Goal: Task Accomplishment & Management: Use online tool/utility

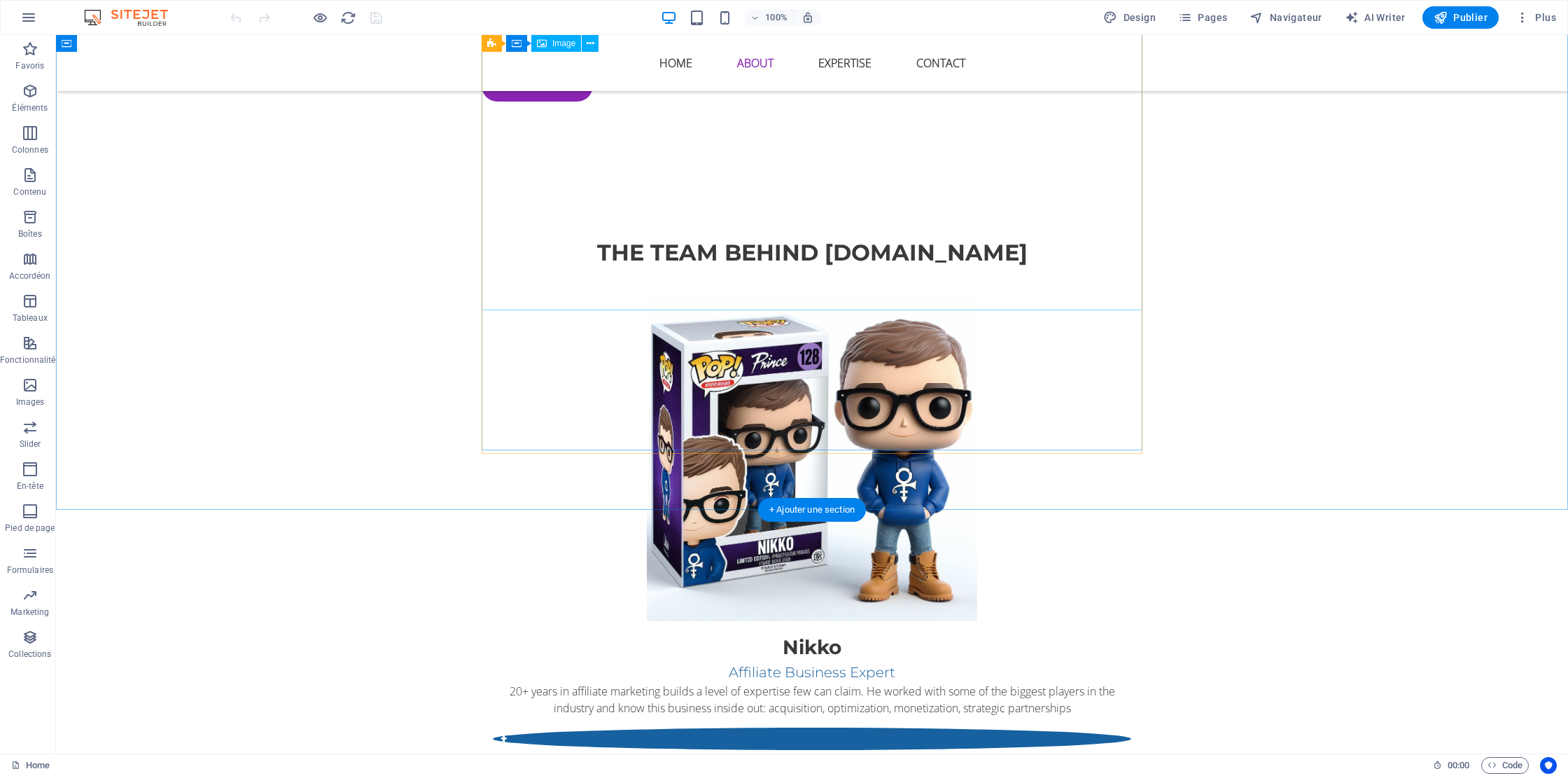
scroll to position [1171, 0]
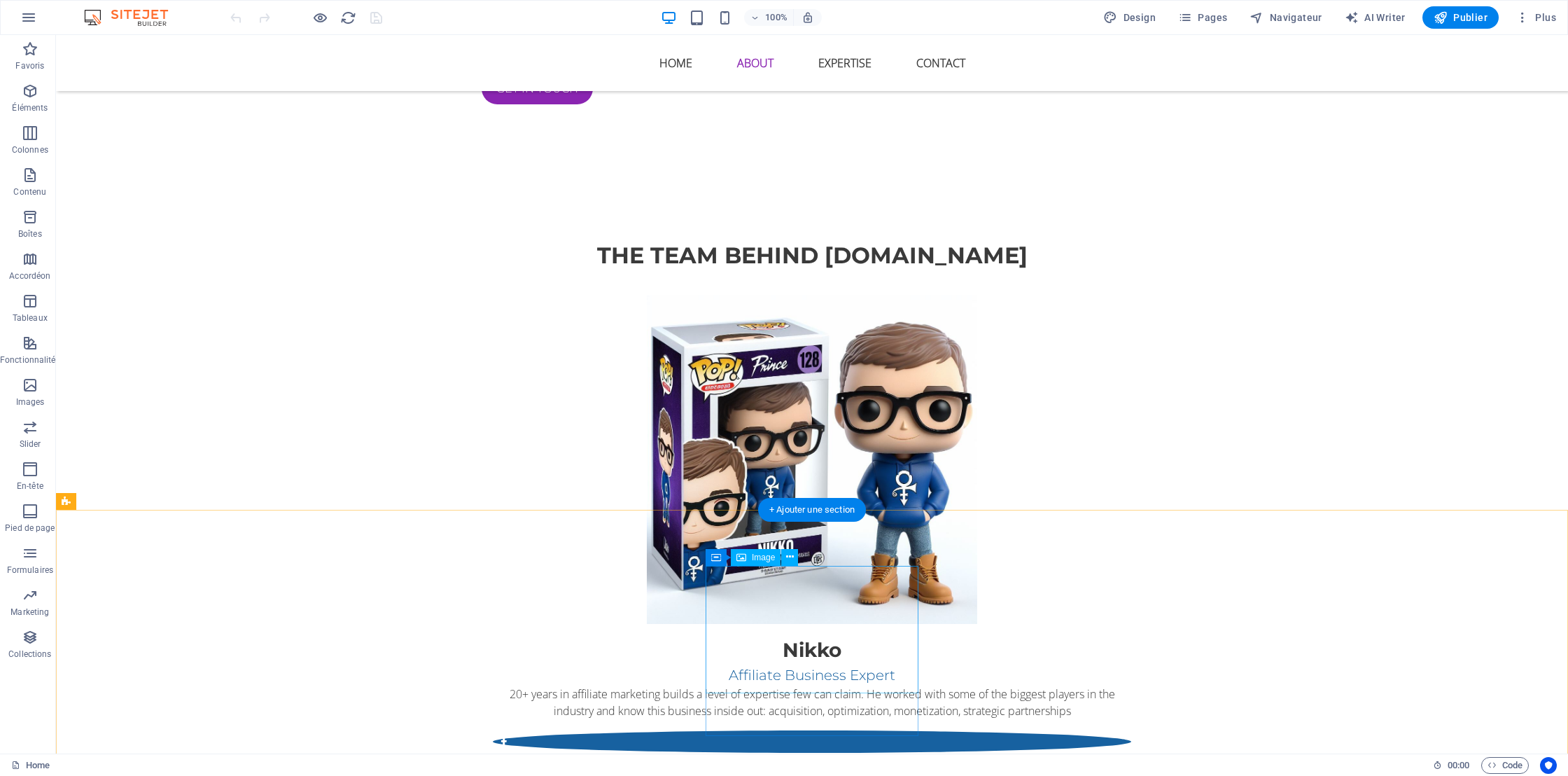
click at [749, 557] on div "Image" at bounding box center [755, 557] width 50 height 17
select select "px"
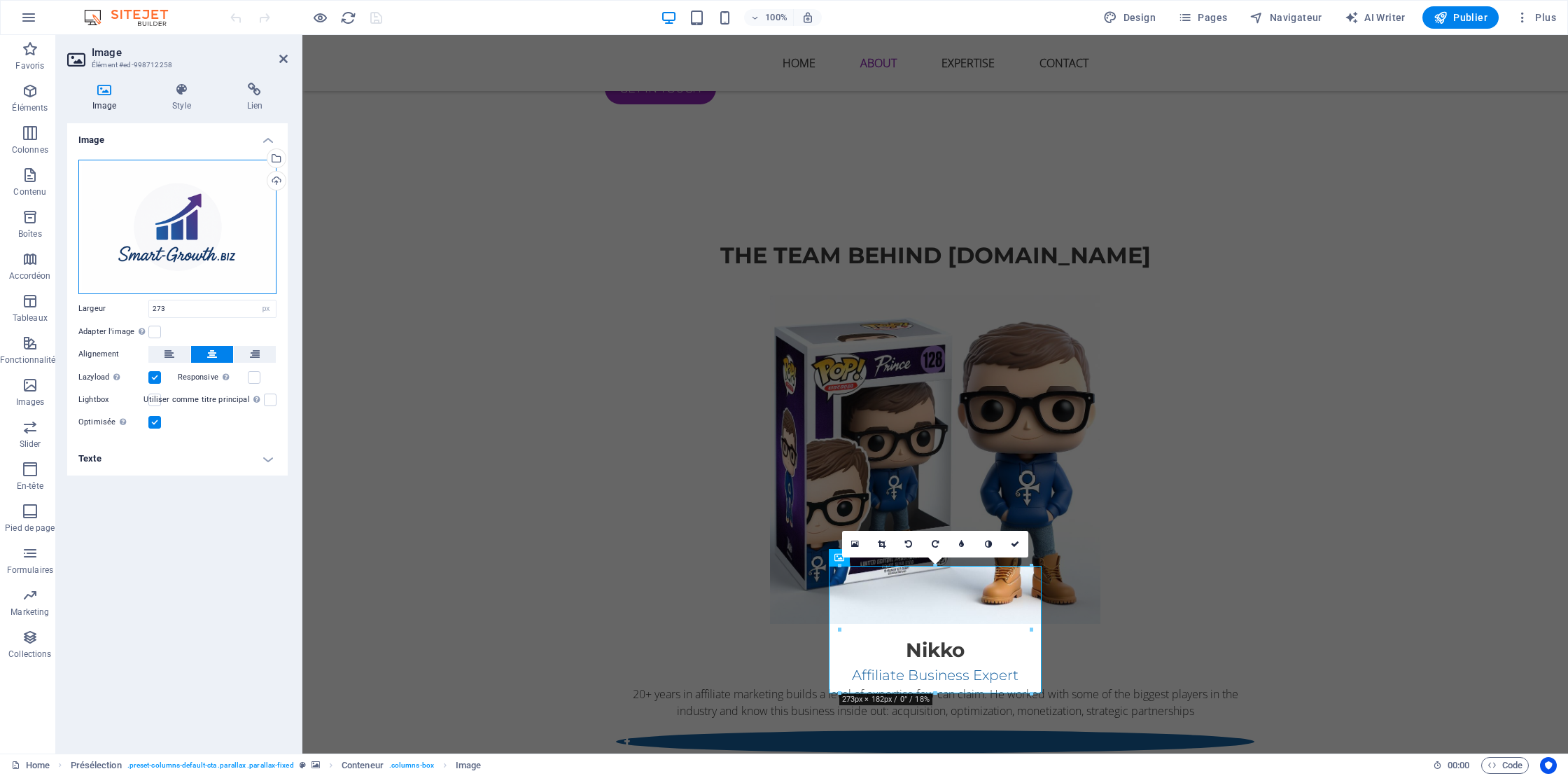
click at [182, 238] on div "Glissez les fichiers ici, cliquez pour choisir les fichiers ou sélectionnez les…" at bounding box center [178, 227] width 198 height 135
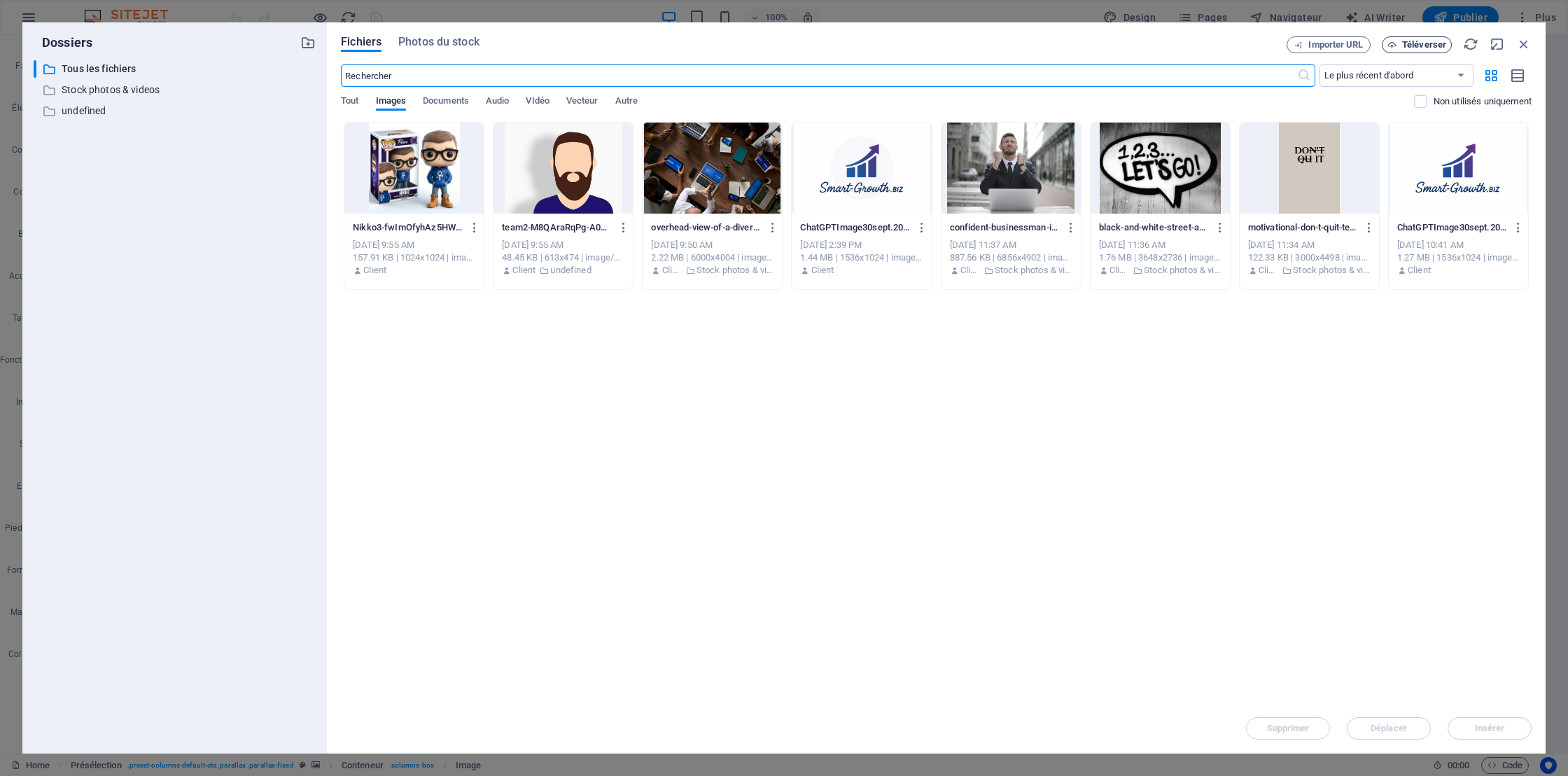
click at [1435, 46] on span "Téléverser" at bounding box center [1424, 44] width 44 height 9
click at [1506, 706] on icon "button" at bounding box center [1505, 704] width 16 height 16
click at [1414, 41] on span "Téléverser" at bounding box center [1424, 44] width 44 height 9
click at [521, 367] on div "Déposez les fichiers ici pour les téléverser automatiquement. Nikko3-fwImOfyhAz…" at bounding box center [936, 413] width 1190 height 582
click at [452, 37] on span "Photos du stock" at bounding box center [439, 41] width 81 height 17
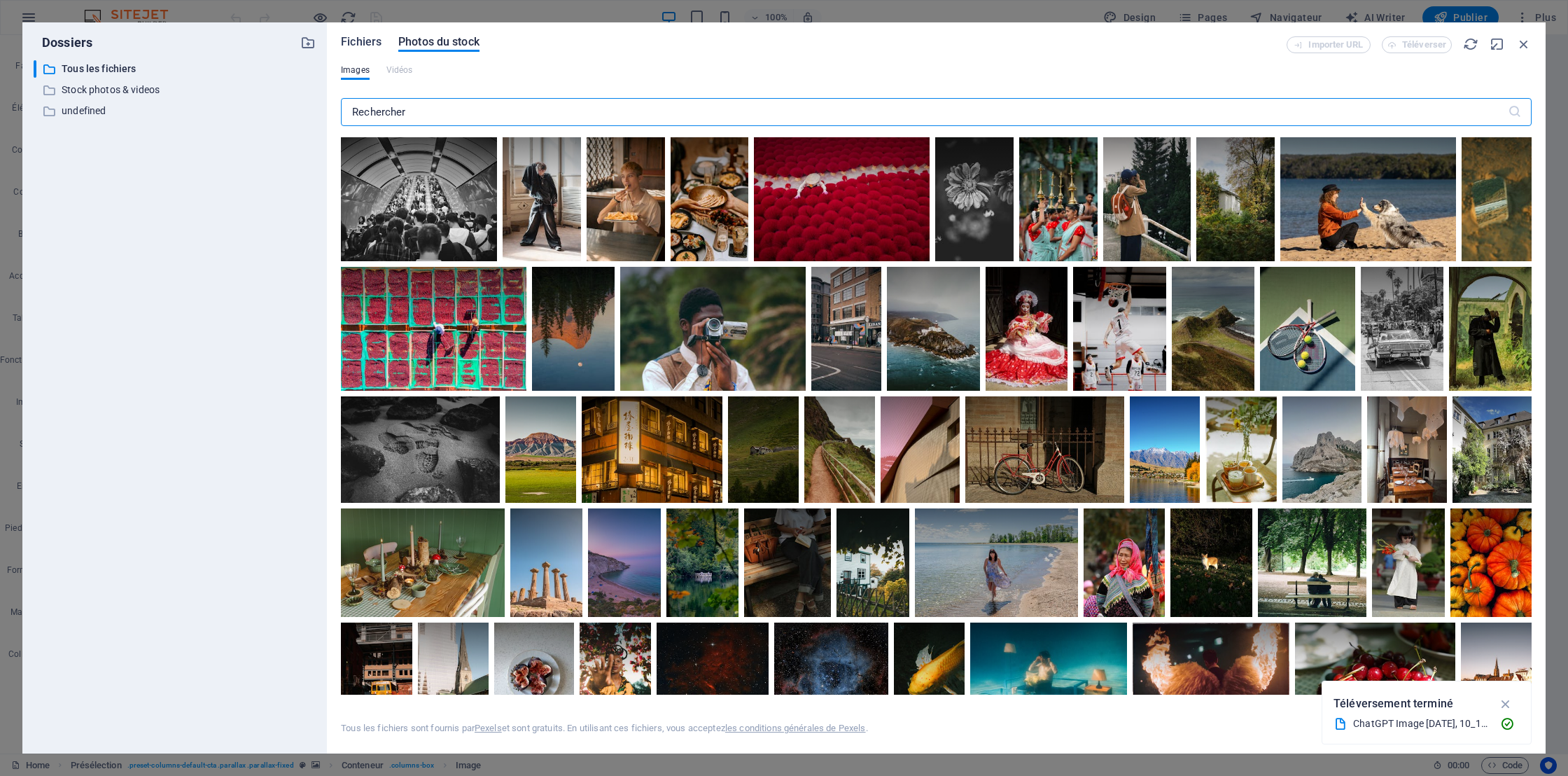
click at [368, 40] on span "Fichiers" at bounding box center [360, 41] width 40 height 17
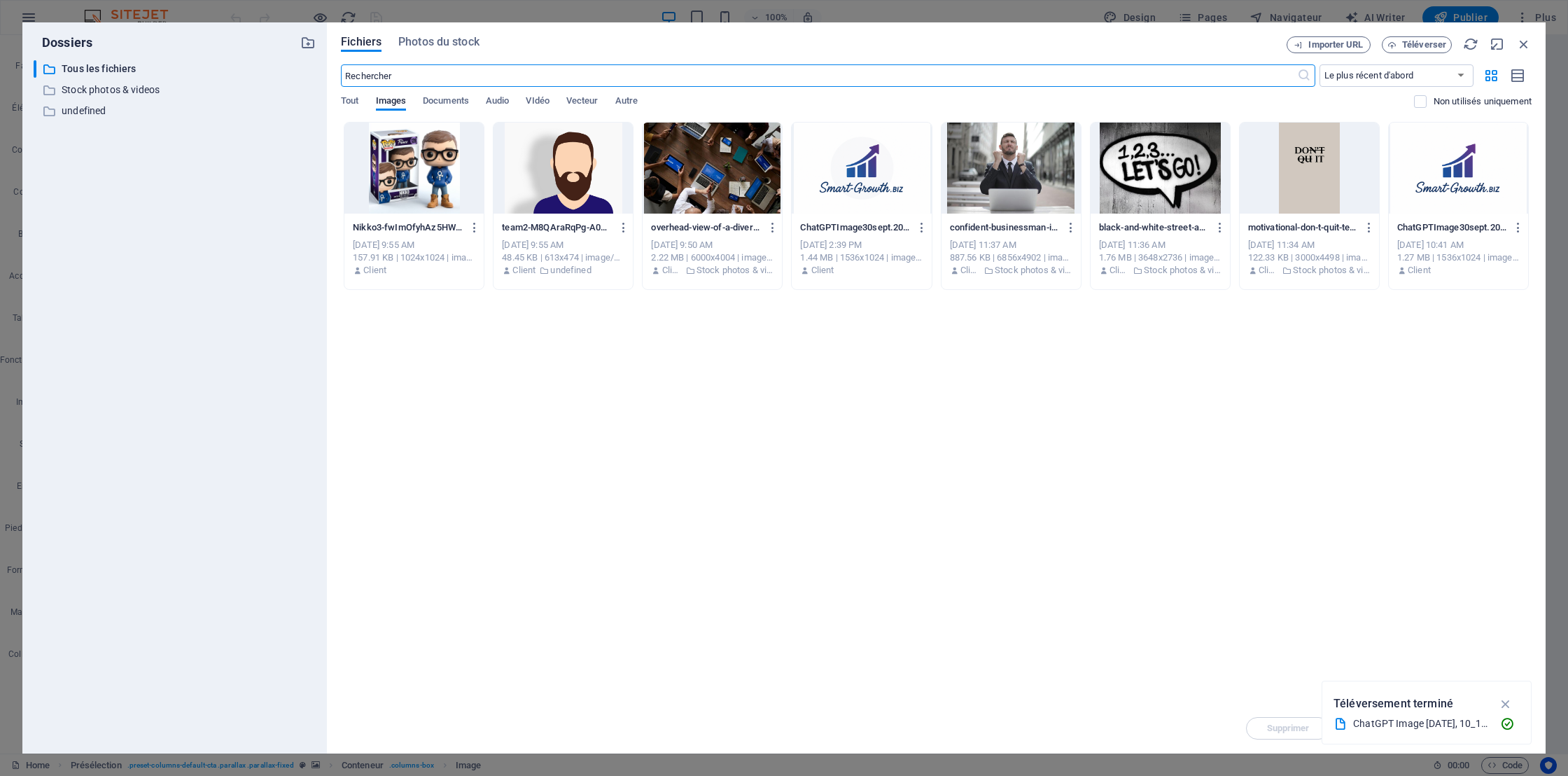
click at [440, 348] on div "Déposez les fichiers ici pour les téléverser automatiquement. Nikko3-fwImOfyhAz…" at bounding box center [936, 413] width 1190 height 582
click at [1526, 45] on icon "button" at bounding box center [1524, 44] width 16 height 16
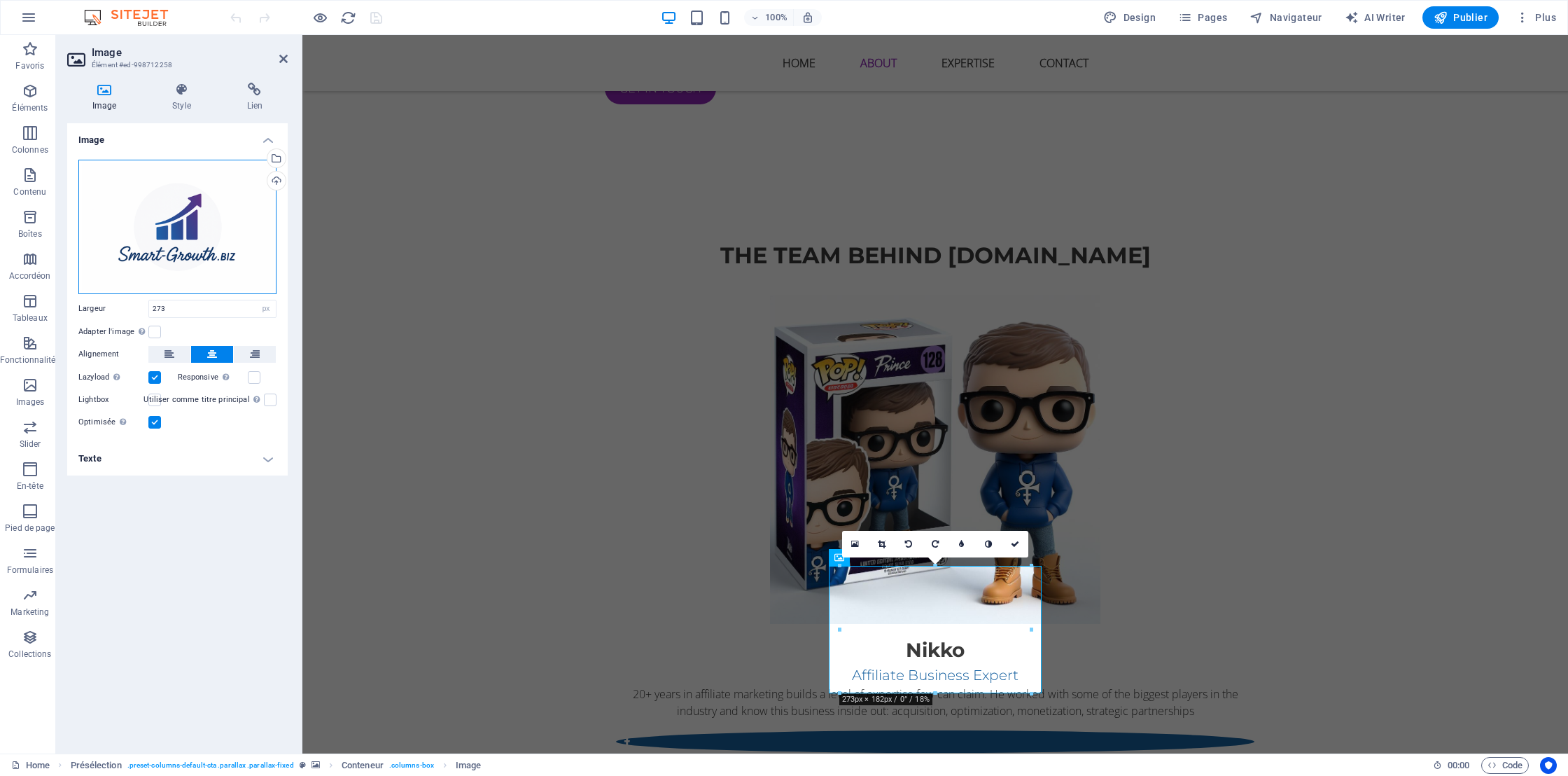
click at [191, 219] on div "Glissez les fichiers ici, cliquez pour choisir les fichiers ou sélectionnez les…" at bounding box center [178, 227] width 198 height 135
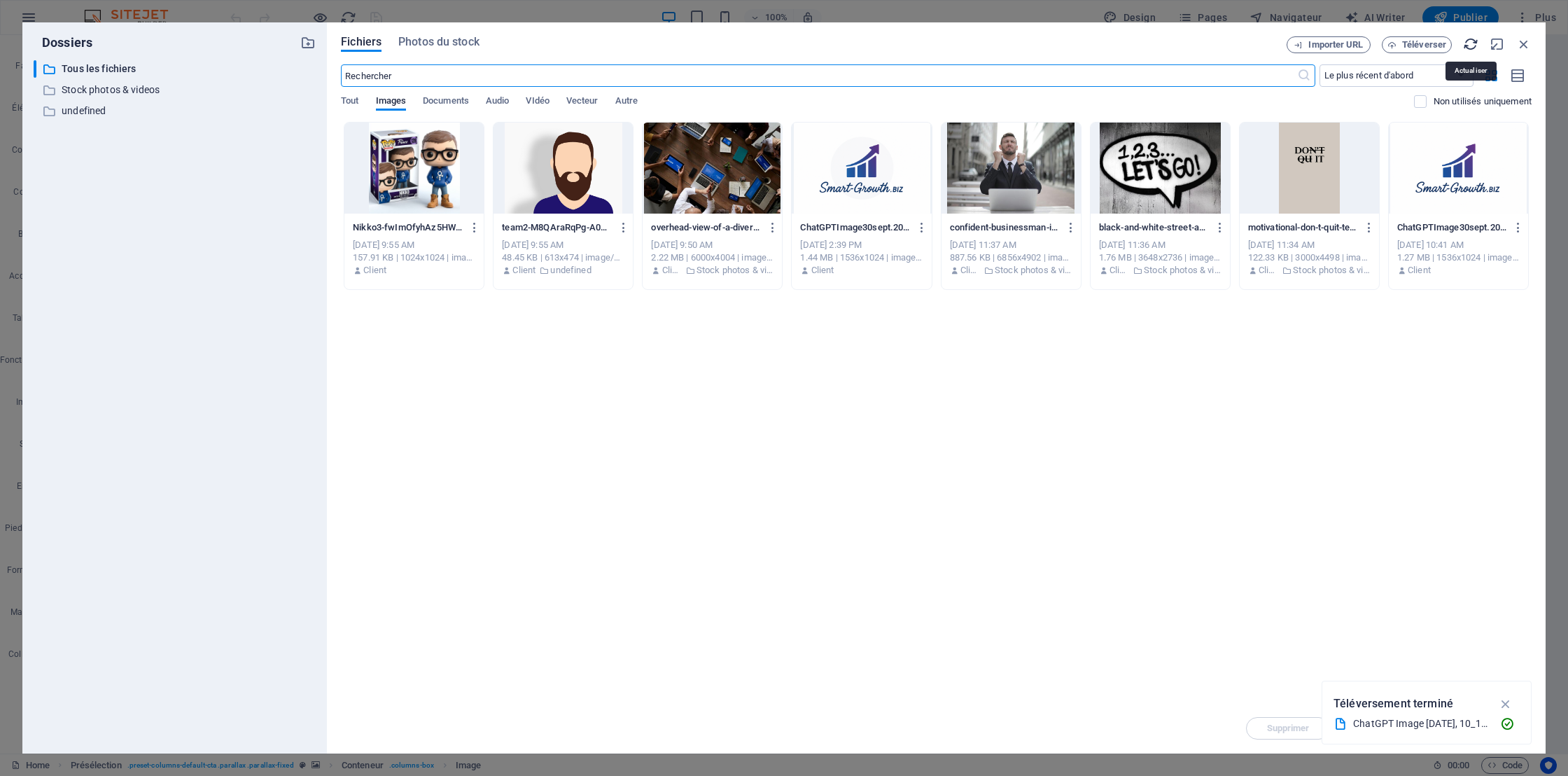
click at [1468, 42] on icon "button" at bounding box center [1471, 44] width 16 height 16
click at [1507, 701] on icon "button" at bounding box center [1505, 704] width 16 height 16
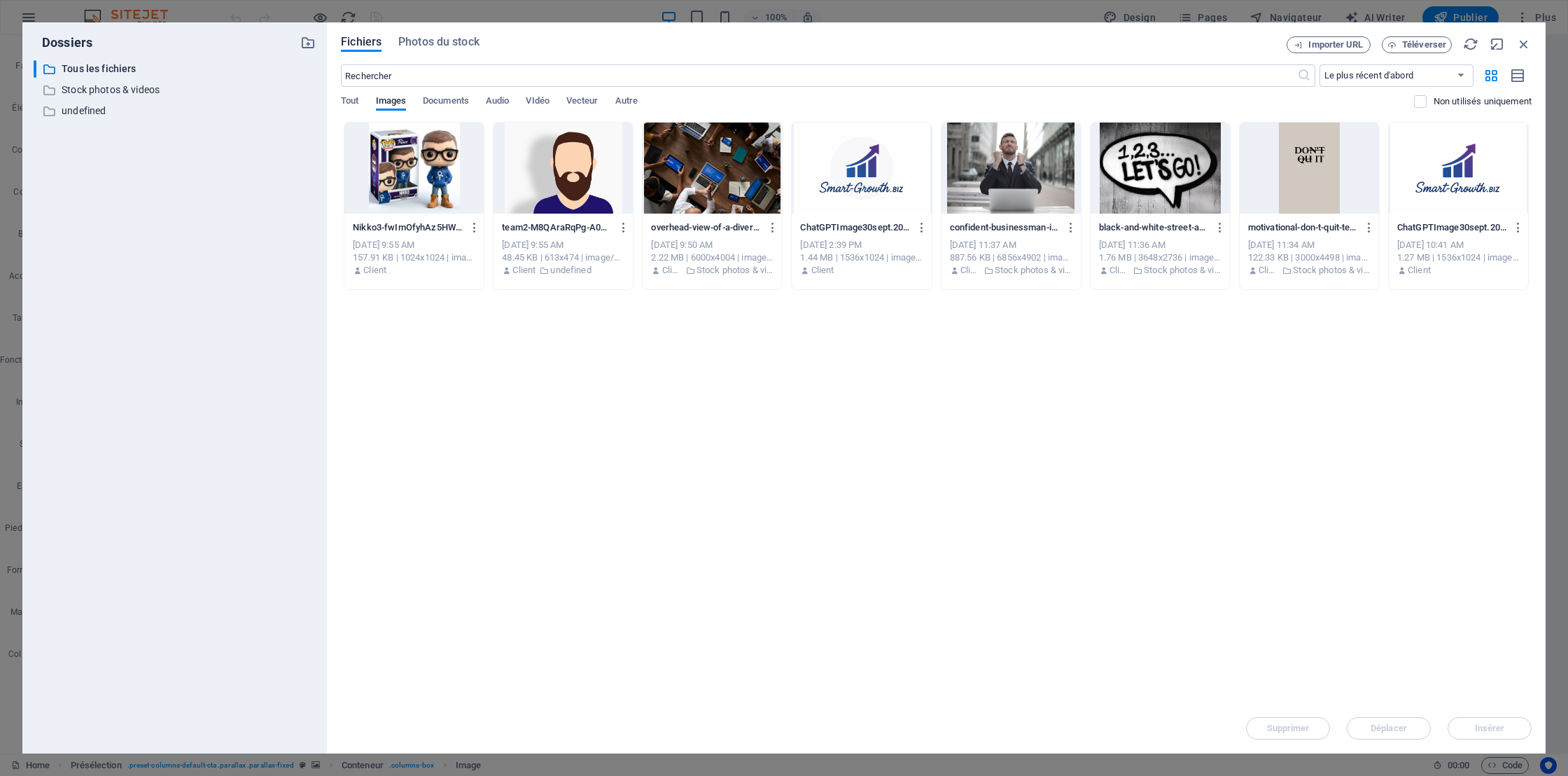
click at [1507, 701] on div "Déposez les fichiers ici pour les téléverser automatiquement. Nikko3-fwImOfyhAz…" at bounding box center [936, 413] width 1190 height 582
click at [1451, 611] on div "Déposez les fichiers ici pour les téléverser automatiquement. Nikko3-fwImOfyhAz…" at bounding box center [936, 413] width 1190 height 582
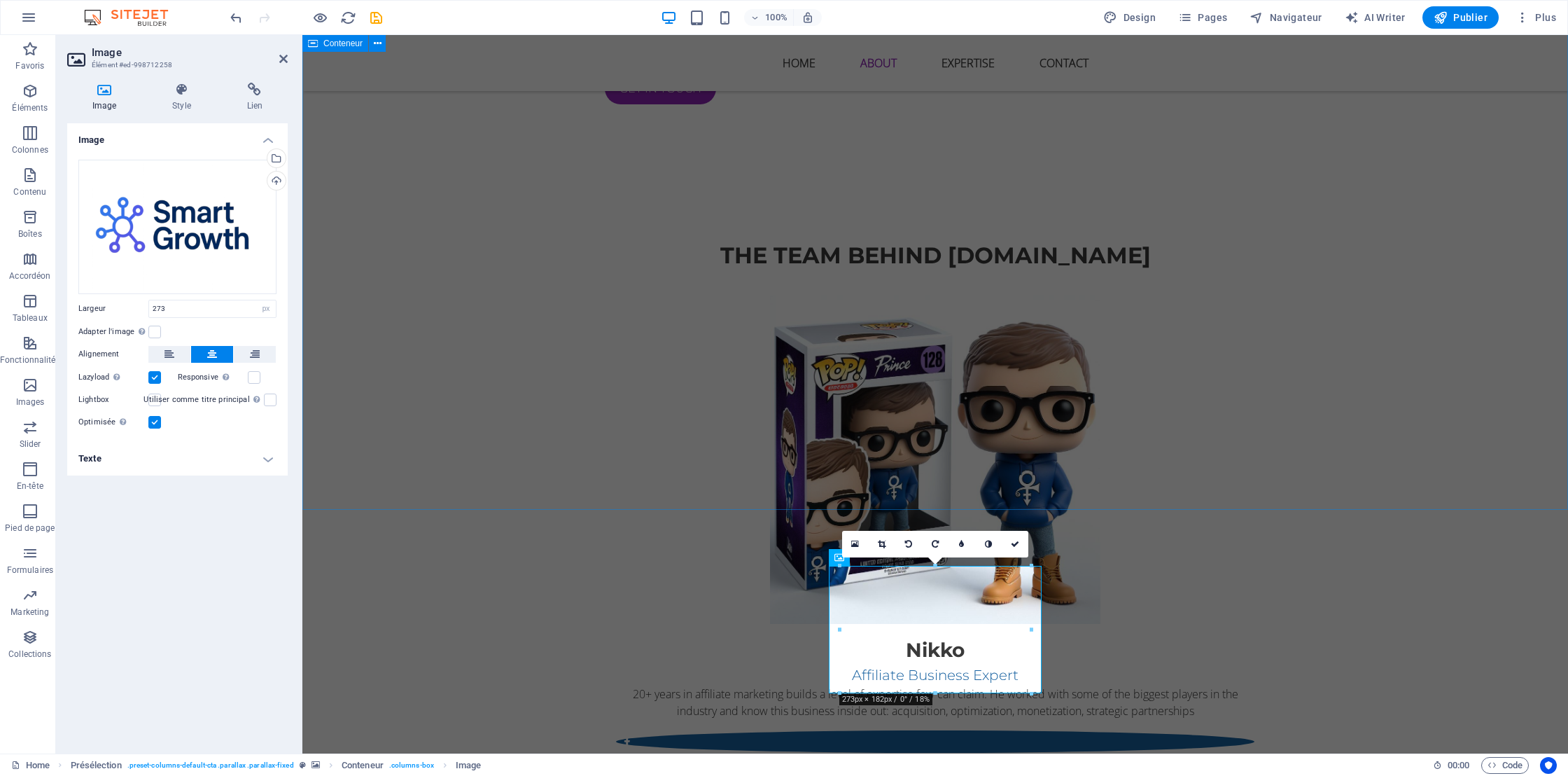
click at [1395, 431] on div "THe Team behind SMART-growth.biz Nikko Affiliate Business Expert 20+ years in a…" at bounding box center [935, 529] width 1266 height 693
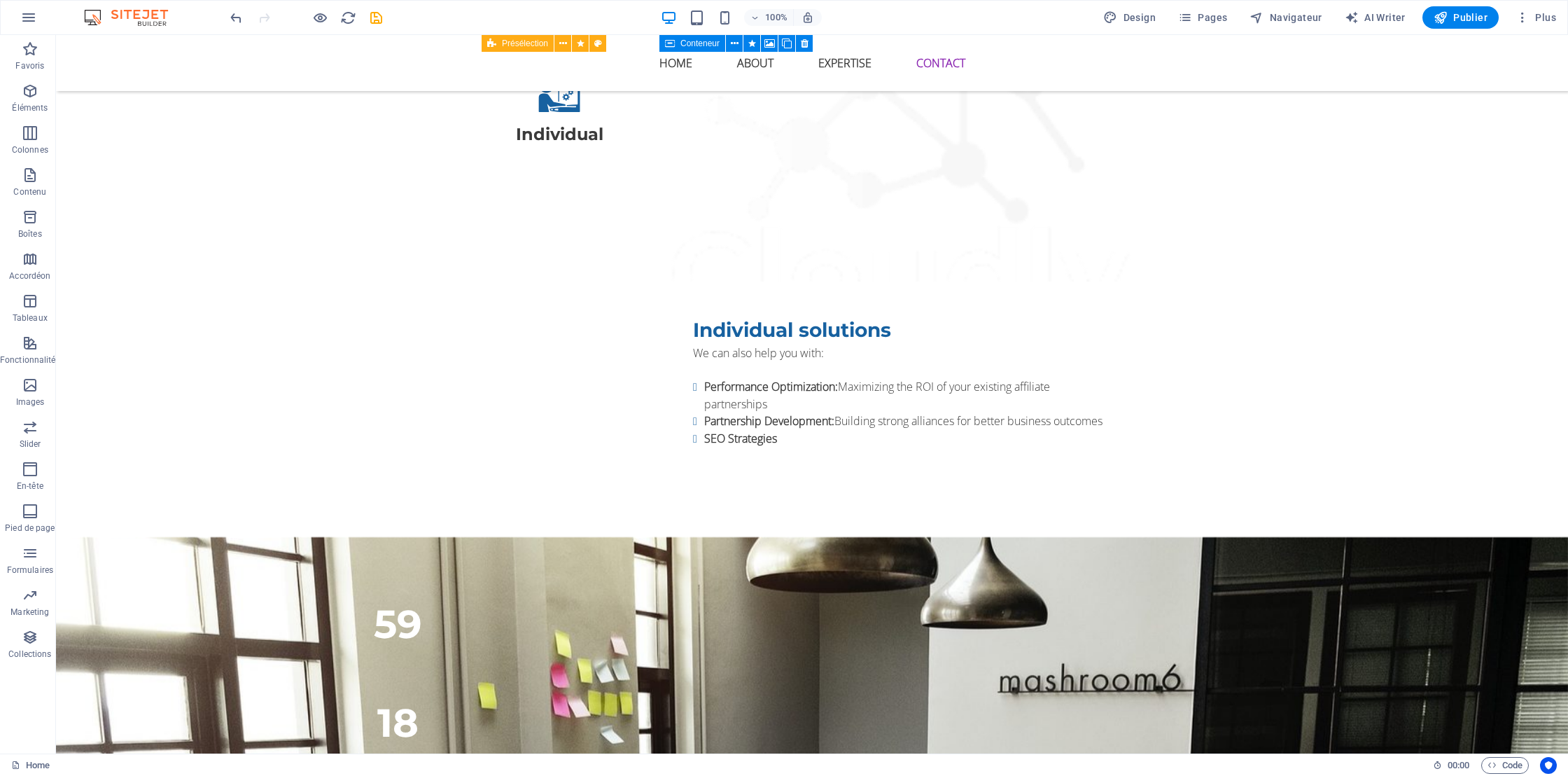
scroll to position [3149, 0]
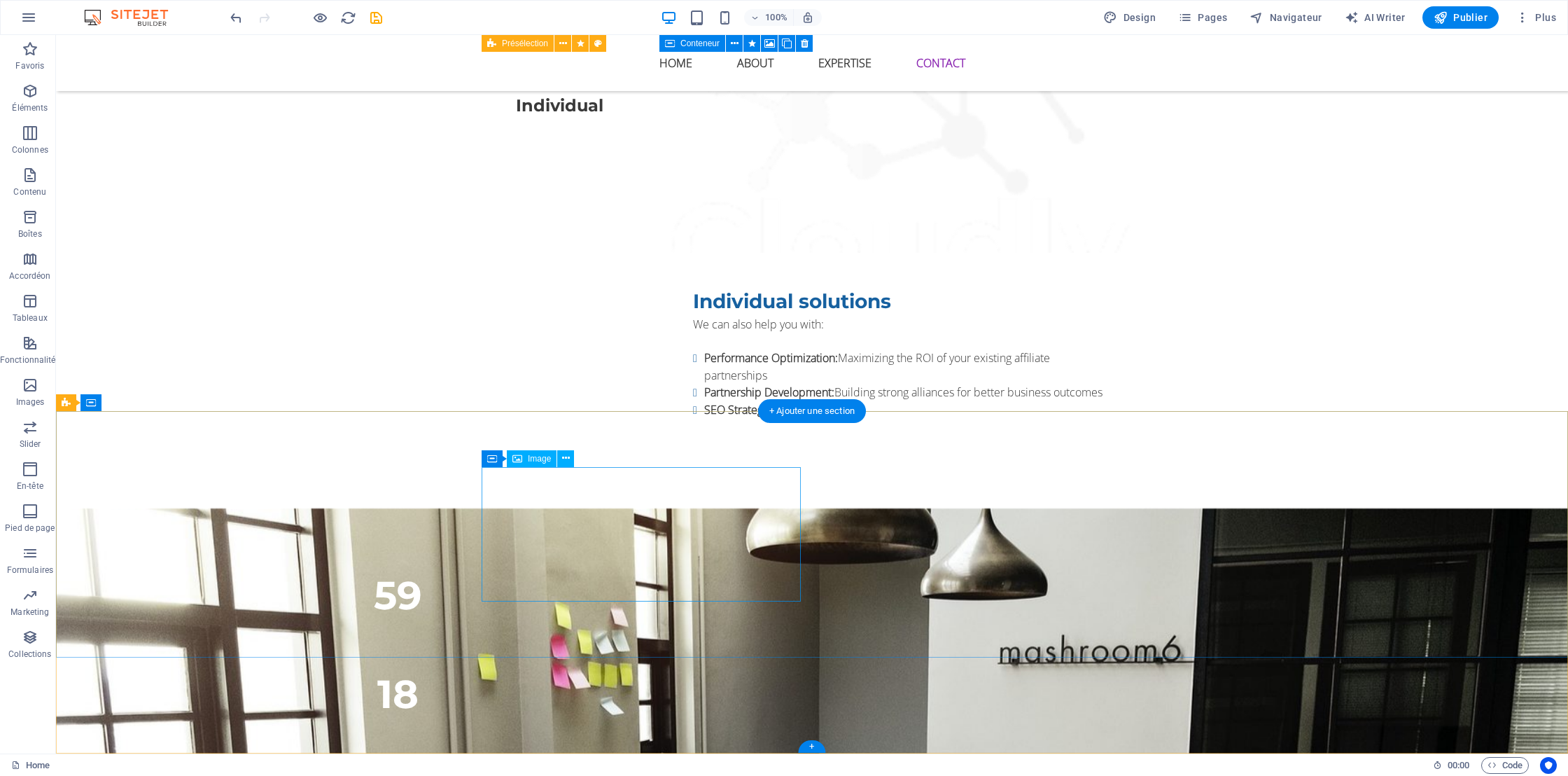
select select "px"
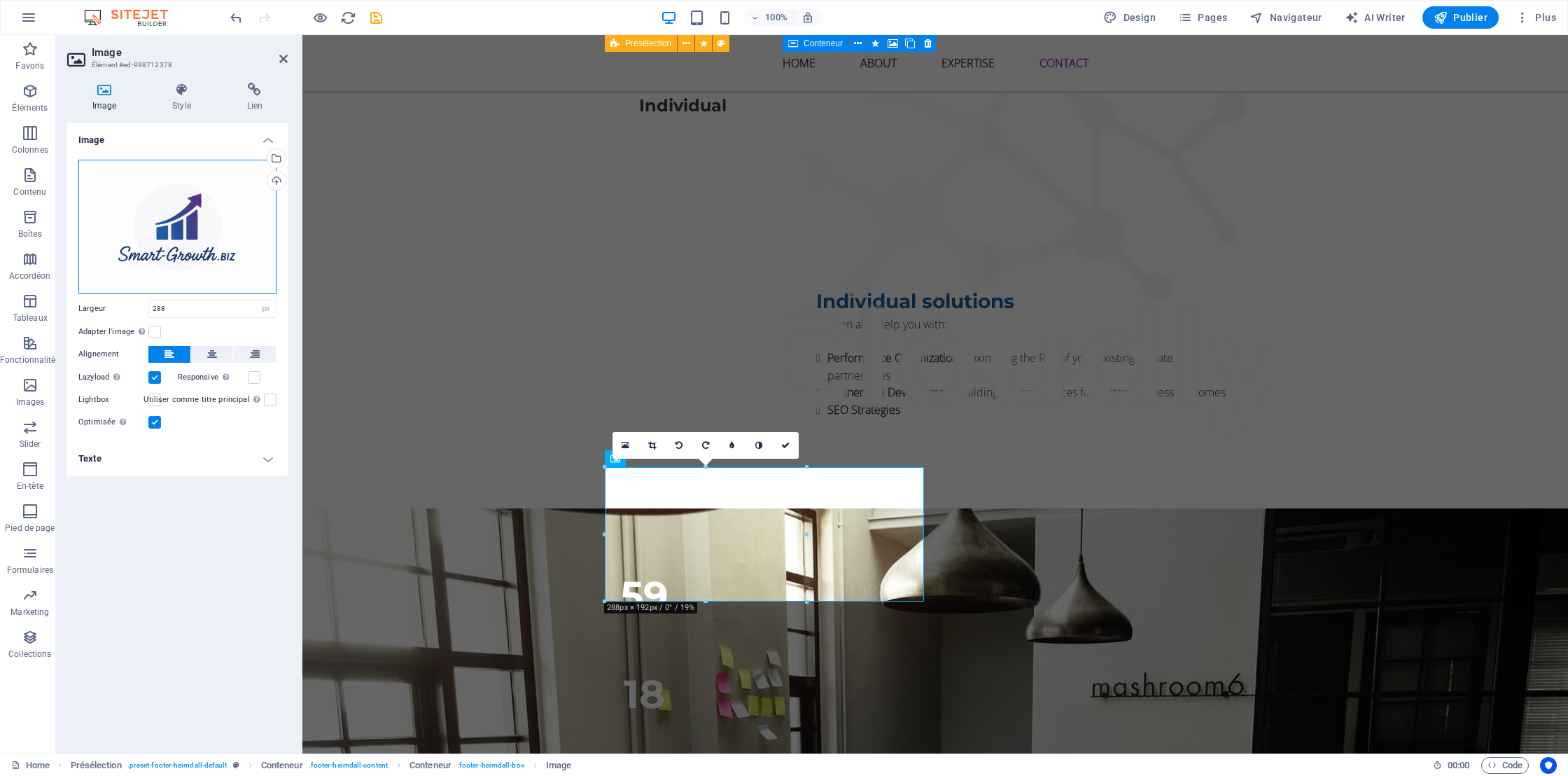
click at [161, 216] on div "Glissez les fichiers ici, cliquez pour choisir les fichiers ou sélectionnez les…" at bounding box center [178, 227] width 198 height 135
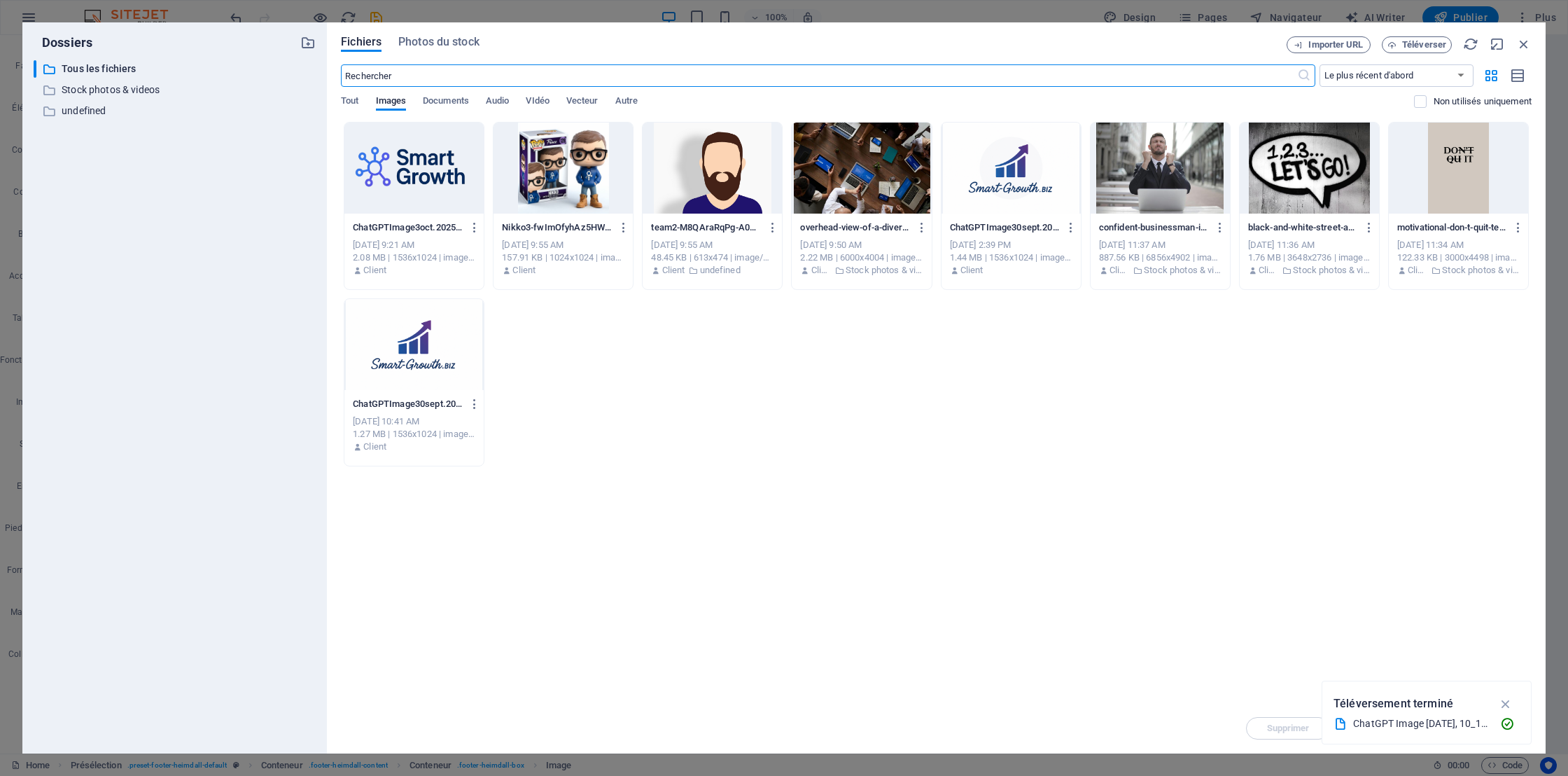
click at [405, 172] on div at bounding box center [414, 168] width 139 height 91
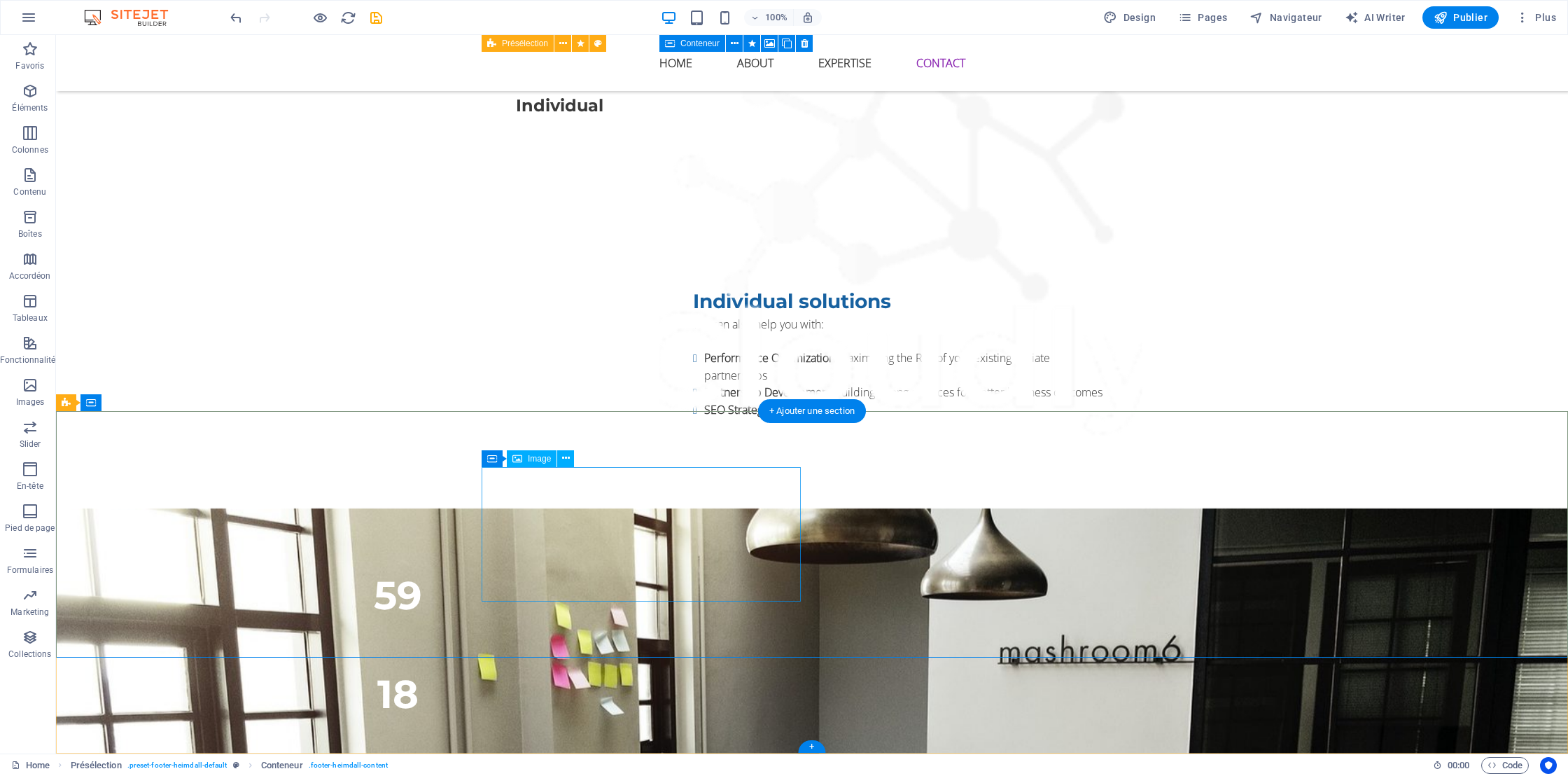
select select "px"
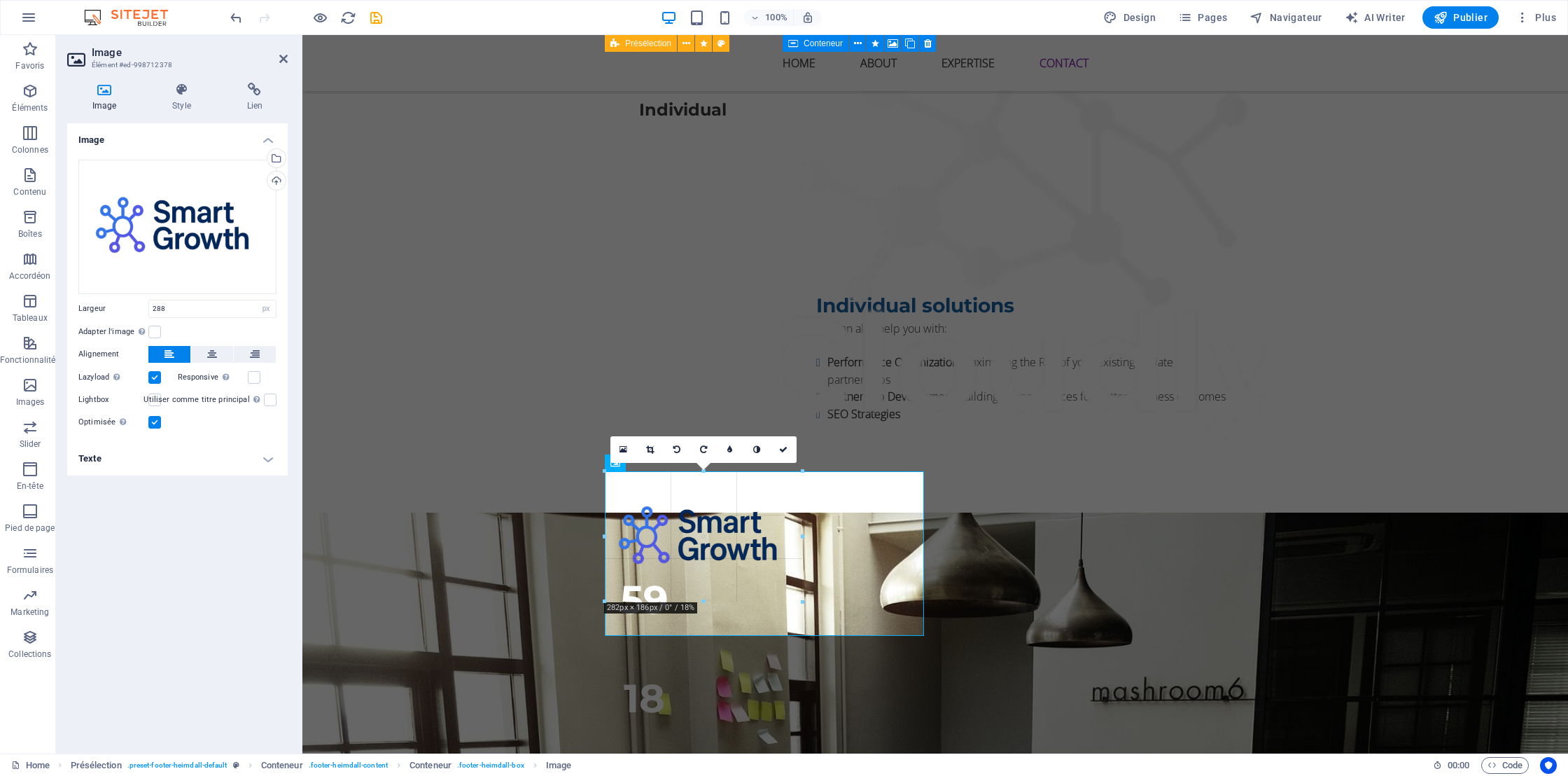
scroll to position [3142, 0]
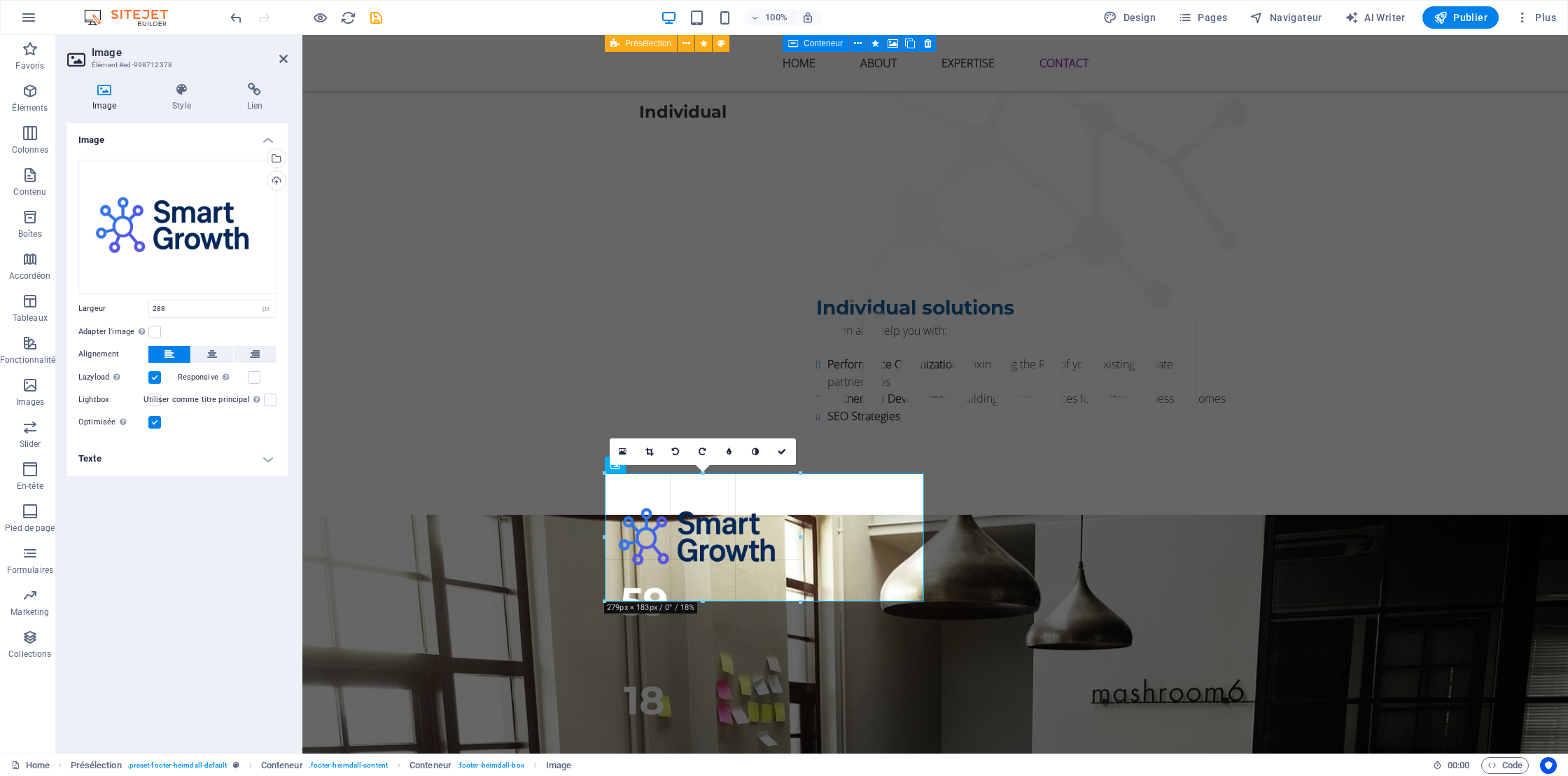
drag, startPoint x: 806, startPoint y: 470, endPoint x: 796, endPoint y: 480, distance: 14.1
type input "284"
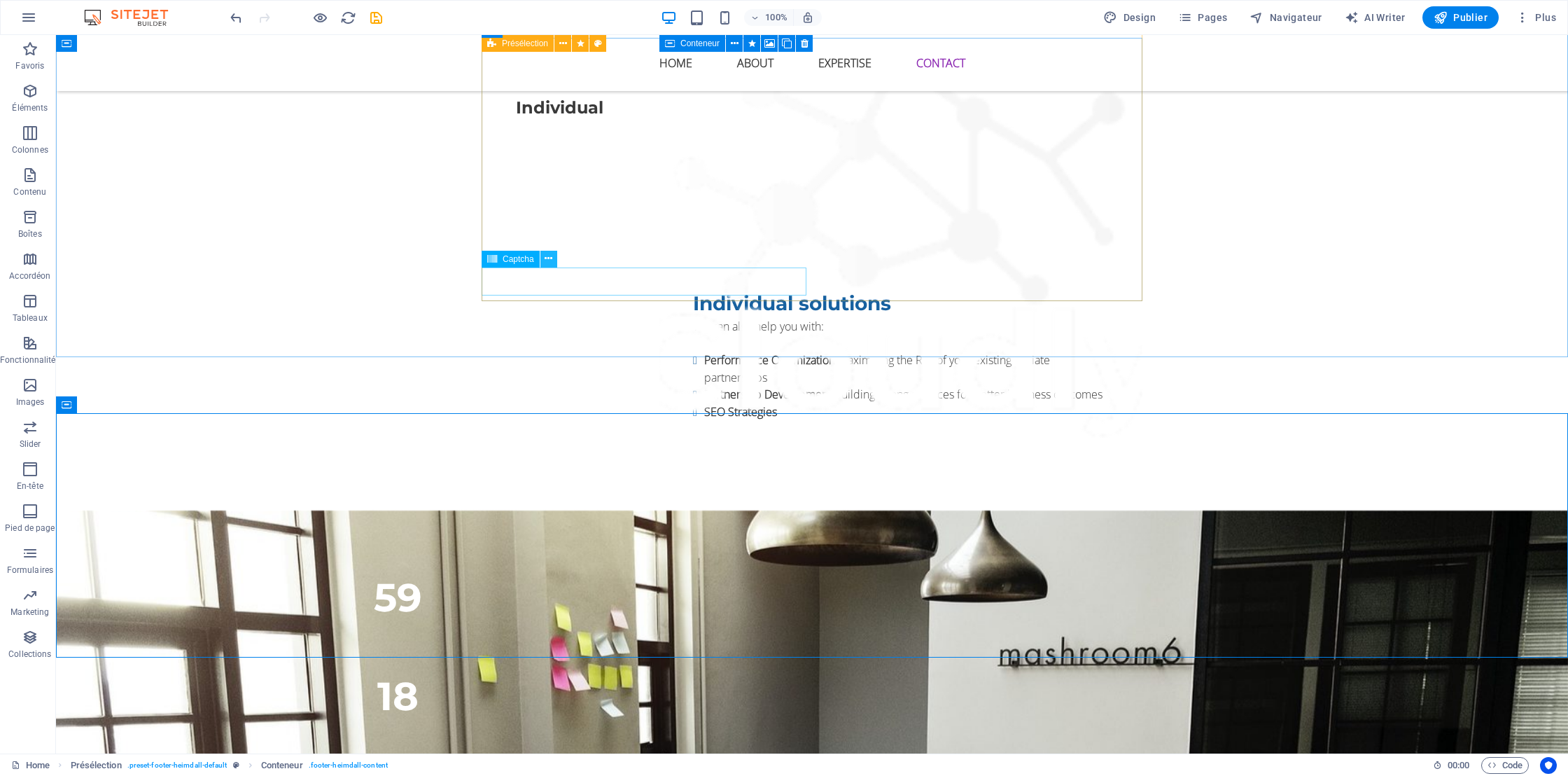
click at [545, 258] on icon at bounding box center [549, 258] width 8 height 15
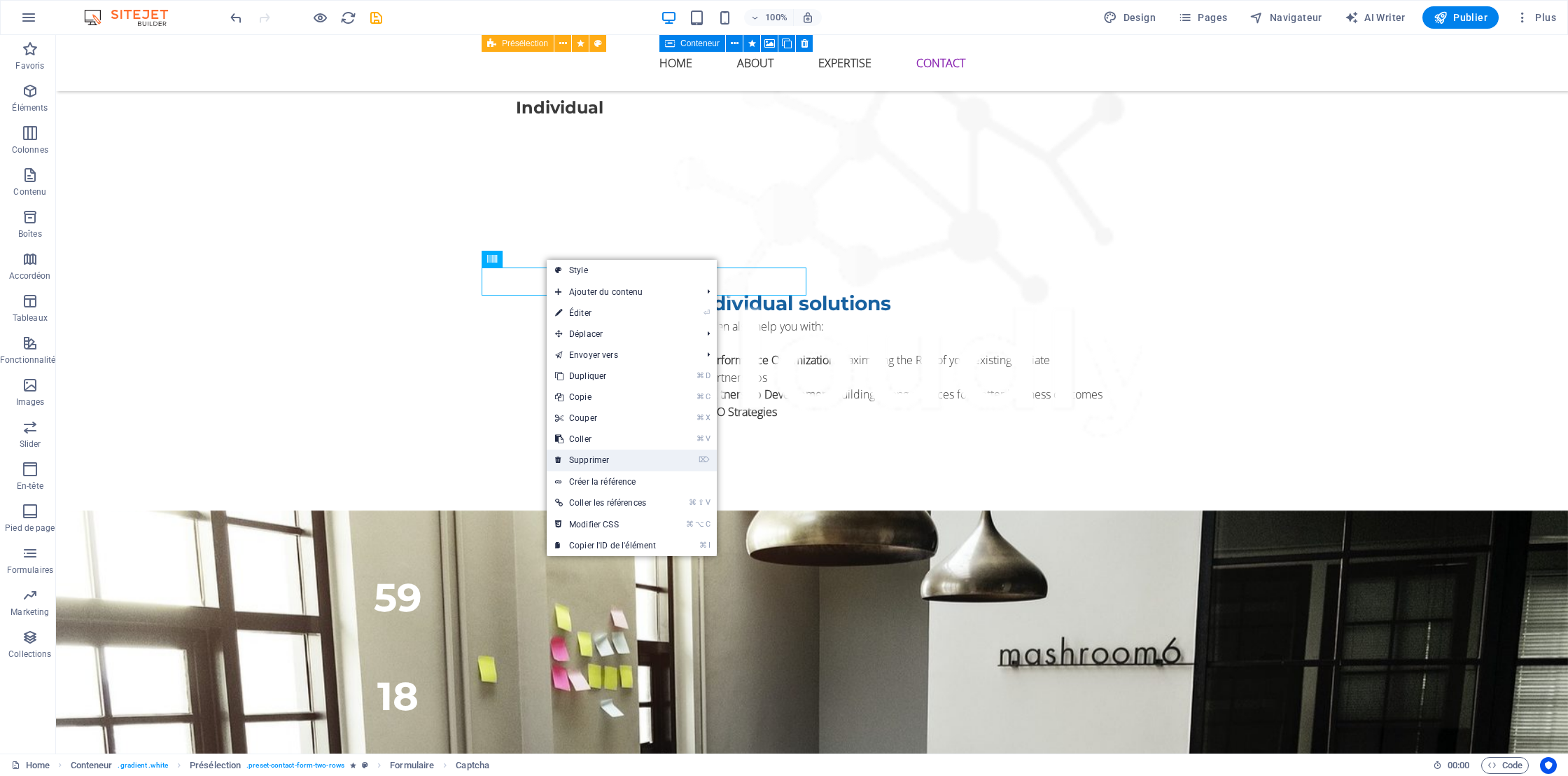
click at [575, 457] on link "⌦ Supprimer" at bounding box center [606, 460] width 118 height 21
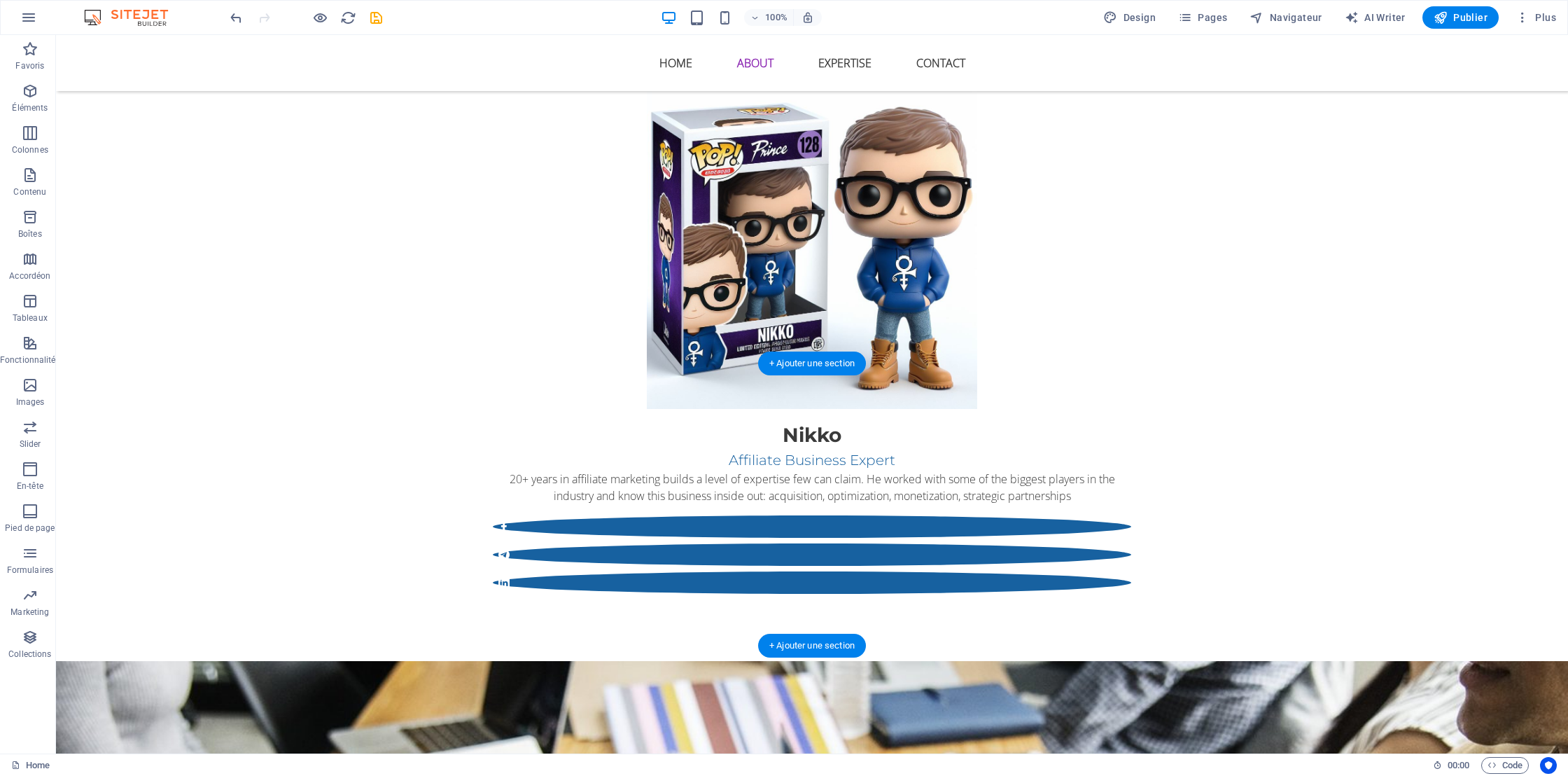
scroll to position [1471, 0]
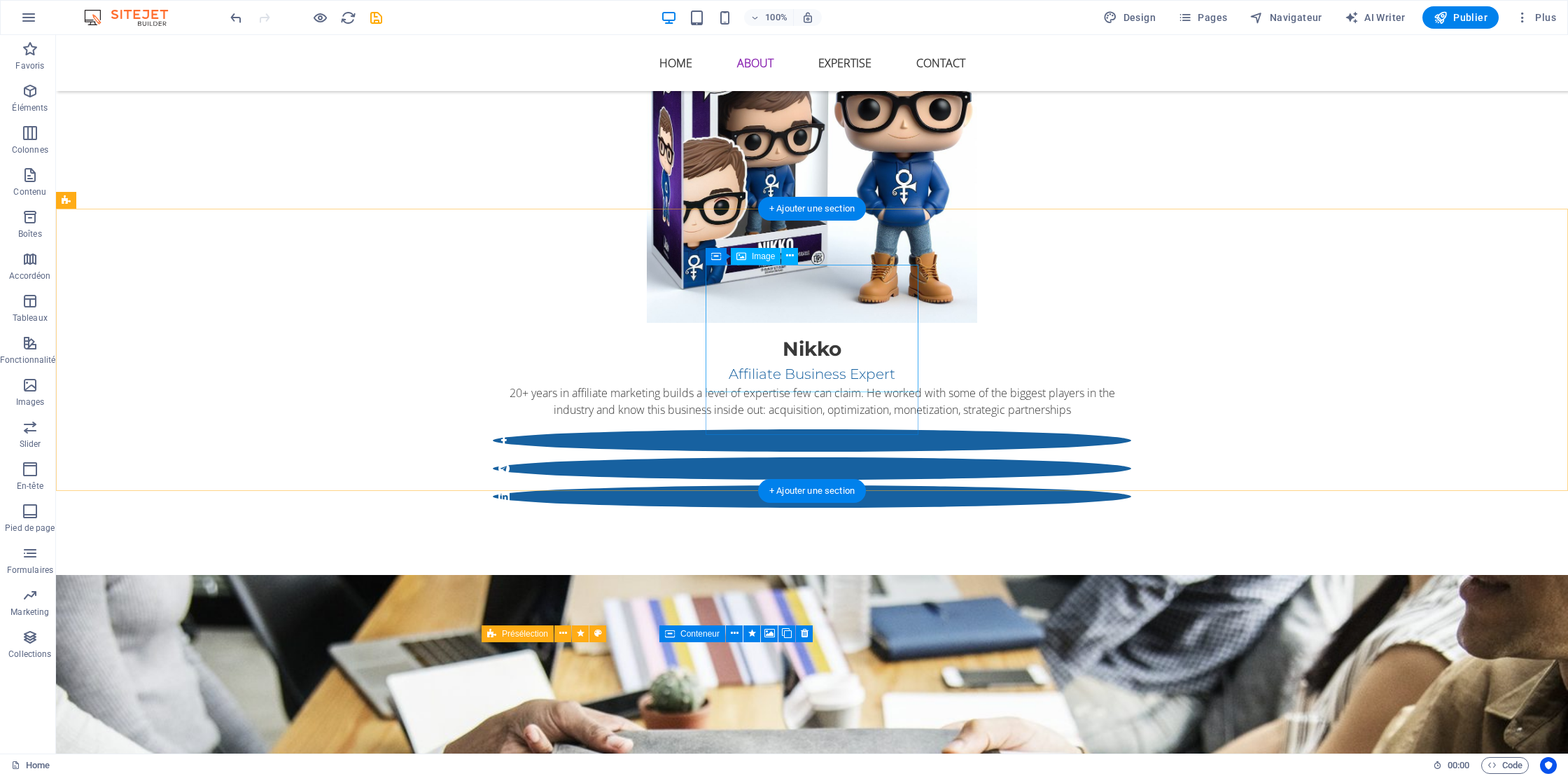
click at [728, 662] on figure at bounding box center [397, 726] width 661 height 128
select select "px"
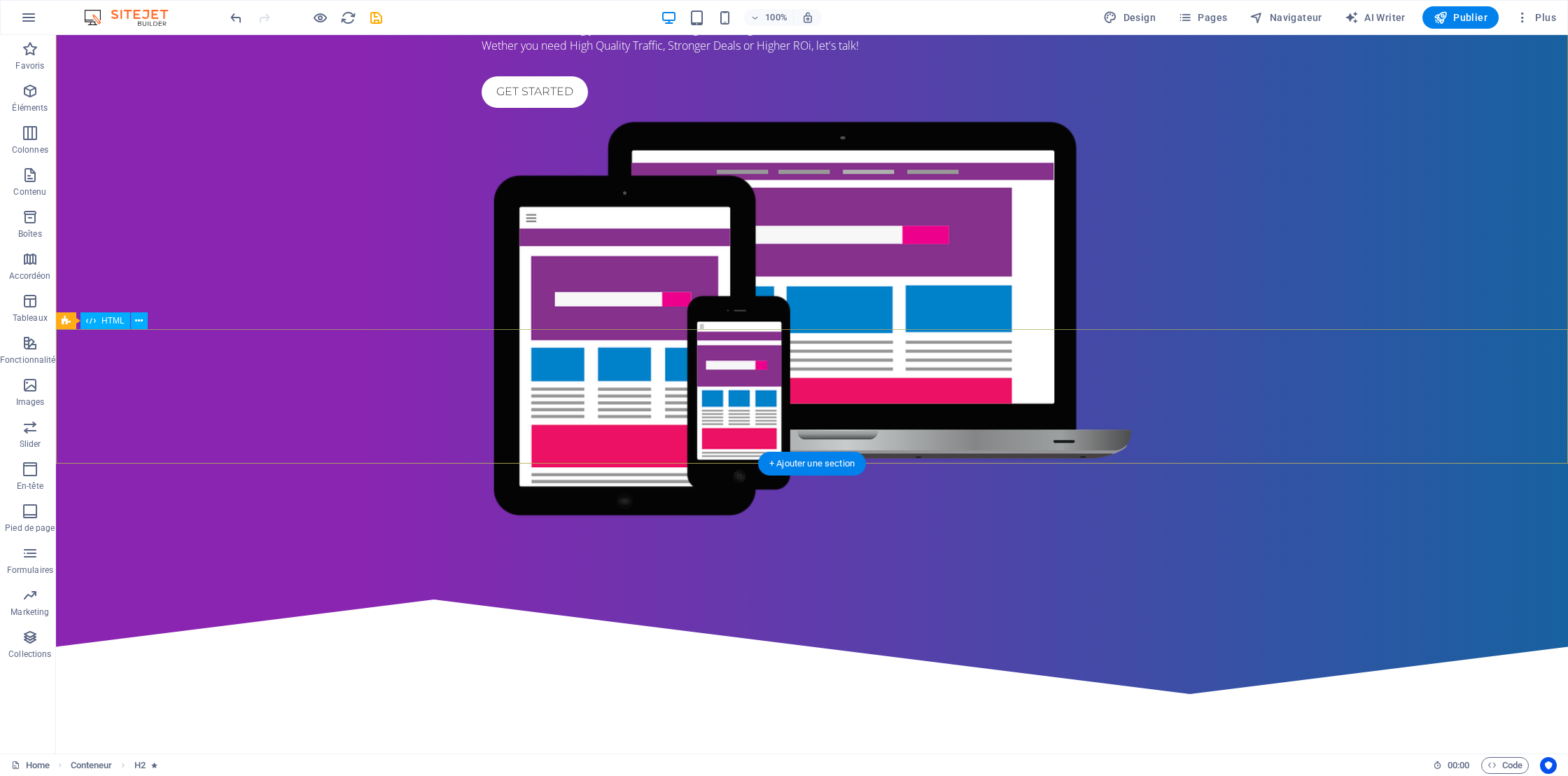
scroll to position [0, 0]
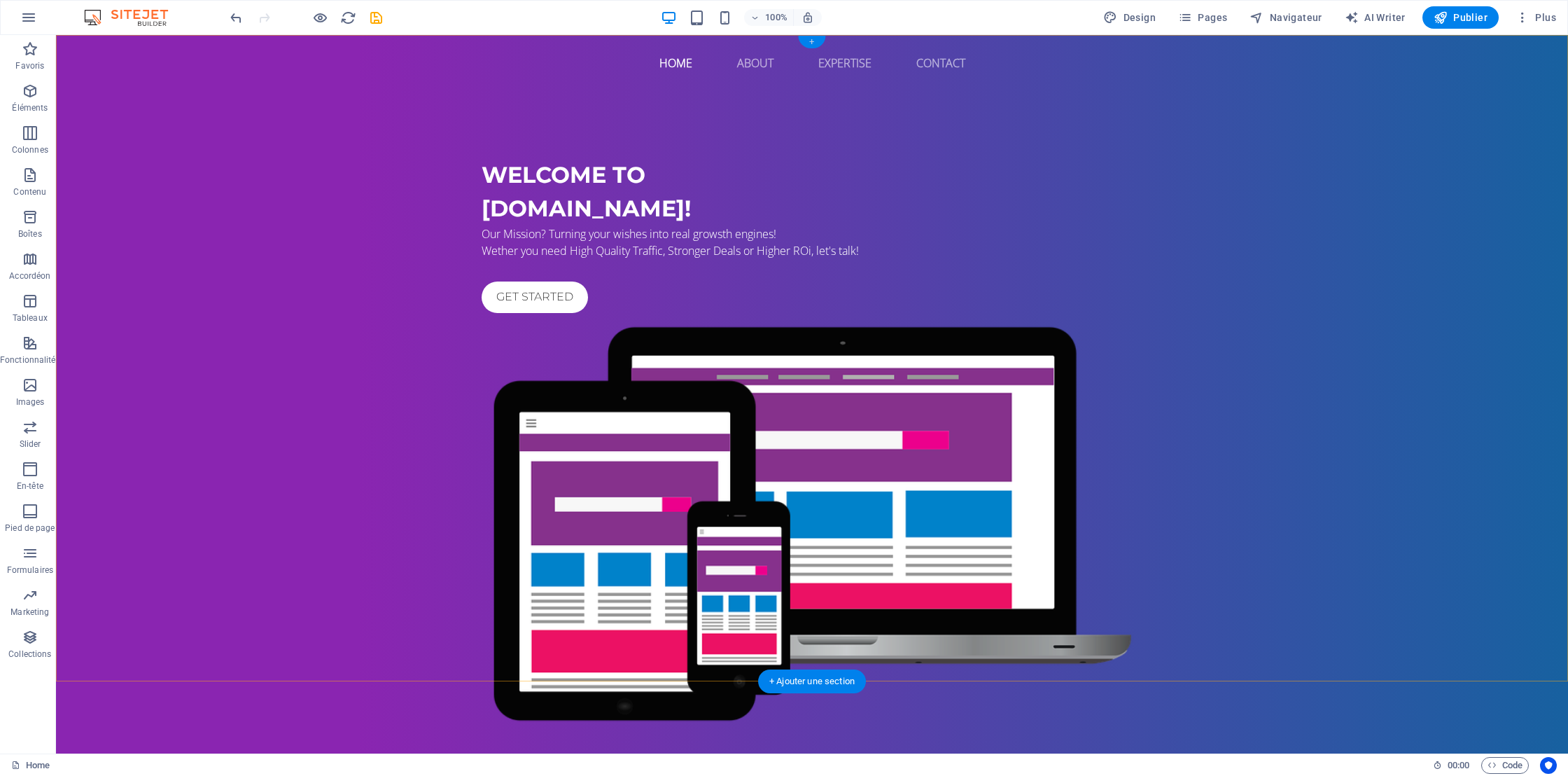
click at [812, 40] on div "+" at bounding box center [812, 41] width 27 height 13
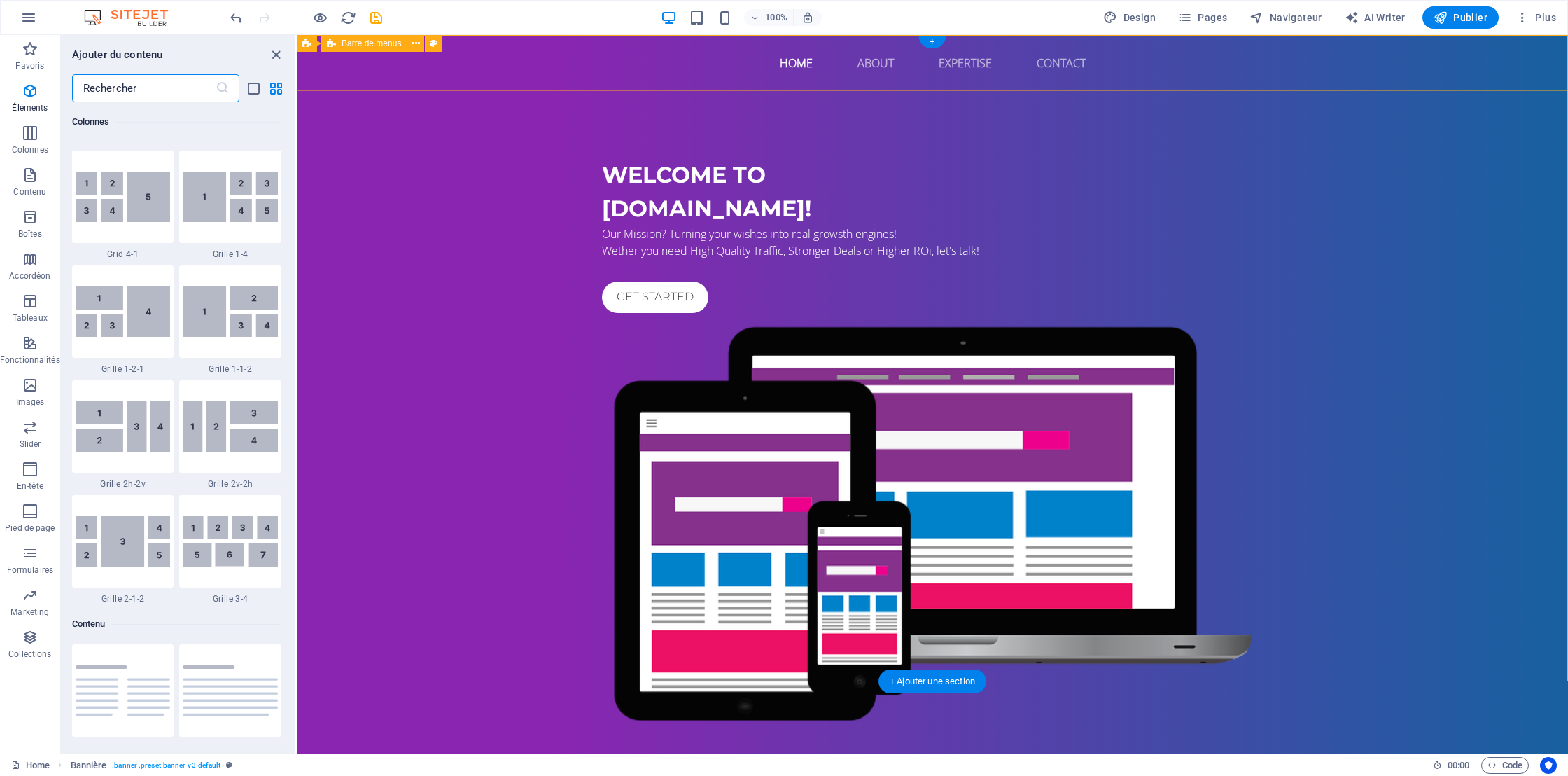
scroll to position [2450, 0]
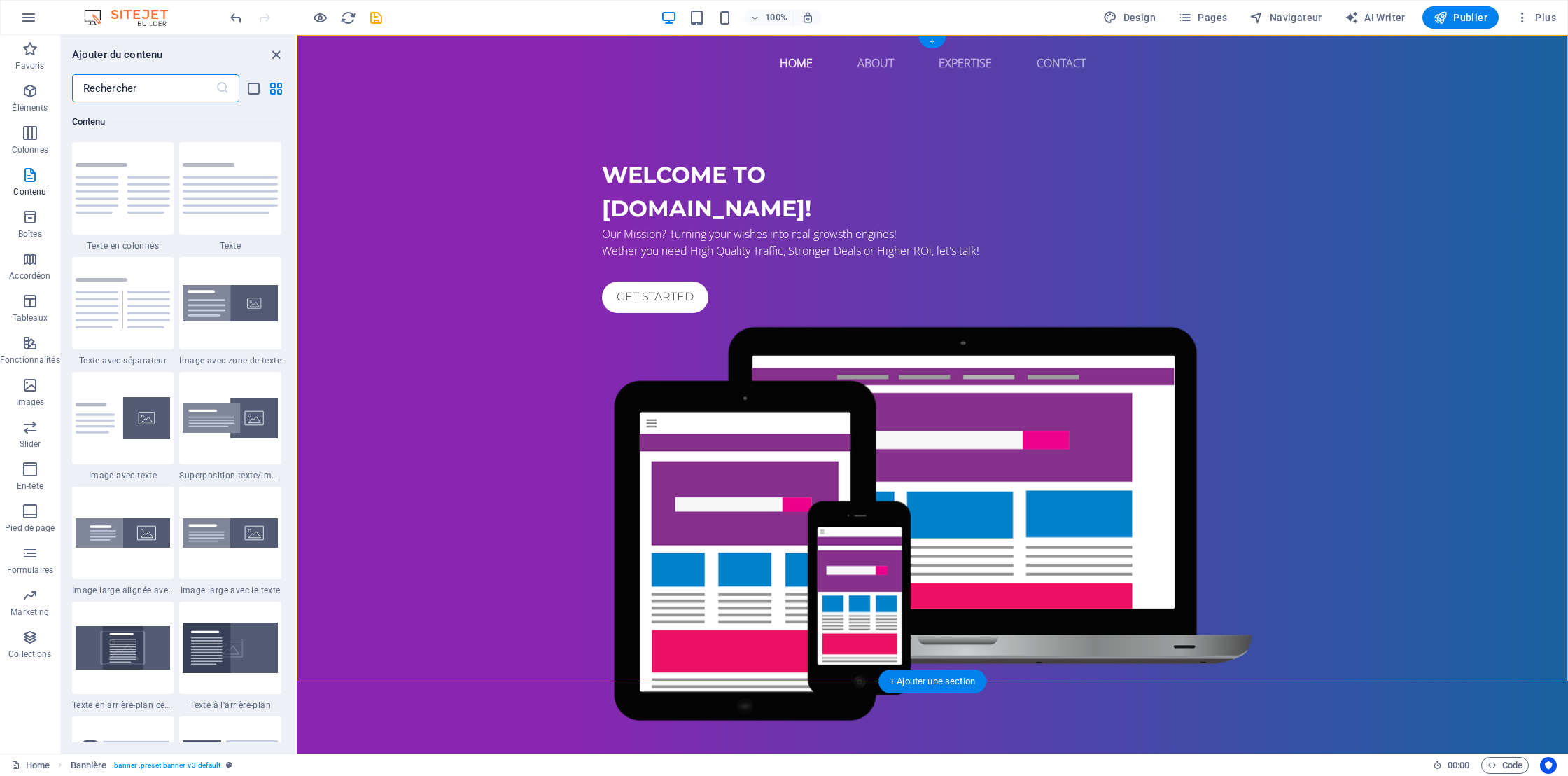
click at [931, 40] on div "+" at bounding box center [932, 41] width 27 height 13
click at [360, 46] on span "Barre de menus" at bounding box center [371, 43] width 60 height 9
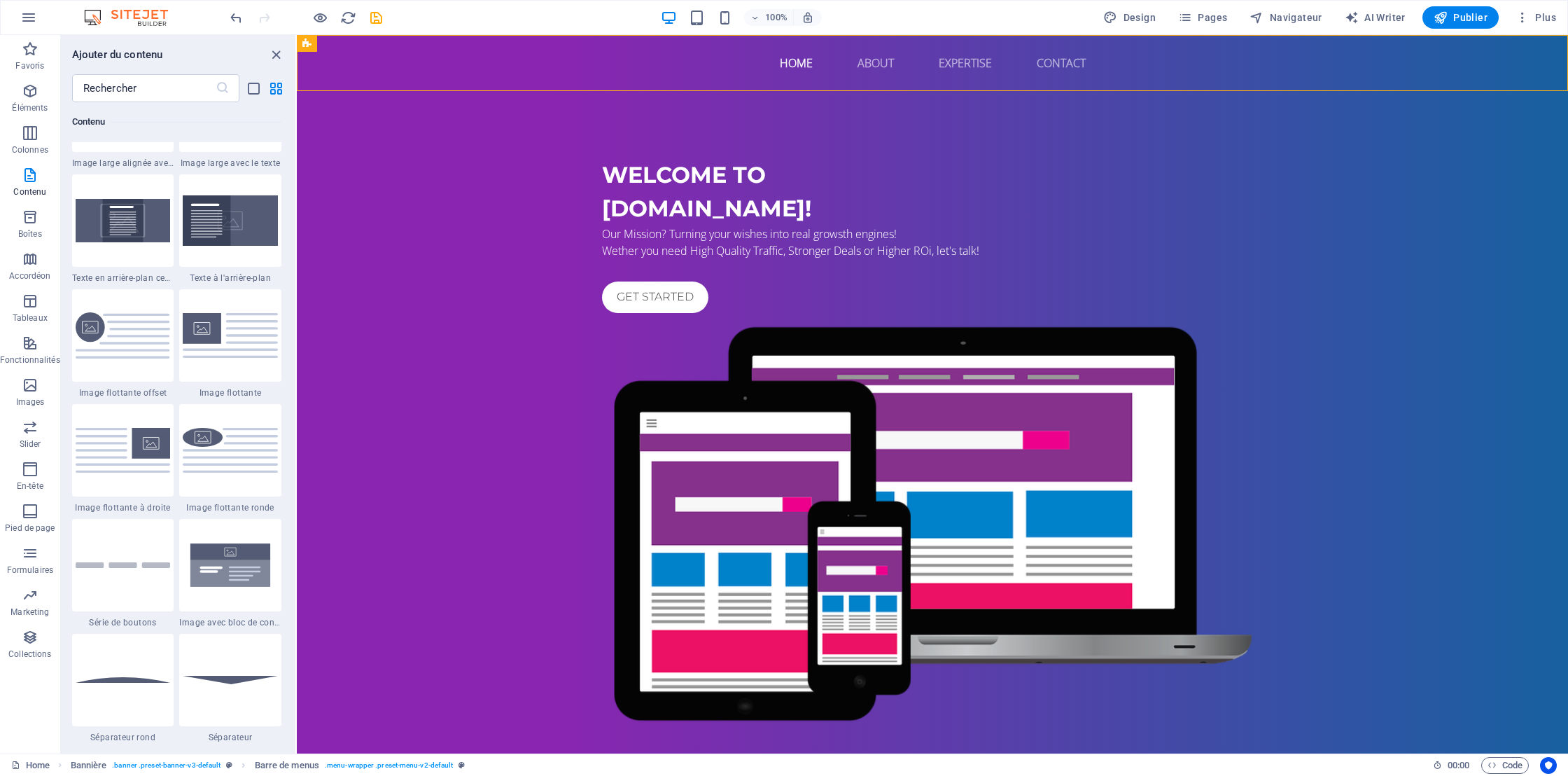
scroll to position [2825, 0]
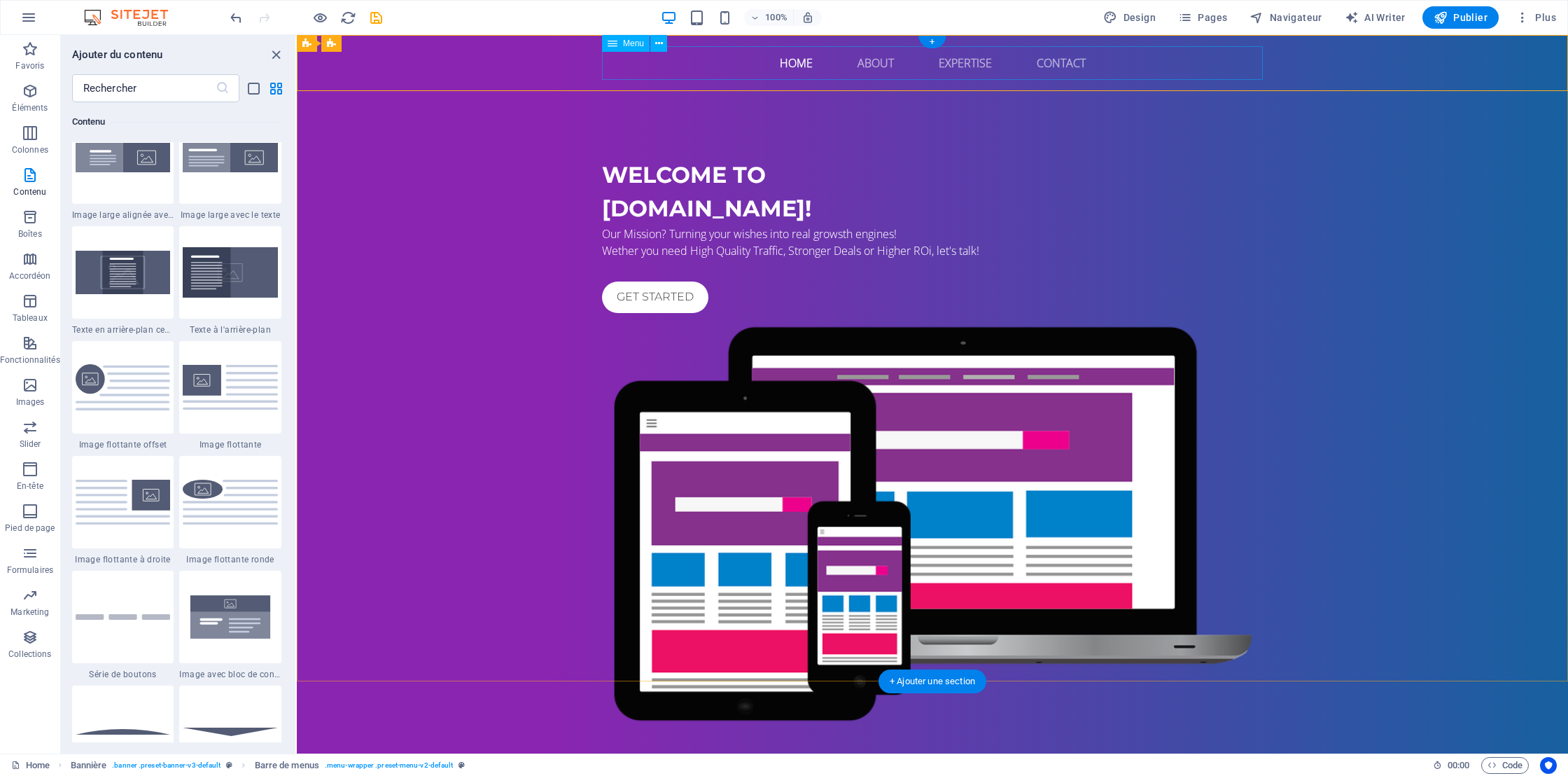
click at [712, 72] on nav "Home About Expertise Contact" at bounding box center [932, 63] width 661 height 33
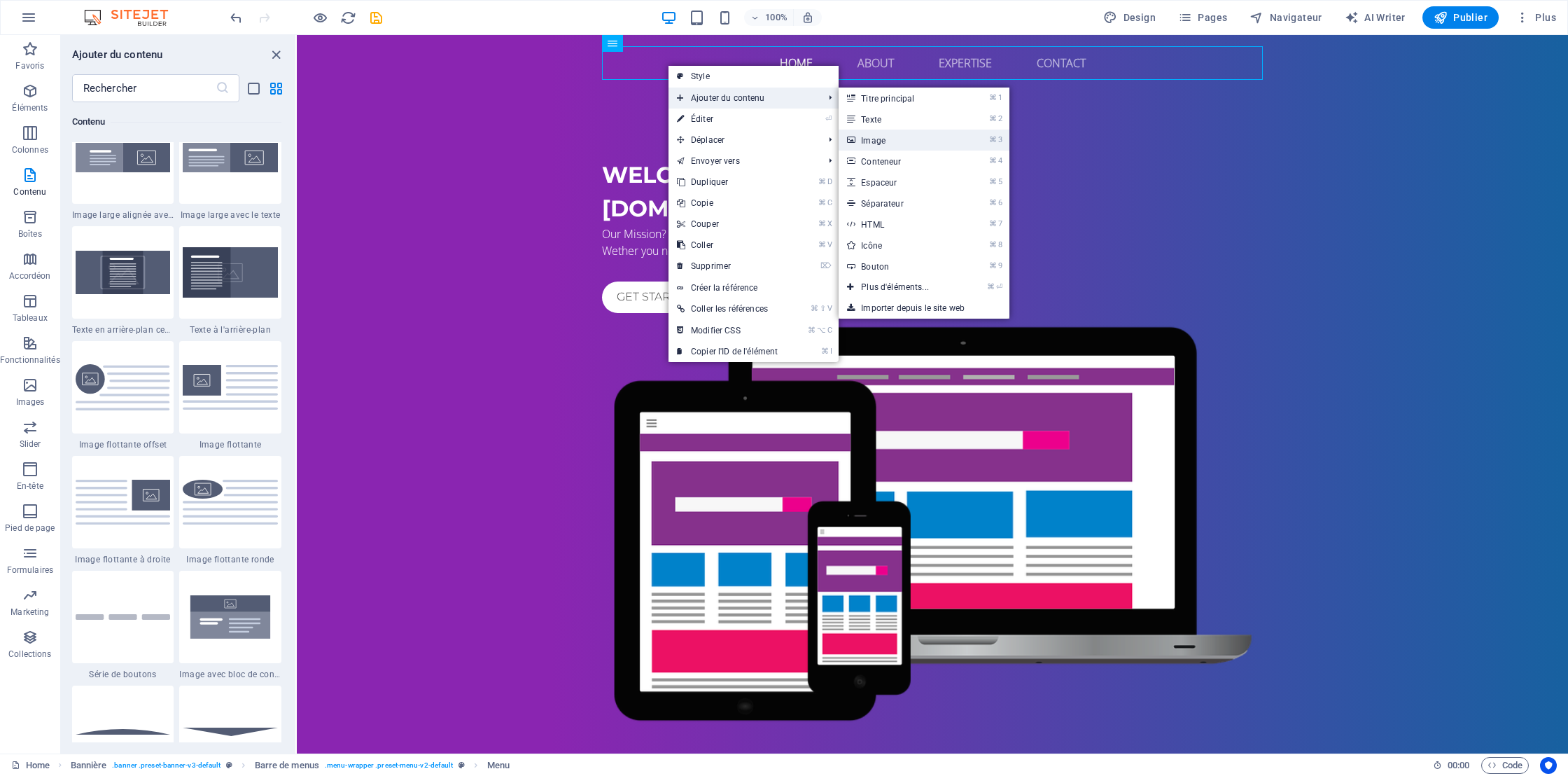
click at [895, 139] on link "⌘ 3 Image" at bounding box center [897, 139] width 118 height 21
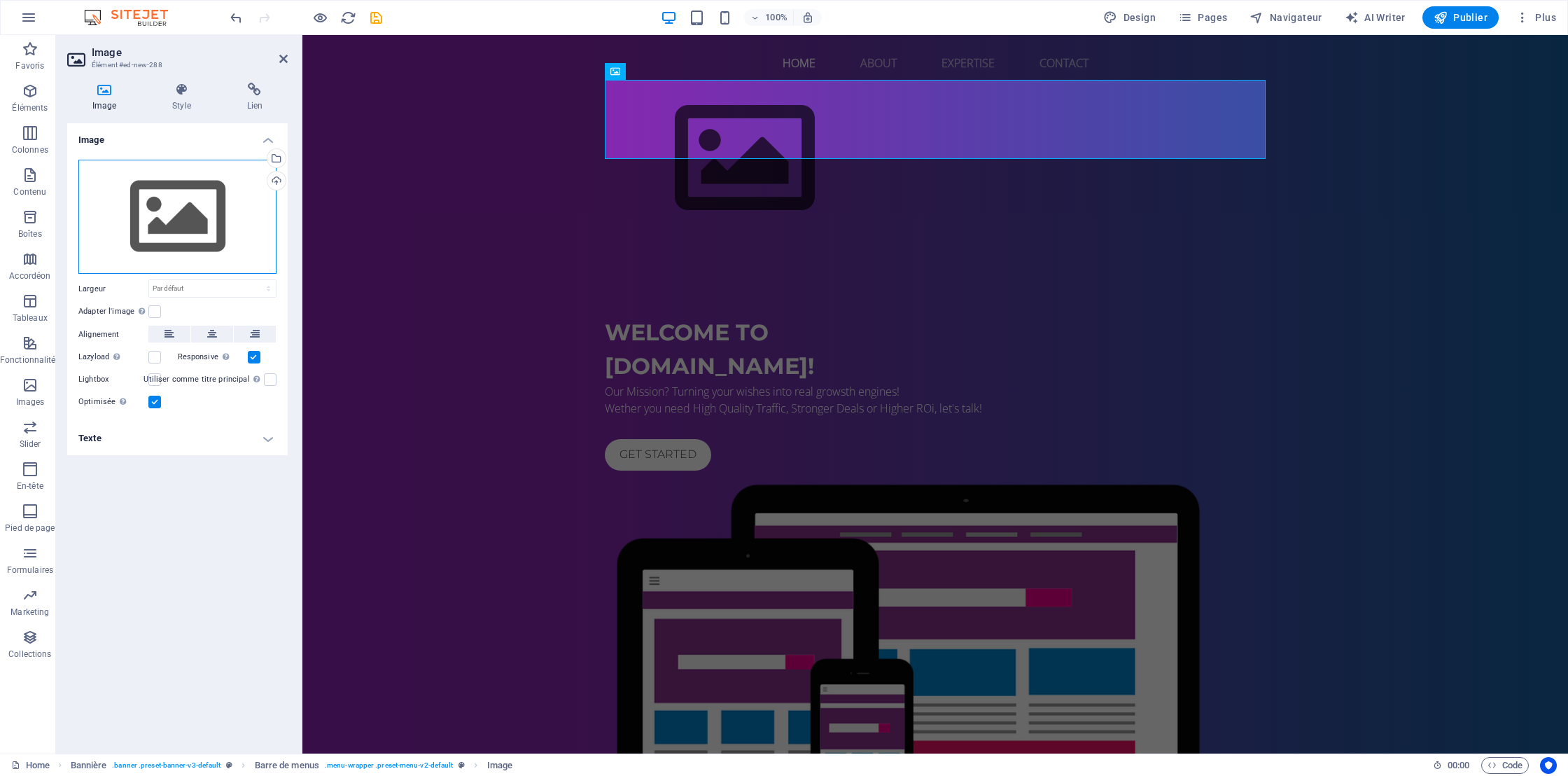
click at [157, 215] on div "Glissez les fichiers ici, cliquez pour choisir les fichiers ou sélectionnez les…" at bounding box center [178, 217] width 198 height 115
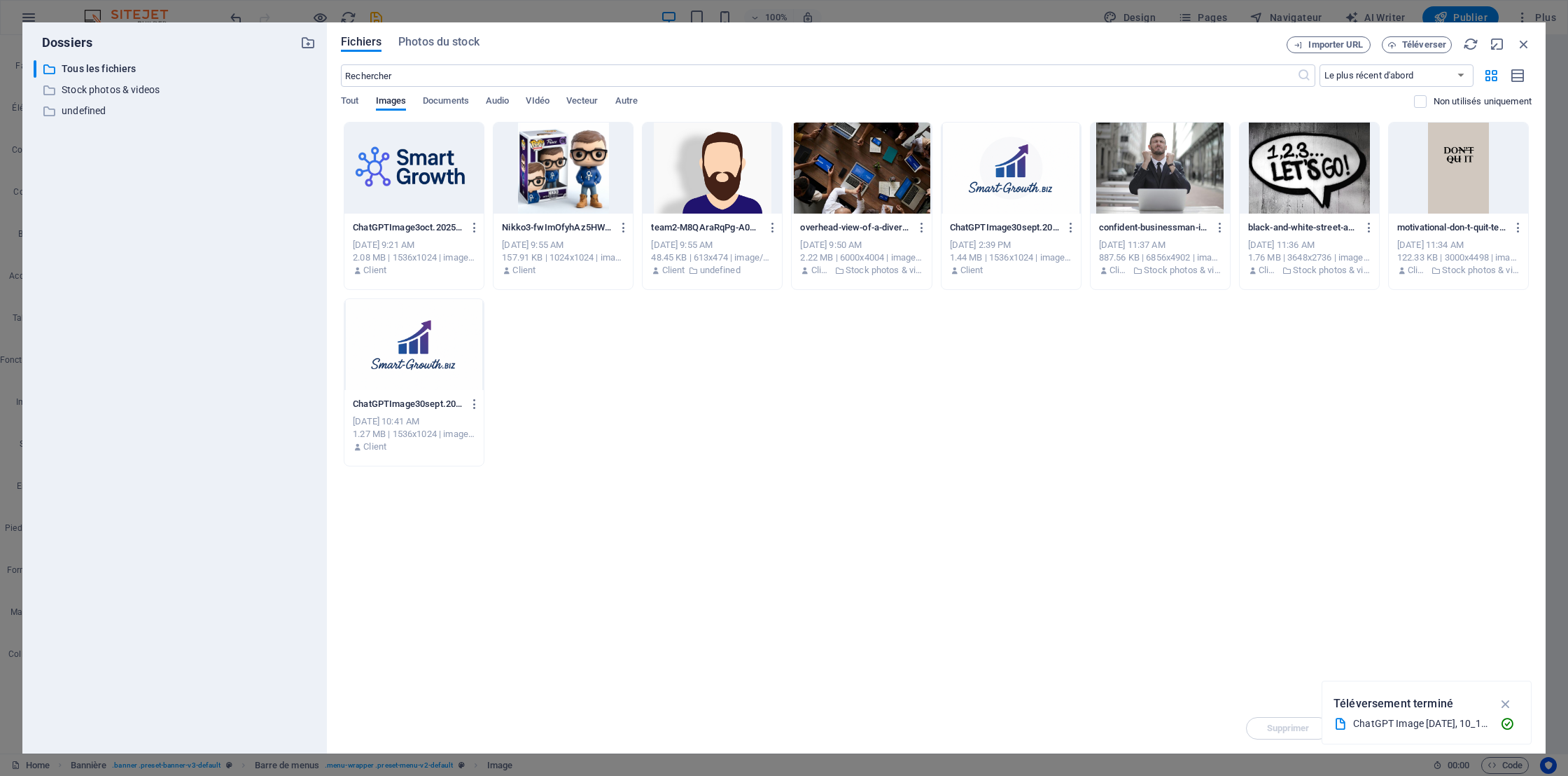
click at [403, 160] on div at bounding box center [414, 168] width 139 height 91
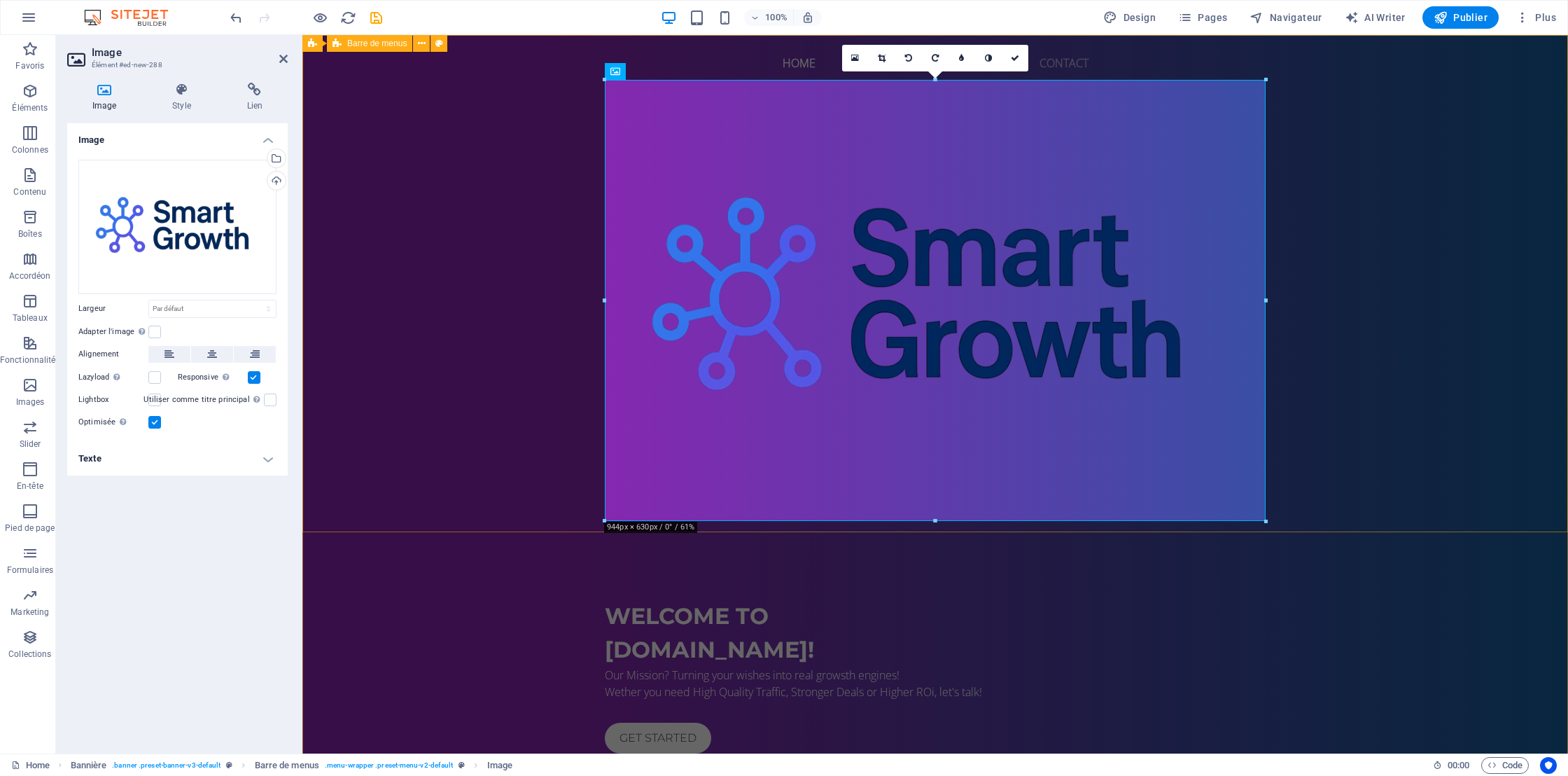
click at [1361, 248] on div "Home About Expertise Contact Menu" at bounding box center [935, 284] width 1266 height 497
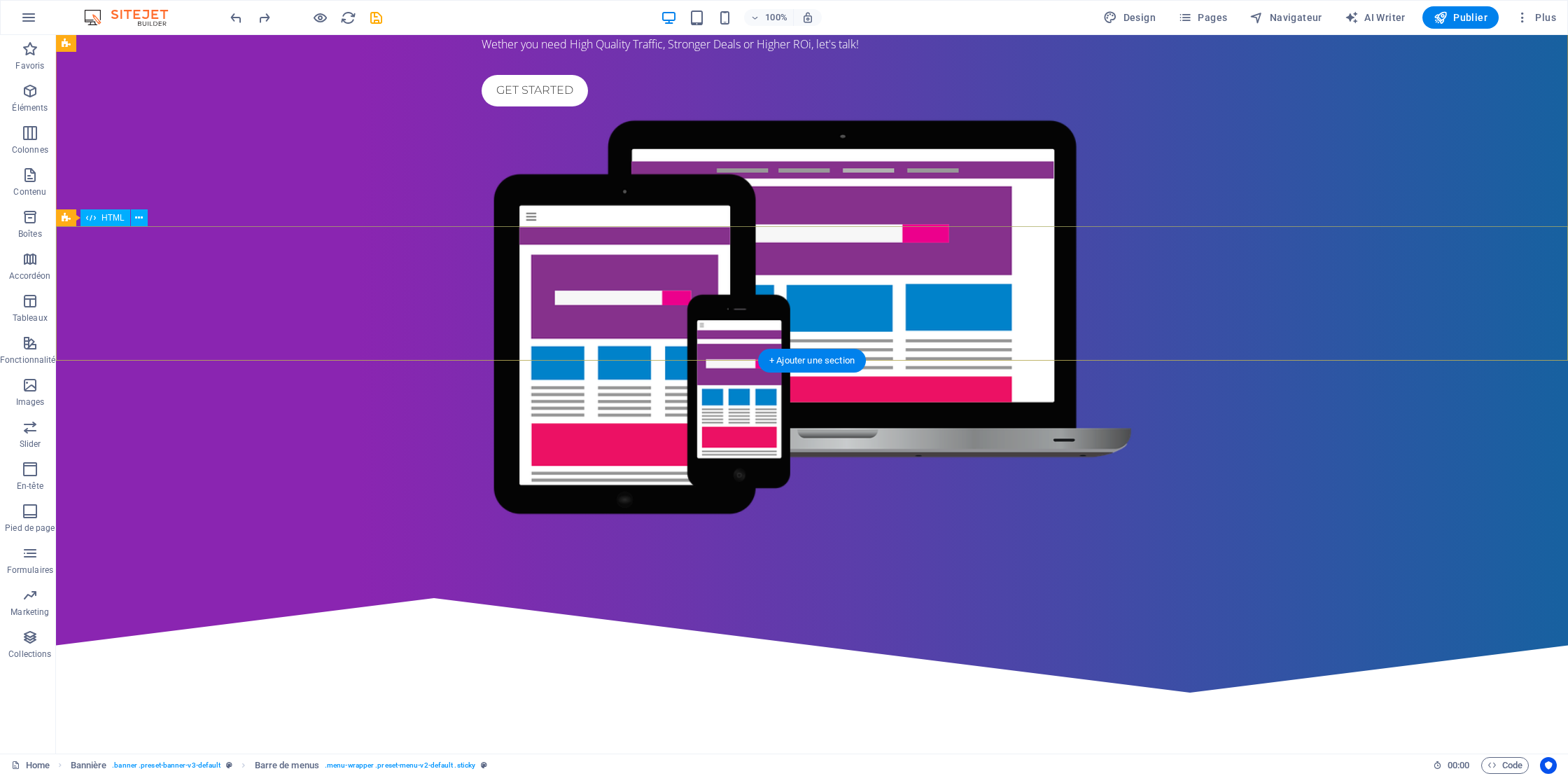
scroll to position [0, 0]
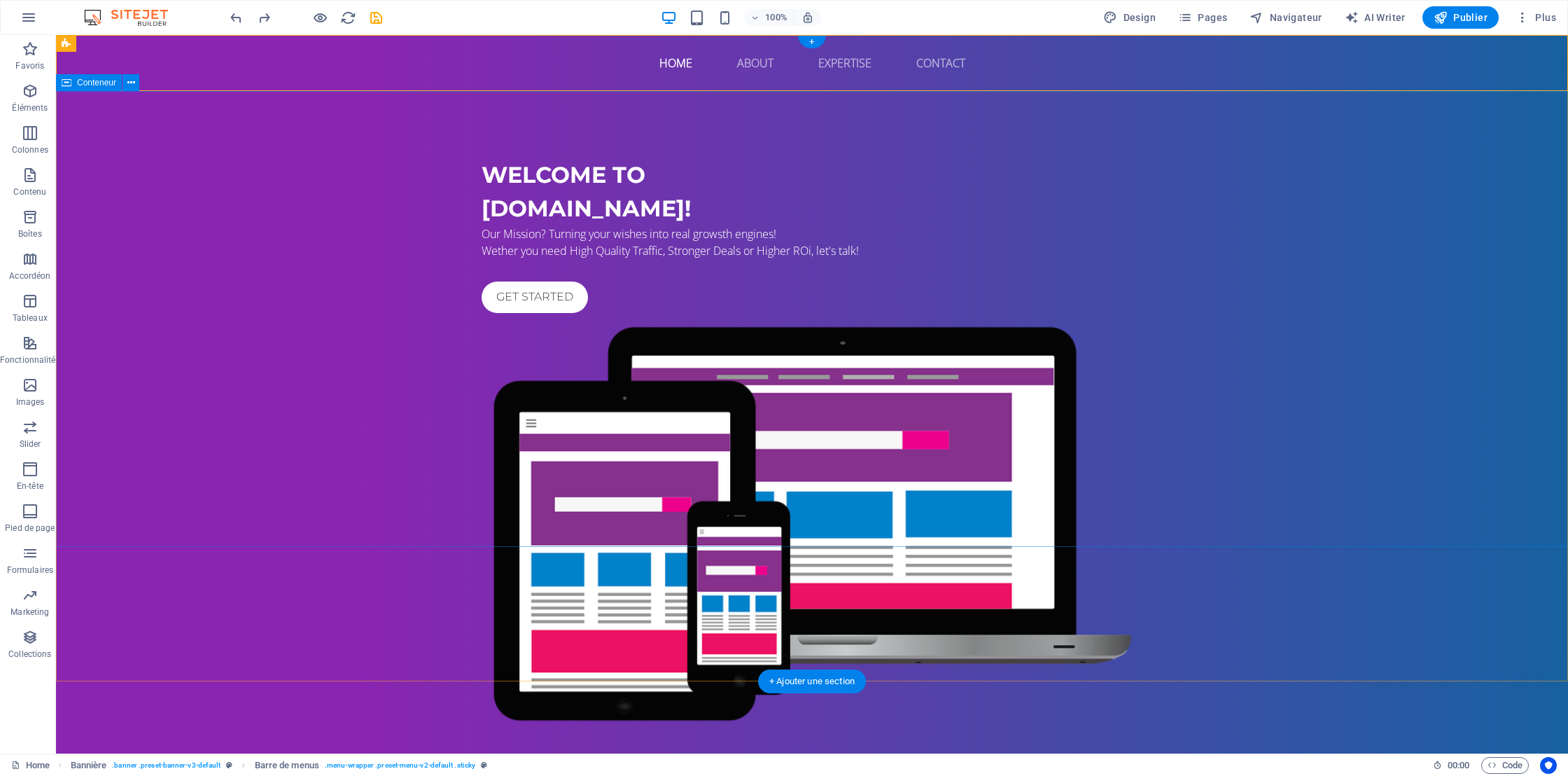
click at [784, 127] on div "Welcome to Smart-Growth.biz! Our Mission? Turning your wishes into real growsth…" at bounding box center [812, 438] width 1512 height 693
click at [541, 39] on icon at bounding box center [539, 43] width 8 height 15
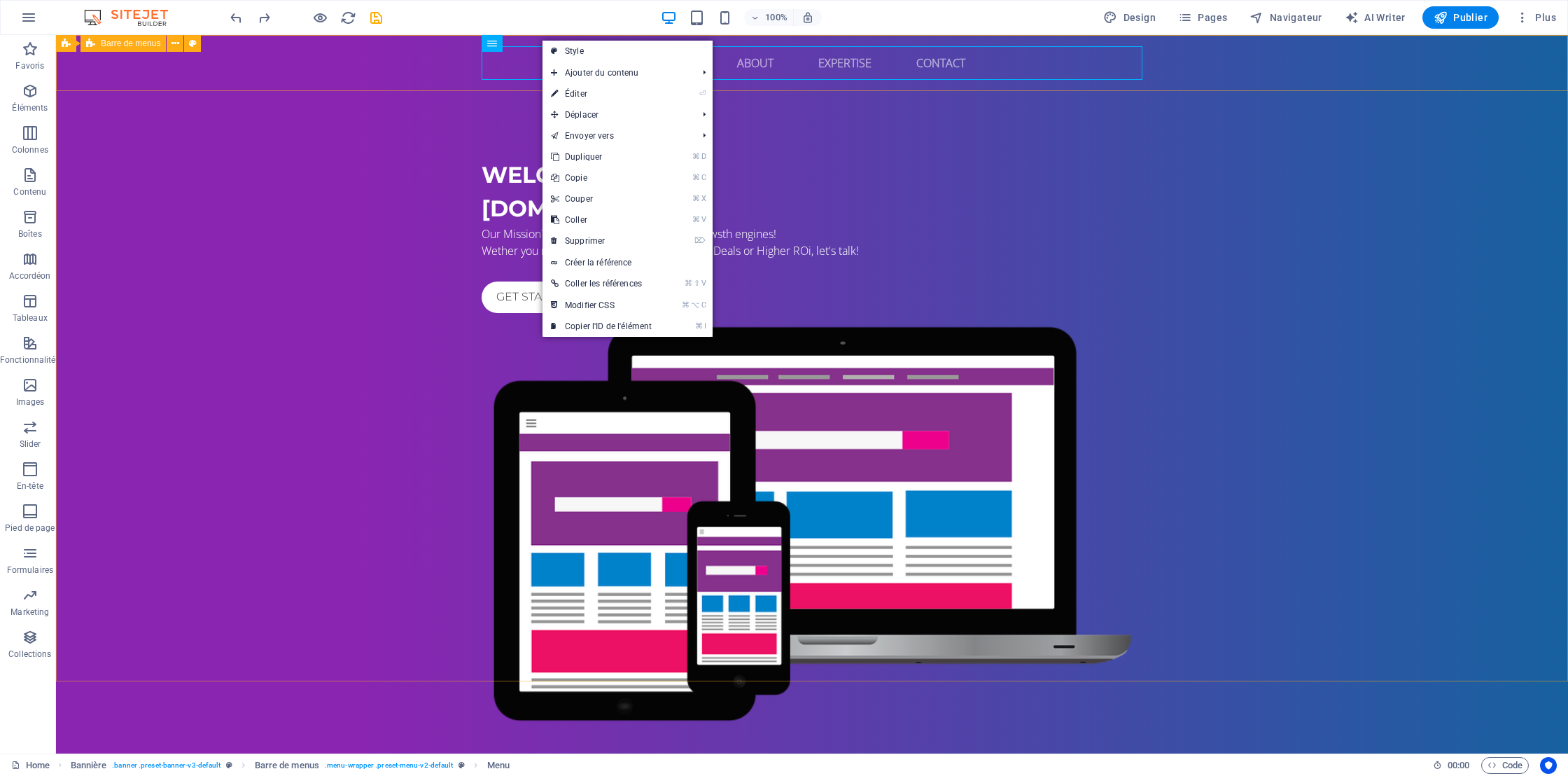
click at [127, 46] on span "Barre de menus" at bounding box center [131, 43] width 60 height 9
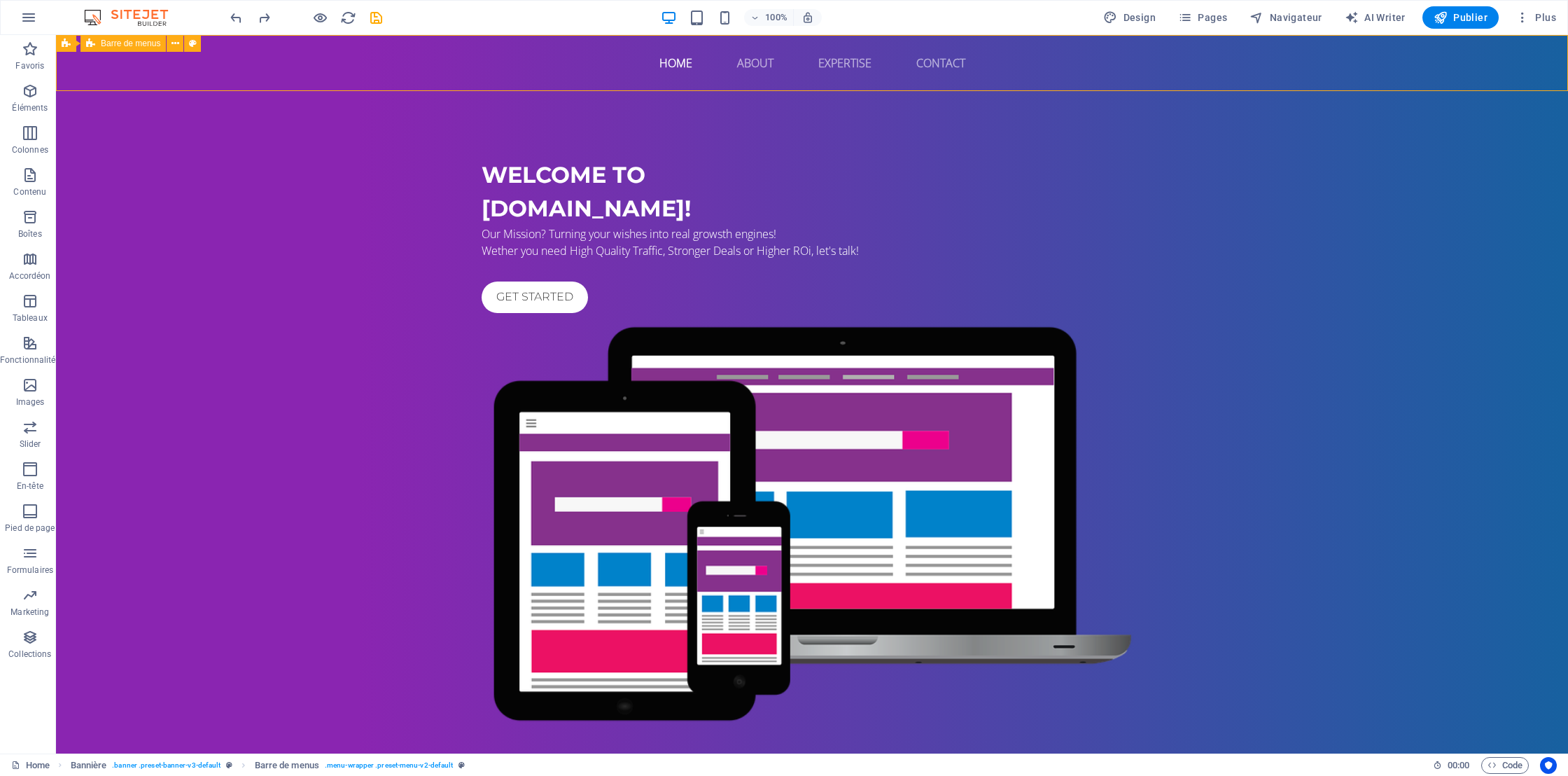
click at [127, 46] on span "Barre de menus" at bounding box center [131, 43] width 60 height 9
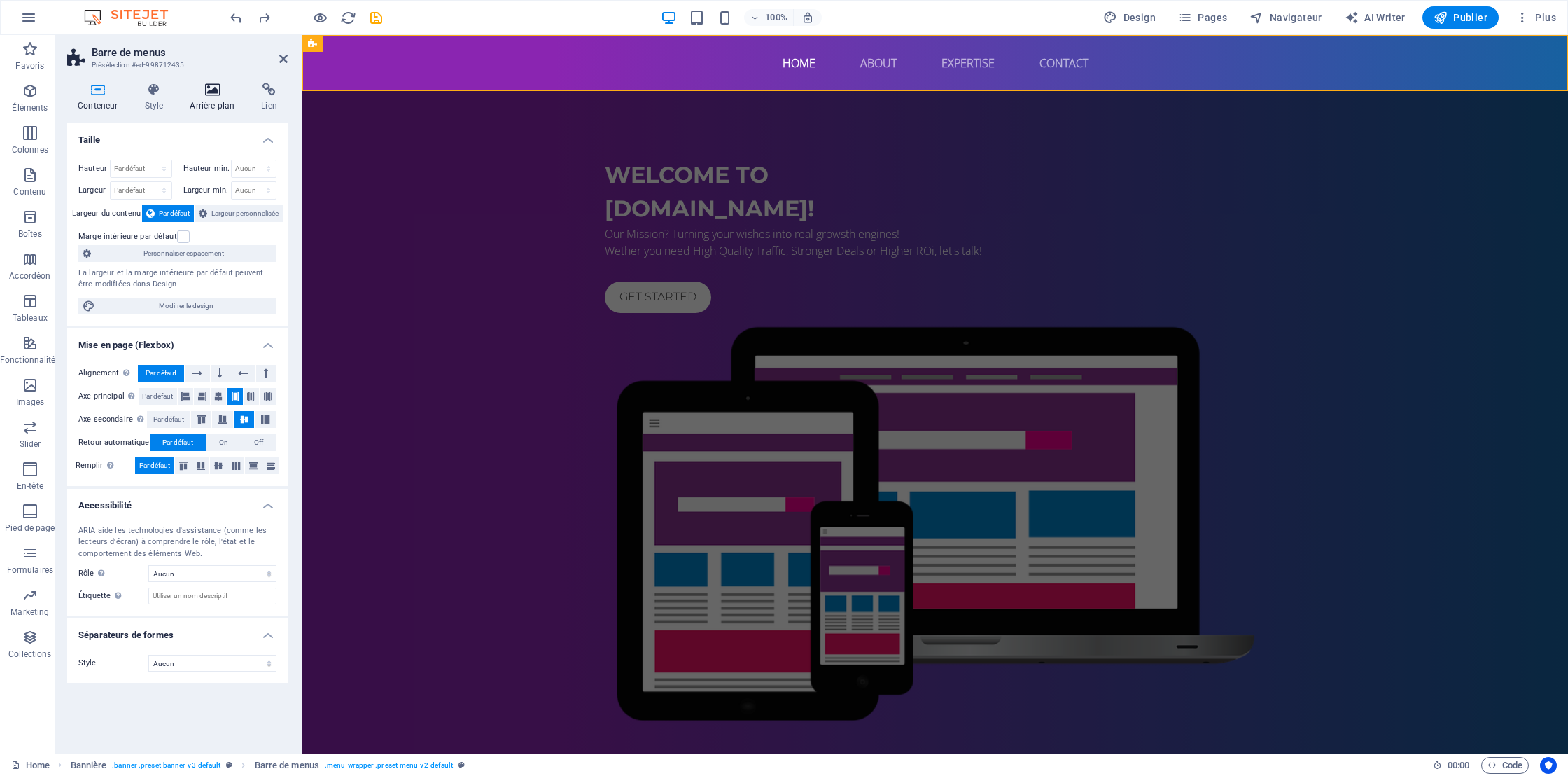
click at [215, 96] on h4 "Arrière-plan" at bounding box center [214, 97] width 72 height 29
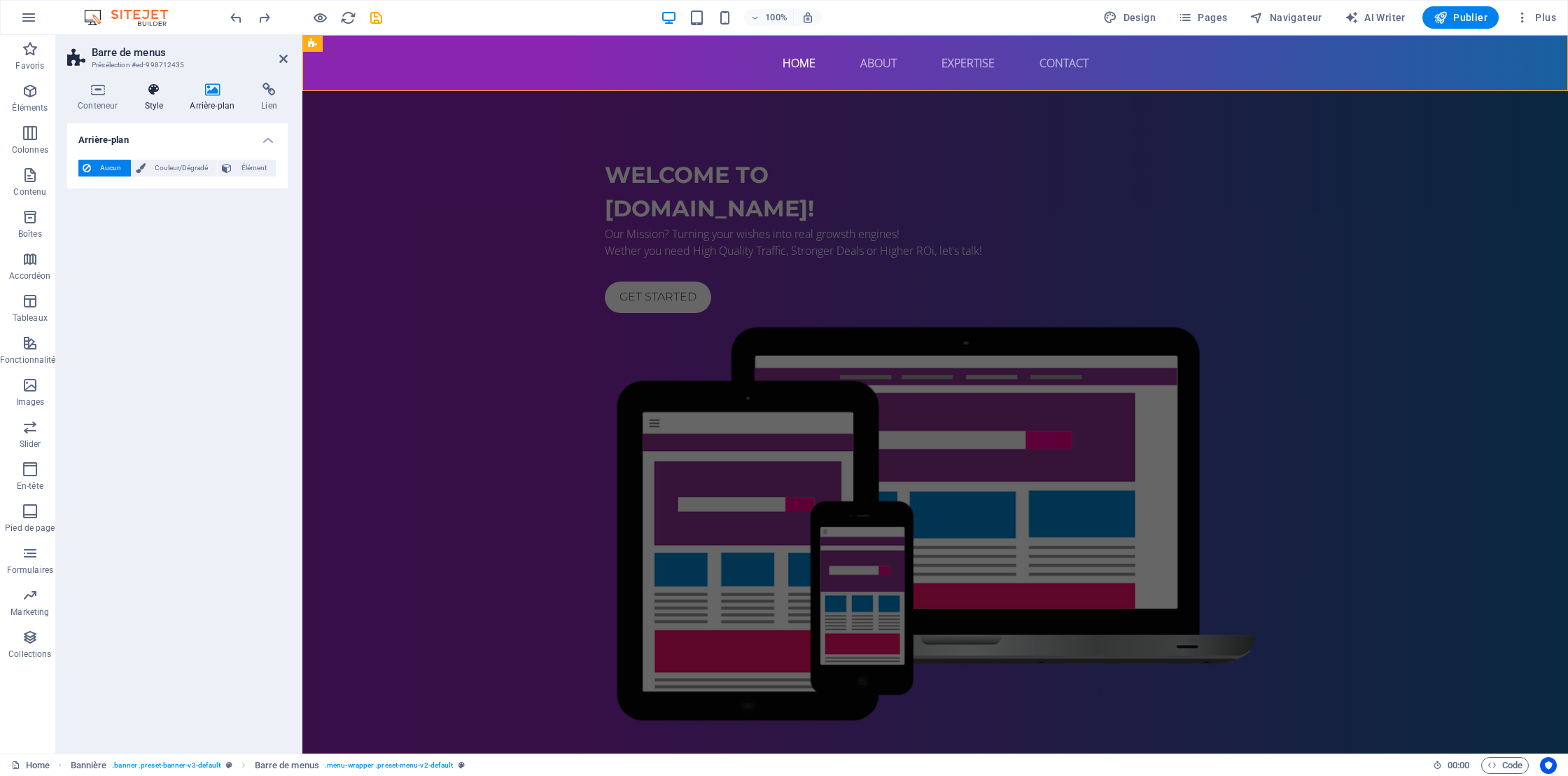
click at [153, 100] on h4 "Style" at bounding box center [156, 97] width 45 height 29
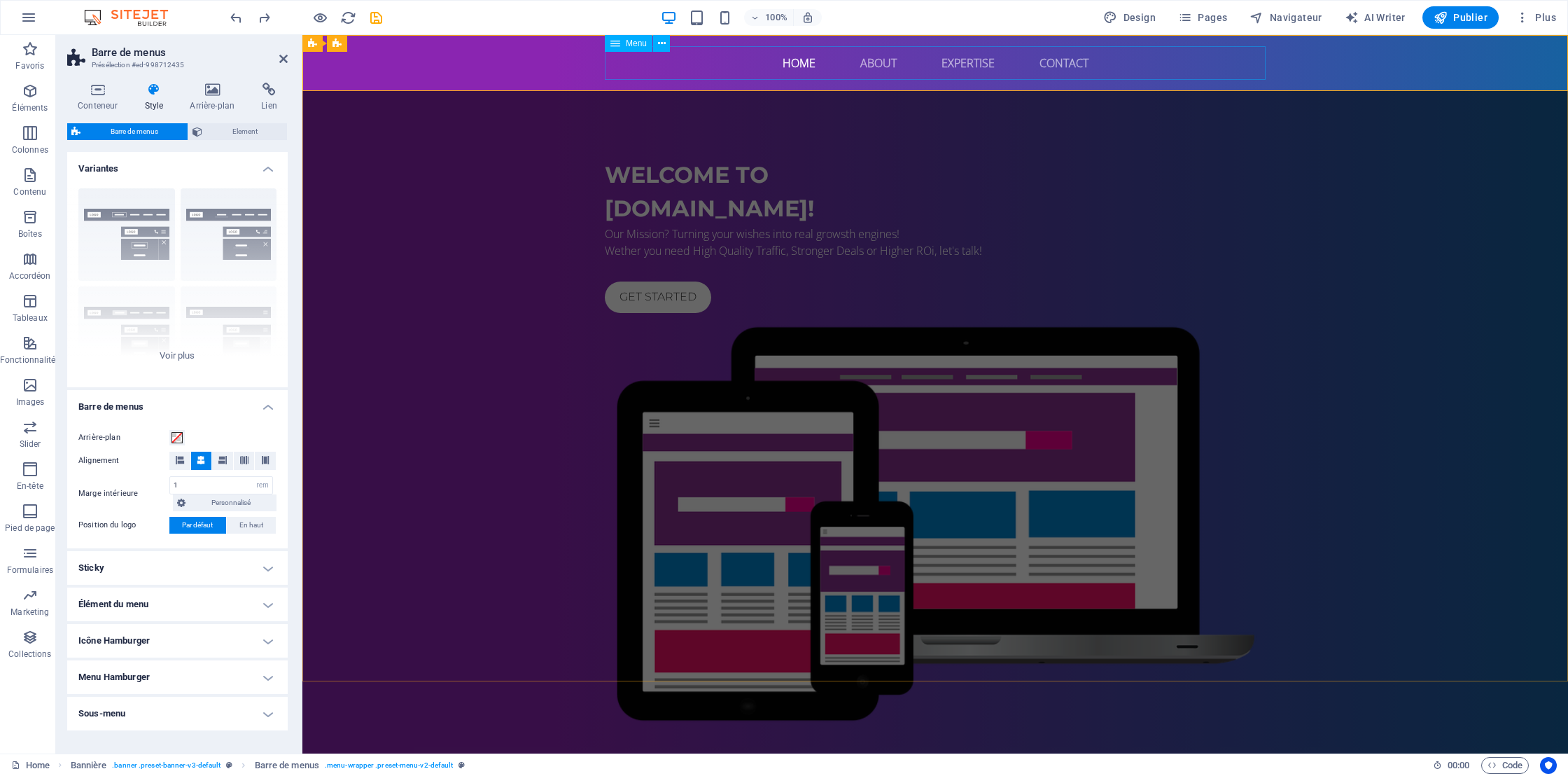
click at [781, 62] on nav "Home About Expertise Contact" at bounding box center [935, 63] width 661 height 33
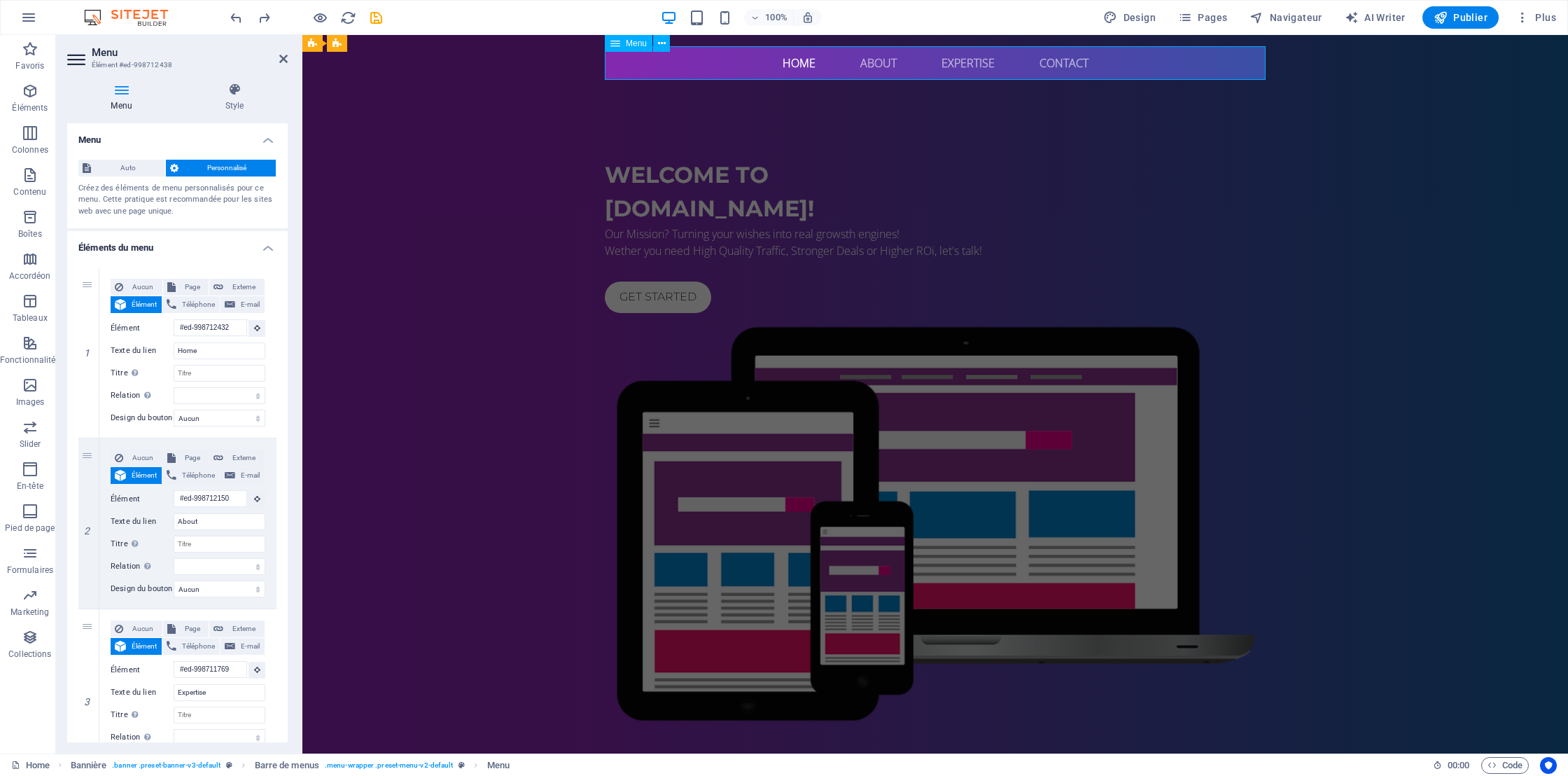
click at [781, 62] on nav "Home About Expertise Contact" at bounding box center [935, 63] width 661 height 33
click at [792, 62] on nav "Home About Expertise Contact" at bounding box center [935, 63] width 661 height 33
click at [241, 89] on icon at bounding box center [235, 89] width 106 height 14
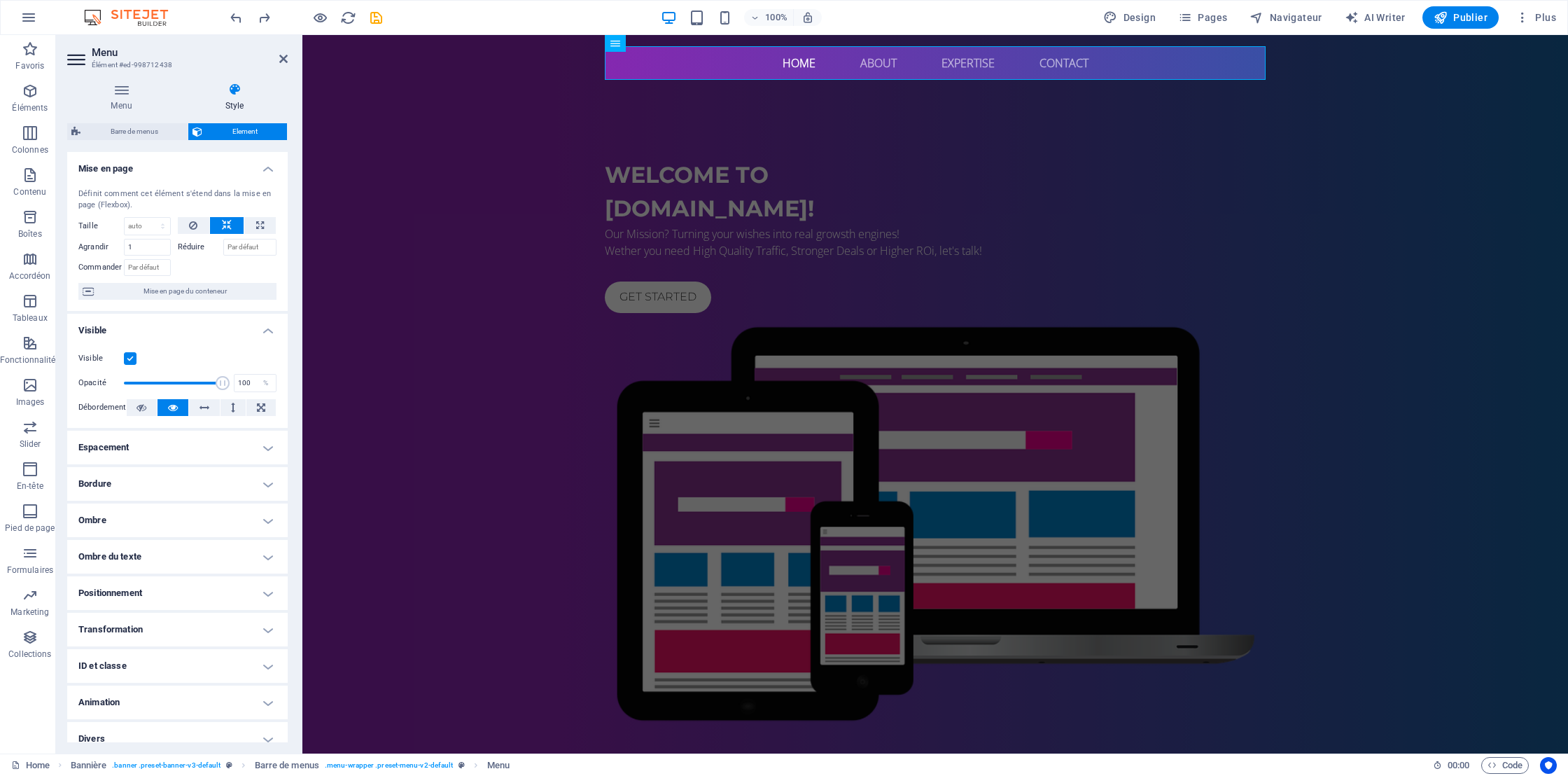
scroll to position [13, 0]
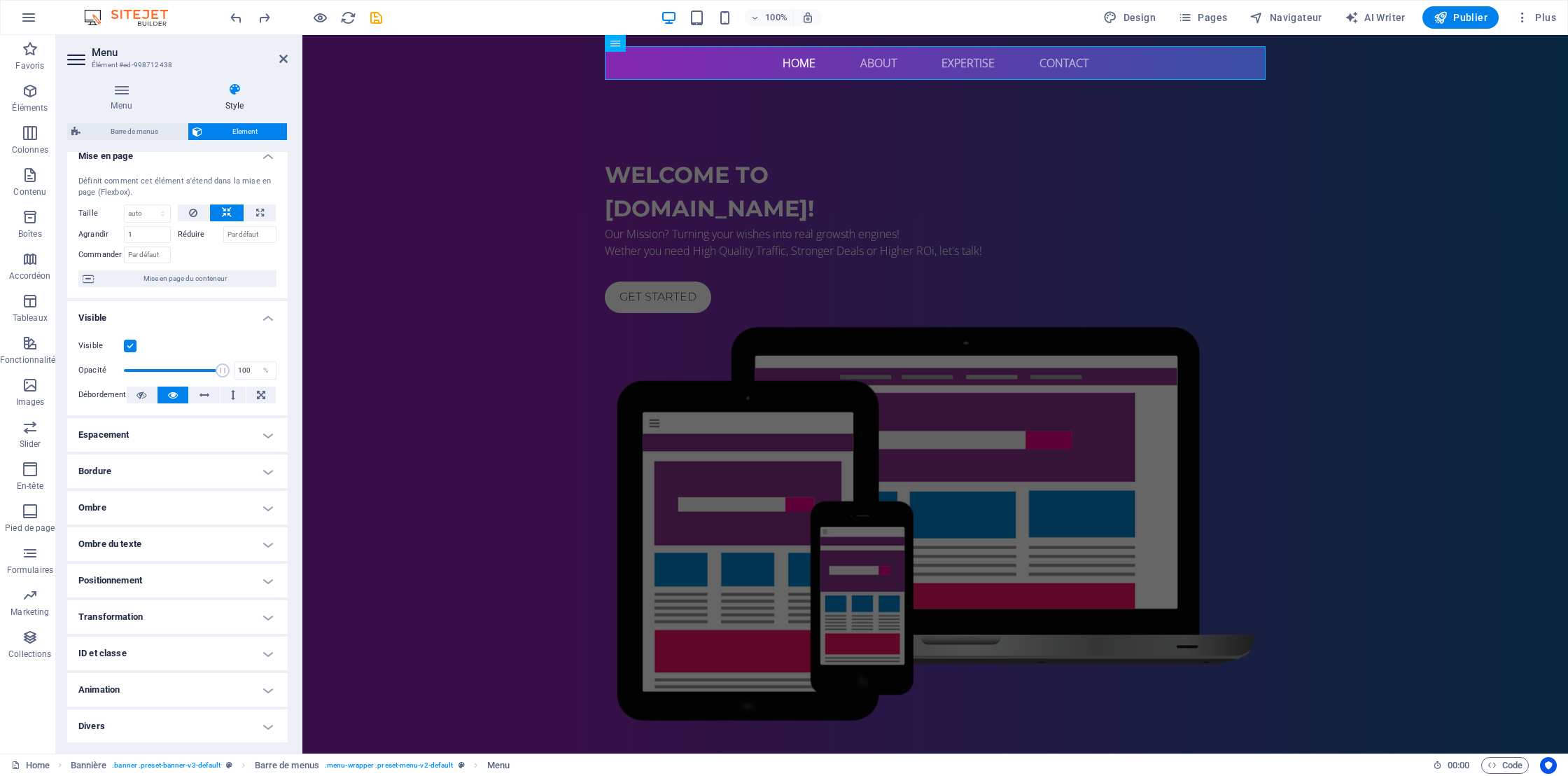
click at [262, 692] on h4 "Animation" at bounding box center [177, 690] width 221 height 33
click at [425, 43] on icon at bounding box center [422, 43] width 8 height 15
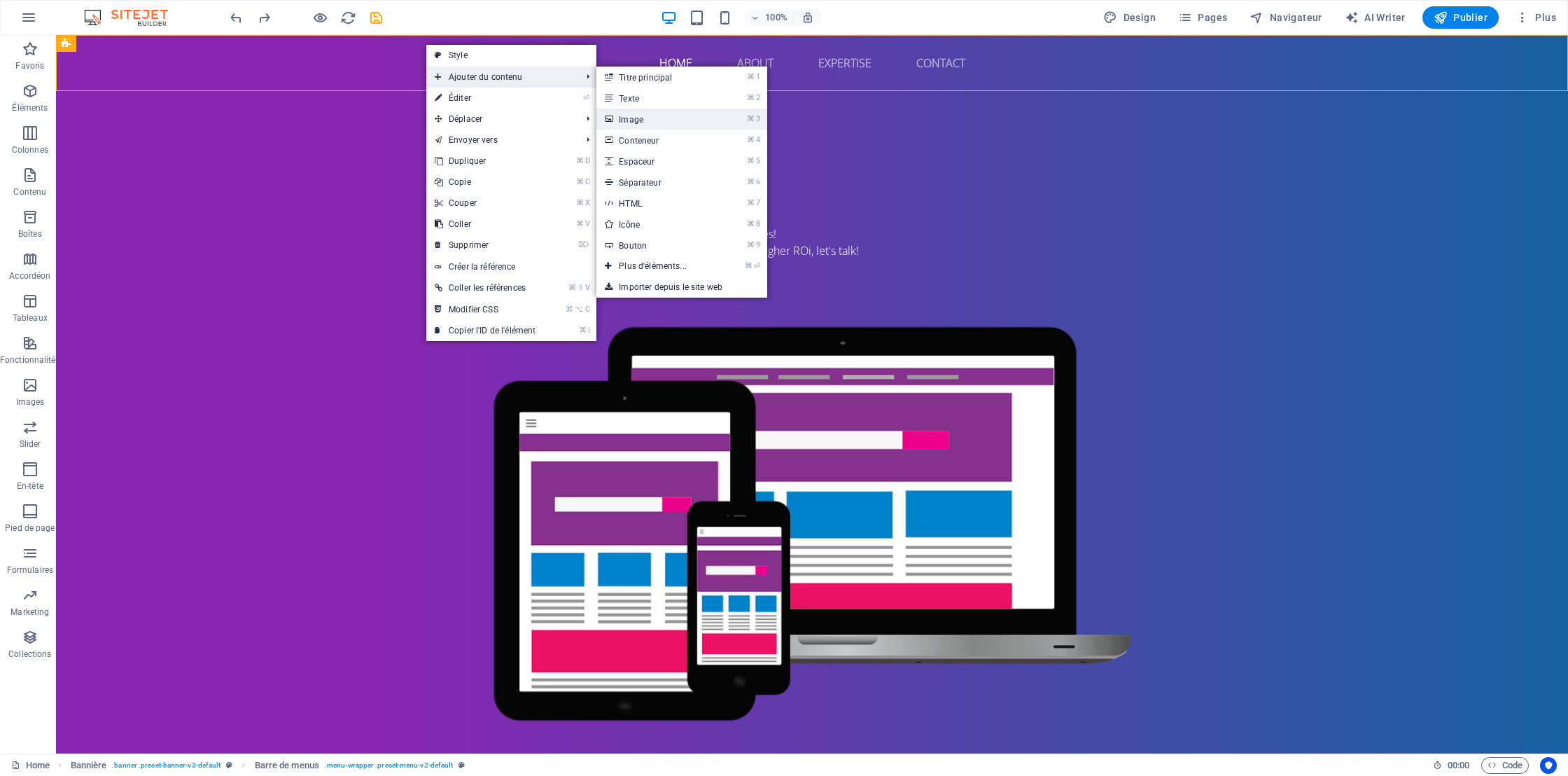
click at [617, 120] on link "⌘ 3 Image" at bounding box center [655, 118] width 118 height 21
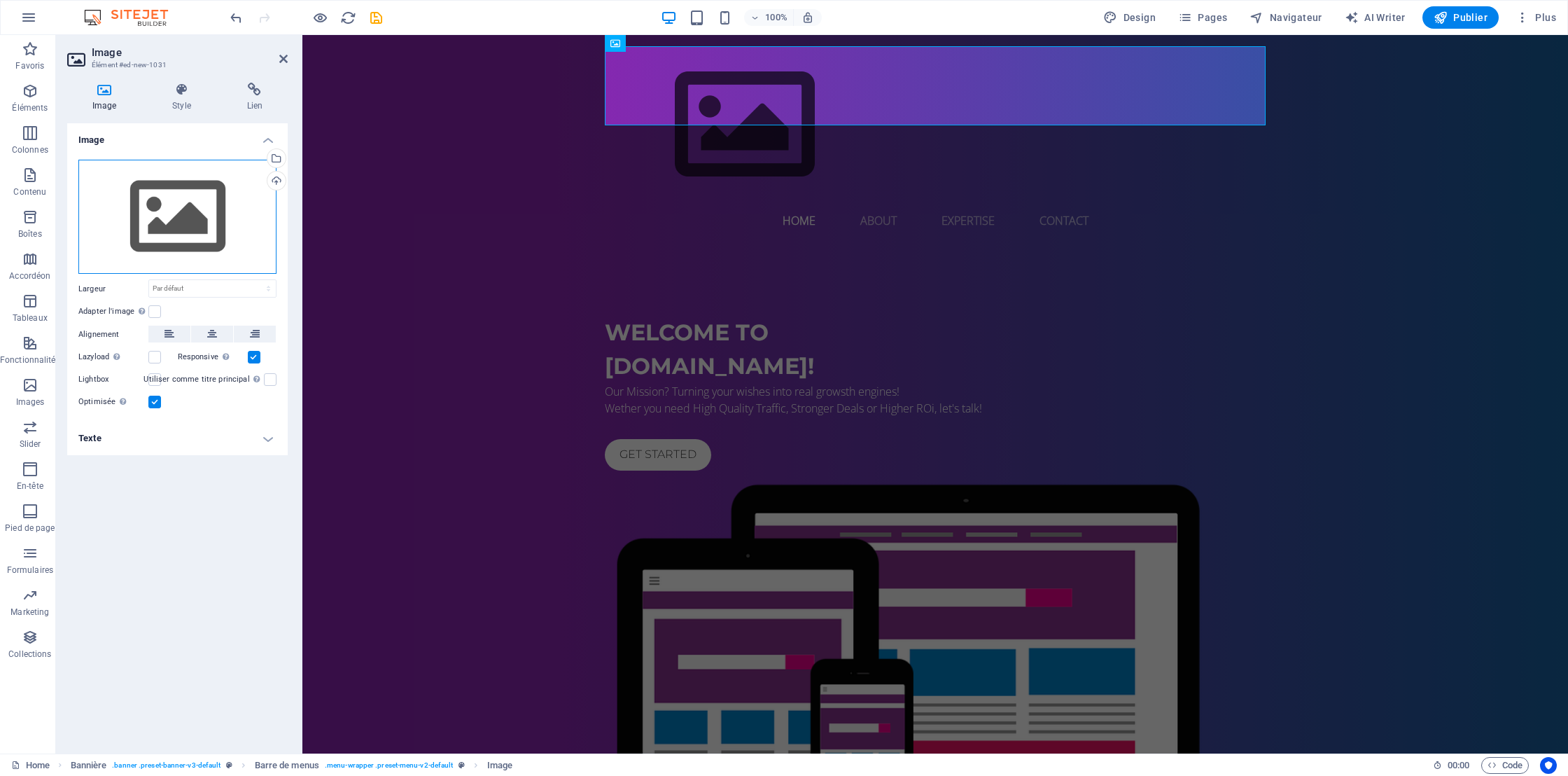
click at [137, 210] on div "Glissez les fichiers ici, cliquez pour choisir les fichiers ou sélectionnez les…" at bounding box center [178, 217] width 198 height 115
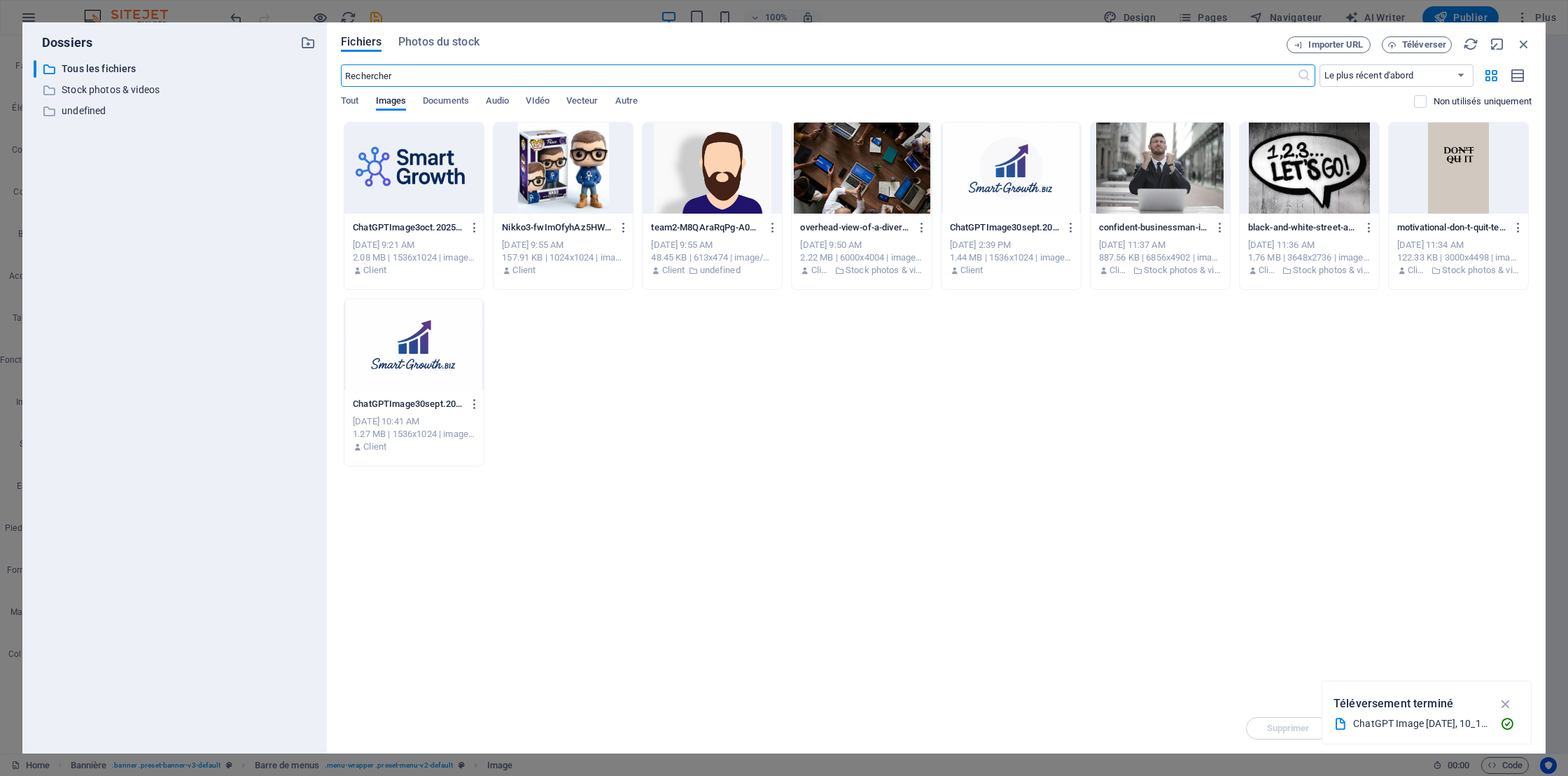
click at [397, 153] on div at bounding box center [414, 168] width 139 height 91
click at [415, 154] on div "1" at bounding box center [414, 168] width 139 height 91
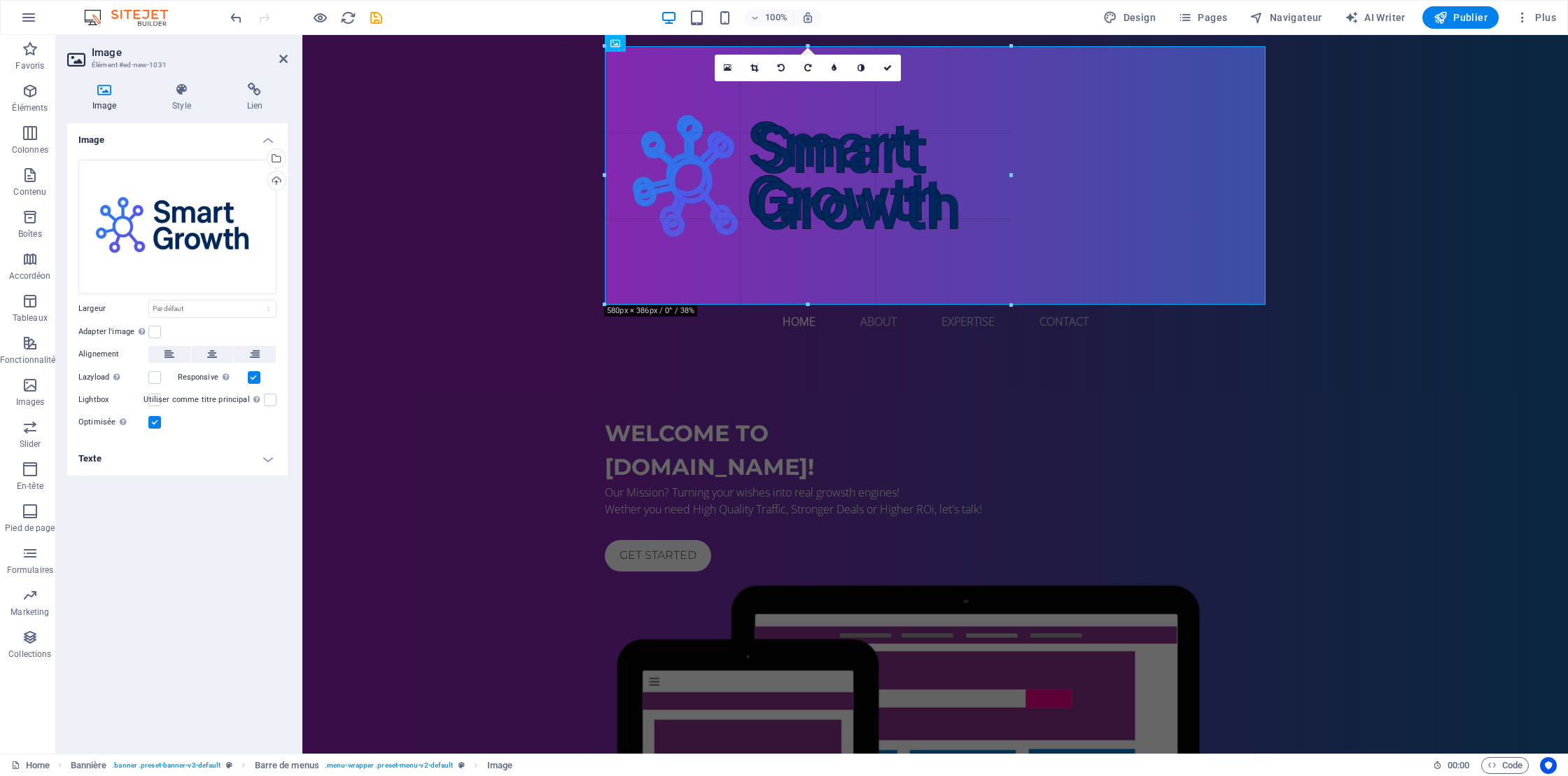
drag, startPoint x: 605, startPoint y: 486, endPoint x: 879, endPoint y: -82, distance: 630.6
type input "553"
select select "px"
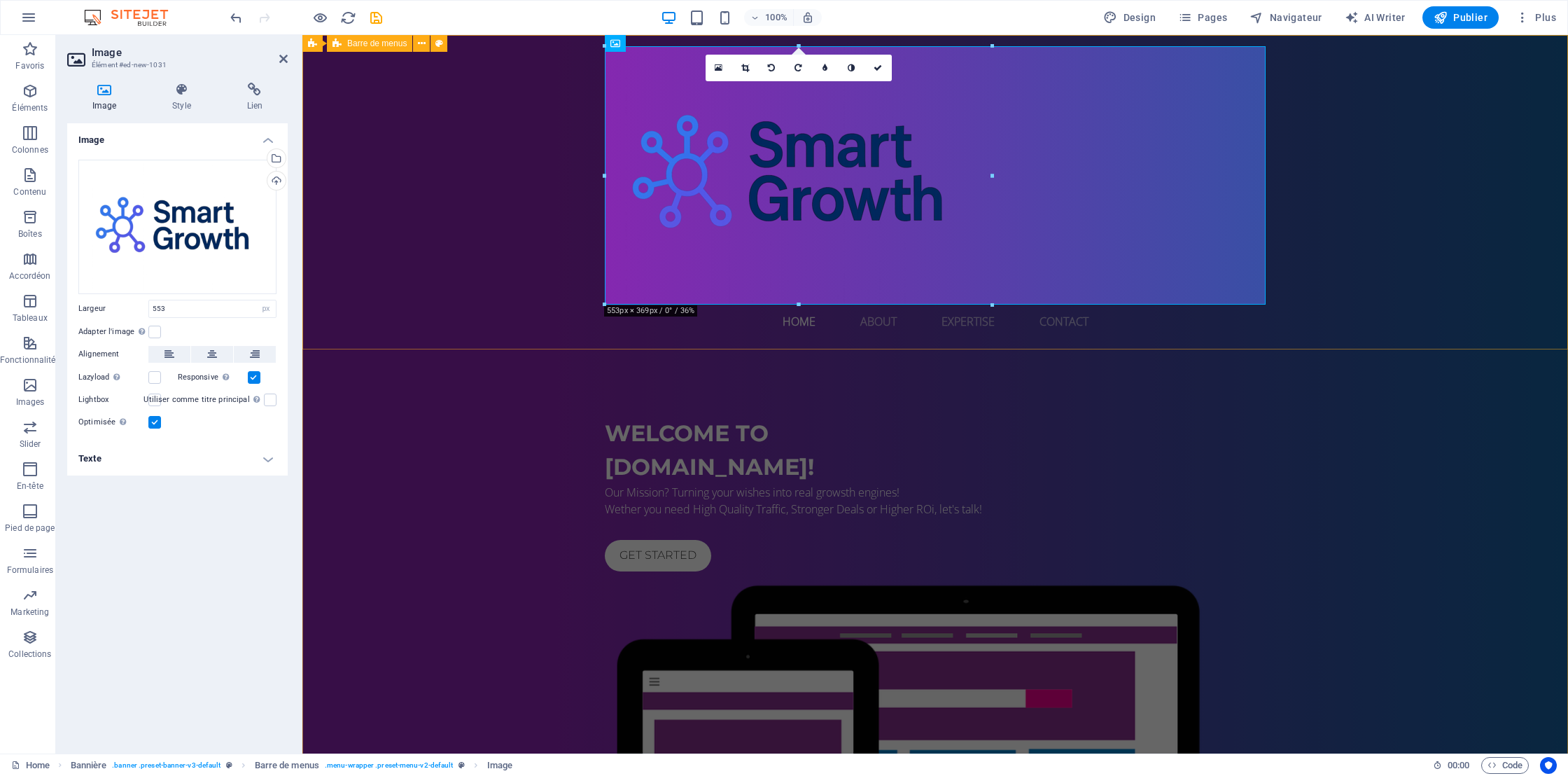
click at [514, 262] on div "Home About Expertise Contact Menu" at bounding box center [935, 193] width 1266 height 314
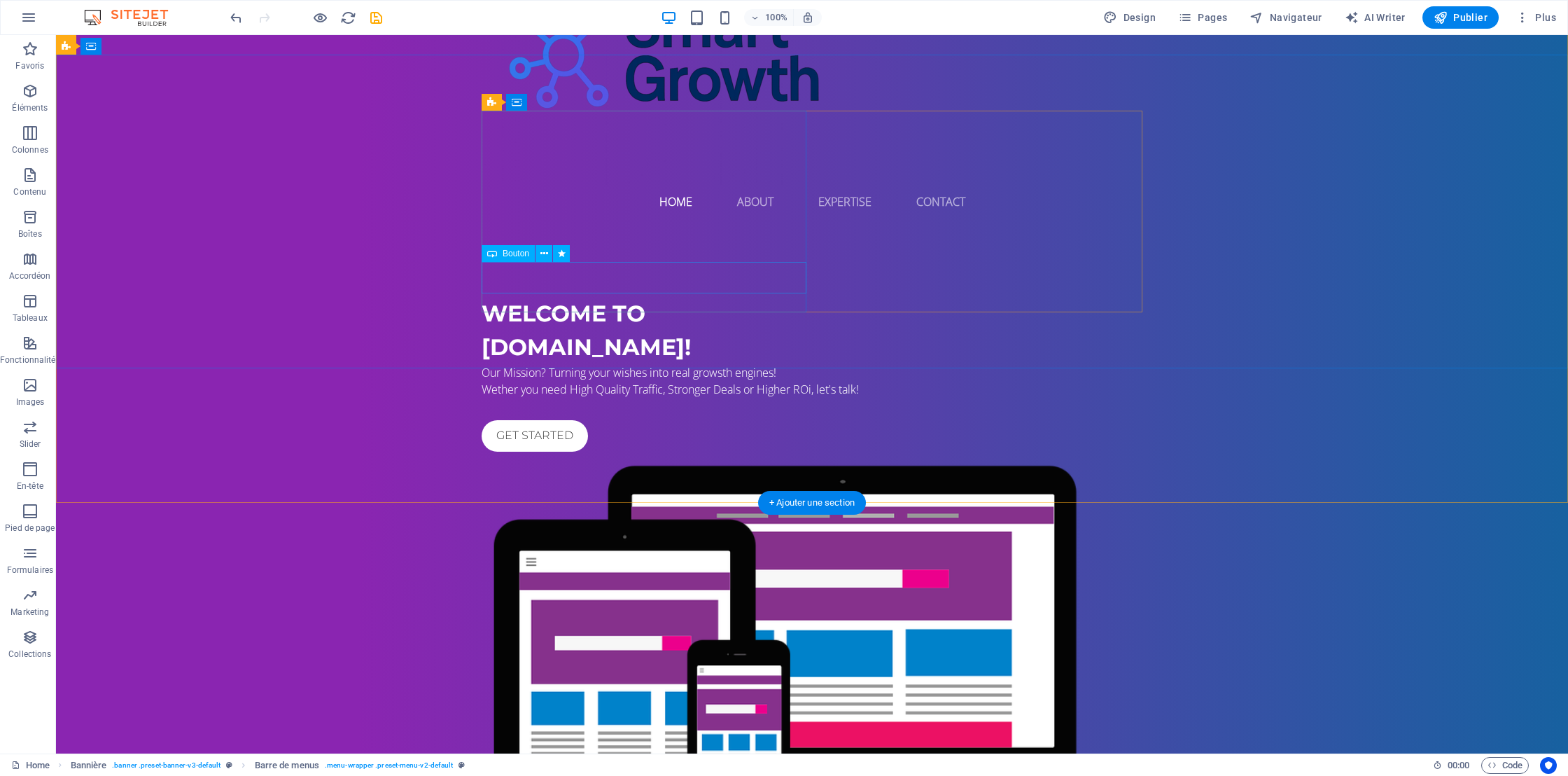
scroll to position [0, 0]
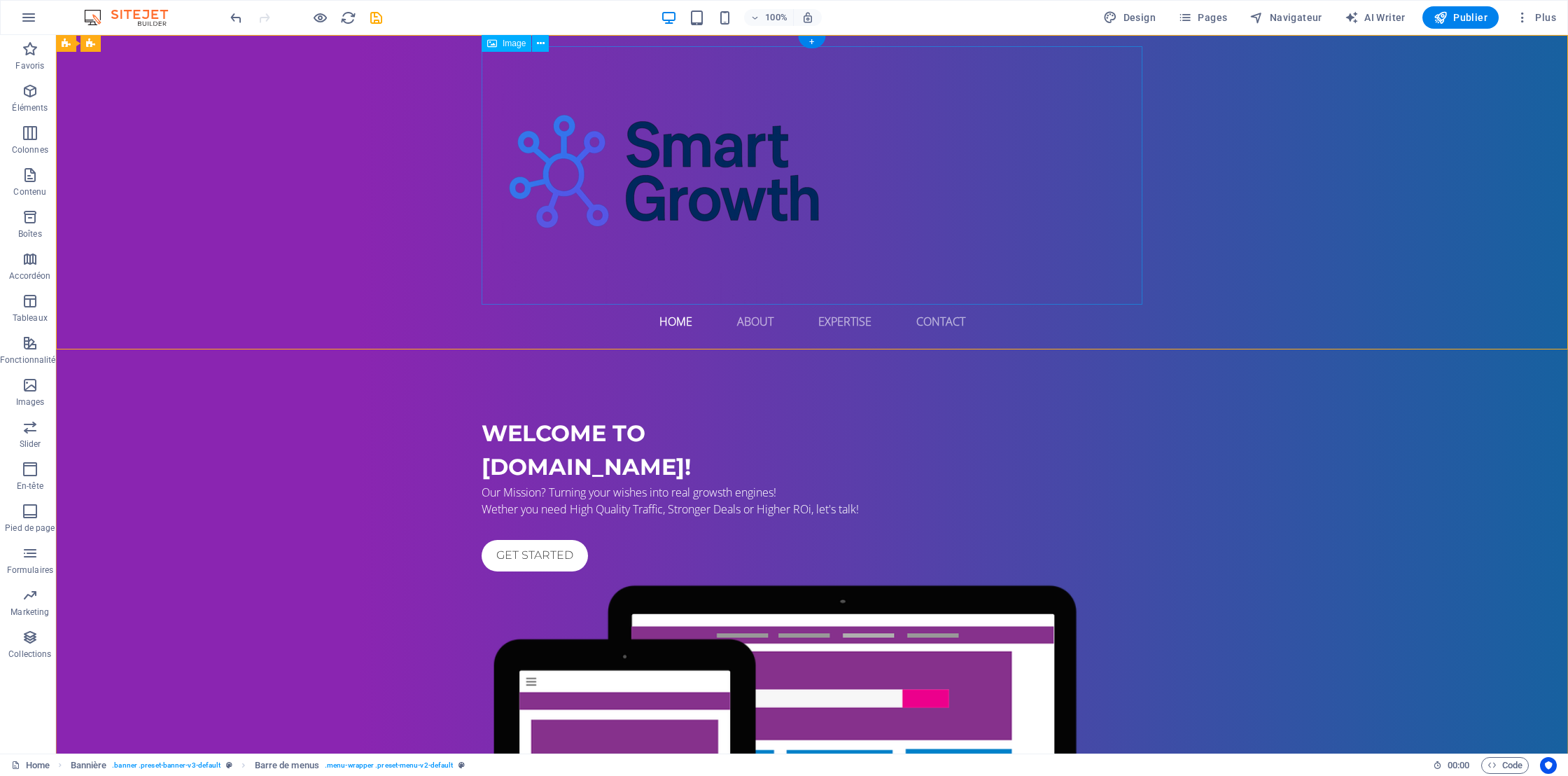
click at [753, 111] on figure at bounding box center [811, 175] width 661 height 258
click at [742, 137] on figure at bounding box center [811, 175] width 661 height 258
select select "px"
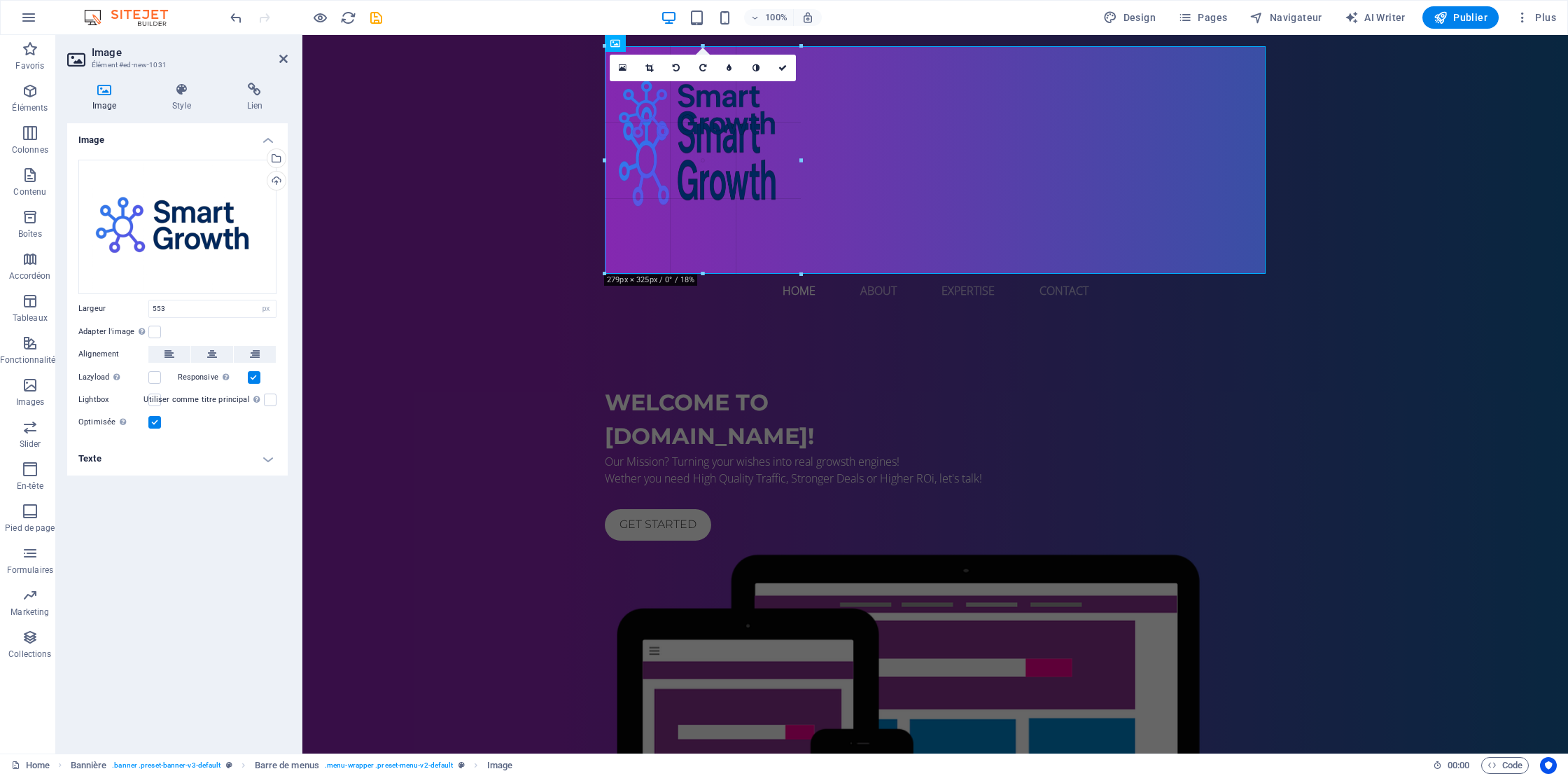
drag, startPoint x: 990, startPoint y: 46, endPoint x: 798, endPoint y: 194, distance: 242.4
type input "280"
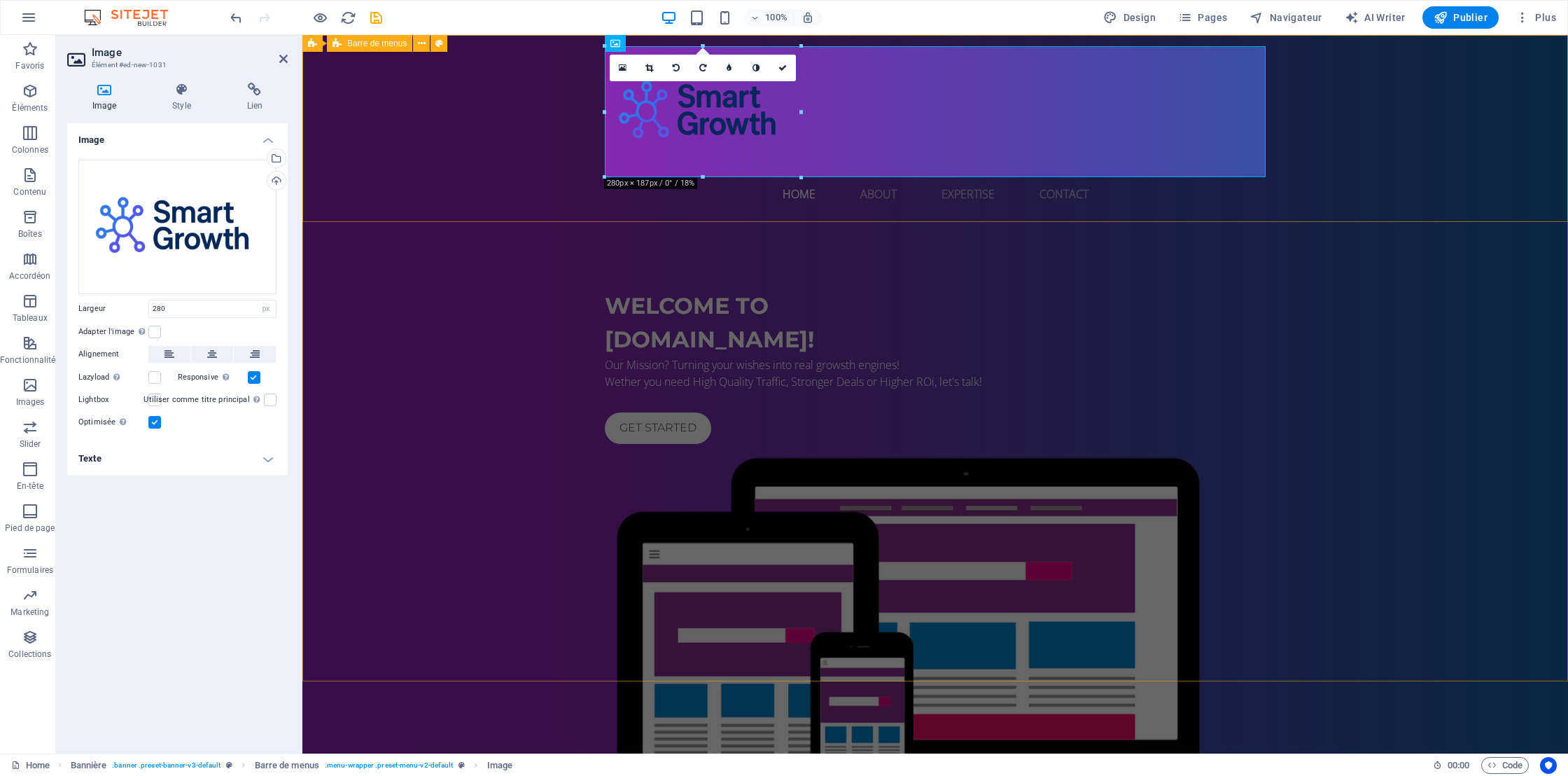
click at [469, 199] on div "Home About Expertise Contact Menu" at bounding box center [935, 129] width 1266 height 187
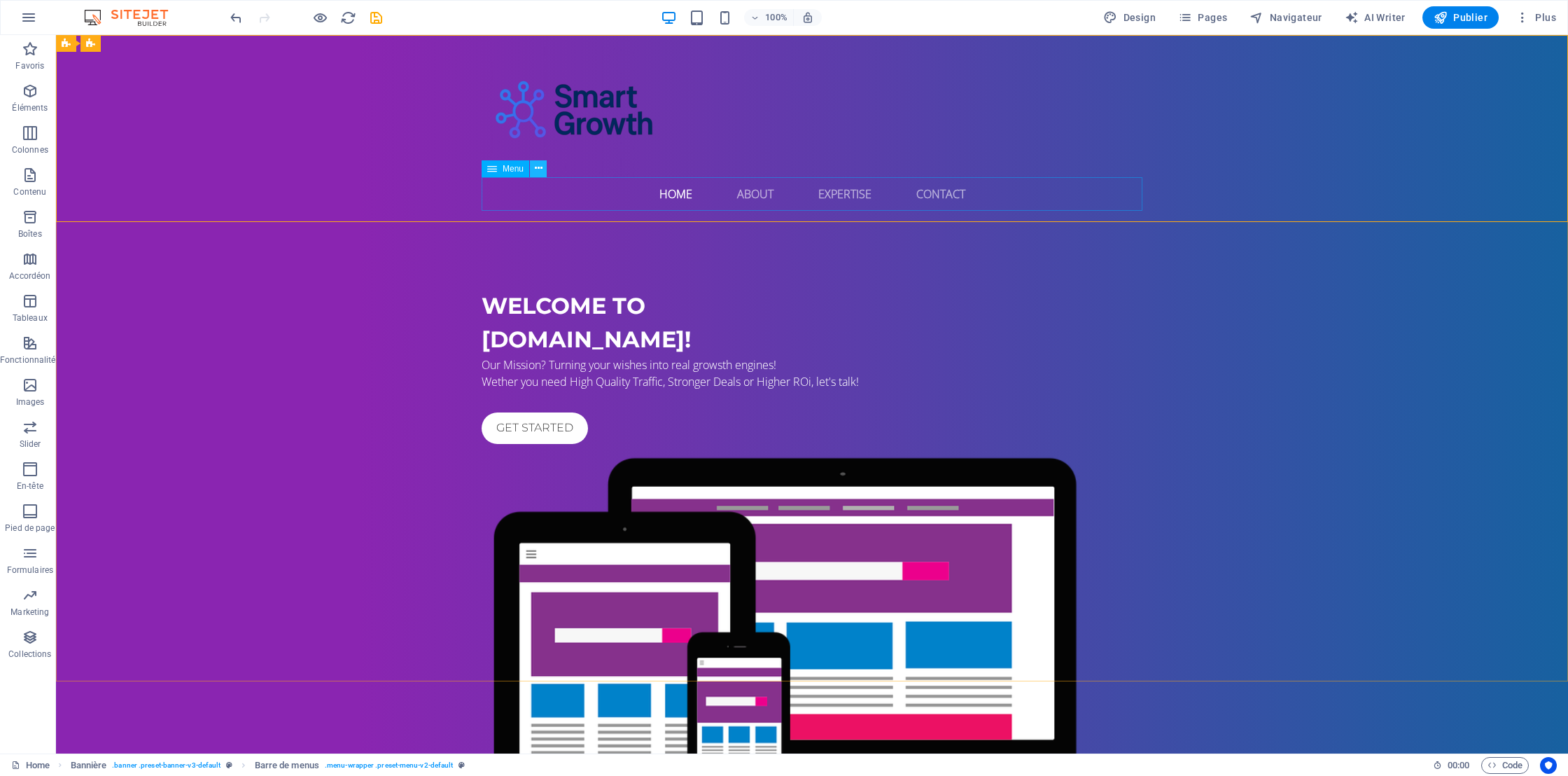
click at [541, 171] on icon at bounding box center [539, 168] width 8 height 15
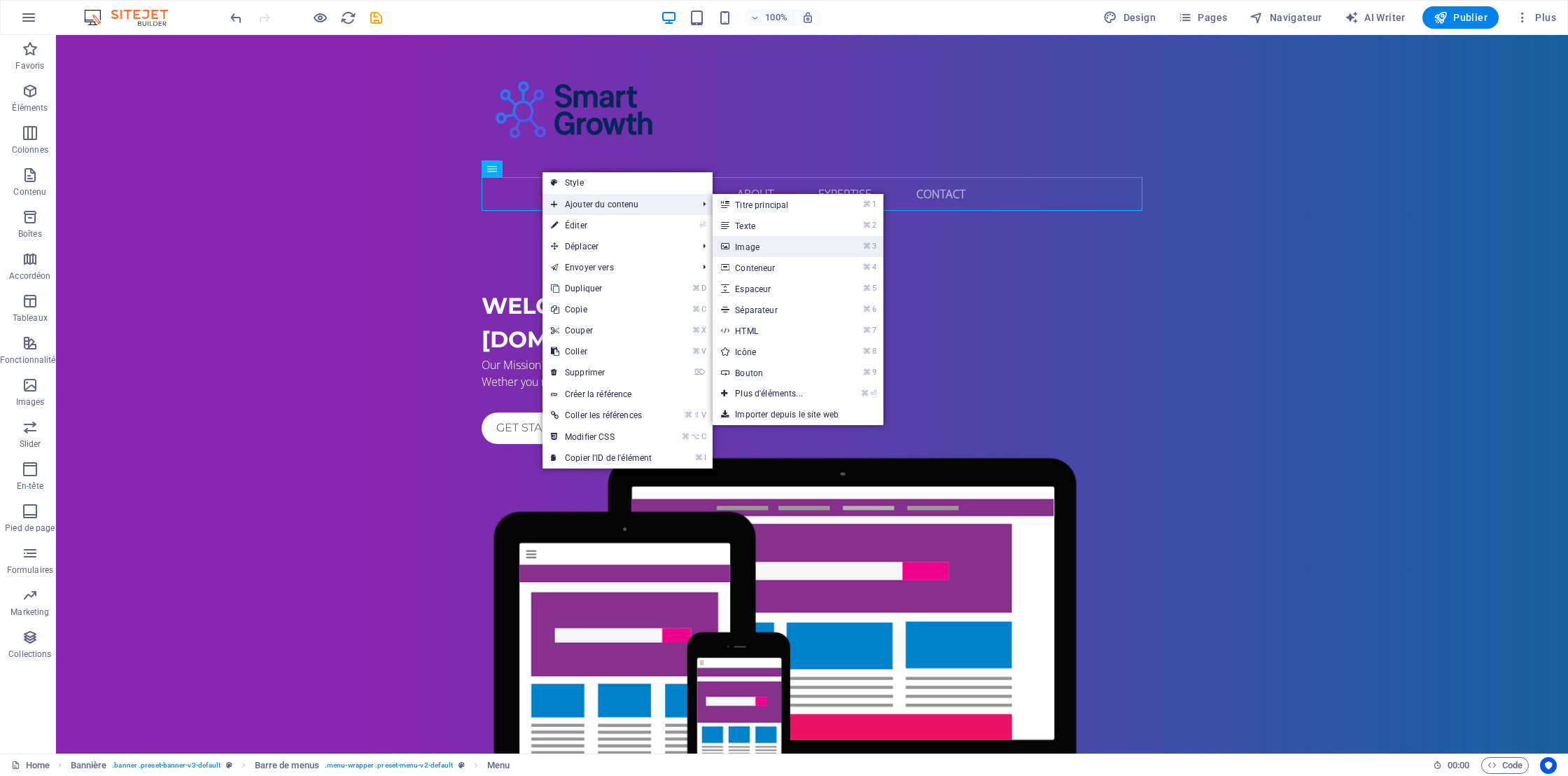
click at [753, 248] on link "⌘ 3 Image" at bounding box center [772, 246] width 118 height 21
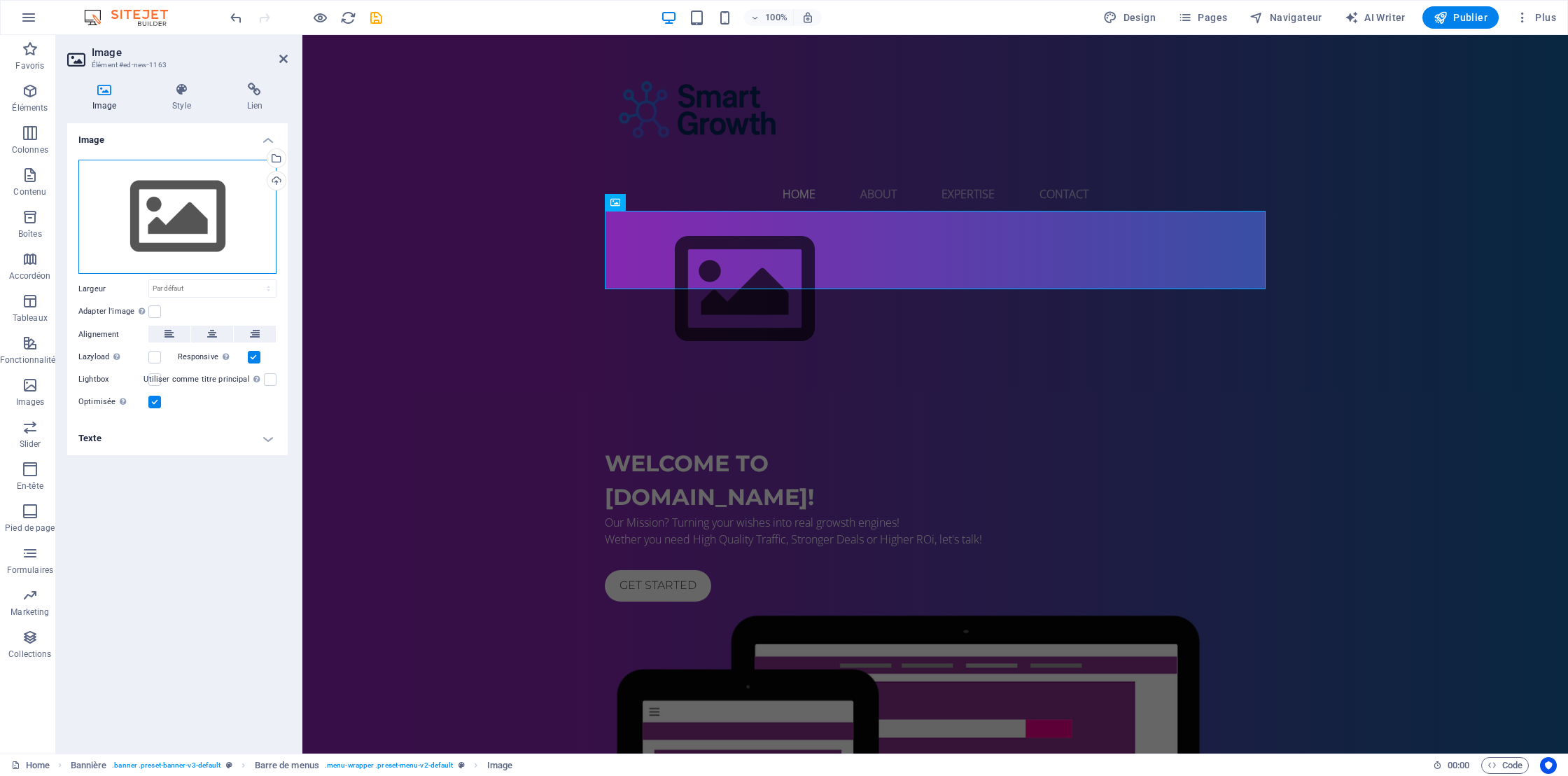
click at [180, 212] on div "Glissez les fichiers ici, cliquez pour choisir les fichiers ou sélectionnez les…" at bounding box center [178, 217] width 198 height 115
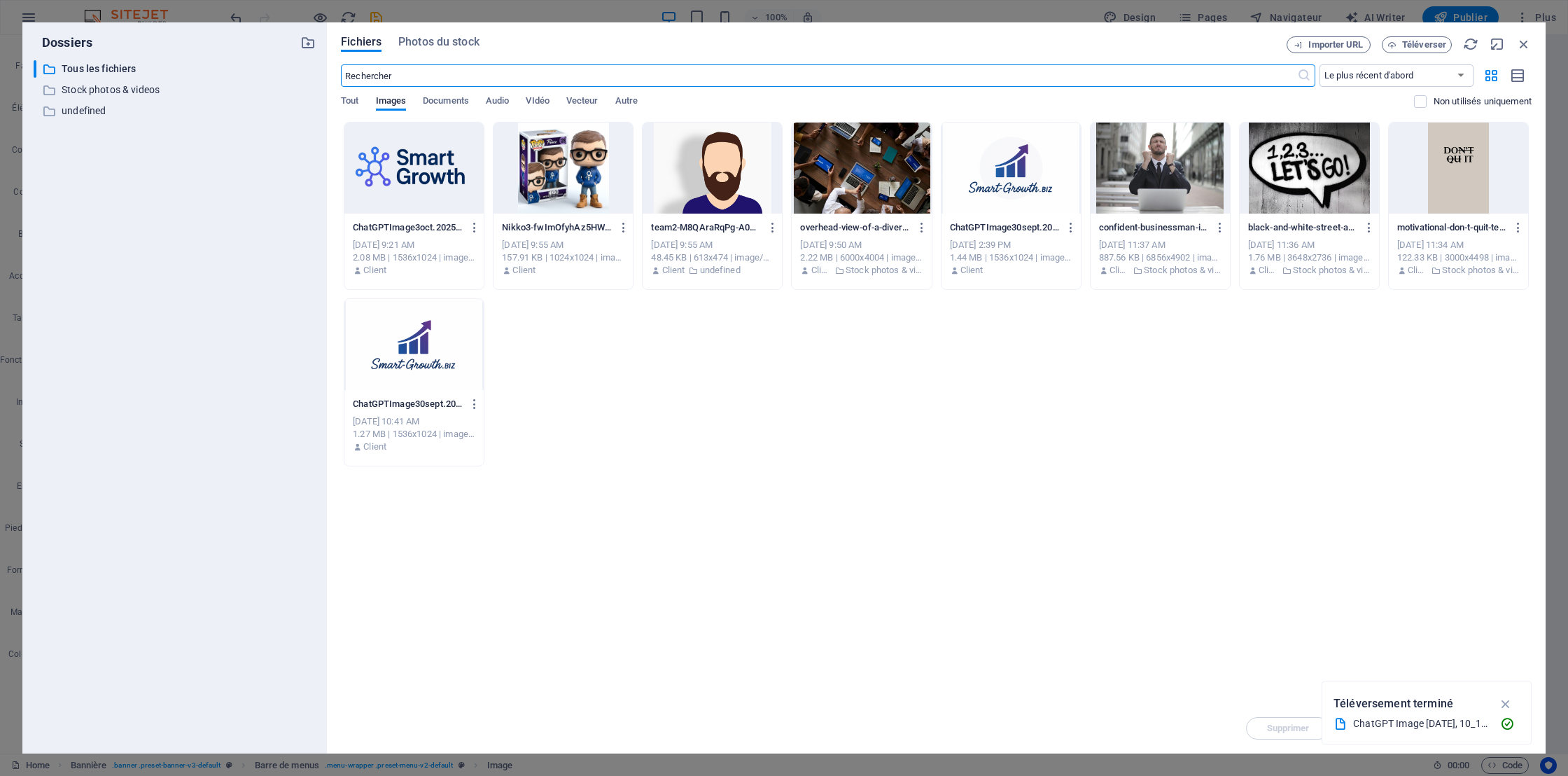
click at [391, 178] on div at bounding box center [414, 168] width 139 height 91
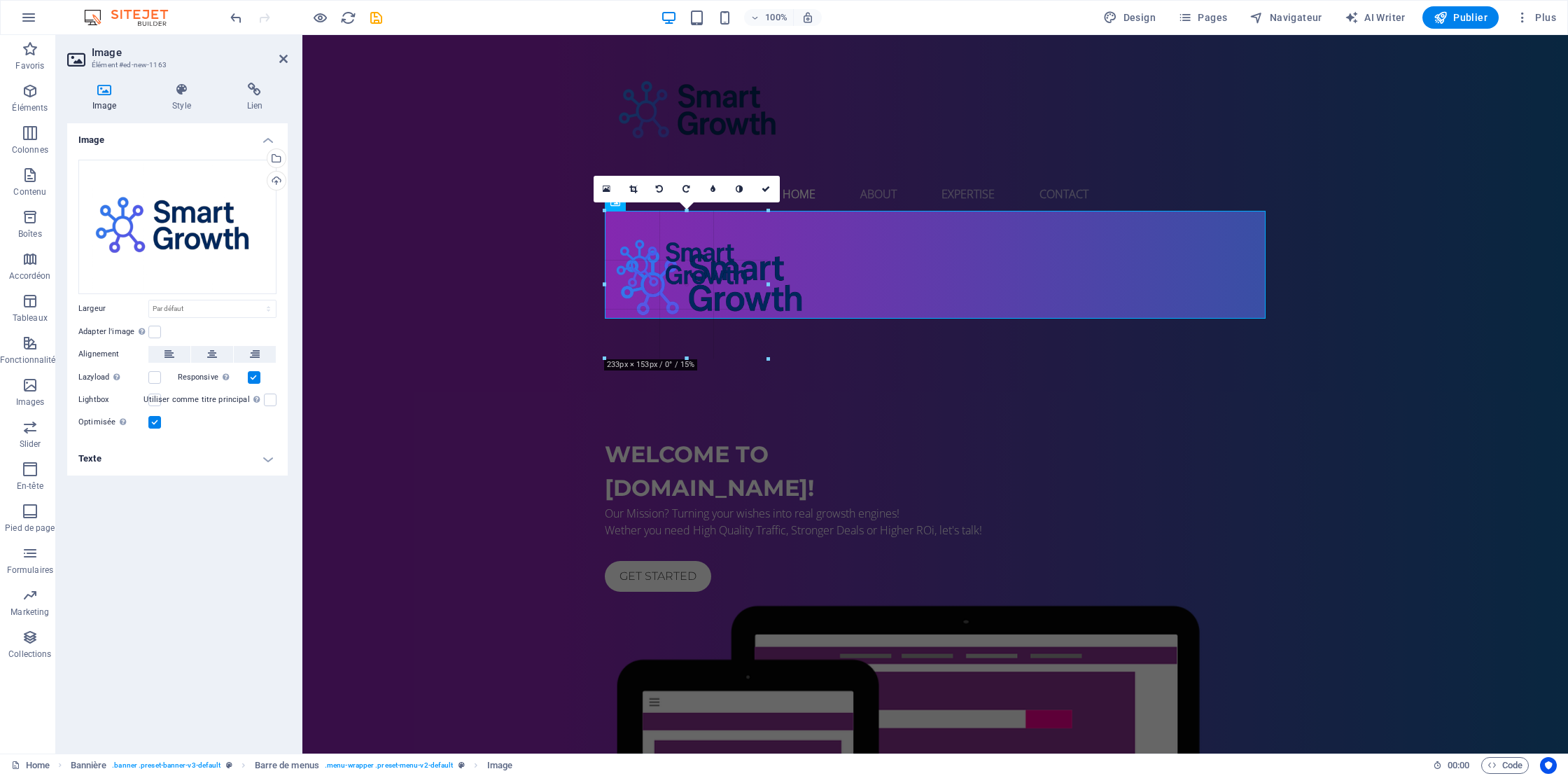
drag, startPoint x: 1264, startPoint y: 649, endPoint x: 830, endPoint y: 243, distance: 594.3
type input "308"
select select "px"
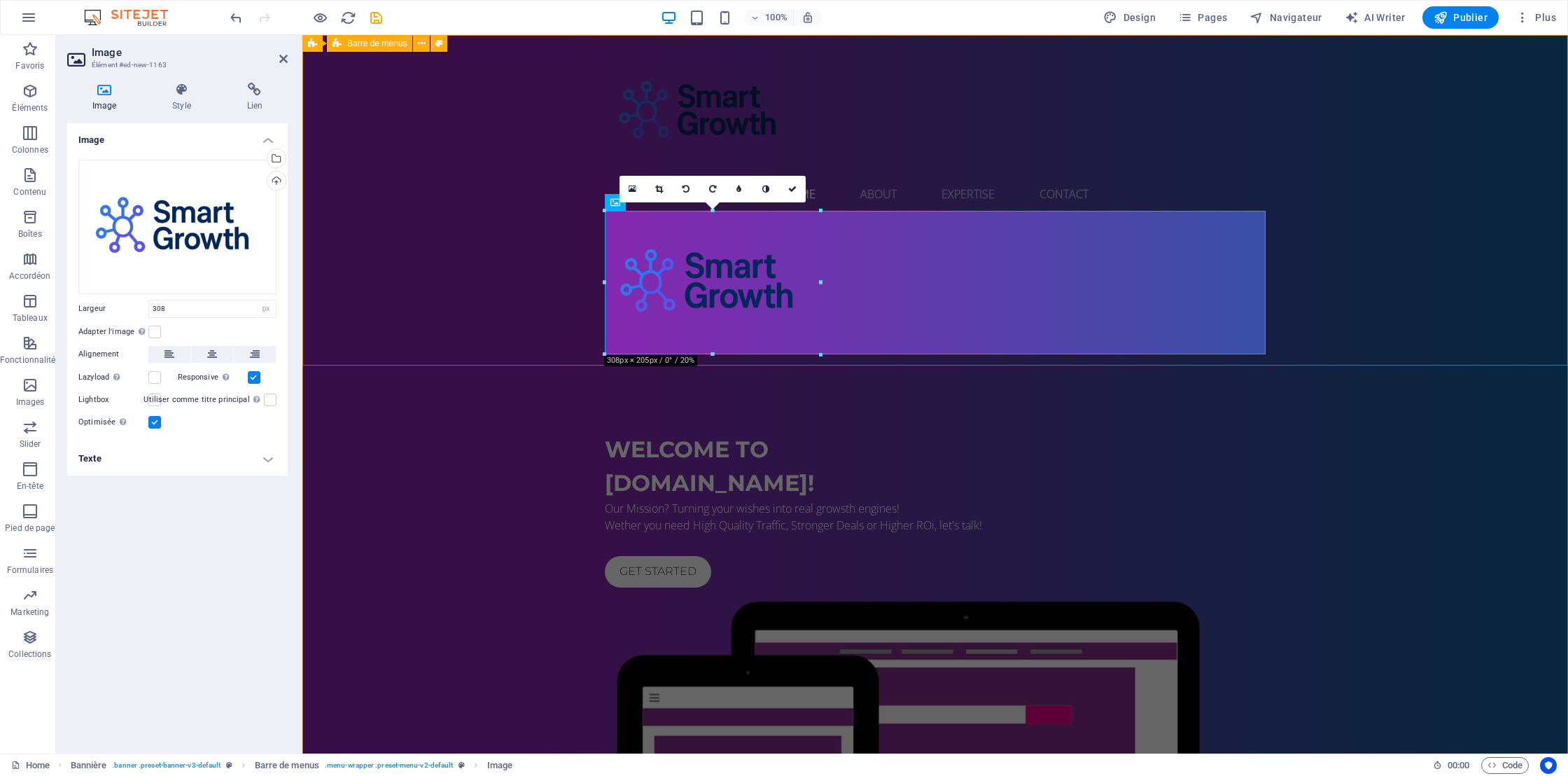
click at [540, 218] on div "Home About Expertise Contact Menu" at bounding box center [935, 200] width 1266 height 330
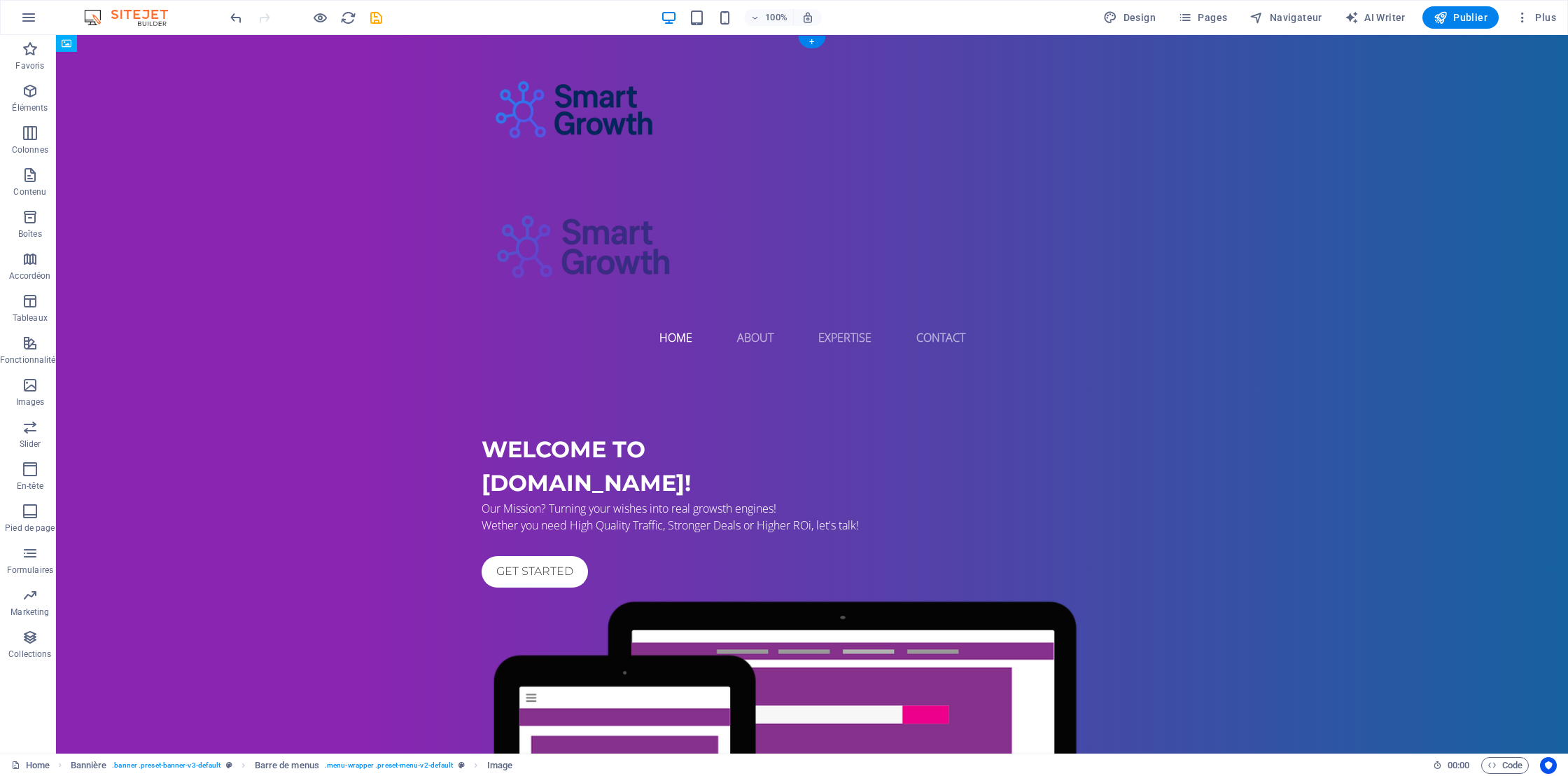
drag, startPoint x: 597, startPoint y: 256, endPoint x: 562, endPoint y: 181, distance: 82.8
click at [568, 112] on figure at bounding box center [811, 111] width 661 height 131
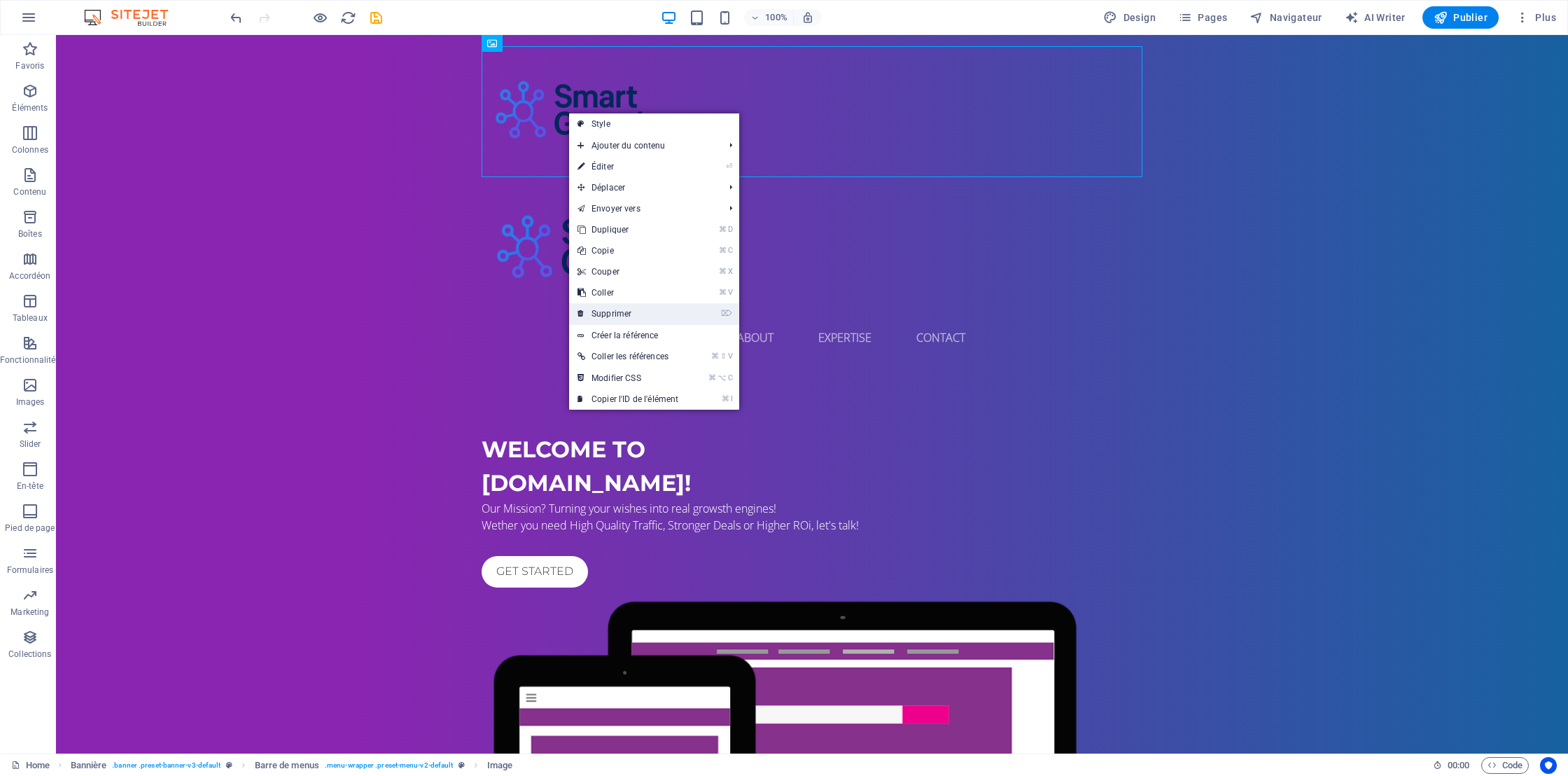
click at [621, 305] on link "⌦ Supprimer" at bounding box center [628, 313] width 118 height 21
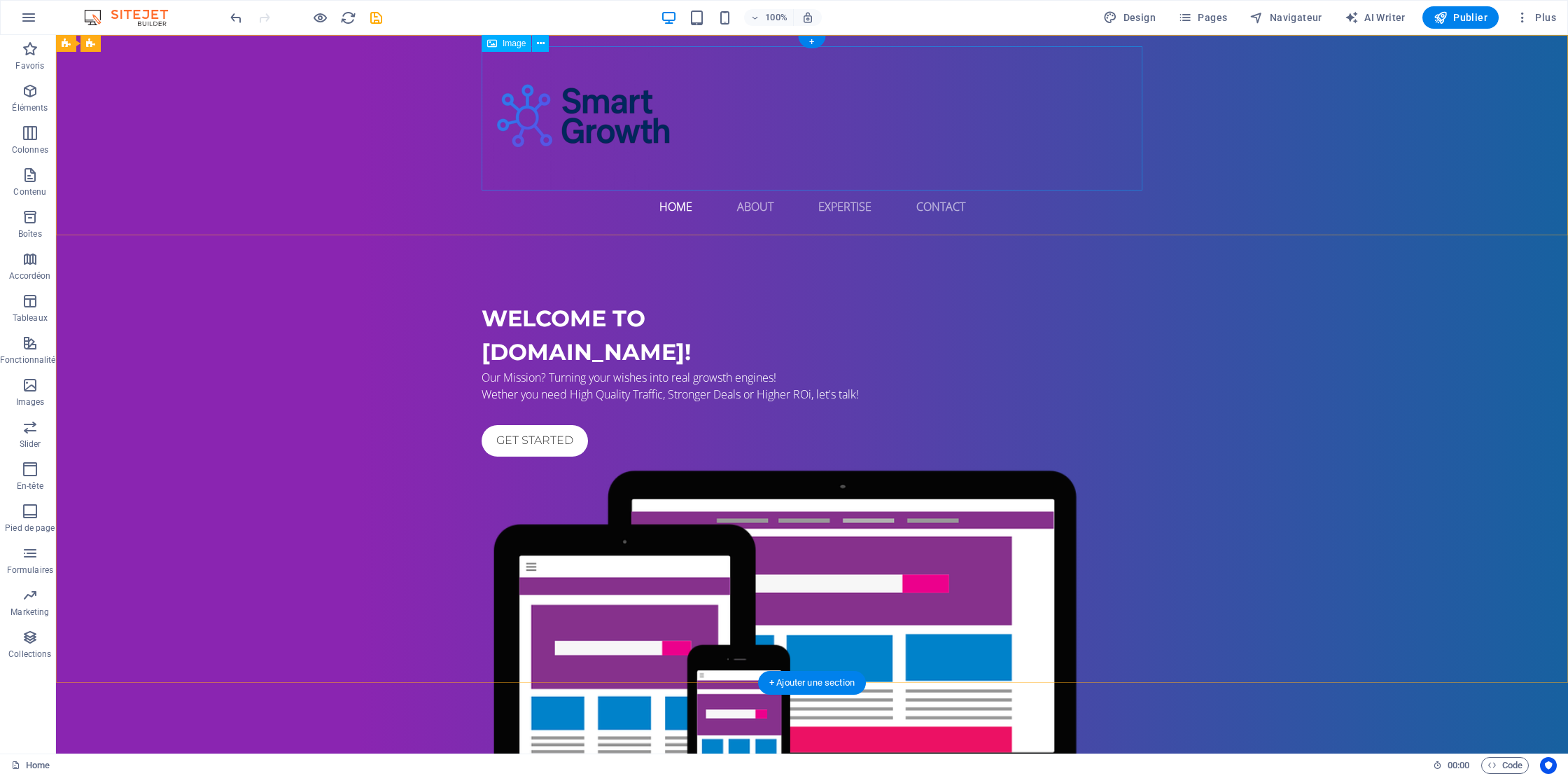
click at [988, 136] on figure at bounding box center [811, 118] width 661 height 143
drag, startPoint x: 1139, startPoint y: 188, endPoint x: 567, endPoint y: 125, distance: 575.5
click at [567, 125] on figure at bounding box center [811, 118] width 661 height 143
click at [540, 213] on nav "Home About Expertise Contact" at bounding box center [811, 206] width 661 height 33
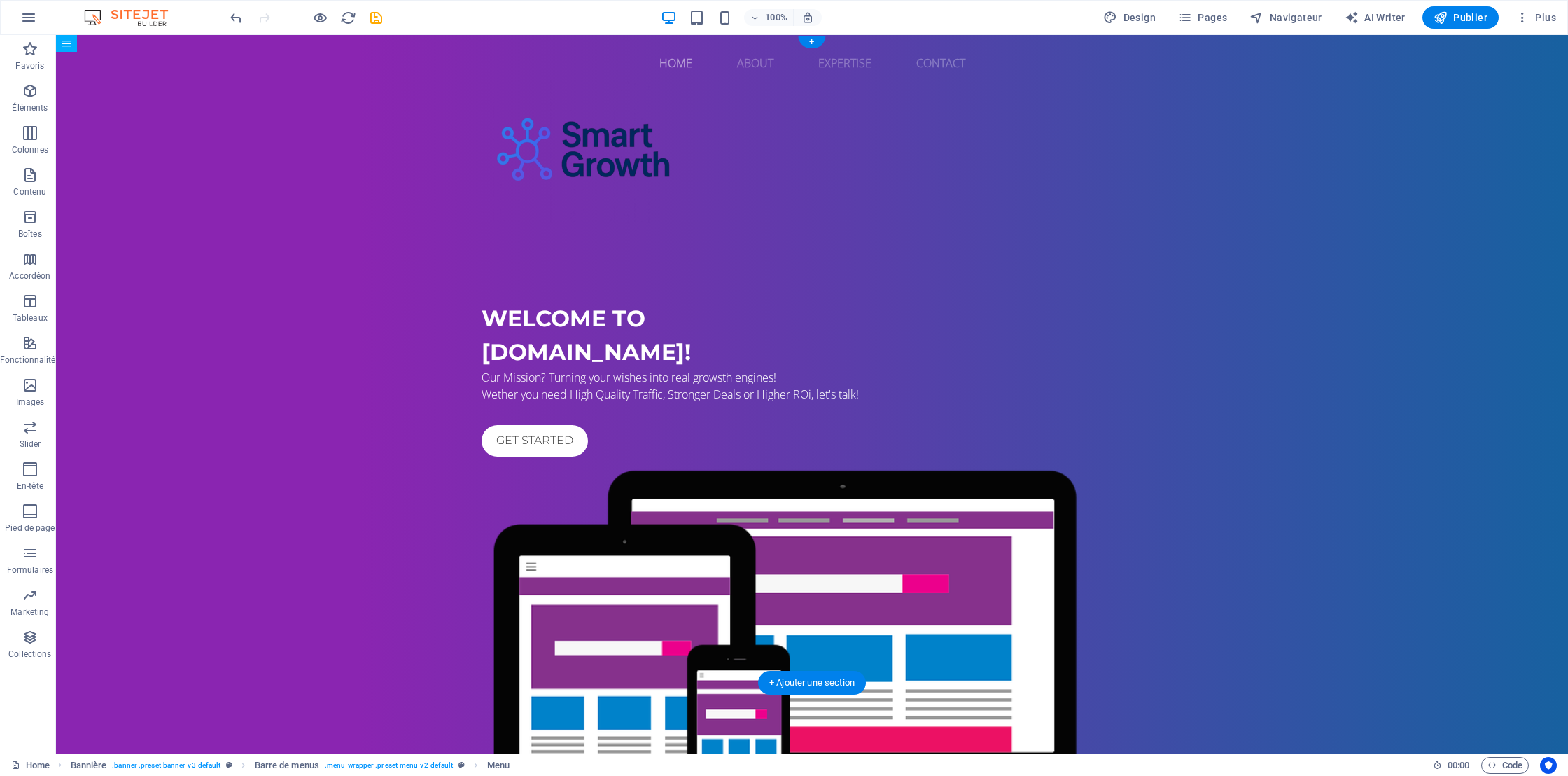
drag, startPoint x: 546, startPoint y: 218, endPoint x: 752, endPoint y: 155, distance: 215.4
drag, startPoint x: 545, startPoint y: 79, endPoint x: 560, endPoint y: 94, distance: 21.2
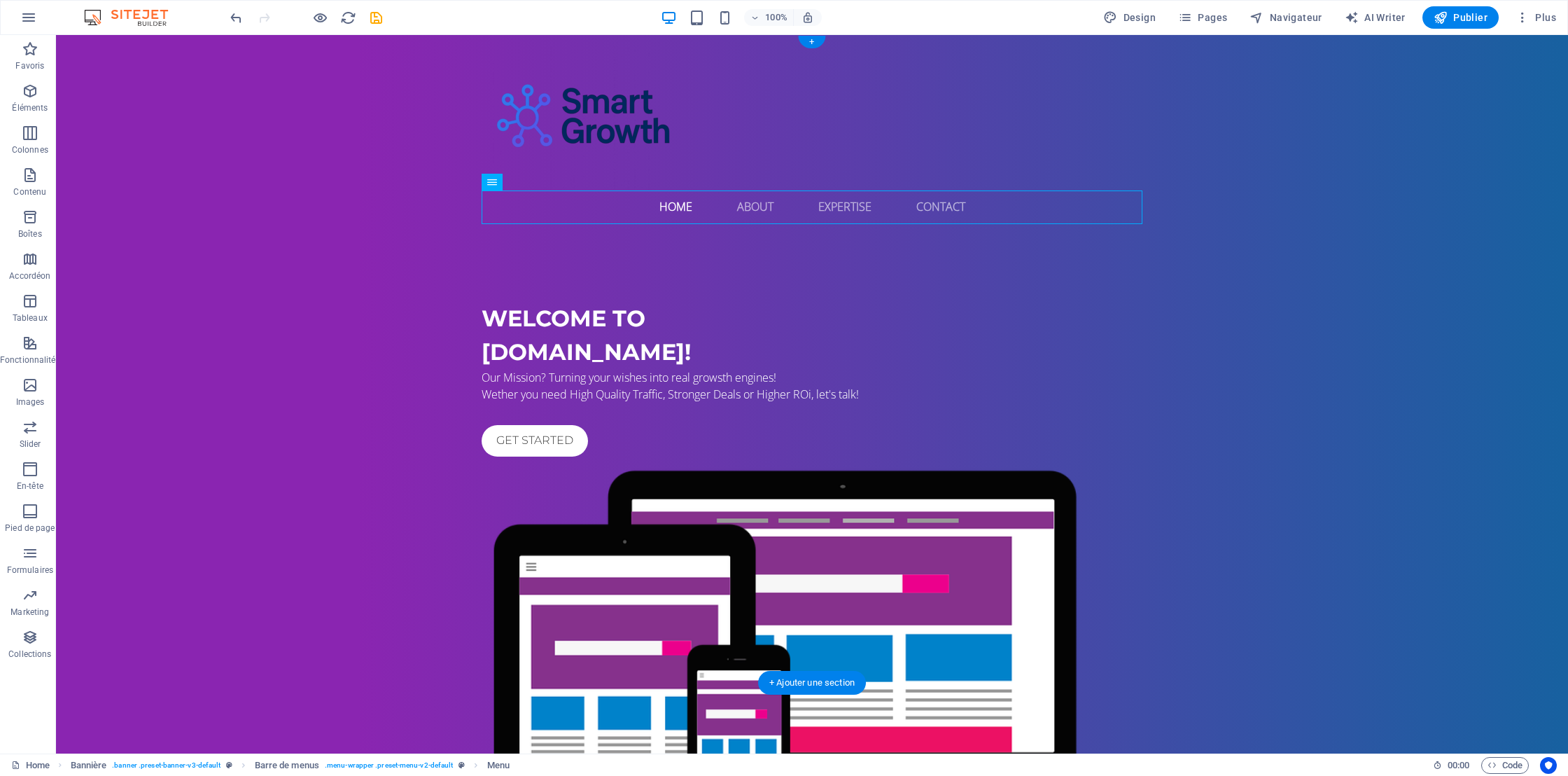
click at [599, 94] on figure at bounding box center [811, 118] width 661 height 143
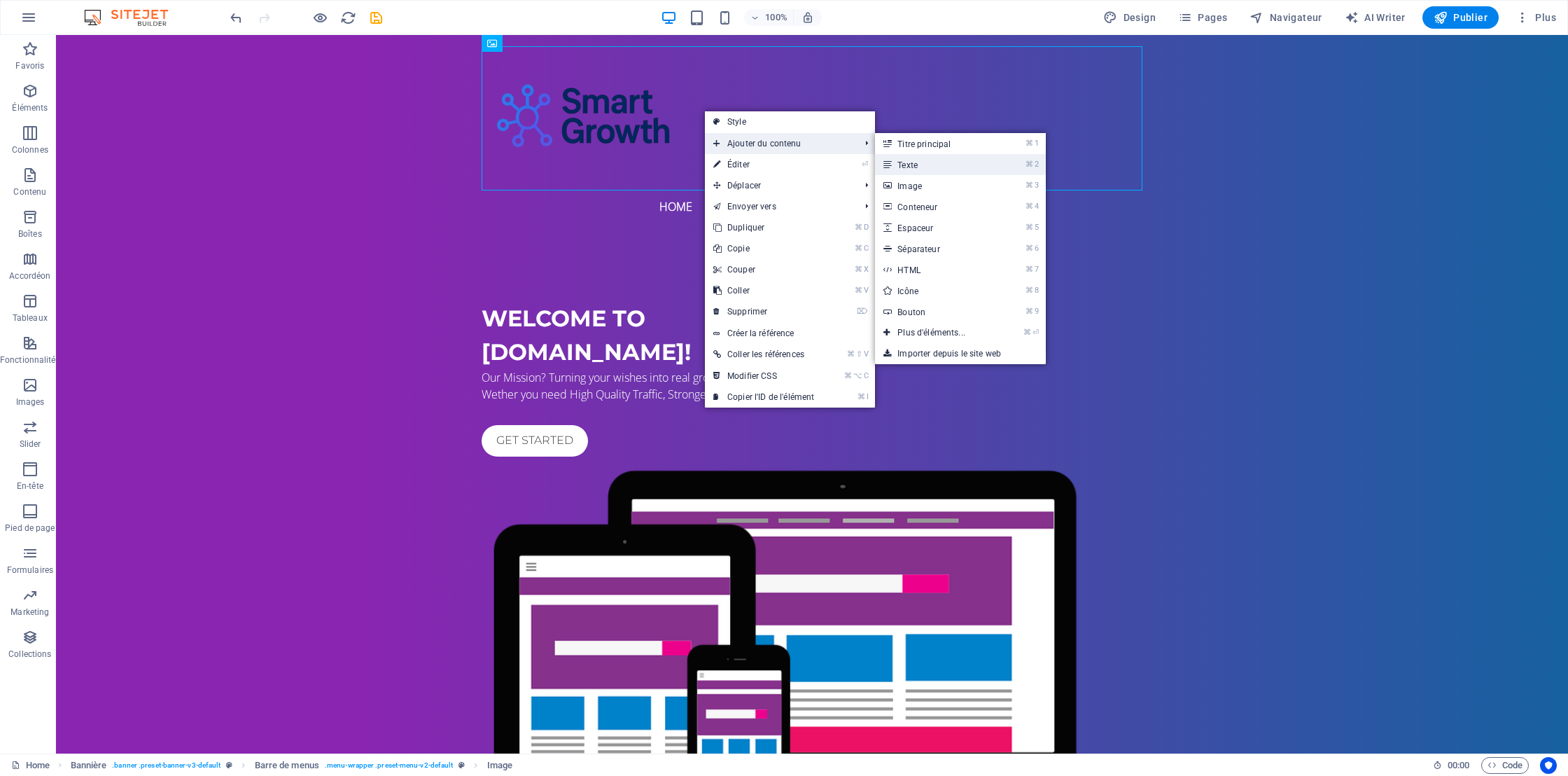
click at [910, 159] on link "⌘ 2 Texte" at bounding box center [934, 164] width 118 height 21
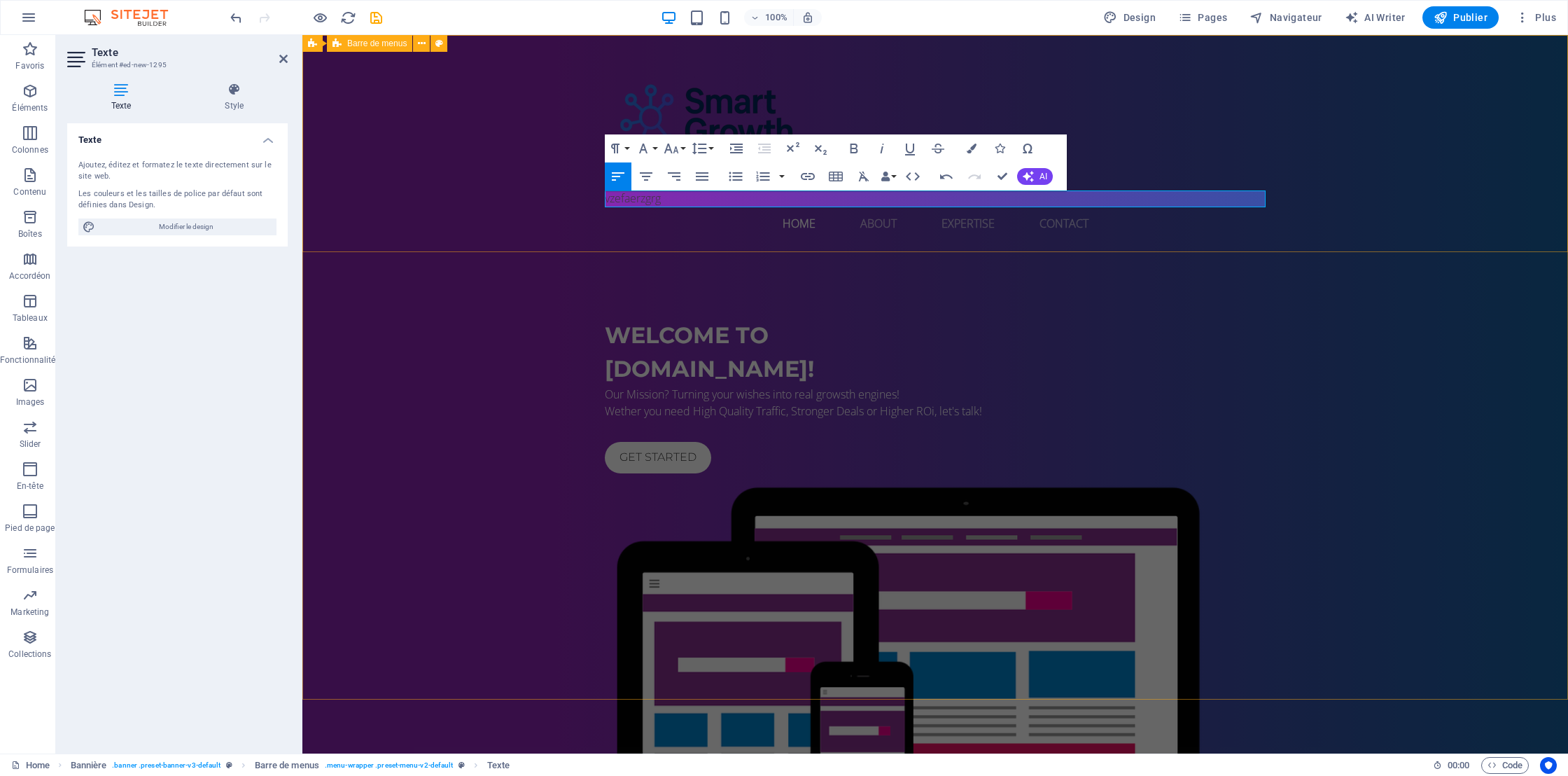
click at [1483, 168] on div "vzefaerzgrg Home About Expertise Contact Menu" at bounding box center [935, 143] width 1266 height 216
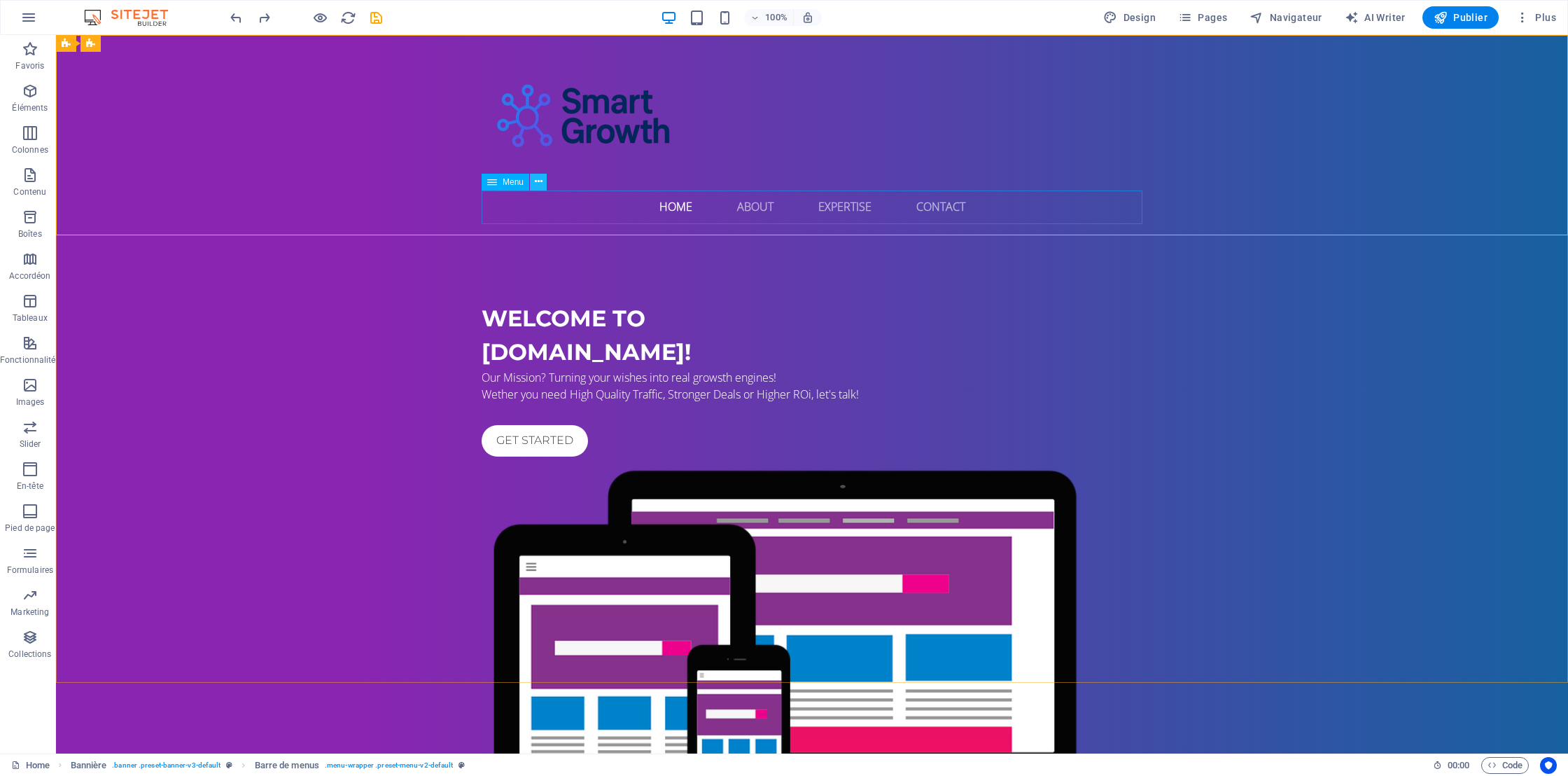
click at [537, 183] on icon at bounding box center [539, 181] width 8 height 15
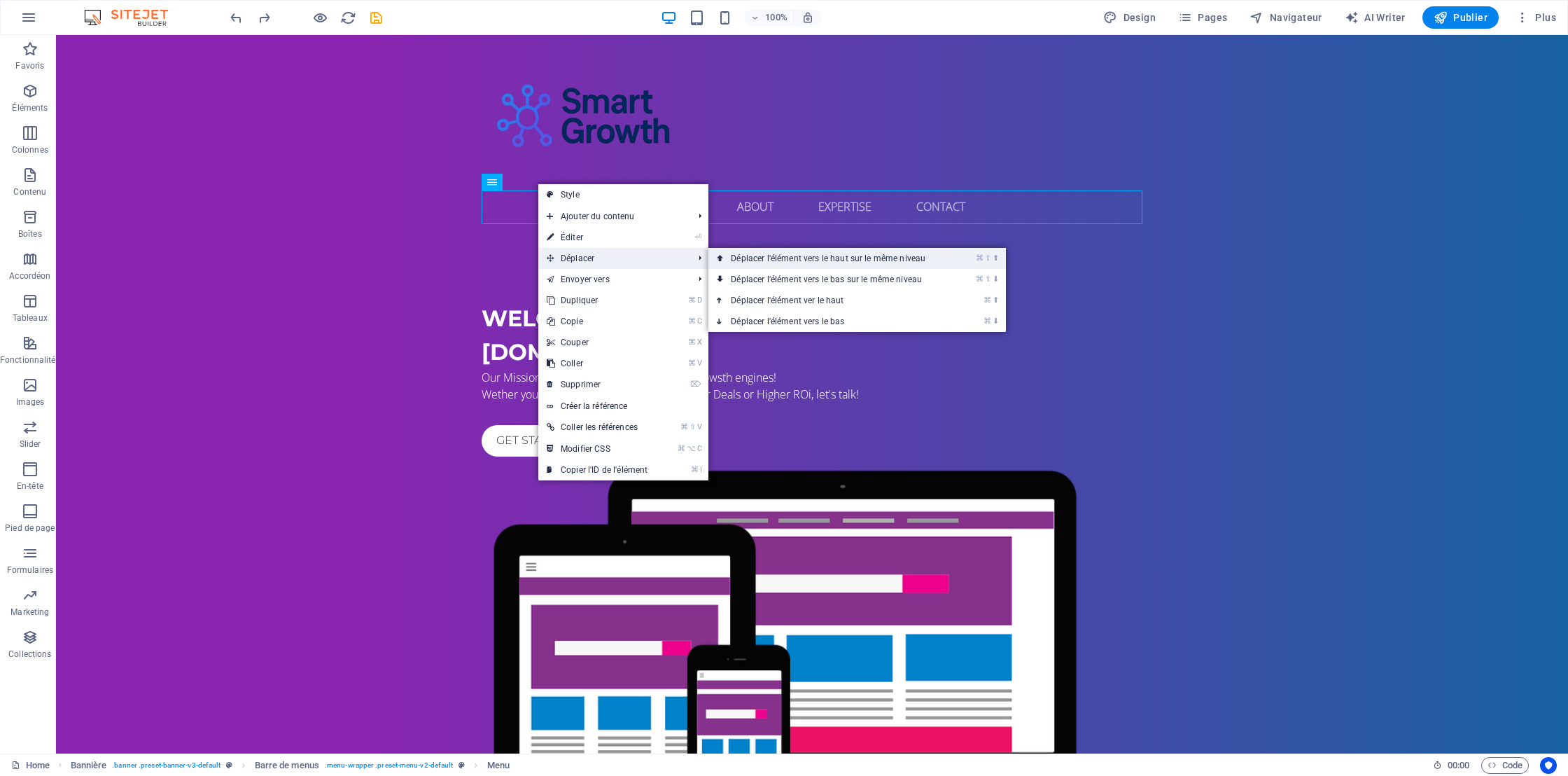
click at [794, 264] on link "⌘ ⇧ ⬆ Déplacer l'élément vers le haut sur le même niveau" at bounding box center [830, 257] width 244 height 21
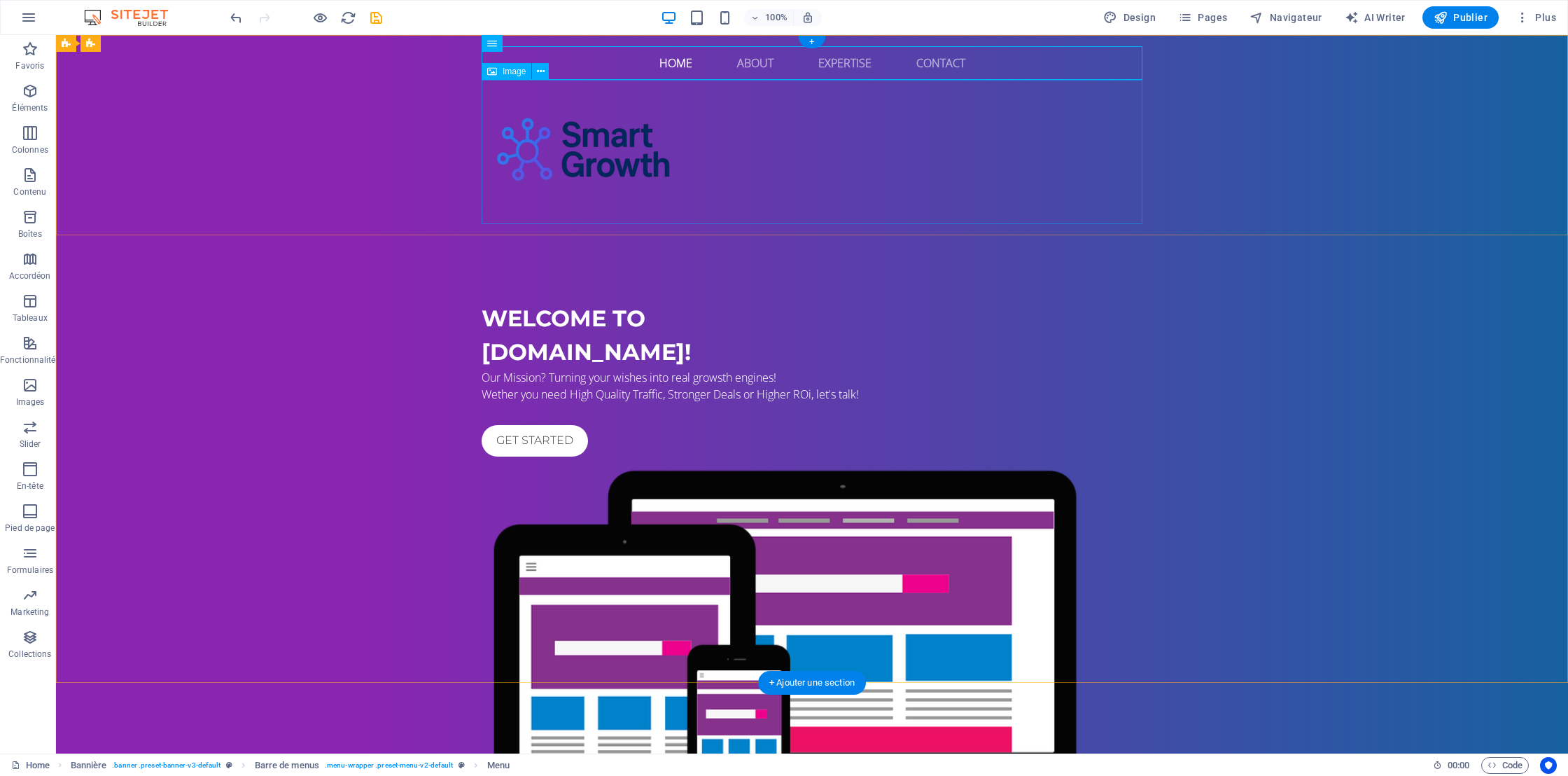
click at [737, 209] on figure at bounding box center [811, 151] width 661 height 143
click at [627, 134] on figure at bounding box center [811, 151] width 661 height 143
select select "px"
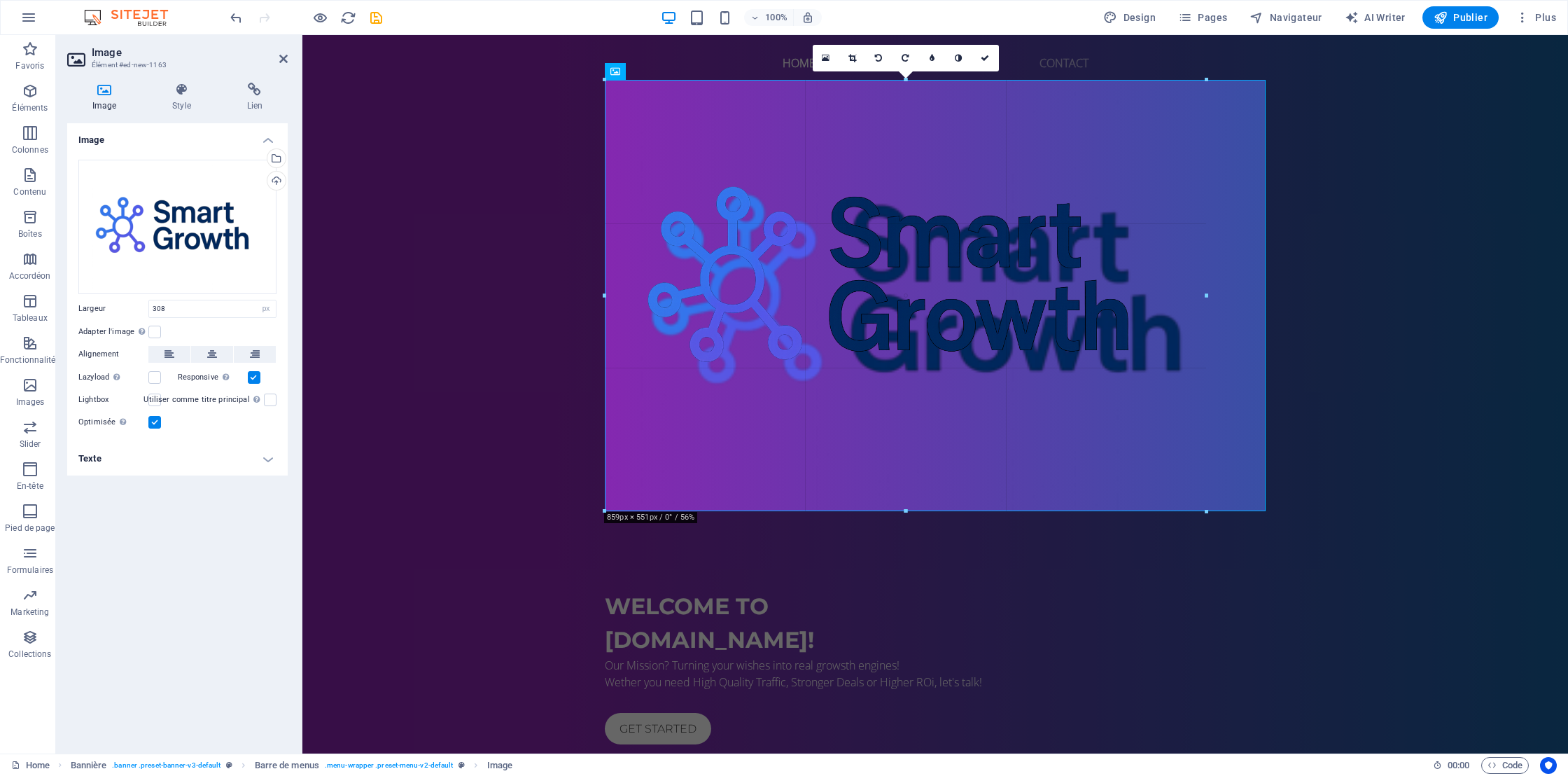
drag, startPoint x: 823, startPoint y: 79, endPoint x: 1280, endPoint y: 198, distance: 472.2
type input "944"
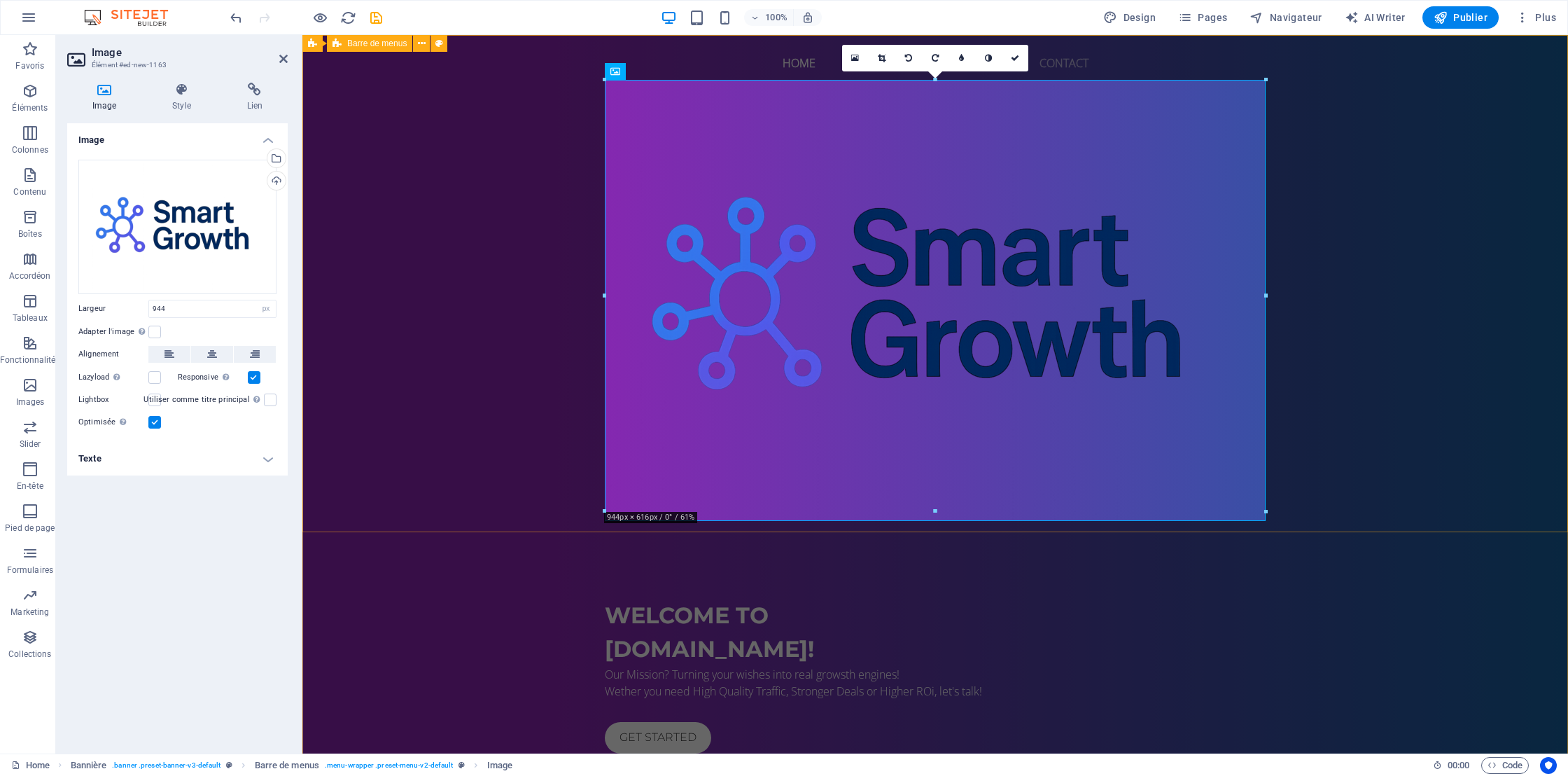
click at [1364, 217] on div "Home About Expertise Contact Menu" at bounding box center [935, 283] width 1266 height 496
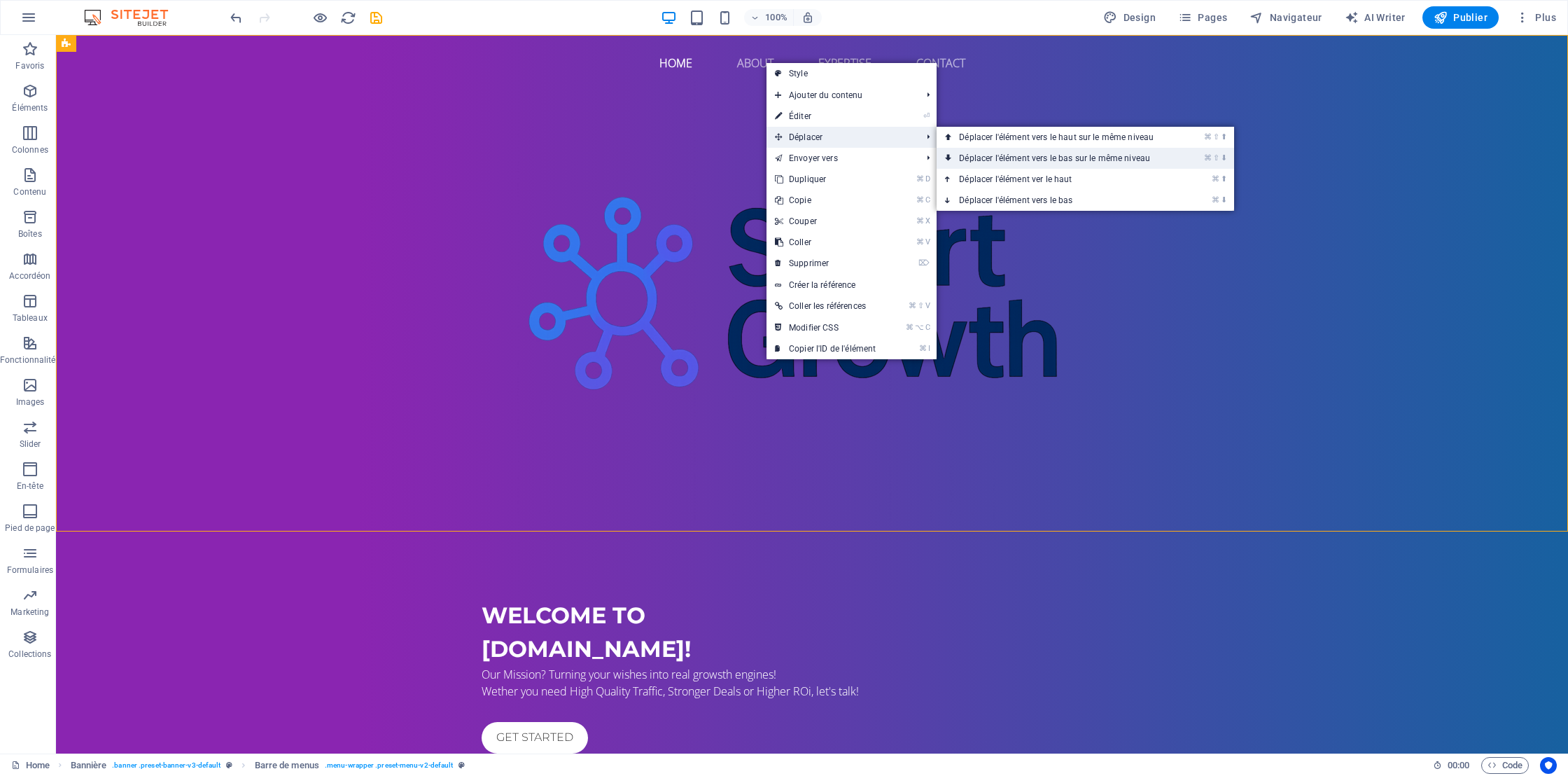
click at [1031, 160] on link "⌘ ⇧ ⬇ Déplacer l'élément vers le bas sur le même niveau" at bounding box center [1058, 157] width 244 height 21
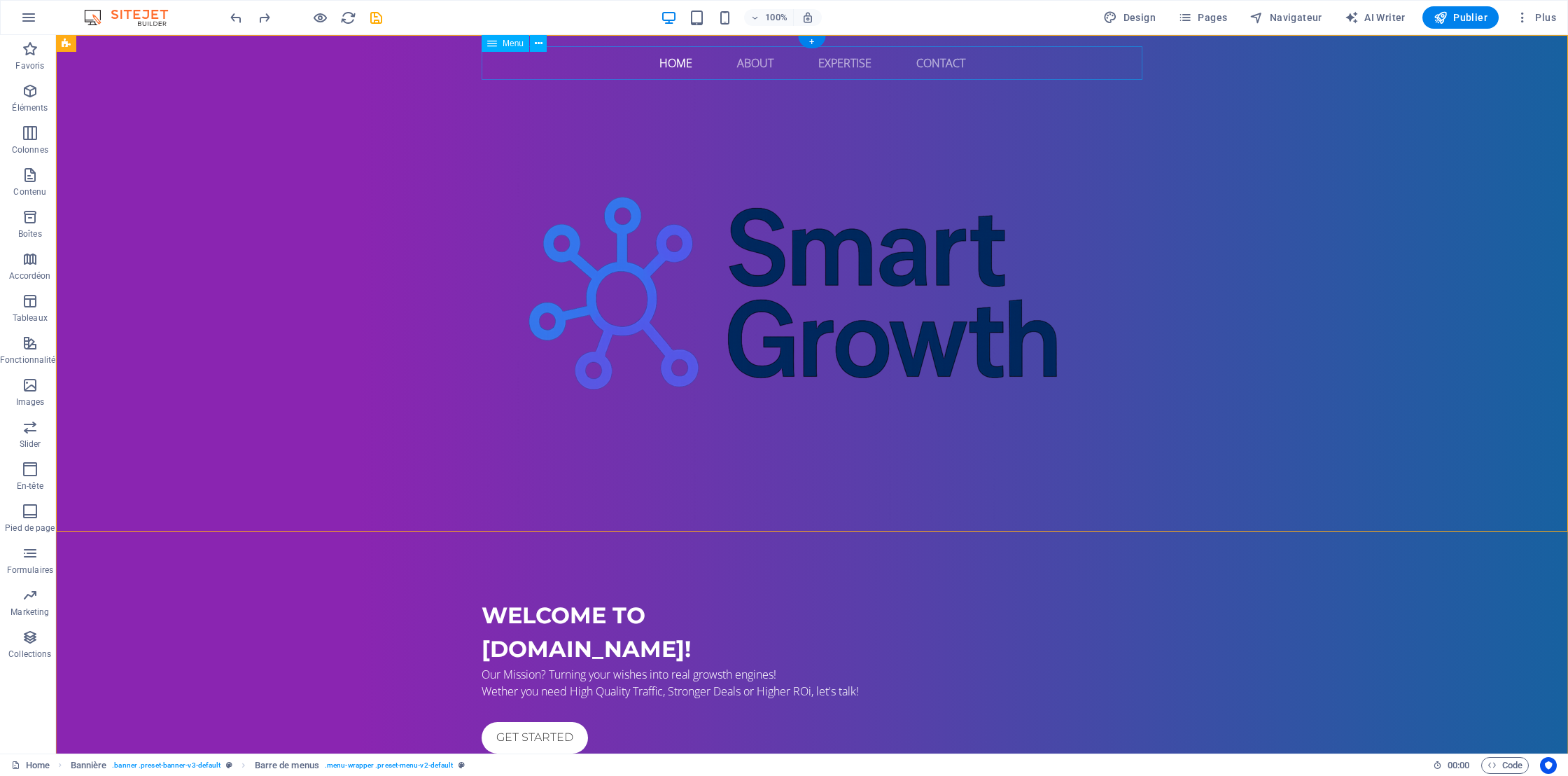
click at [844, 65] on nav "Home About Expertise Contact" at bounding box center [811, 63] width 661 height 33
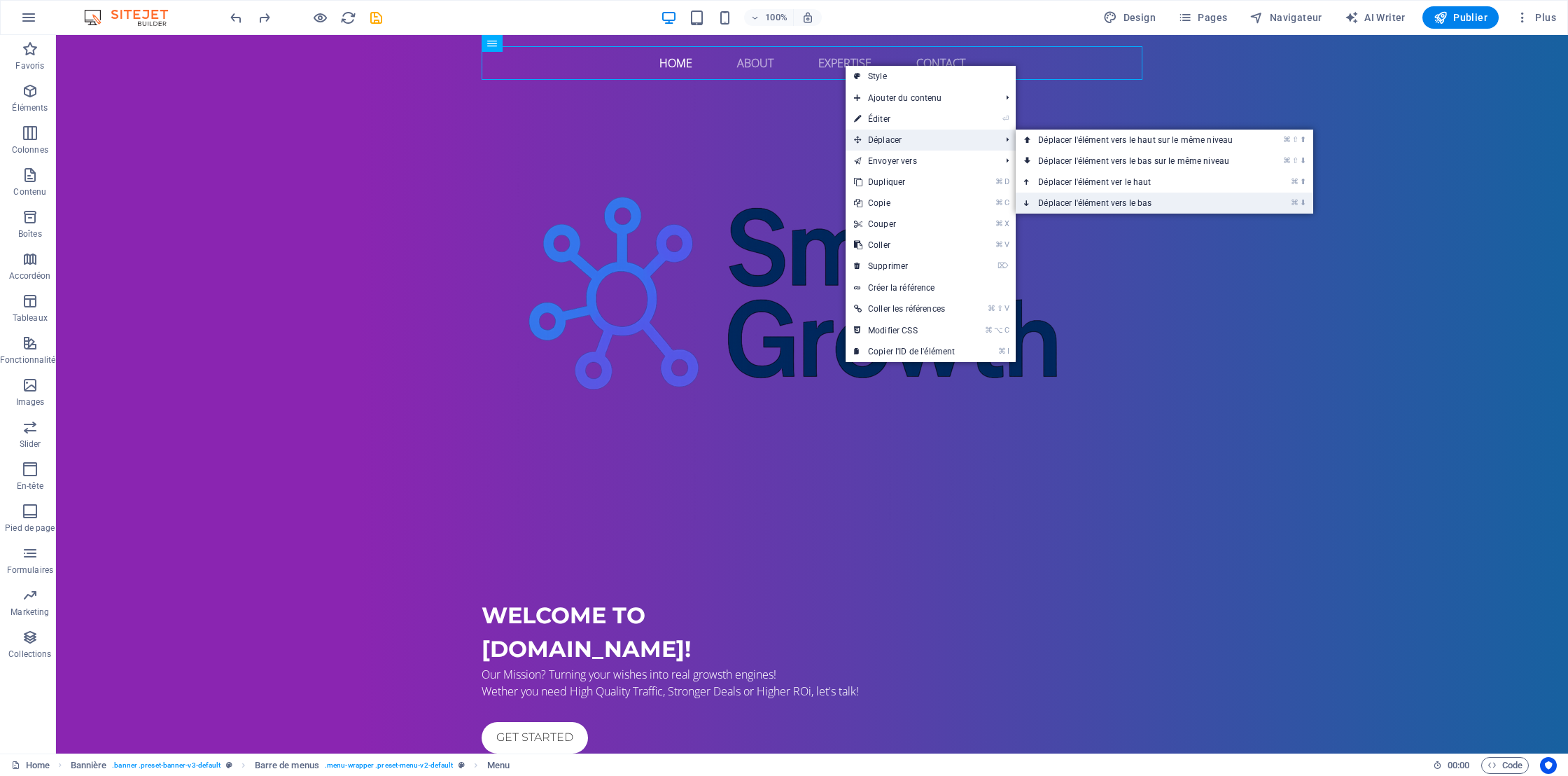
click at [1087, 196] on link "⌘ ⬇ Déplacer l'élément vers le bas" at bounding box center [1137, 202] width 244 height 21
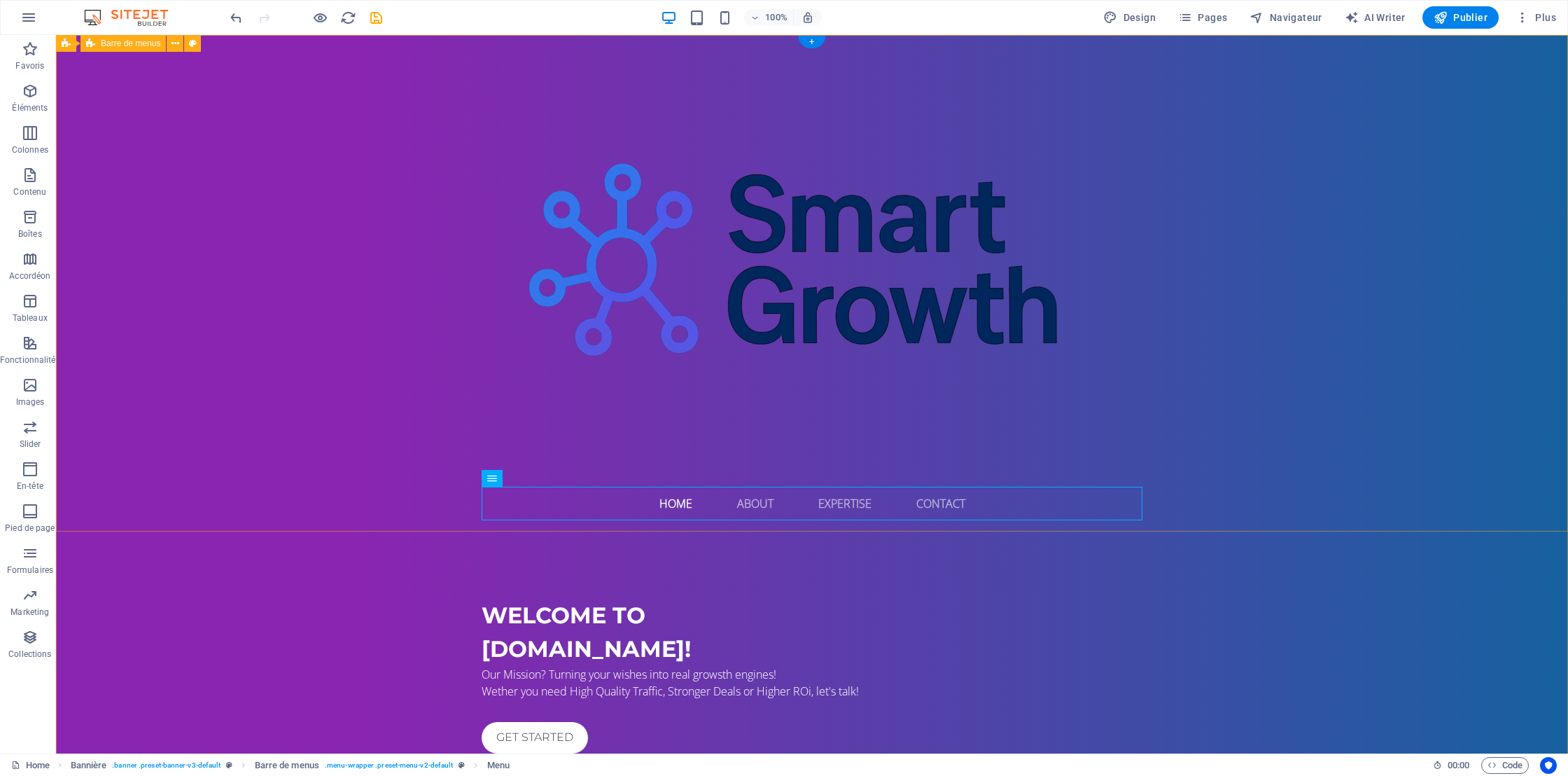
click at [1379, 249] on div "Home About Expertise Contact Menu" at bounding box center [812, 283] width 1512 height 496
click at [828, 336] on figure at bounding box center [811, 266] width 661 height 440
click at [558, 511] on nav "Home About Expertise Contact" at bounding box center [811, 503] width 661 height 33
click at [384, 440] on div "Home About Expertise Contact Menu" at bounding box center [812, 283] width 1512 height 496
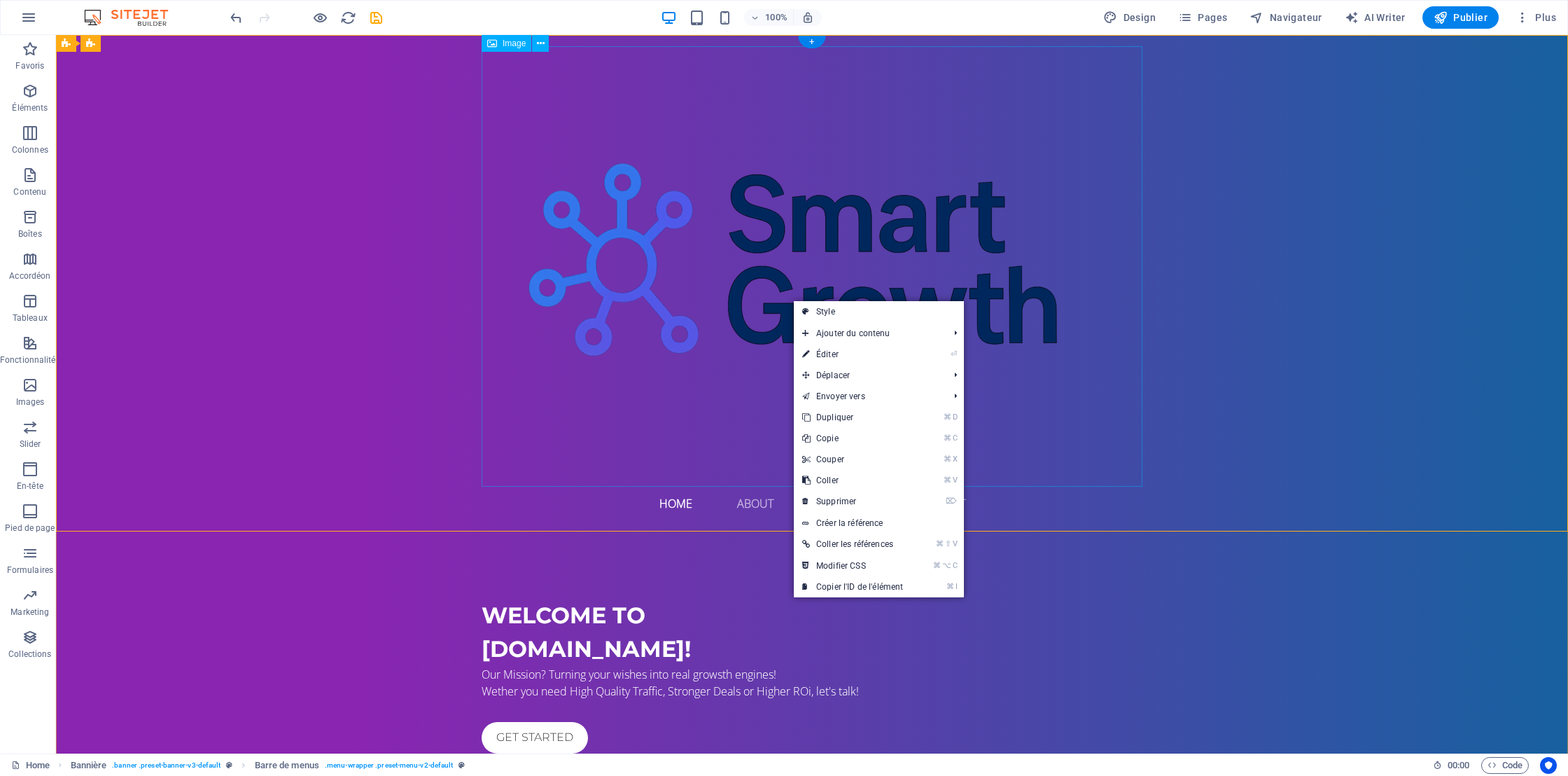
click at [742, 283] on figure at bounding box center [811, 266] width 661 height 440
select select "px"
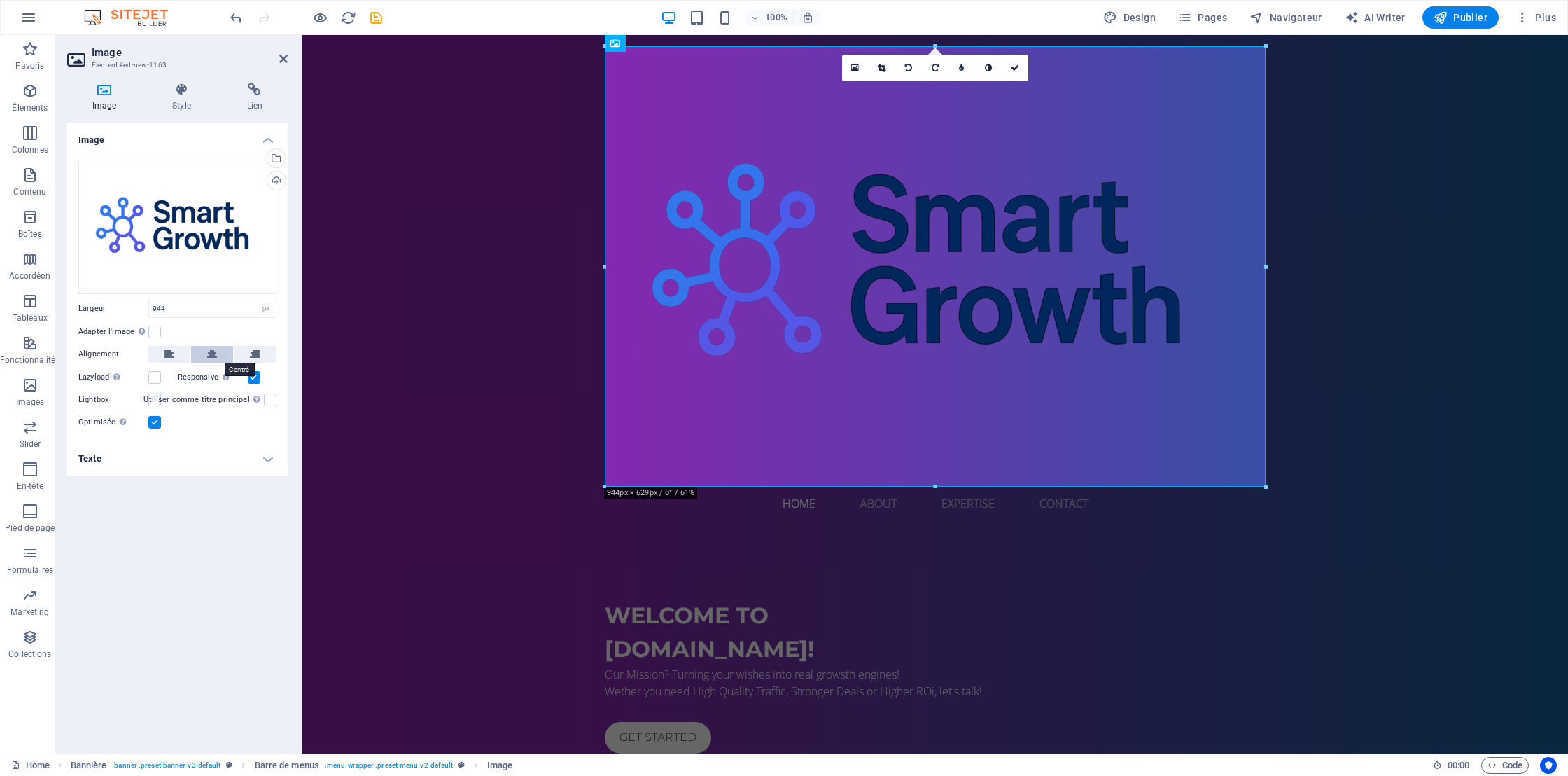
click at [210, 359] on icon at bounding box center [212, 354] width 10 height 17
click at [189, 89] on icon at bounding box center [182, 89] width 69 height 14
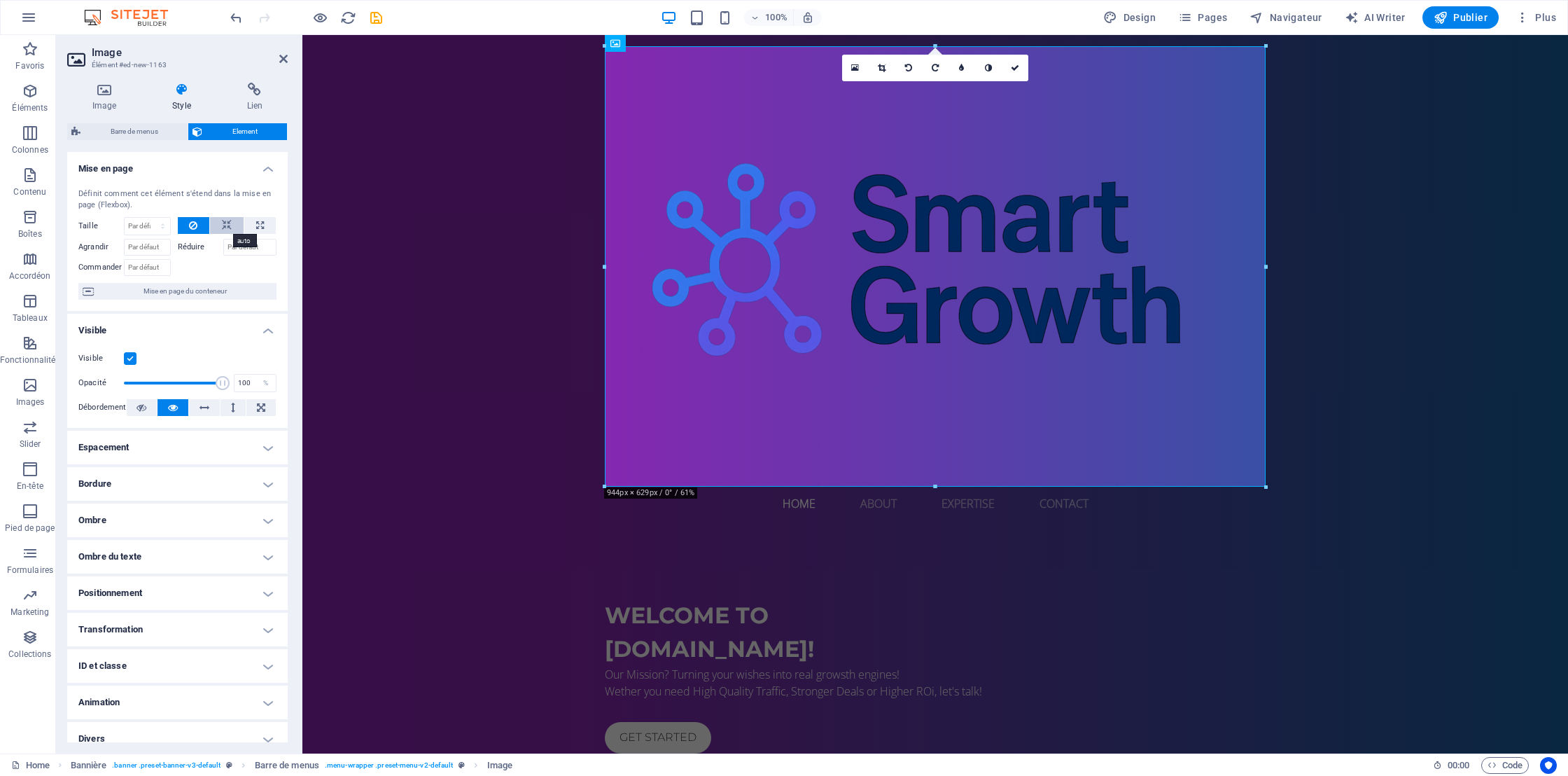
click at [226, 228] on icon at bounding box center [227, 225] width 10 height 17
click at [259, 228] on icon at bounding box center [260, 225] width 8 height 17
type input "100"
select select "%"
click at [228, 227] on icon at bounding box center [227, 225] width 10 height 17
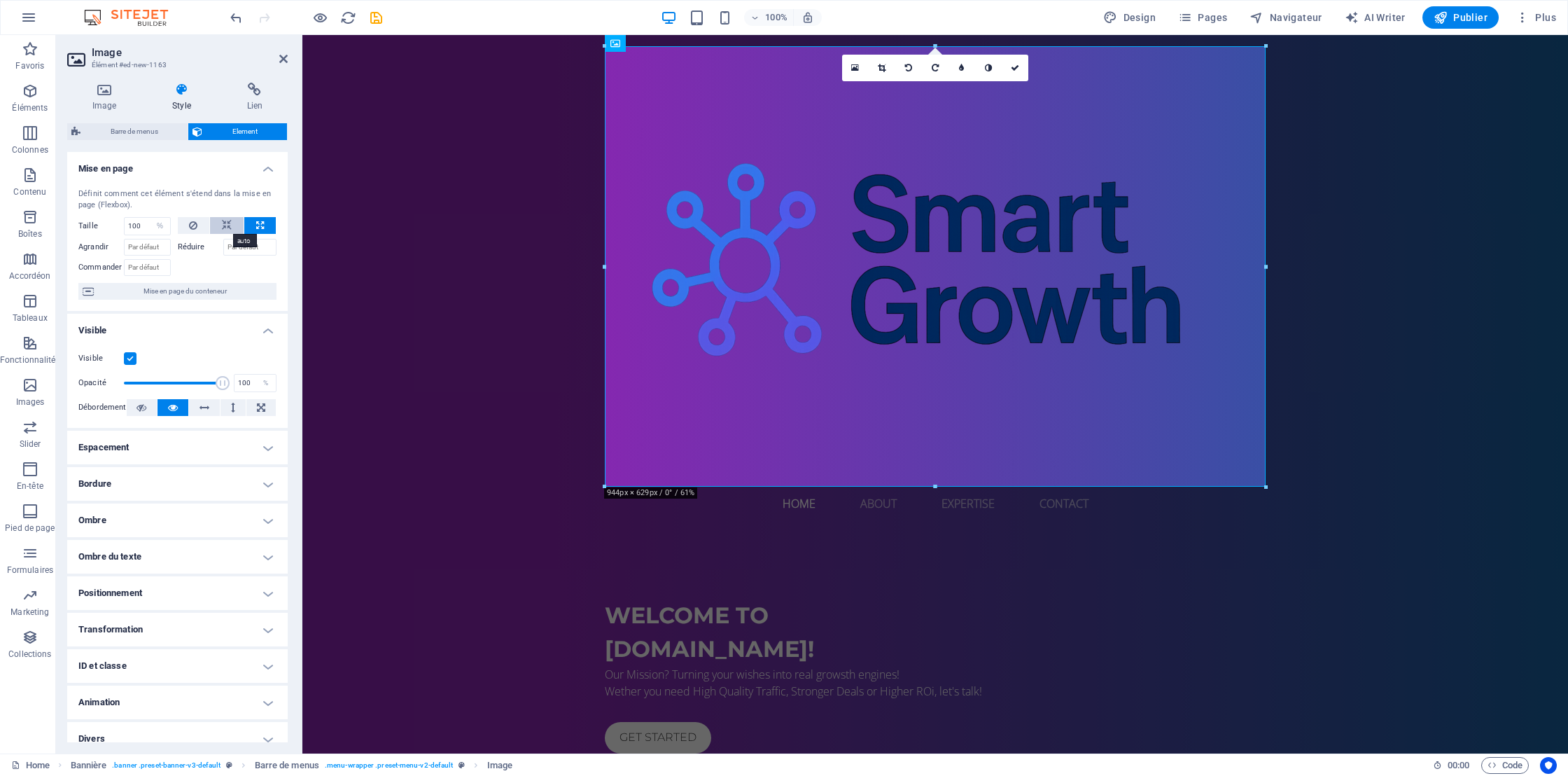
select select "DISABLED_OPTION_VALUE"
click at [193, 227] on icon at bounding box center [192, 225] width 9 height 17
click at [249, 246] on input "Réduire" at bounding box center [249, 247] width 54 height 17
type input "10"
click at [288, 278] on div "Image Style Lien Image Glissez les fichiers ici, cliquez pour choisir les fichi…" at bounding box center [177, 413] width 243 height 682
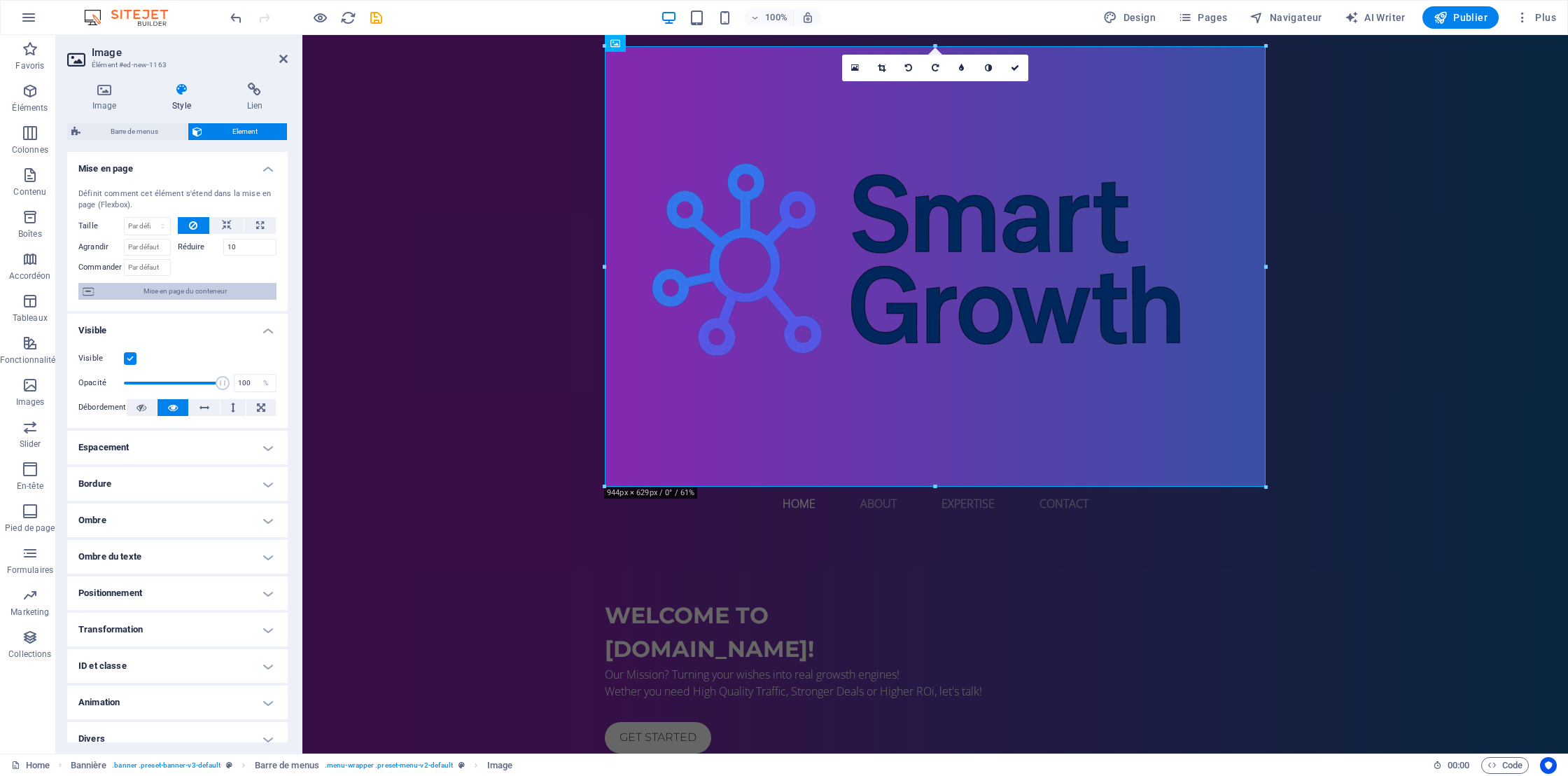
click at [203, 291] on span "Mise en page du conteneur" at bounding box center [185, 291] width 174 height 17
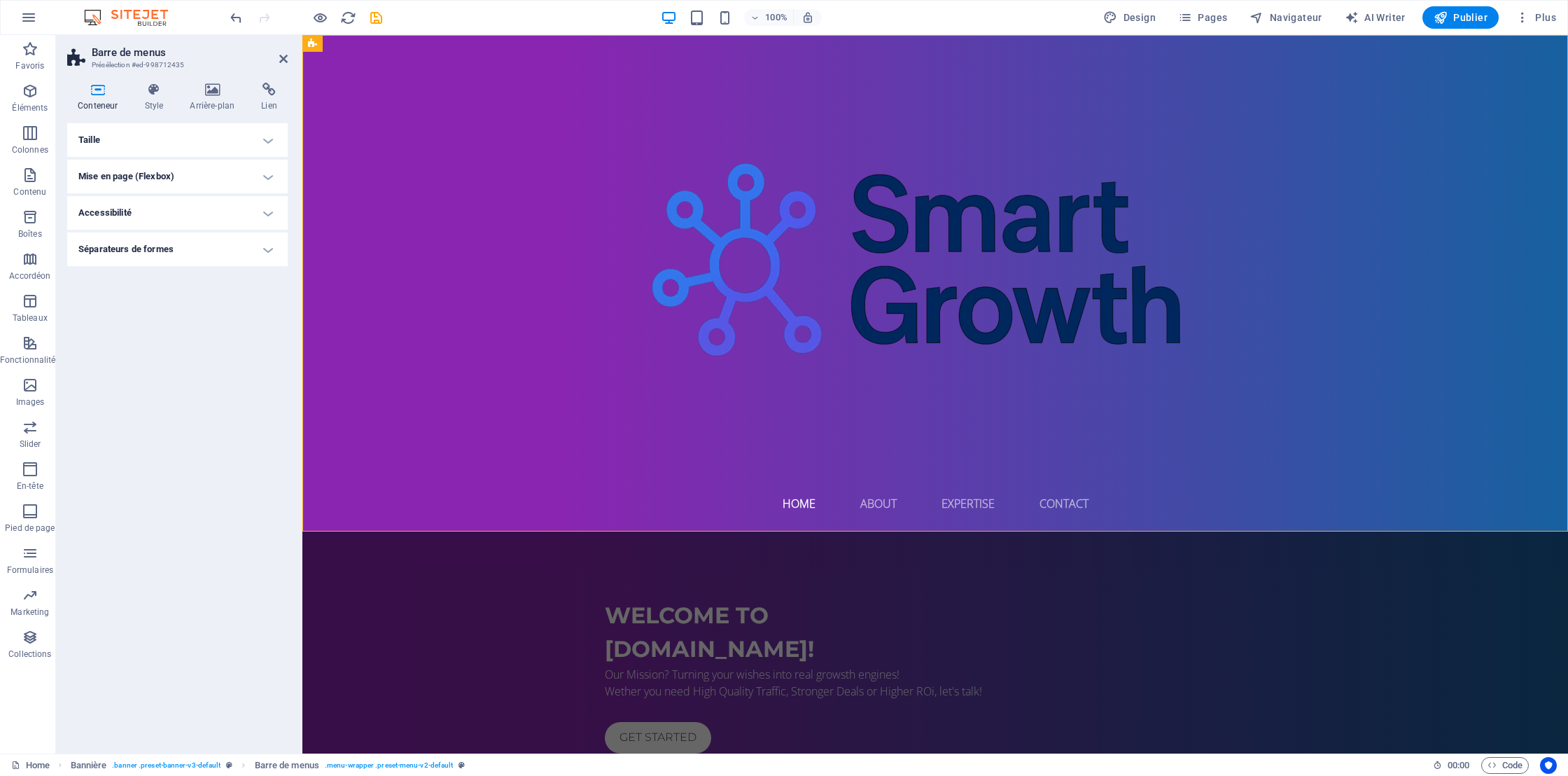
click at [269, 140] on h4 "Taille" at bounding box center [177, 139] width 221 height 33
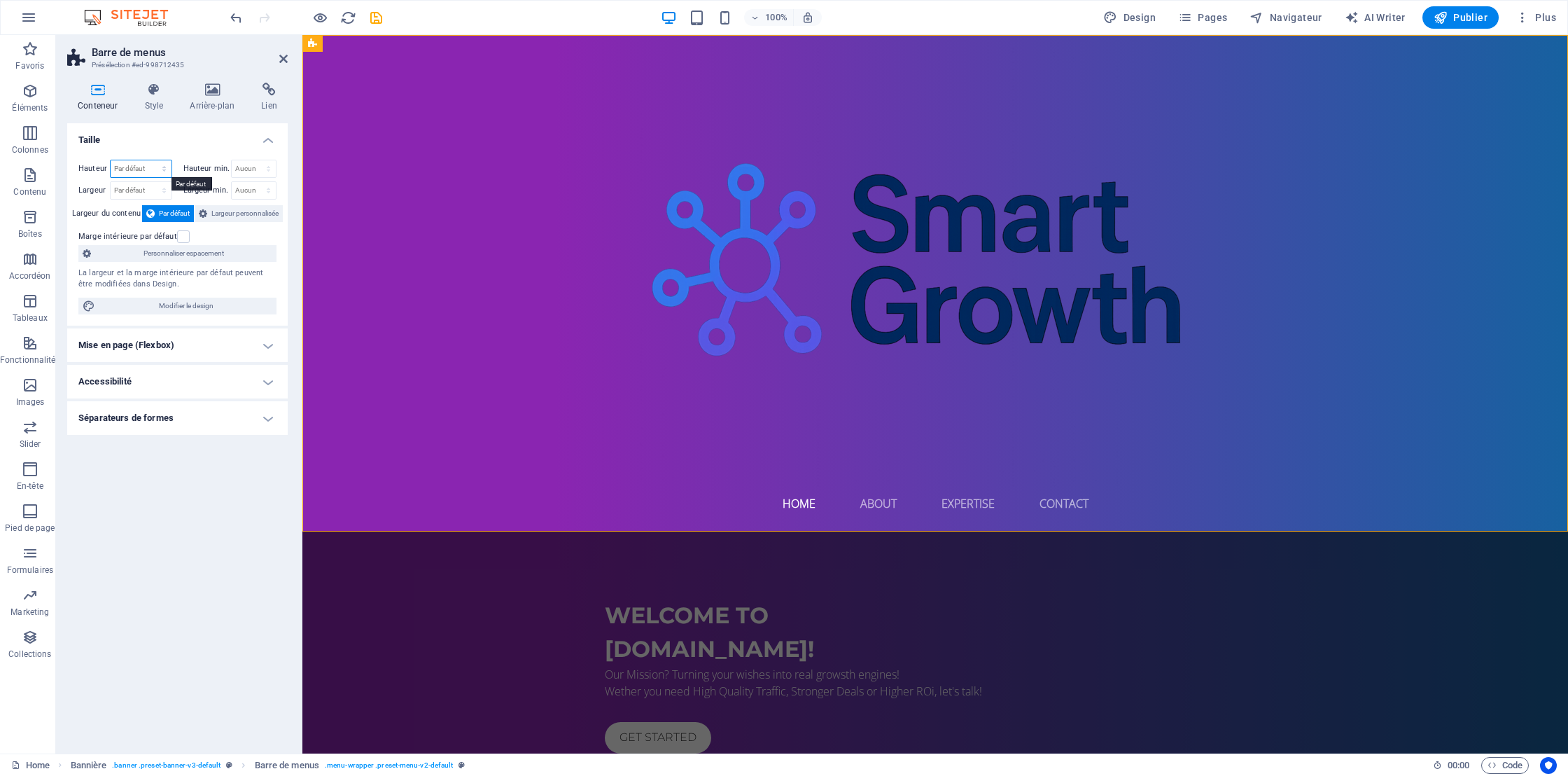
click at [144, 165] on select "Par défaut px rem % vh vw" at bounding box center [141, 168] width 61 height 17
select select "%"
click at [151, 160] on select "Par défaut px rem % vh vw" at bounding box center [141, 168] width 61 height 17
type input "50"
click at [259, 457] on div "Taille Hauteur 50 Par défaut px rem % vh vw Hauteur min. Aucun px rem % vh vw L…" at bounding box center [177, 432] width 221 height 619
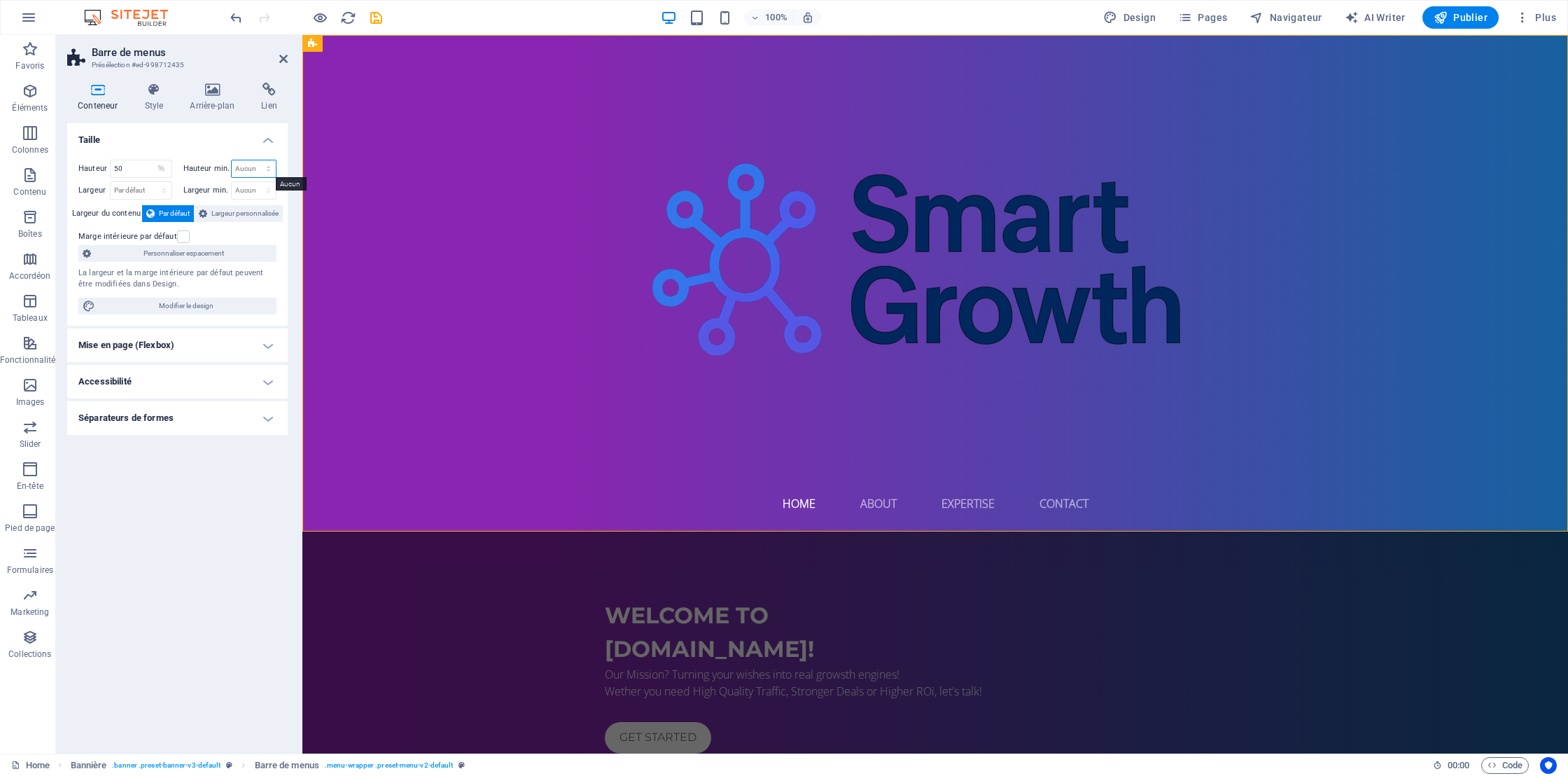
click at [259, 165] on select "Aucun px rem % vh vw" at bounding box center [254, 168] width 45 height 17
select select "%"
click at [256, 160] on select "Aucun px rem % vh vw" at bounding box center [254, 168] width 45 height 17
type input "50"
click at [131, 191] on select "Par défaut px rem % em vh vw" at bounding box center [141, 190] width 61 height 17
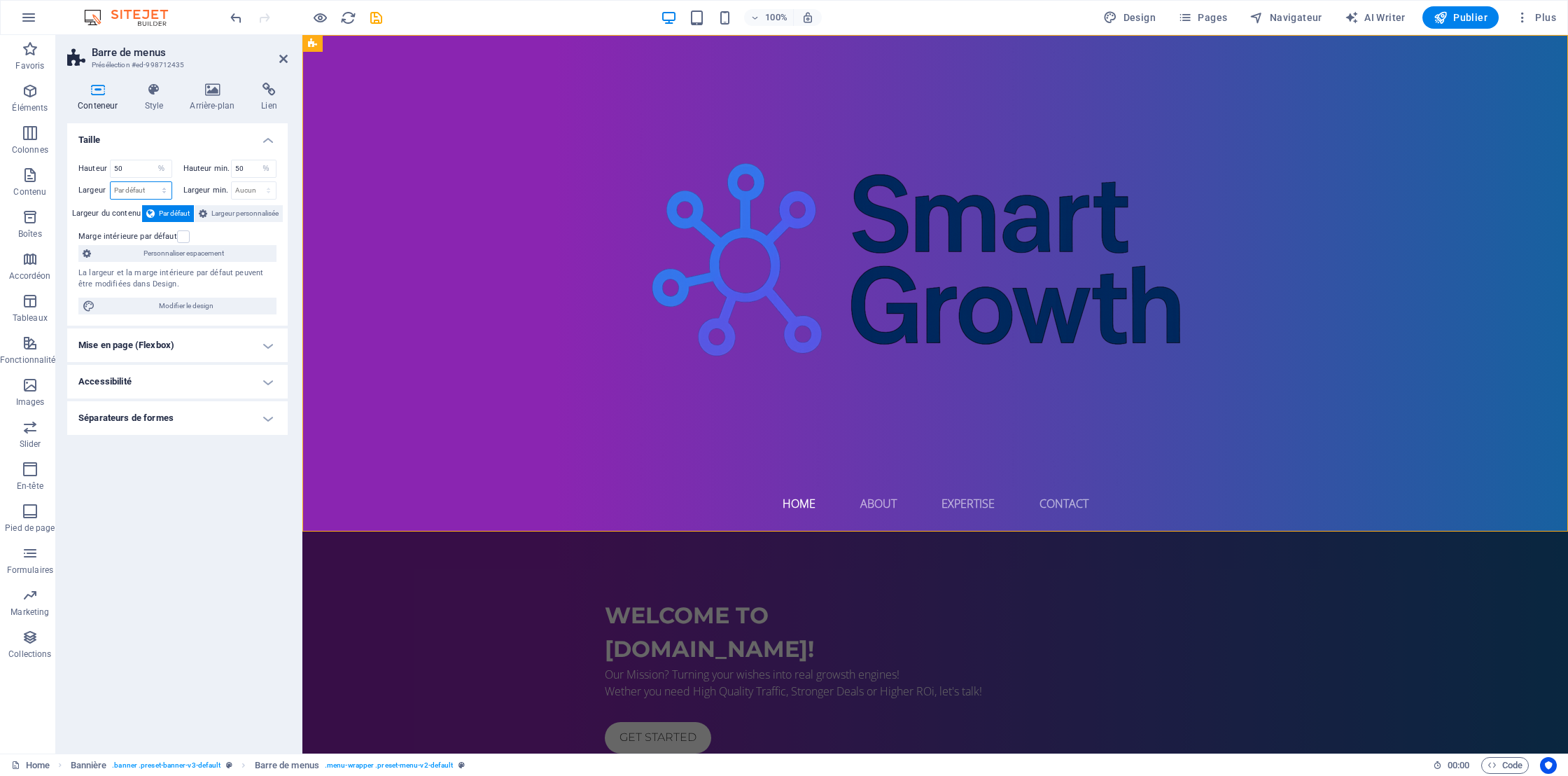
select select "%"
click at [151, 182] on select "Par défaut px rem % em vh vw" at bounding box center [141, 190] width 61 height 17
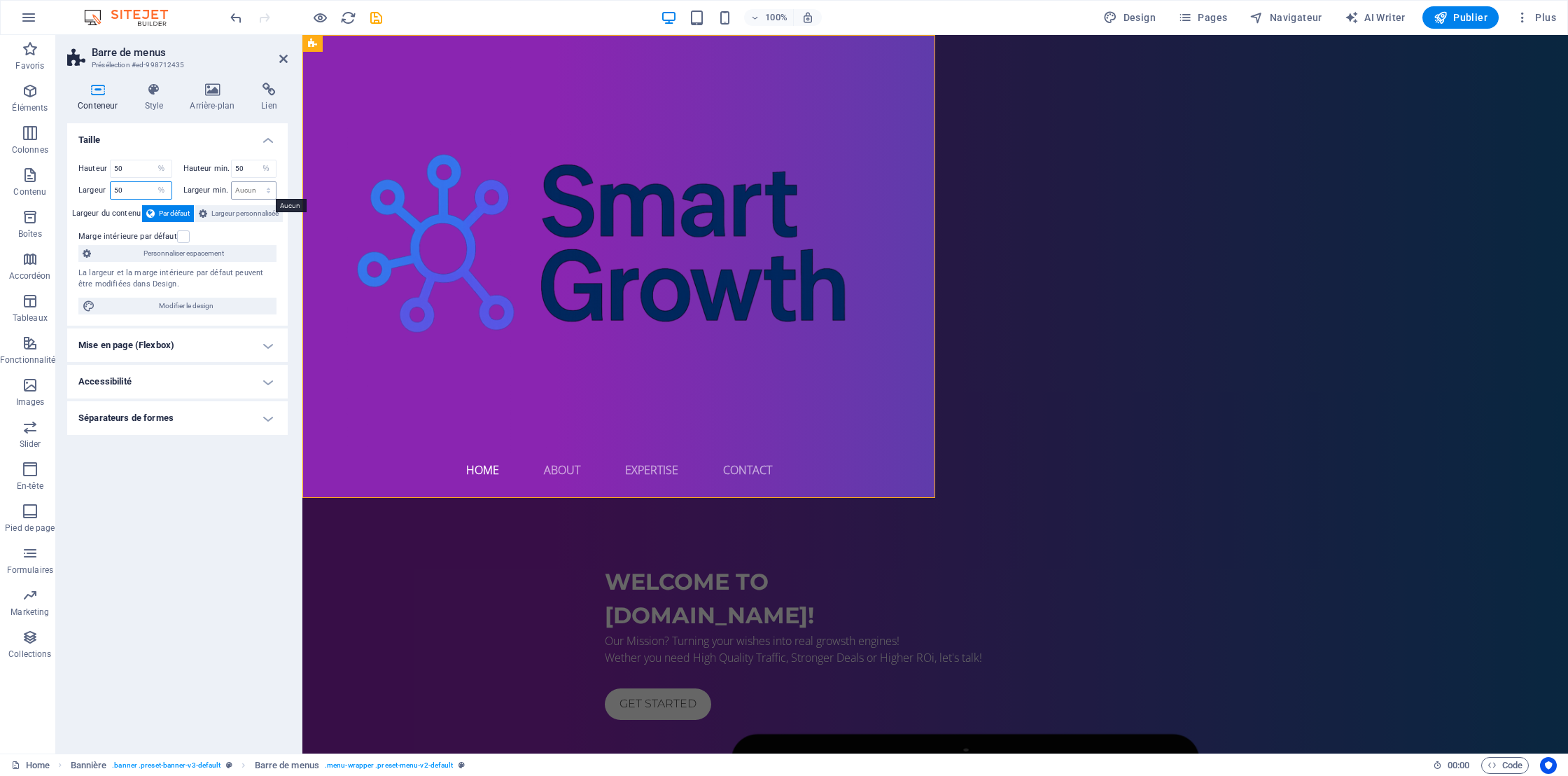
type input "50"
click at [253, 189] on select "Aucun px rem % vh vw" at bounding box center [254, 190] width 45 height 17
select select "%"
click at [256, 182] on select "Aucun px rem % vh vw" at bounding box center [254, 190] width 45 height 17
type input "100"
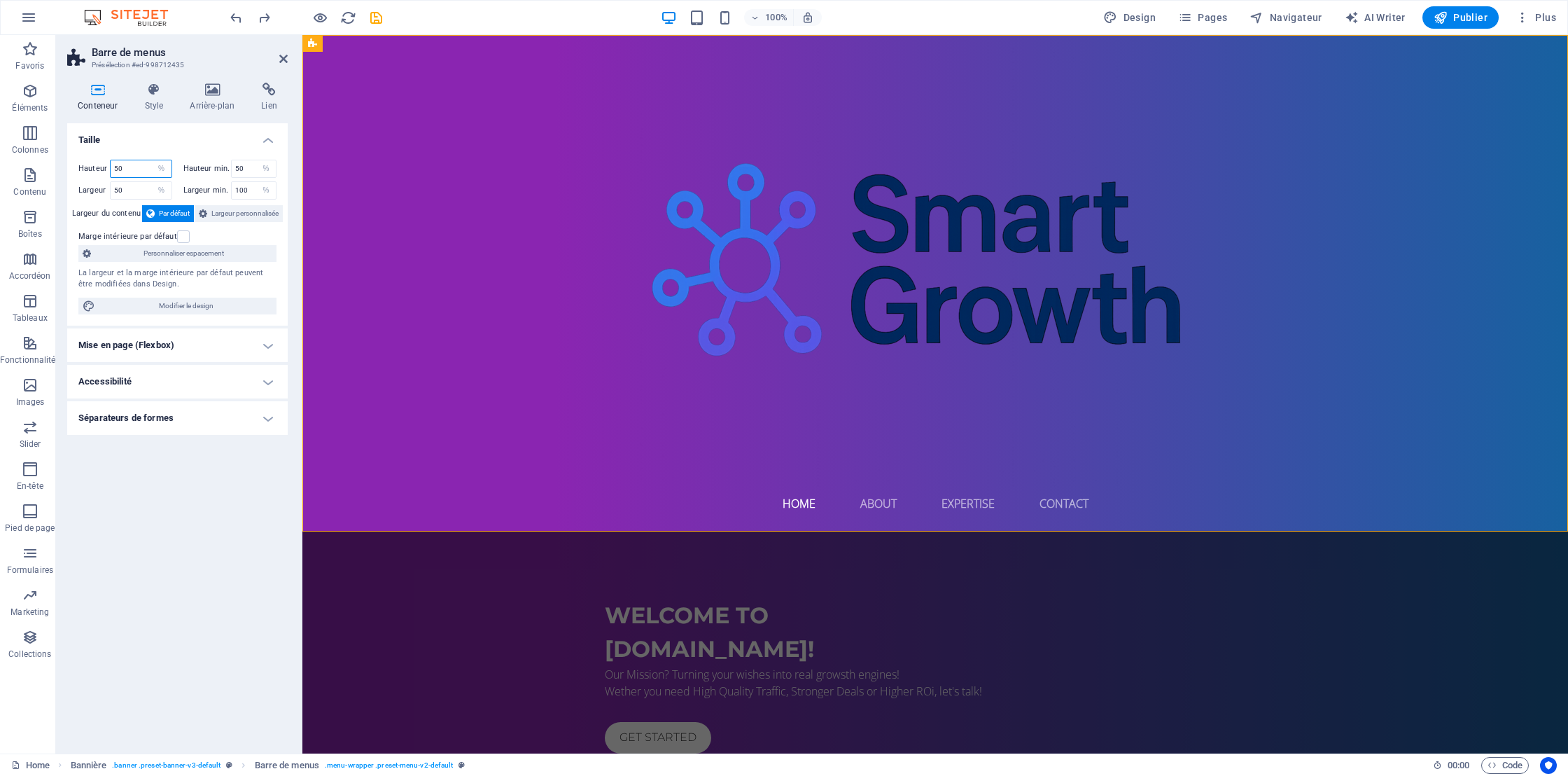
click at [120, 165] on input "50" at bounding box center [141, 168] width 61 height 17
type input "100"
click at [238, 167] on input "50" at bounding box center [254, 168] width 45 height 17
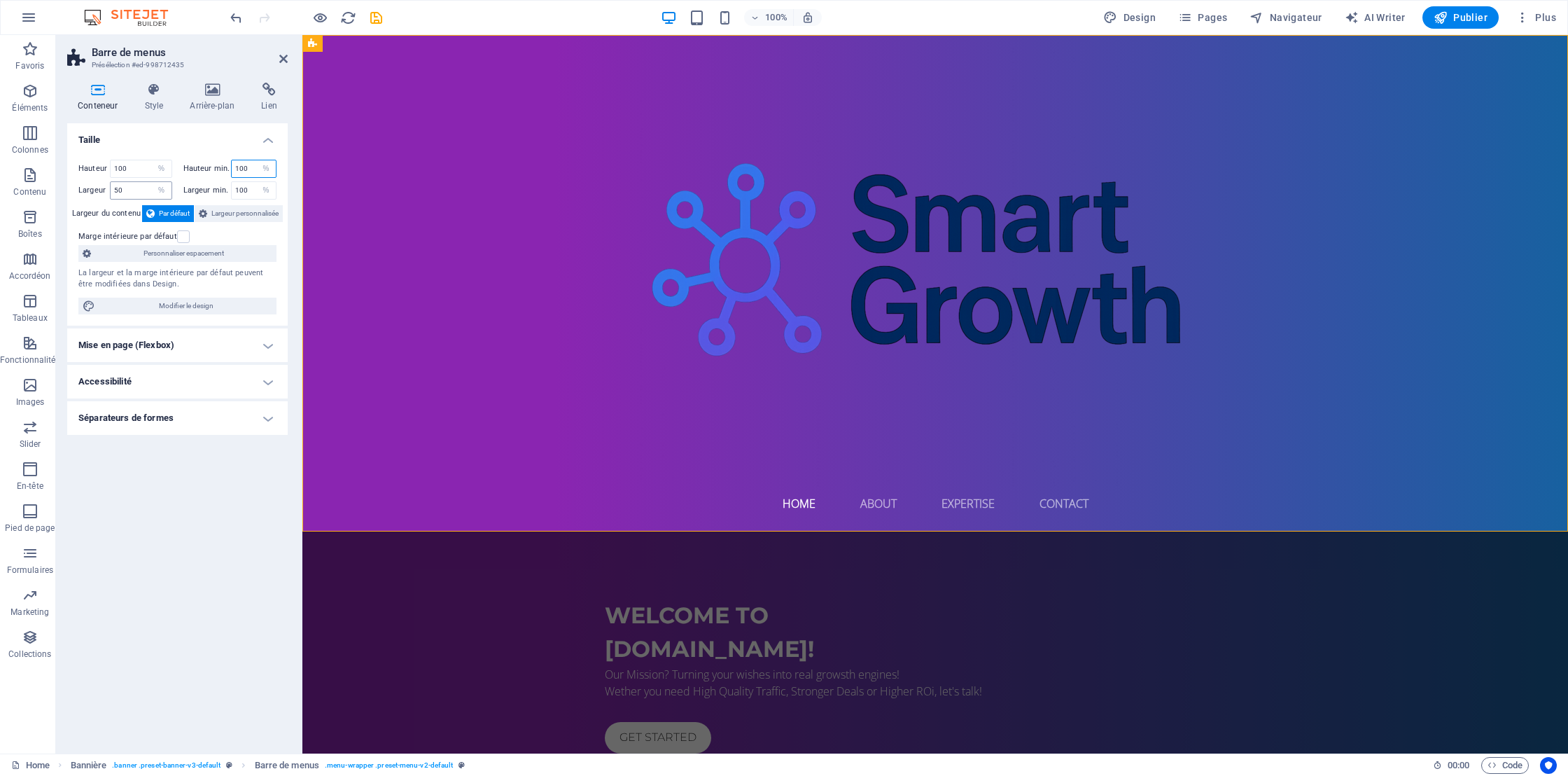
type input "100"
click at [113, 192] on input "50" at bounding box center [141, 190] width 61 height 17
type input "100"
click at [253, 215] on span "Largeur personnalisée" at bounding box center [244, 213] width 67 height 17
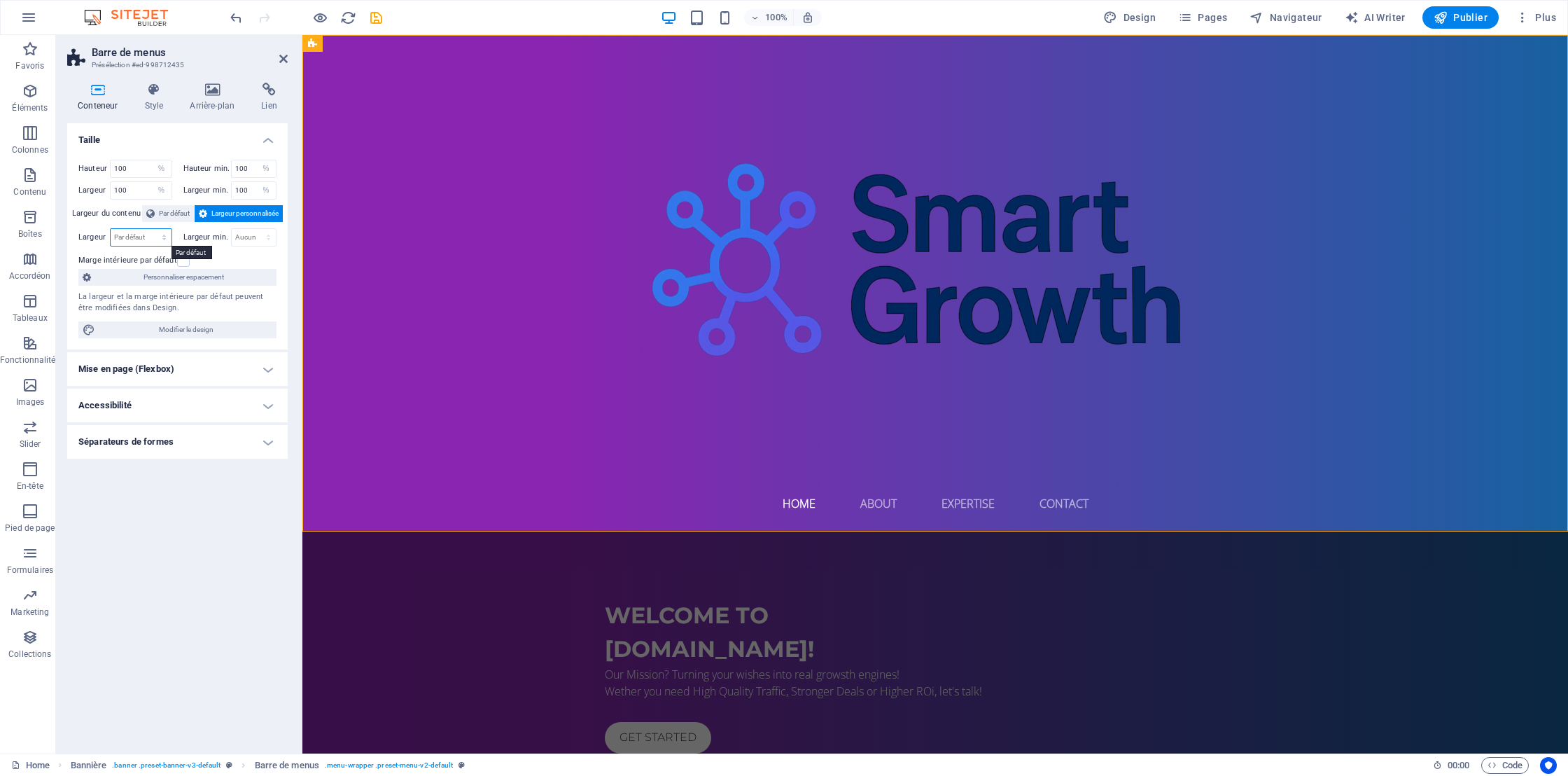
click at [131, 235] on select "Par défaut px rem % em vh vw" at bounding box center [141, 237] width 61 height 17
select select "%"
click at [151, 229] on select "Par défaut px rem % em vh vw" at bounding box center [141, 237] width 61 height 17
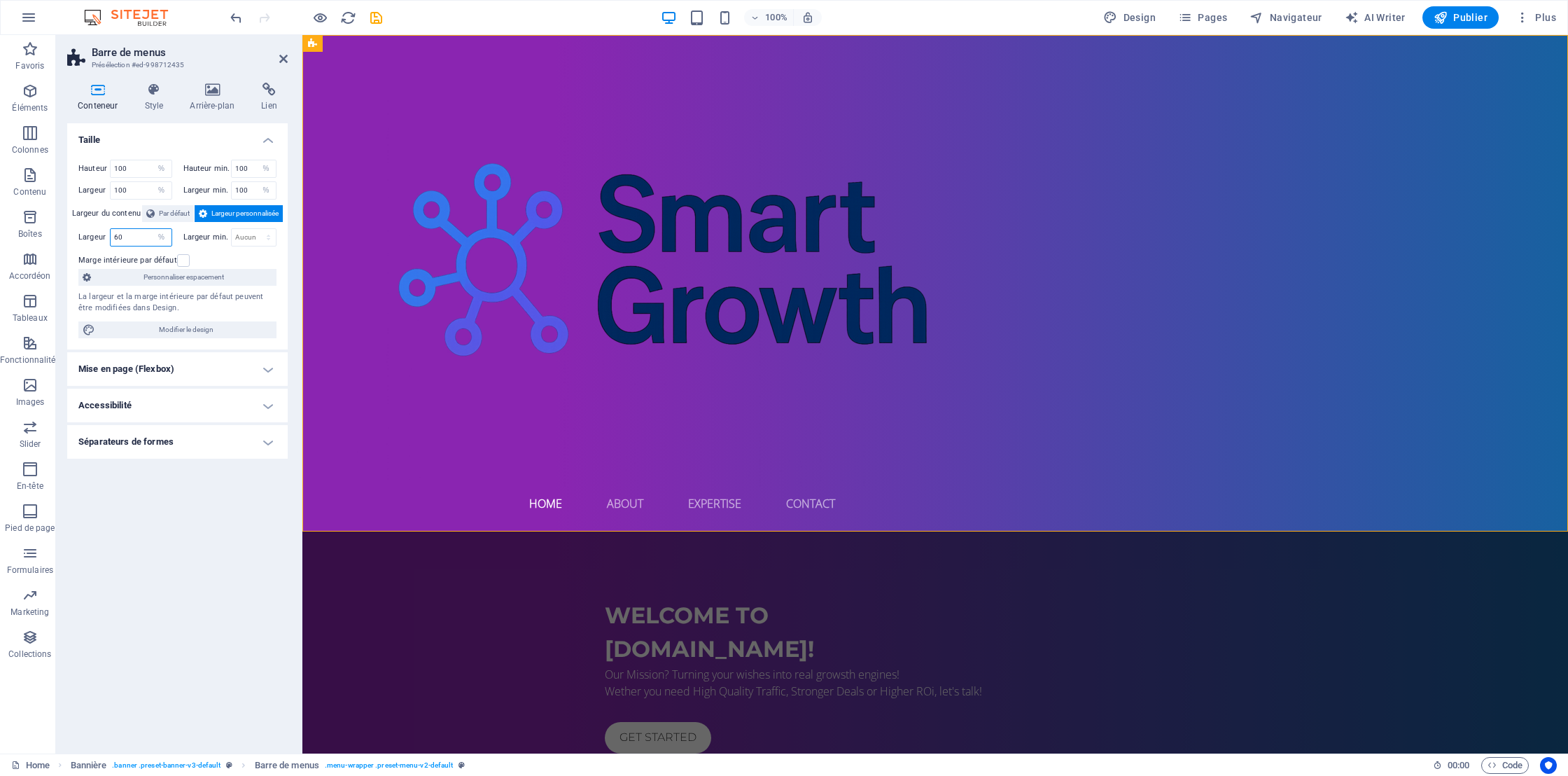
type input "60"
click at [209, 558] on div "Taille Hauteur 100 Par défaut px rem % vh vw Hauteur min. 100 Aucun px rem % vh…" at bounding box center [177, 432] width 221 height 619
click at [248, 233] on select "Aucun px rem % vh vw" at bounding box center [254, 237] width 45 height 17
select select "%"
click at [256, 229] on select "Aucun px rem % vh vw" at bounding box center [254, 237] width 45 height 17
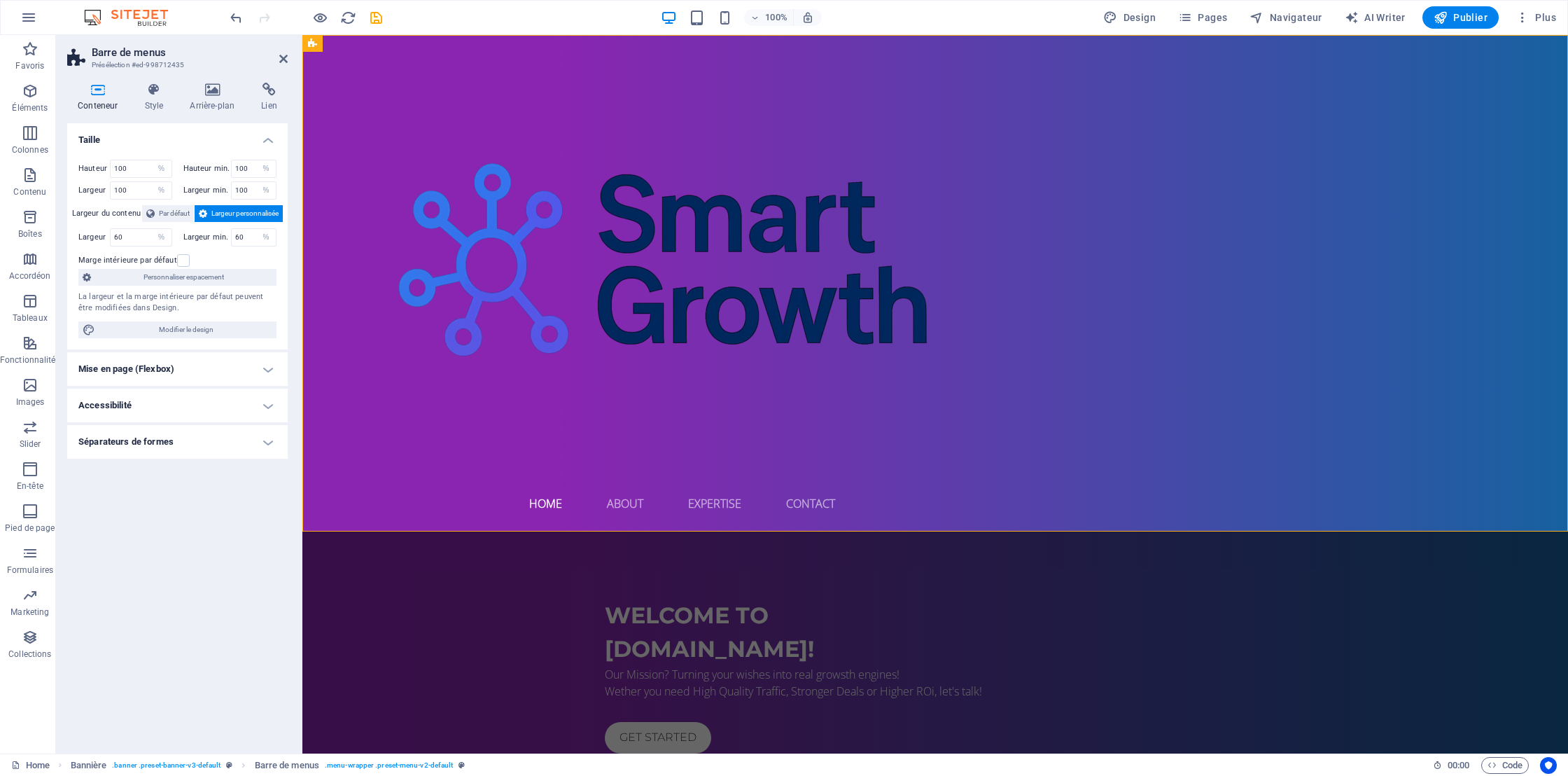
click at [195, 530] on div "Taille Hauteur 100 Par défaut px rem % vh vw Hauteur min. 100 Aucun px rem % vh…" at bounding box center [177, 432] width 221 height 619
type input "100"
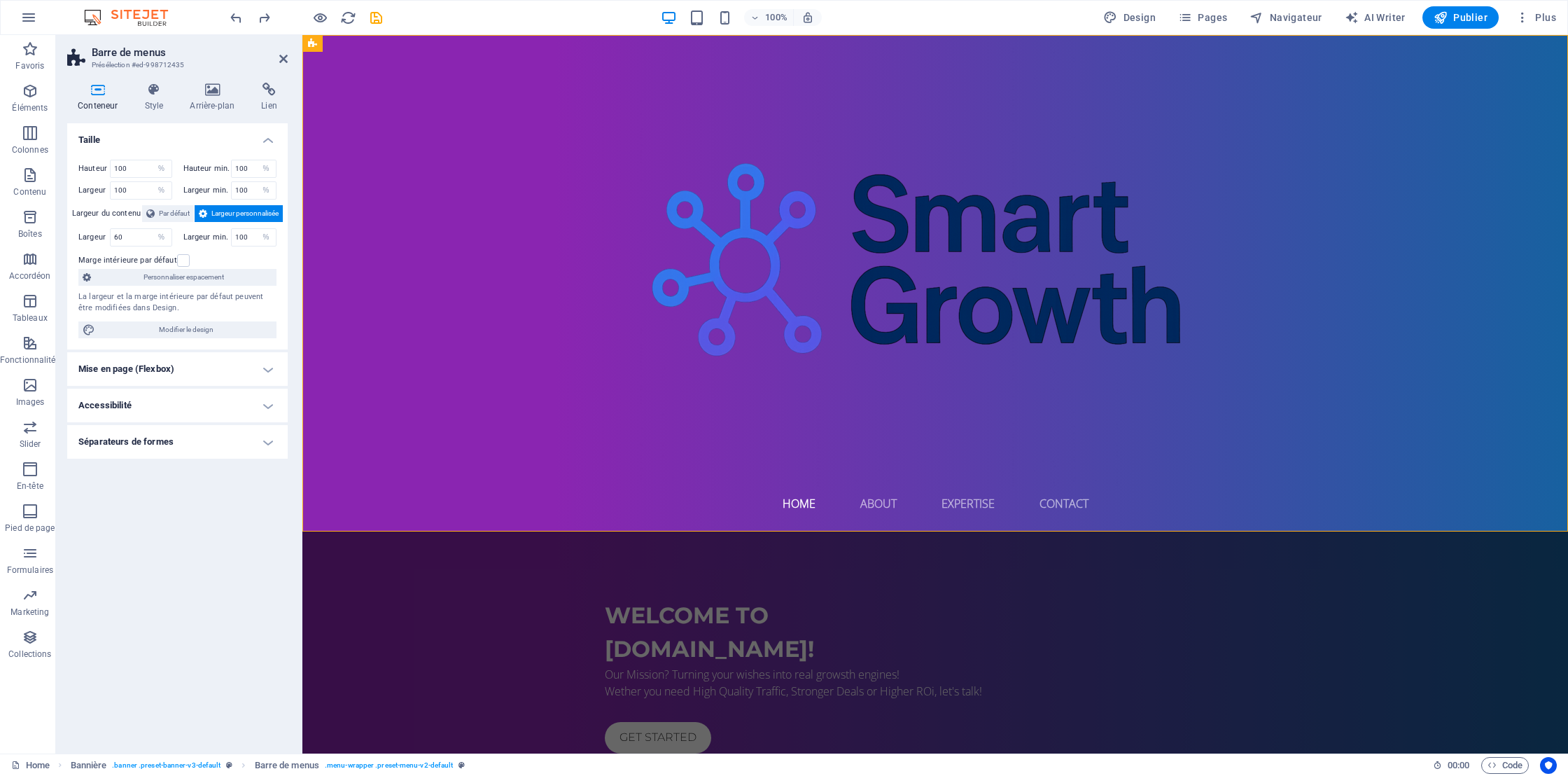
select select "DISABLED_OPTION_VALUE"
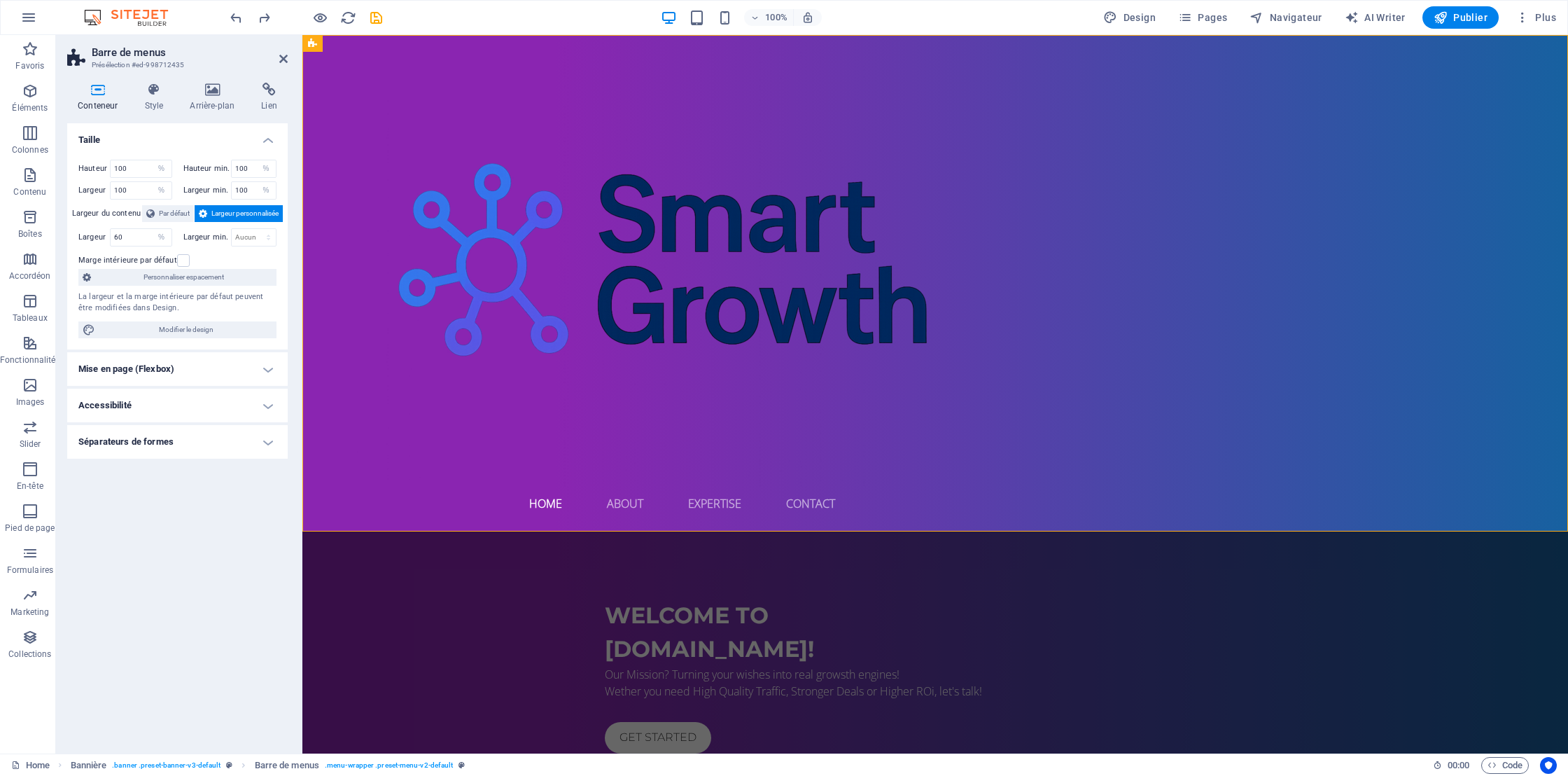
type input "100"
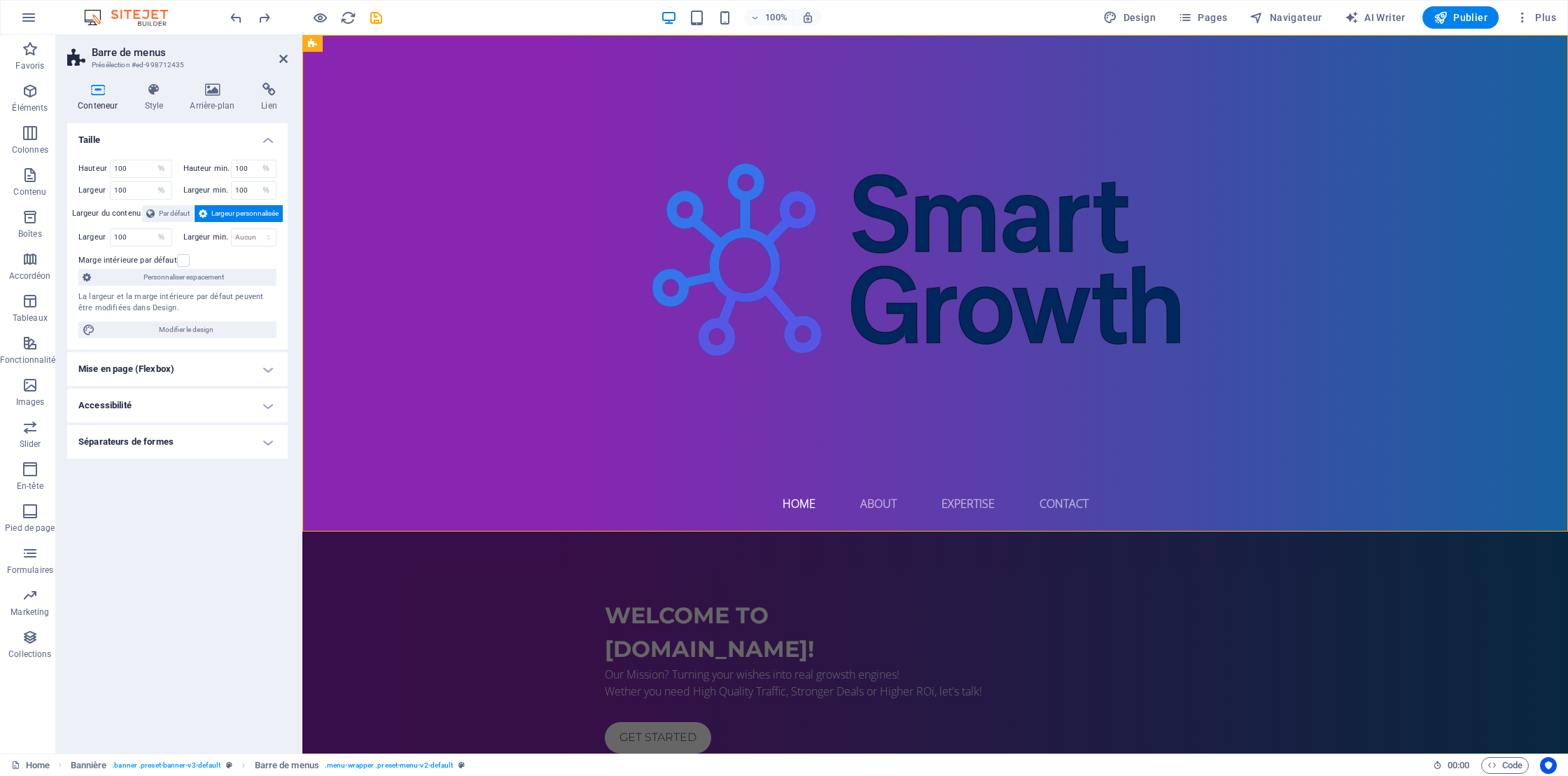
select select "DISABLED_OPTION_VALUE"
click at [262, 368] on h4 "Mise en page (Flexbox)" at bounding box center [177, 369] width 221 height 33
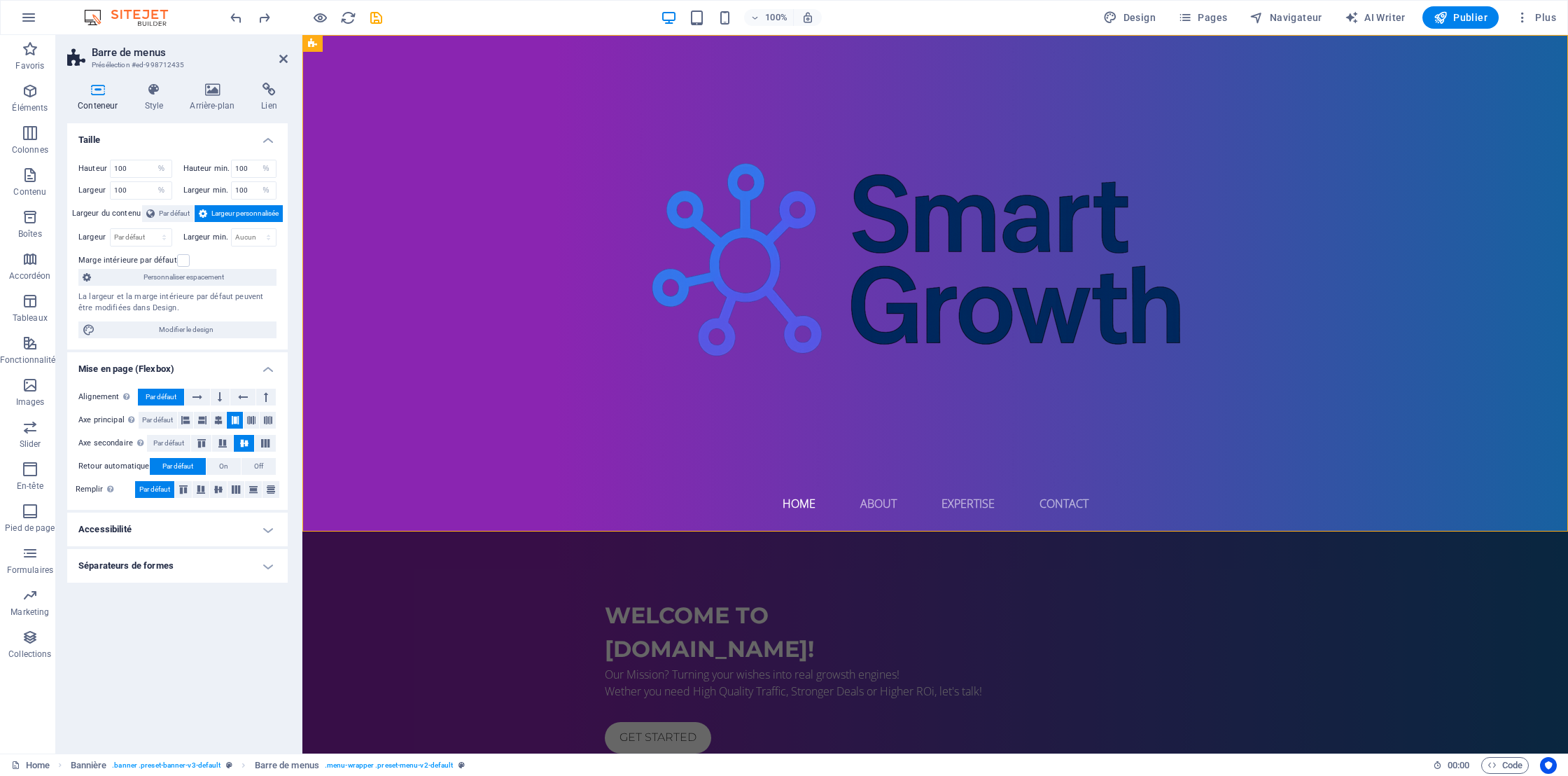
click at [224, 577] on h4 "Séparateurs de formes" at bounding box center [177, 566] width 221 height 33
click at [808, 389] on figure at bounding box center [935, 266] width 1243 height 440
click at [325, 480] on figure at bounding box center [935, 266] width 1243 height 440
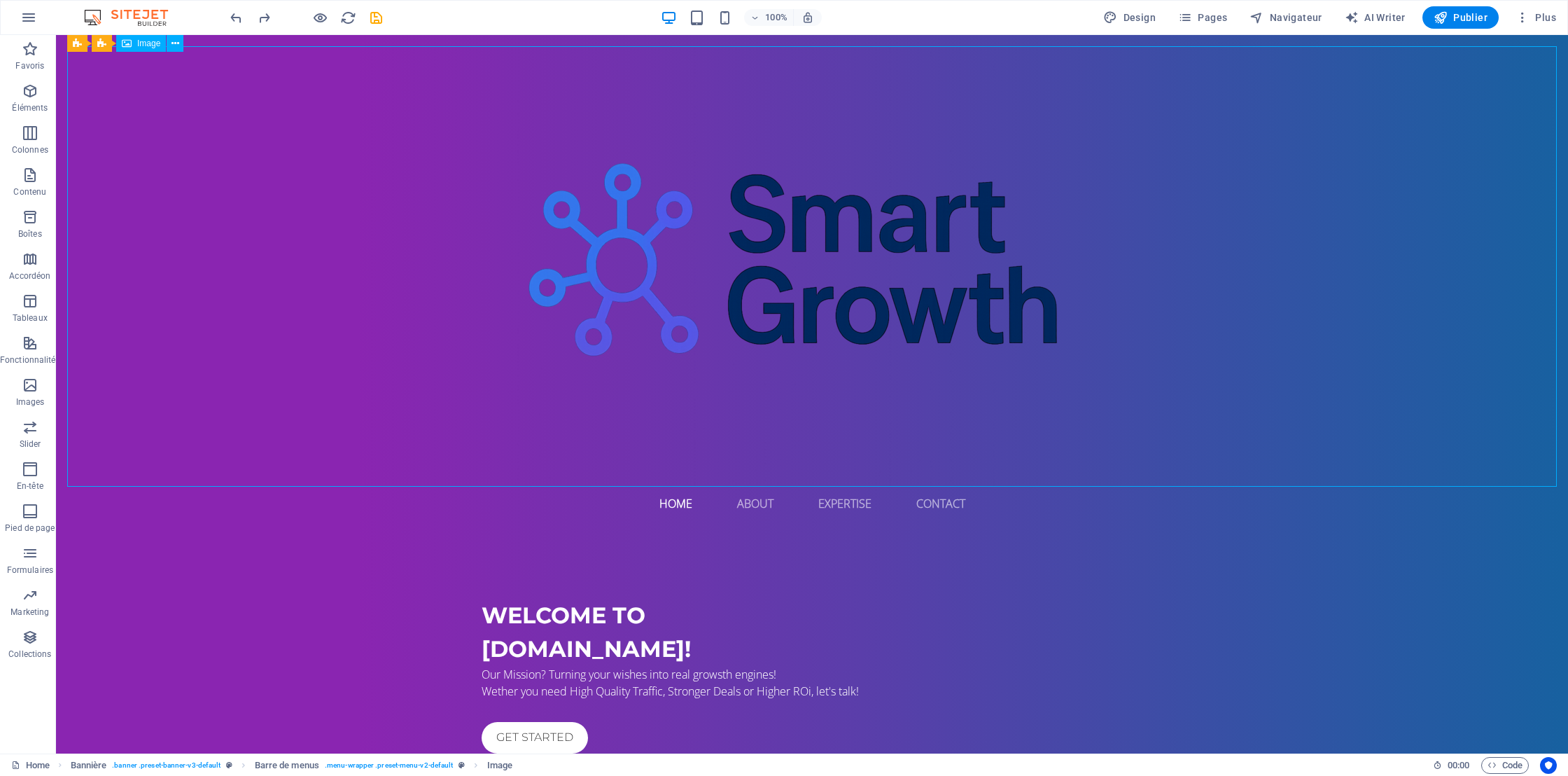
drag, startPoint x: 70, startPoint y: 484, endPoint x: 568, endPoint y: 399, distance: 505.2
click at [568, 399] on figure at bounding box center [811, 266] width 1489 height 440
click at [141, 43] on span "Image" at bounding box center [149, 43] width 24 height 9
click at [142, 43] on span "Image" at bounding box center [149, 43] width 24 height 9
click at [817, 240] on figure at bounding box center [811, 266] width 1489 height 440
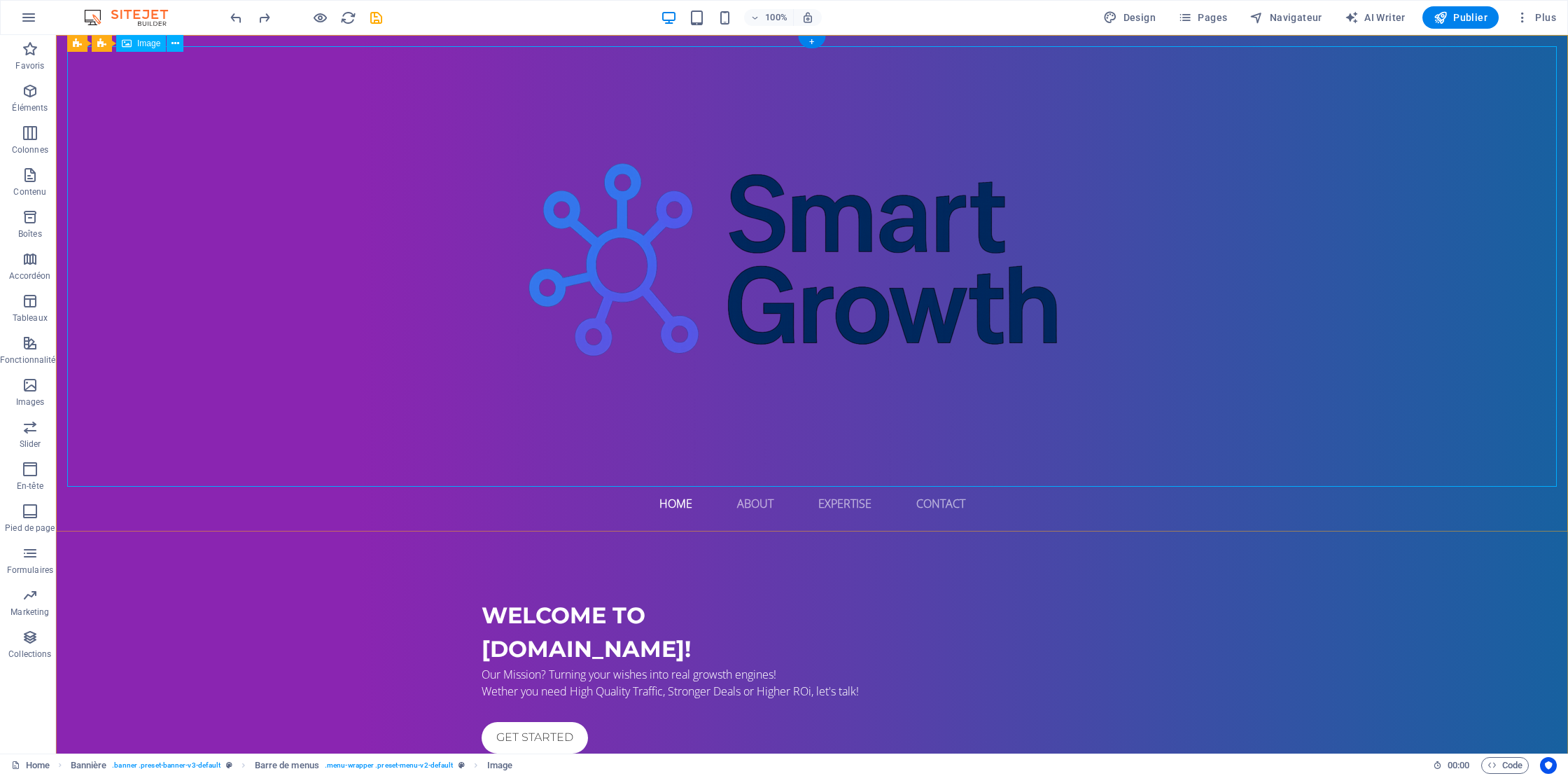
click at [817, 240] on figure at bounding box center [811, 266] width 1489 height 440
drag, startPoint x: 66, startPoint y: 485, endPoint x: 423, endPoint y: 440, distance: 359.8
click at [423, 440] on div "Home About Expertise Contact Menu" at bounding box center [812, 283] width 1512 height 496
click at [774, 297] on figure at bounding box center [811, 266] width 1489 height 440
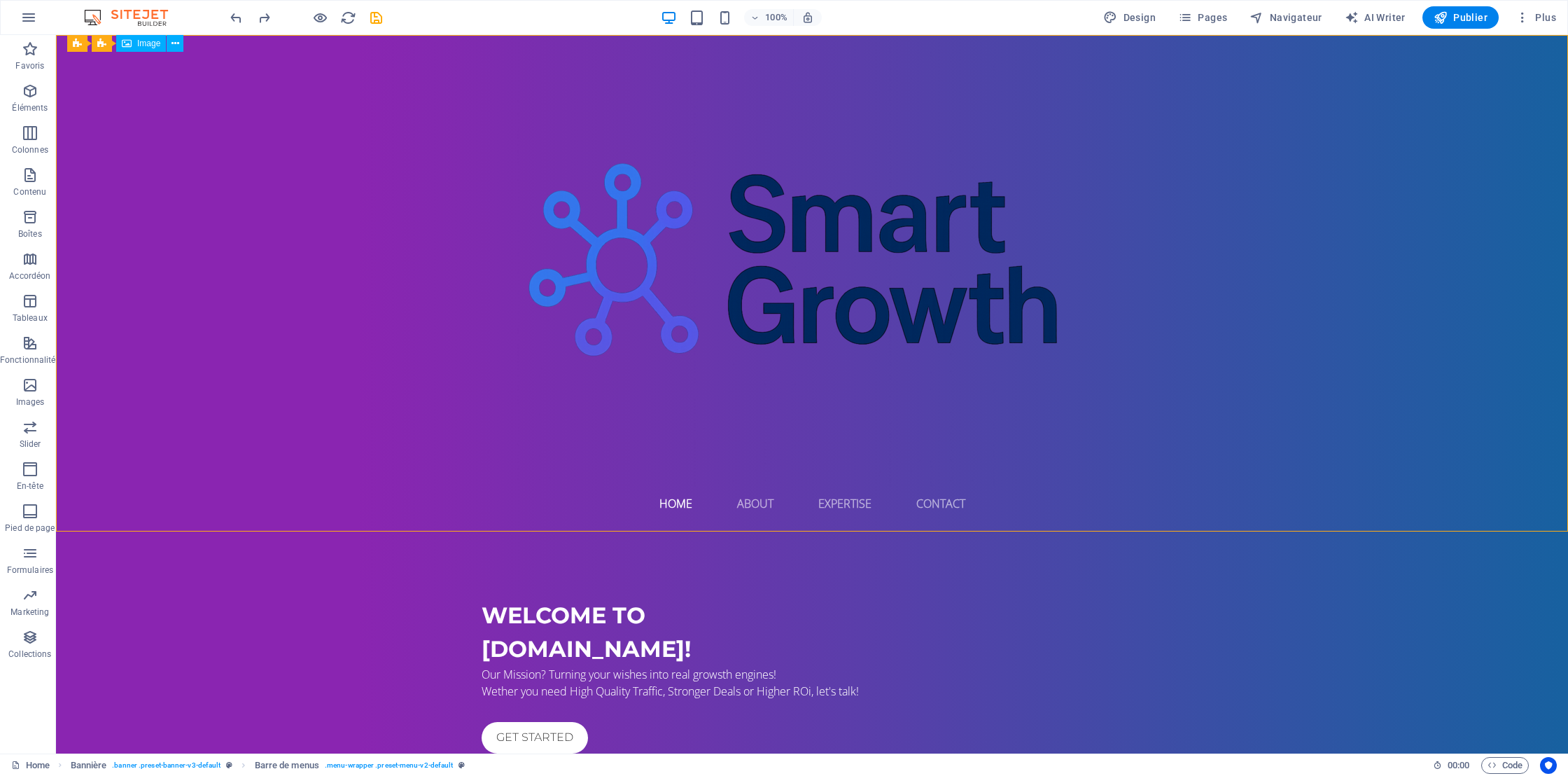
click at [774, 297] on figure at bounding box center [811, 266] width 1489 height 440
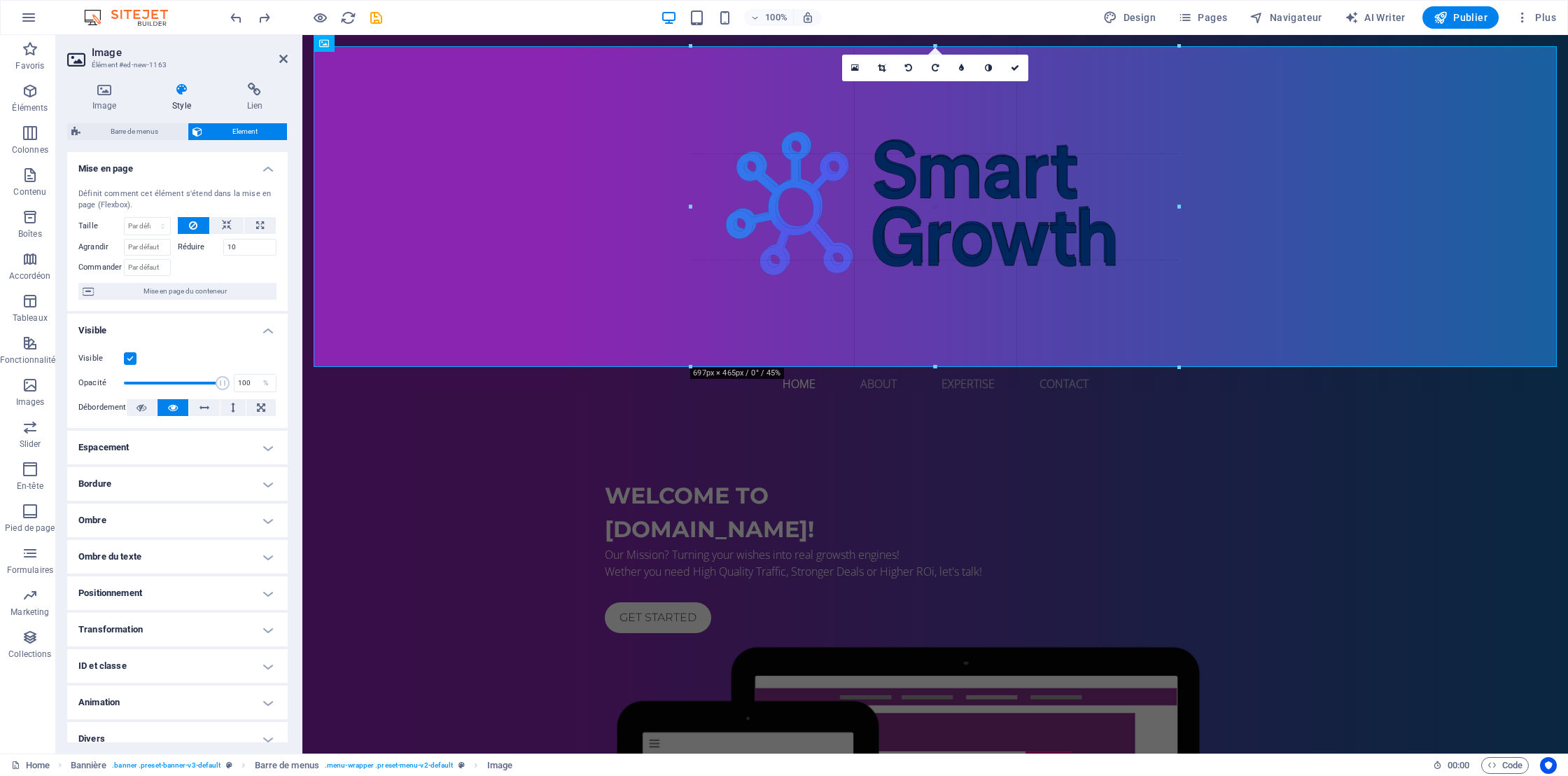
drag, startPoint x: 604, startPoint y: 485, endPoint x: 784, endPoint y: 41, distance: 479.1
click at [772, 78] on figure at bounding box center [935, 206] width 1243 height 320
click at [515, 441] on div "Welcome to Smart-Growth.biz! Our Mission? Turning your wishes into real growsth…" at bounding box center [935, 758] width 1266 height 693
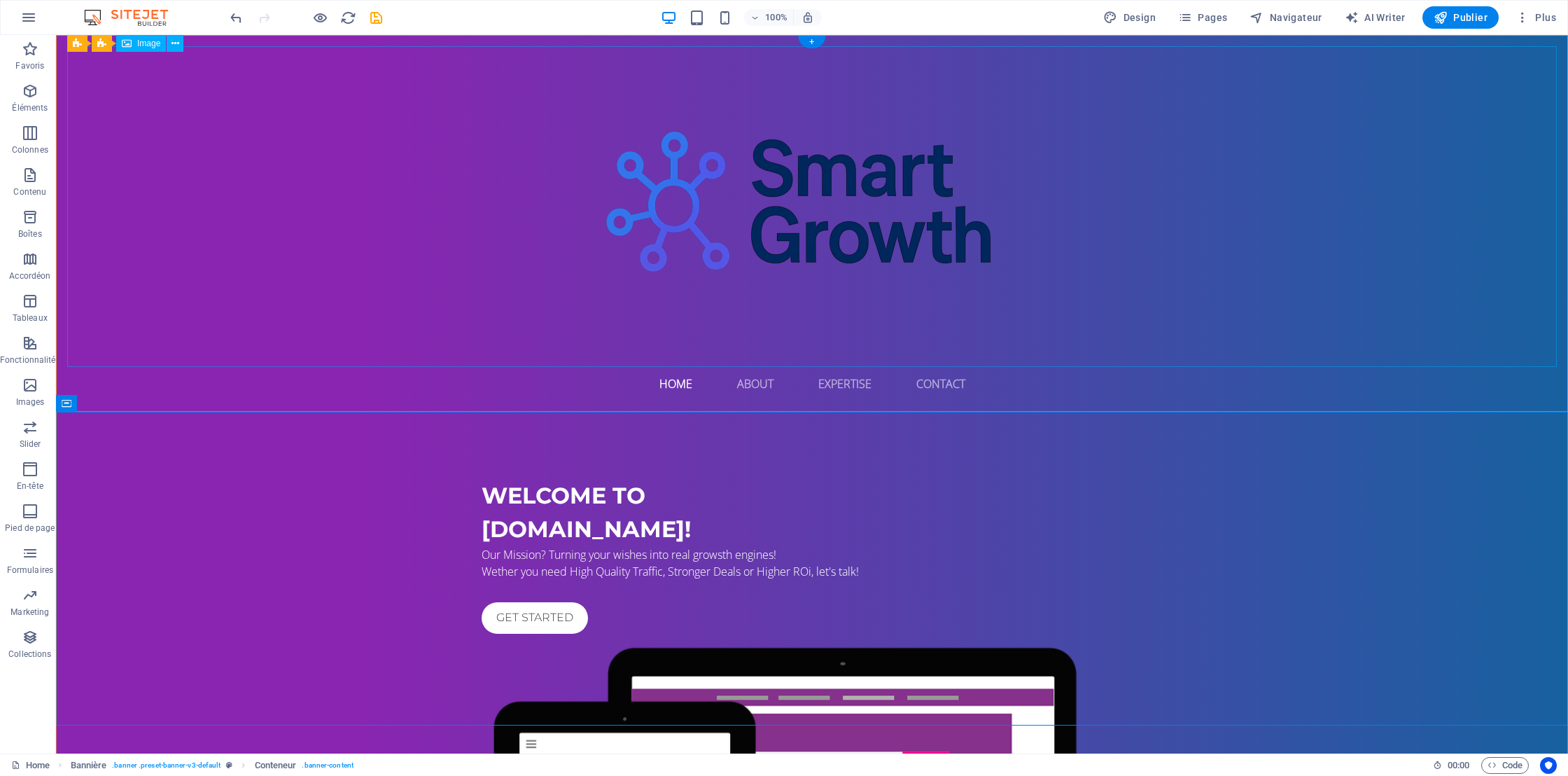
click at [784, 313] on figure at bounding box center [811, 206] width 1489 height 320
click at [825, 220] on figure at bounding box center [811, 206] width 1489 height 320
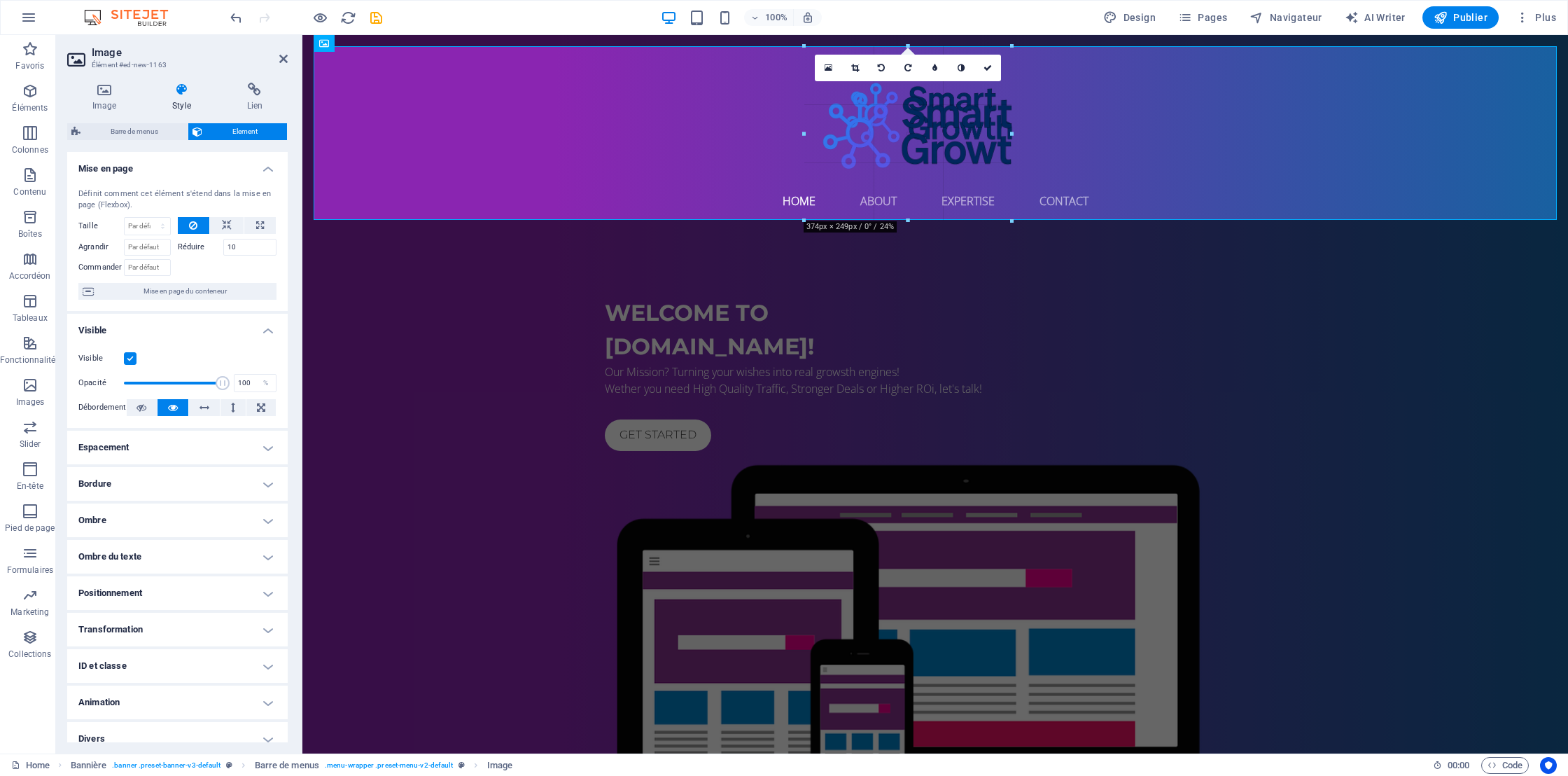
drag, startPoint x: 936, startPoint y: 368, endPoint x: 950, endPoint y: 186, distance: 182.5
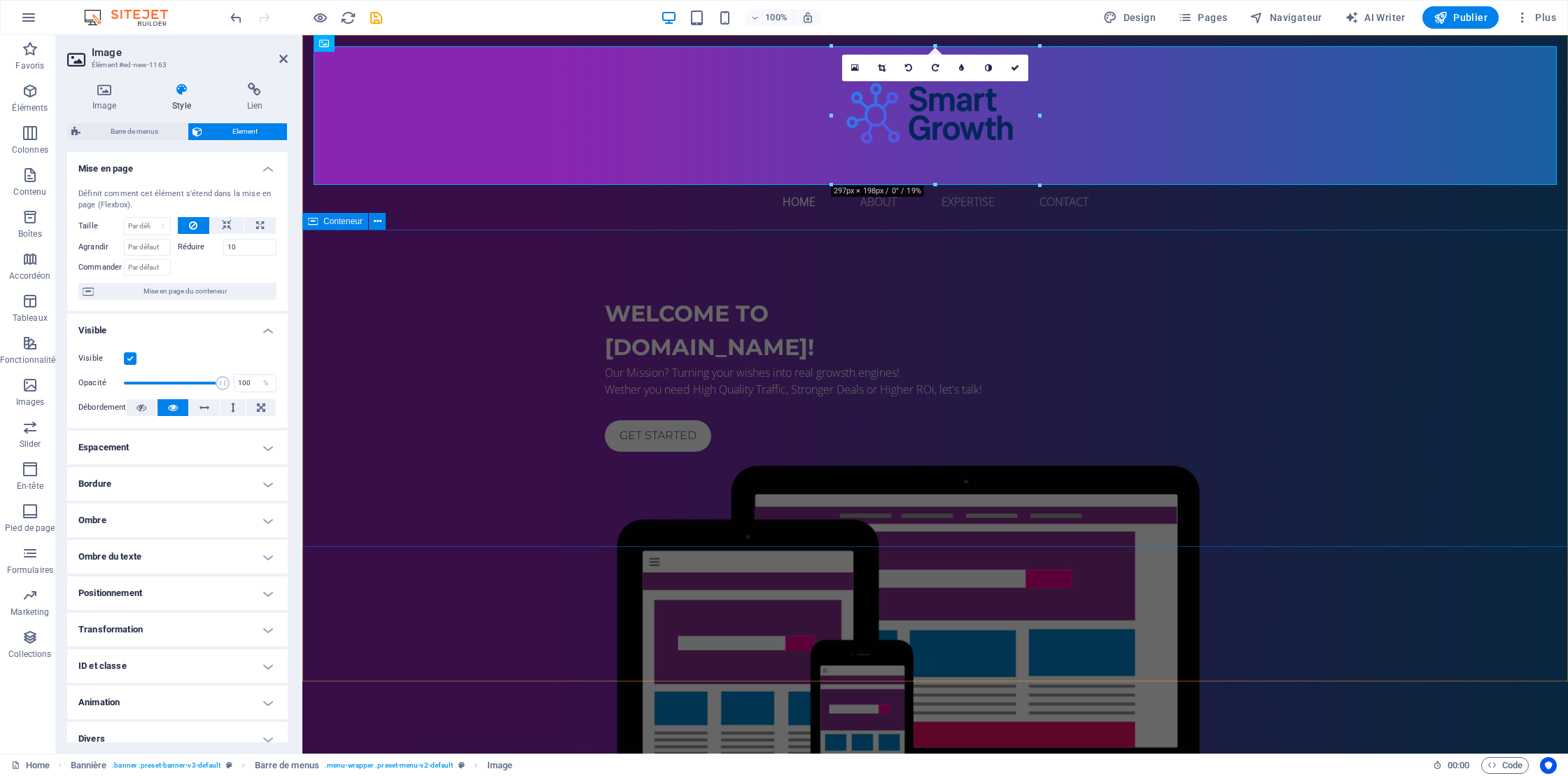
click at [498, 315] on div "Welcome to Smart-Growth.biz! Our Mission? Turning your wishes into real growsth…" at bounding box center [935, 577] width 1266 height 693
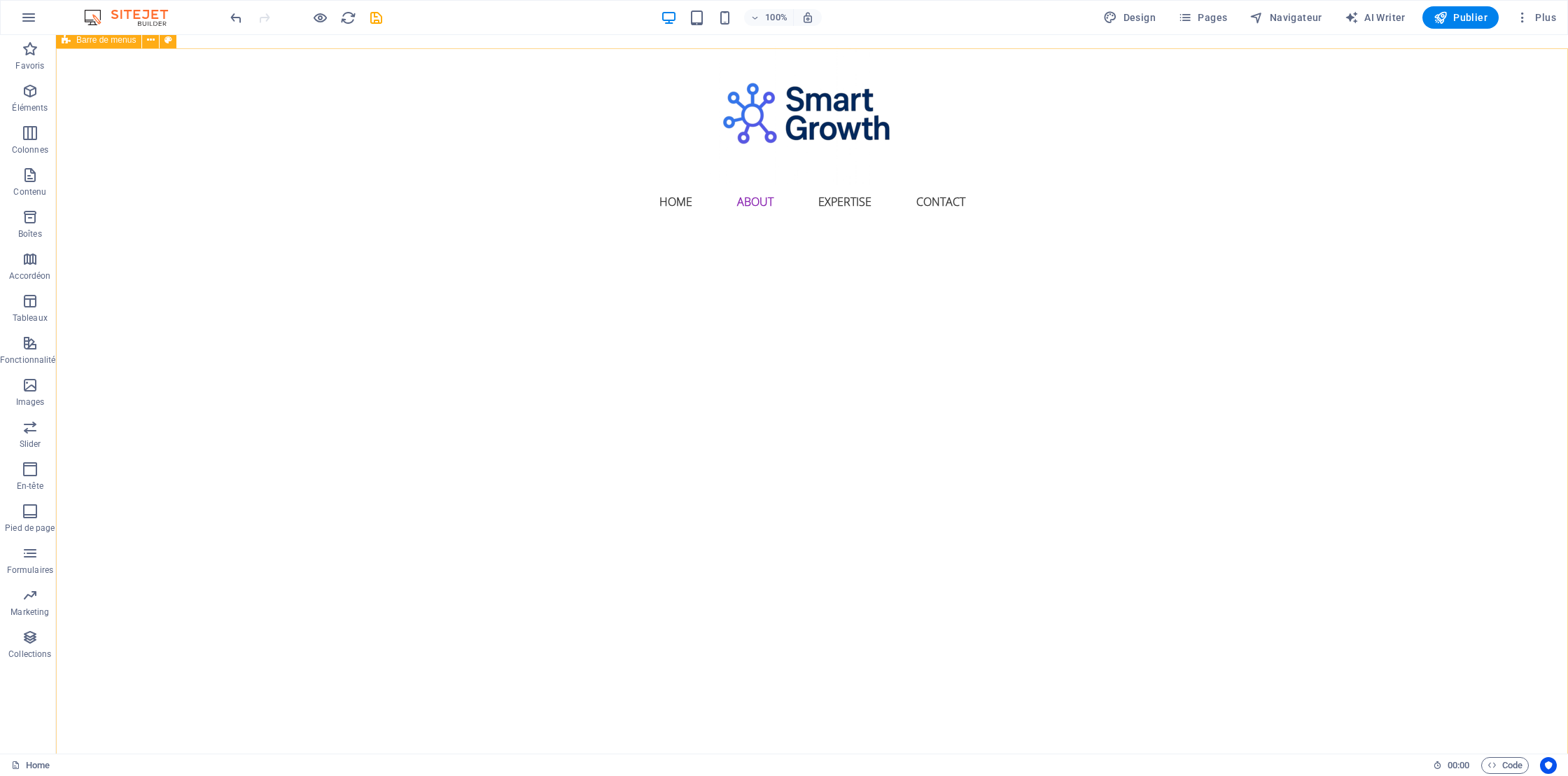
scroll to position [1603, 0]
click at [1455, 21] on span "Publier" at bounding box center [1460, 18] width 54 height 14
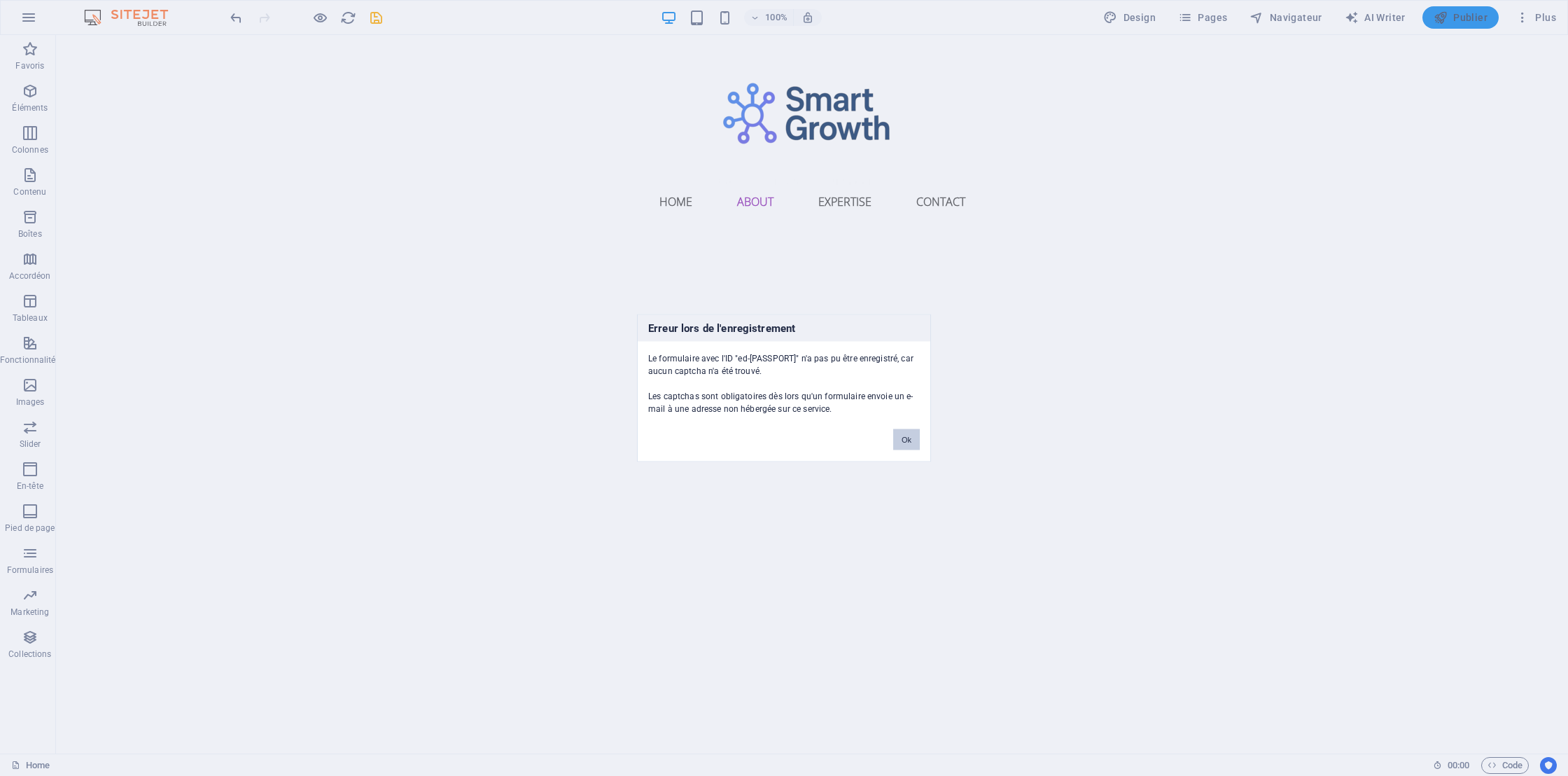
scroll to position [3661, 0]
click at [902, 438] on button "Ok" at bounding box center [906, 439] width 27 height 21
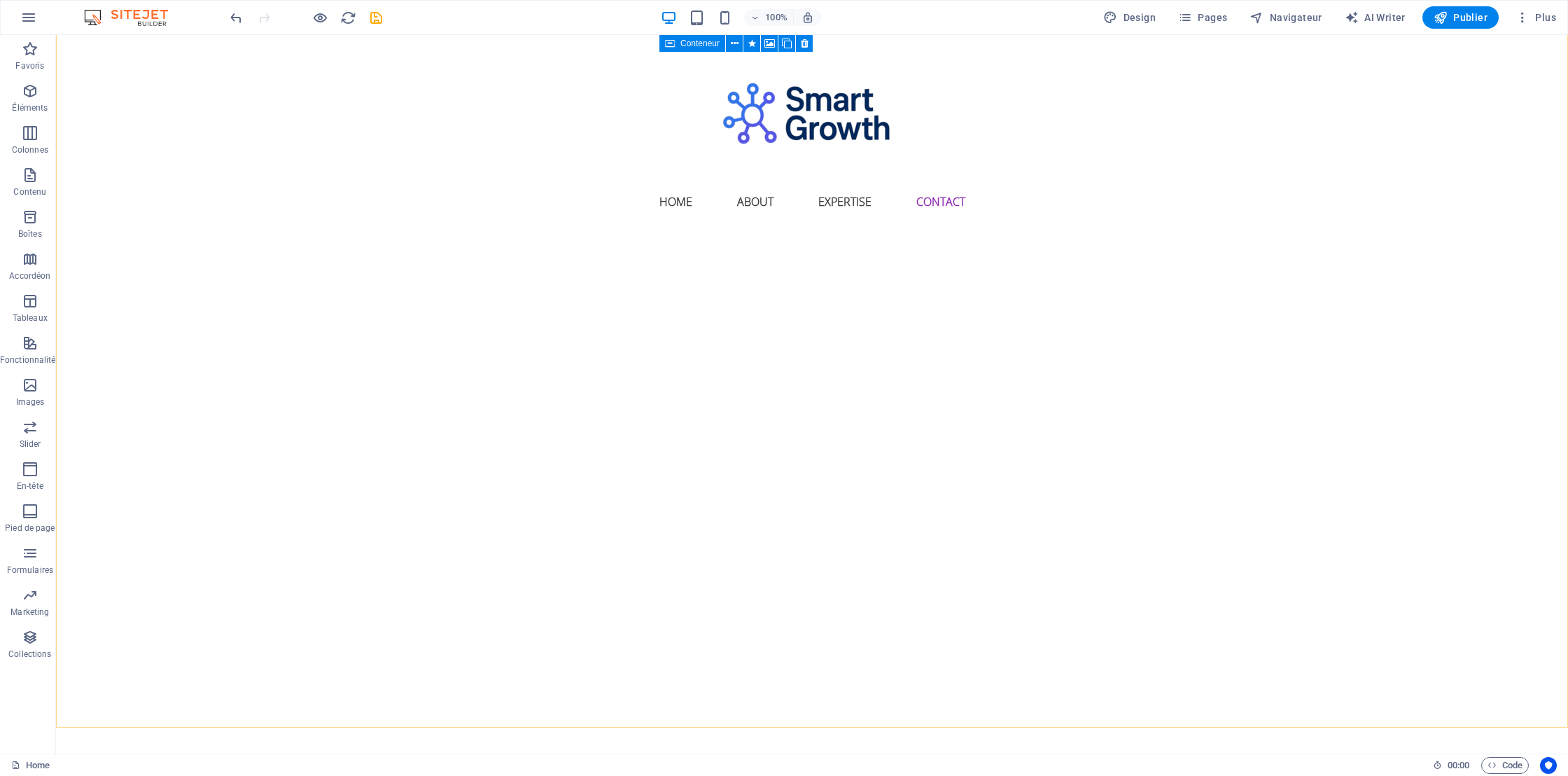
scroll to position [3258, 0]
click at [530, 525] on div "Home About Expertise Contact Menu" at bounding box center [812, 394] width 1512 height 718
select select "%"
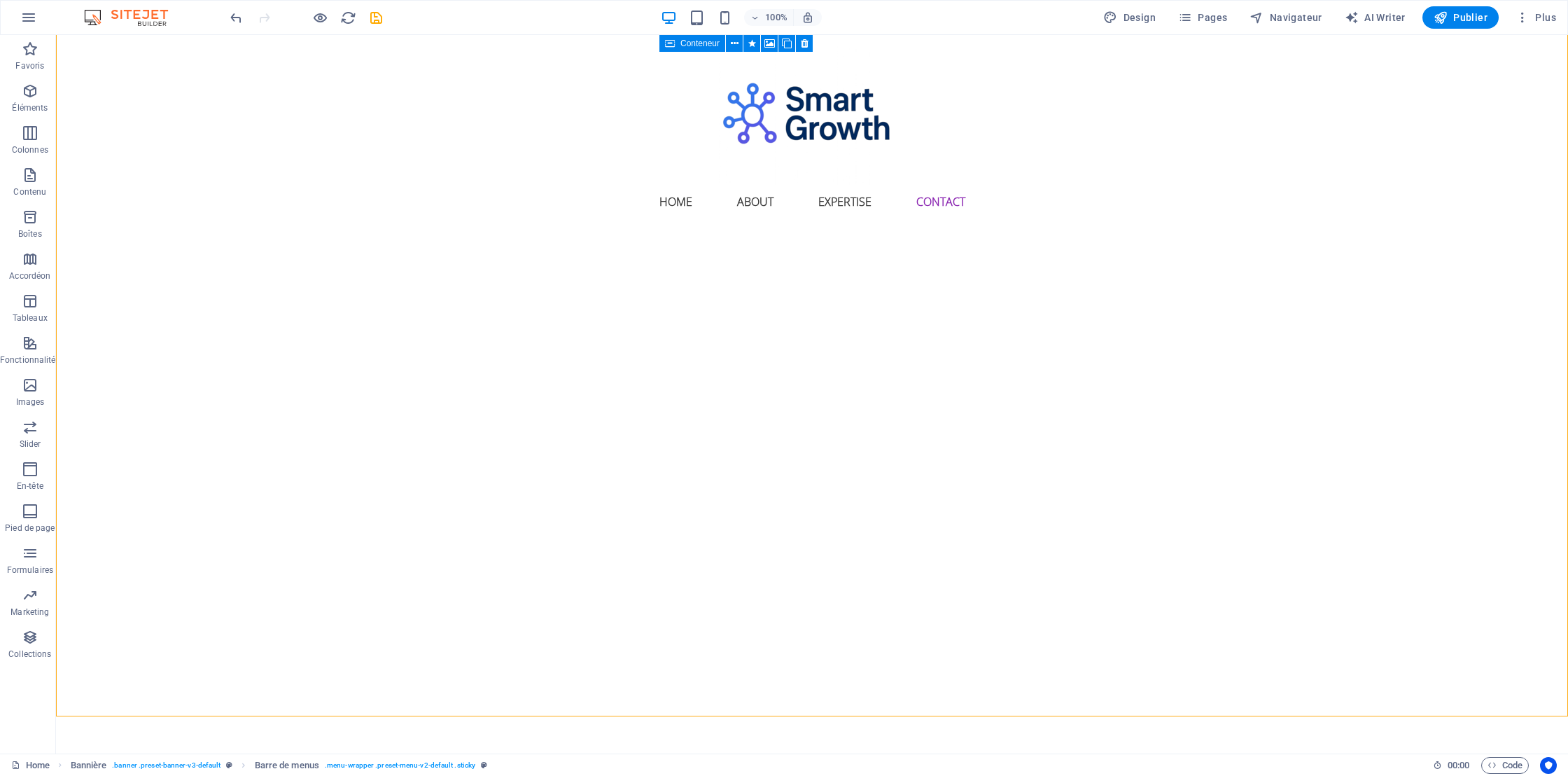
select select "%"
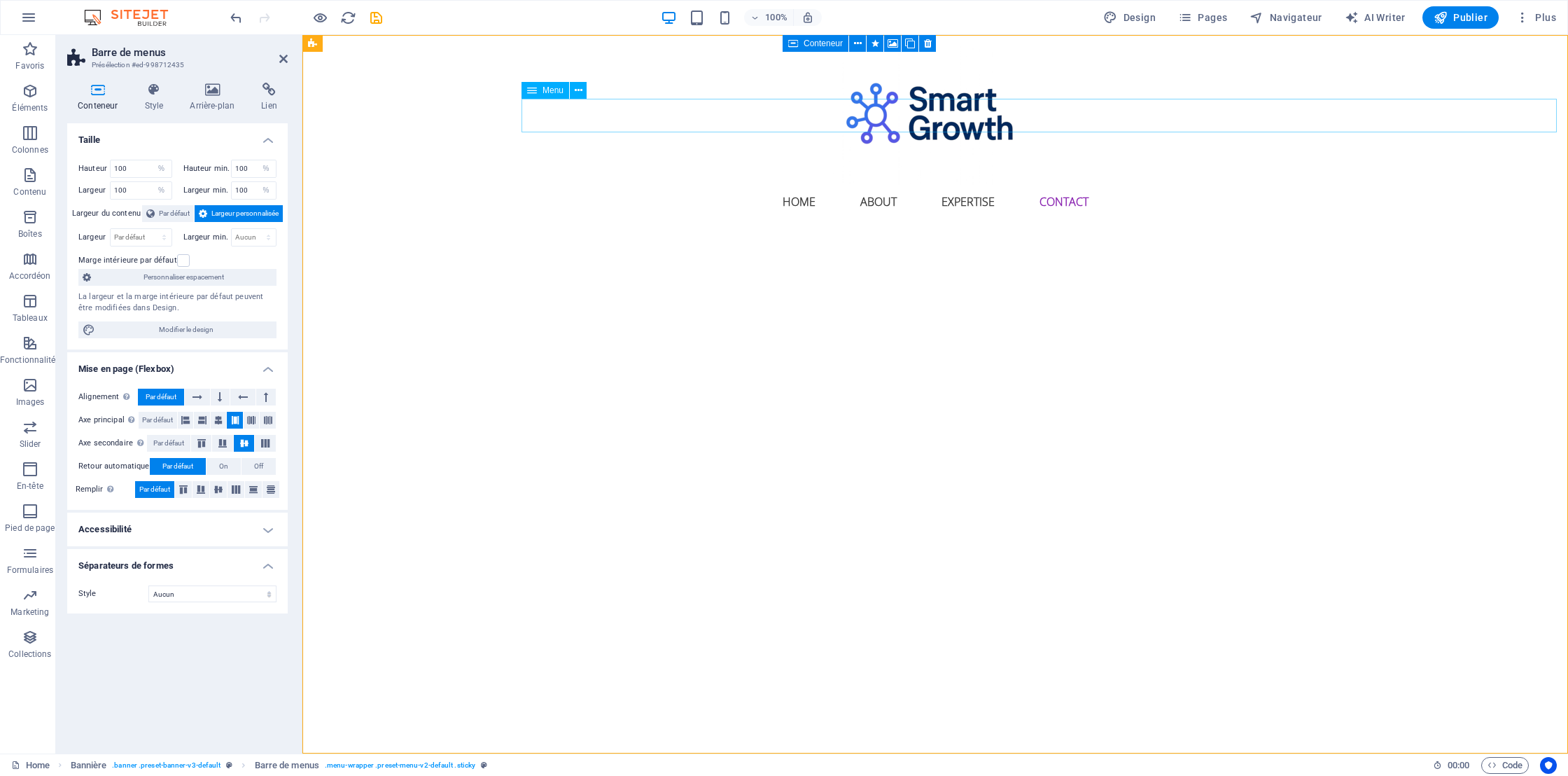
click at [903, 185] on nav "Home About Expertise Contact" at bounding box center [935, 201] width 1243 height 33
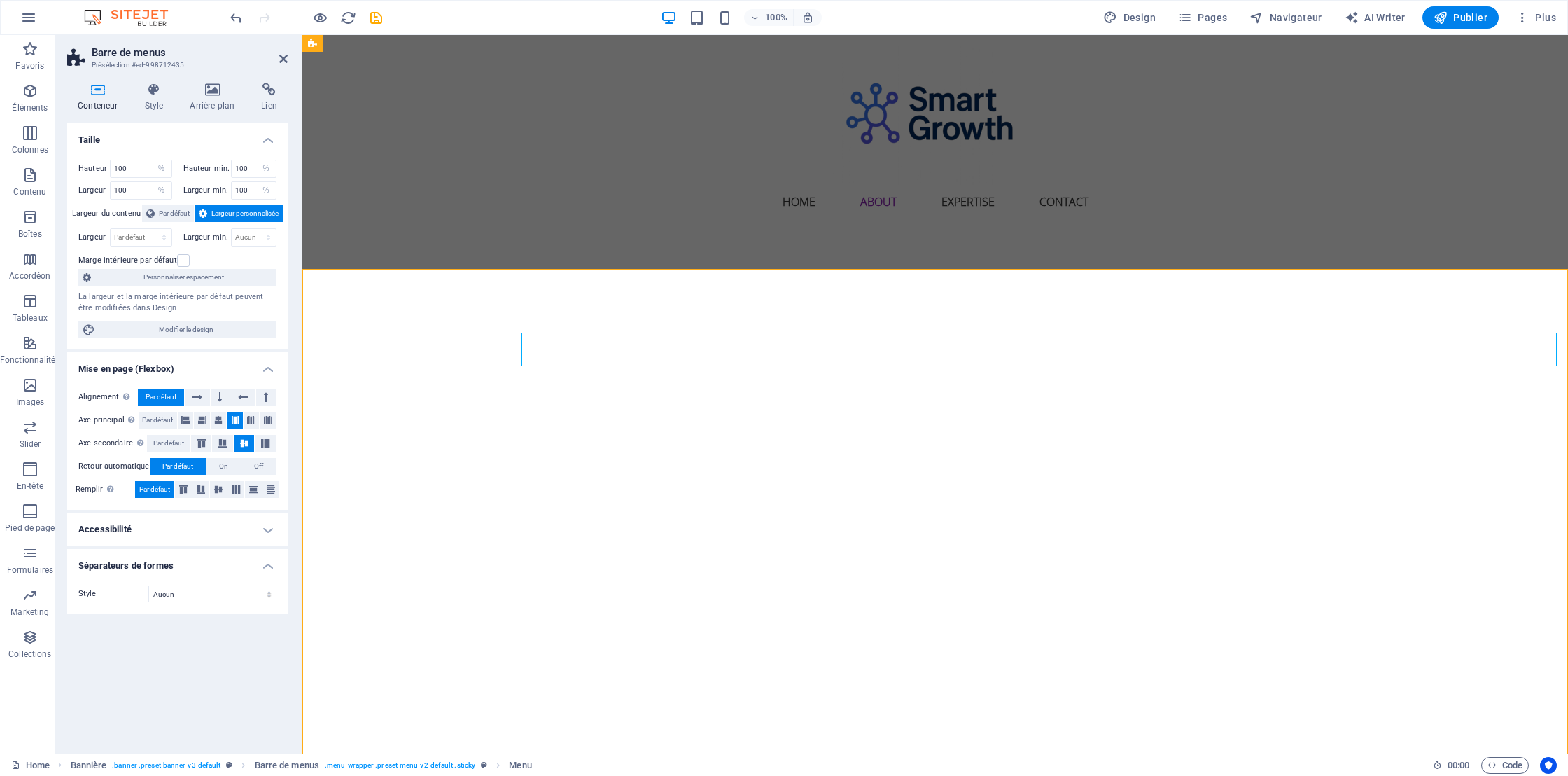
scroll to position [1306, 0]
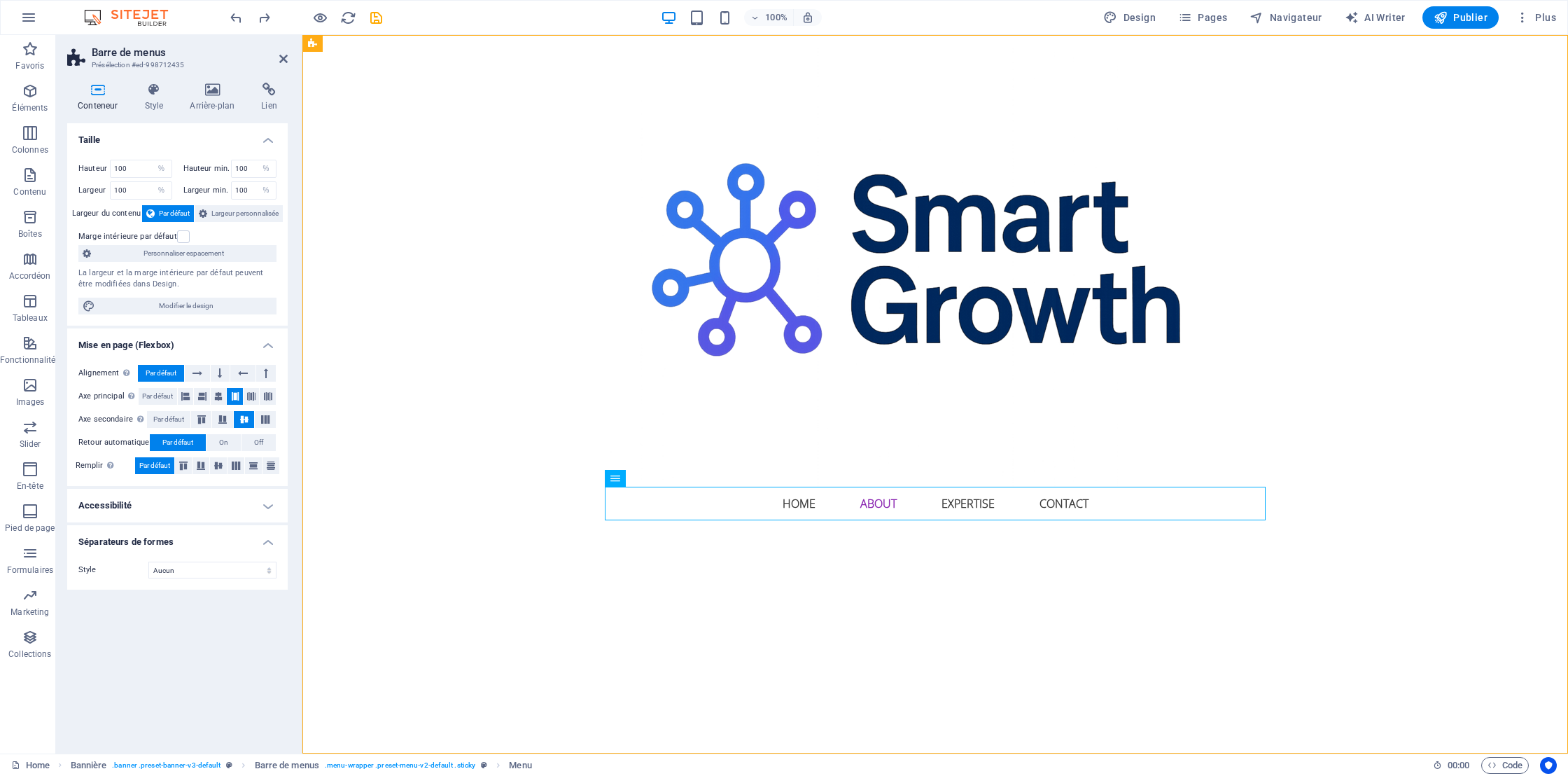
type input "50"
click at [349, 20] on icon "reload" at bounding box center [348, 18] width 16 height 16
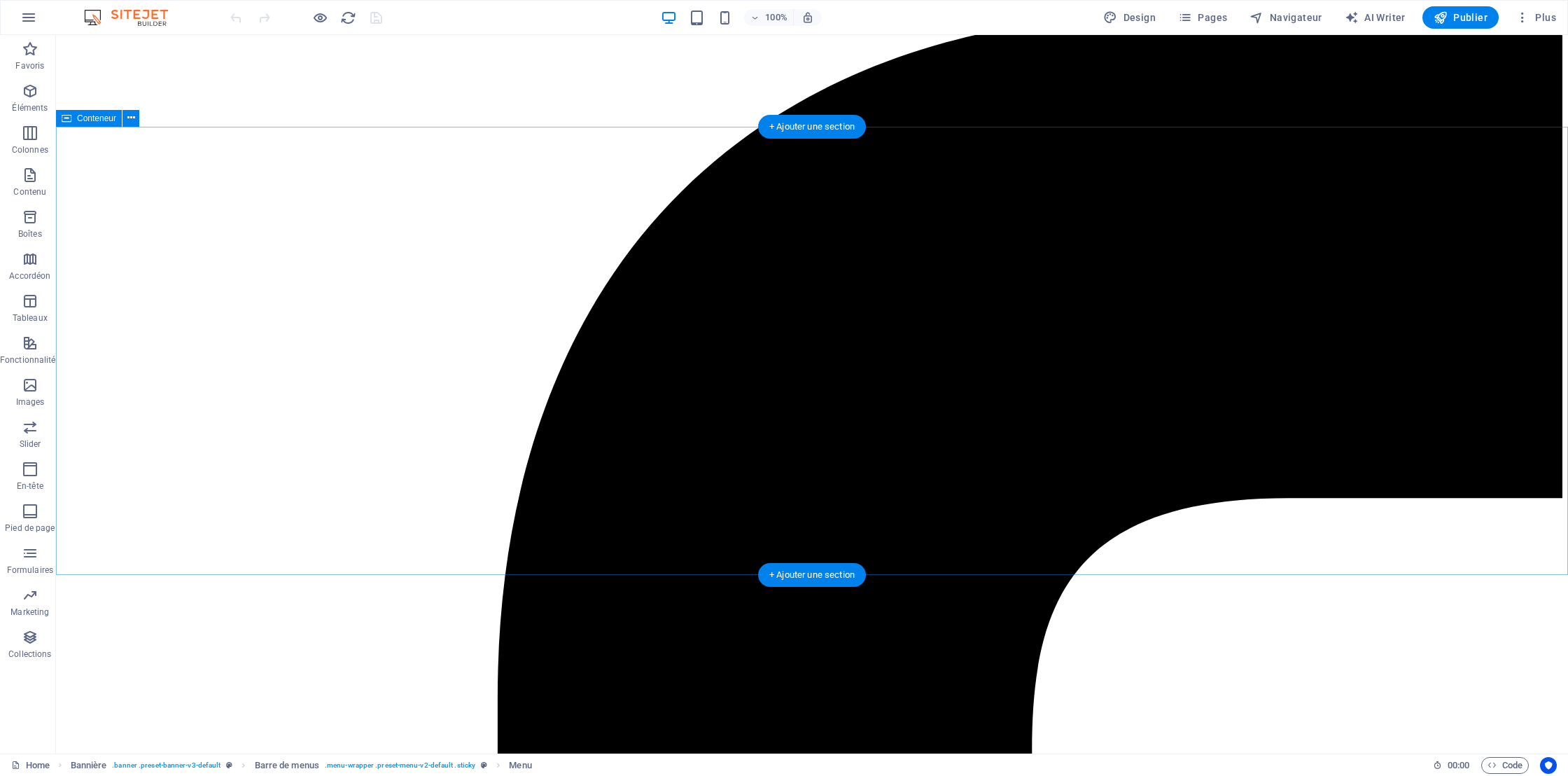
scroll to position [2929, 0]
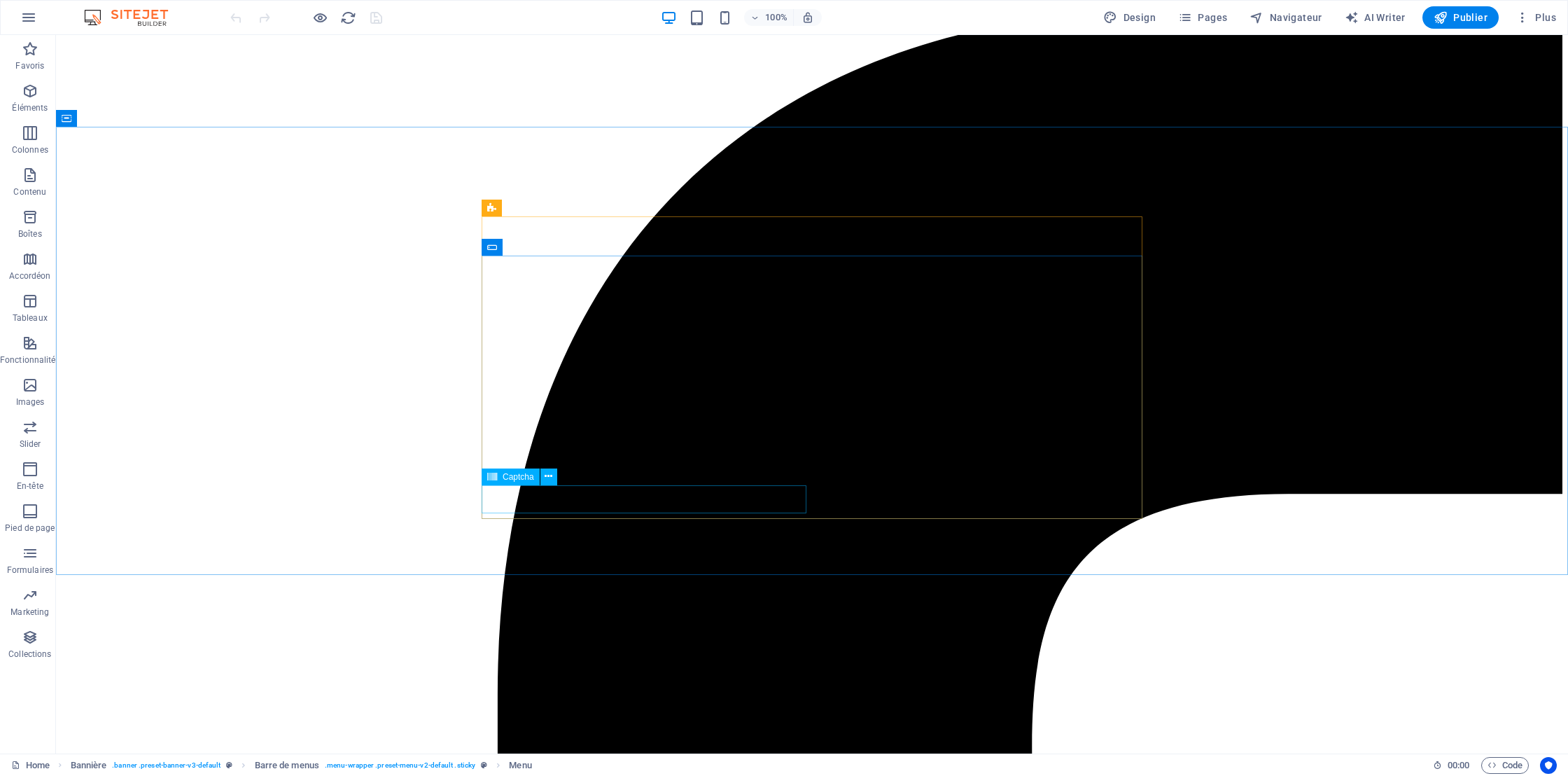
click at [513, 479] on span "Captcha" at bounding box center [518, 476] width 31 height 9
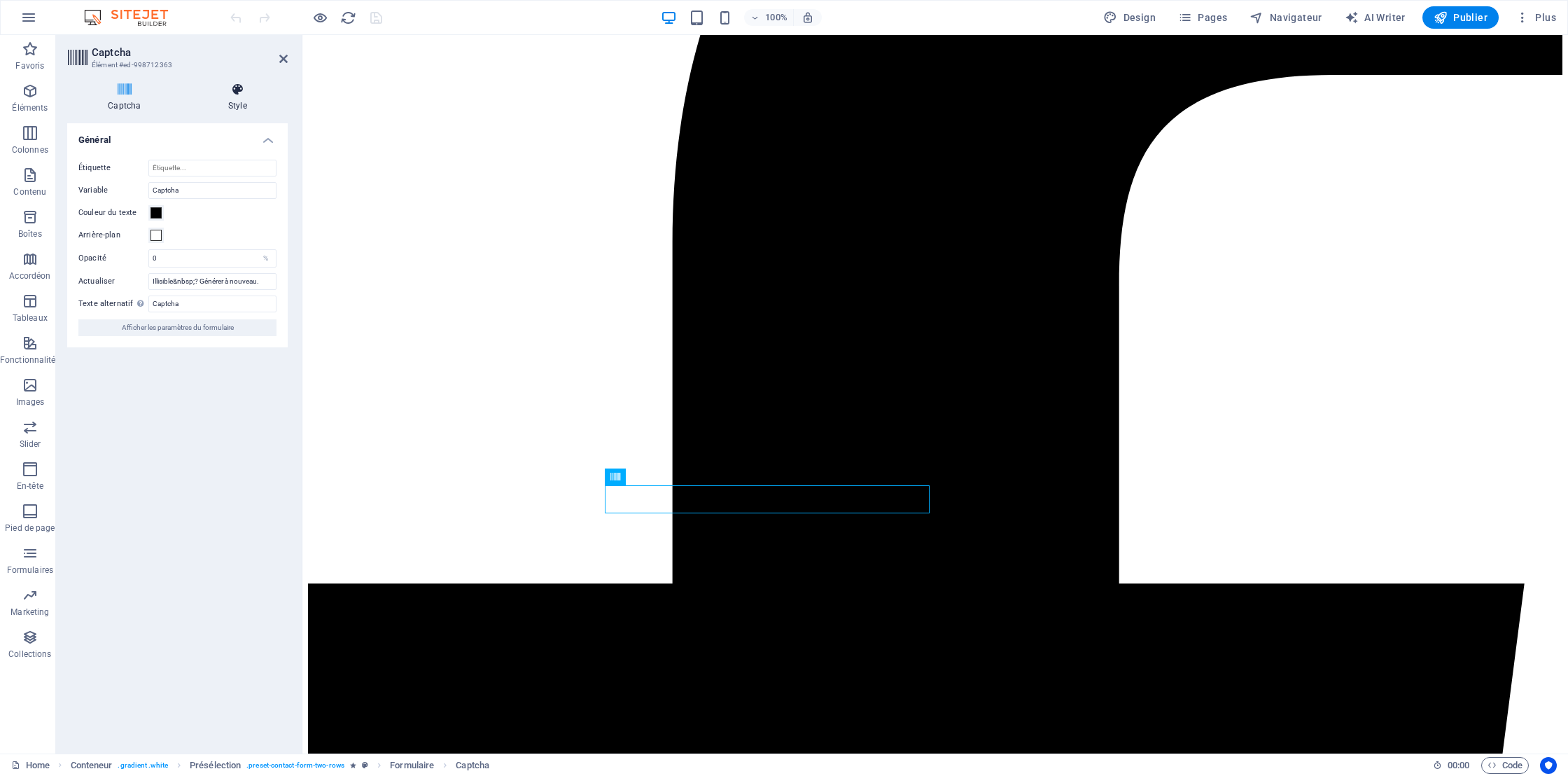
click at [242, 91] on icon at bounding box center [238, 89] width 100 height 14
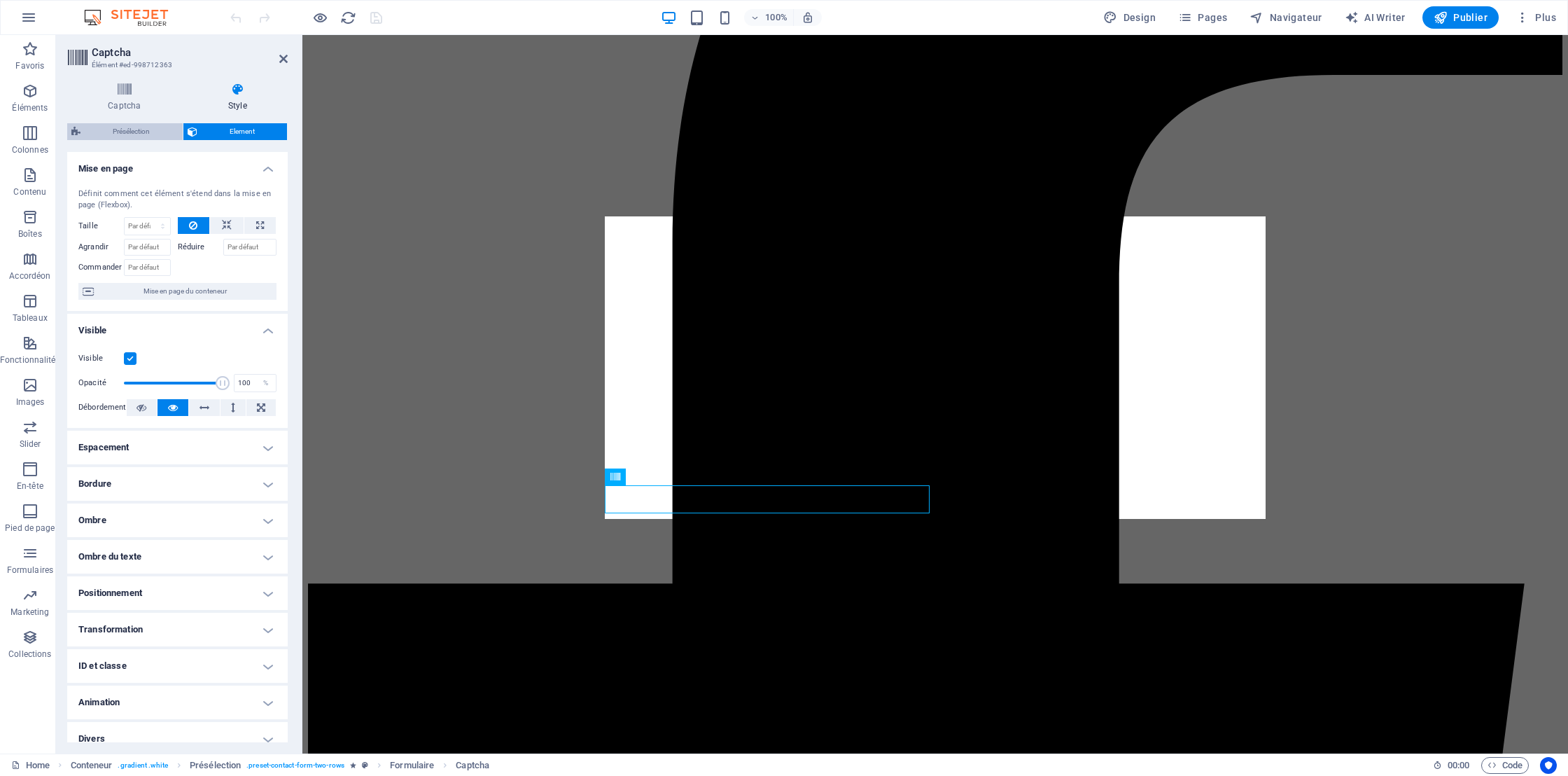
click at [133, 133] on span "Présélection" at bounding box center [132, 131] width 94 height 17
select select "px"
select select "rem"
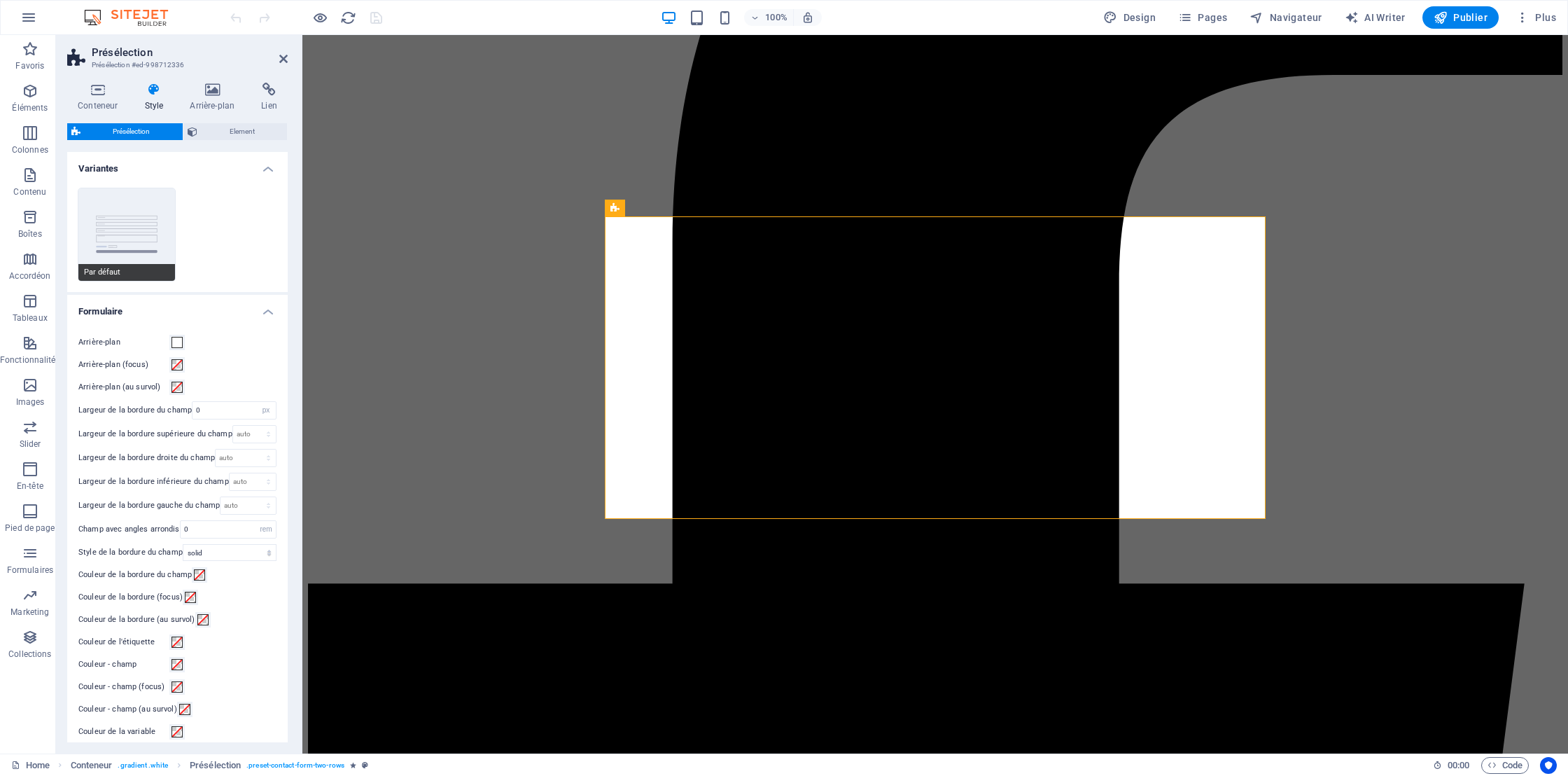
click at [127, 238] on button "Par défaut" at bounding box center [127, 235] width 96 height 92
type input "1"
type input "100"
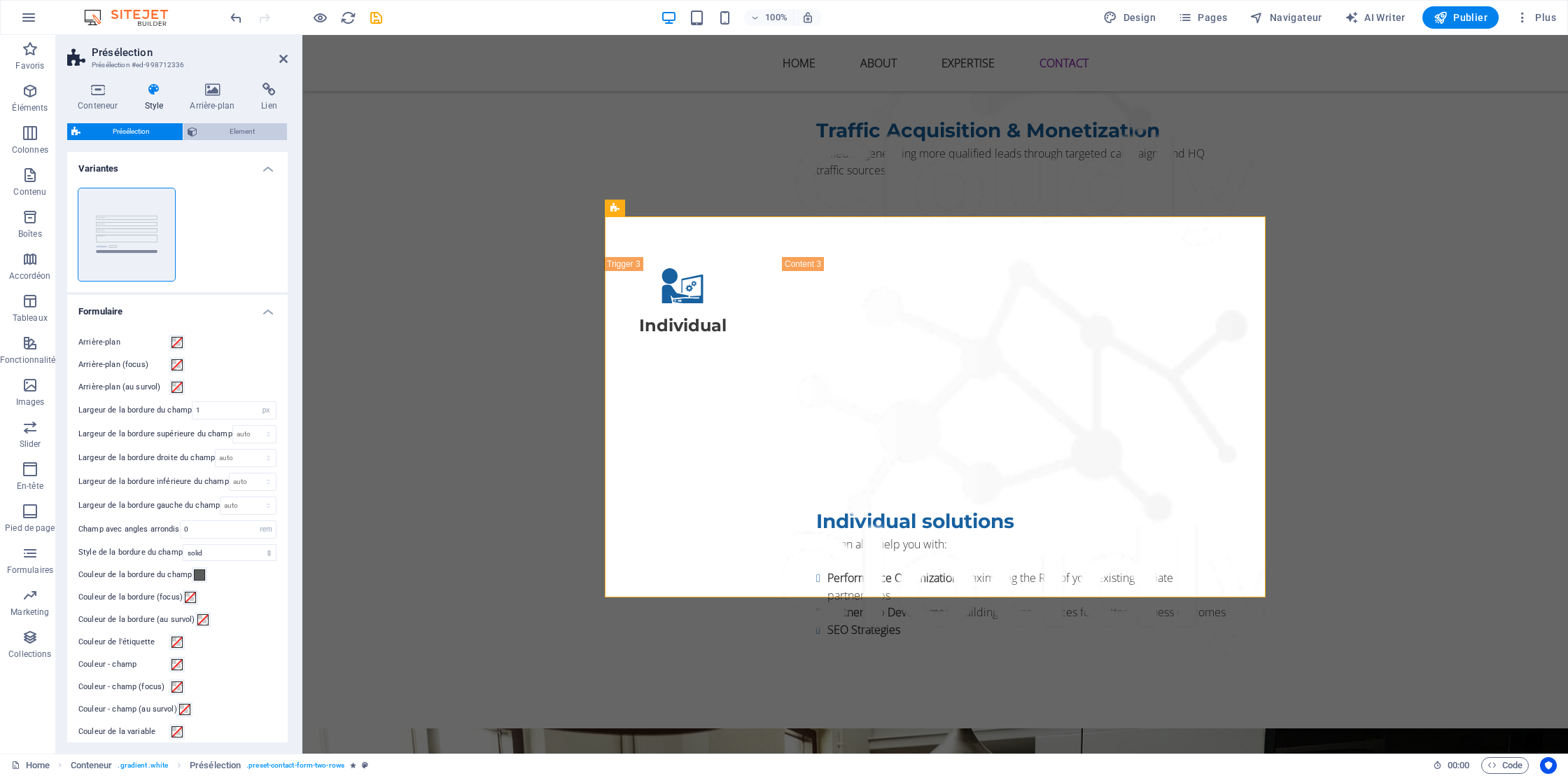
click at [247, 131] on span "Element" at bounding box center [242, 131] width 81 height 17
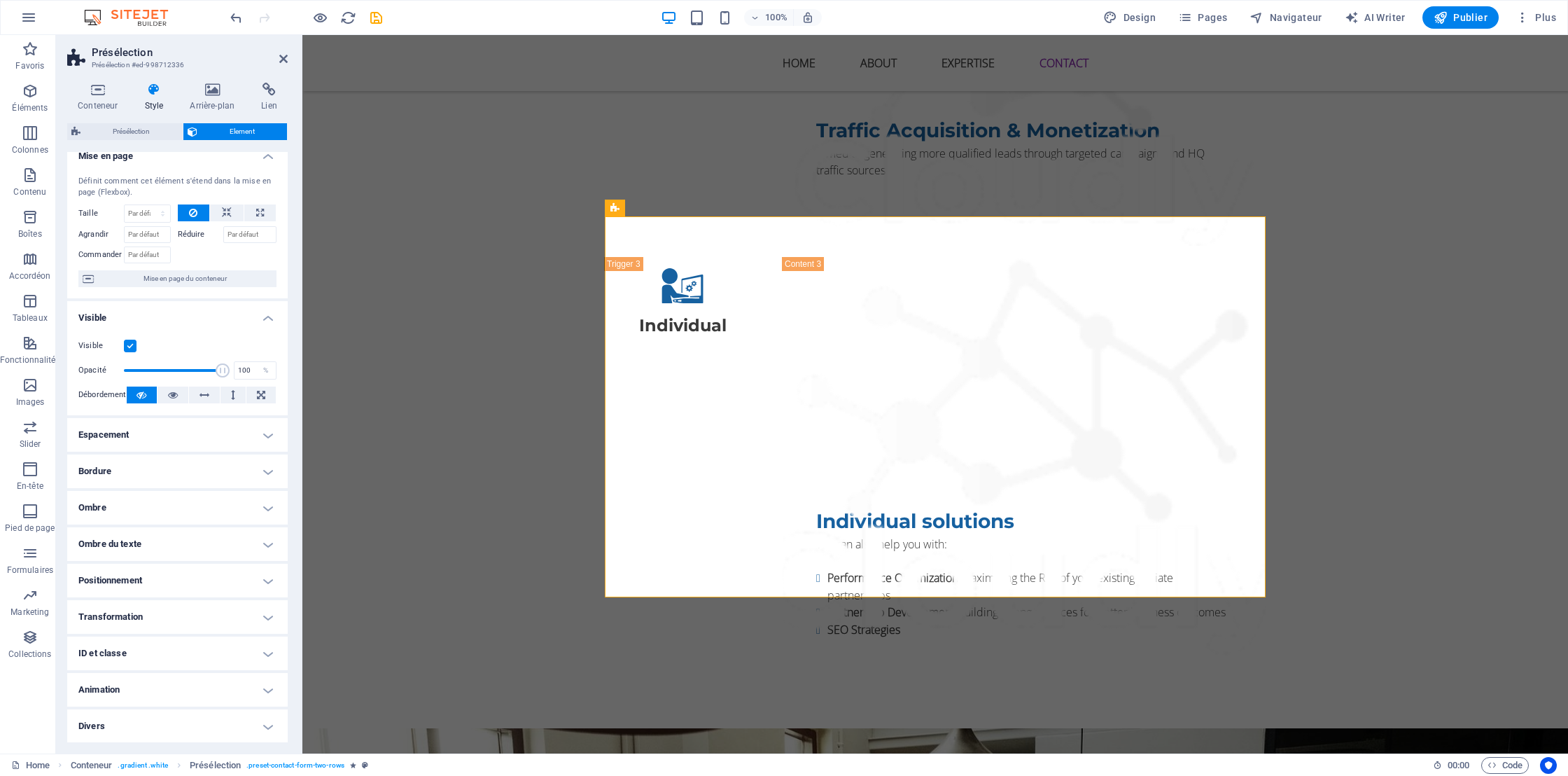
scroll to position [0, 0]
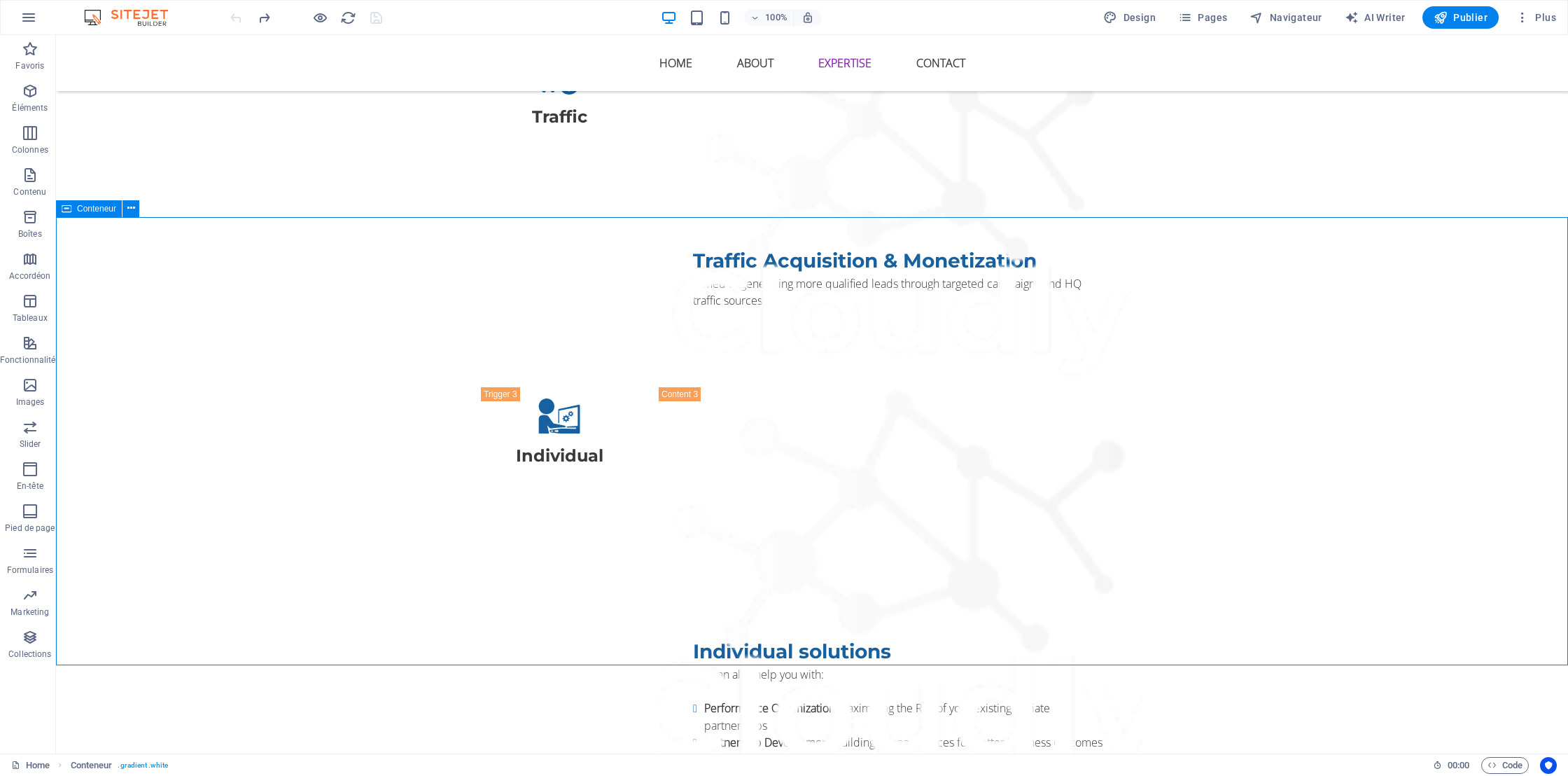
scroll to position [2780, 0]
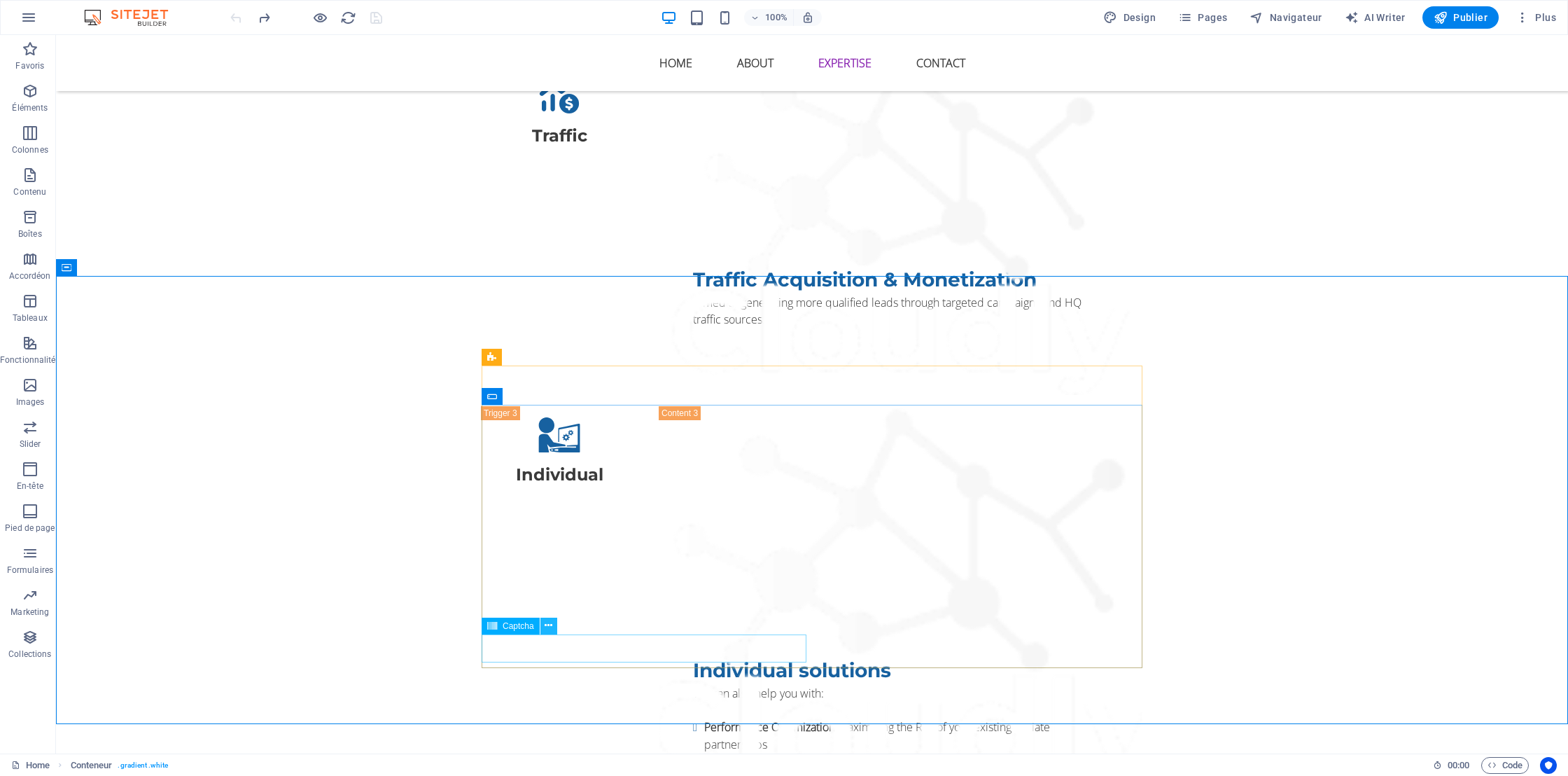
click at [550, 623] on icon at bounding box center [549, 625] width 8 height 15
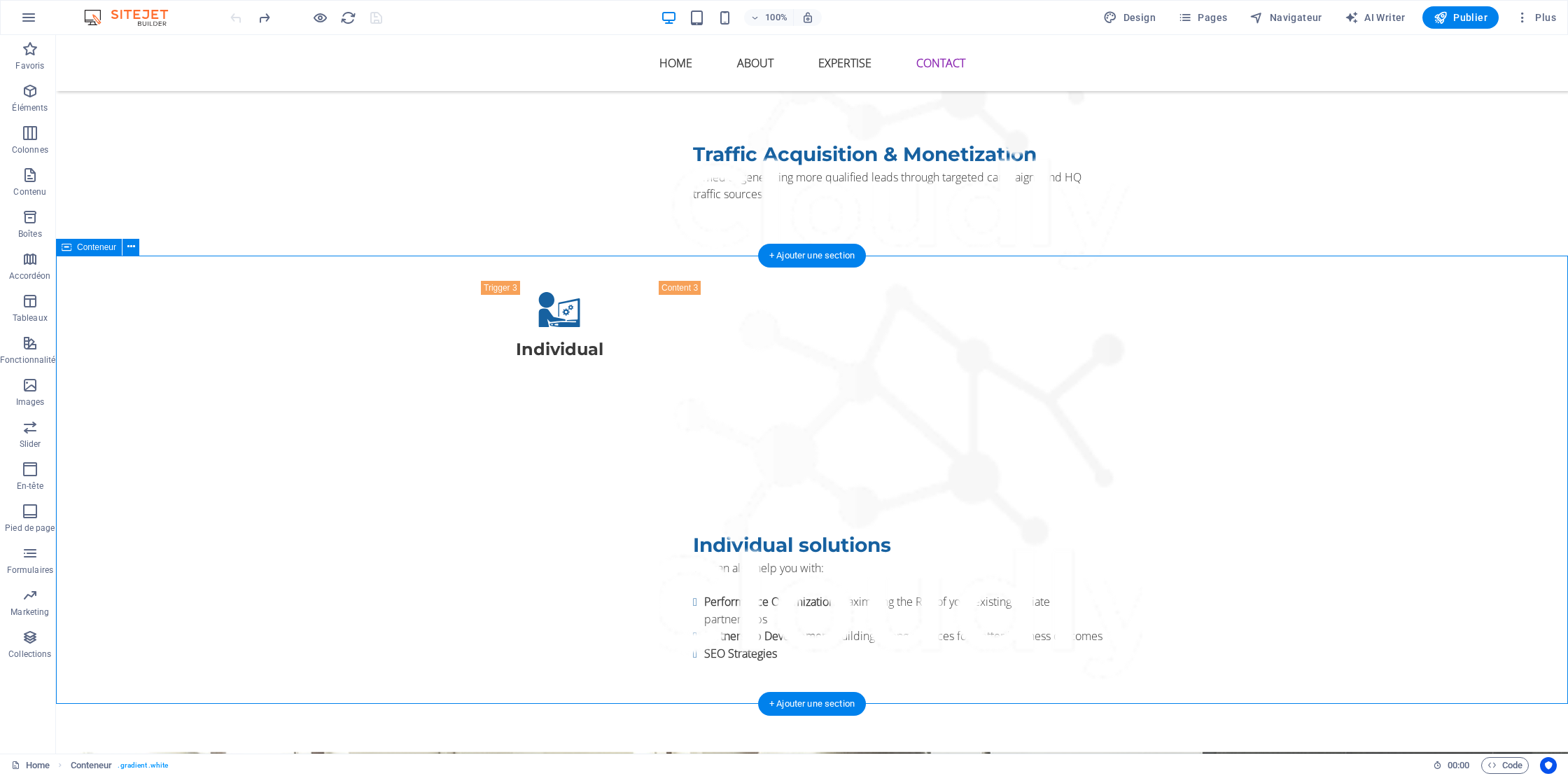
scroll to position [3149, 0]
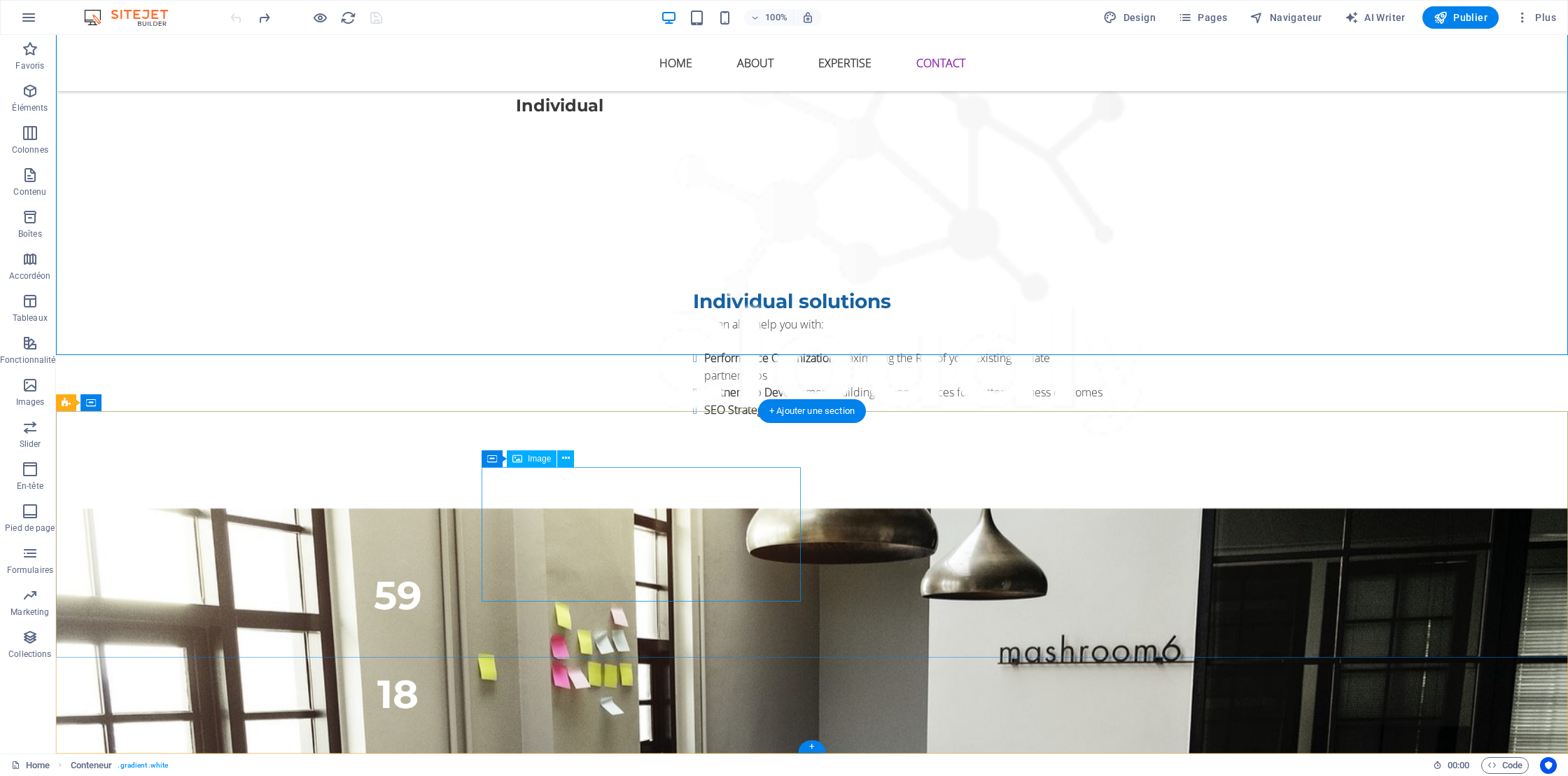
select select "px"
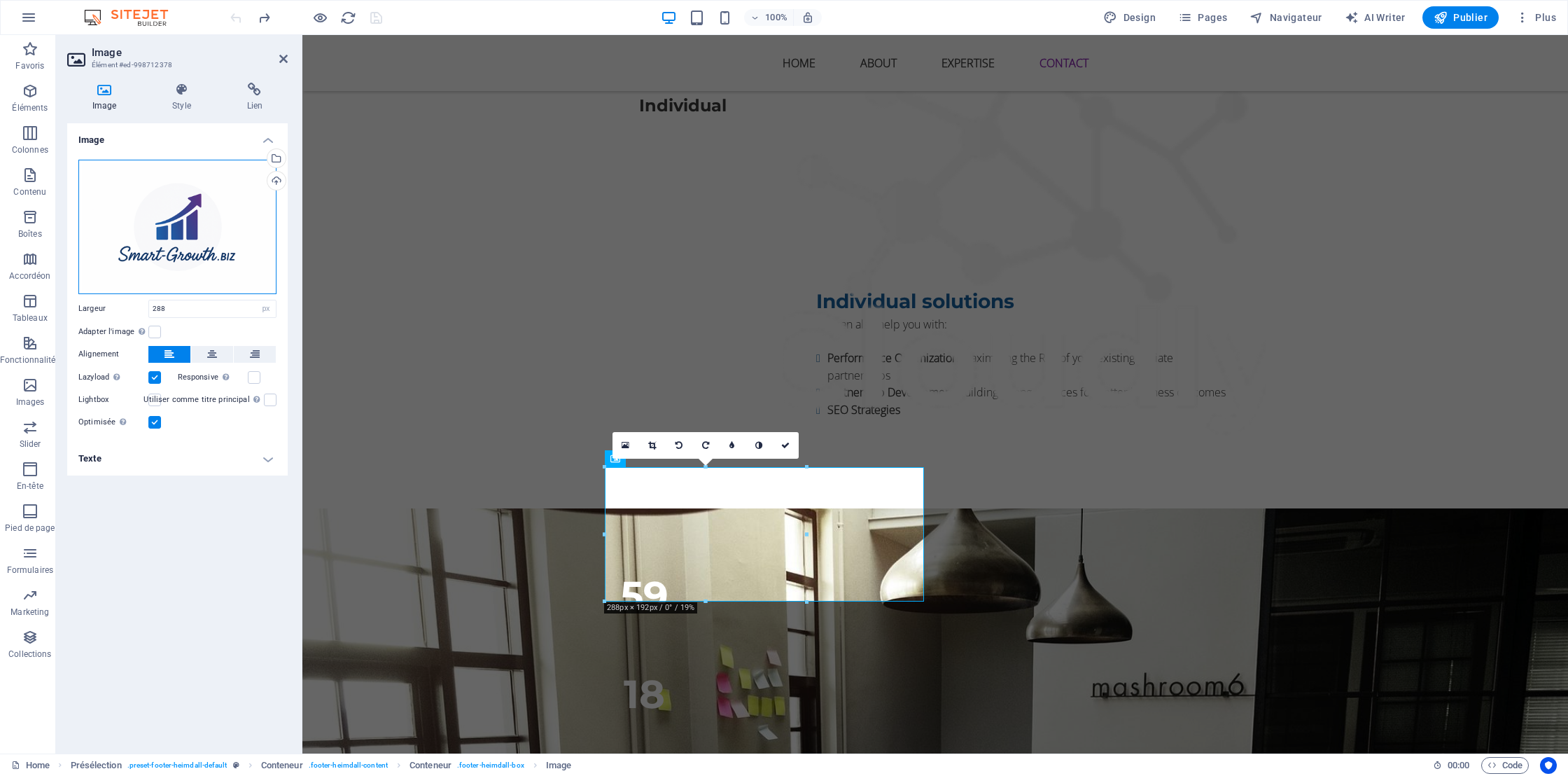
click at [173, 203] on div "Glissez les fichiers ici, cliquez pour choisir les fichiers ou sélectionnez les…" at bounding box center [178, 227] width 198 height 135
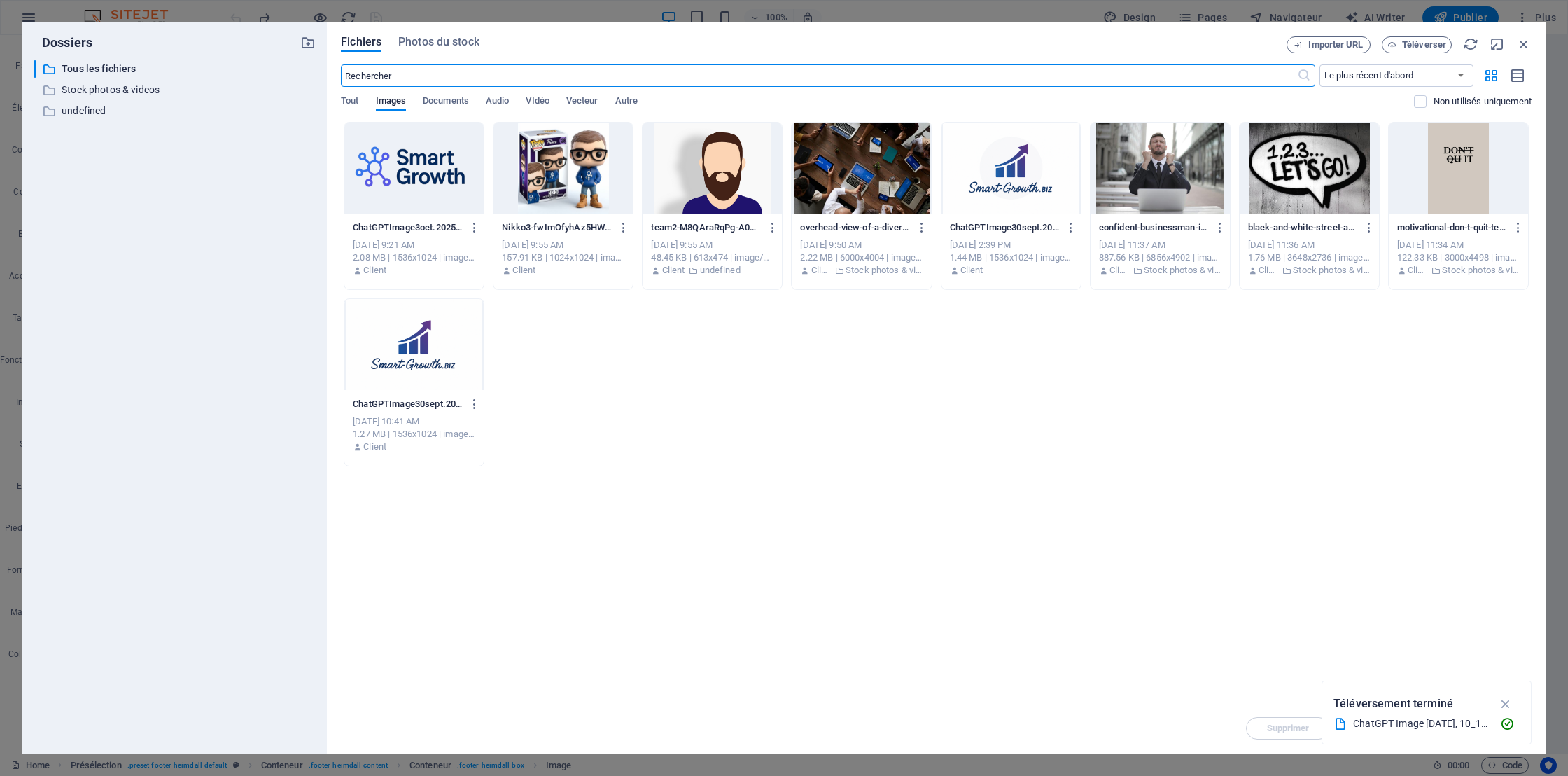
click at [399, 168] on div at bounding box center [414, 168] width 139 height 91
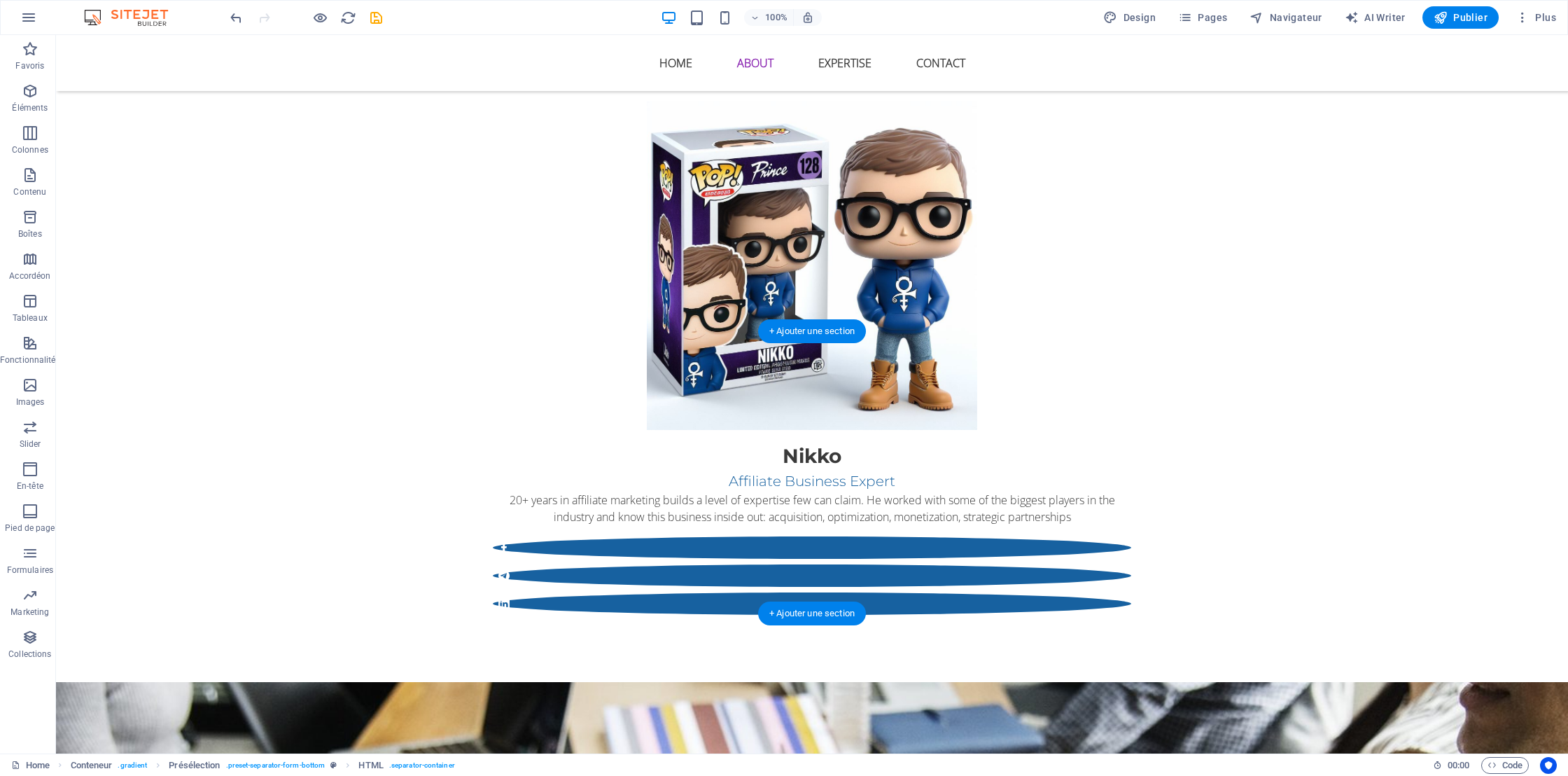
scroll to position [1350, 0]
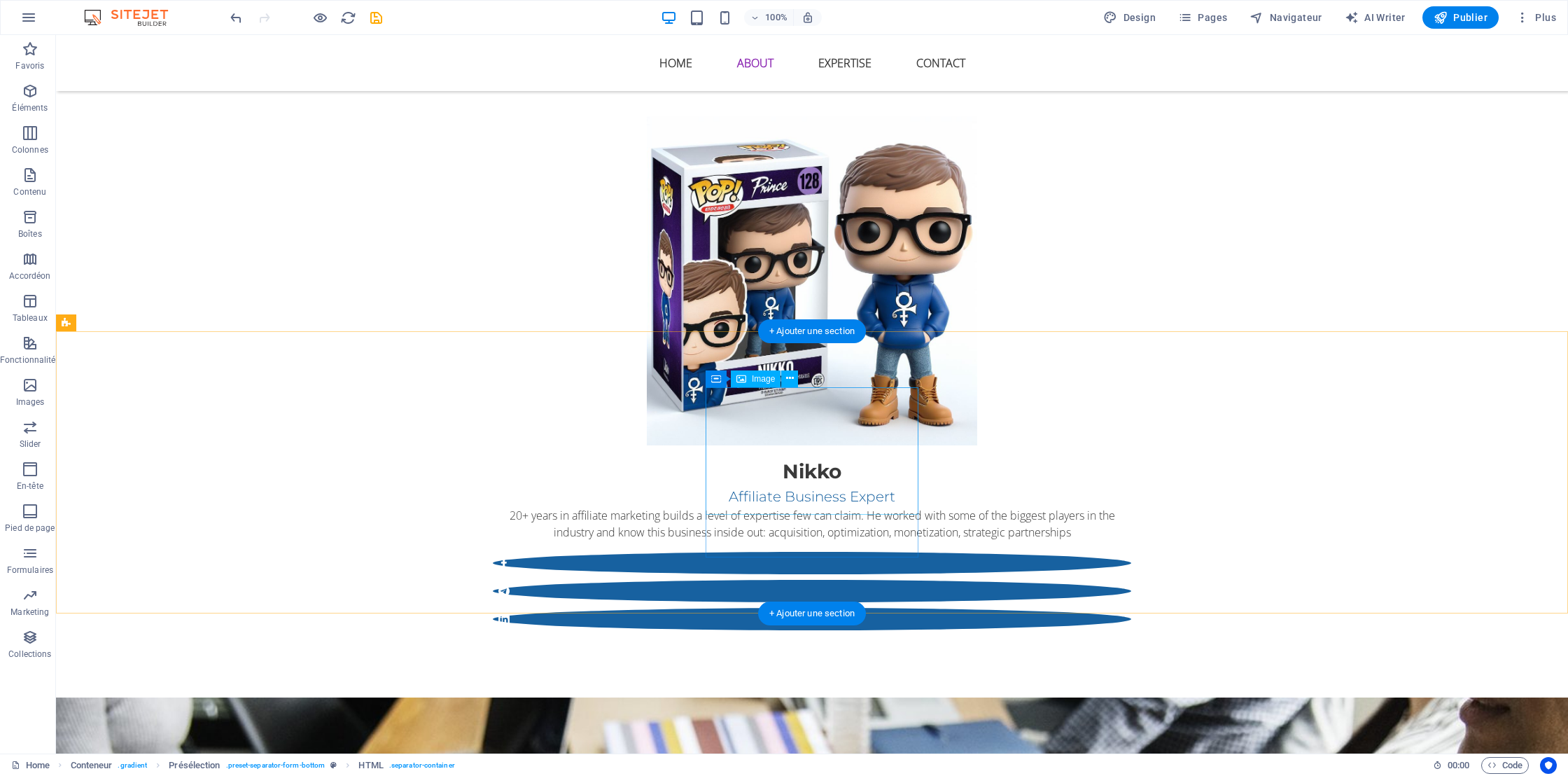
select select "px"
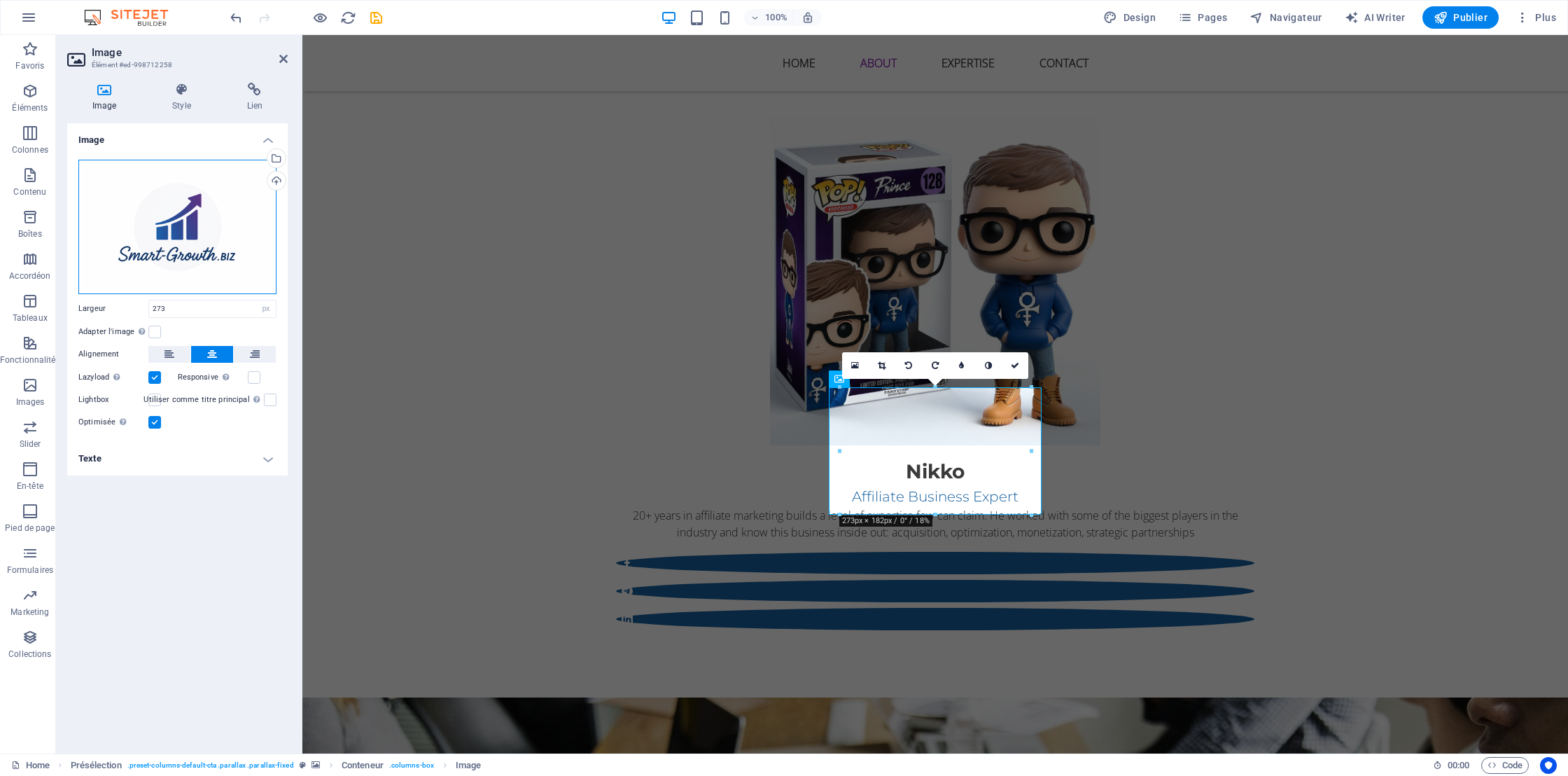
click at [204, 216] on div "Glissez les fichiers ici, cliquez pour choisir les fichiers ou sélectionnez les…" at bounding box center [178, 227] width 198 height 135
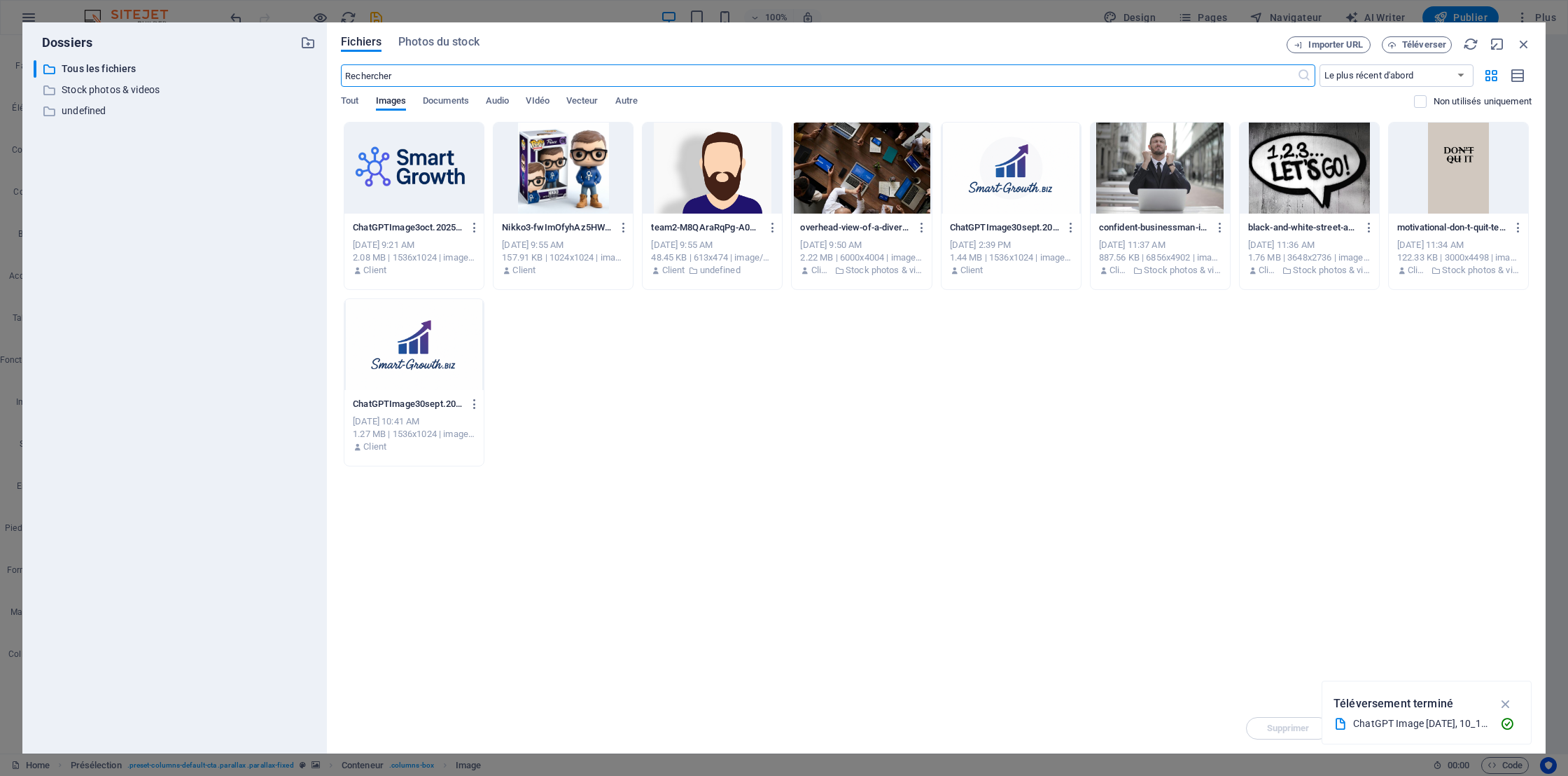
click at [428, 176] on div at bounding box center [414, 168] width 139 height 91
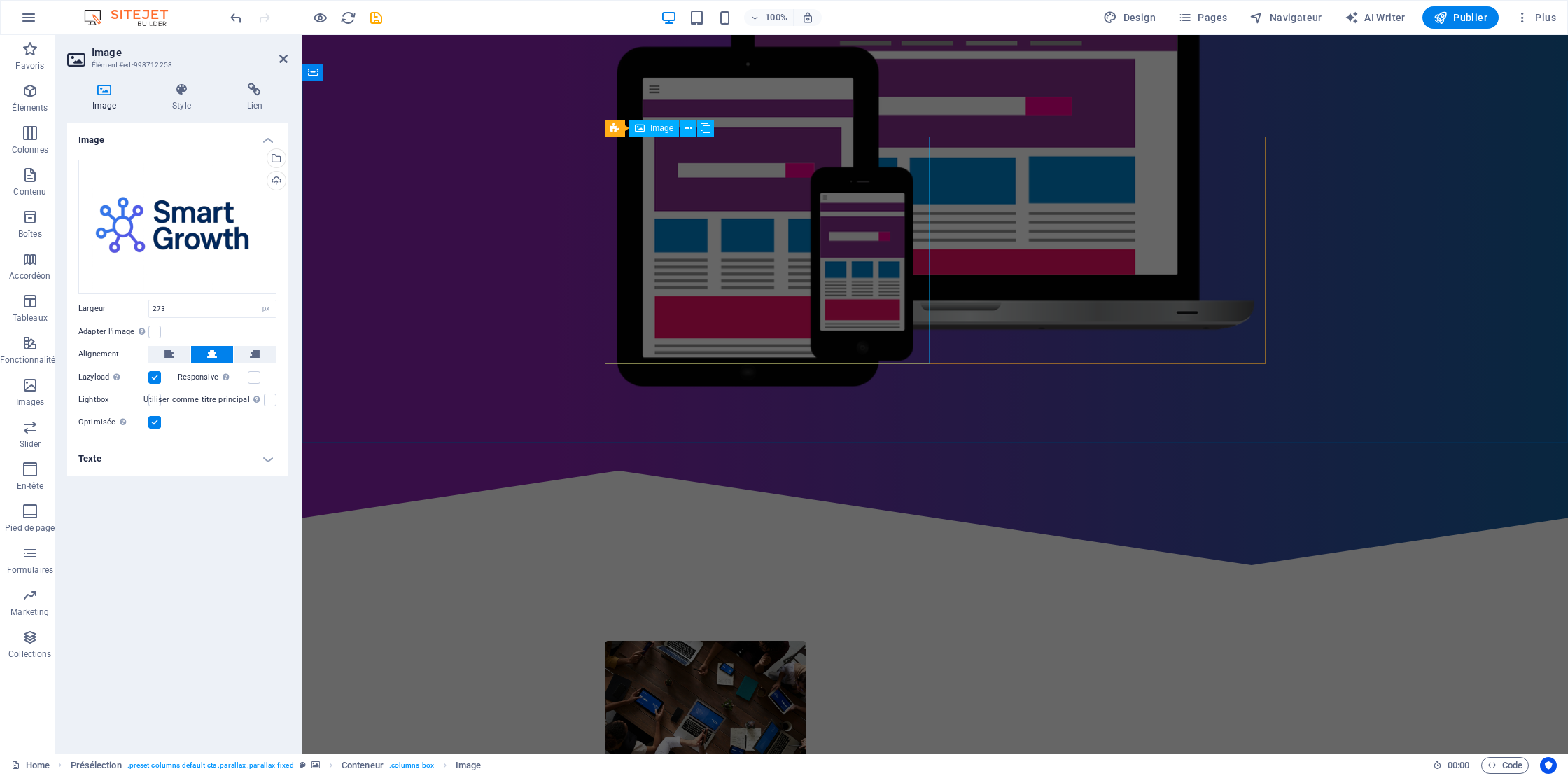
scroll to position [0, 0]
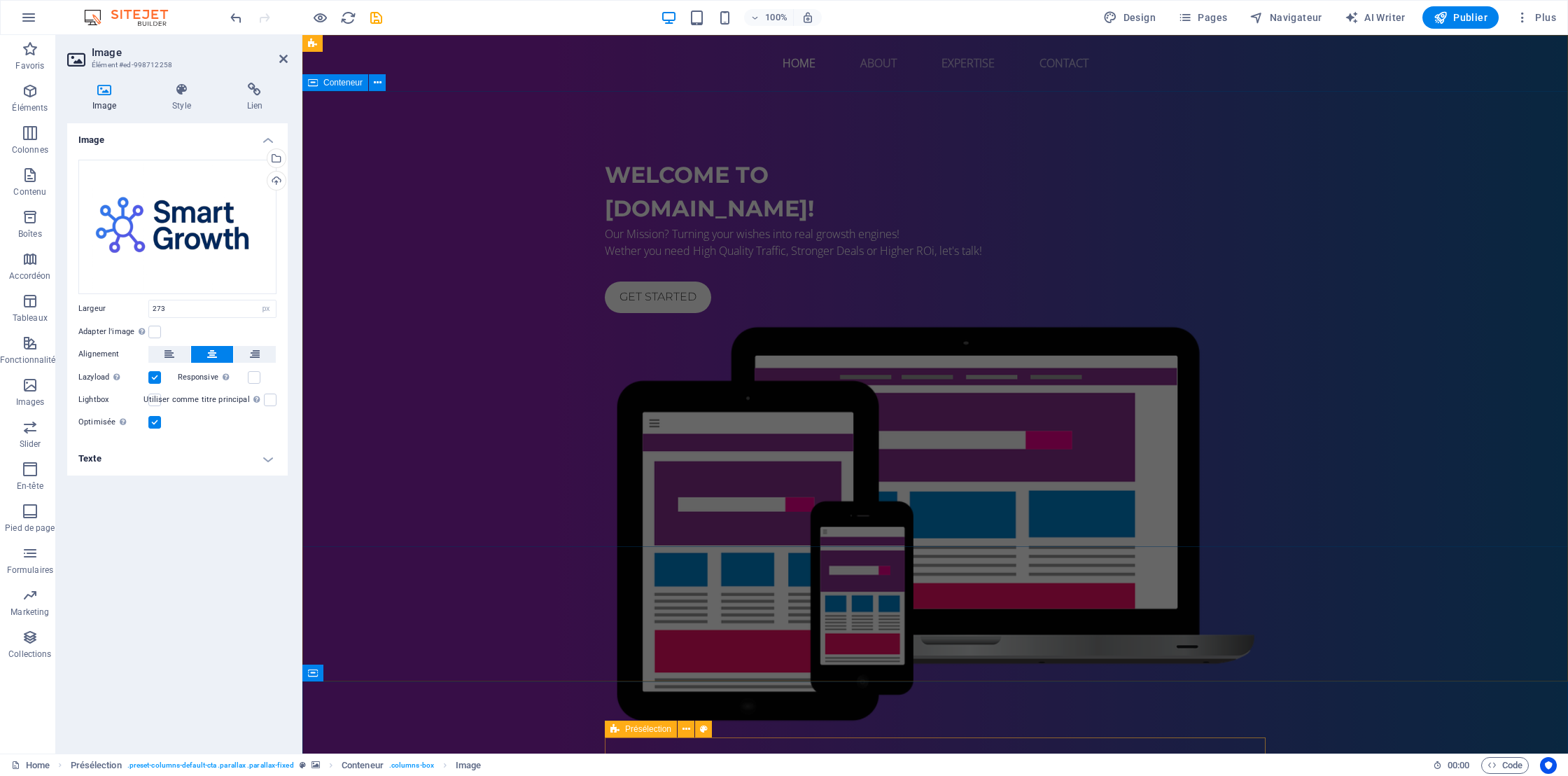
click at [927, 153] on div "Welcome to Smart-Growth.biz! Our Mission? Turning your wishes into real growsth…" at bounding box center [935, 438] width 1266 height 693
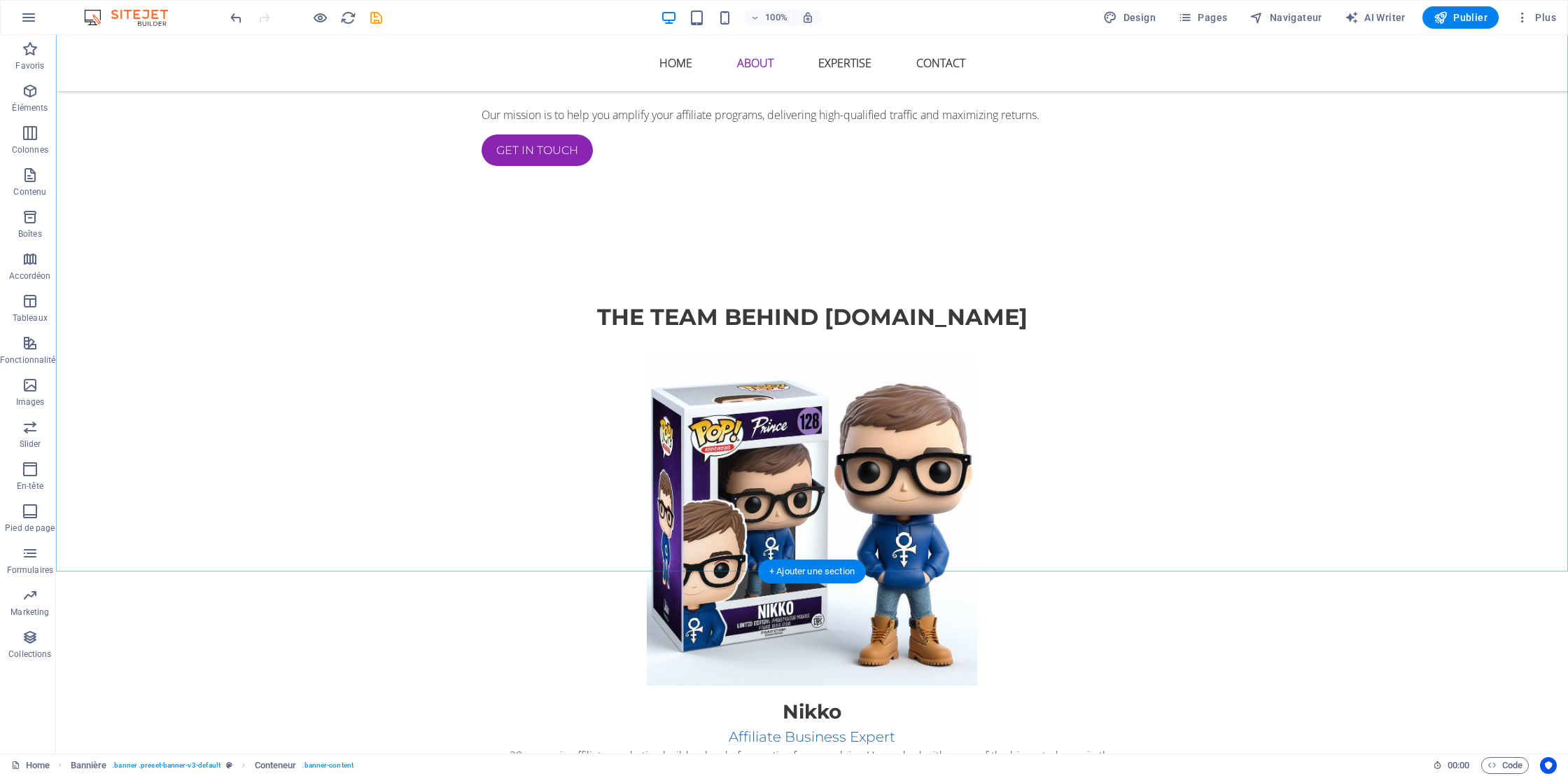
scroll to position [1169, 0]
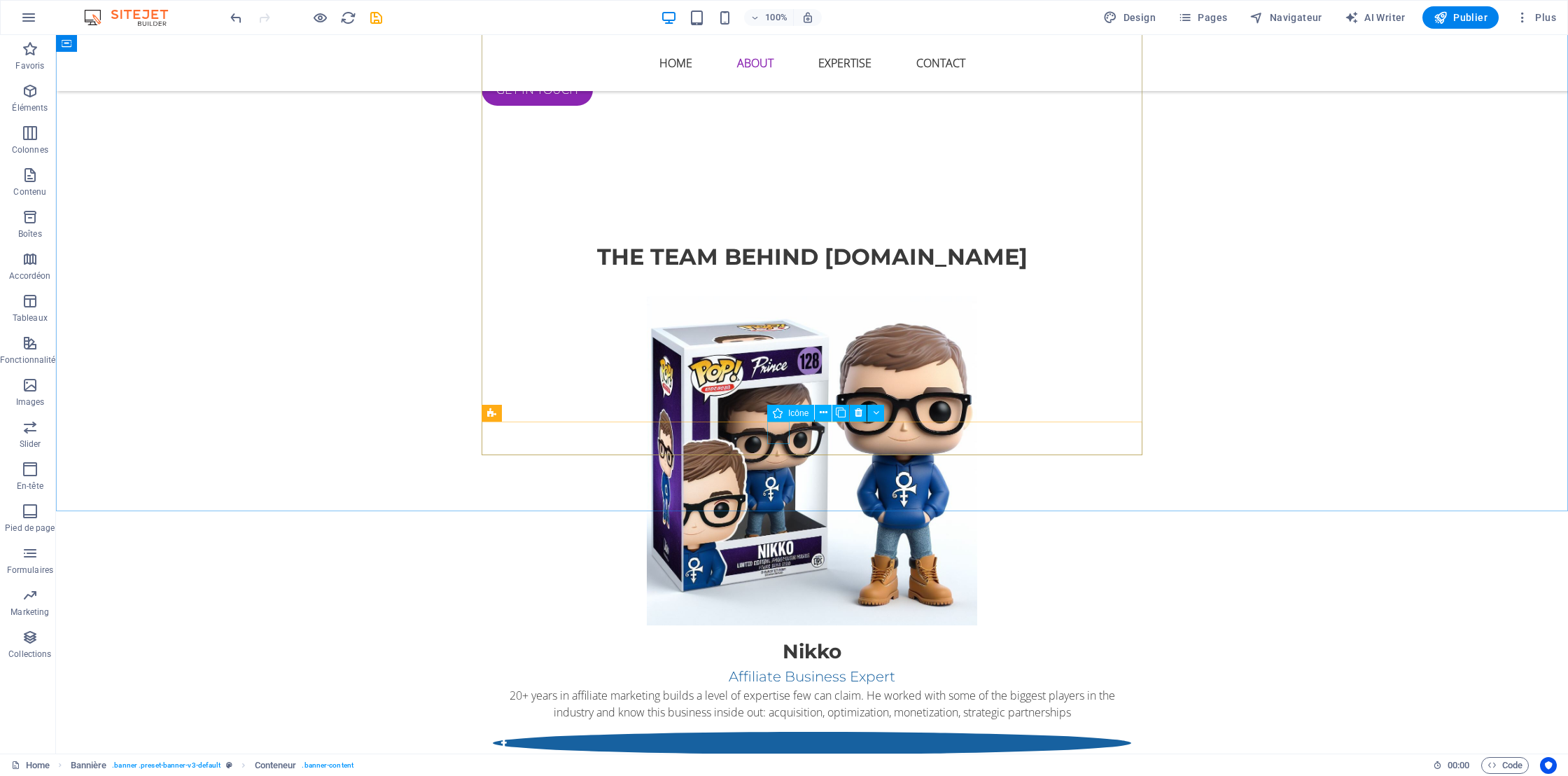
click at [779, 414] on icon at bounding box center [778, 413] width 10 height 17
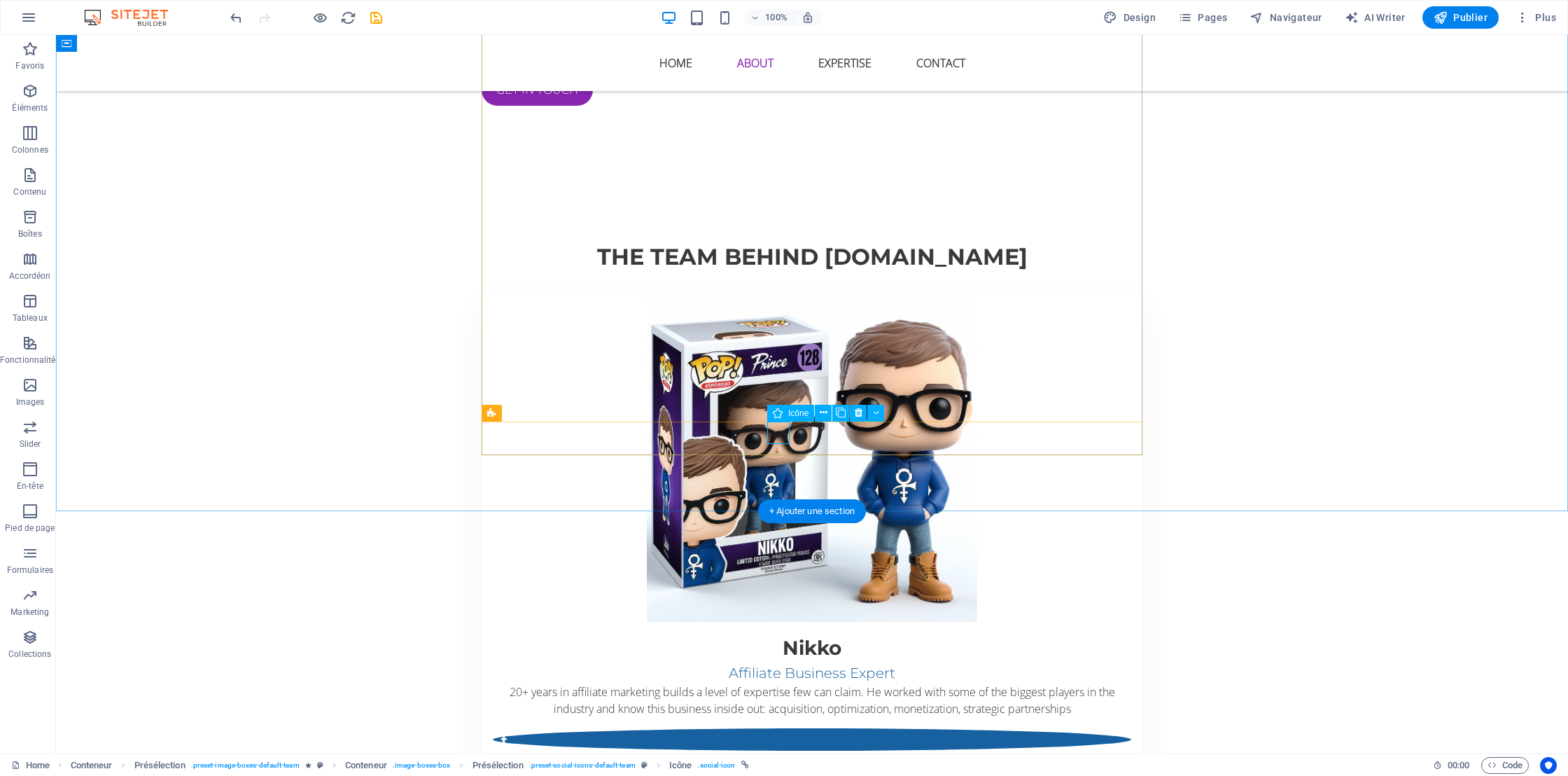
click at [775, 728] on figure at bounding box center [812, 739] width 638 height 23
select select "xMidYMid"
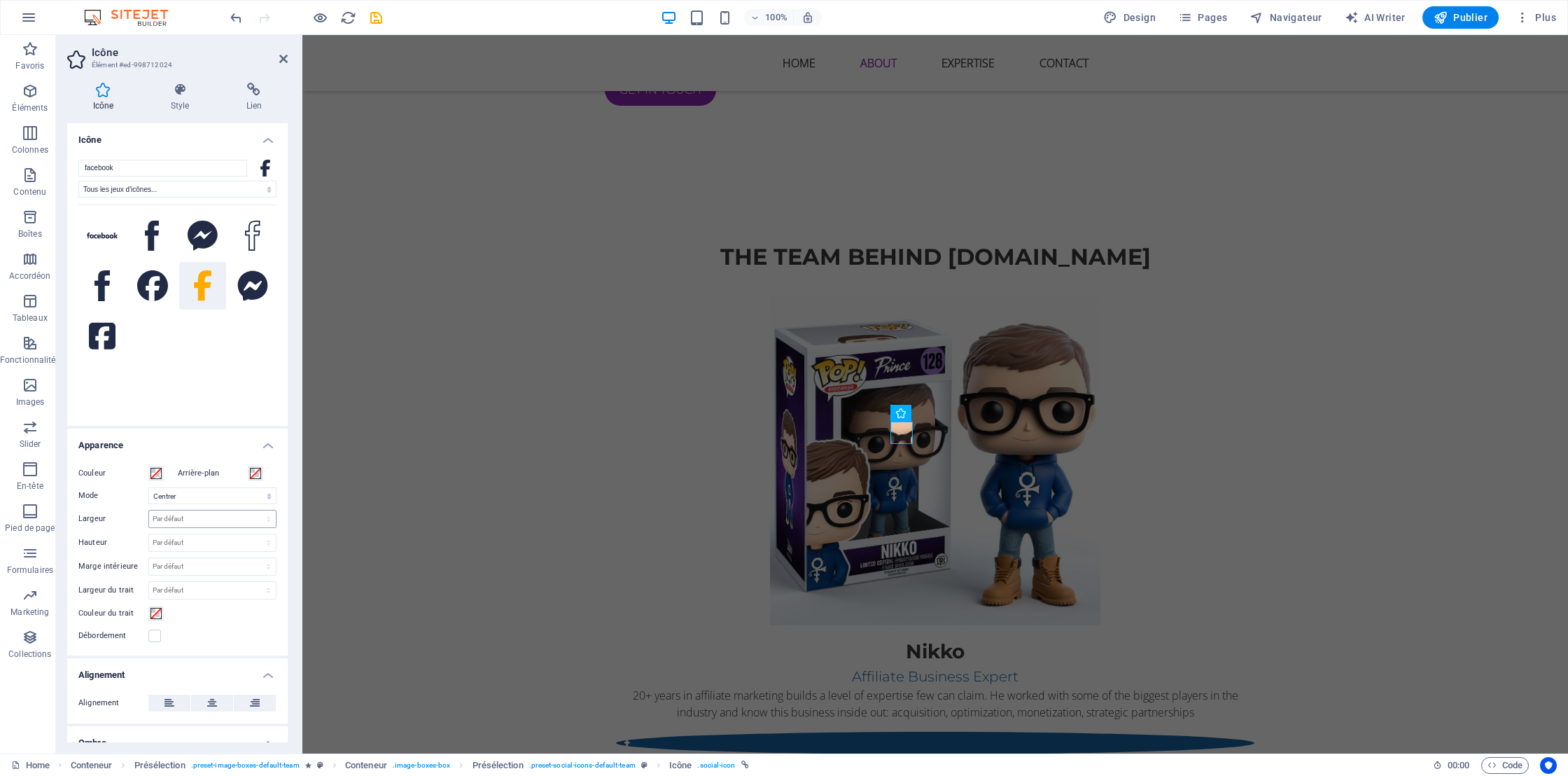
scroll to position [116, 0]
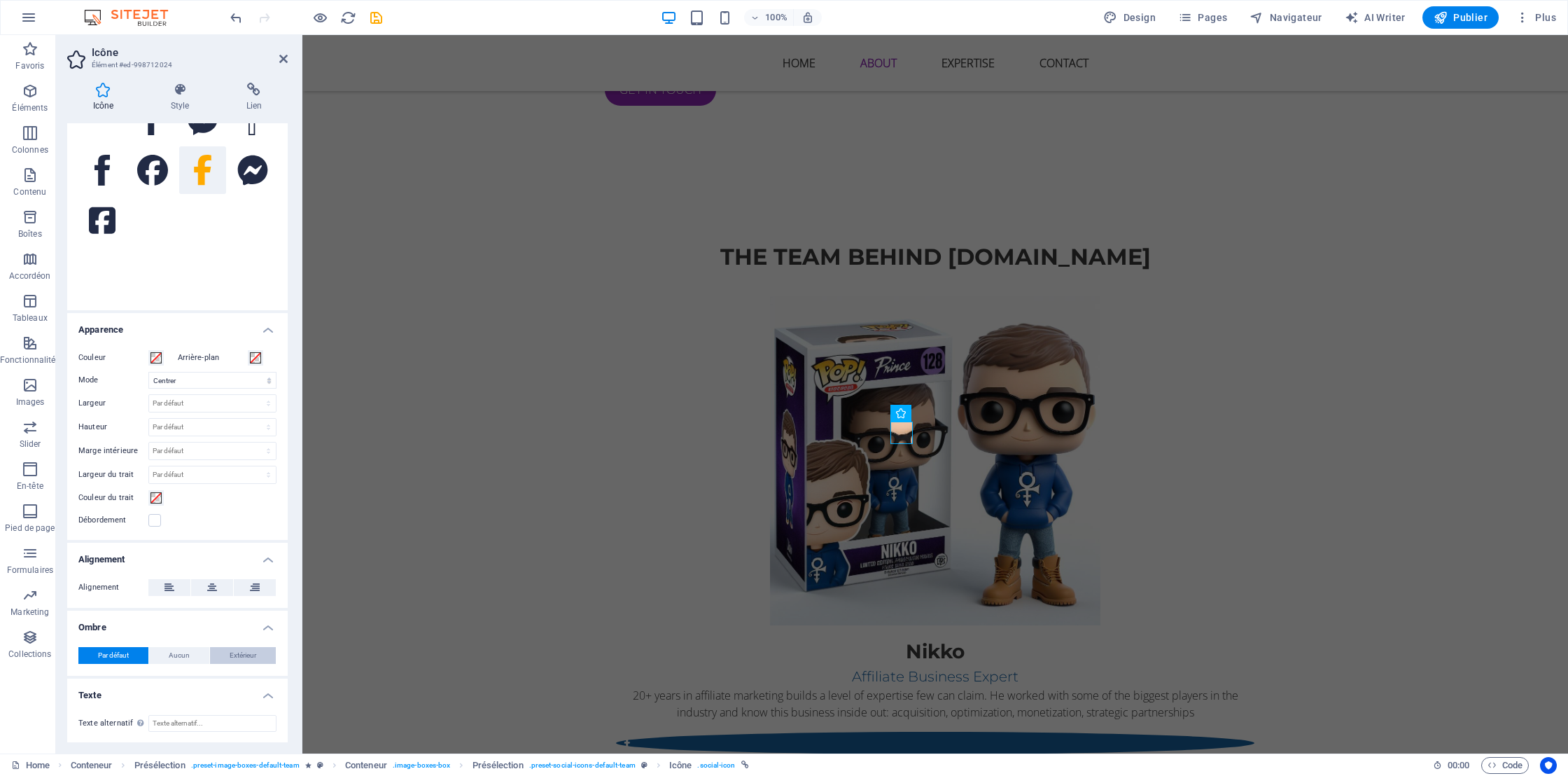
click at [245, 657] on span "Extérieur" at bounding box center [243, 655] width 27 height 17
click at [247, 657] on span "Extérieur" at bounding box center [243, 655] width 27 height 17
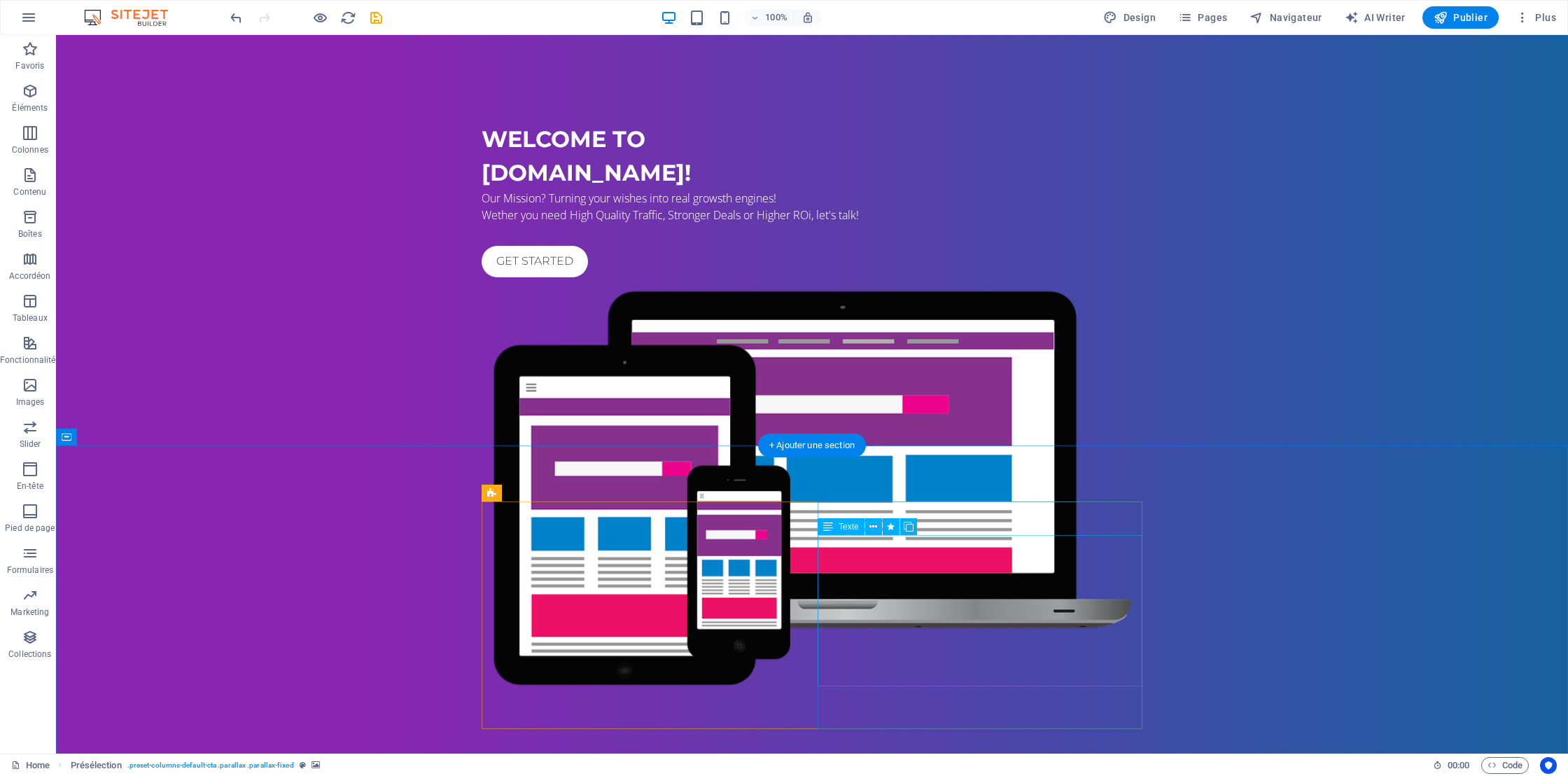
scroll to position [0, 0]
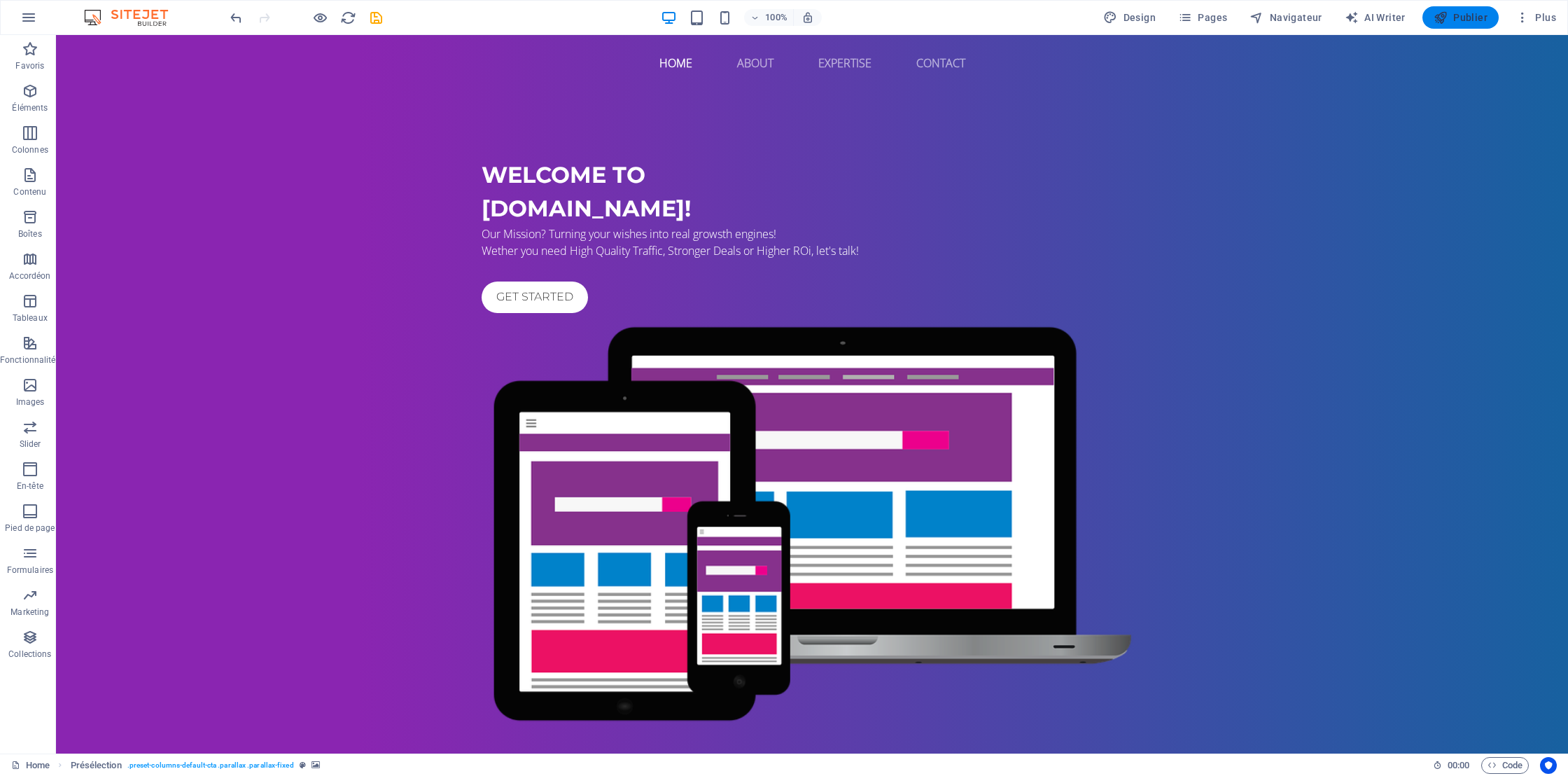
click at [1471, 16] on span "Publier" at bounding box center [1460, 18] width 54 height 14
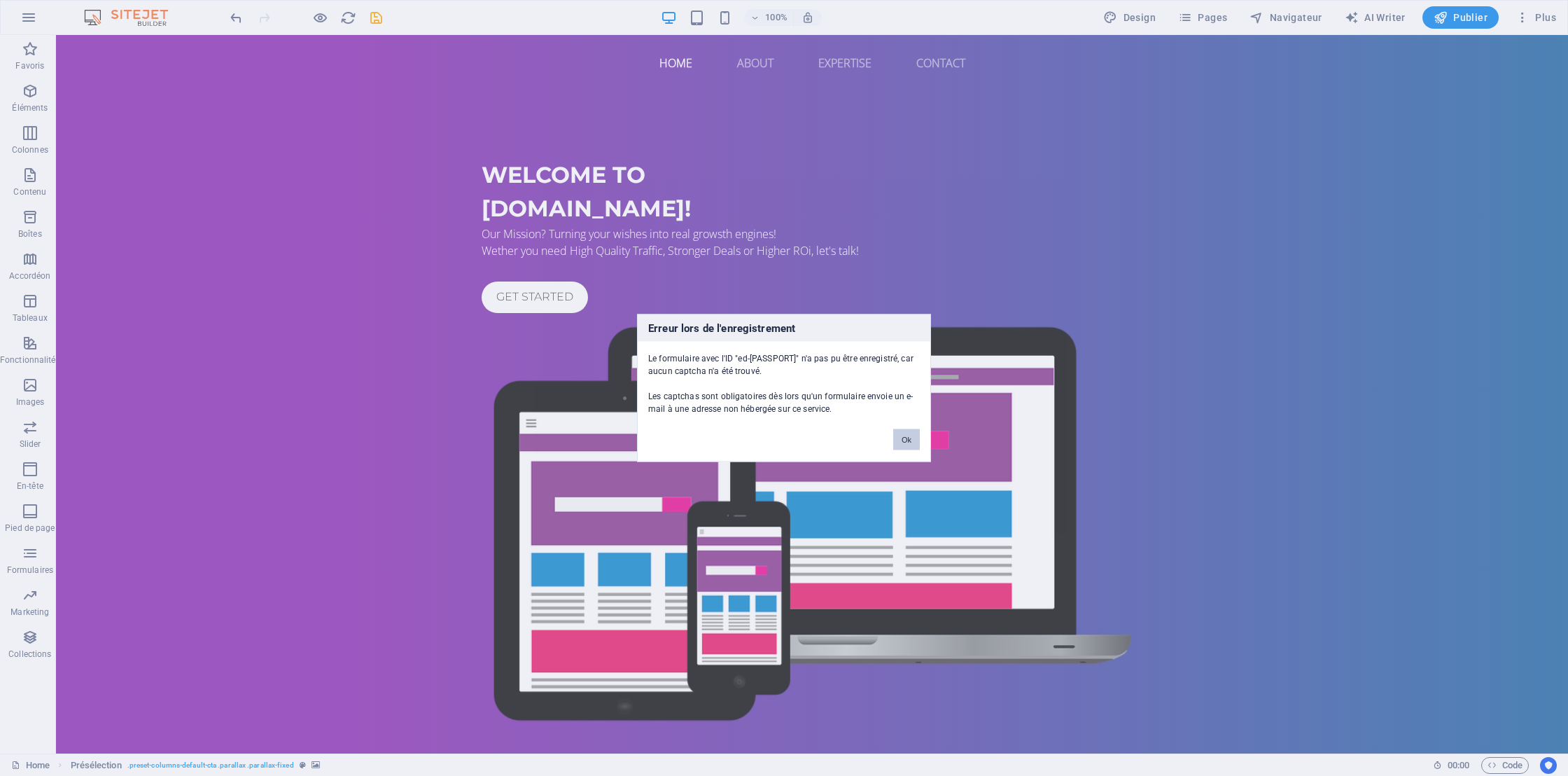
click at [908, 435] on button "Ok" at bounding box center [906, 439] width 27 height 21
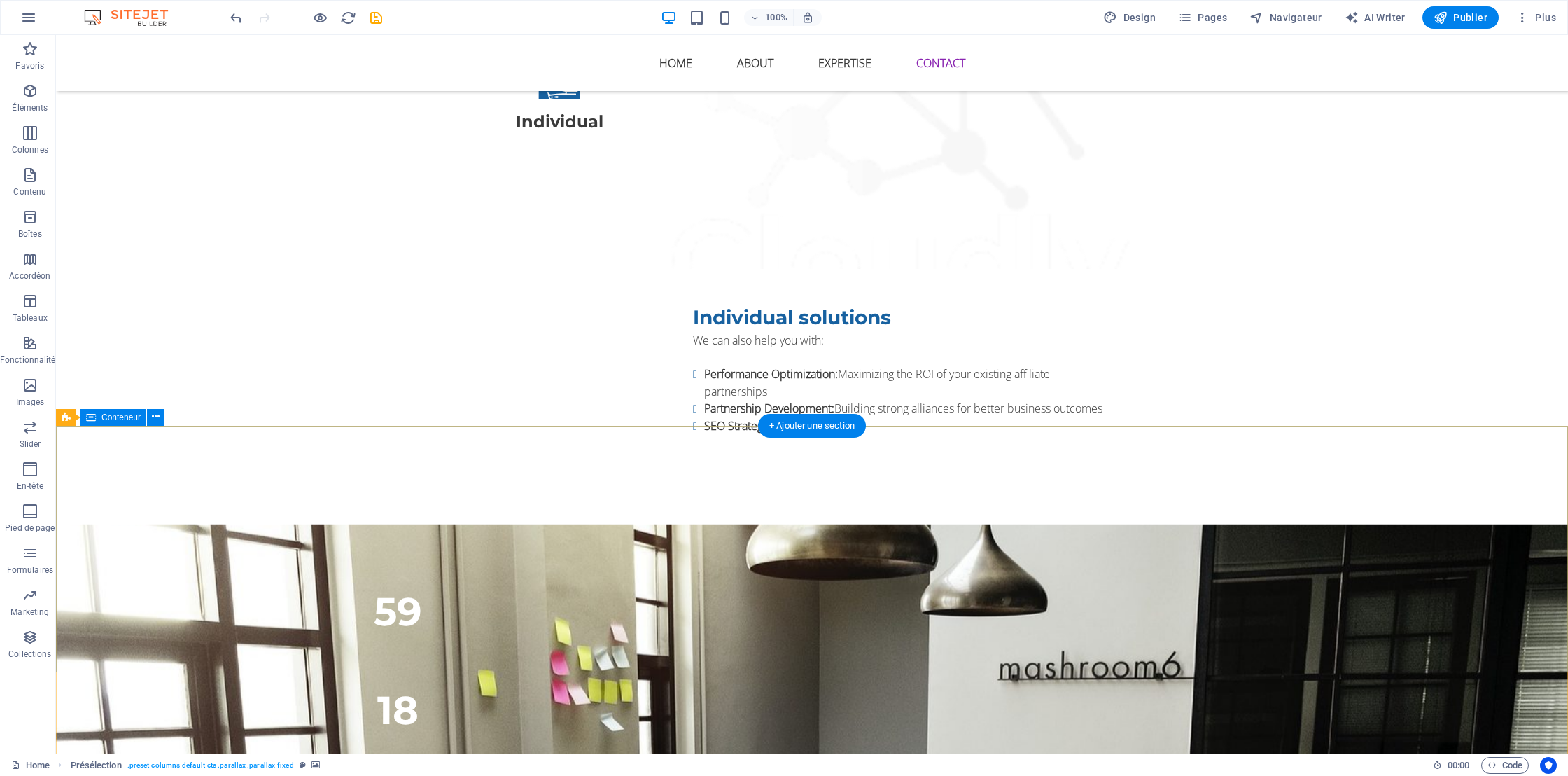
scroll to position [3130, 0]
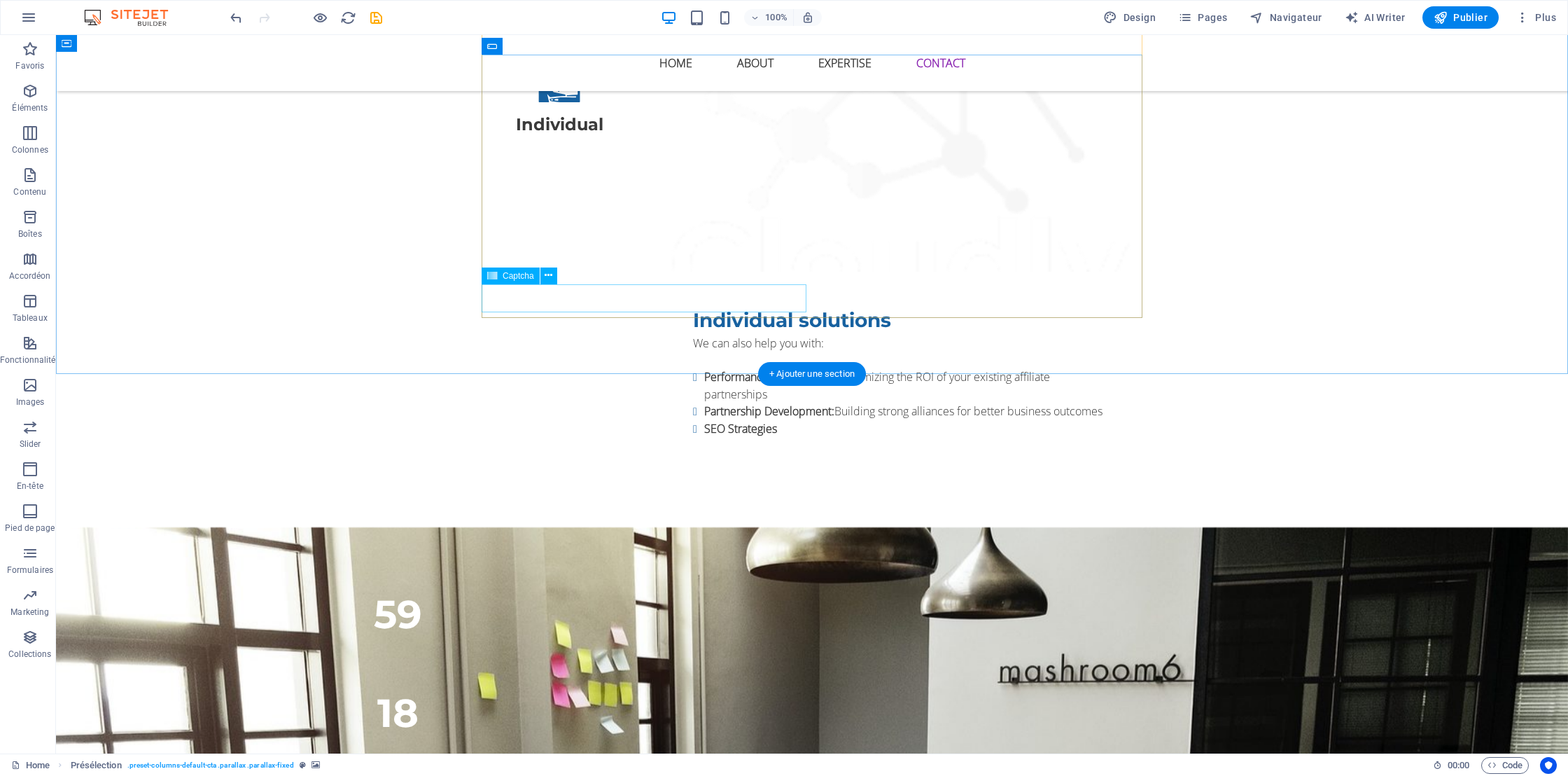
click at [502, 278] on div "Captcha" at bounding box center [510, 275] width 58 height 17
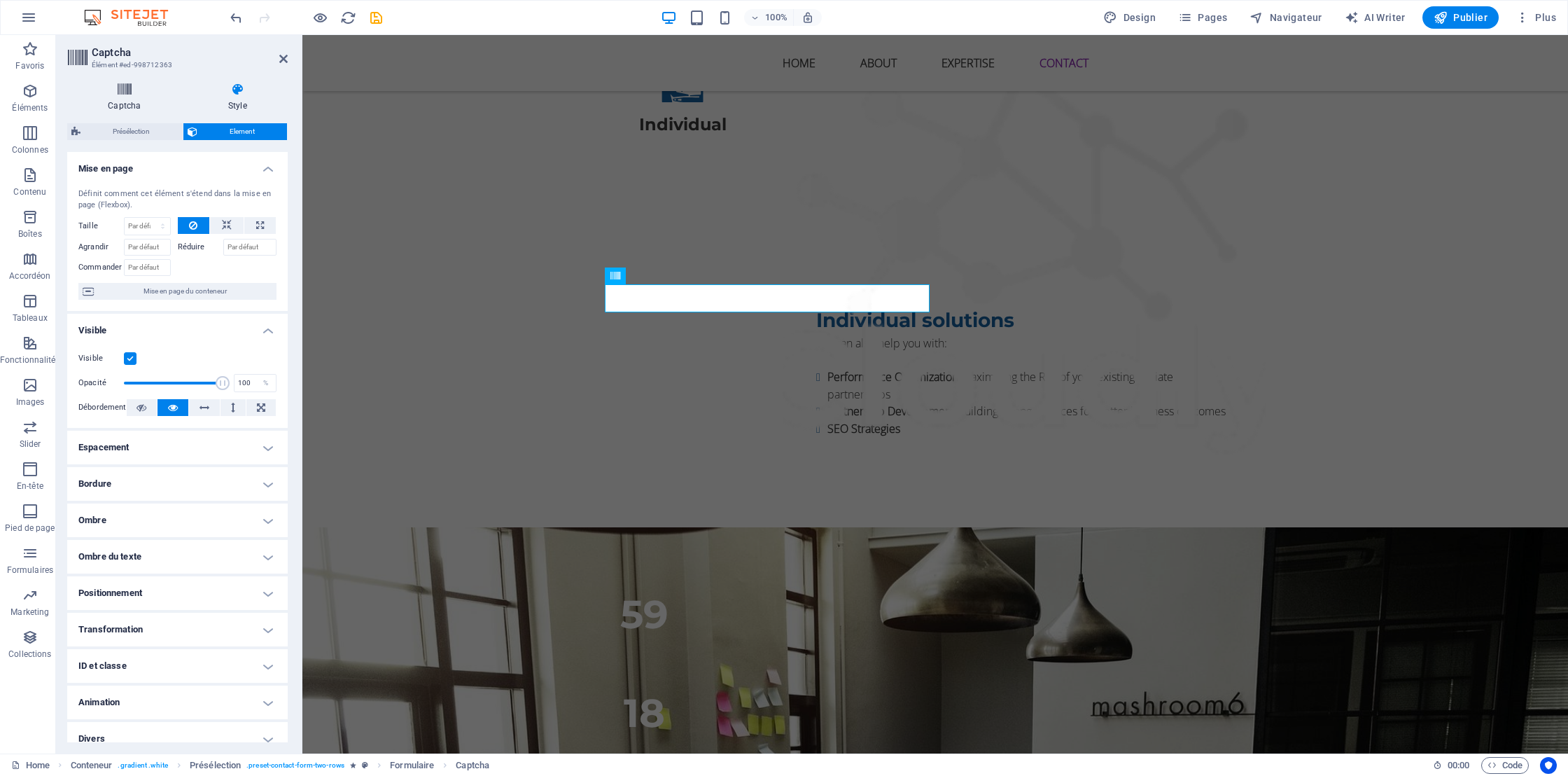
click at [118, 89] on icon at bounding box center [124, 89] width 115 height 14
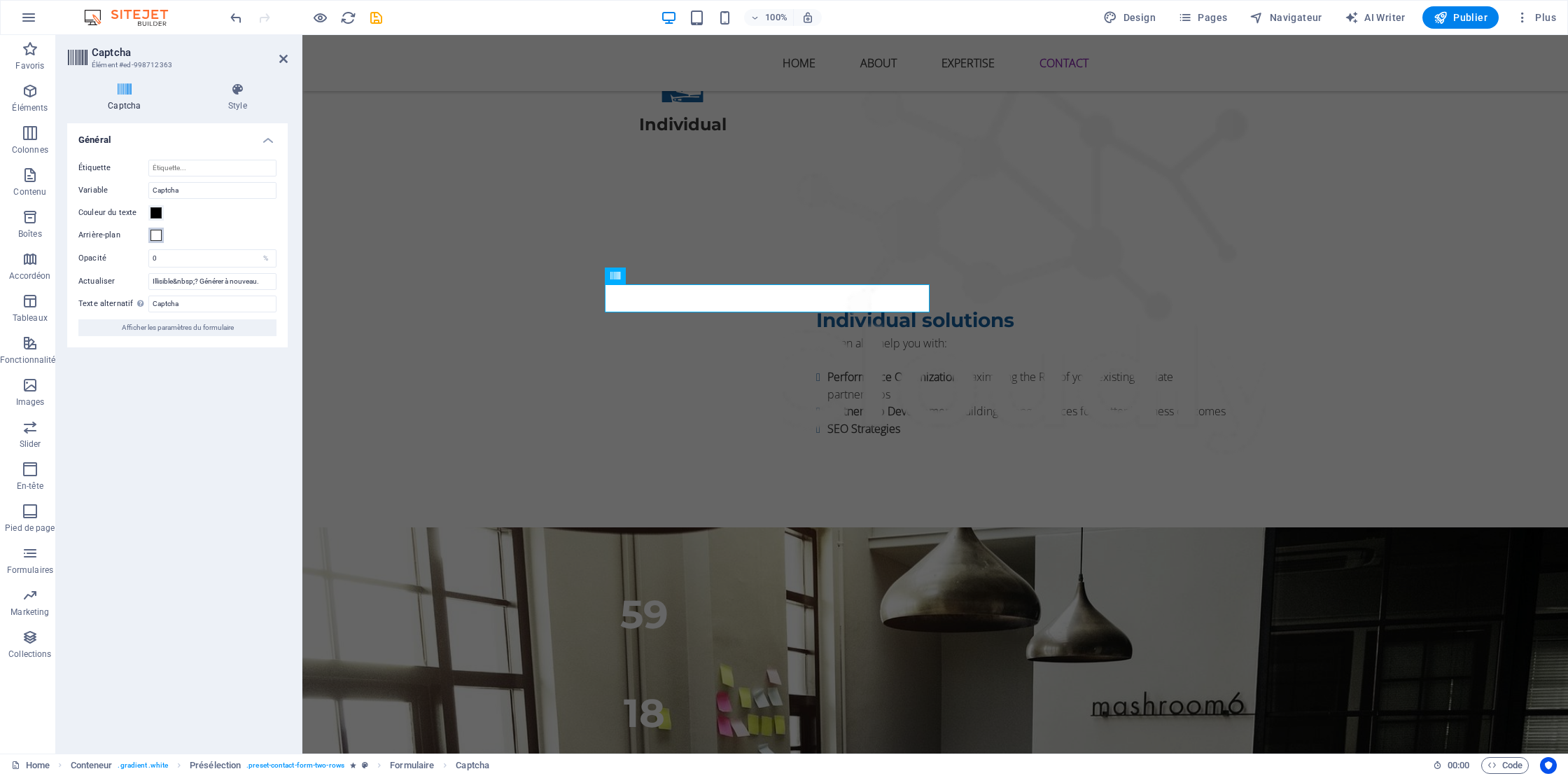
click at [152, 236] on span at bounding box center [155, 235] width 11 height 11
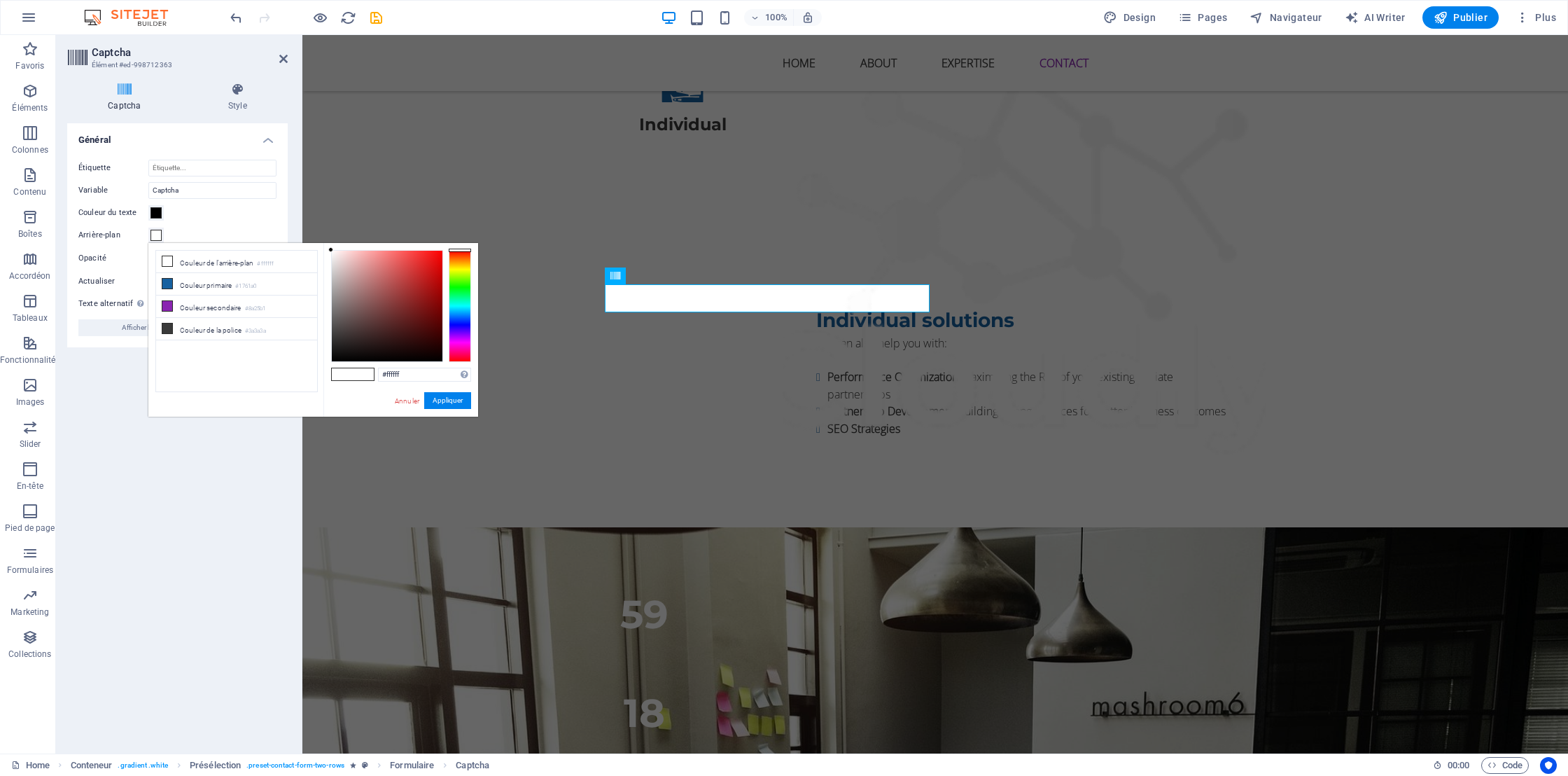
click at [348, 376] on span at bounding box center [342, 374] width 21 height 12
click at [440, 402] on button "Appliquer" at bounding box center [448, 400] width 47 height 17
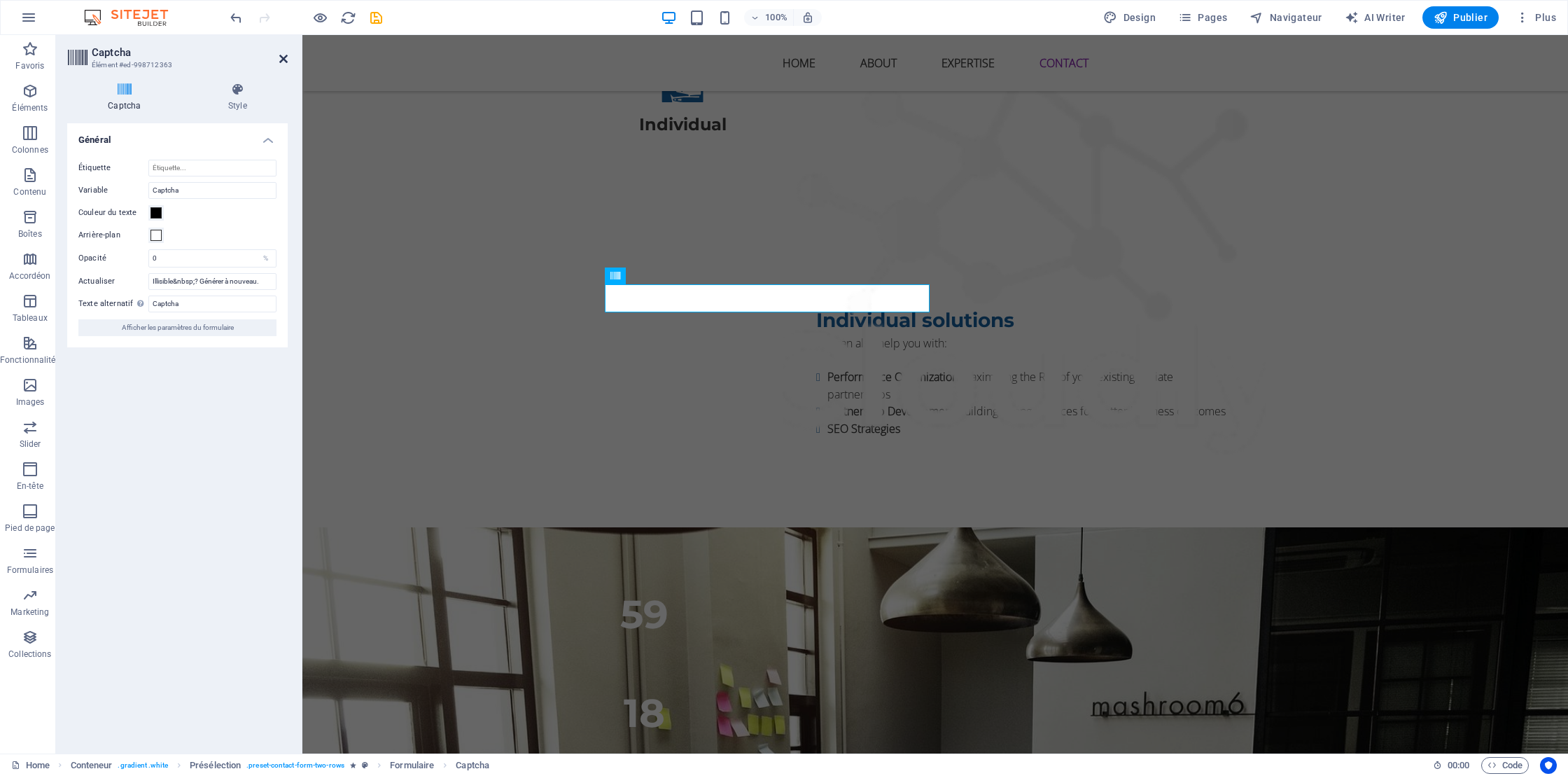
click at [287, 60] on icon at bounding box center [283, 58] width 9 height 11
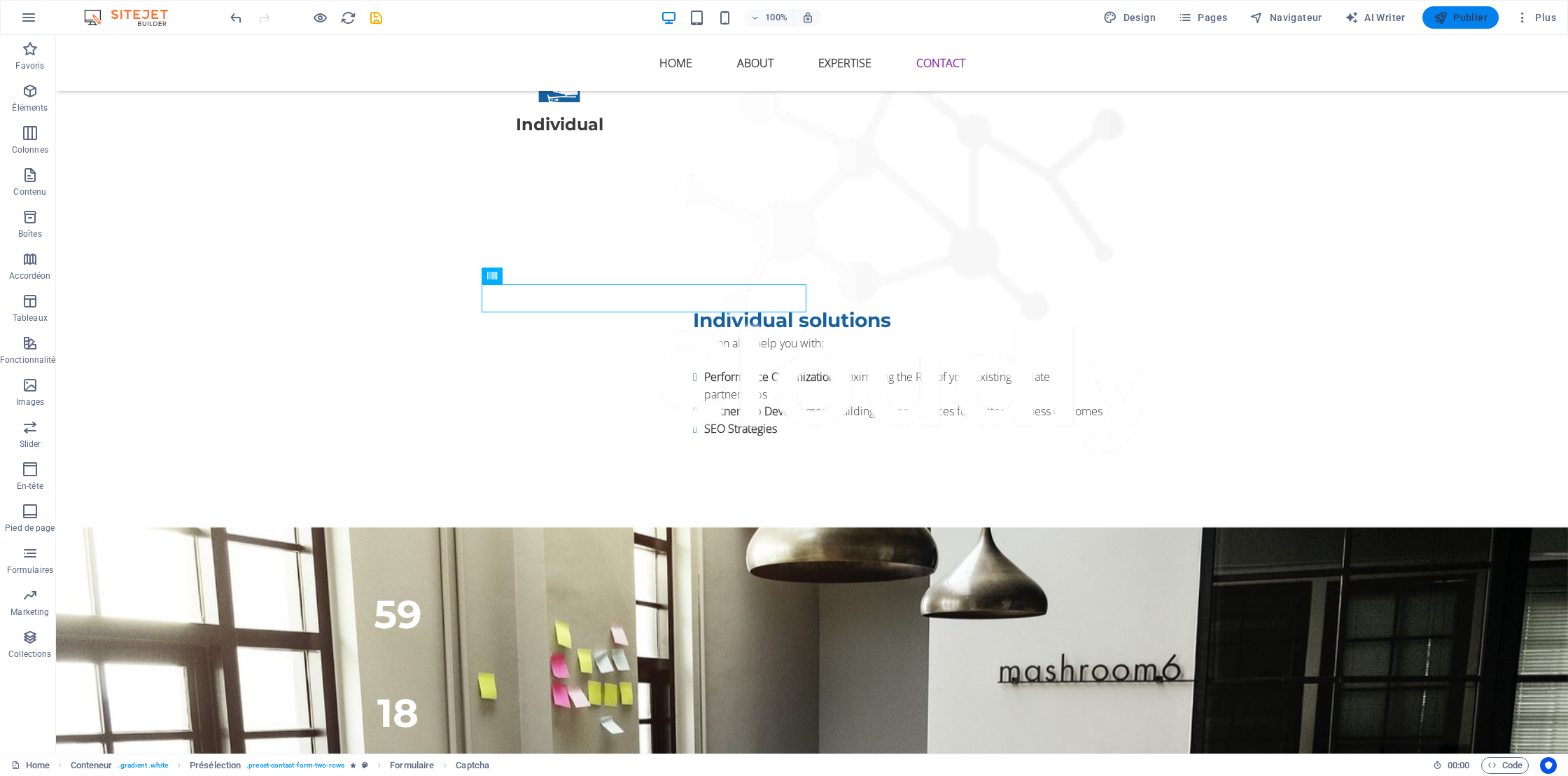
click at [1468, 17] on span "Publier" at bounding box center [1460, 18] width 54 height 14
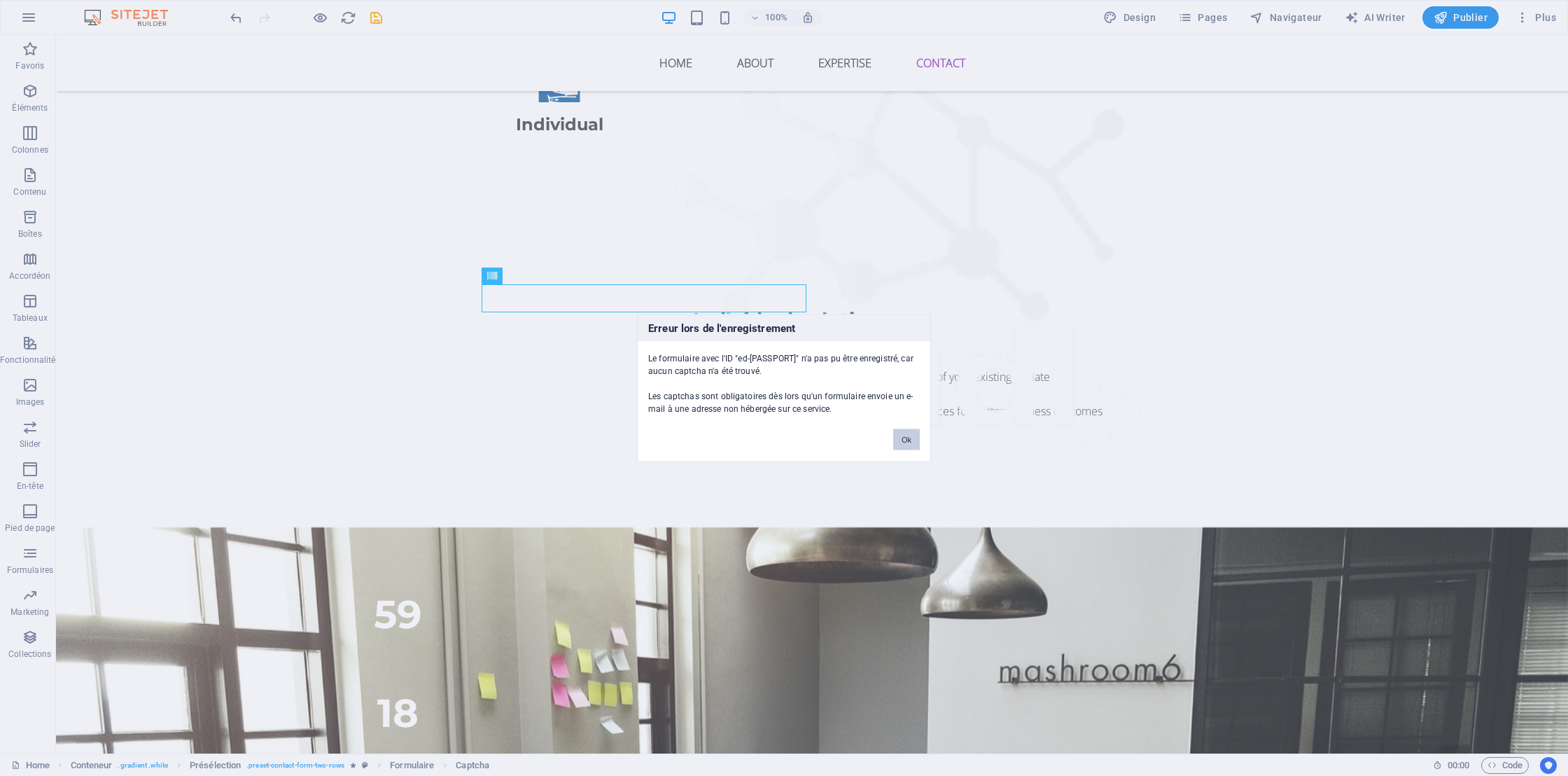
click at [903, 435] on button "Ok" at bounding box center [906, 439] width 27 height 21
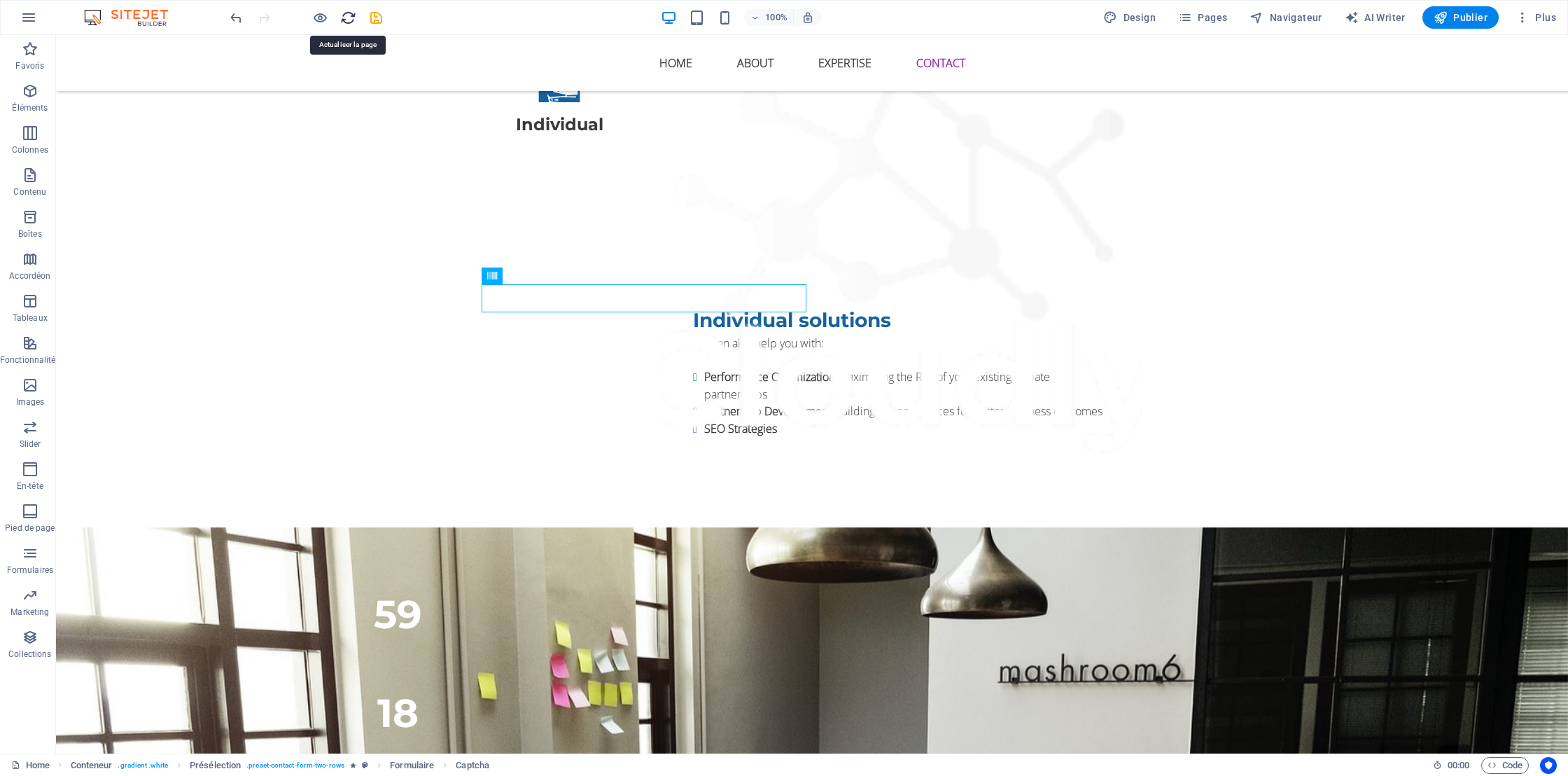
click at [352, 15] on icon "reload" at bounding box center [348, 18] width 16 height 16
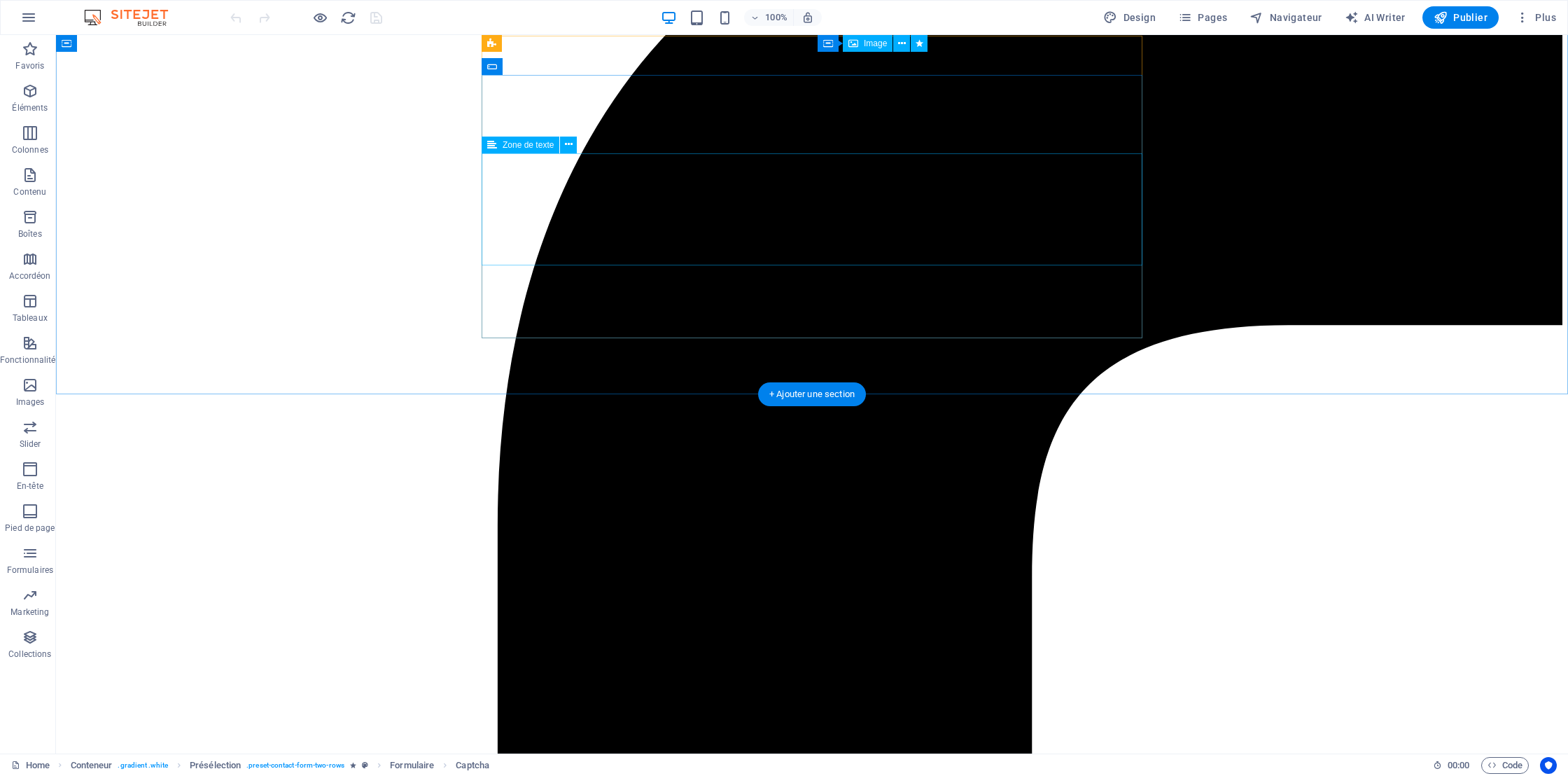
scroll to position [3112, 0]
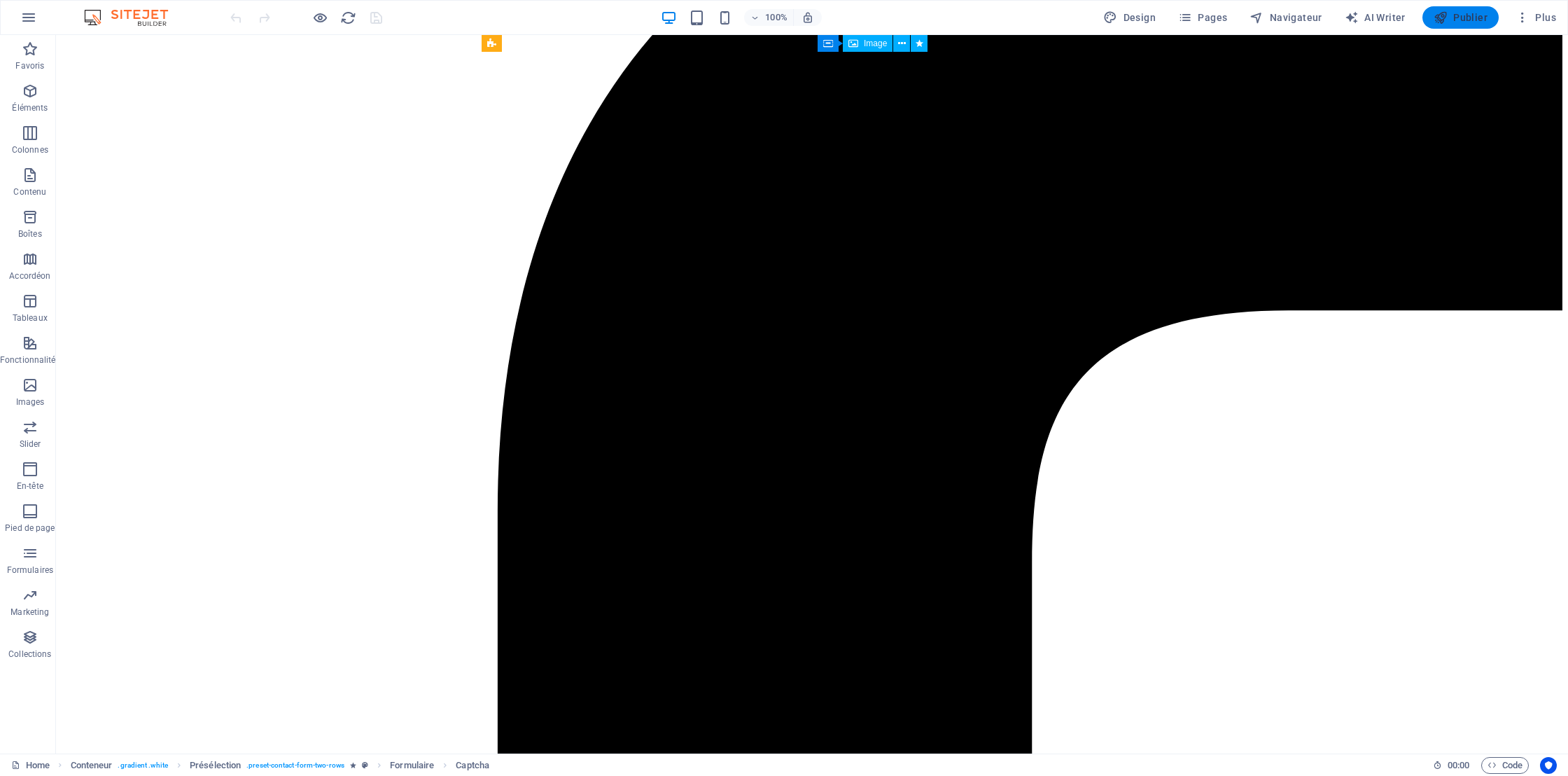
click at [1463, 22] on span "Publier" at bounding box center [1460, 18] width 54 height 14
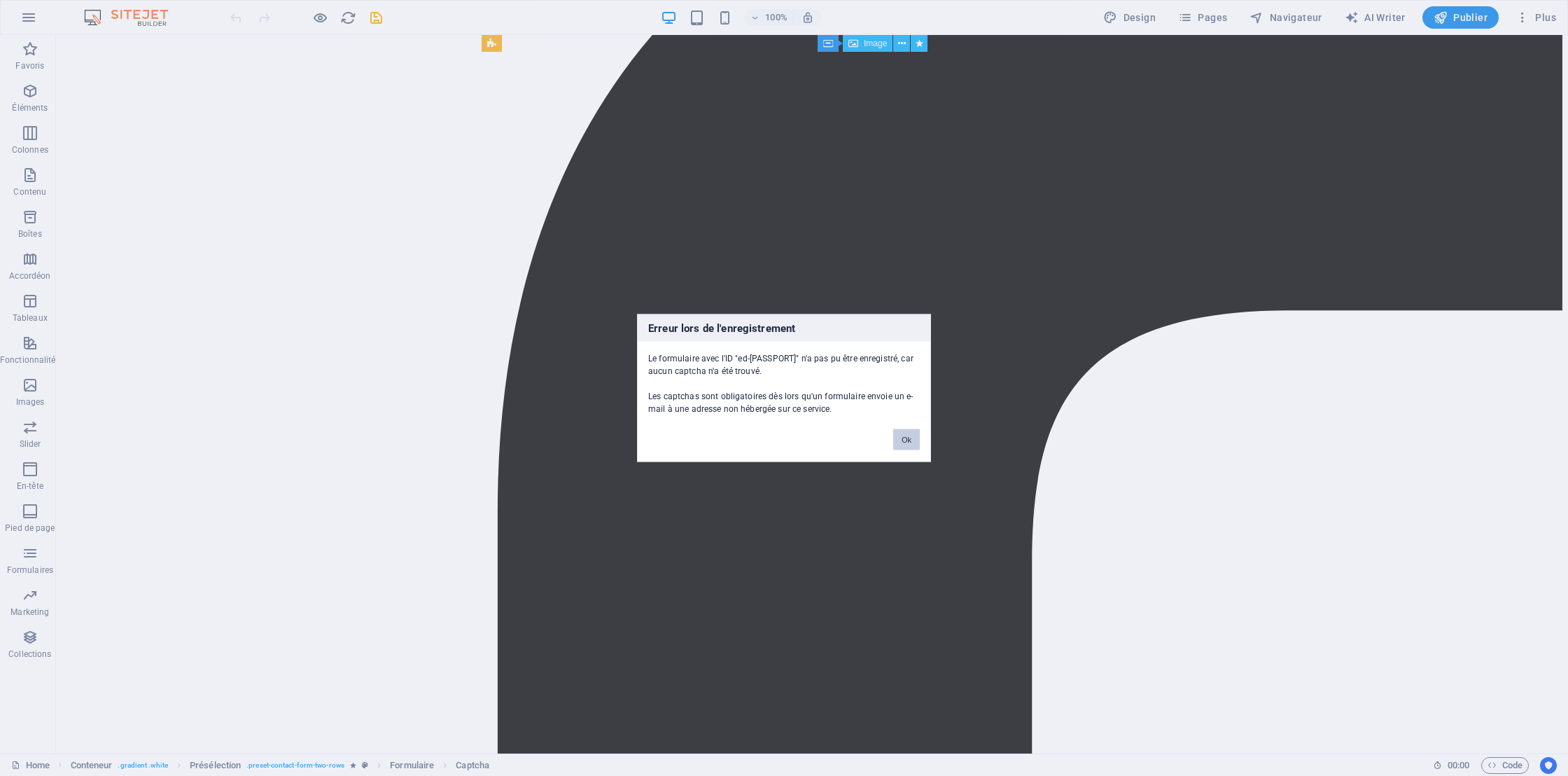
click at [908, 439] on button "Ok" at bounding box center [906, 439] width 27 height 21
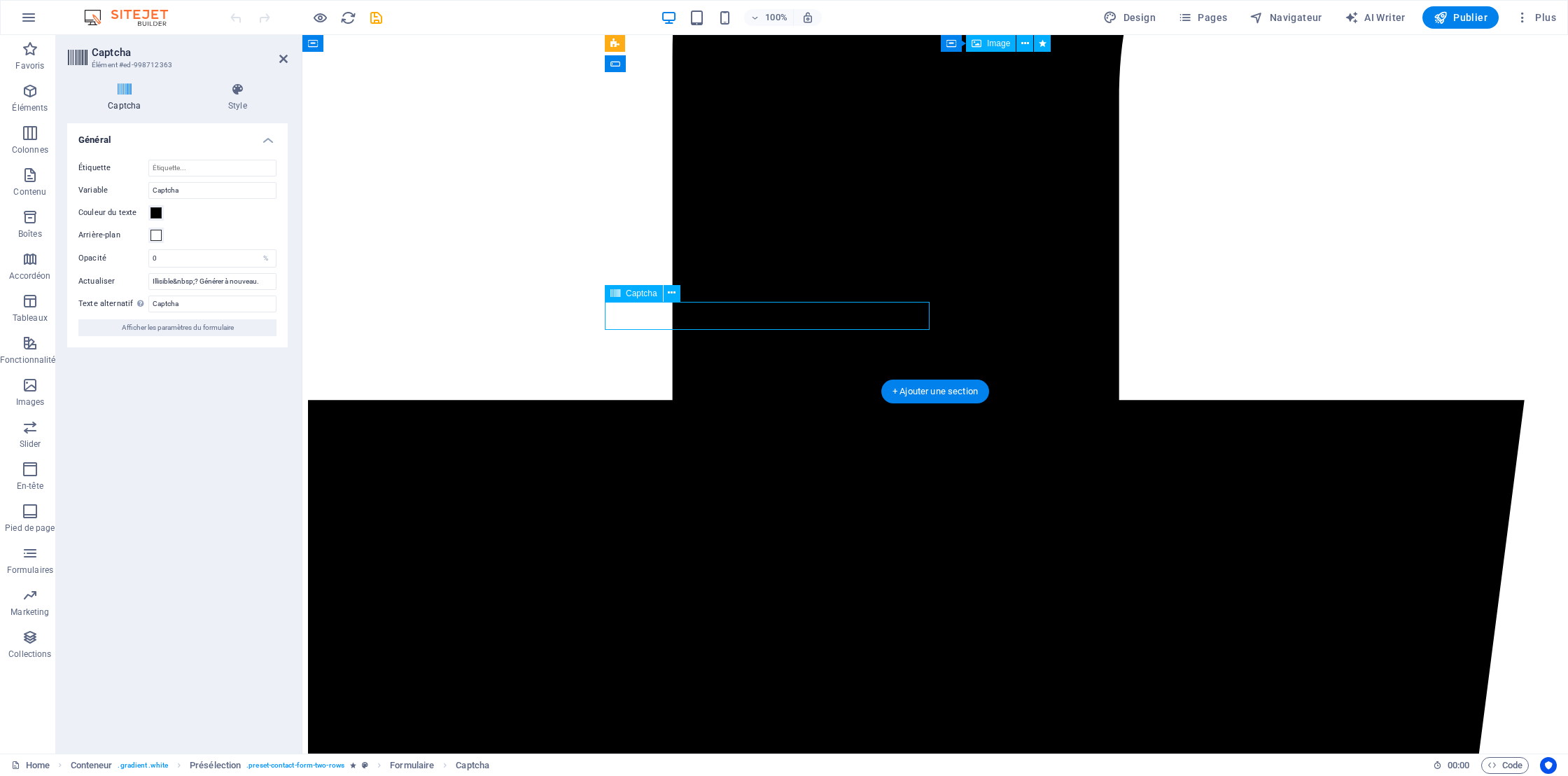
click at [238, 91] on icon at bounding box center [238, 89] width 100 height 14
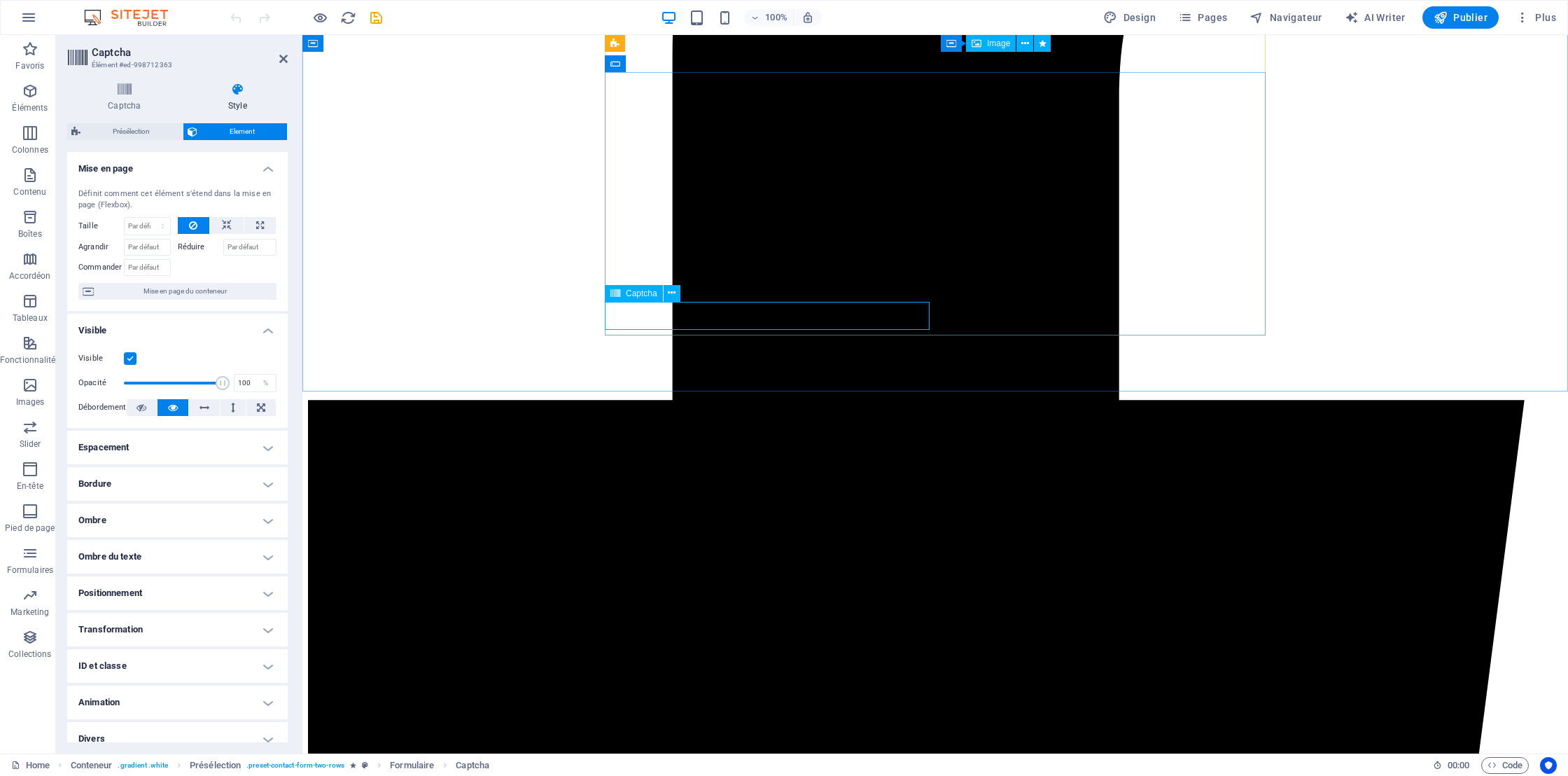
click at [618, 295] on icon at bounding box center [616, 293] width 10 height 17
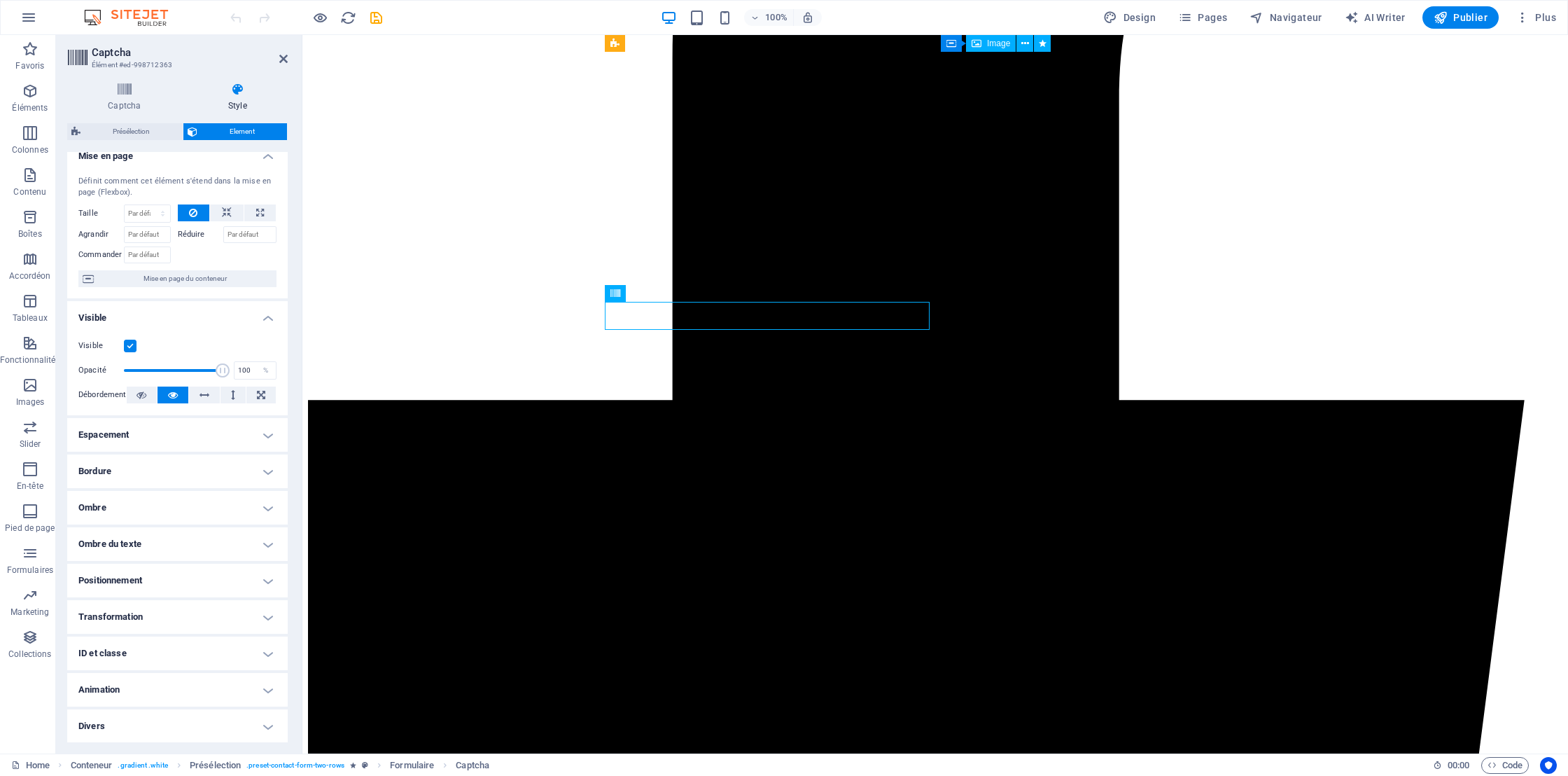
scroll to position [0, 0]
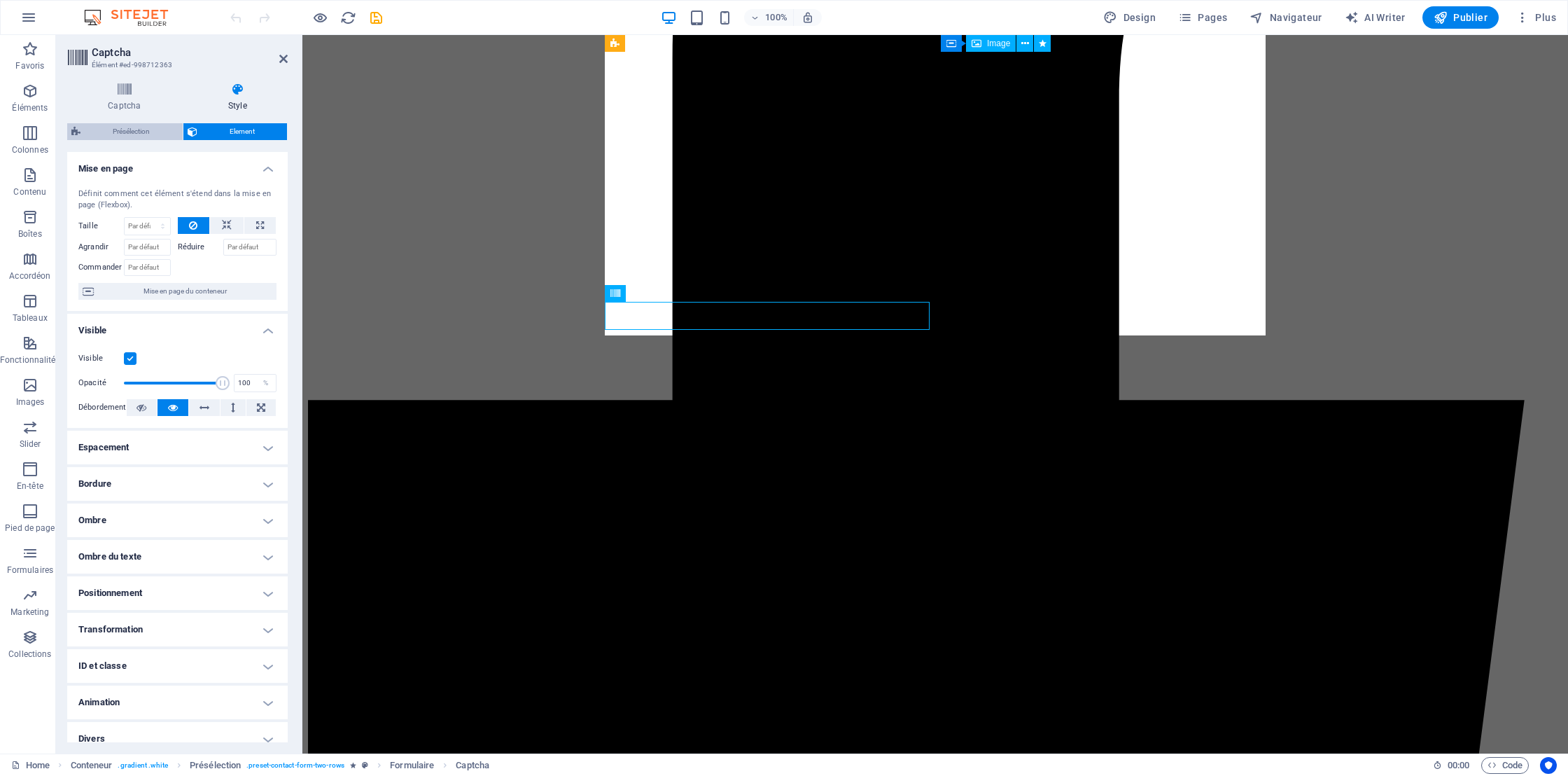
click at [124, 131] on span "Présélection" at bounding box center [132, 131] width 94 height 17
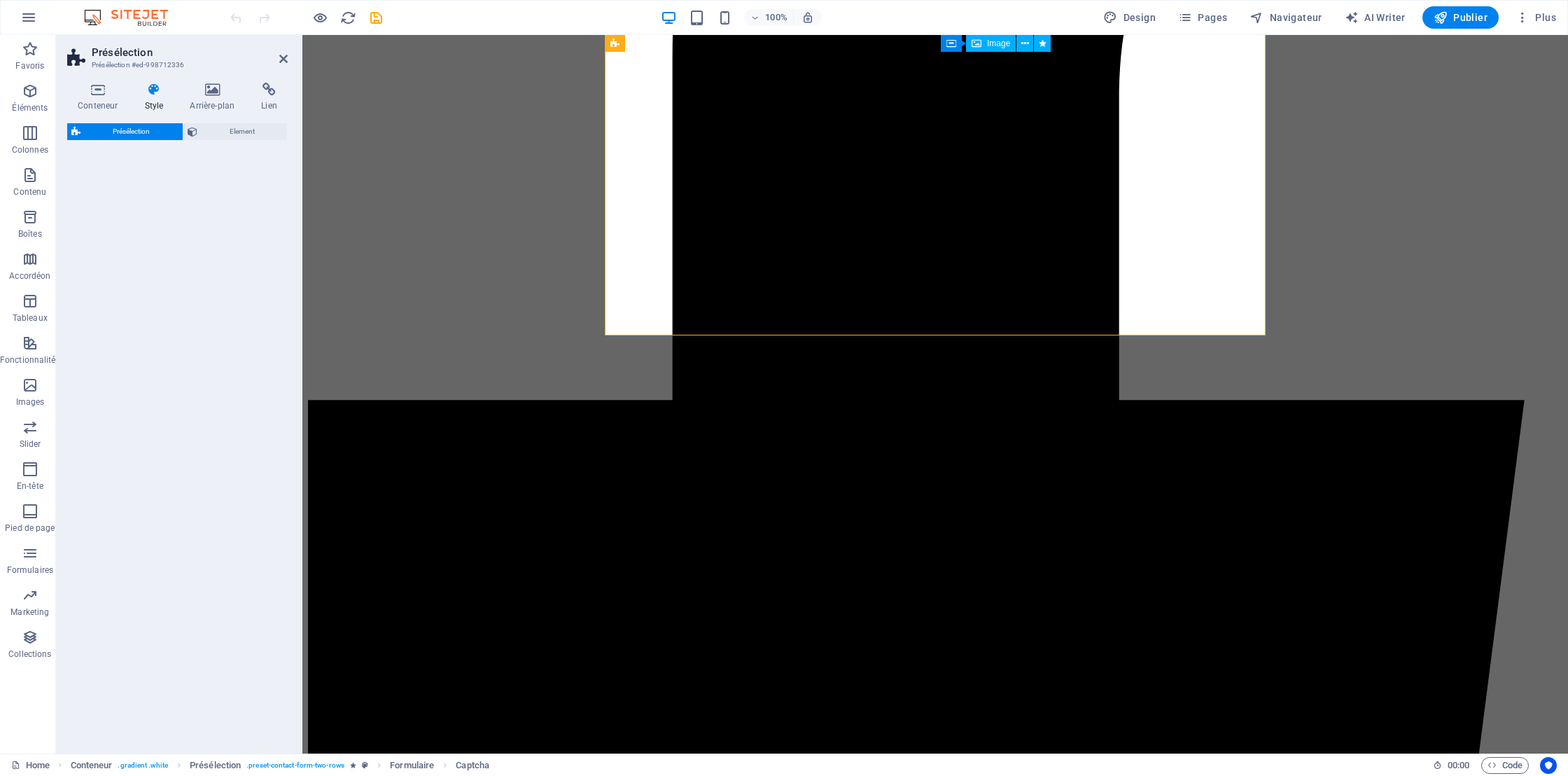
select select "px"
select select "rem"
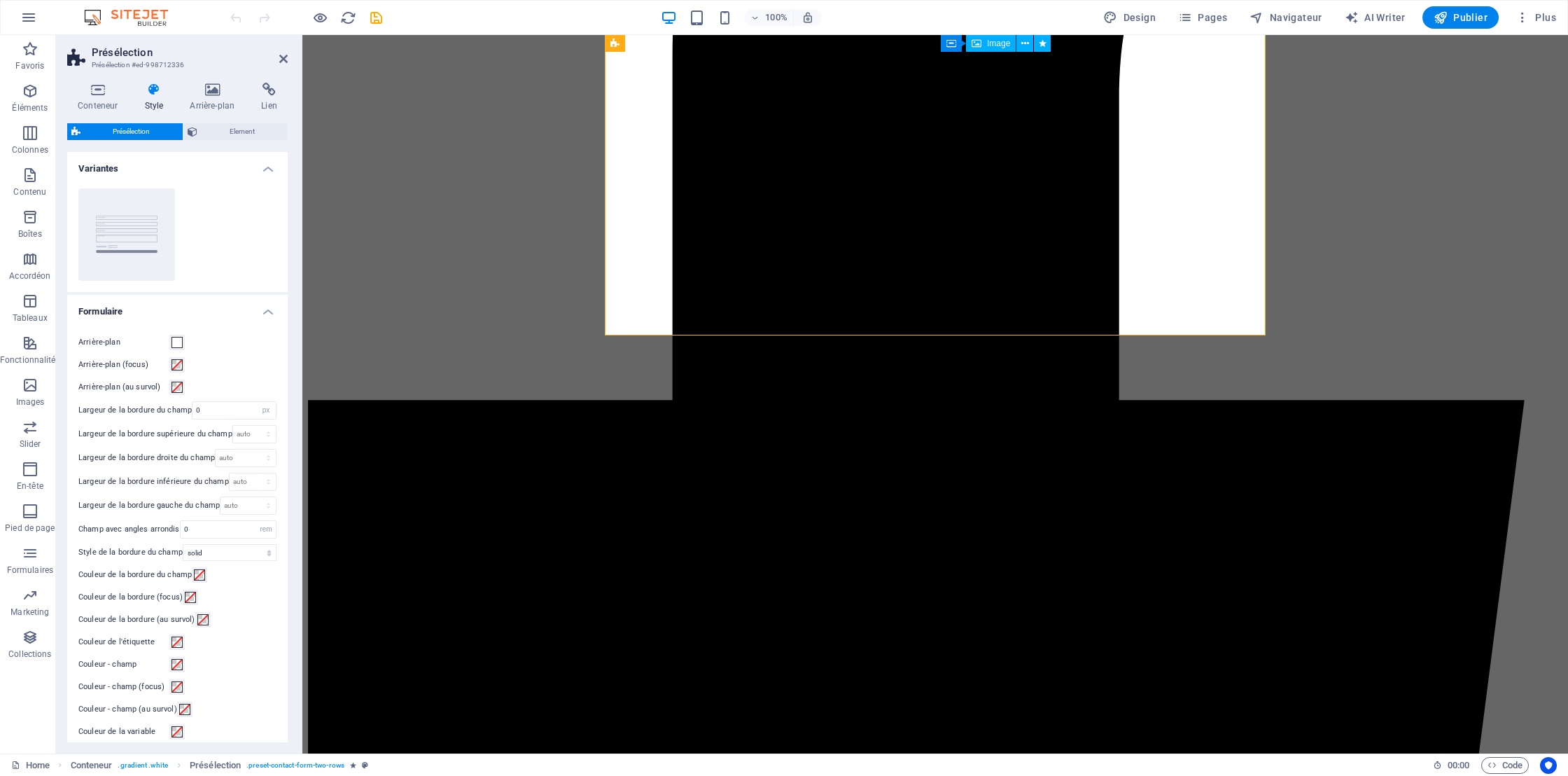
click at [124, 131] on span "Présélection" at bounding box center [132, 131] width 94 height 17
click at [264, 167] on h4 "Variantes" at bounding box center [177, 165] width 221 height 26
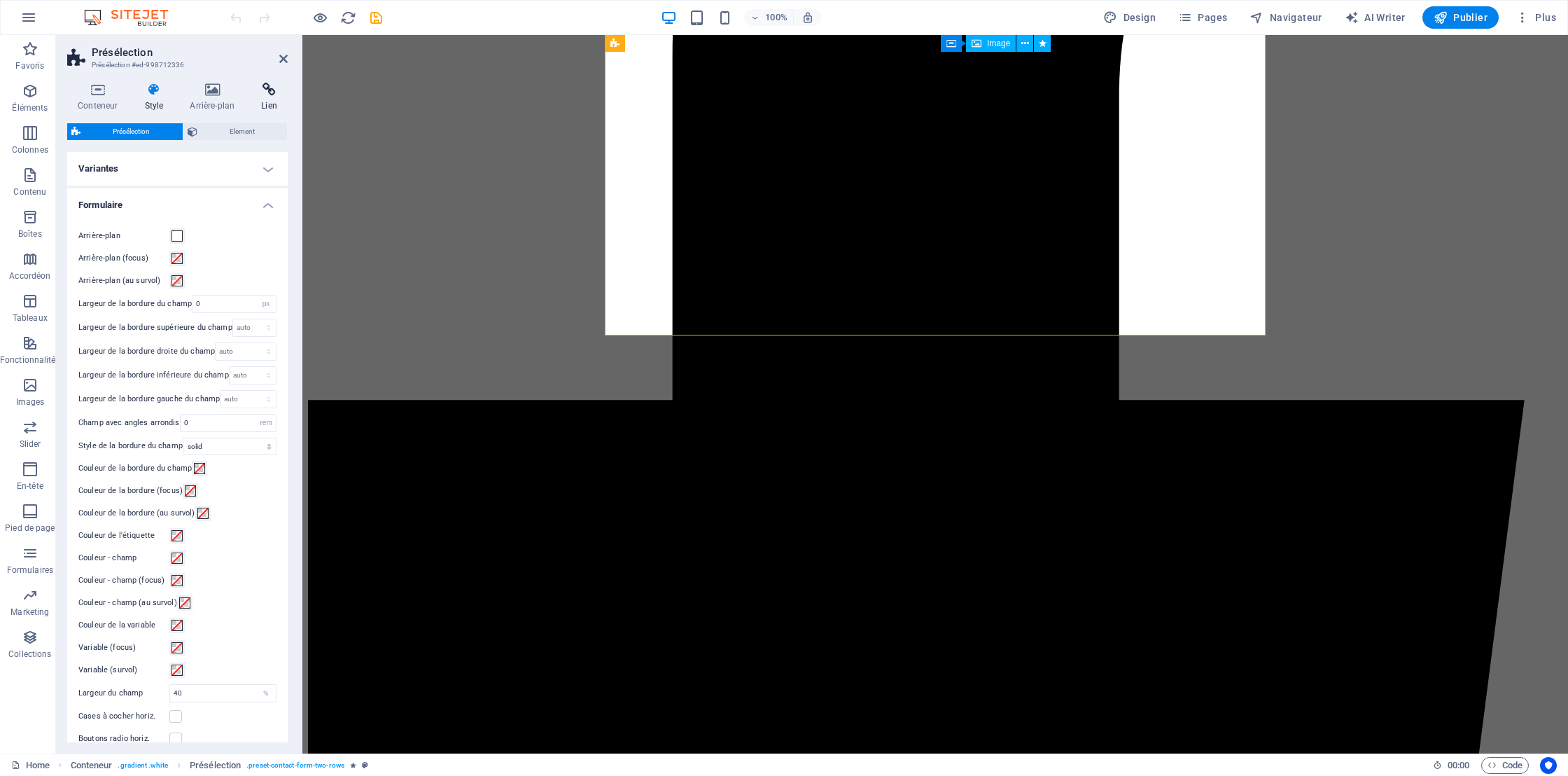
click at [262, 94] on icon at bounding box center [269, 89] width 37 height 14
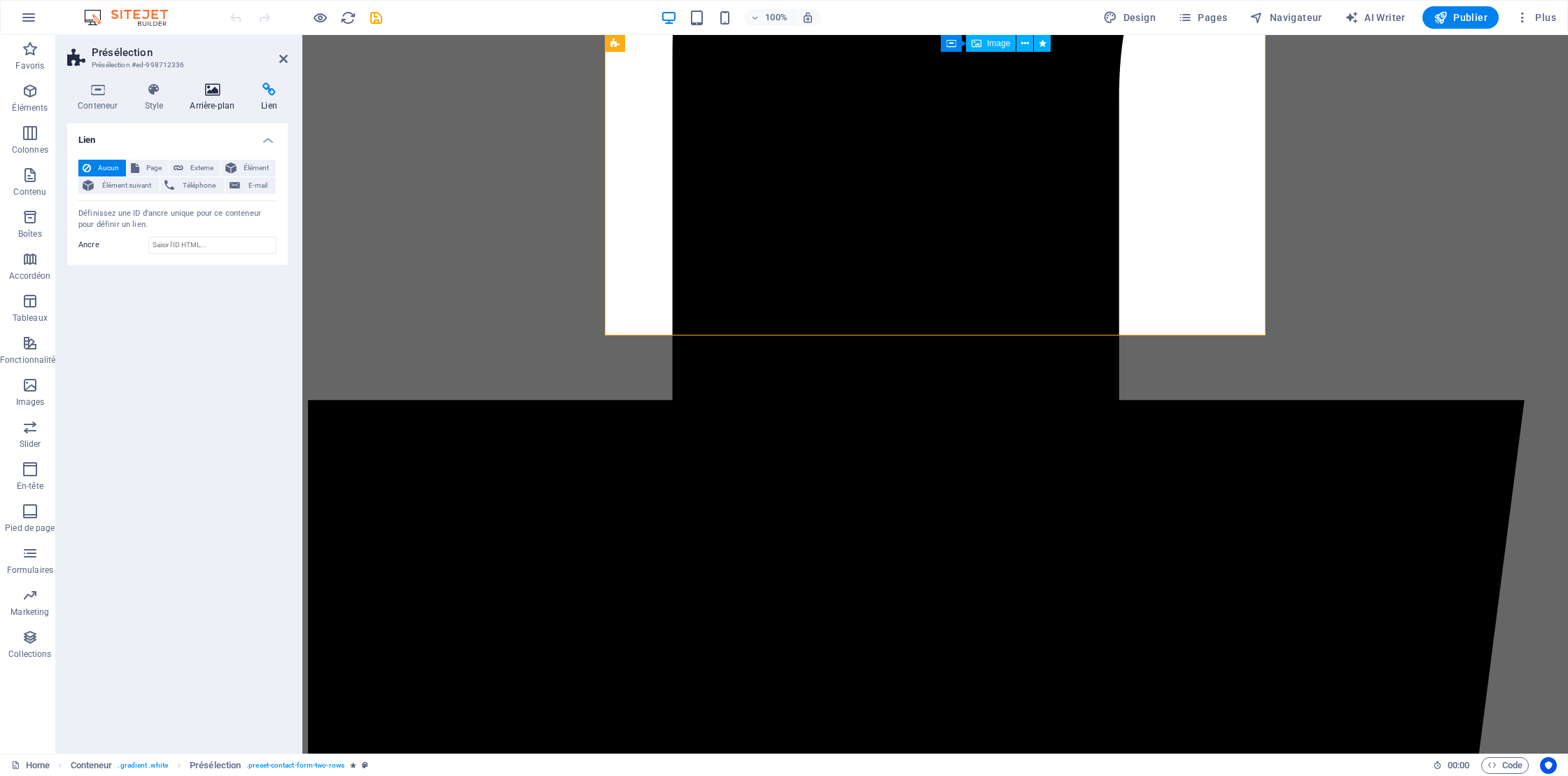
click at [219, 91] on icon at bounding box center [211, 89] width 66 height 14
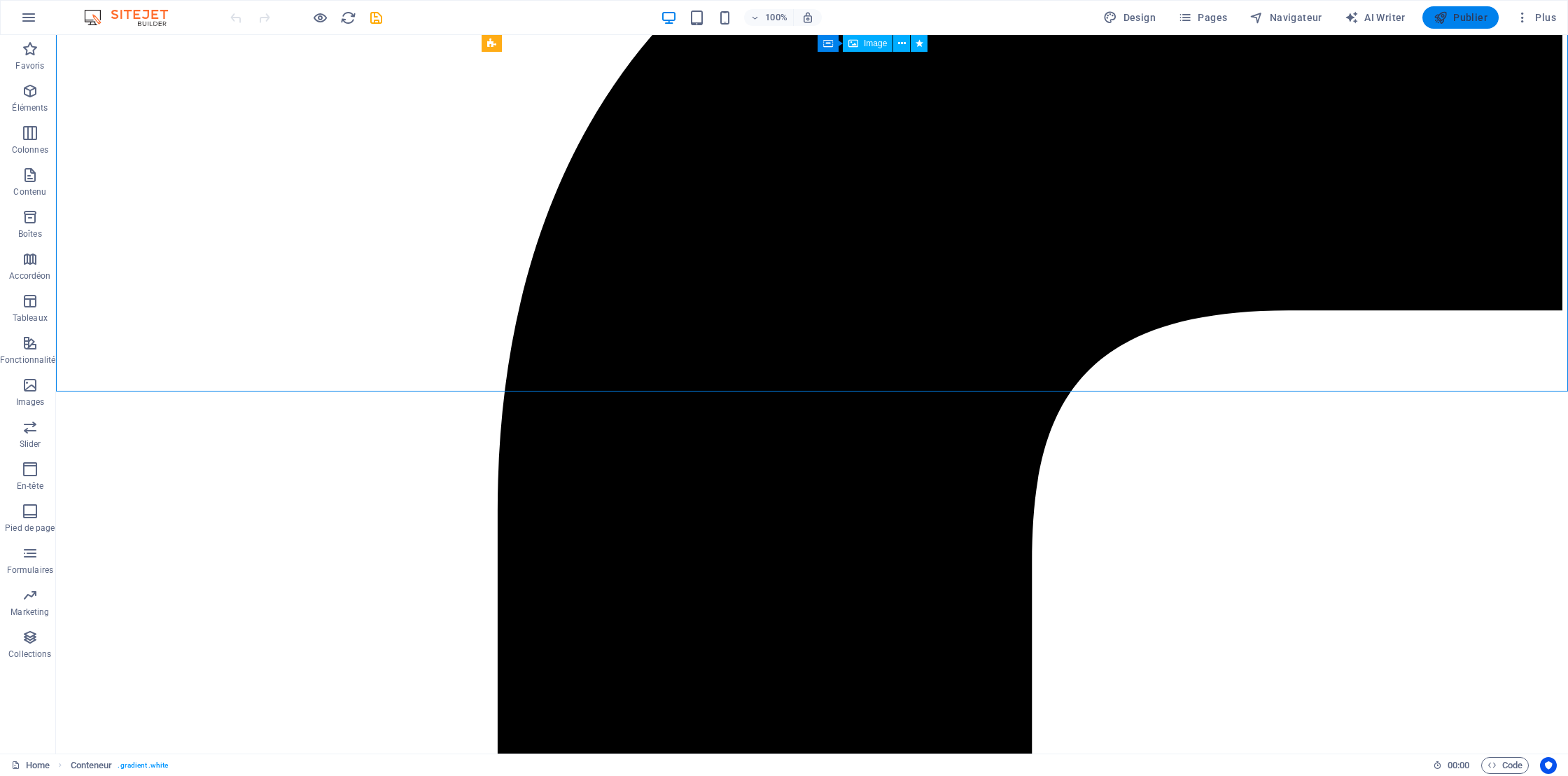
click at [1488, 19] on button "Publier" at bounding box center [1460, 17] width 77 height 23
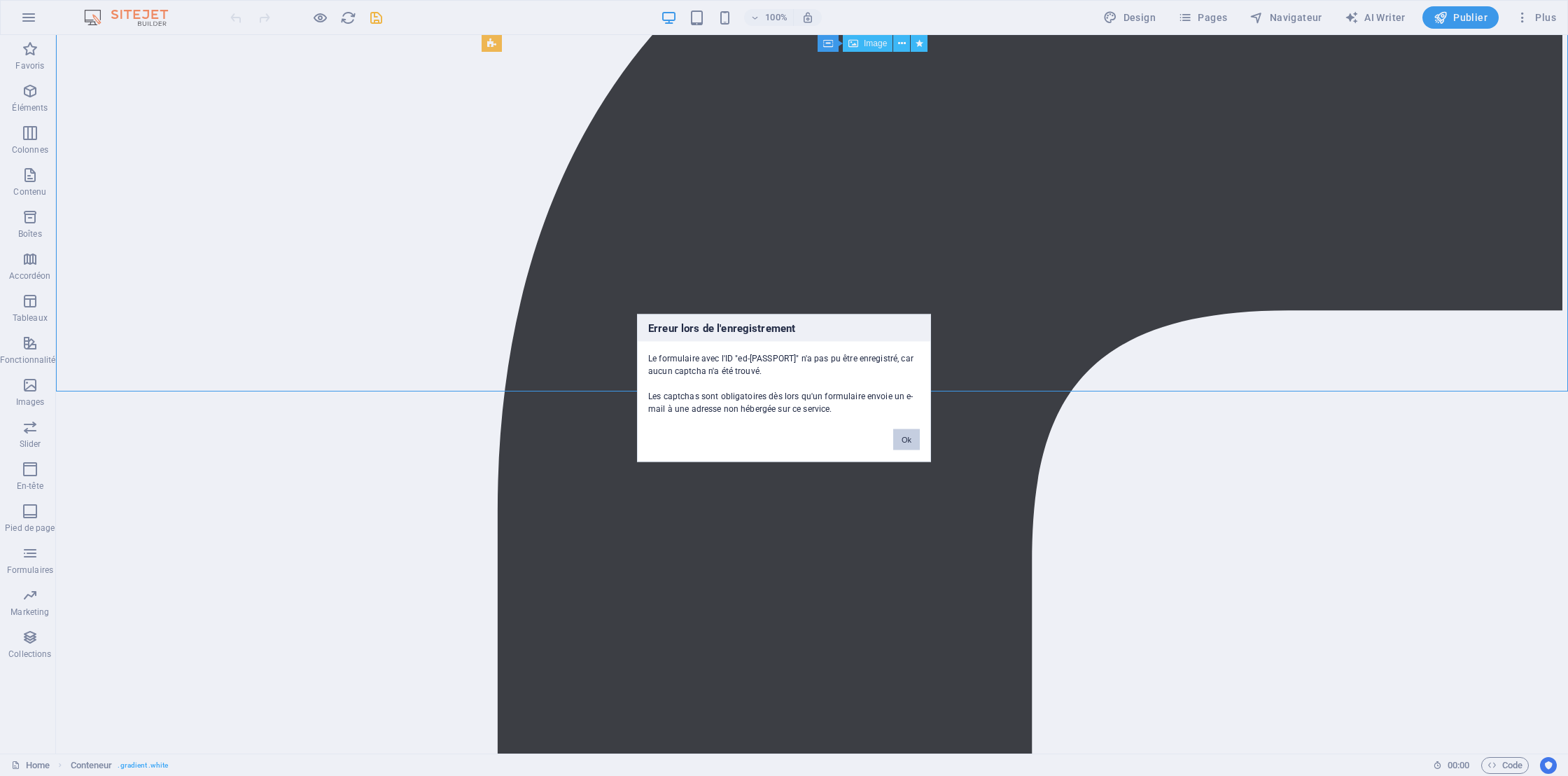
click at [911, 445] on button "Ok" at bounding box center [906, 439] width 27 height 21
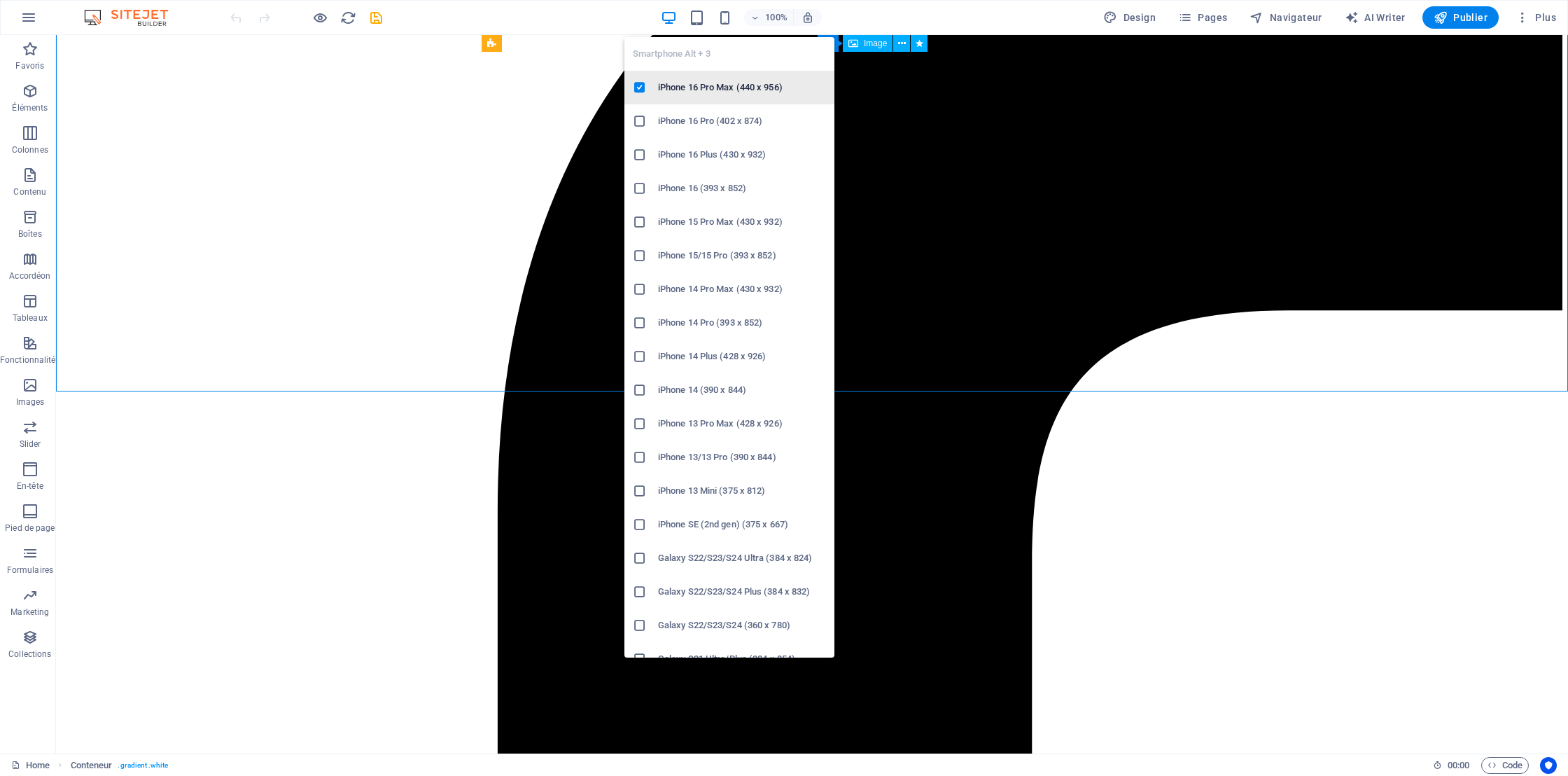
click at [730, 82] on h6 "iPhone 16 Pro Max (440 x 956)" at bounding box center [741, 87] width 168 height 17
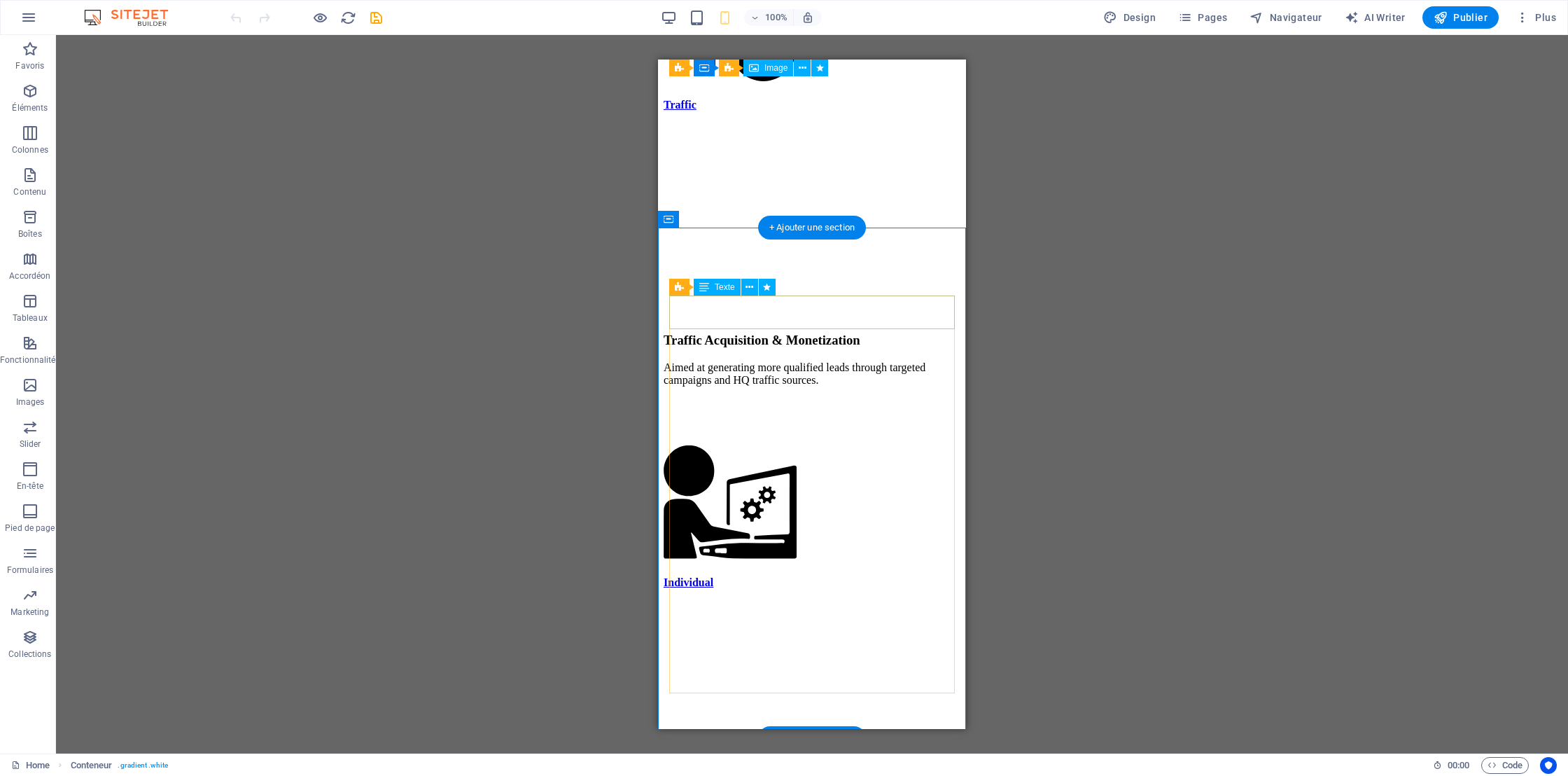
scroll to position [3524, 0]
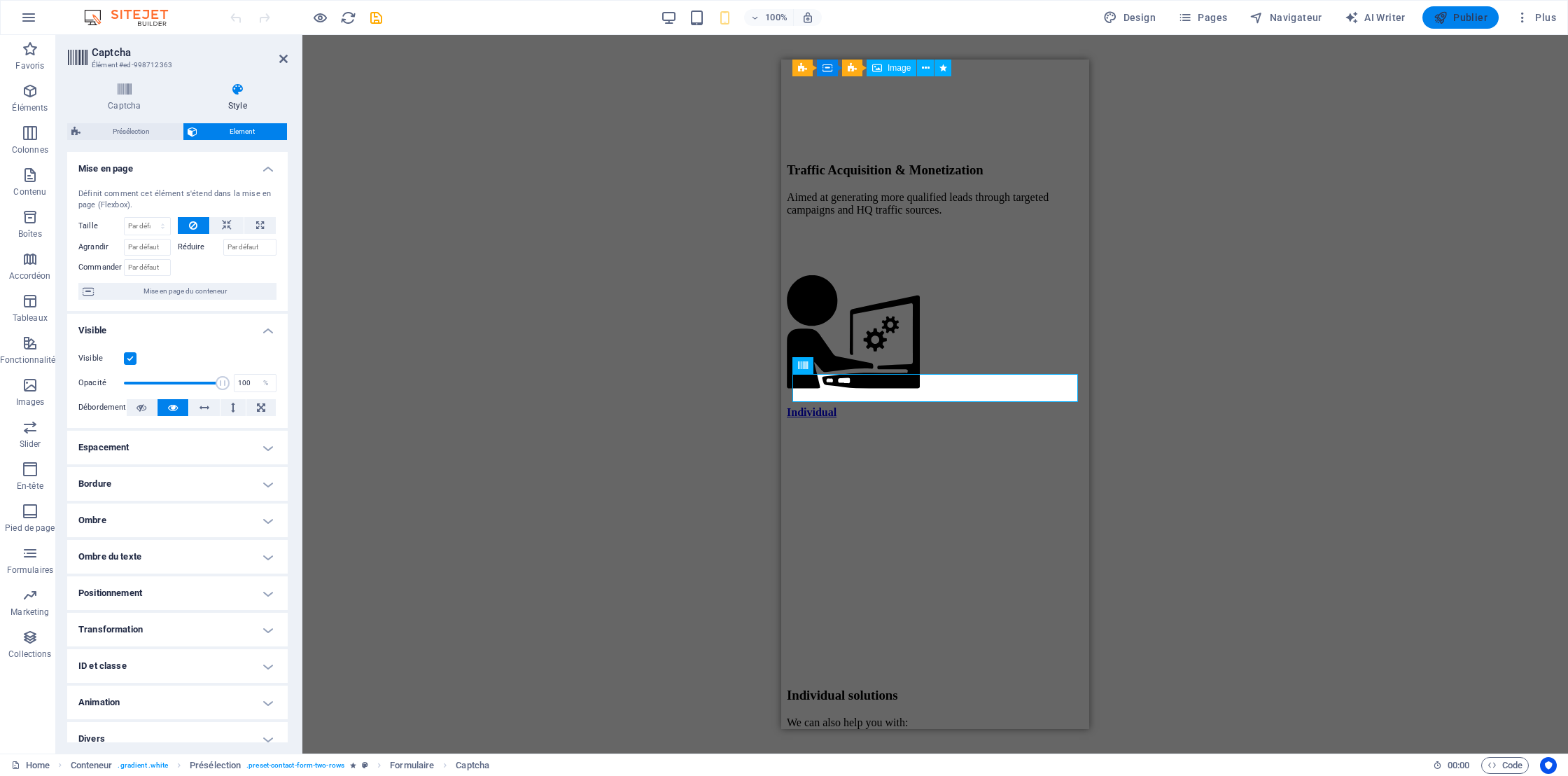
click at [1462, 18] on span "Publier" at bounding box center [1460, 18] width 54 height 14
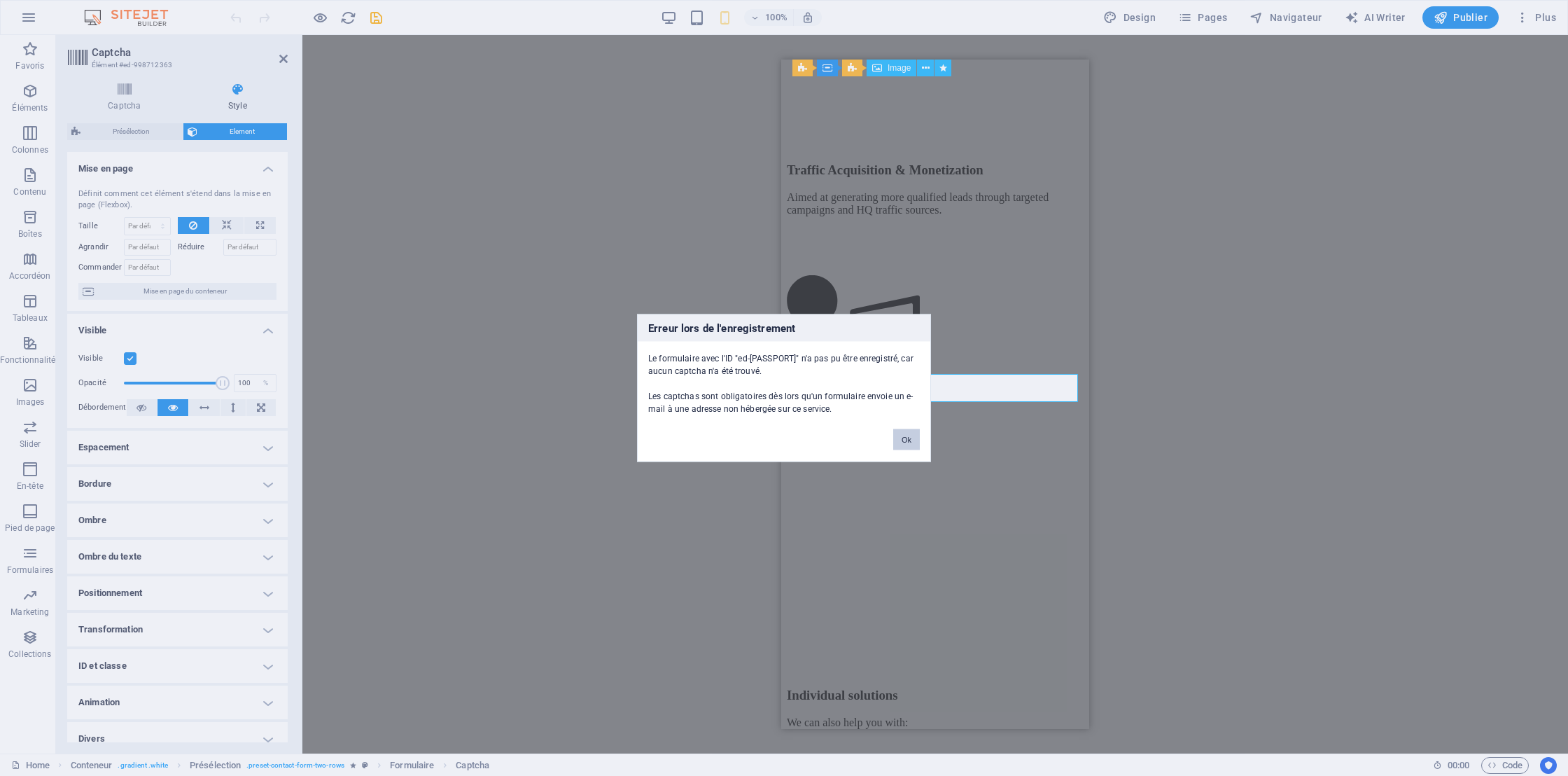
click at [904, 440] on button "Ok" at bounding box center [906, 439] width 27 height 21
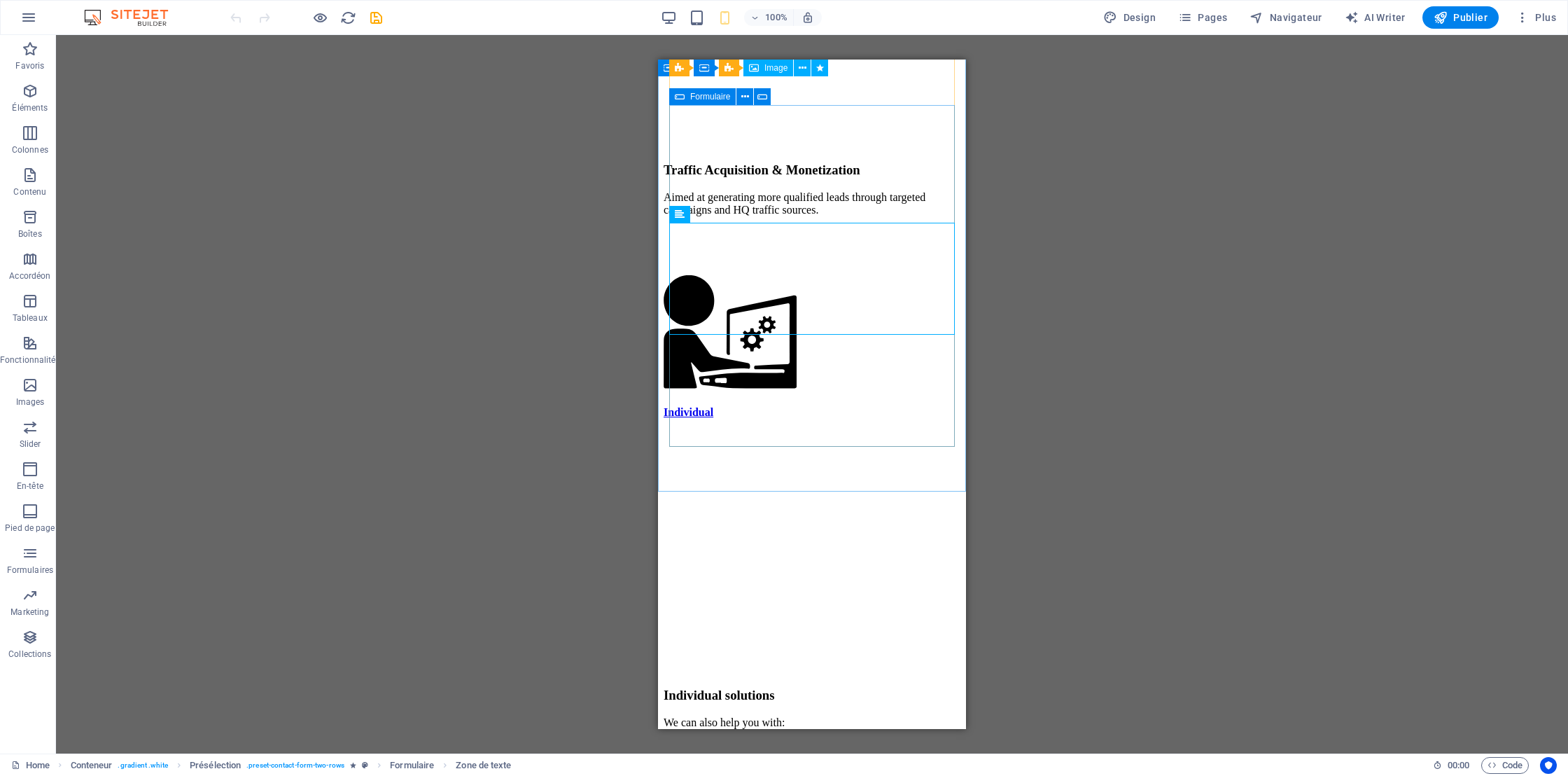
click at [691, 98] on span "Formulaire" at bounding box center [710, 96] width 40 height 9
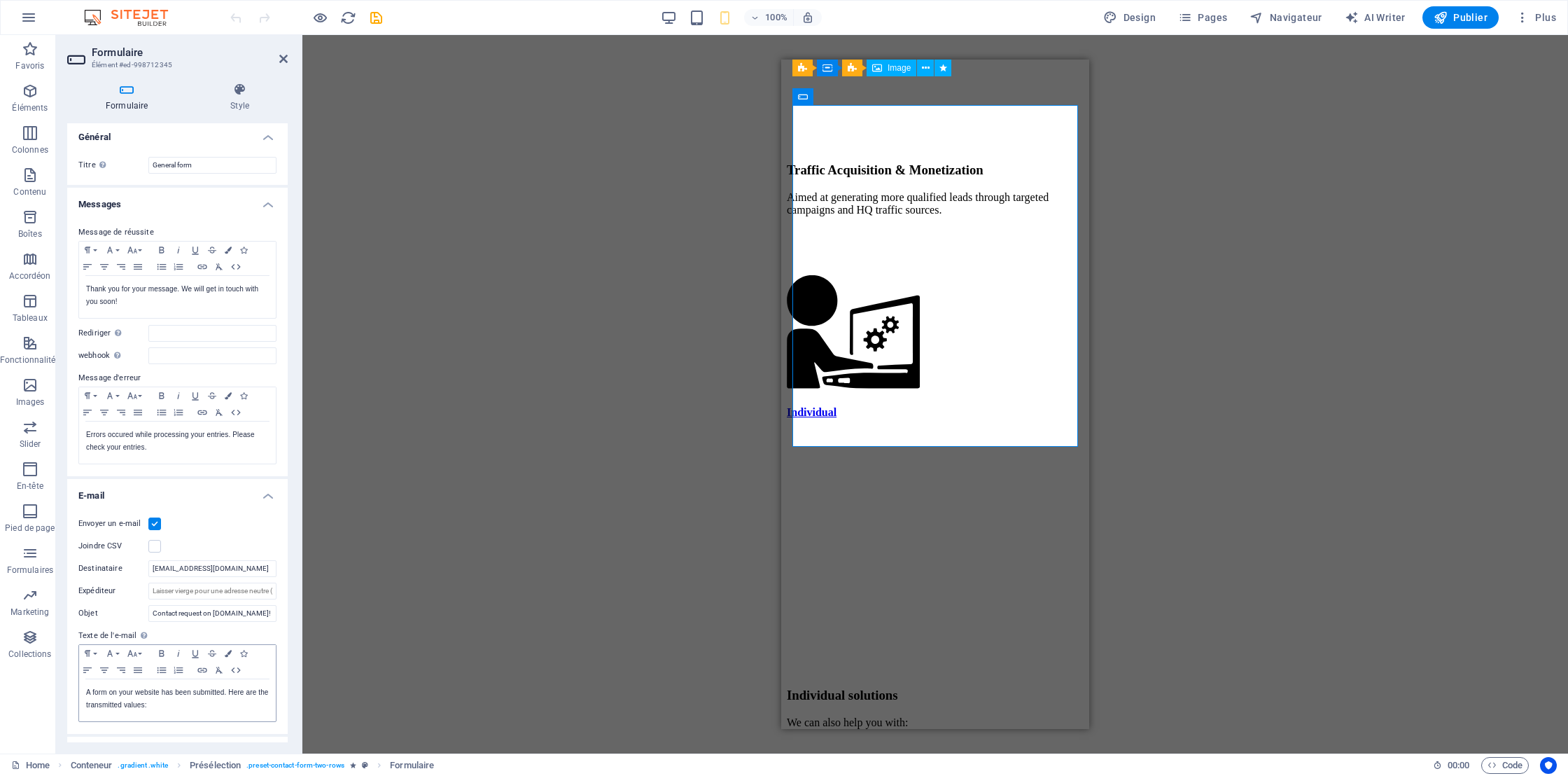
scroll to position [0, 0]
click at [243, 83] on icon at bounding box center [240, 89] width 96 height 14
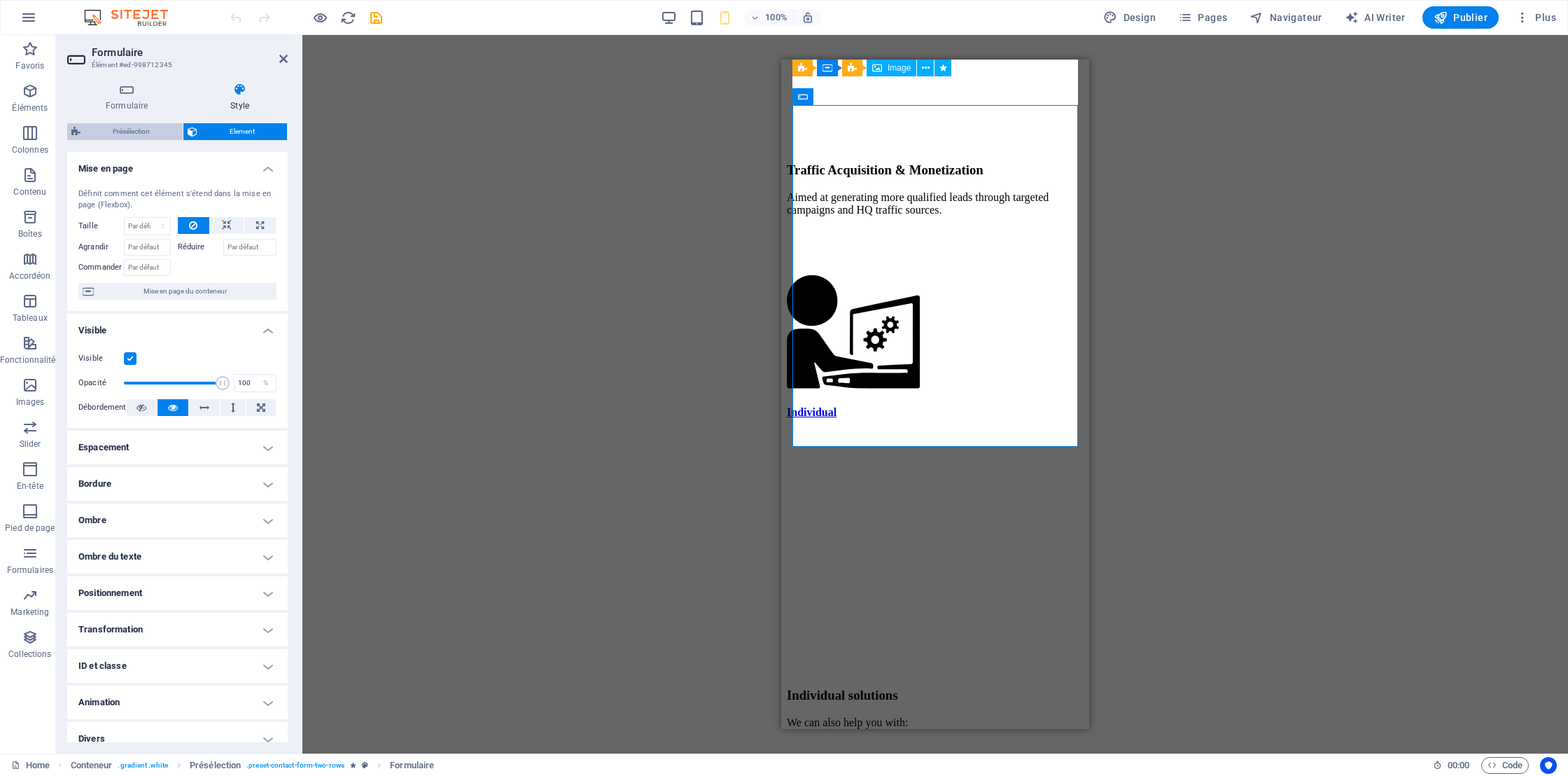
click at [131, 133] on span "Présélection" at bounding box center [132, 131] width 94 height 17
select select "px"
select select "rem"
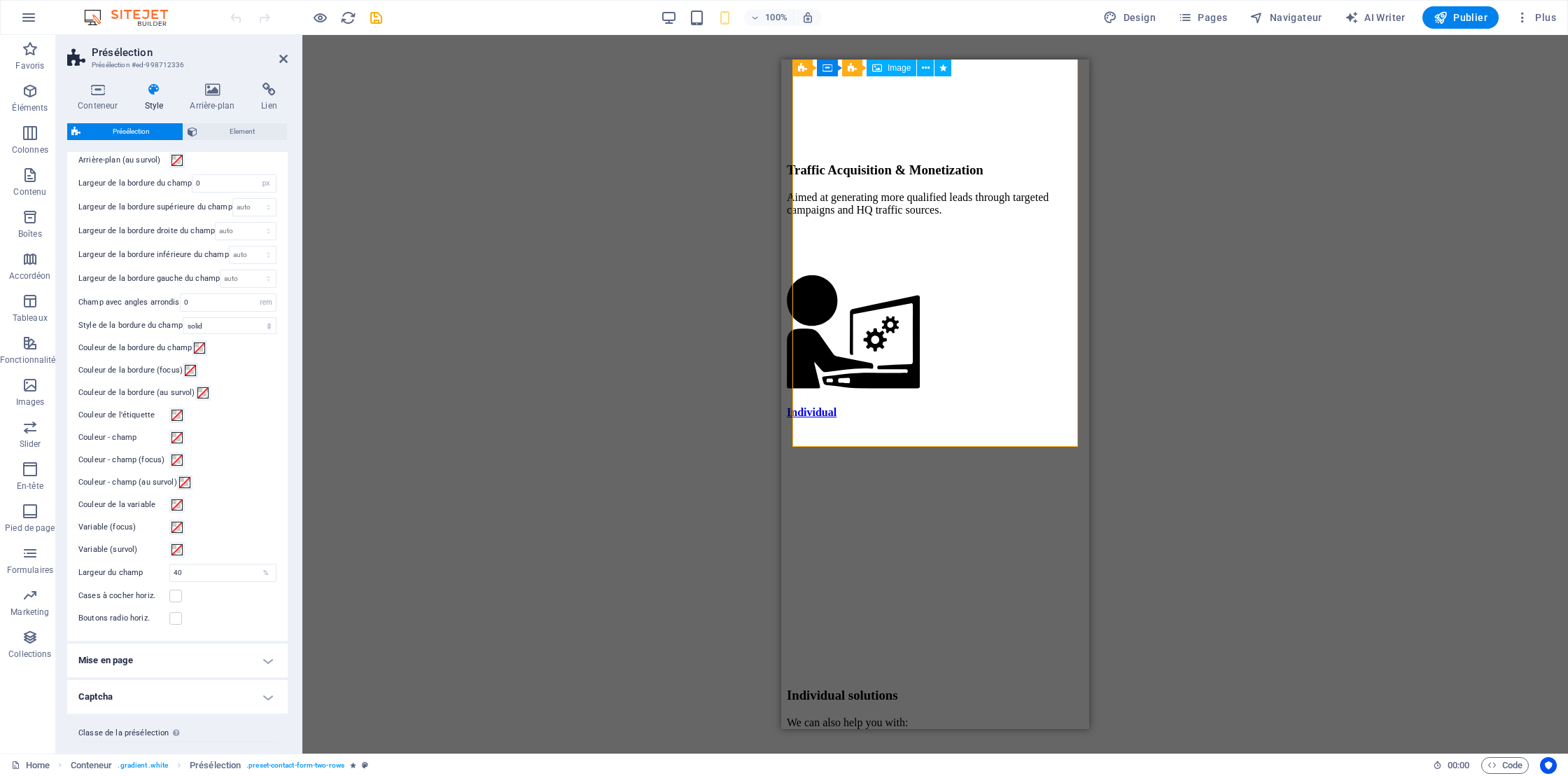
scroll to position [147, 0]
click at [266, 668] on h4 "Captcha" at bounding box center [177, 670] width 221 height 33
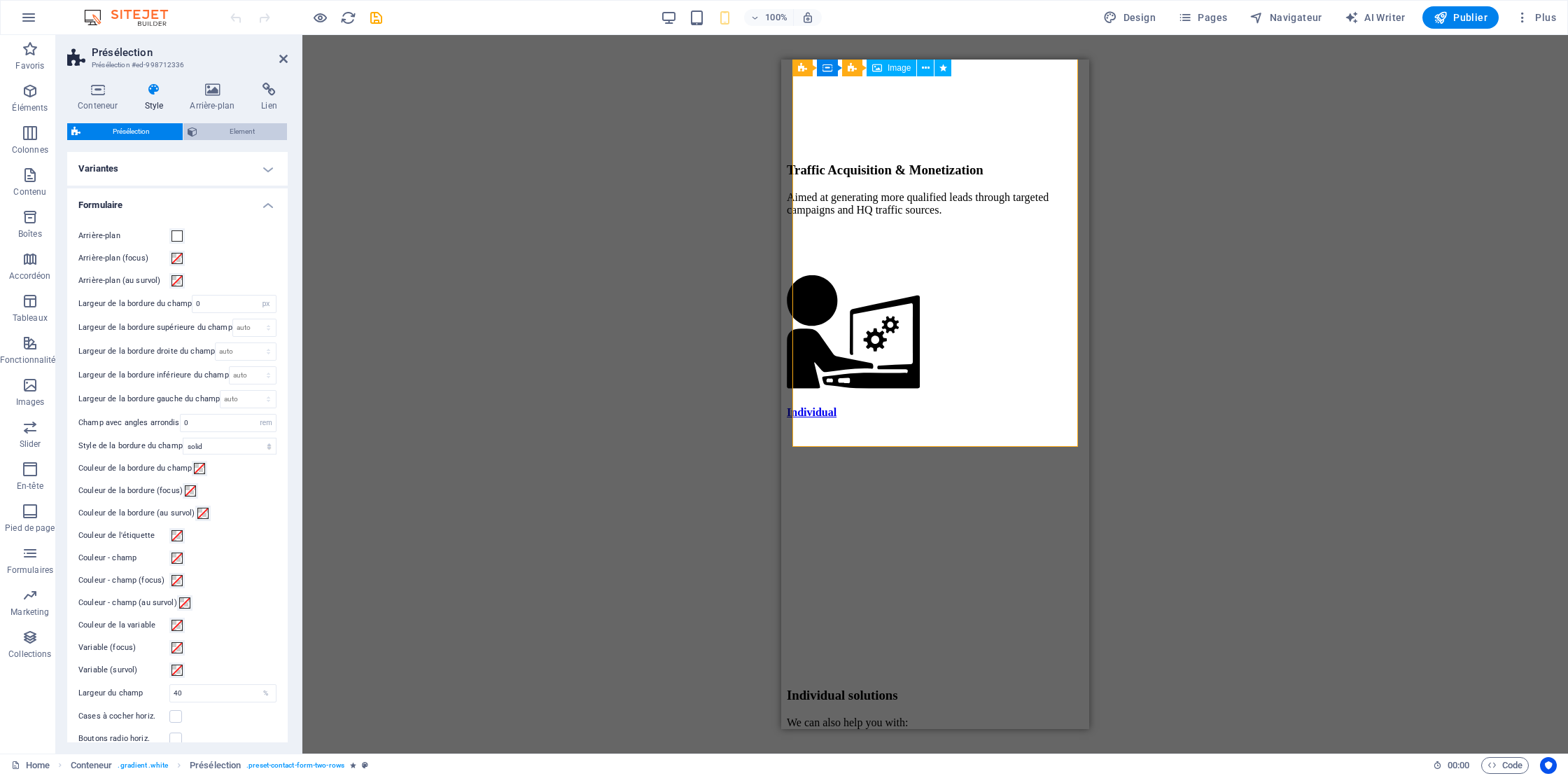
click at [256, 131] on span "Element" at bounding box center [242, 131] width 81 height 17
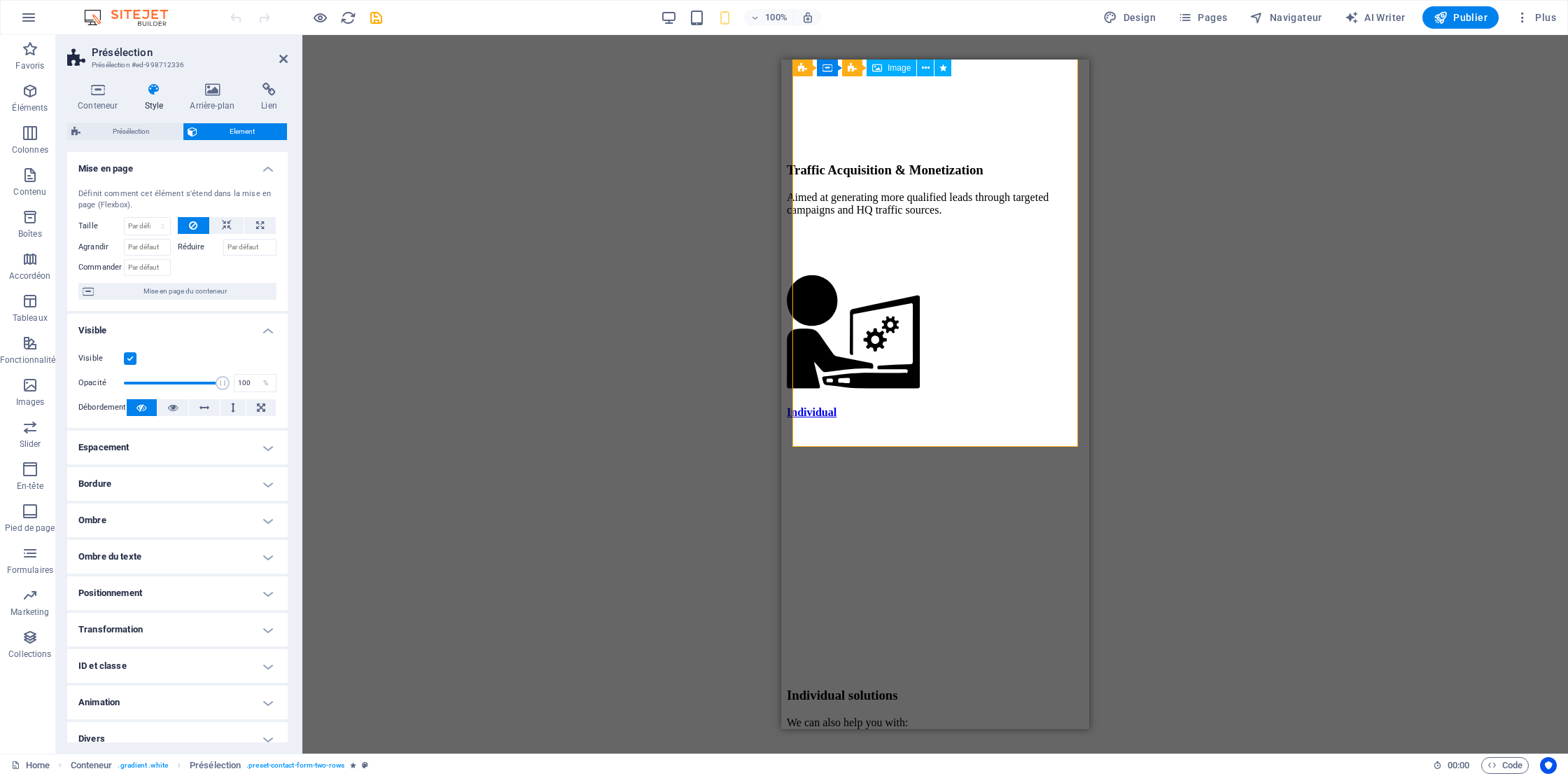
scroll to position [13, 0]
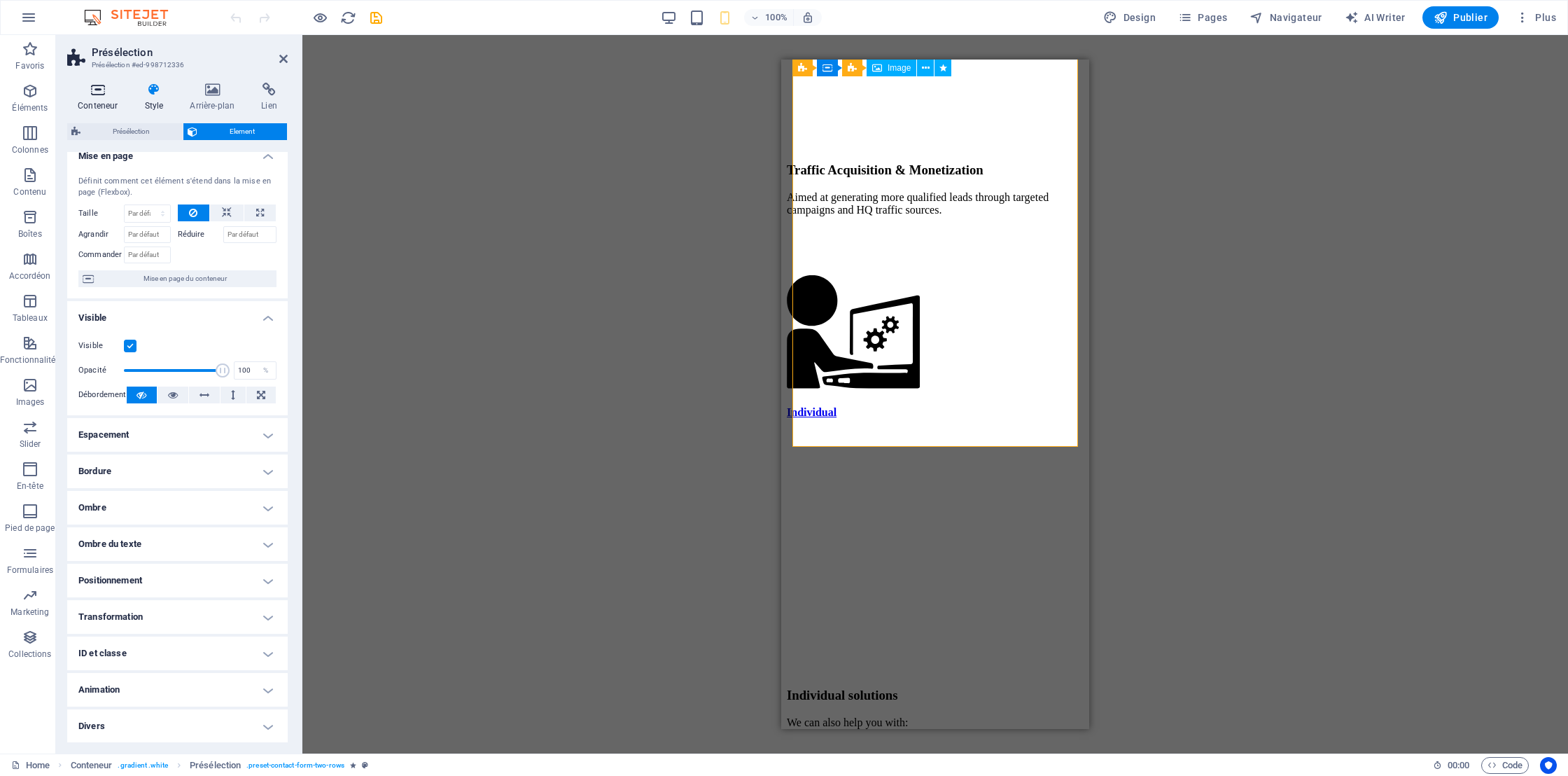
click at [94, 86] on icon at bounding box center [97, 89] width 61 height 14
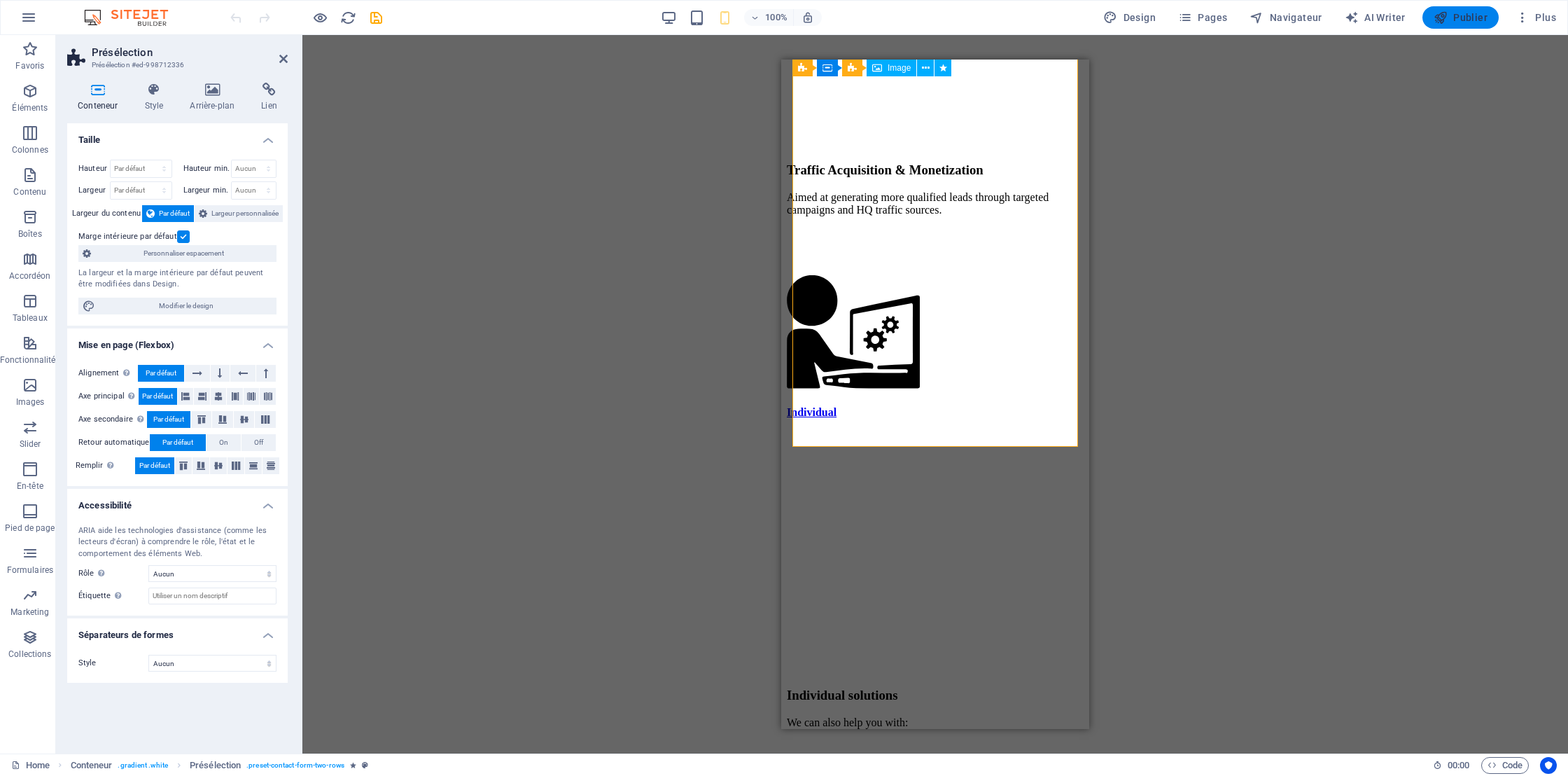
click at [1471, 23] on span "Publier" at bounding box center [1460, 18] width 54 height 14
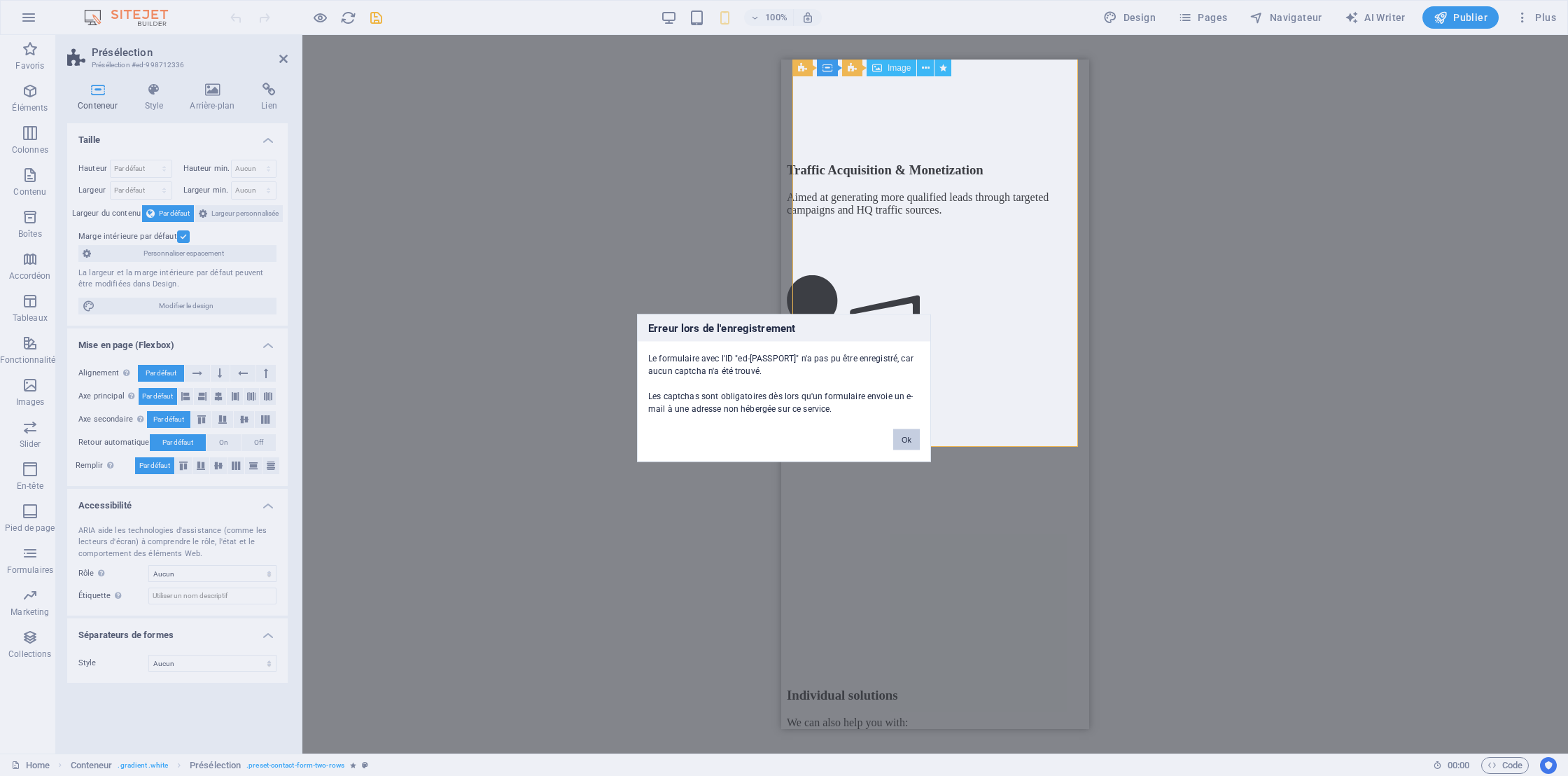
click at [915, 439] on button "Ok" at bounding box center [906, 439] width 27 height 21
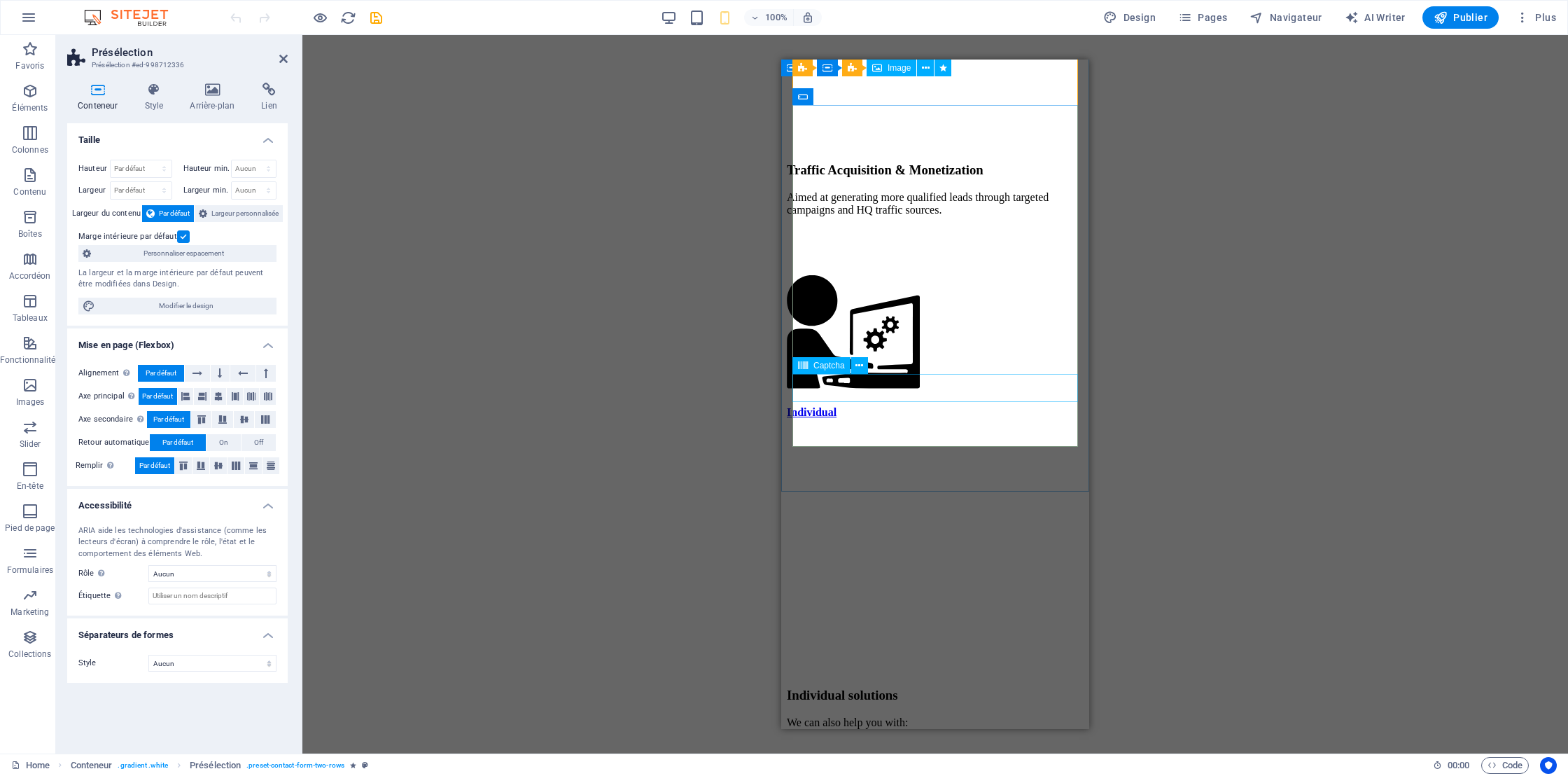
click at [819, 367] on span "Captcha" at bounding box center [829, 365] width 31 height 9
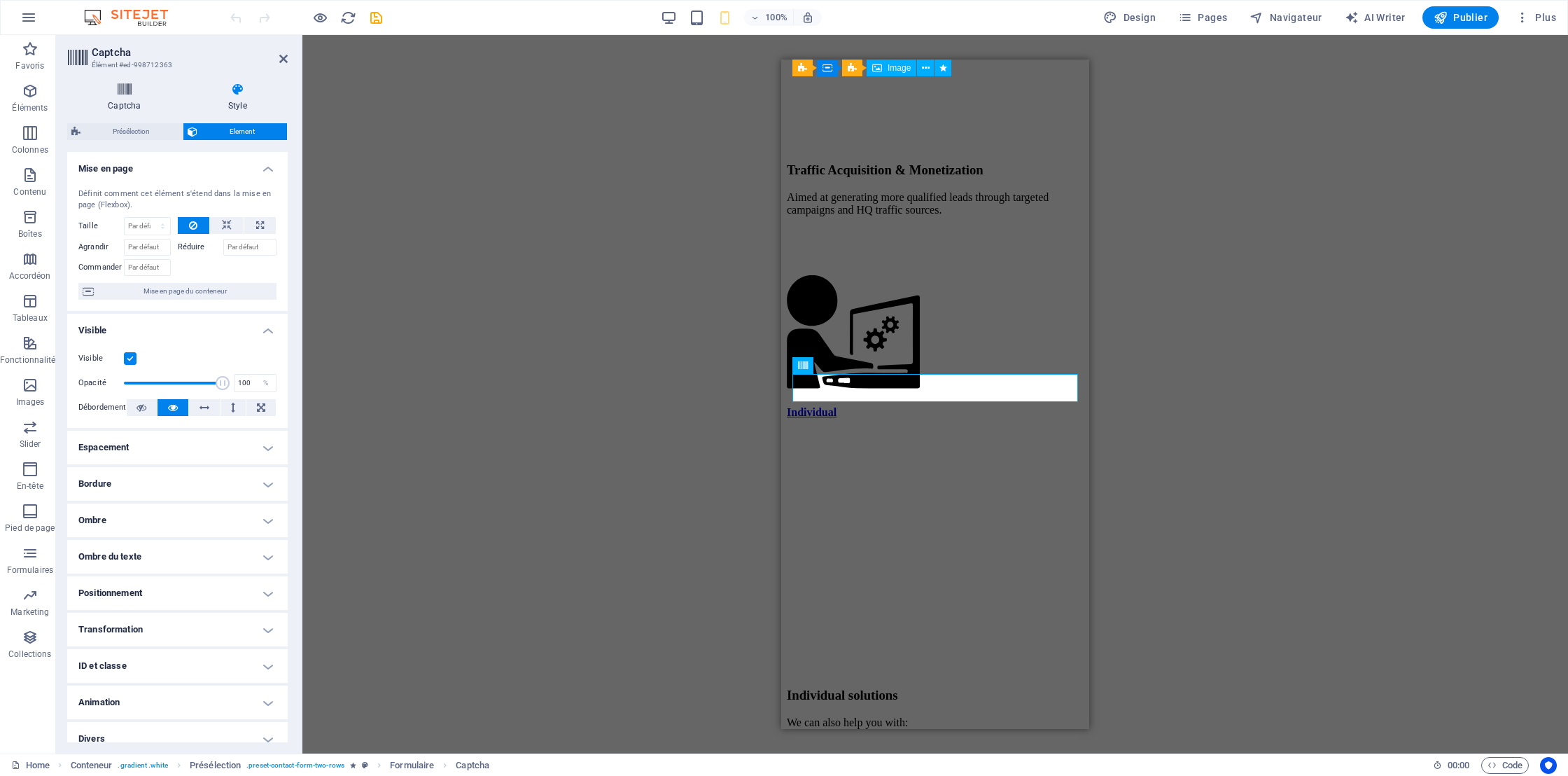
click at [140, 95] on icon at bounding box center [124, 89] width 115 height 14
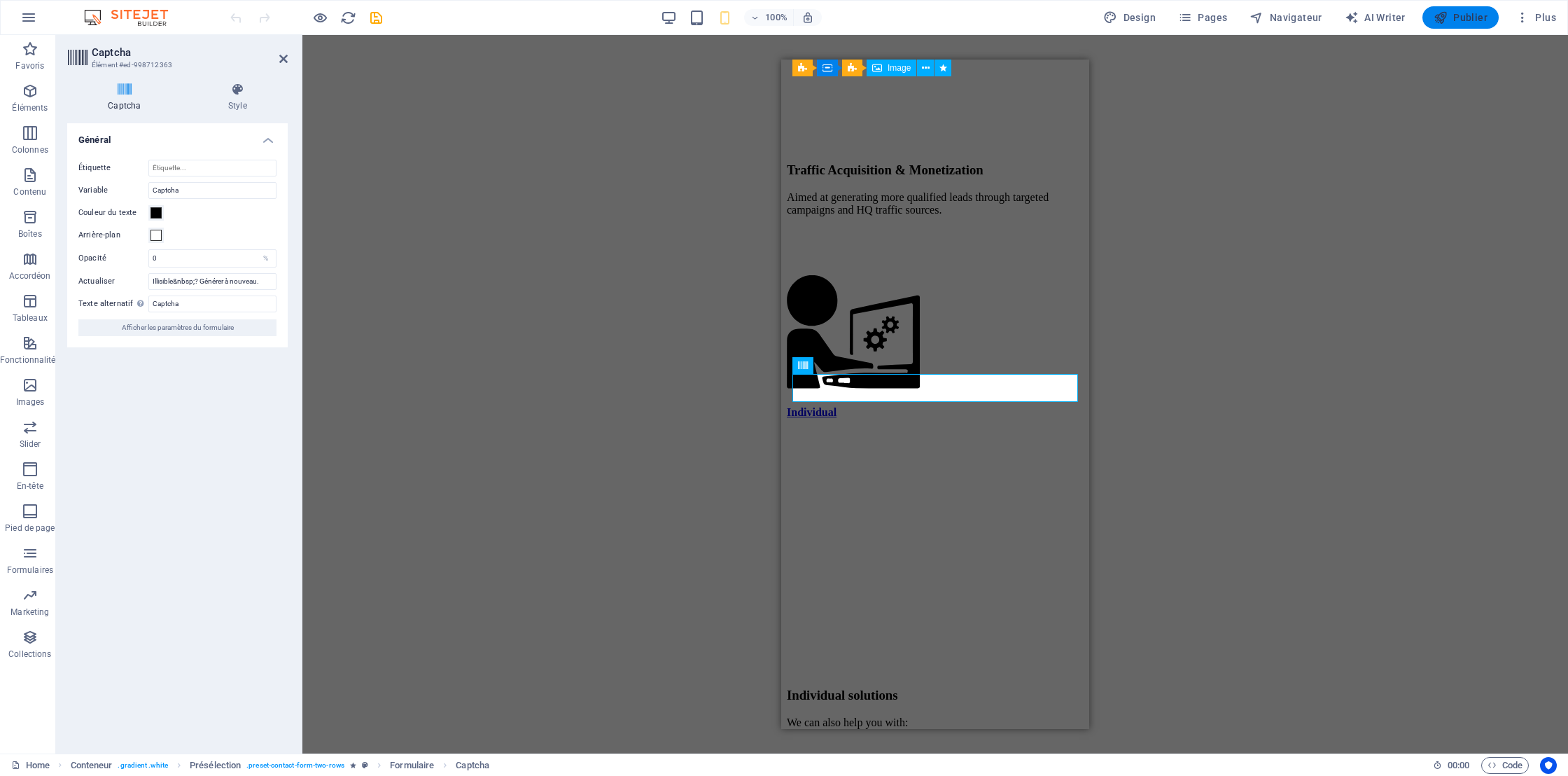
click at [1463, 15] on span "Publier" at bounding box center [1460, 18] width 54 height 14
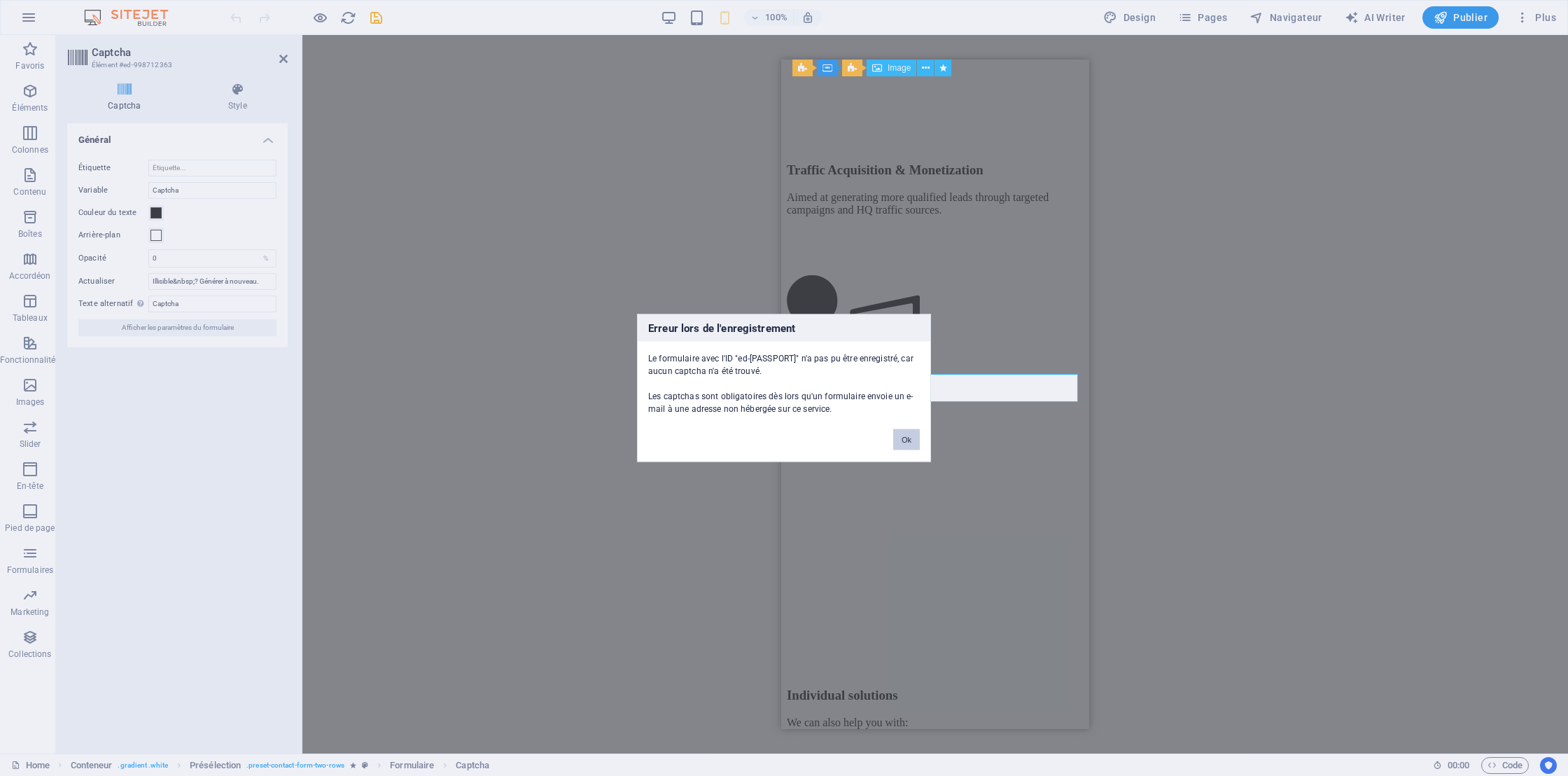
click at [906, 441] on button "Ok" at bounding box center [906, 439] width 27 height 21
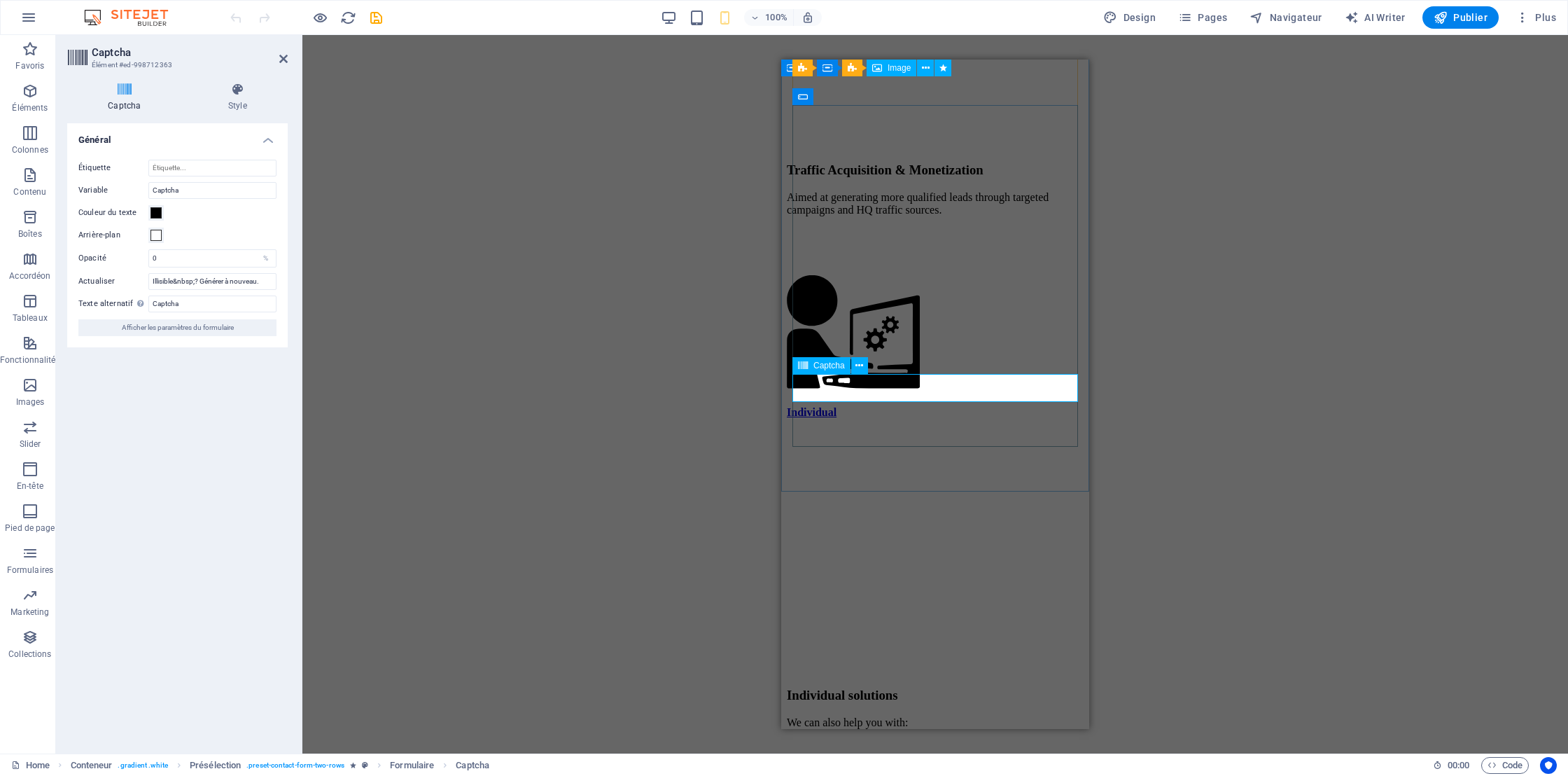
click at [201, 326] on span "Afficher les paramètres du formulaire" at bounding box center [178, 327] width 112 height 17
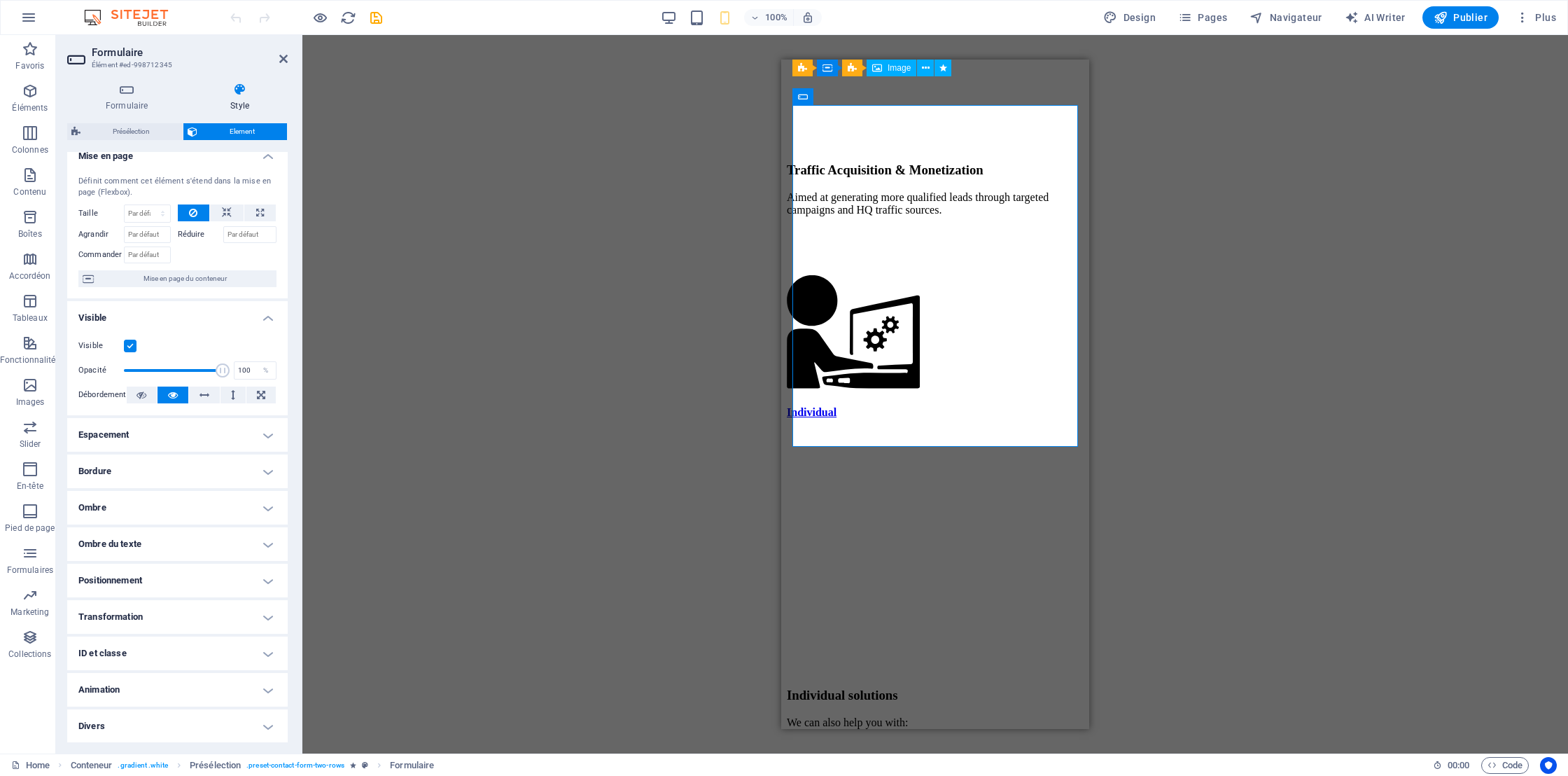
click at [265, 725] on h4 "Divers" at bounding box center [177, 726] width 221 height 33
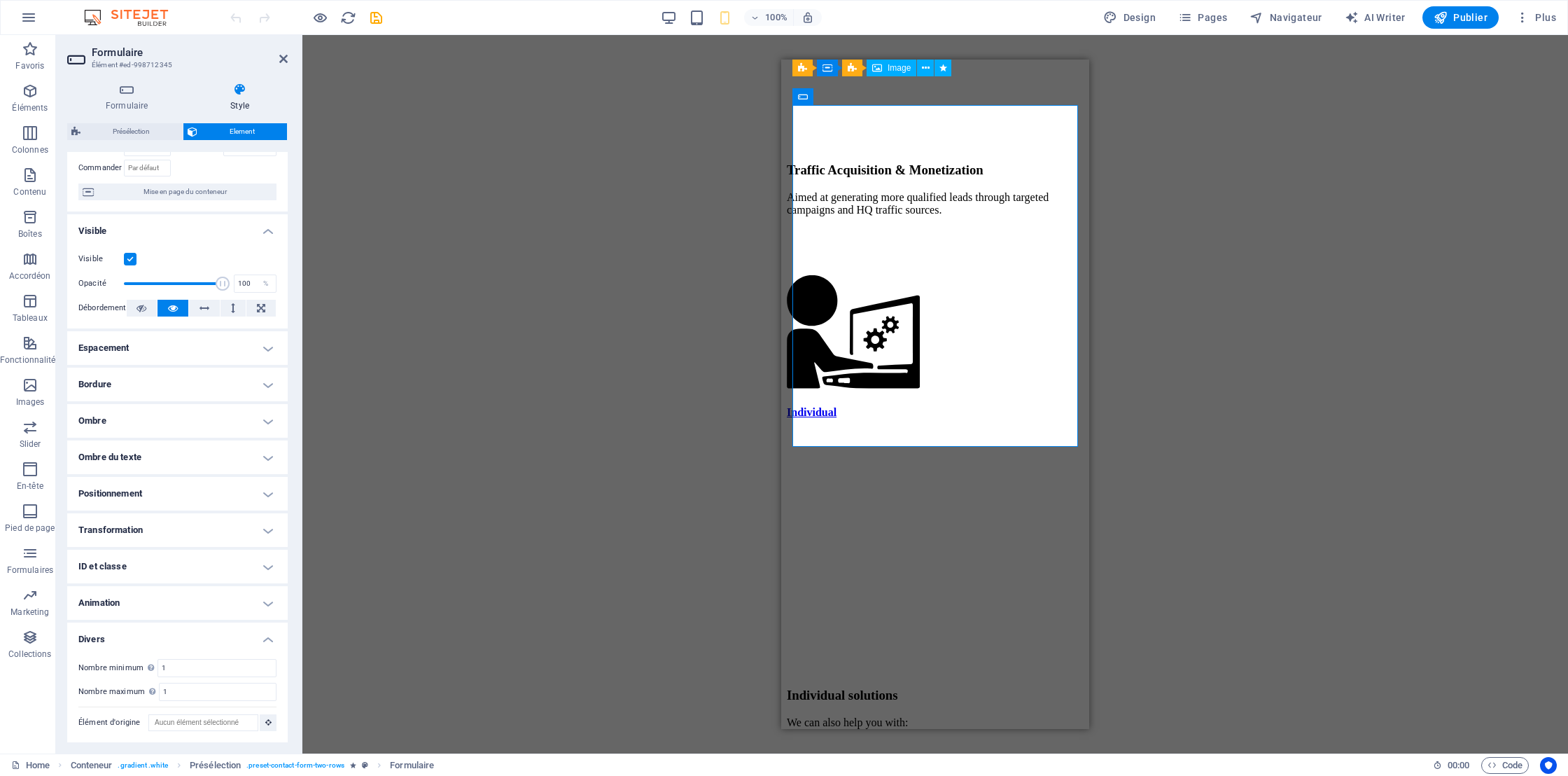
click at [261, 598] on h4 "Animation" at bounding box center [177, 603] width 221 height 33
click at [269, 569] on h4 "ID et classe" at bounding box center [177, 567] width 221 height 33
click at [175, 590] on h4 "Formulaire (form)" at bounding box center [163, 594] width 60 height 16
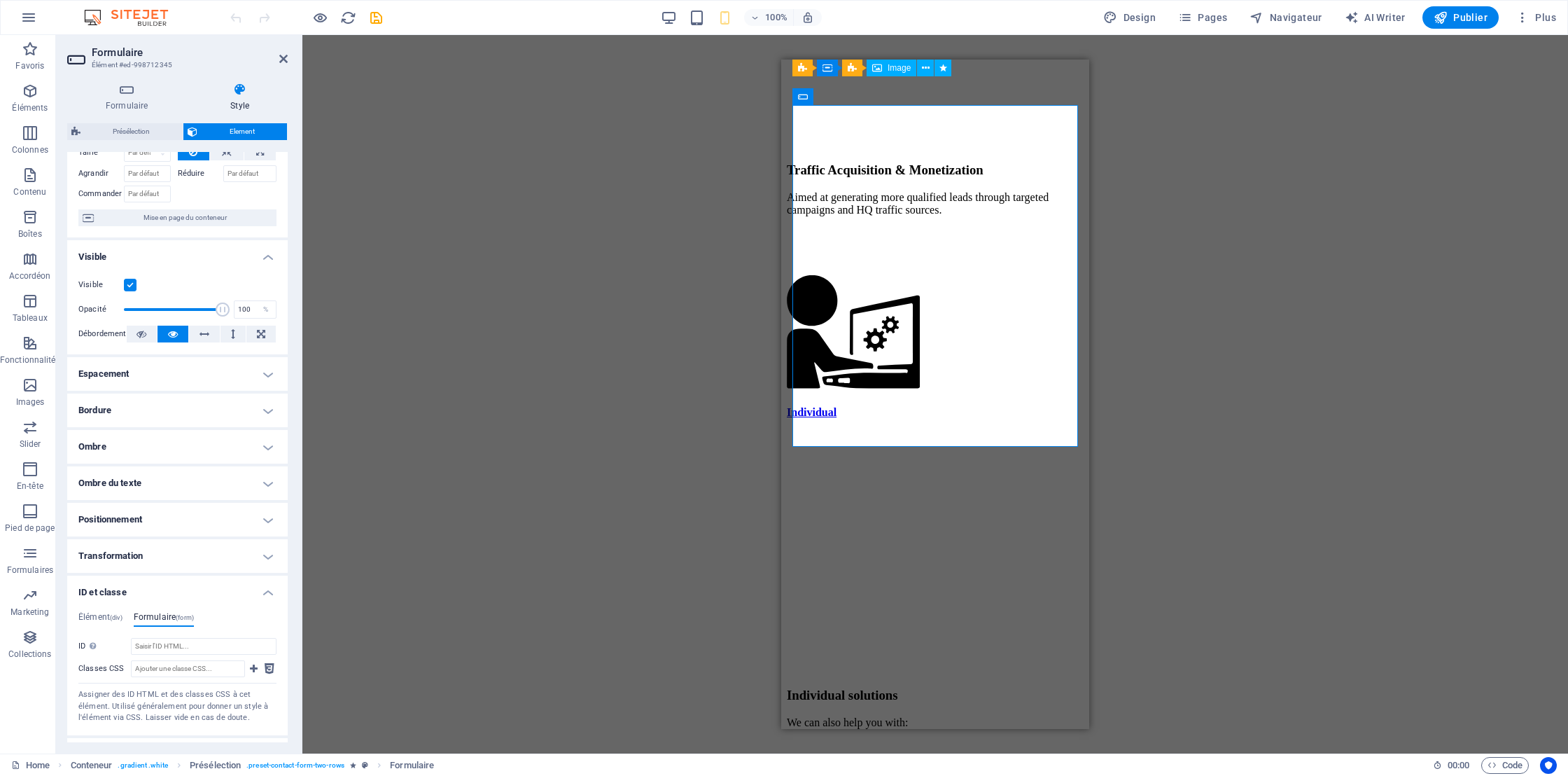
scroll to position [72, 0]
click at [269, 558] on h4 "Transformation" at bounding box center [177, 557] width 221 height 33
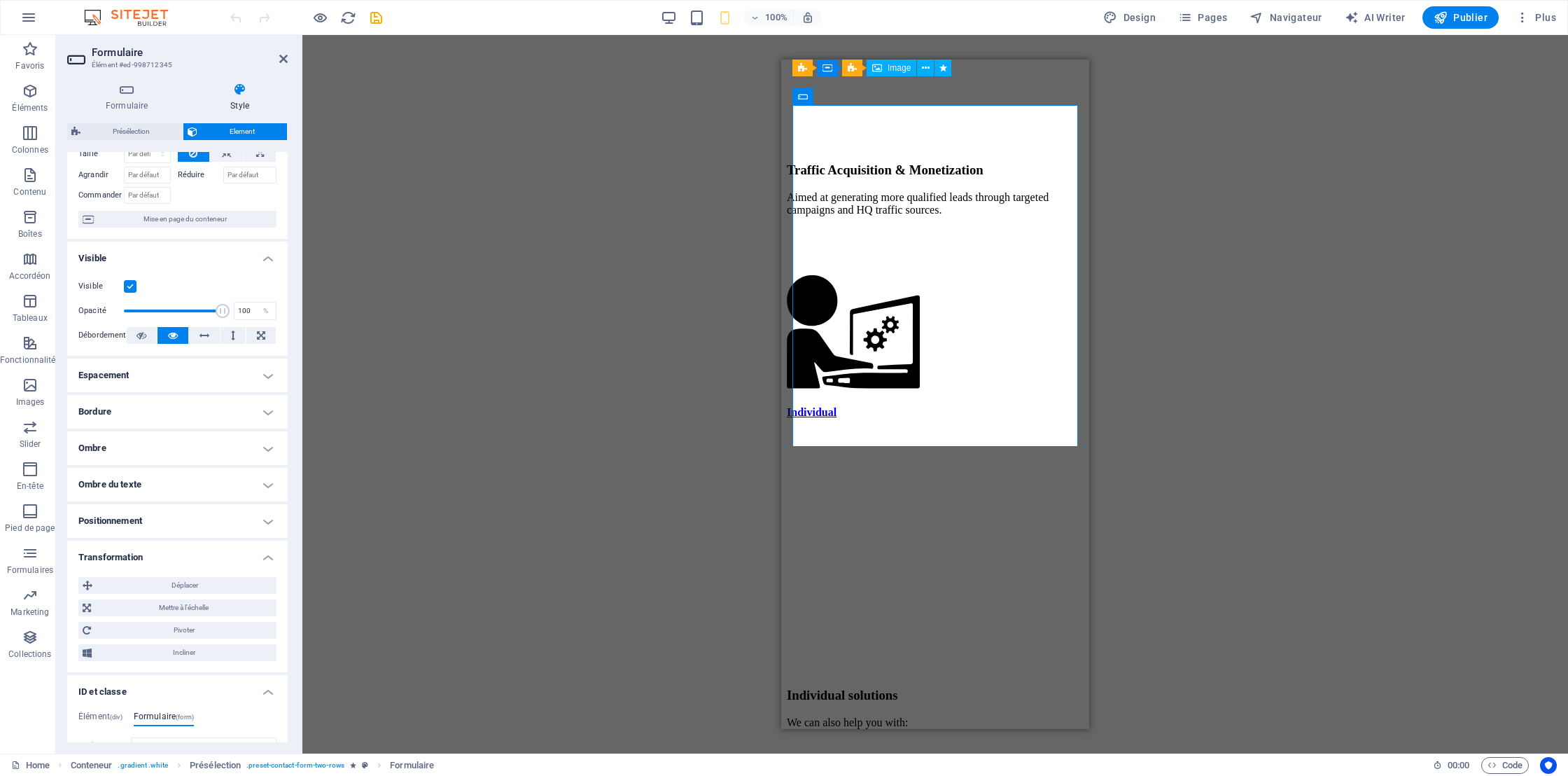
click at [264, 518] on h4 "Positionnement" at bounding box center [177, 521] width 221 height 33
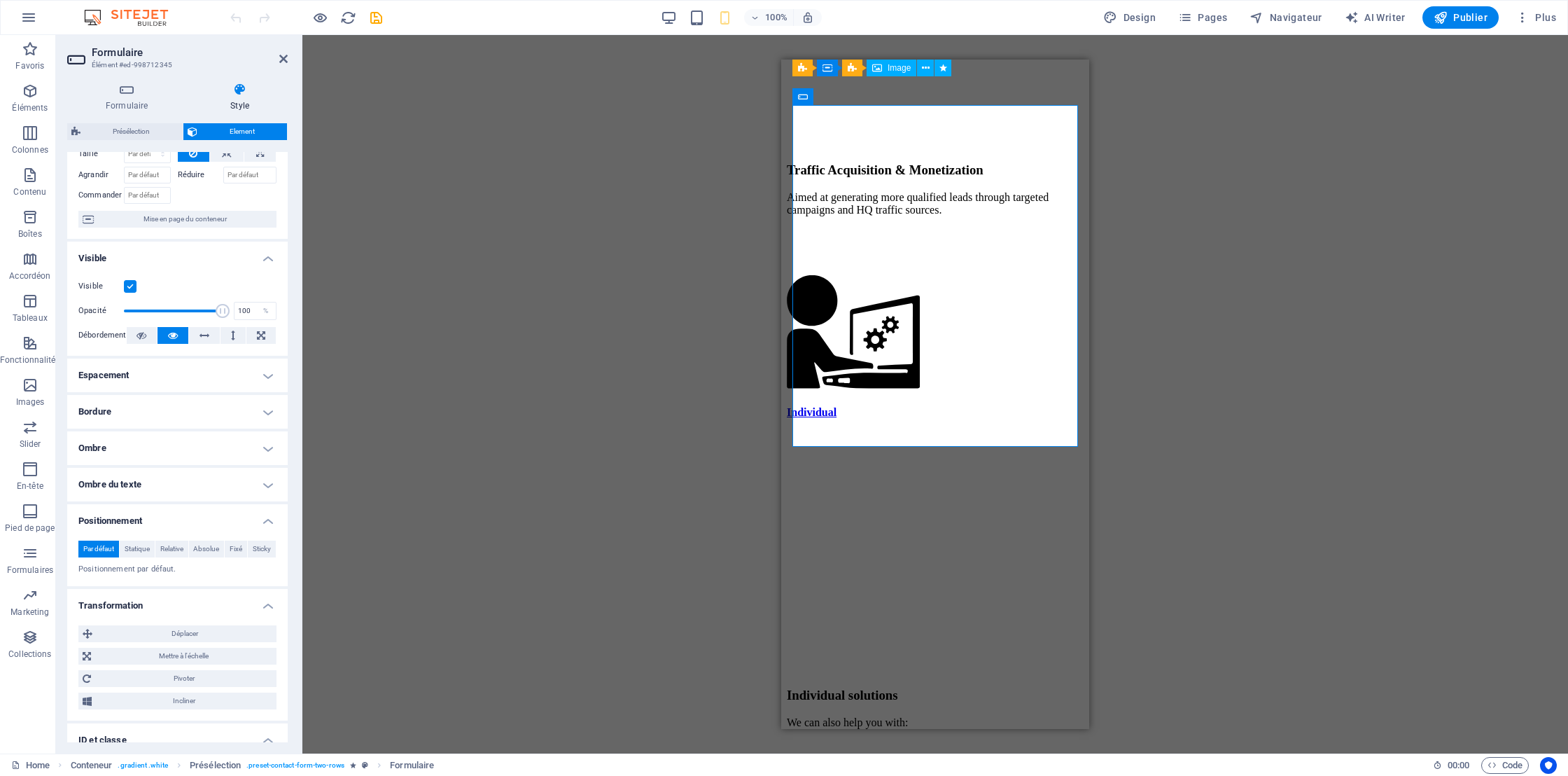
click at [267, 479] on h4 "Ombre du texte" at bounding box center [177, 484] width 221 height 33
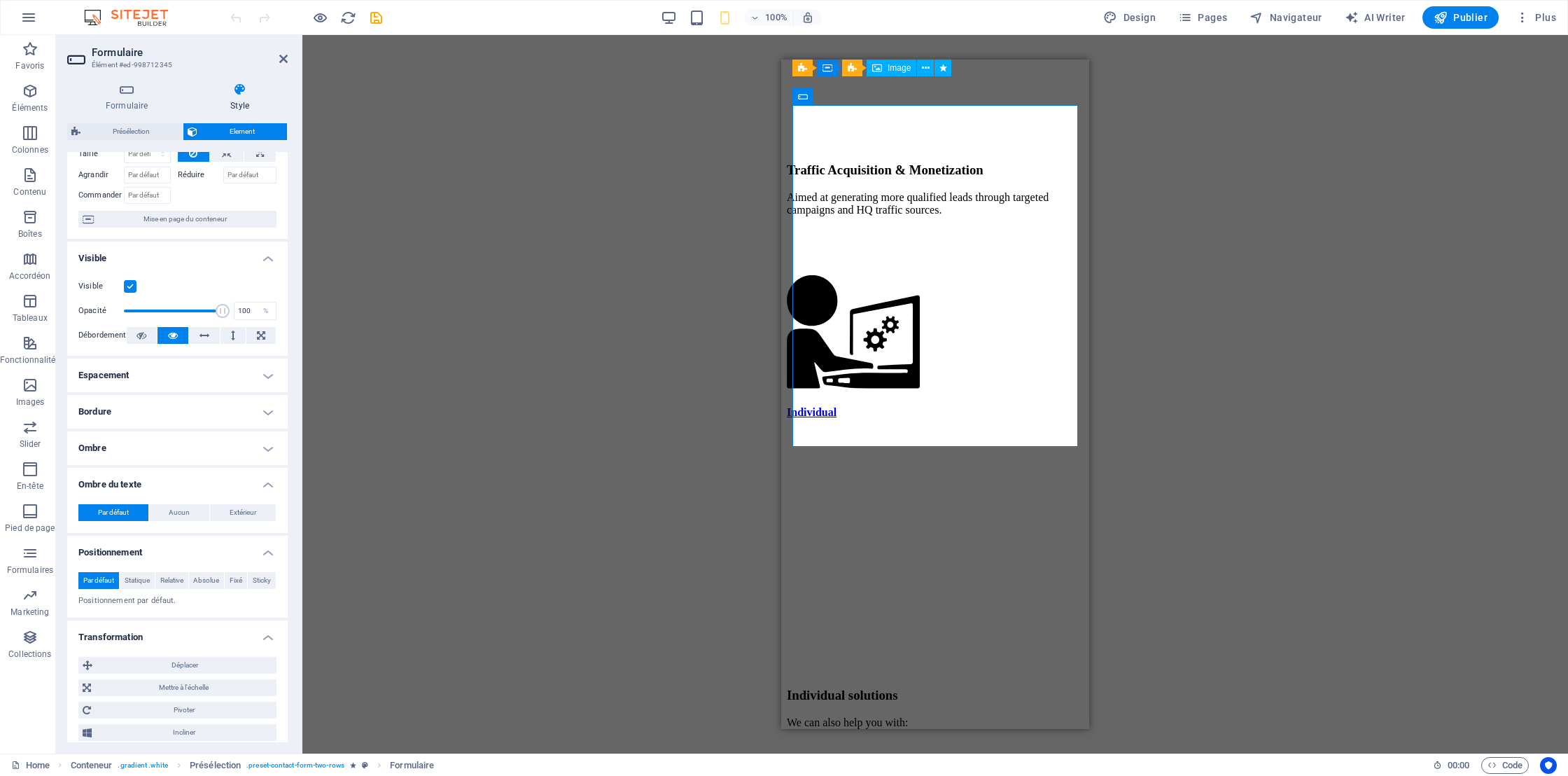
click at [272, 455] on h4 "Ombre" at bounding box center [177, 448] width 221 height 33
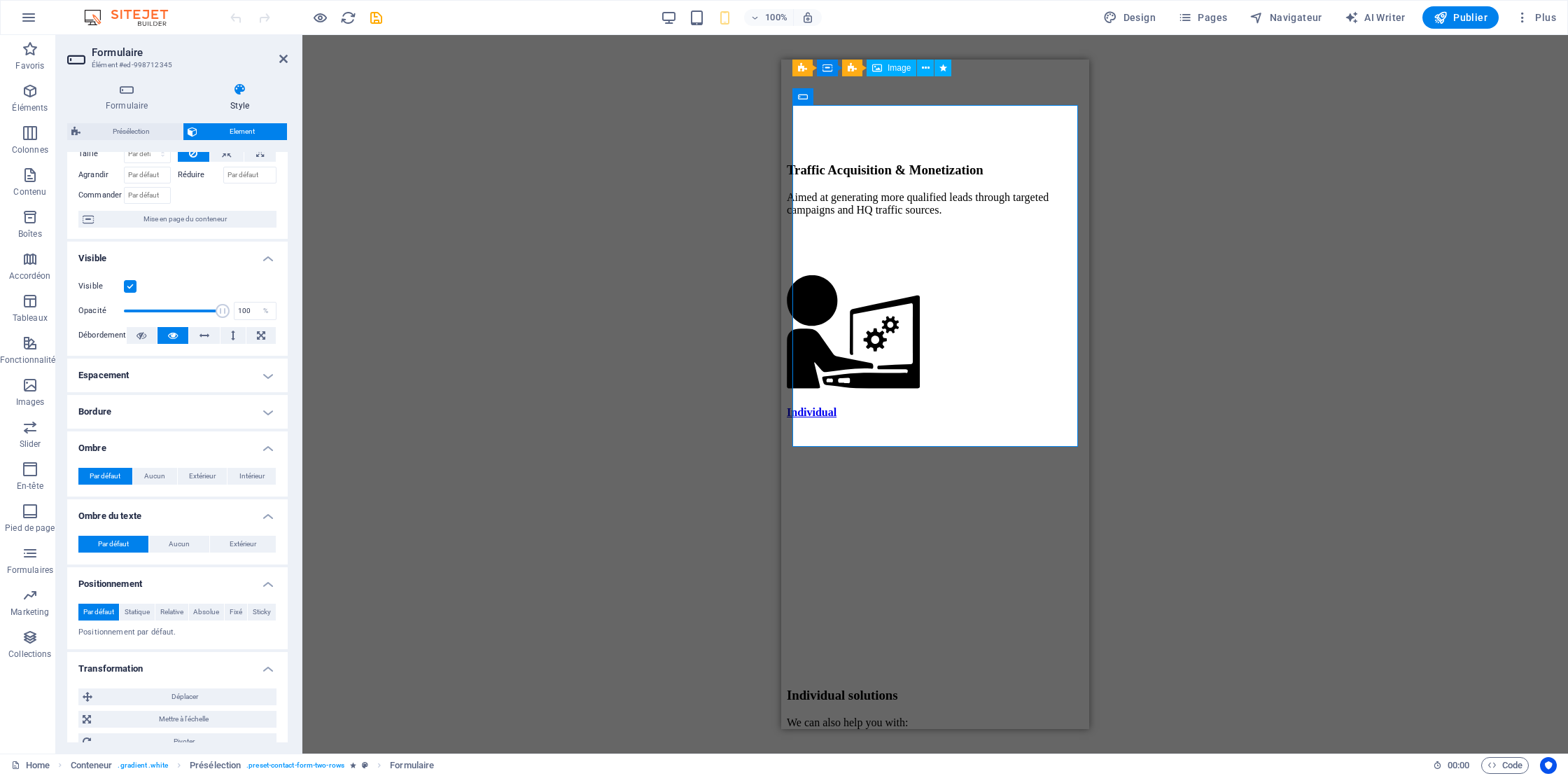
click at [275, 414] on h4 "Bordure" at bounding box center [177, 412] width 221 height 33
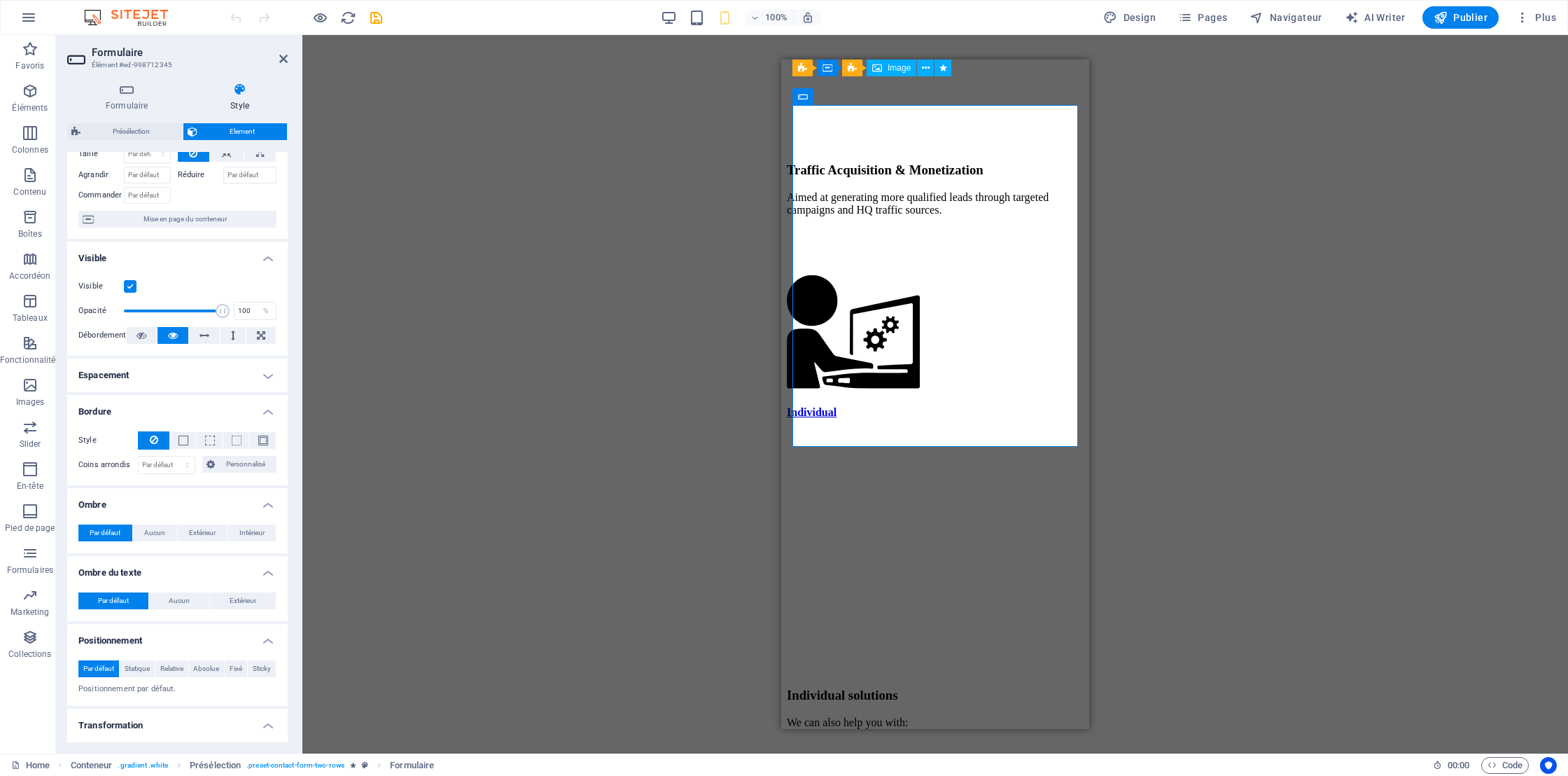
click at [271, 364] on h4 "Espacement" at bounding box center [177, 375] width 221 height 33
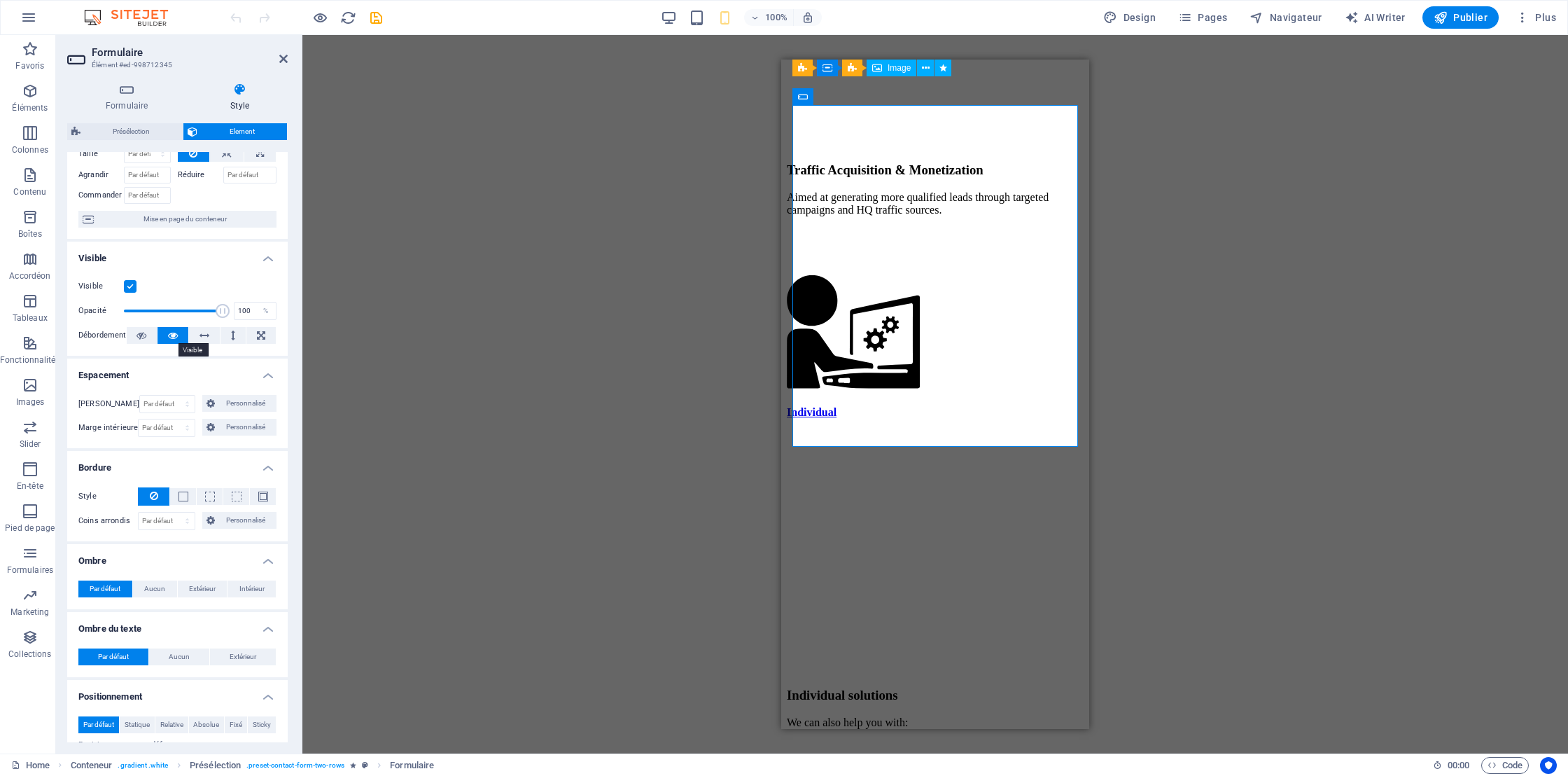
scroll to position [0, 0]
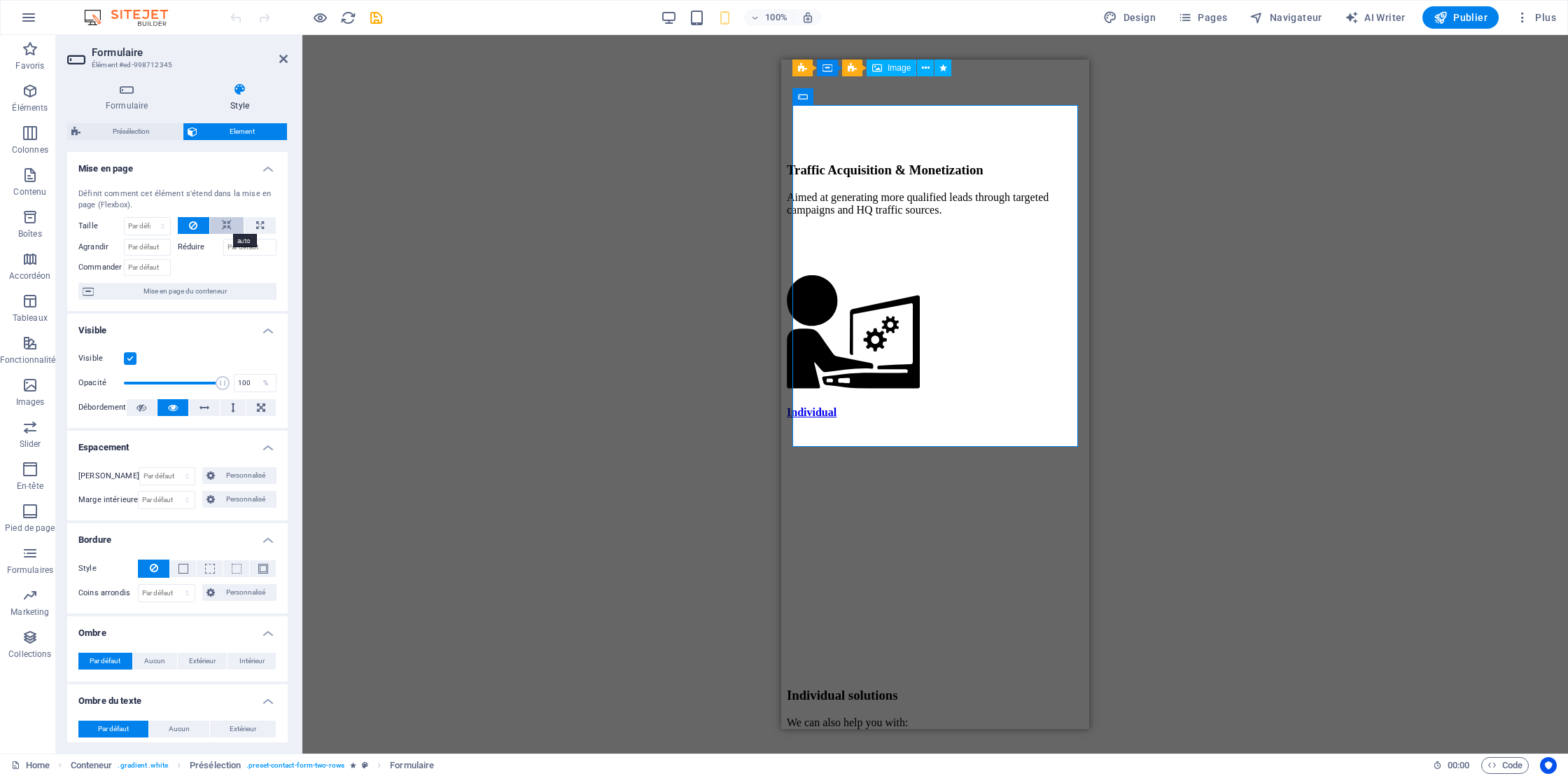
click at [223, 226] on icon at bounding box center [227, 225] width 10 height 17
click at [1480, 10] on button "Publier" at bounding box center [1460, 17] width 77 height 23
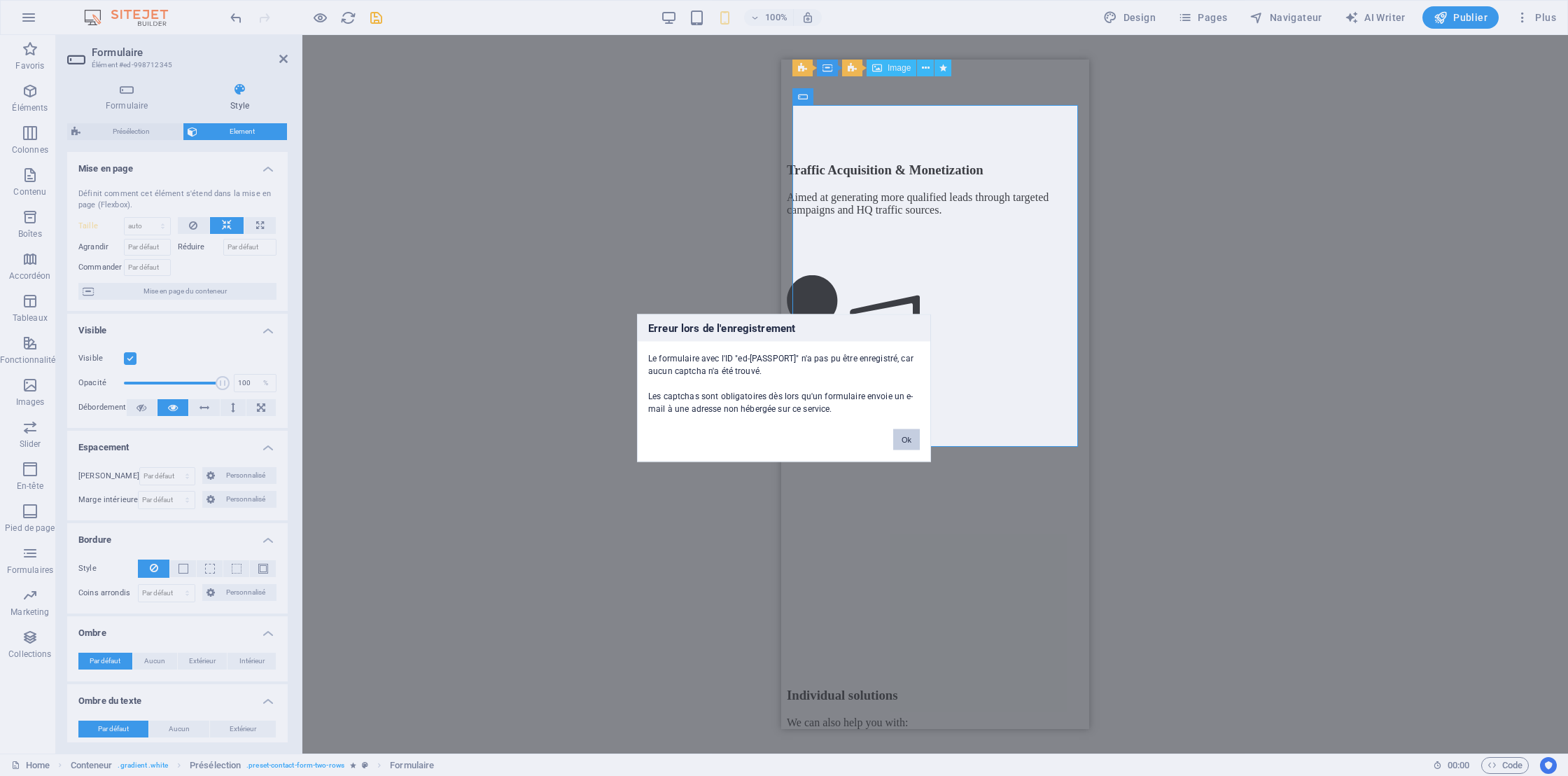
click at [903, 442] on button "Ok" at bounding box center [906, 439] width 27 height 21
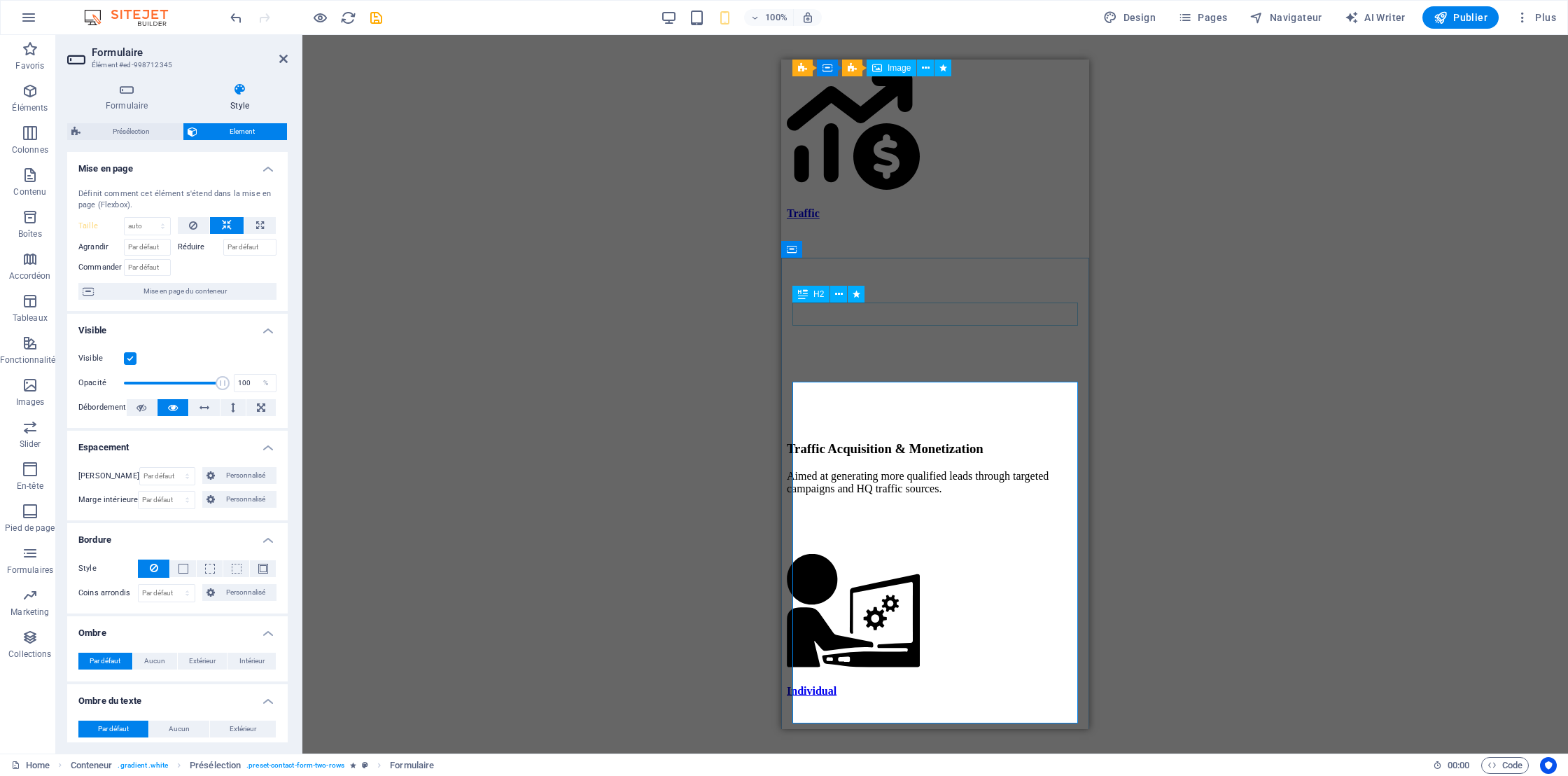
scroll to position [3243, 0]
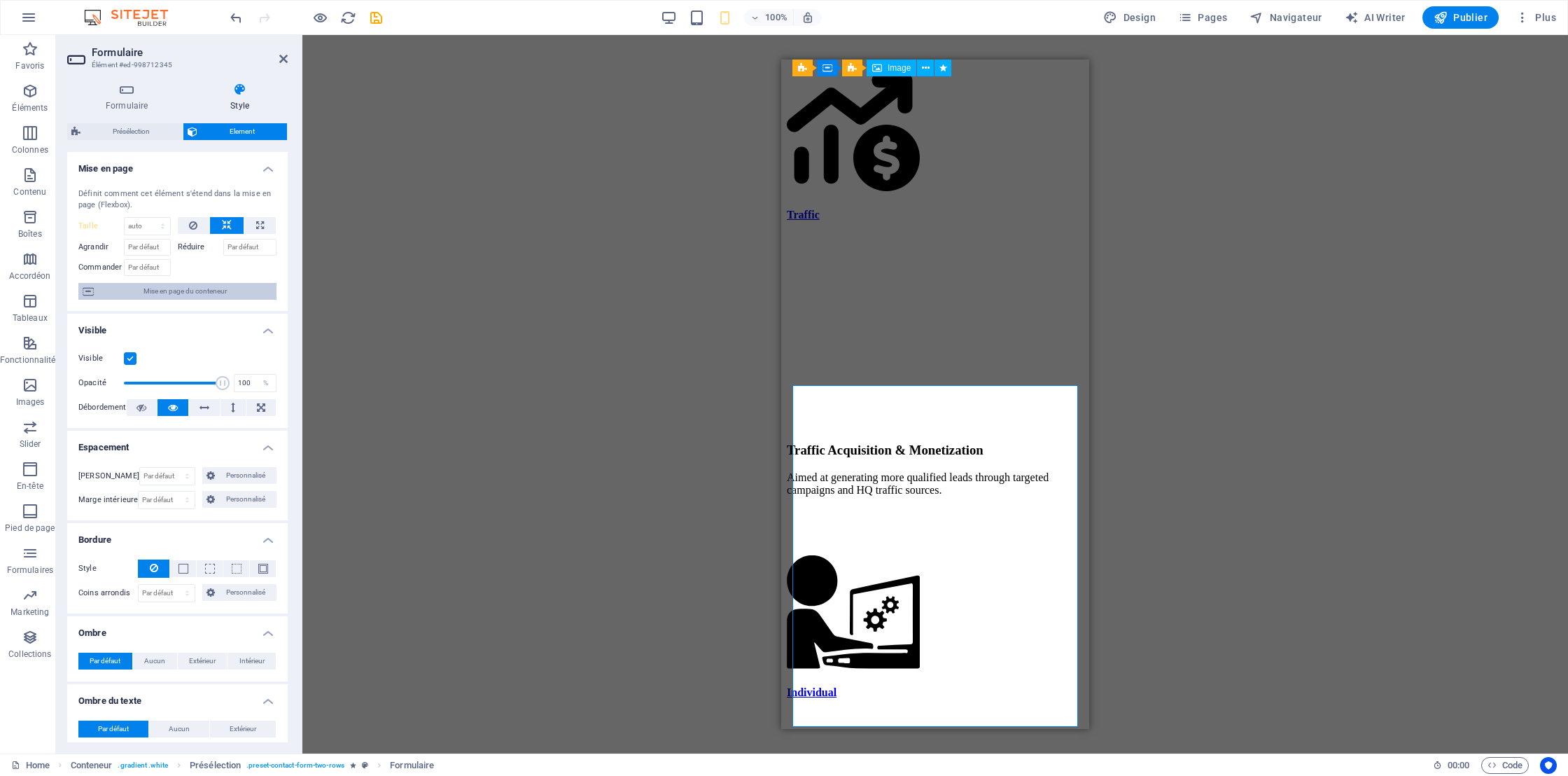
click at [152, 287] on span "Mise en page du conteneur" at bounding box center [185, 291] width 174 height 17
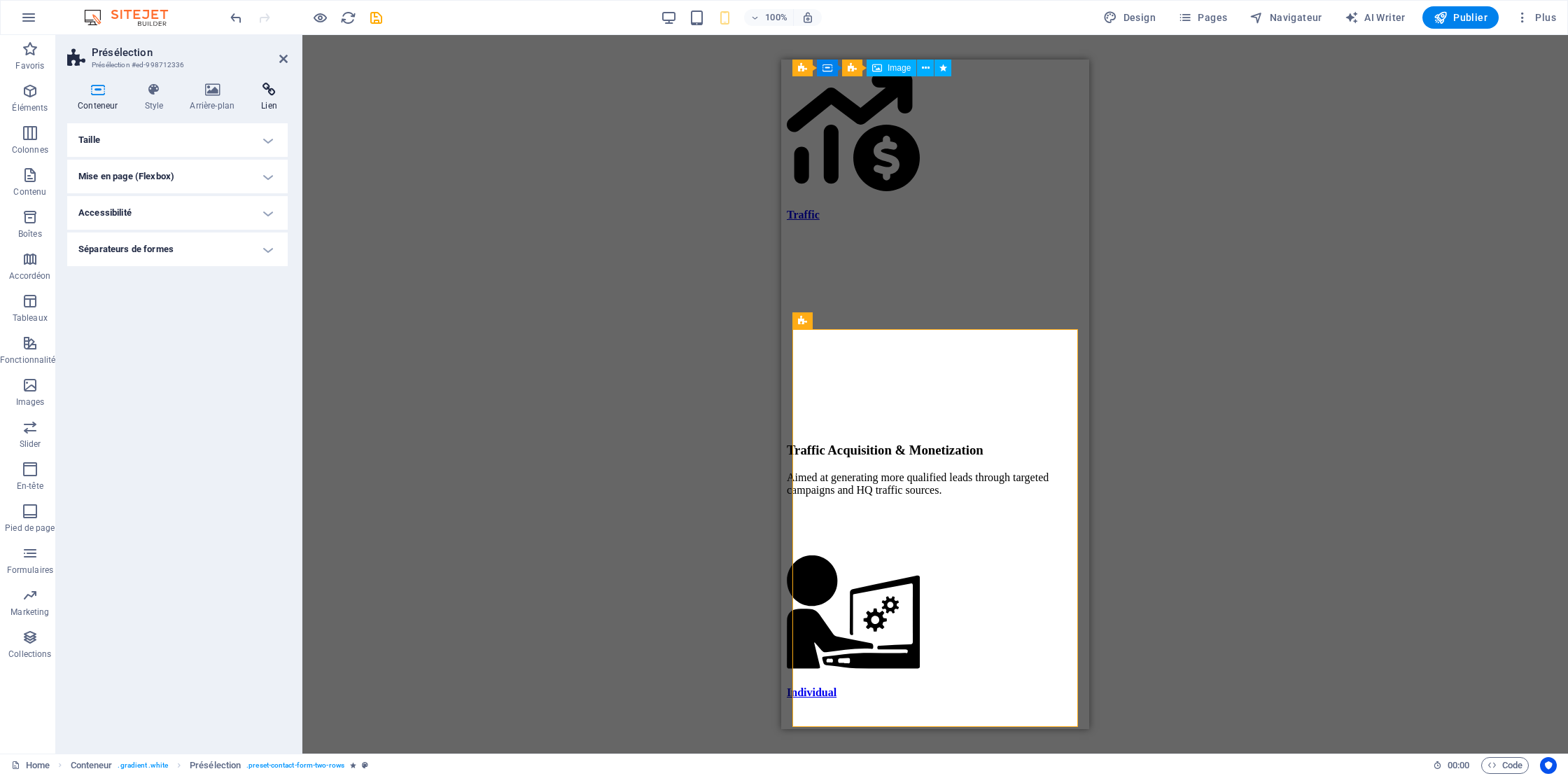
click at [264, 96] on h4 "Lien" at bounding box center [269, 97] width 37 height 29
click at [1434, 24] on icon "button" at bounding box center [1440, 18] width 14 height 14
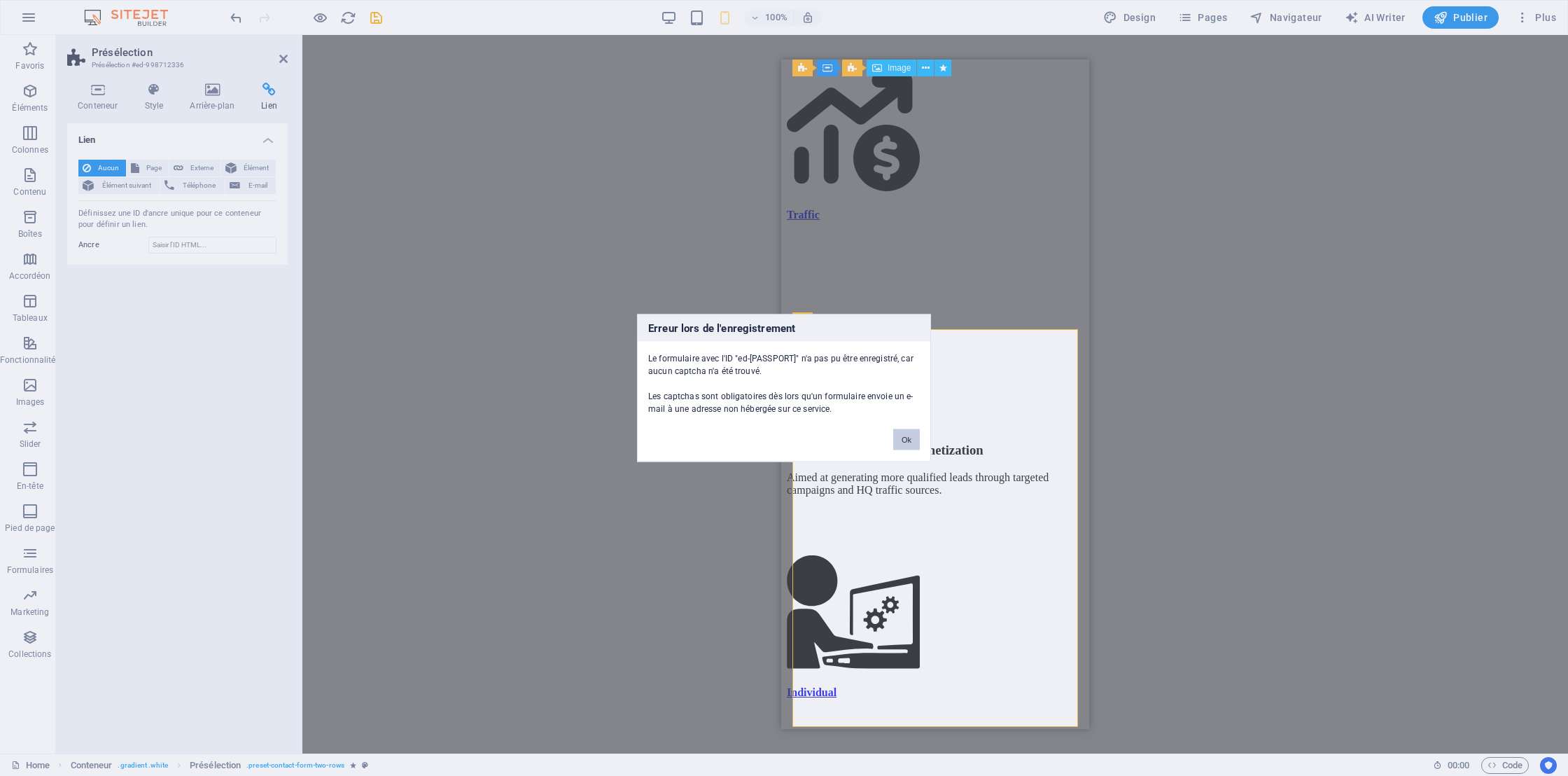
click at [908, 440] on button "Ok" at bounding box center [906, 439] width 27 height 21
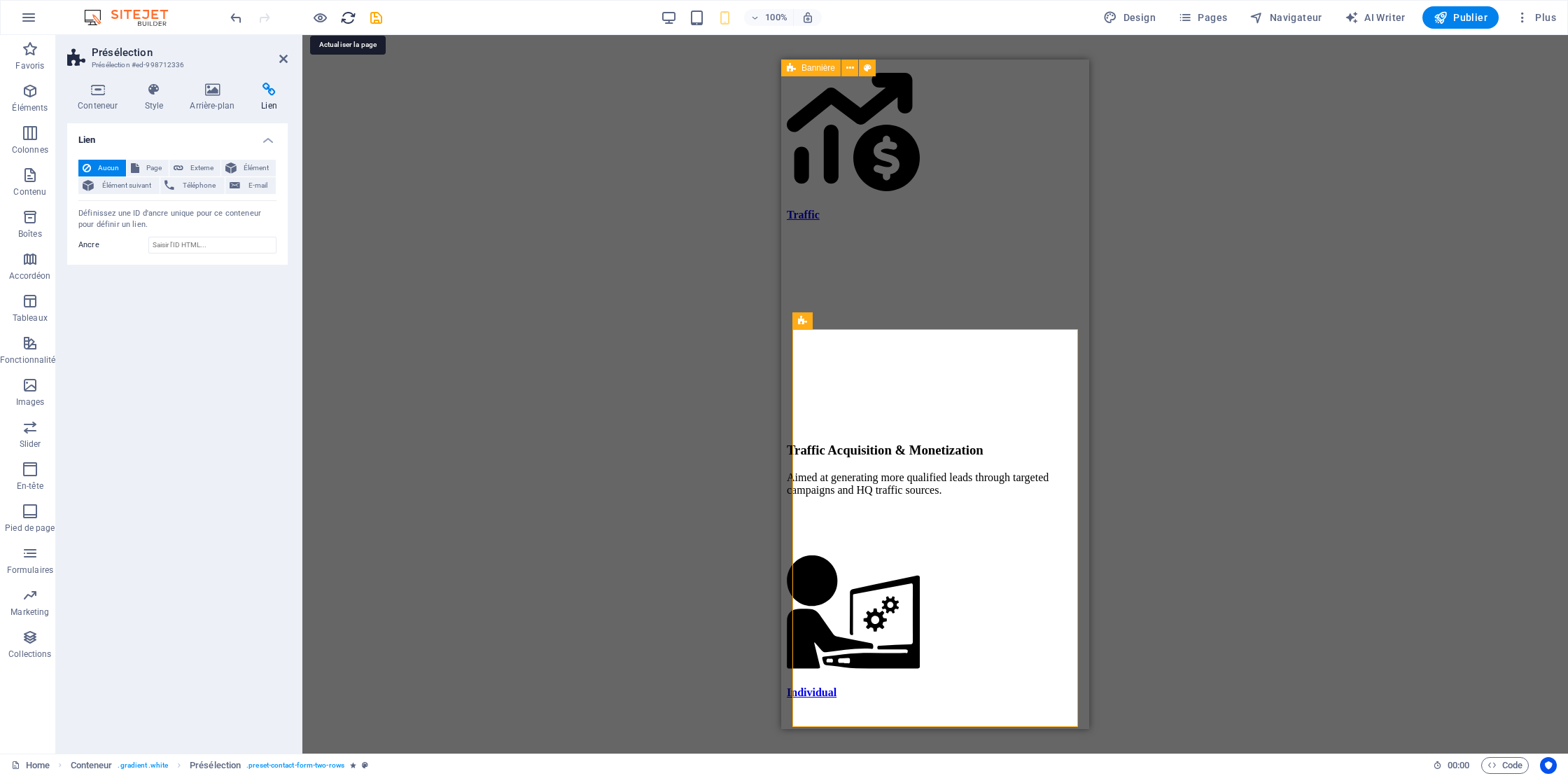
click at [352, 19] on icon "reload" at bounding box center [348, 18] width 16 height 16
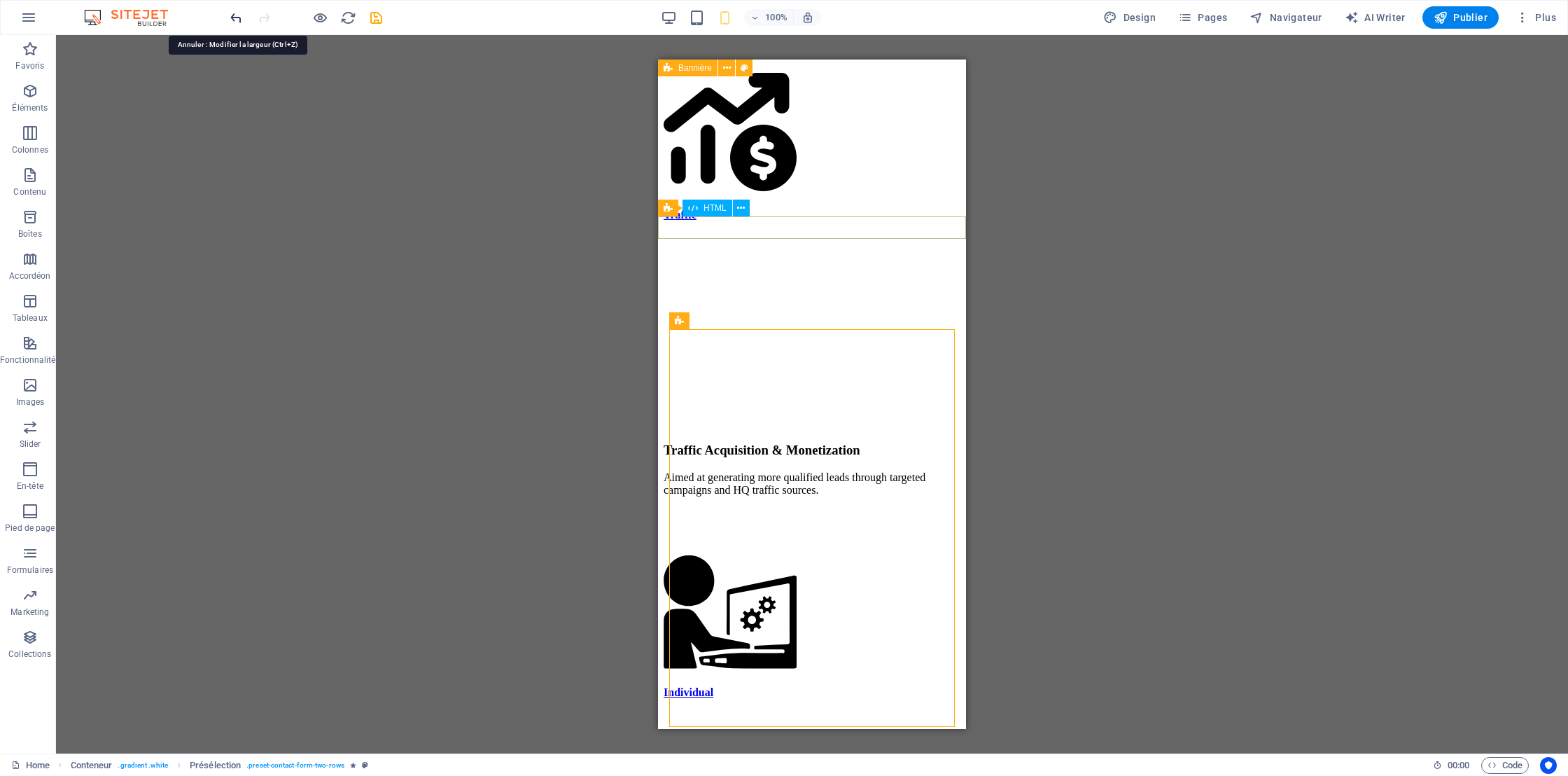
click at [233, 15] on icon "undo" at bounding box center [236, 18] width 16 height 16
click at [147, 21] on img at bounding box center [133, 17] width 105 height 17
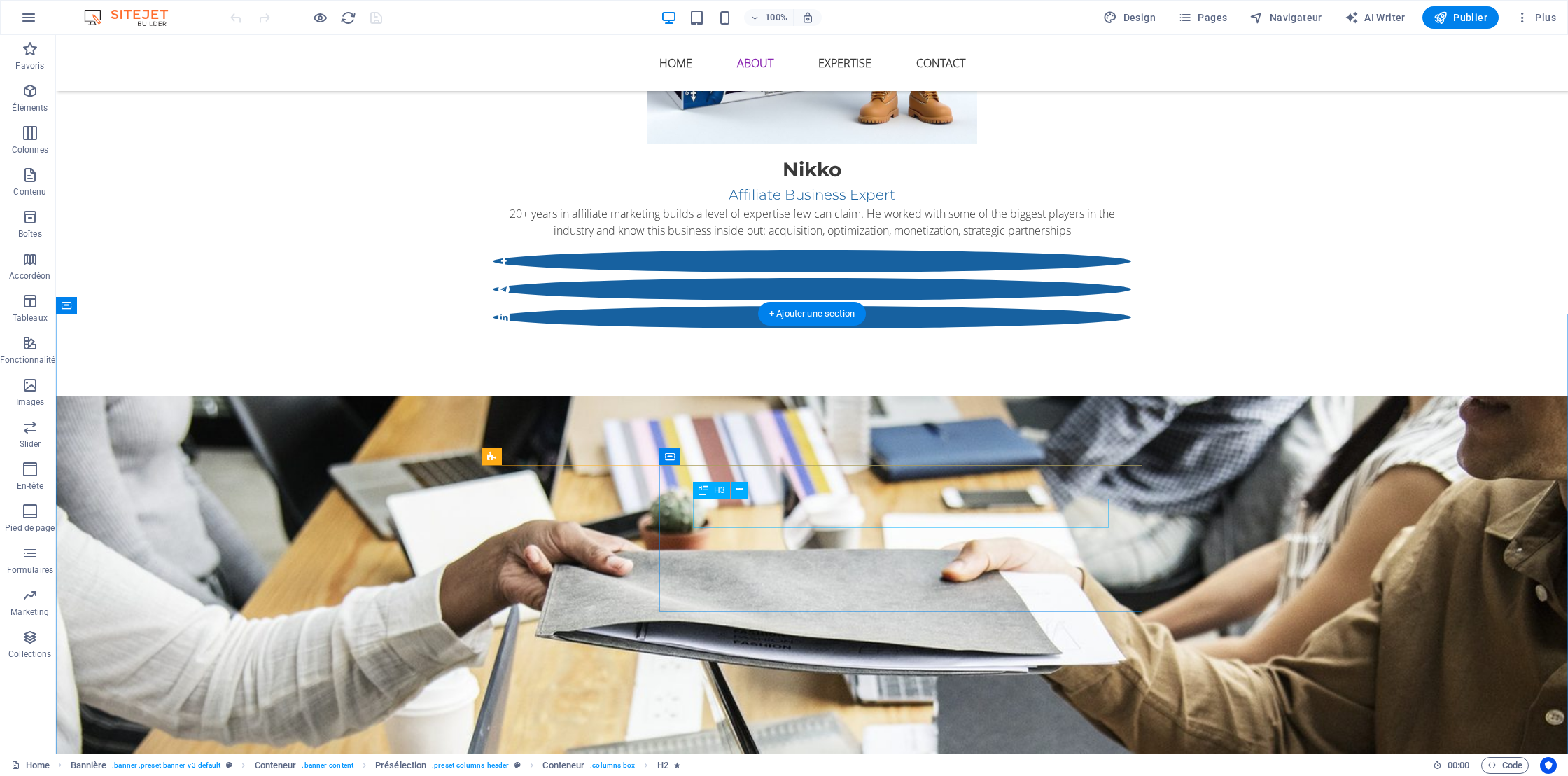
scroll to position [1652, 0]
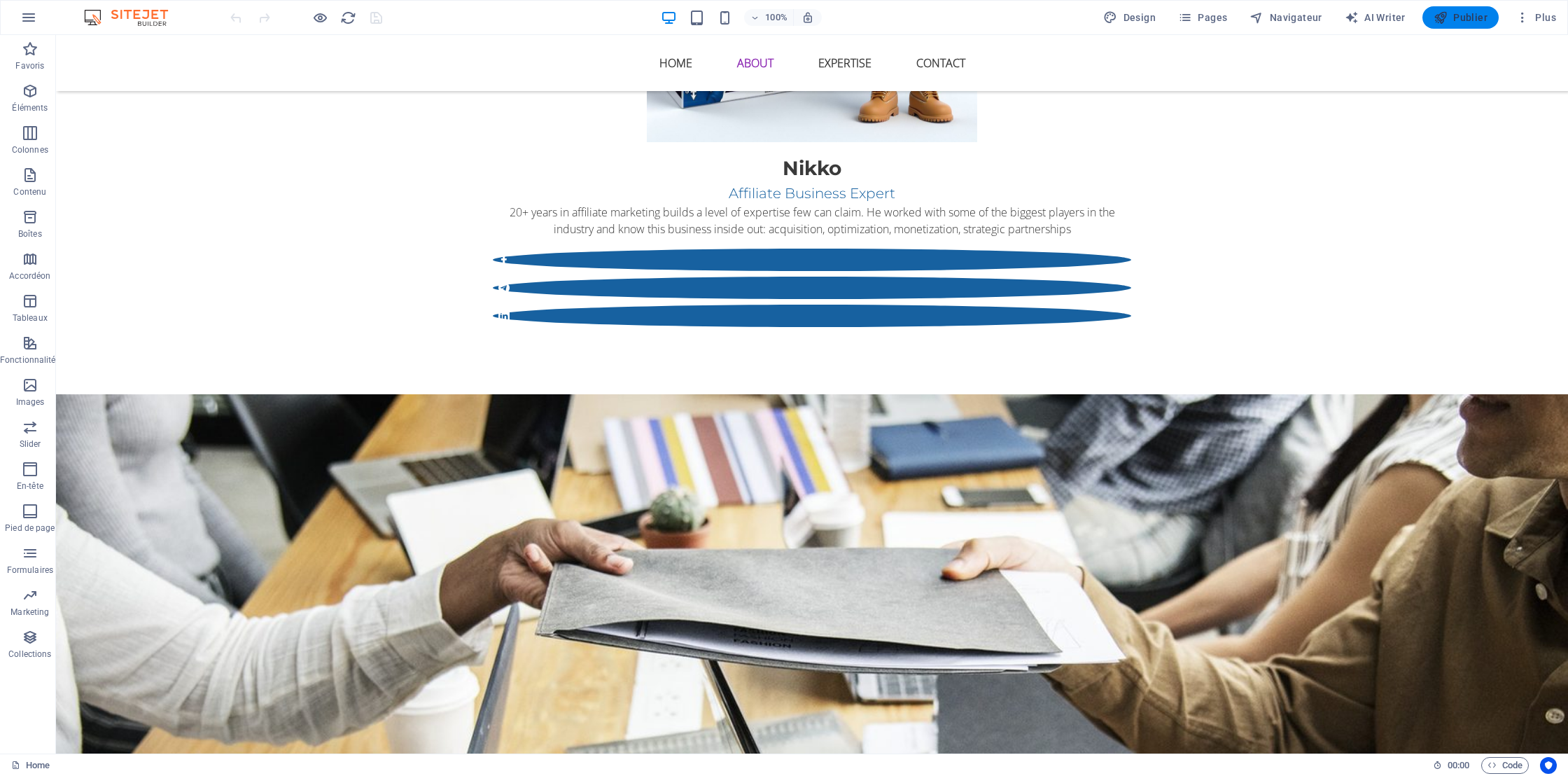
click at [1463, 17] on span "Publier" at bounding box center [1460, 18] width 54 height 14
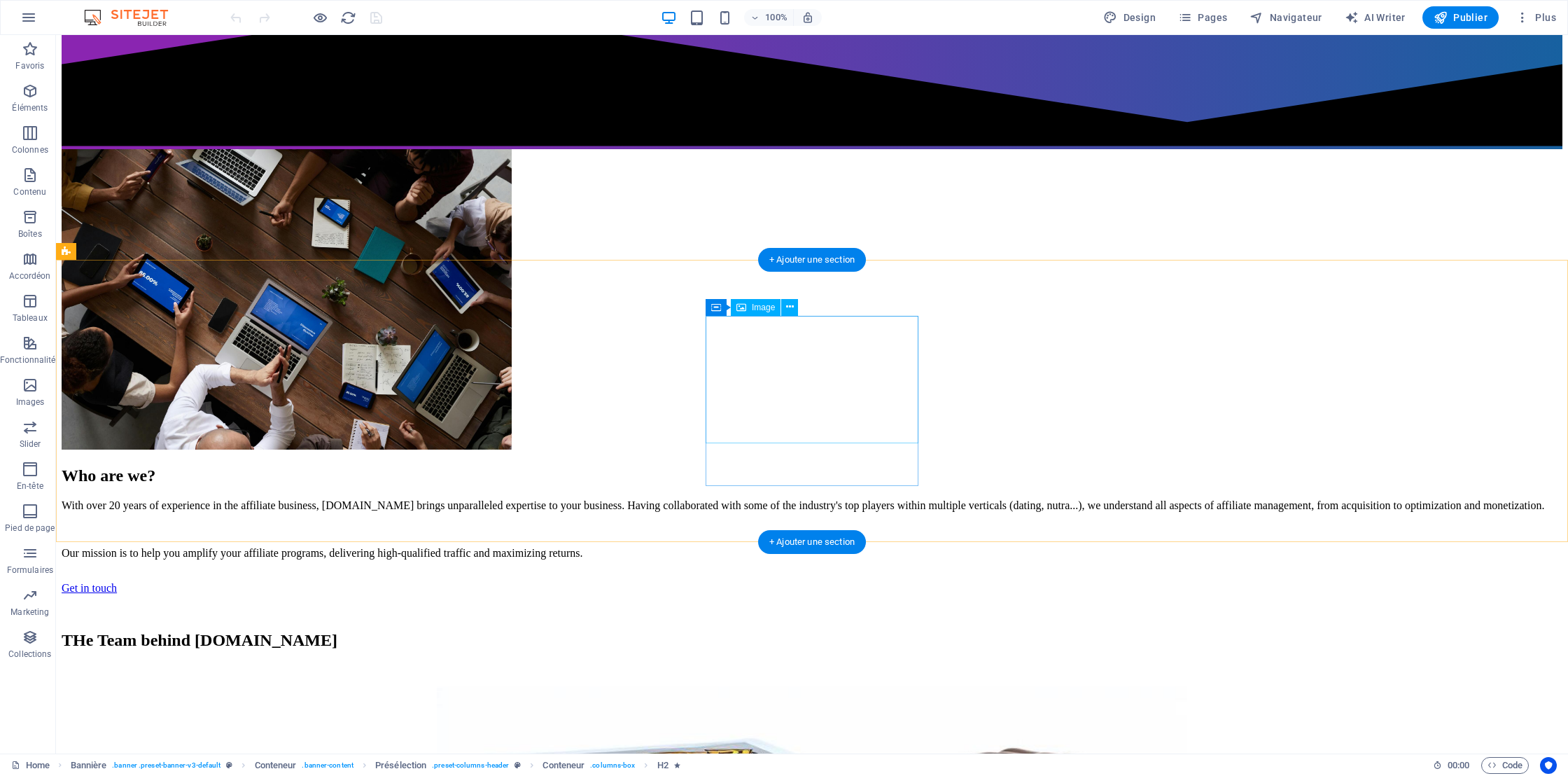
scroll to position [1434, 0]
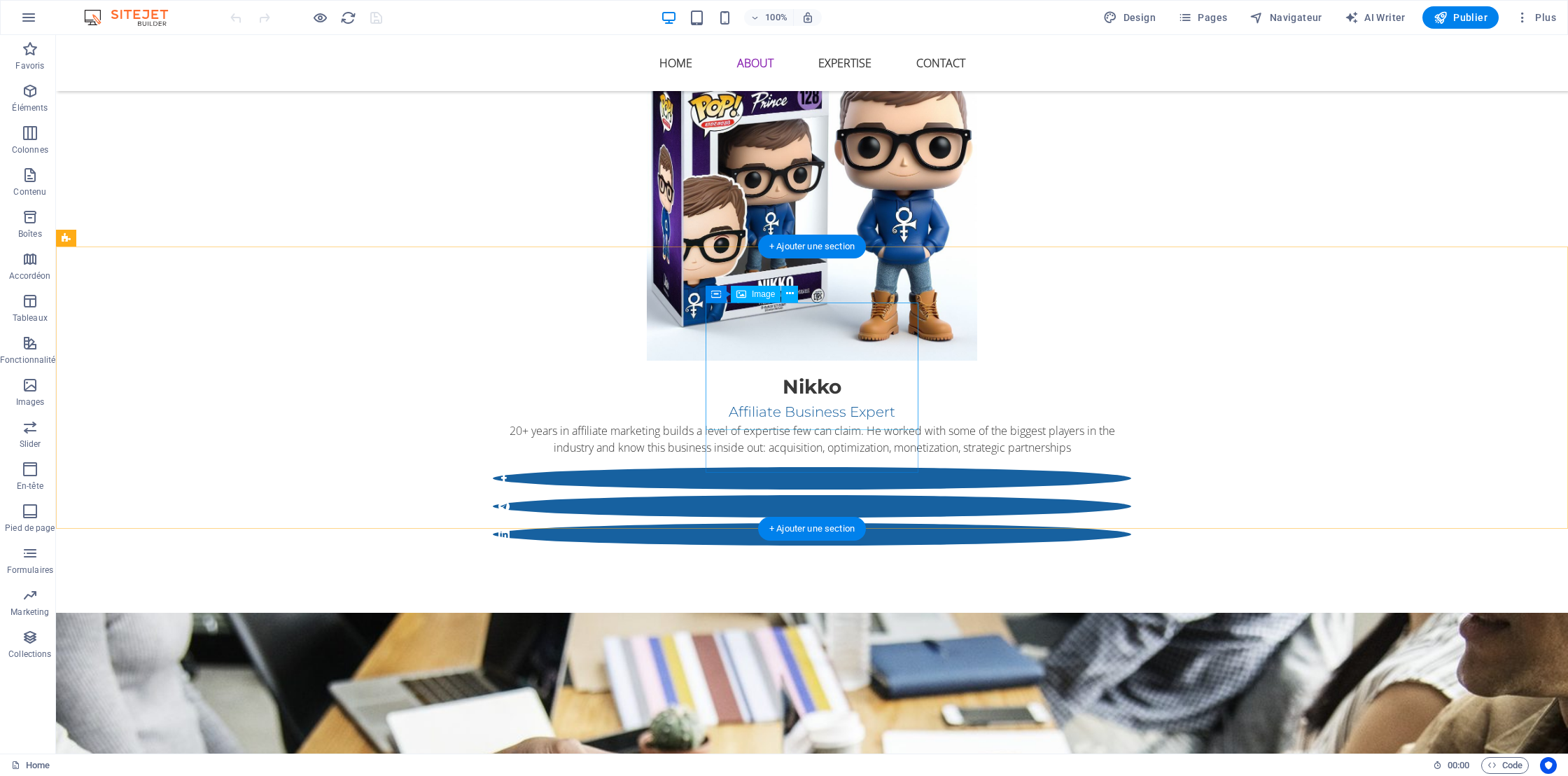
click at [728, 699] on figure at bounding box center [397, 763] width 661 height 128
select select "px"
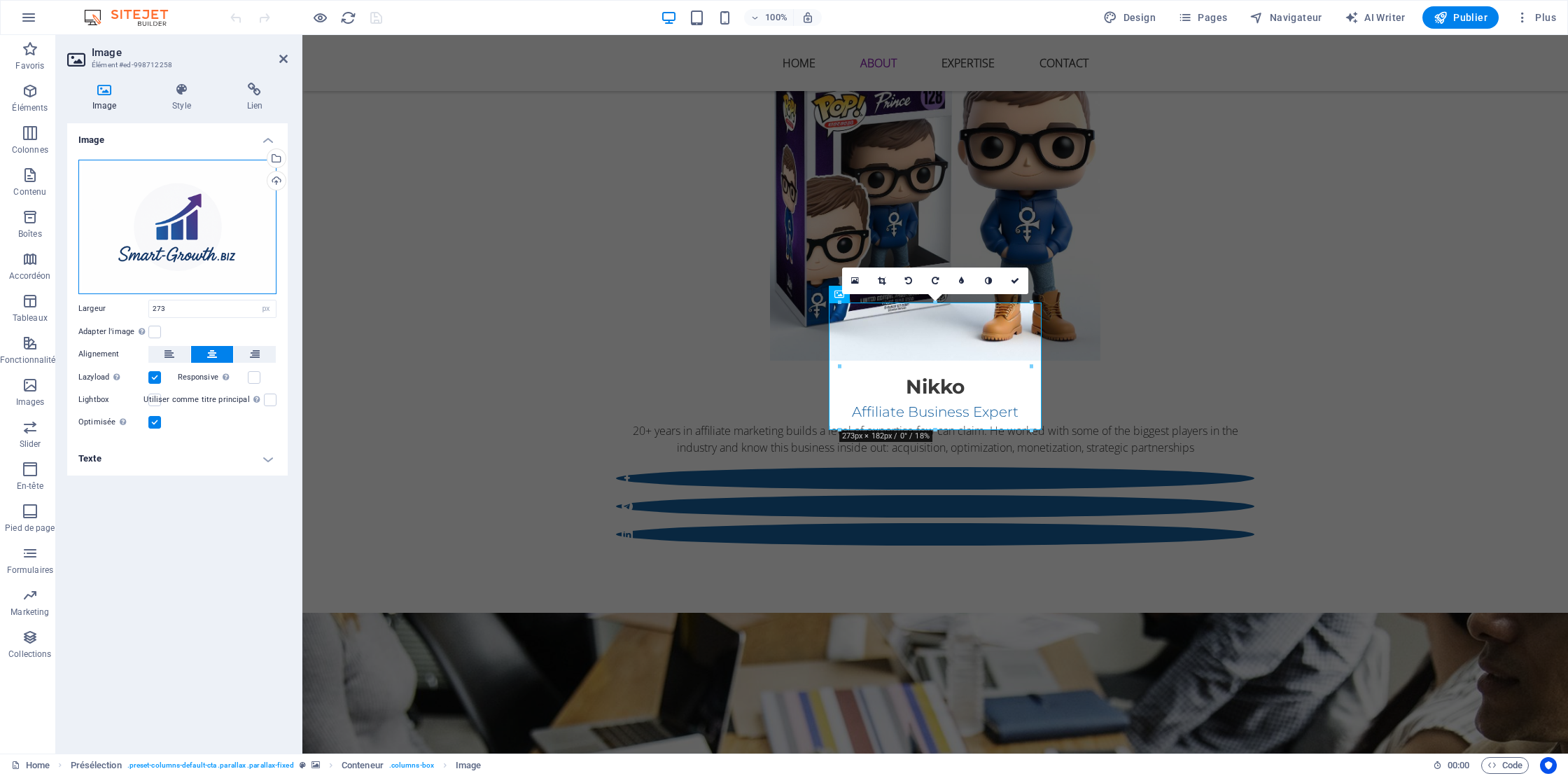
click at [165, 229] on div "Glissez les fichiers ici, cliquez pour choisir les fichiers ou sélectionnez les…" at bounding box center [178, 227] width 198 height 135
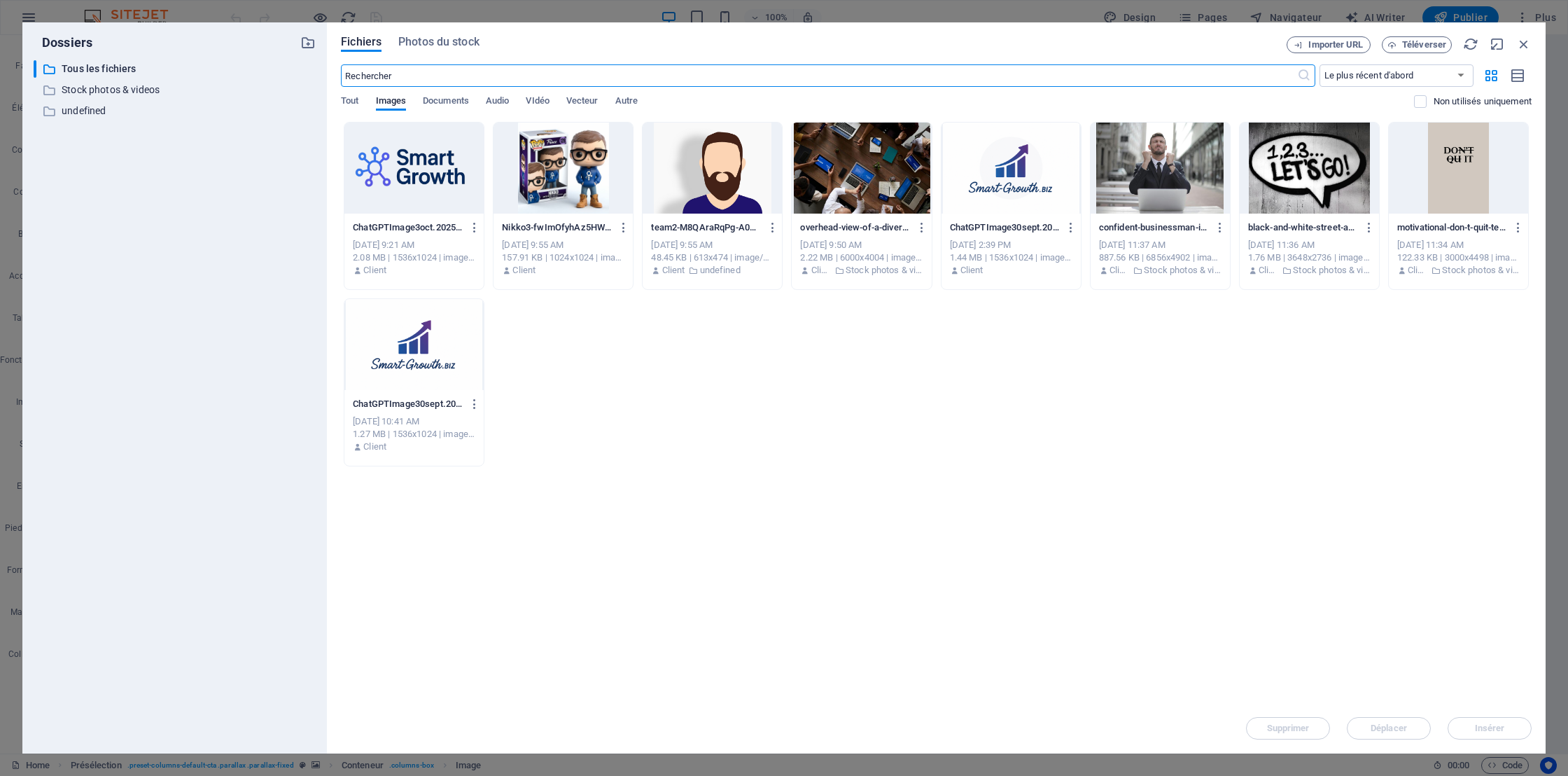
click at [413, 159] on div at bounding box center [414, 168] width 139 height 91
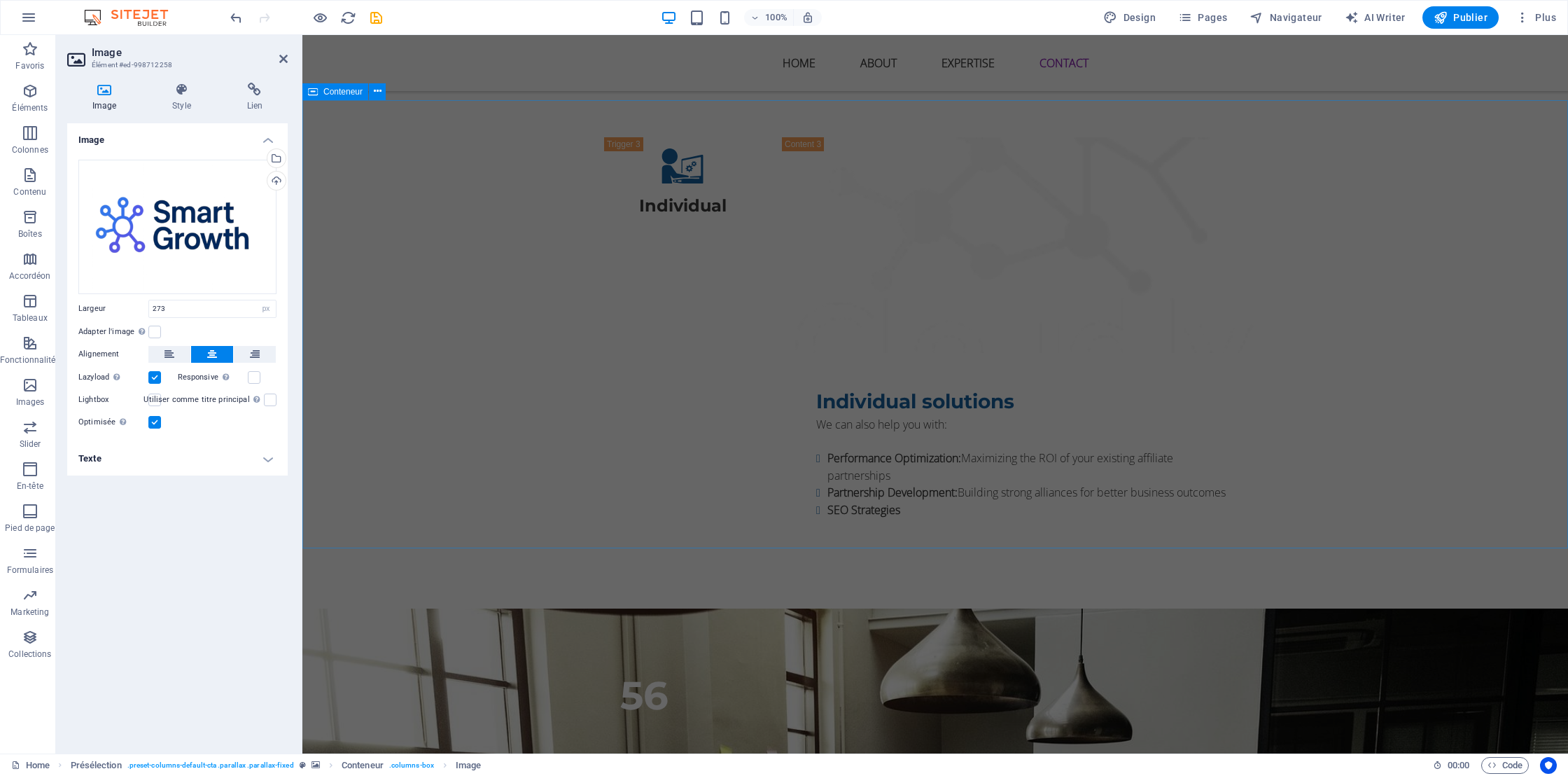
scroll to position [3149, 0]
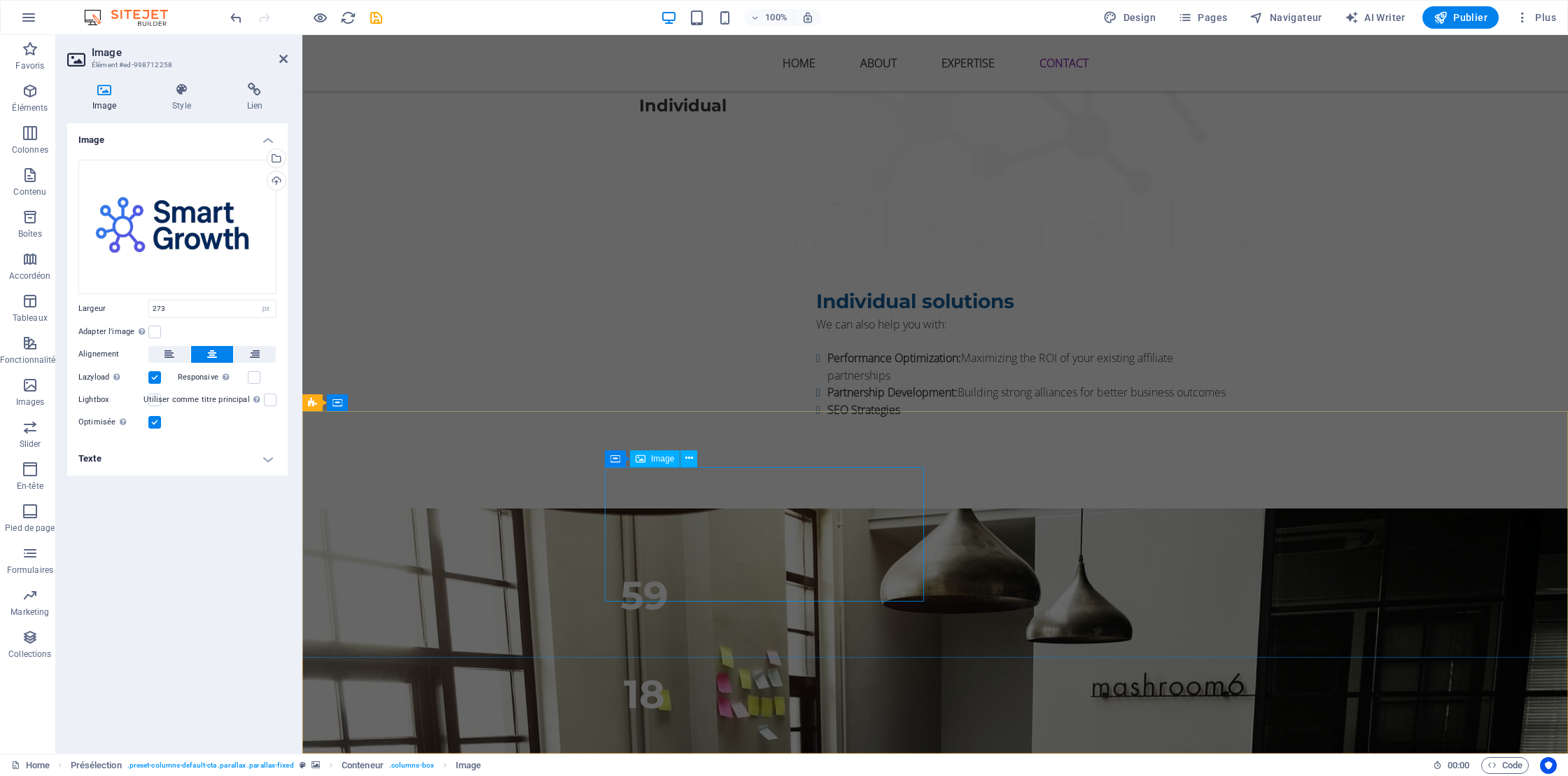
select select "px"
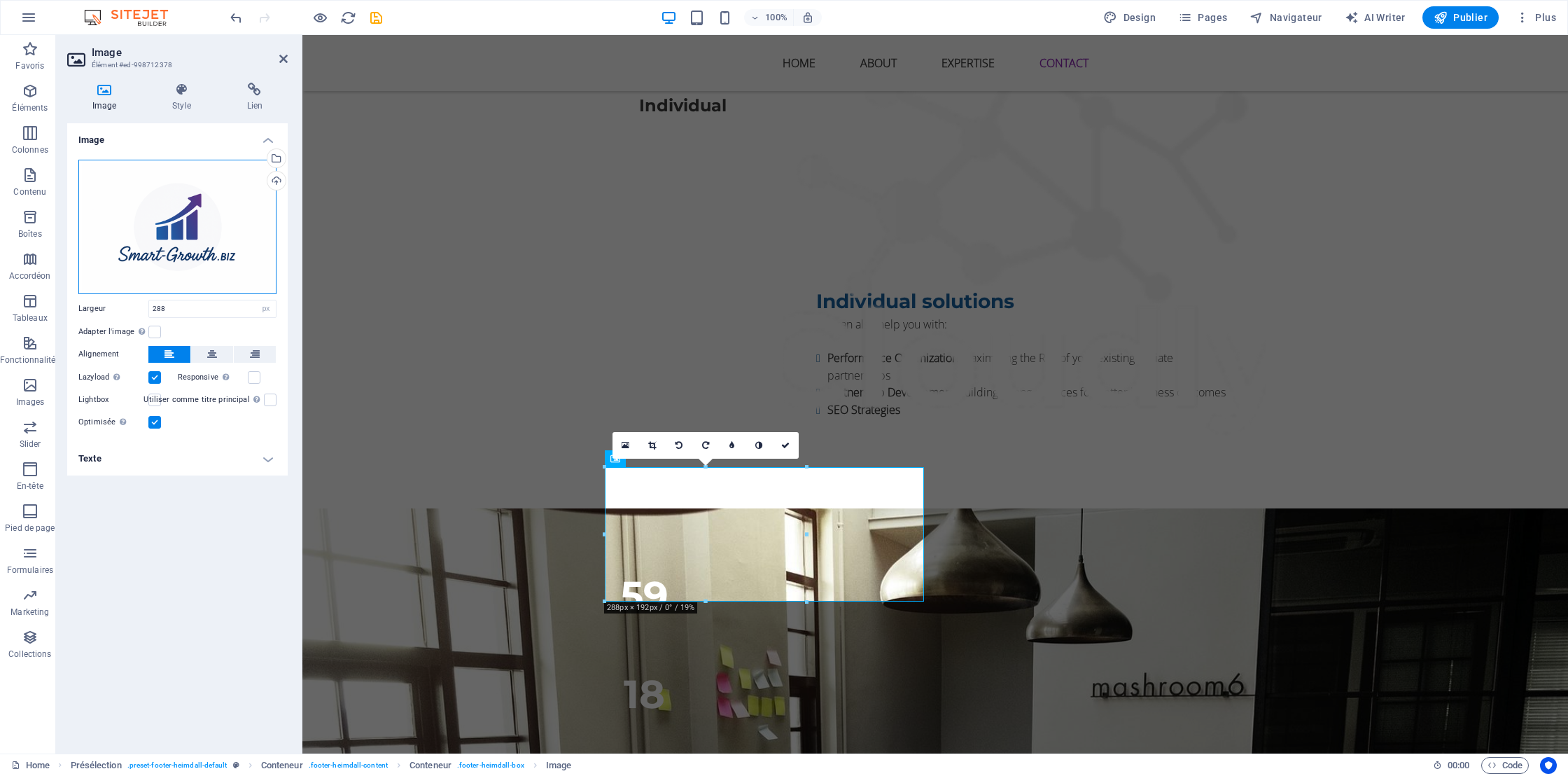
click at [174, 221] on div "Glissez les fichiers ici, cliquez pour choisir les fichiers ou sélectionnez les…" at bounding box center [178, 227] width 198 height 135
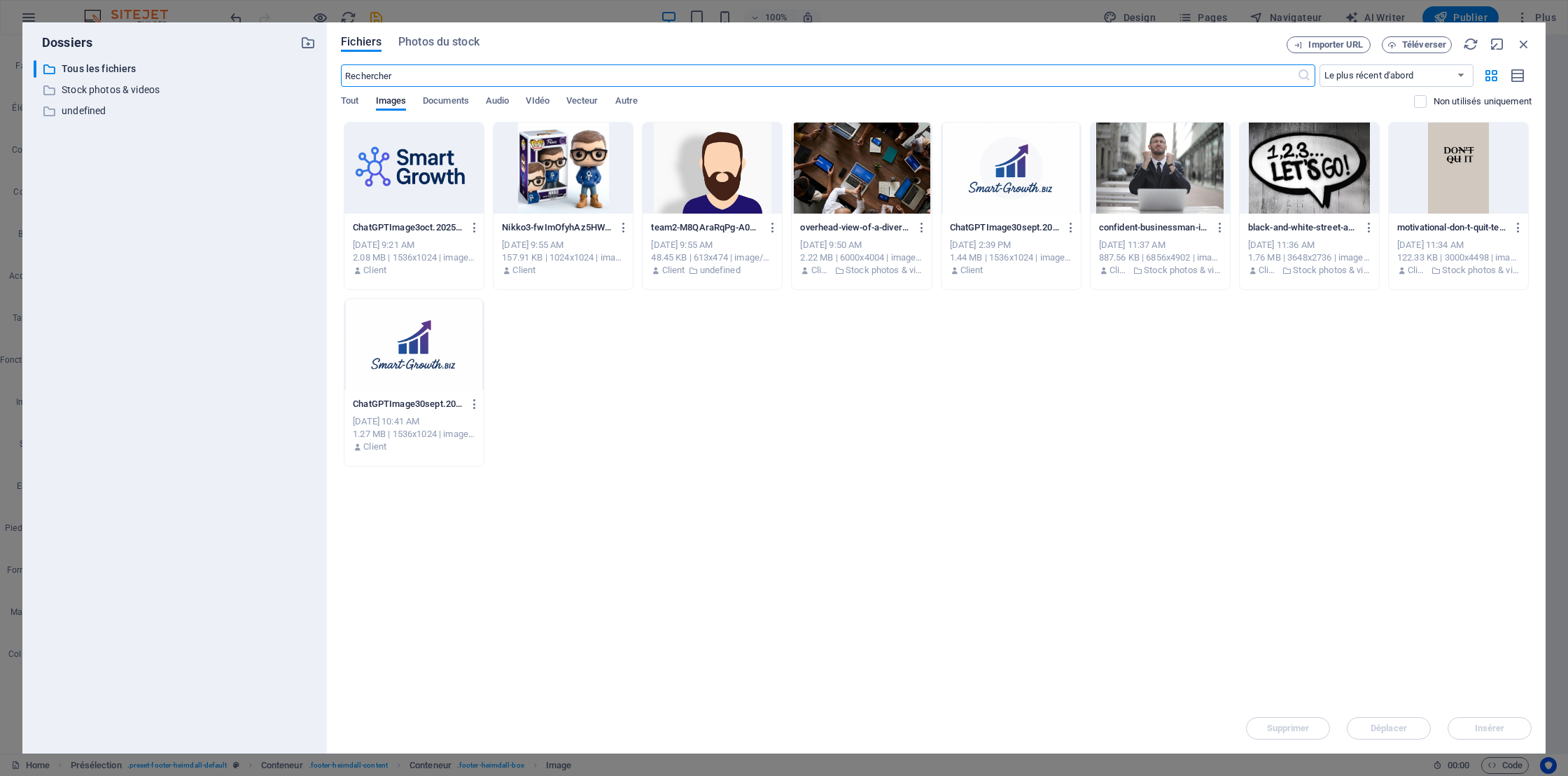
click at [376, 166] on div at bounding box center [414, 168] width 139 height 91
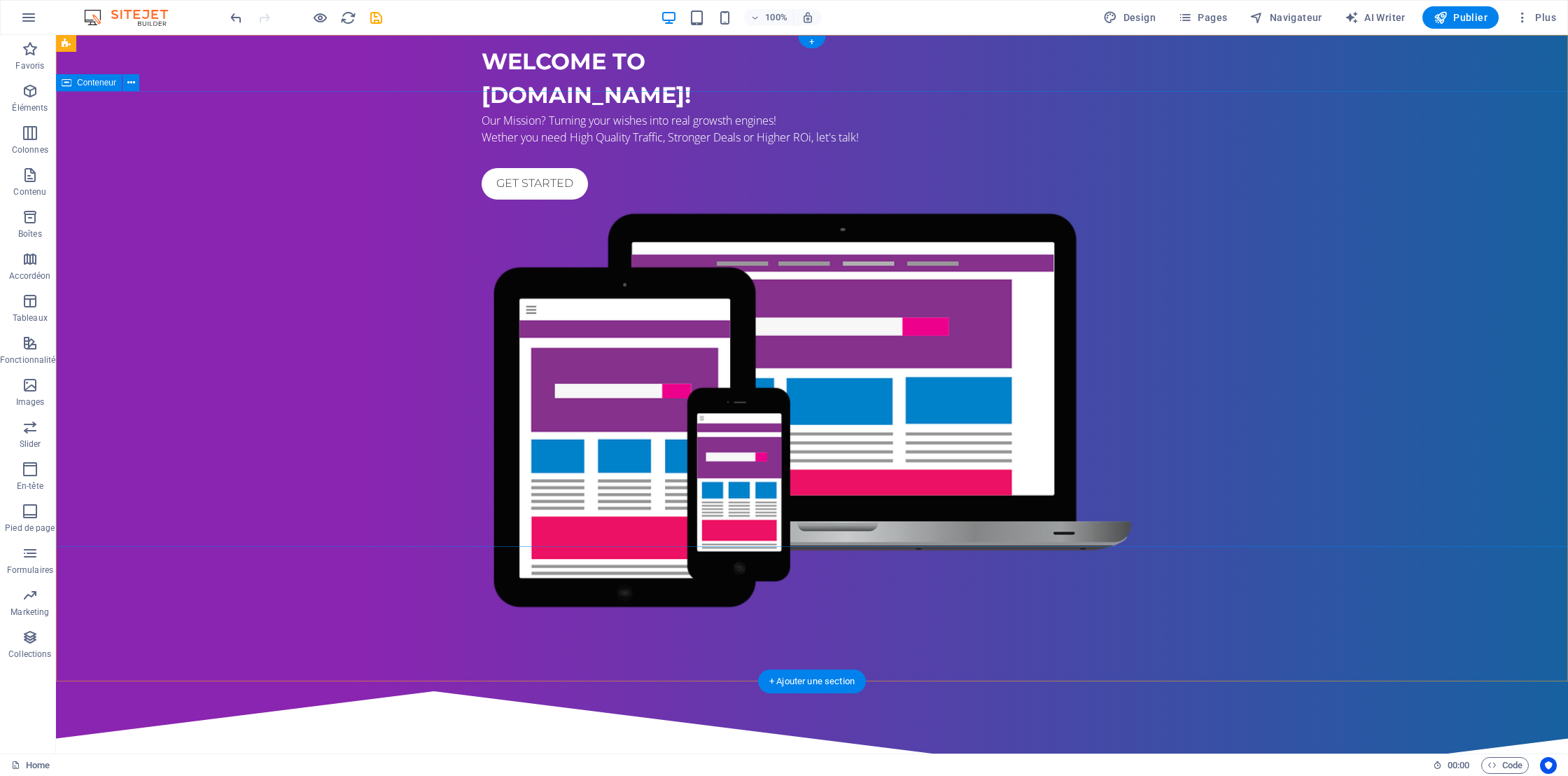
scroll to position [0, 0]
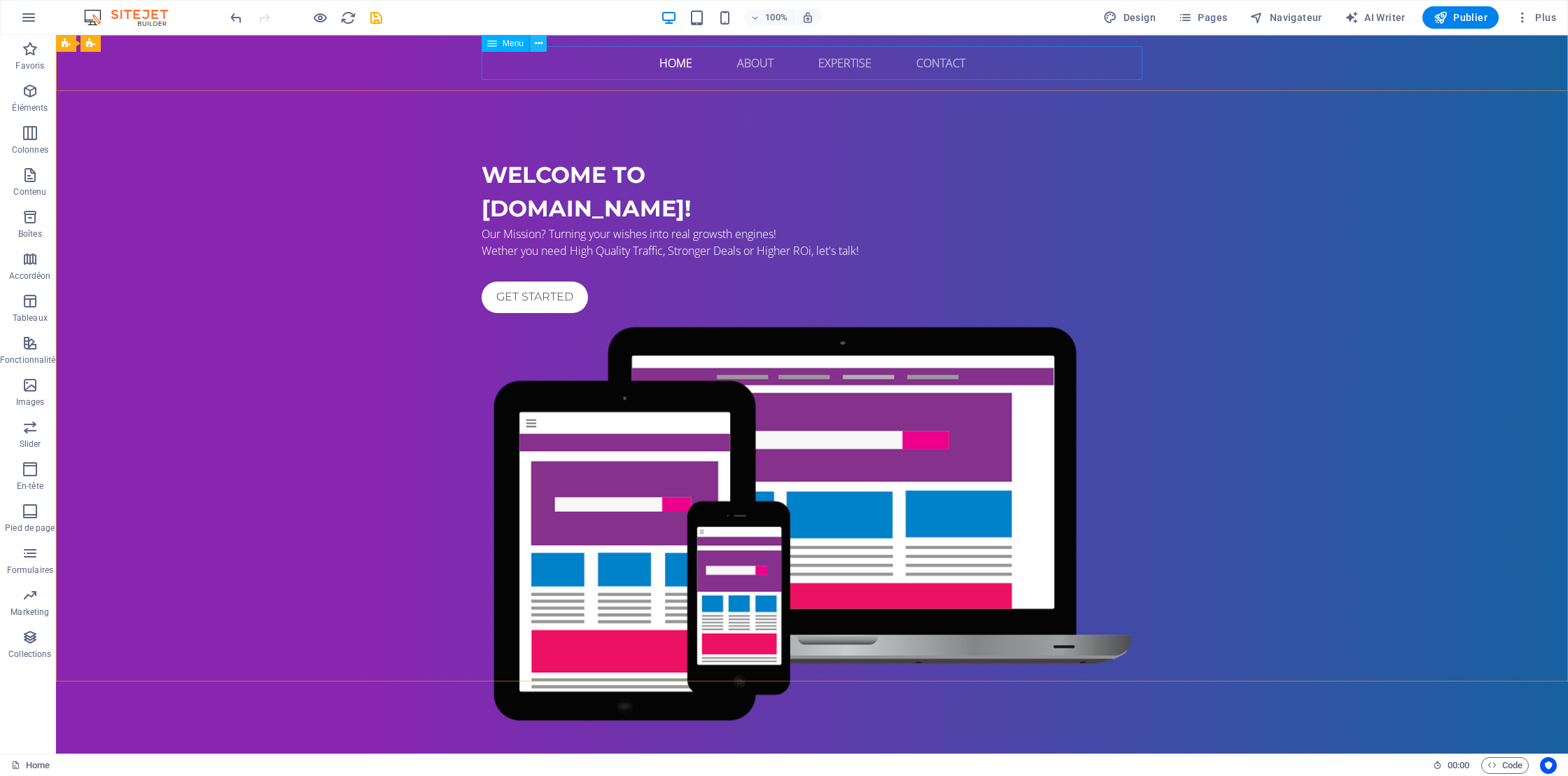
click at [538, 51] on button at bounding box center [538, 43] width 17 height 17
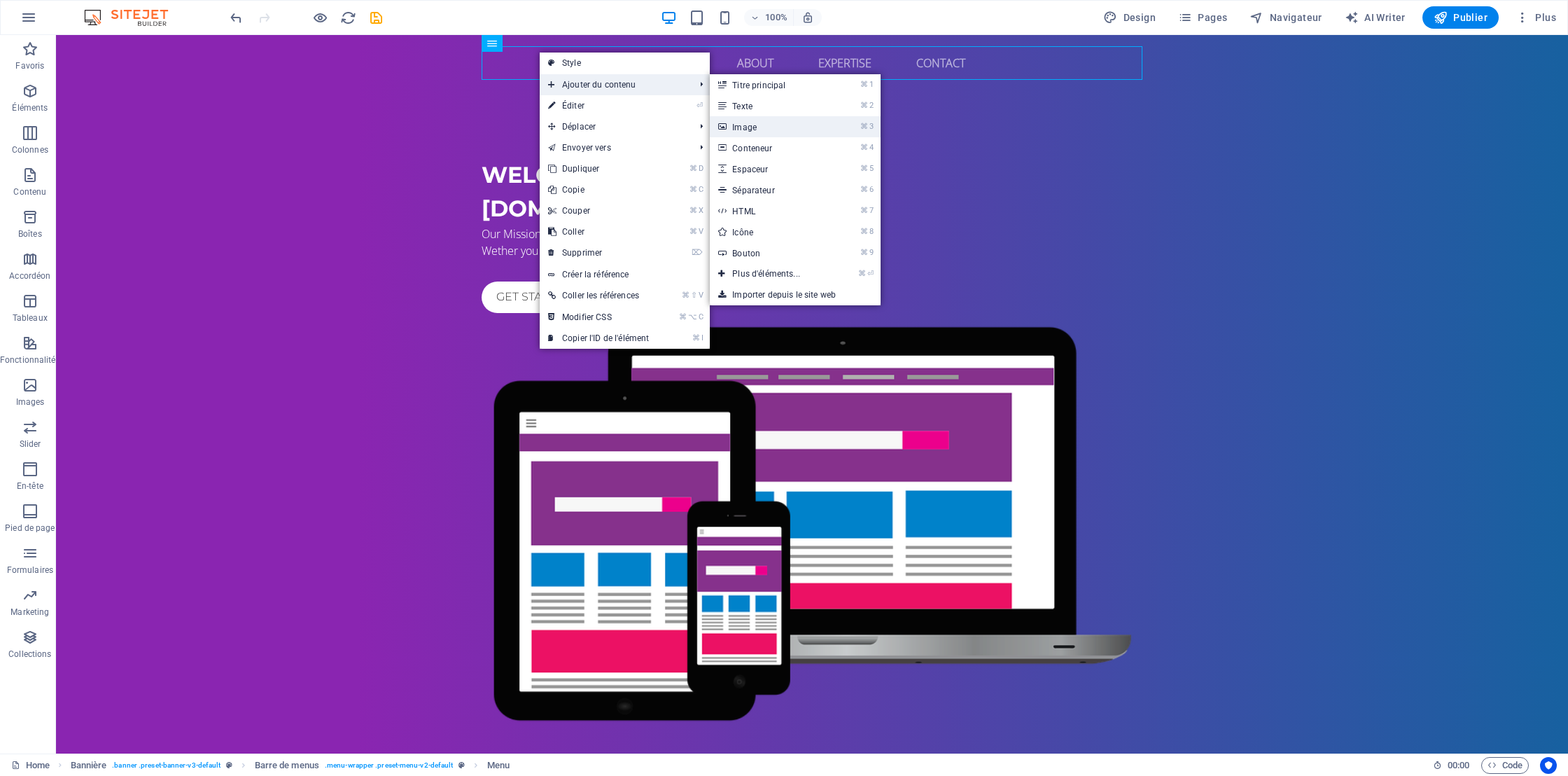
click at [769, 132] on link "⌘ 3 Image" at bounding box center [769, 126] width 118 height 21
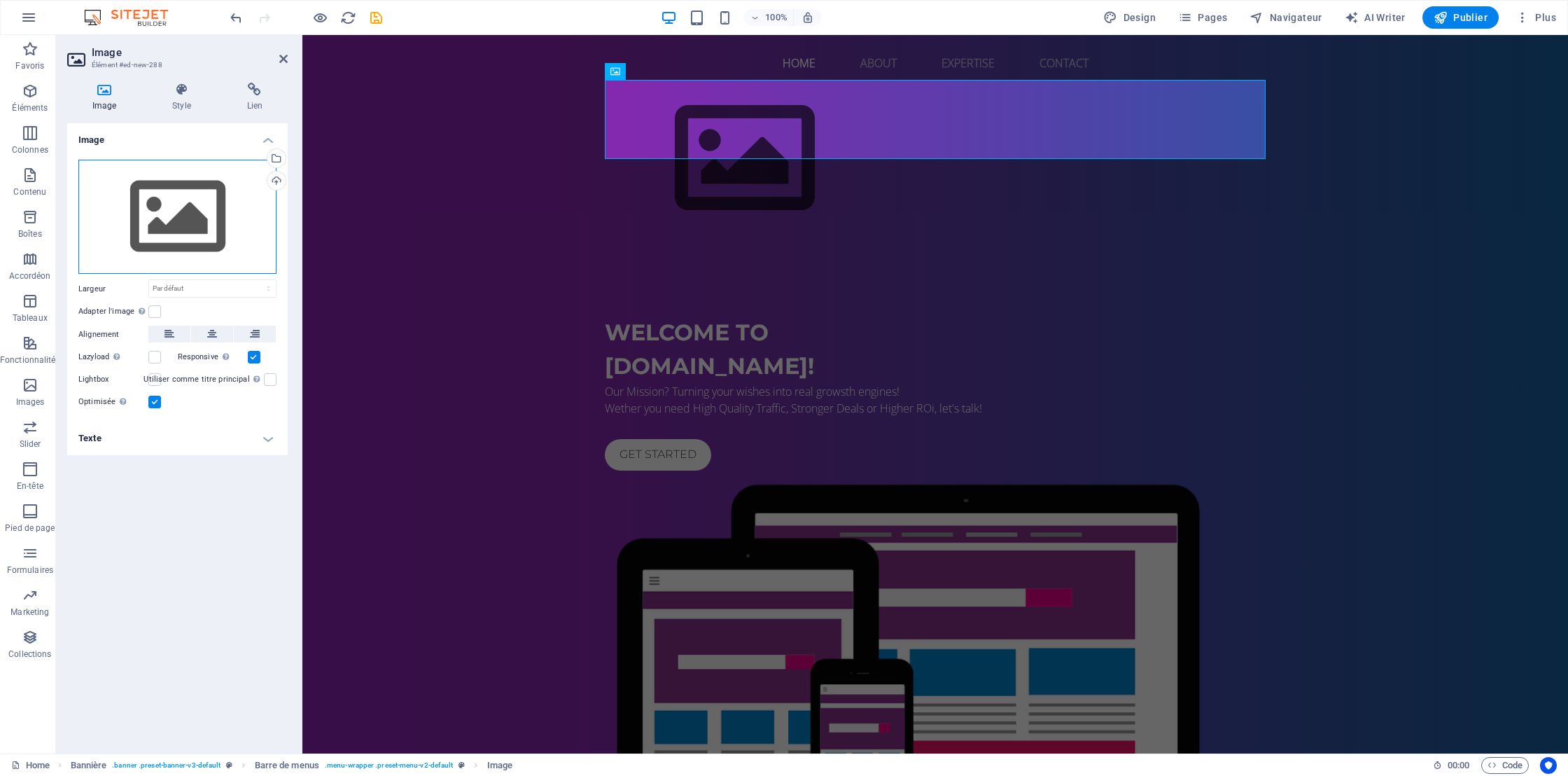
click at [201, 237] on div "Glissez les fichiers ici, cliquez pour choisir les fichiers ou sélectionnez les…" at bounding box center [178, 217] width 198 height 115
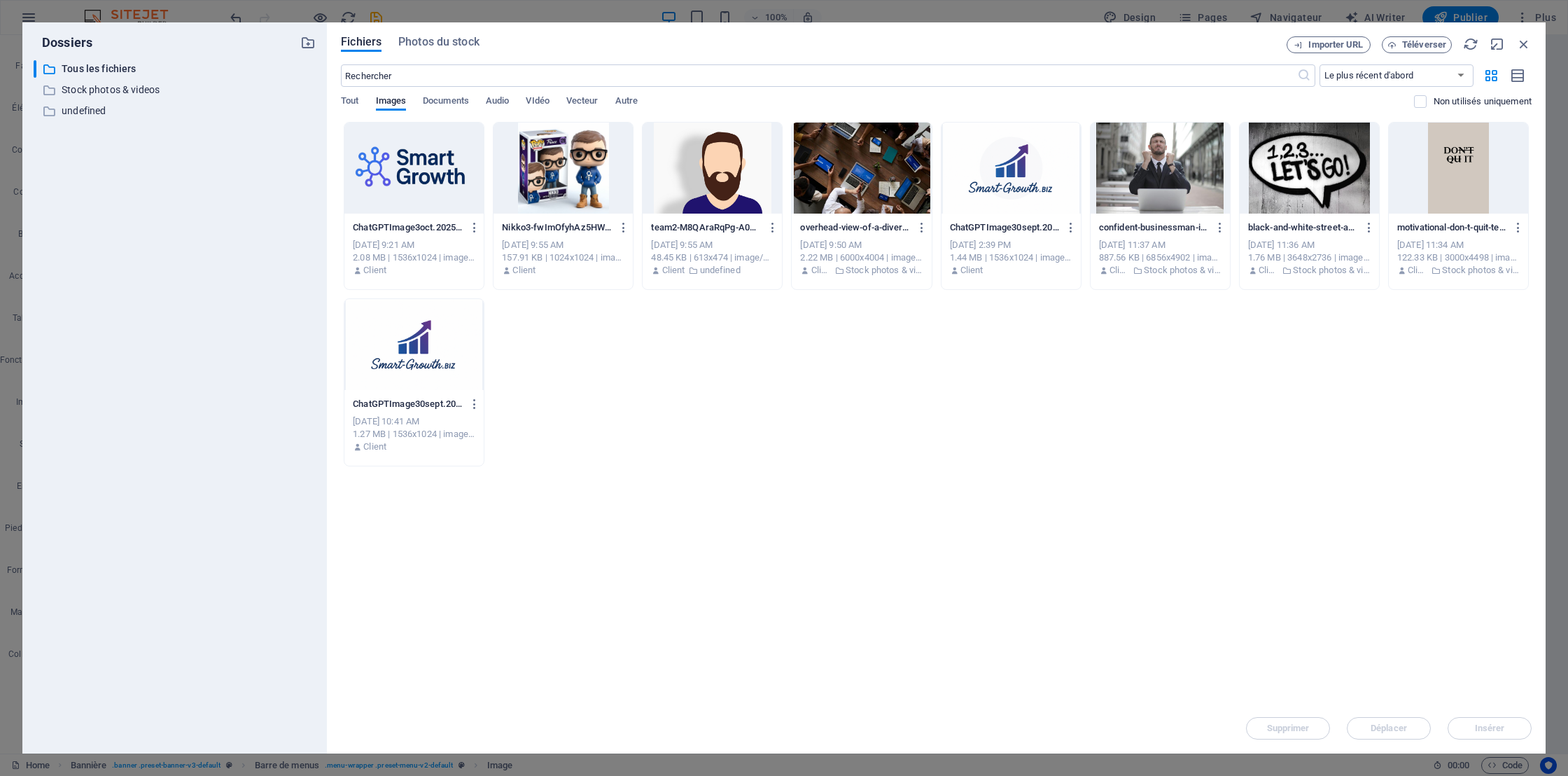
click at [391, 177] on div at bounding box center [414, 168] width 139 height 91
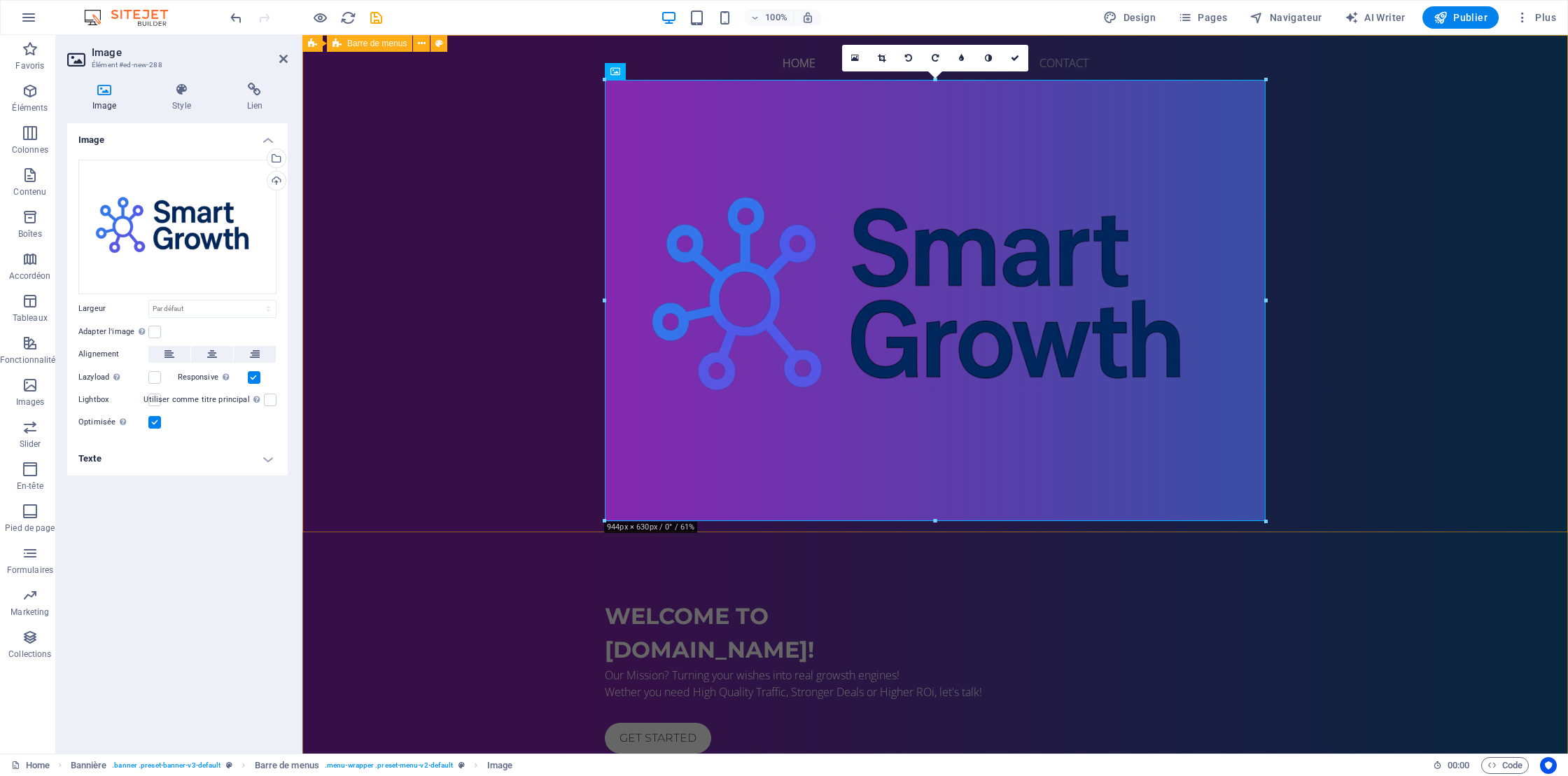
click at [1363, 158] on div "Home About Expertise Contact Menu" at bounding box center [935, 284] width 1266 height 497
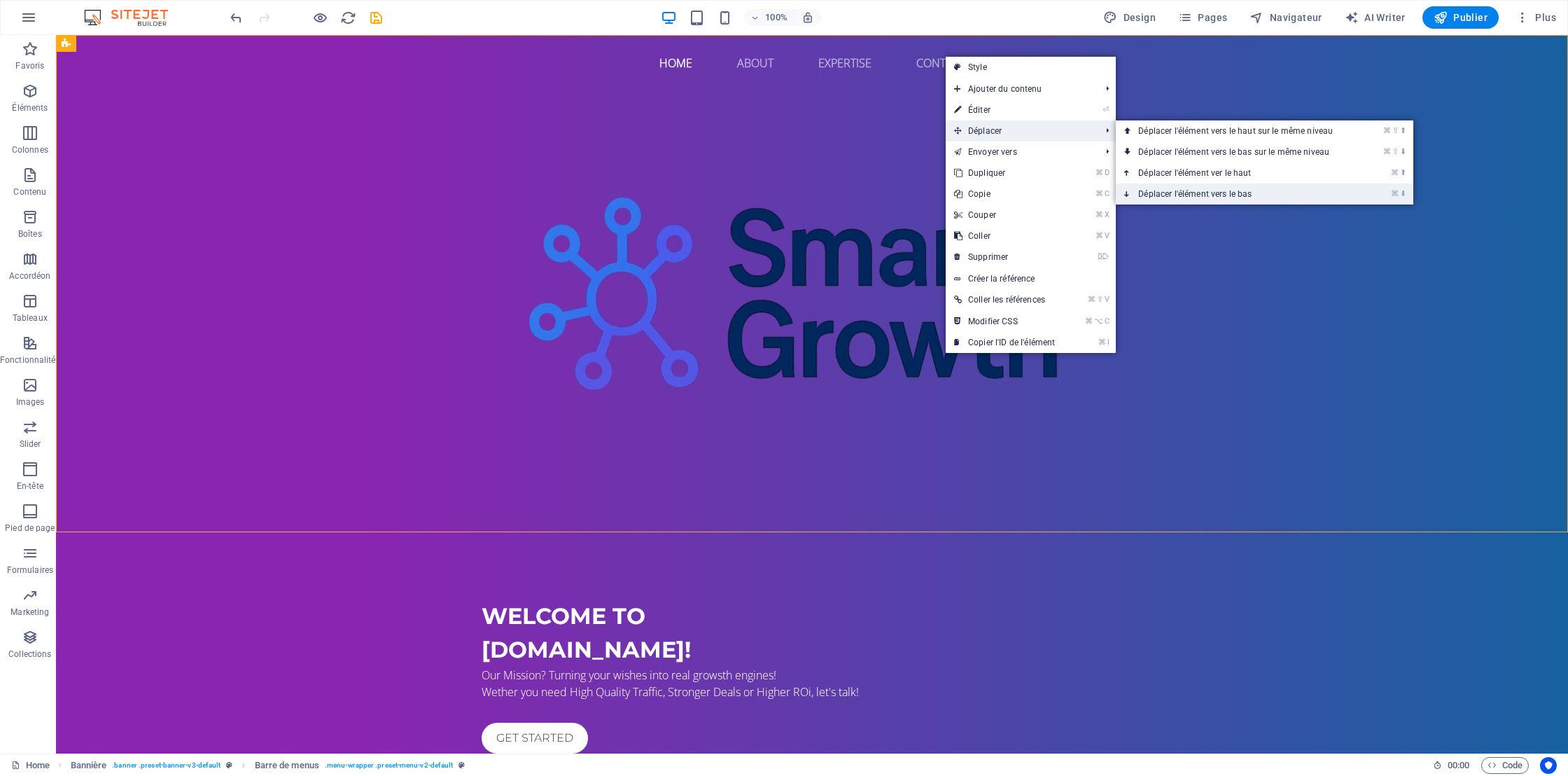
click at [1195, 191] on link "⌘ ⬇ Déplacer l'élément vers le bas" at bounding box center [1237, 194] width 244 height 21
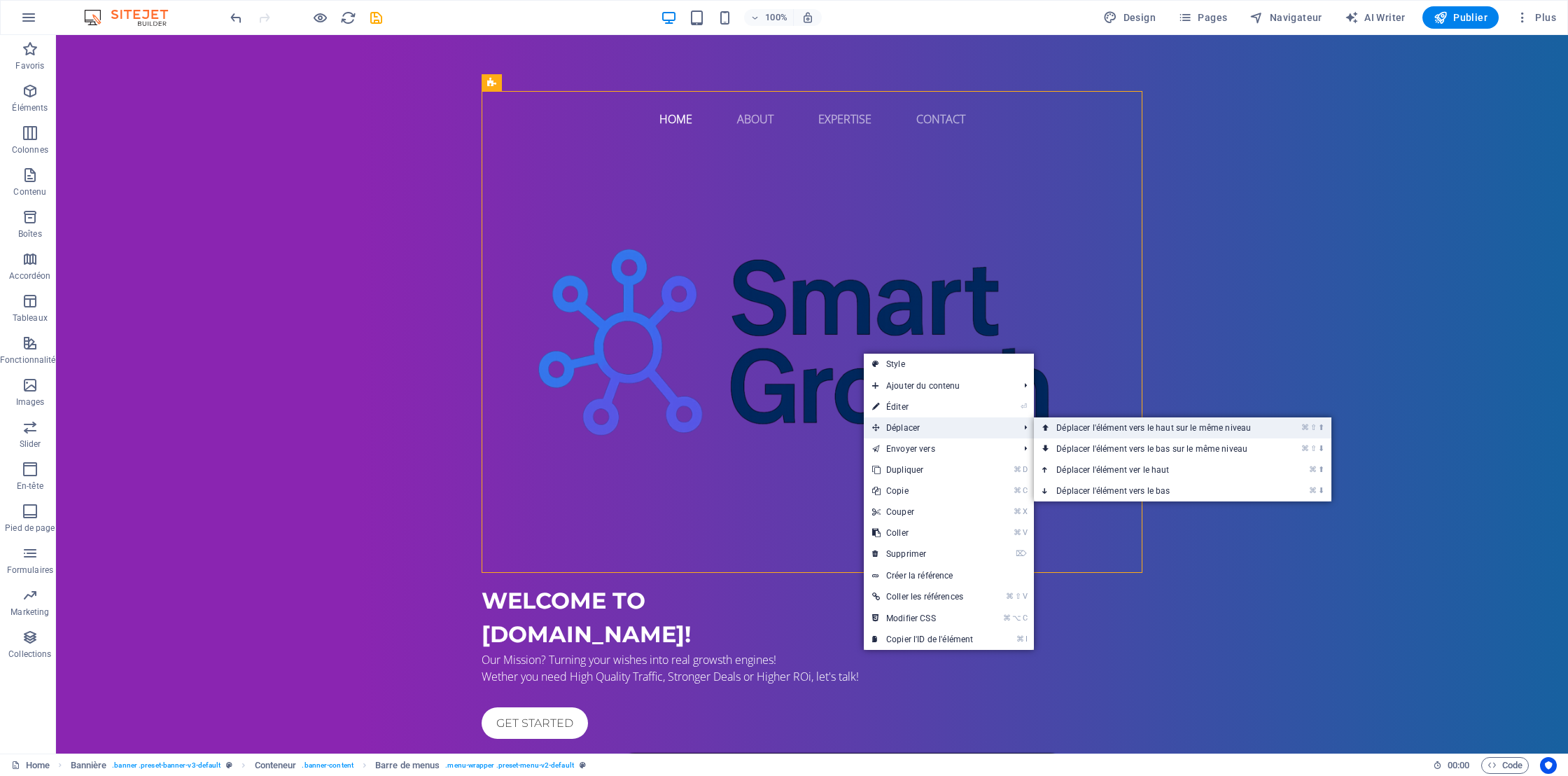
click at [1103, 430] on link "⌘ ⇧ ⬆ Déplacer l'élément vers le haut sur le même niveau" at bounding box center [1156, 427] width 244 height 21
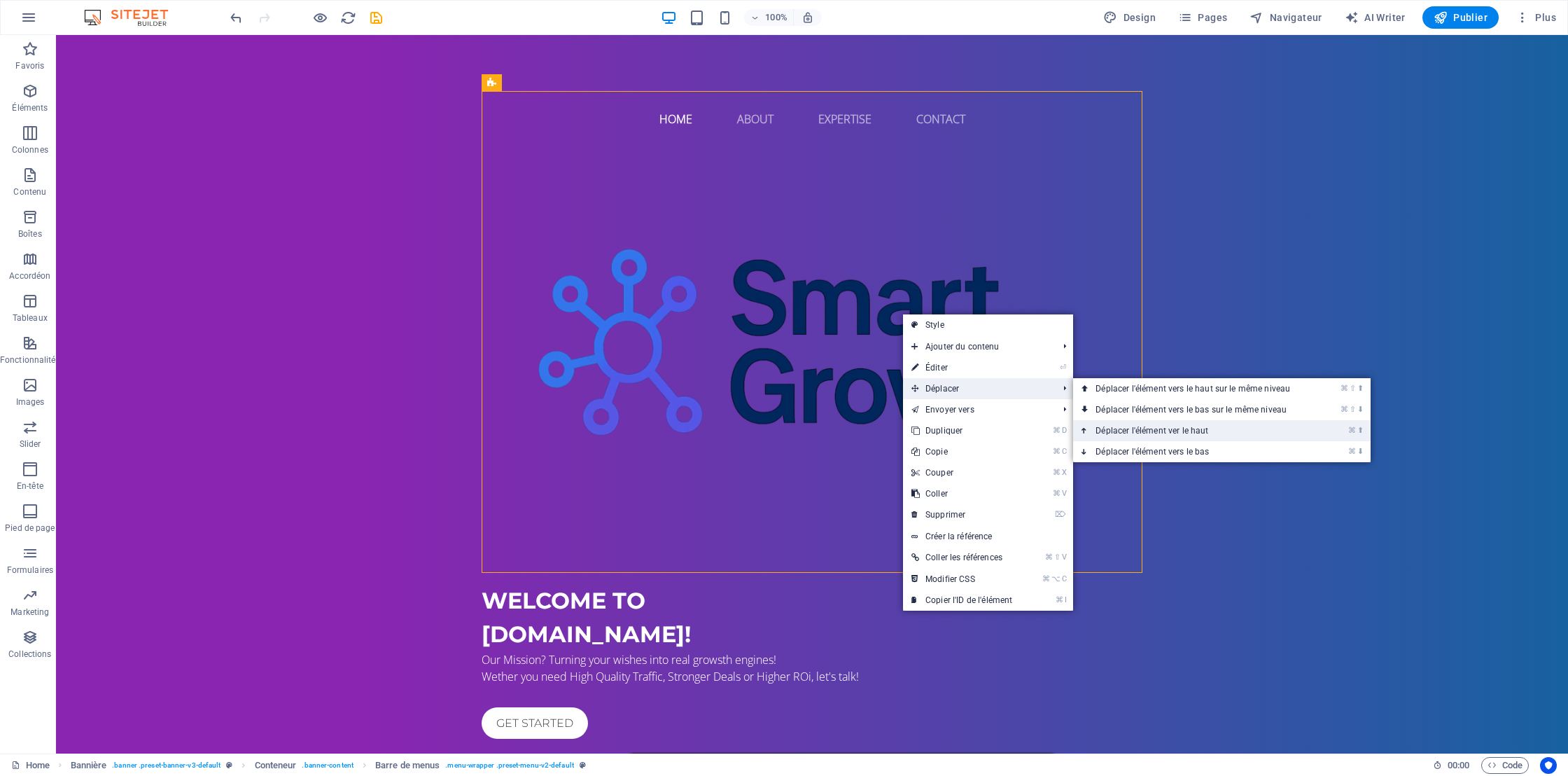
click at [1119, 426] on link "⌘ ⬆ Déplacer l'élément ver le haut" at bounding box center [1195, 430] width 244 height 21
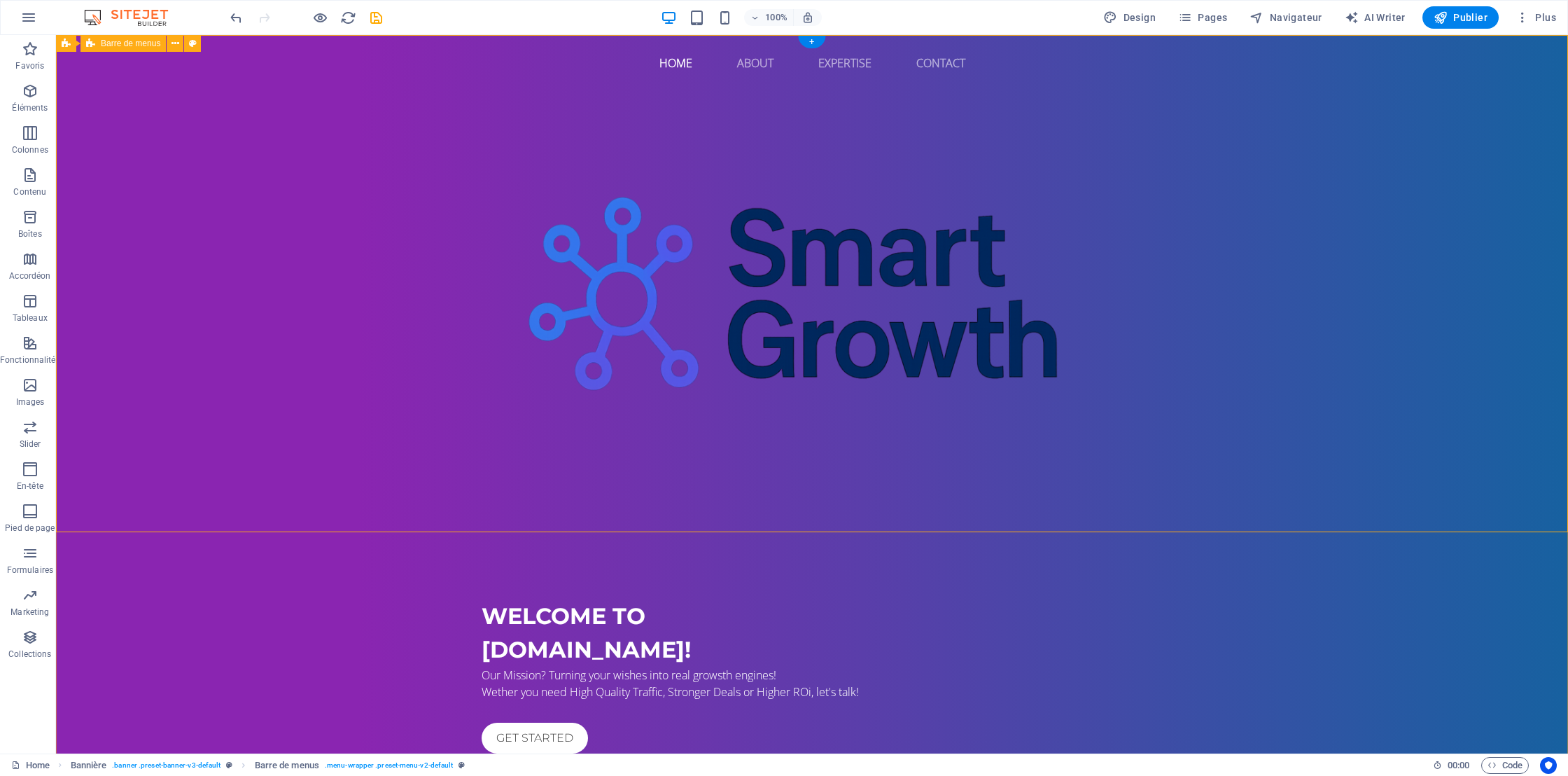
click at [1281, 294] on div "Home About Expertise Contact Menu" at bounding box center [812, 284] width 1512 height 497
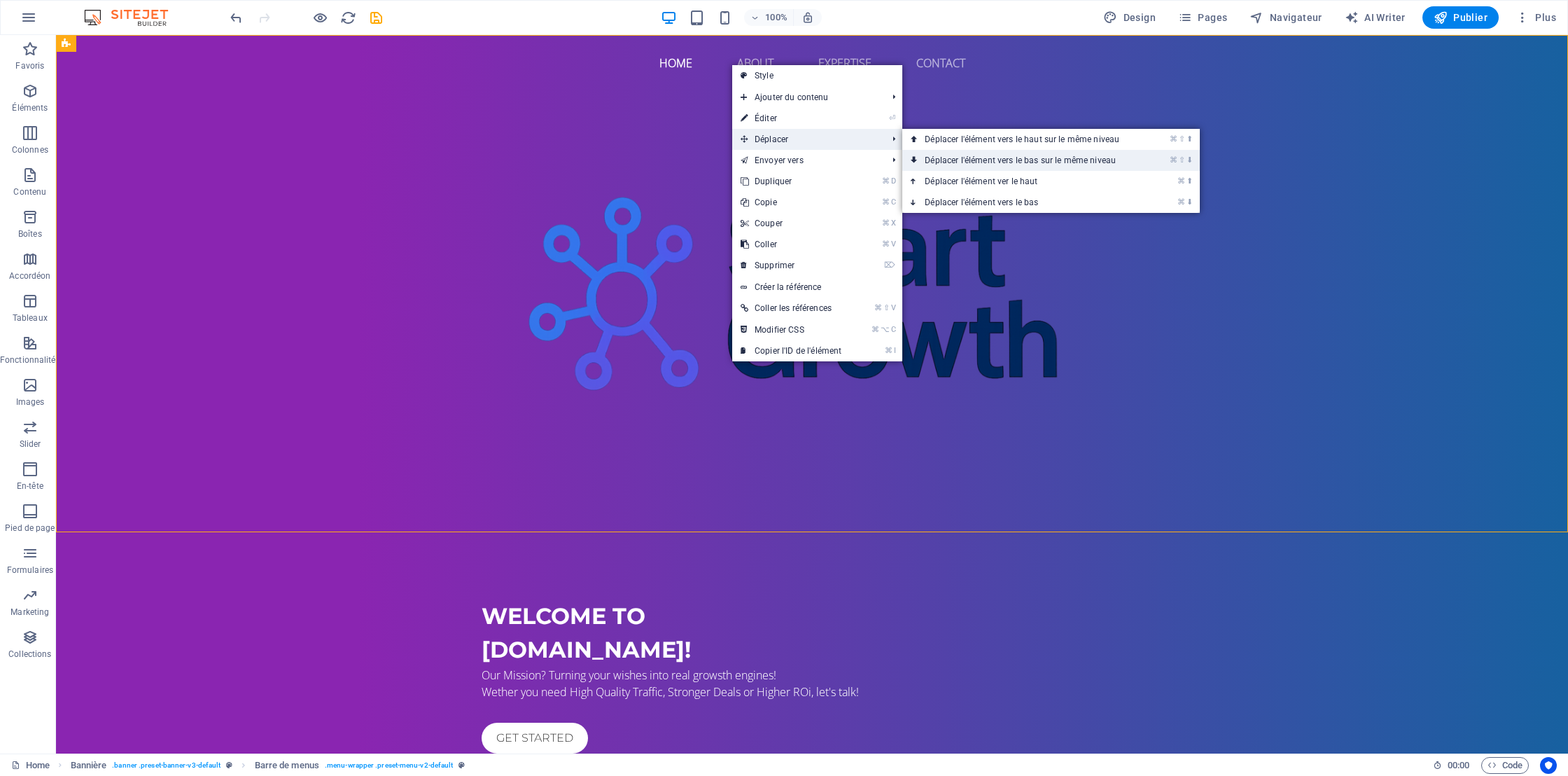
click at [1009, 161] on link "⌘ ⇧ ⬇ Déplacer l'élément vers le bas sur le même niveau" at bounding box center [1024, 160] width 244 height 21
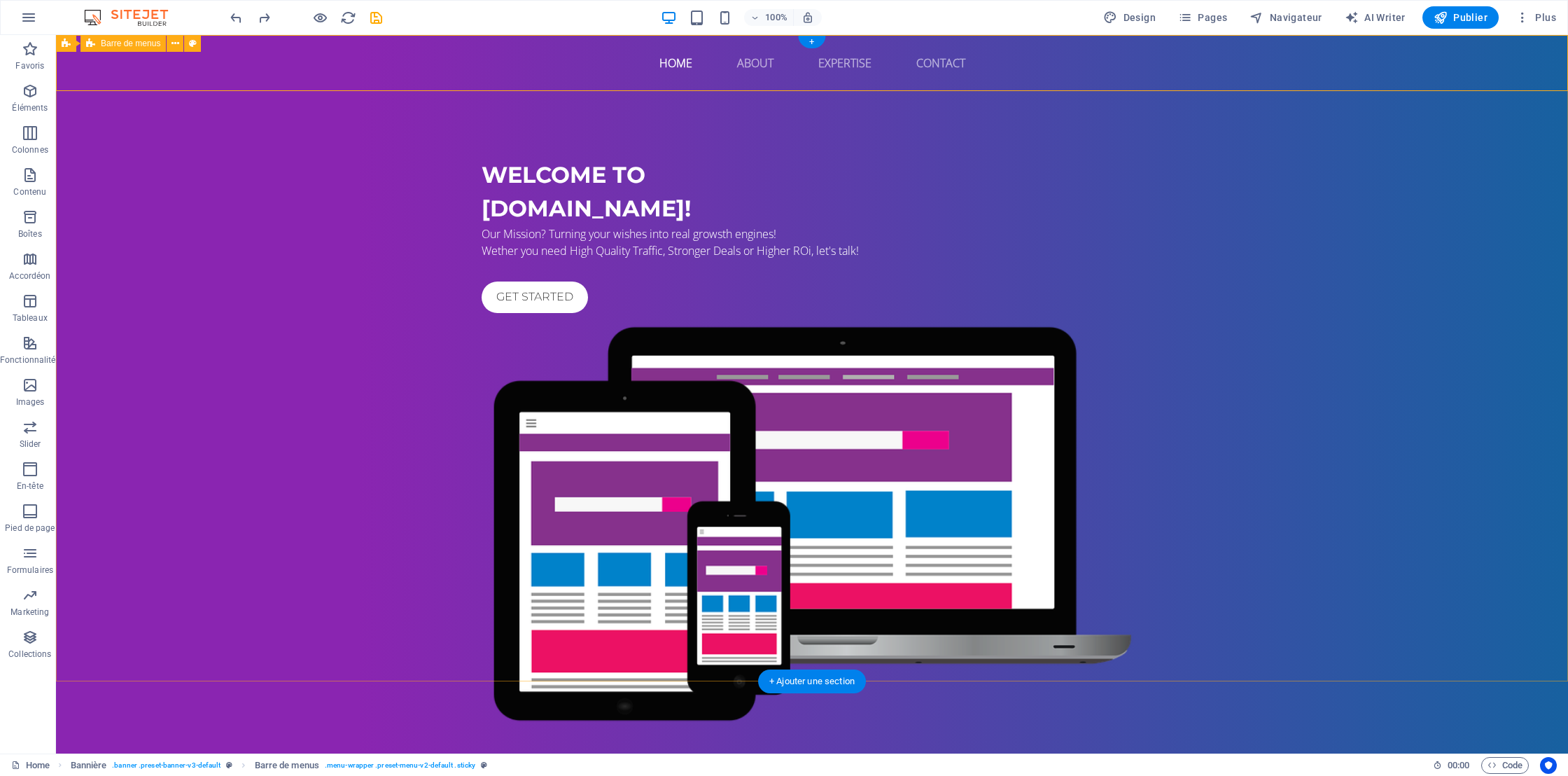
click at [817, 88] on div "Home About Expertise Contact Menu" at bounding box center [812, 63] width 1512 height 56
click at [420, 150] on div "Welcome to Smart-Growth.biz! Our Mission? Turning your wishes into real growsth…" at bounding box center [812, 438] width 1512 height 693
click at [432, 67] on div "Home About Expertise Contact Menu" at bounding box center [812, 63] width 1512 height 56
click at [193, 42] on icon at bounding box center [192, 43] width 8 height 15
select select "rem"
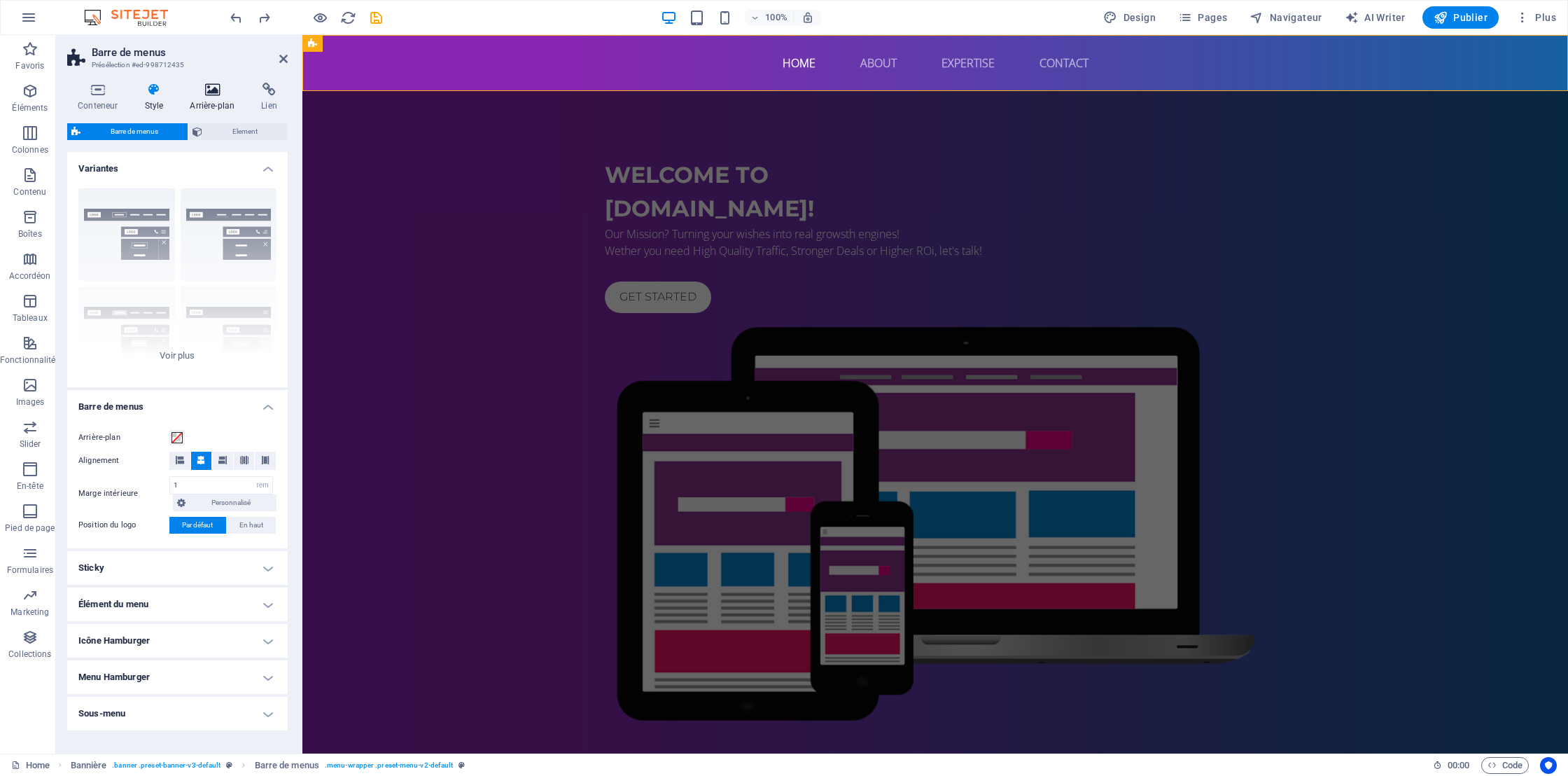
click at [209, 101] on h4 "Arrière-plan" at bounding box center [214, 97] width 72 height 29
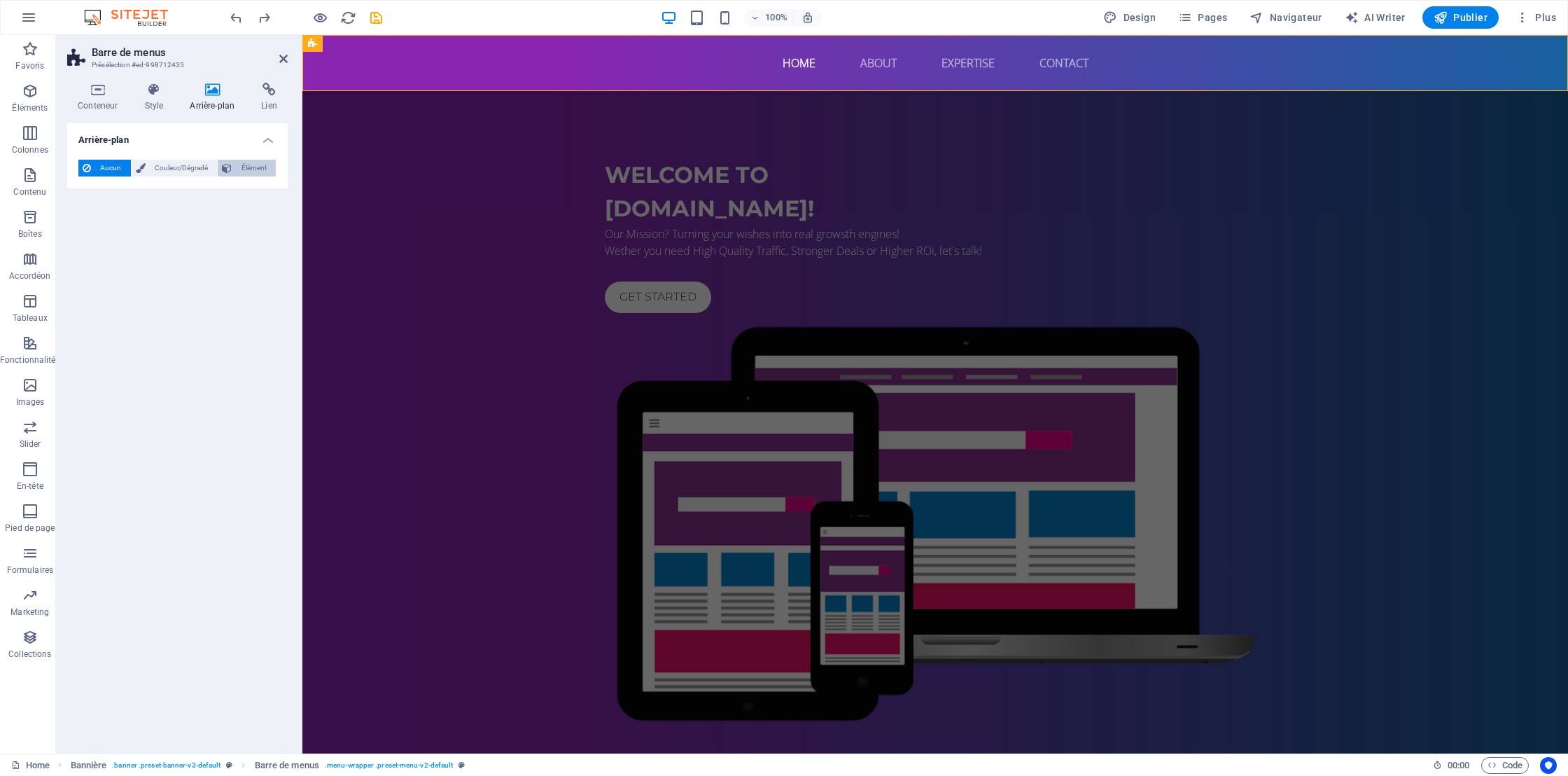
click at [243, 172] on span "Élément" at bounding box center [253, 168] width 35 height 17
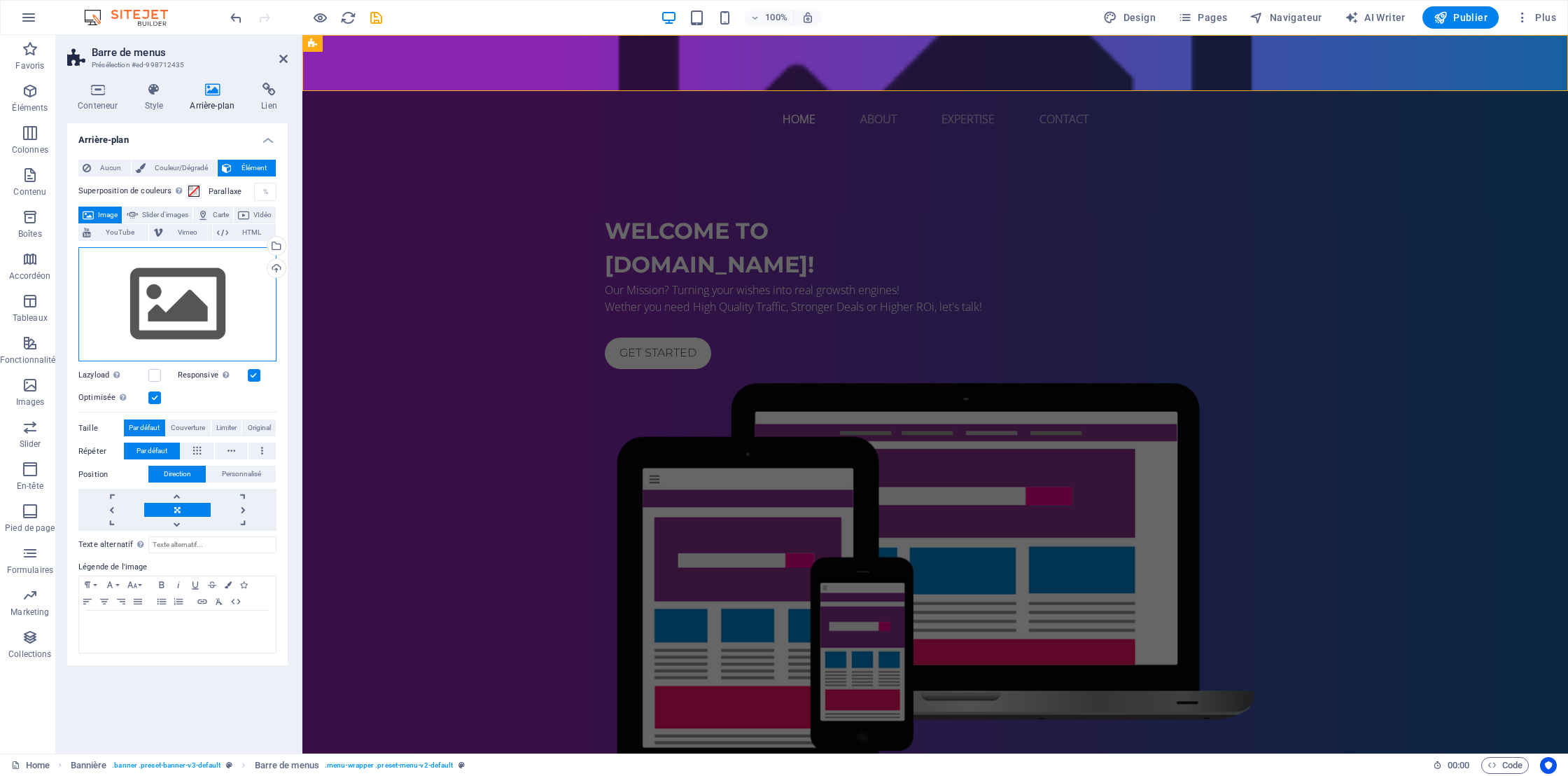
click at [189, 320] on div "Glissez les fichiers ici, cliquez pour choisir les fichiers ou sélectionnez les…" at bounding box center [178, 305] width 198 height 115
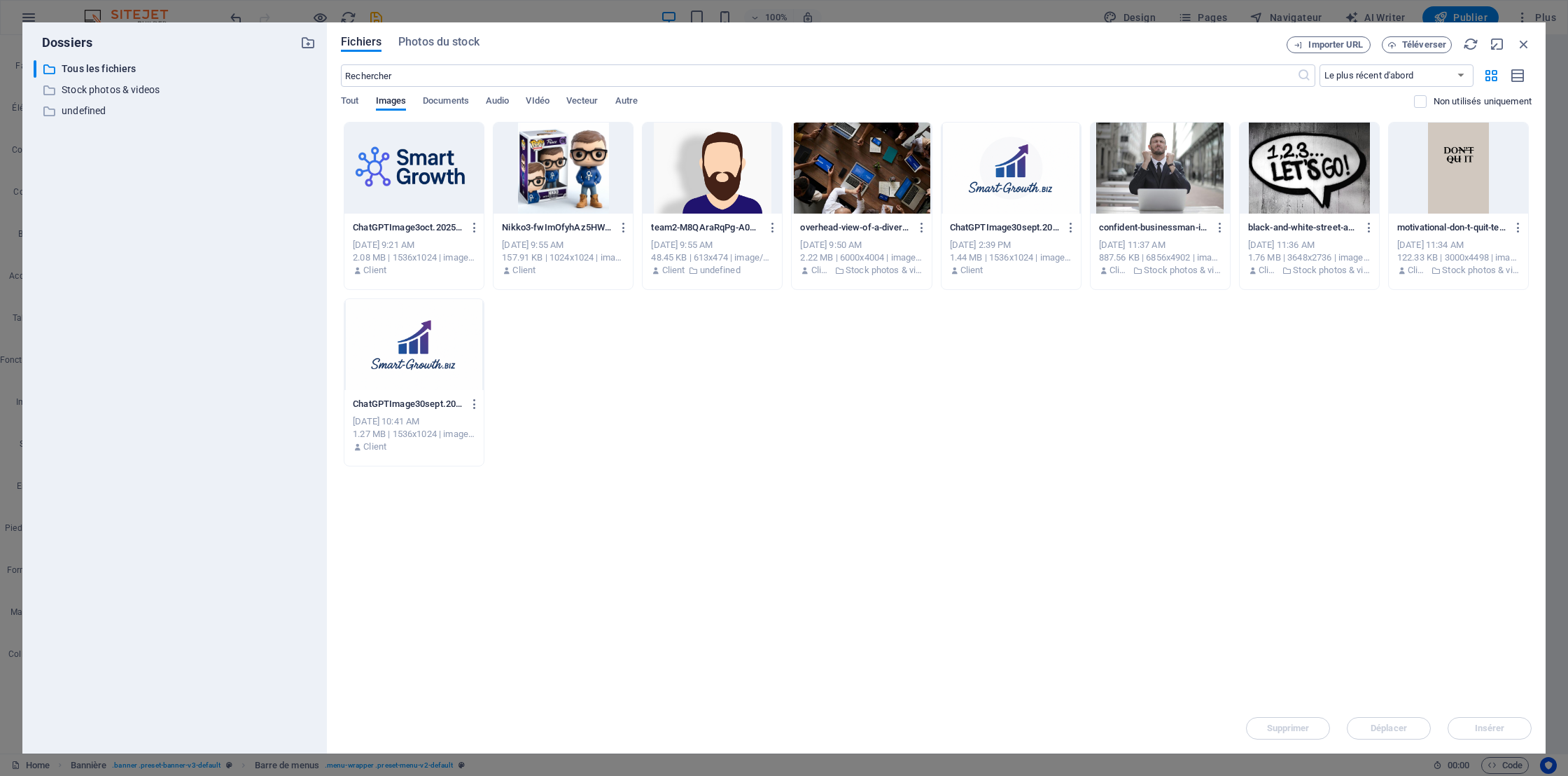
click at [411, 158] on div at bounding box center [414, 168] width 139 height 91
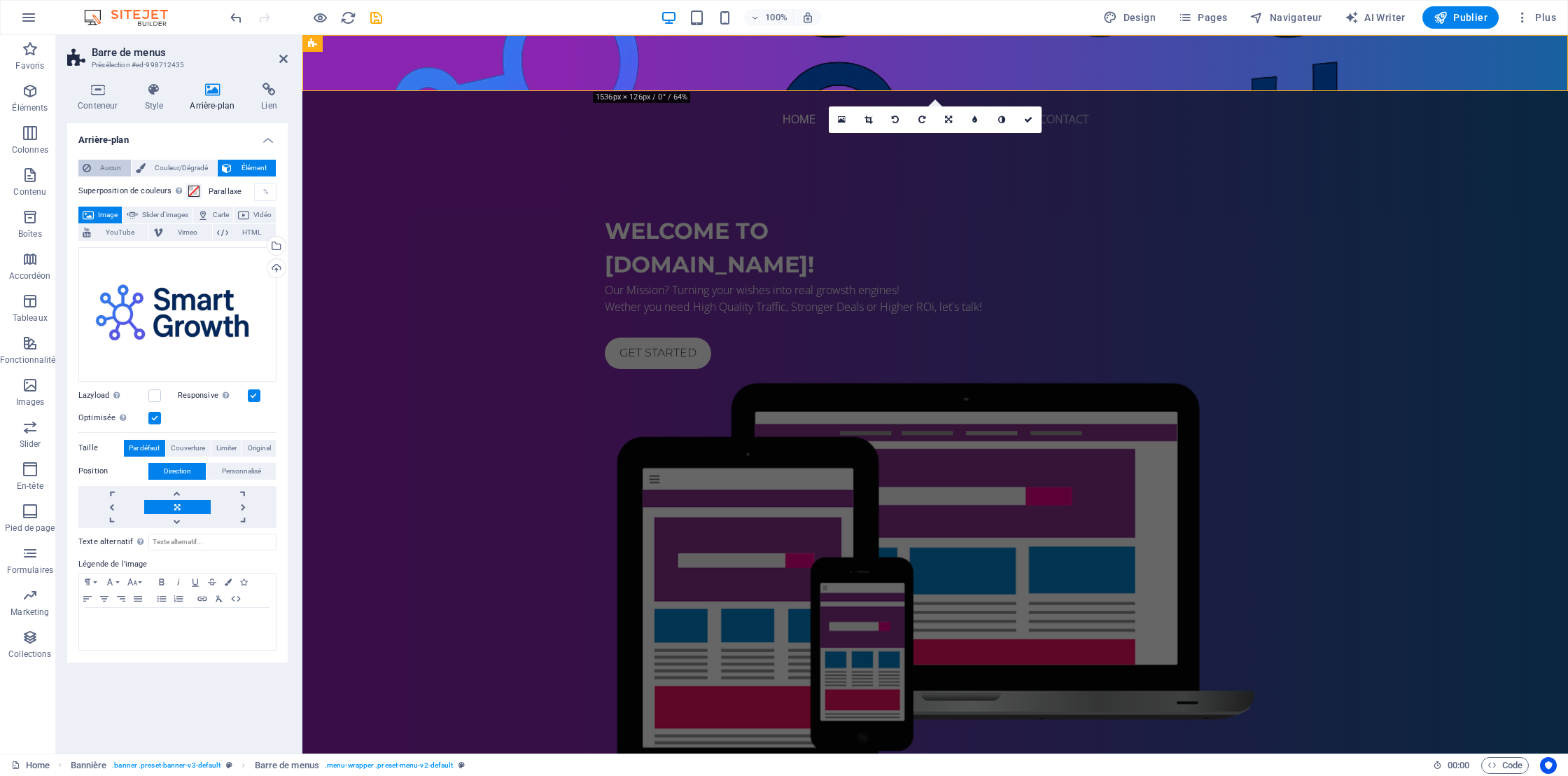
click at [91, 172] on button "Aucun" at bounding box center [104, 168] width 52 height 17
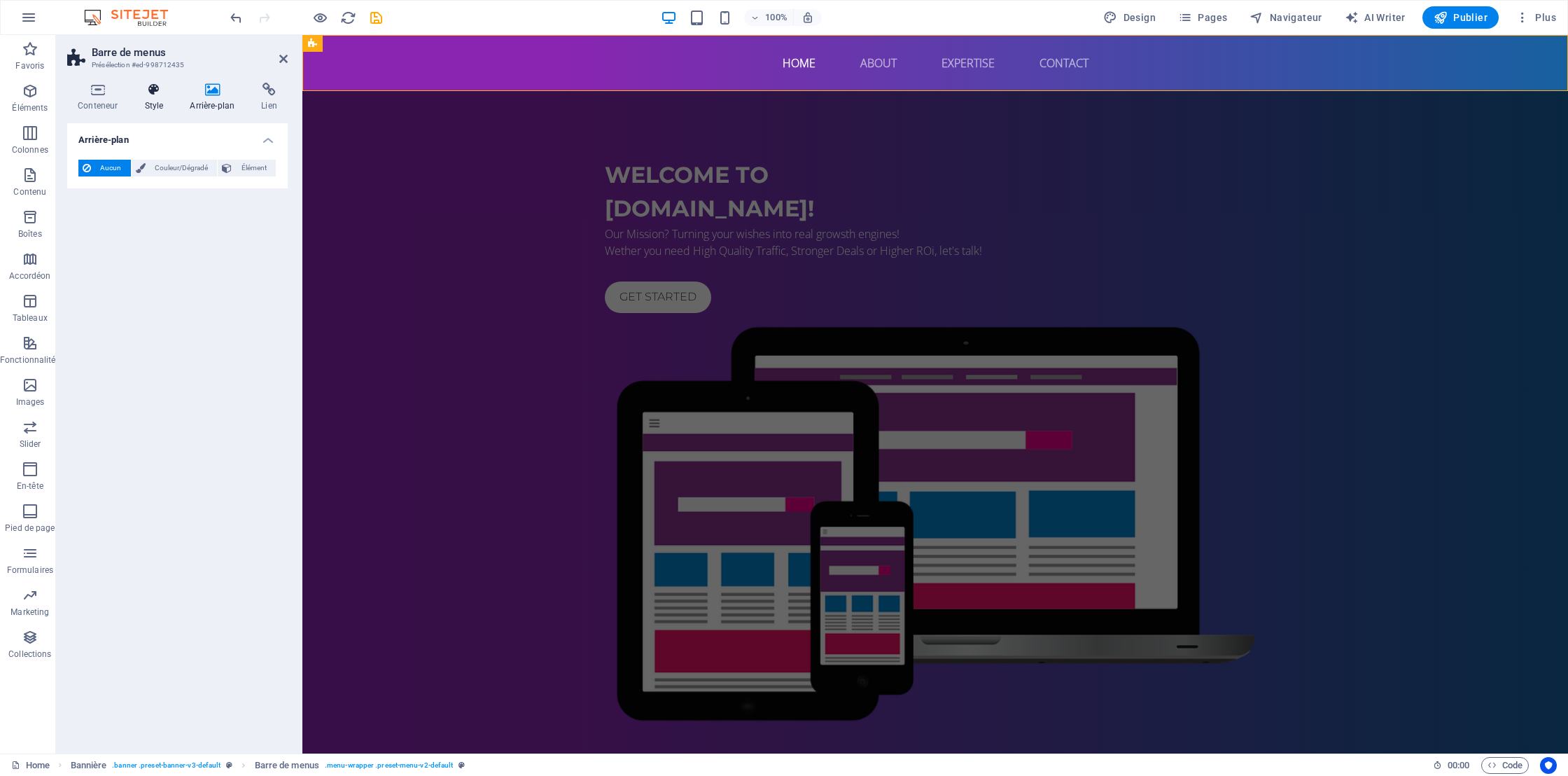
click at [158, 84] on icon at bounding box center [153, 89] width 40 height 14
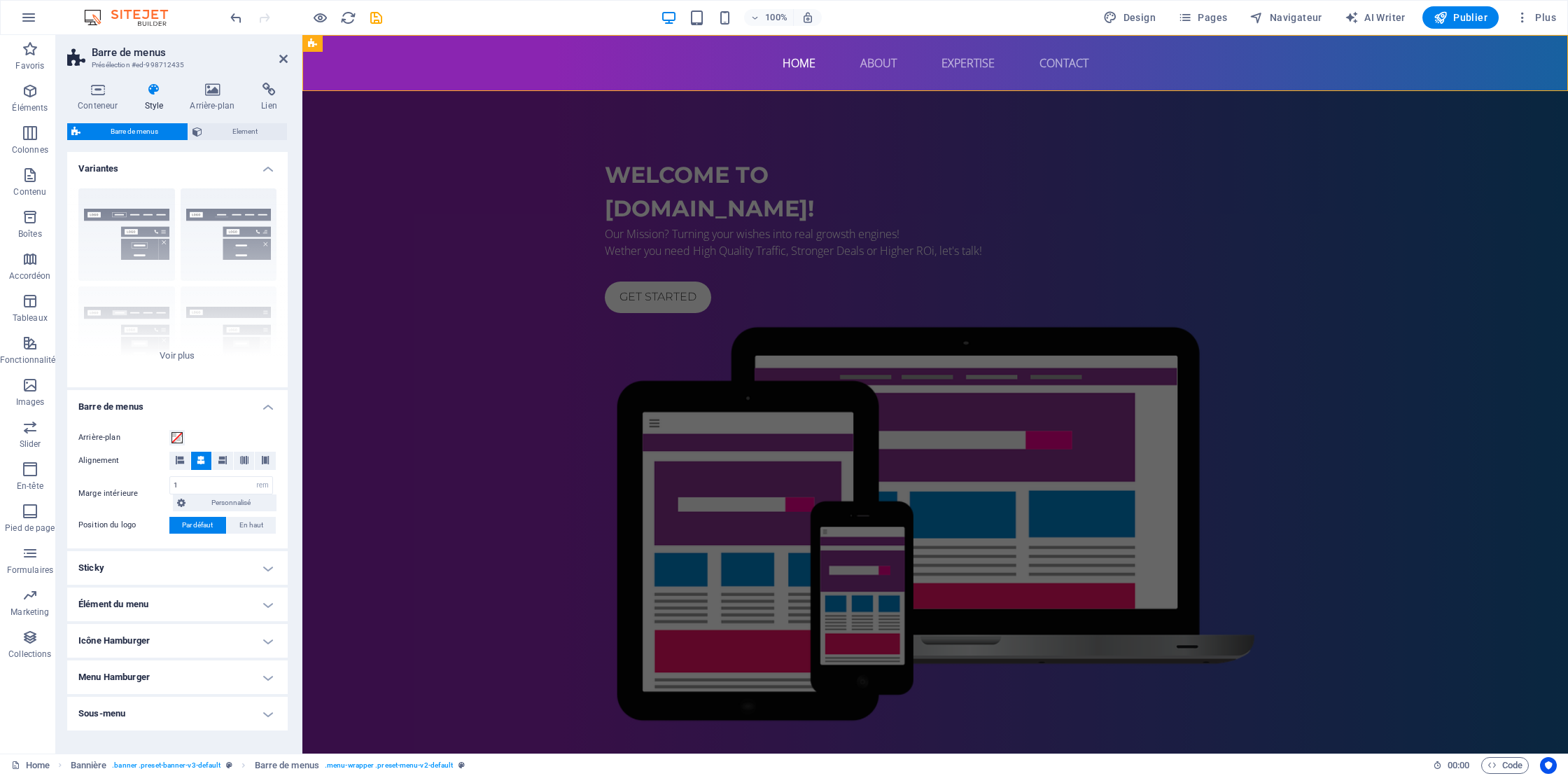
click at [262, 606] on h4 "Élément du menu" at bounding box center [177, 604] width 221 height 33
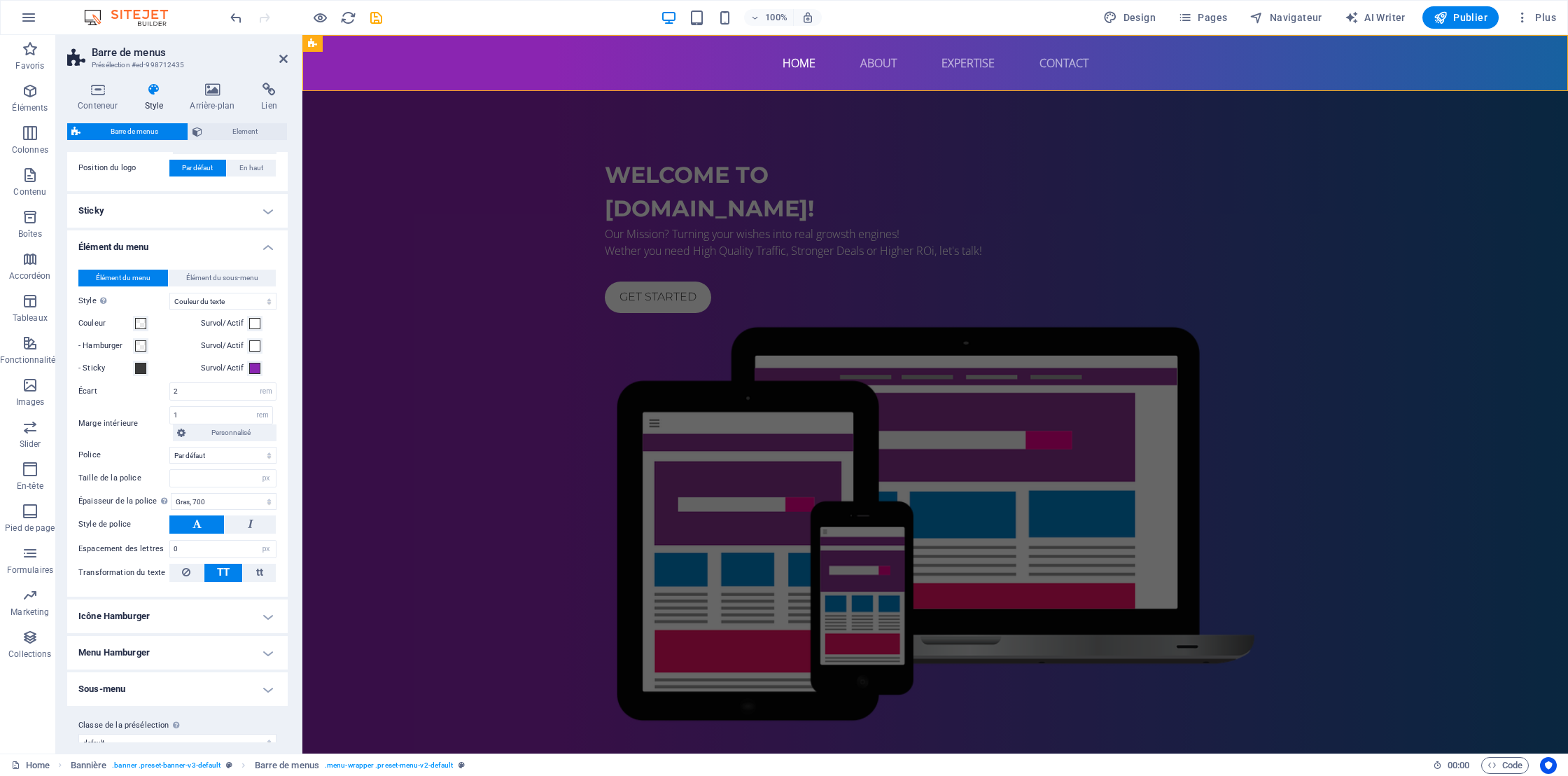
scroll to position [375, 0]
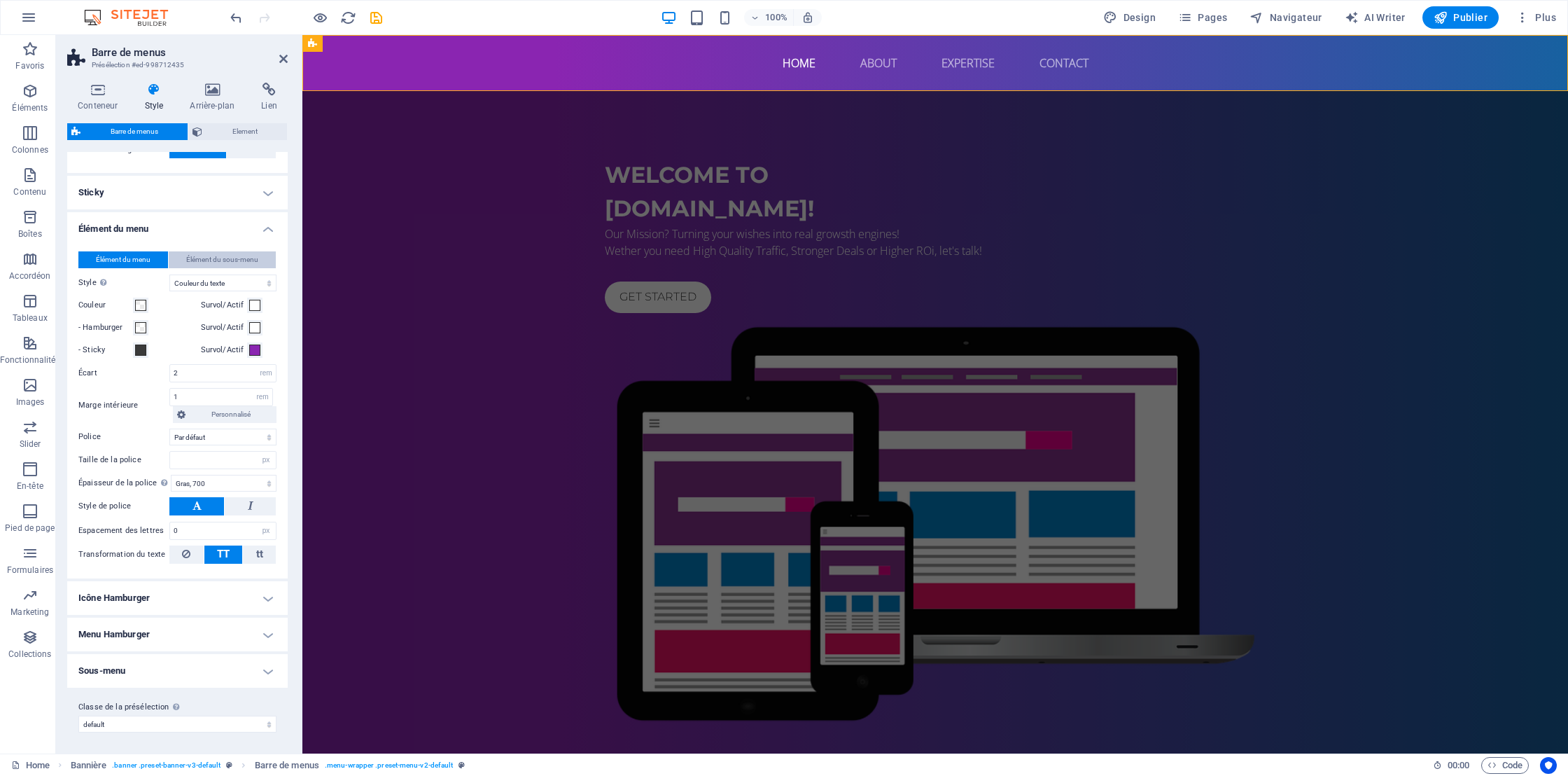
click at [238, 260] on span "Élément du sous-menu" at bounding box center [222, 259] width 72 height 17
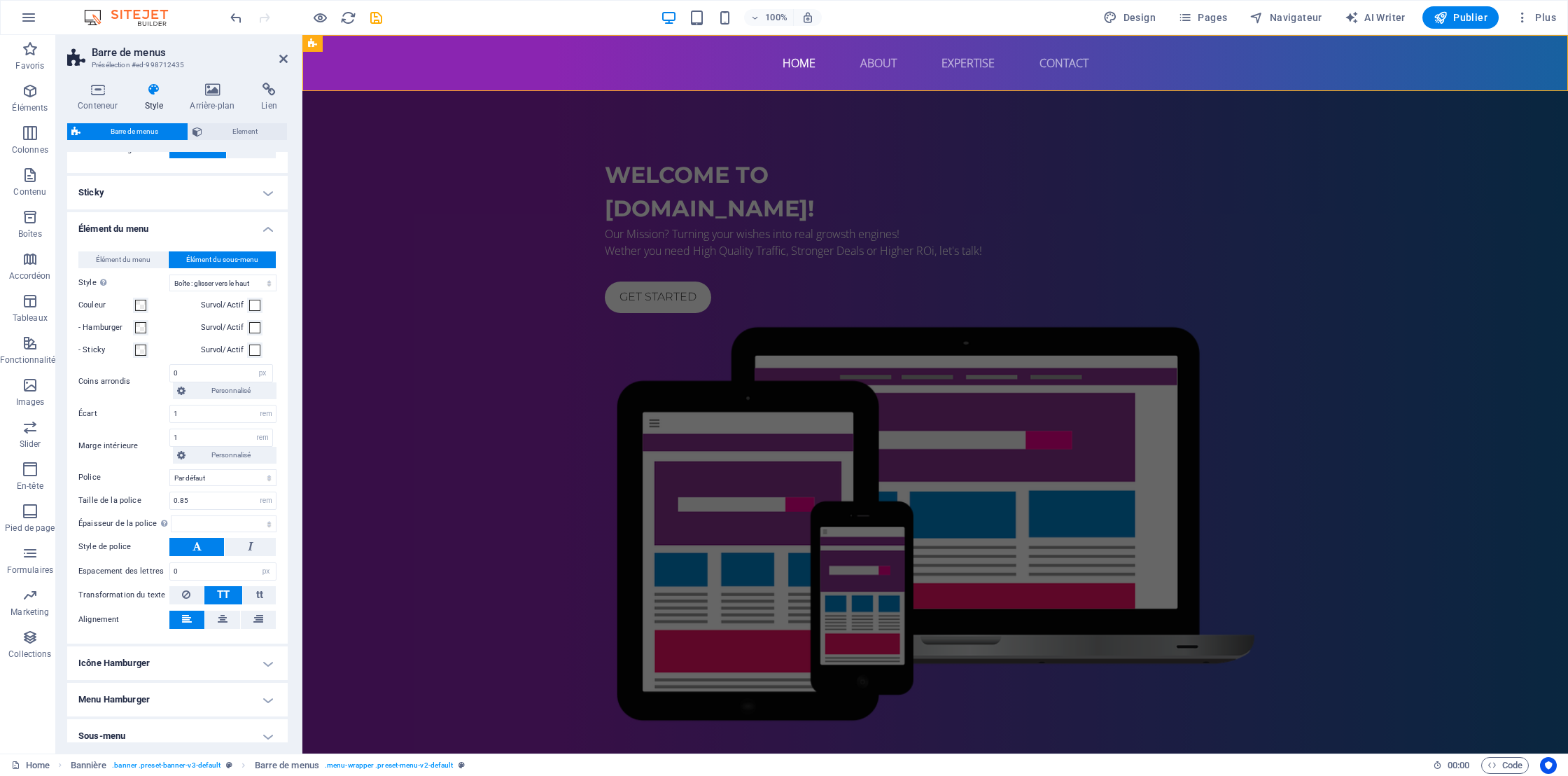
scroll to position [440, 0]
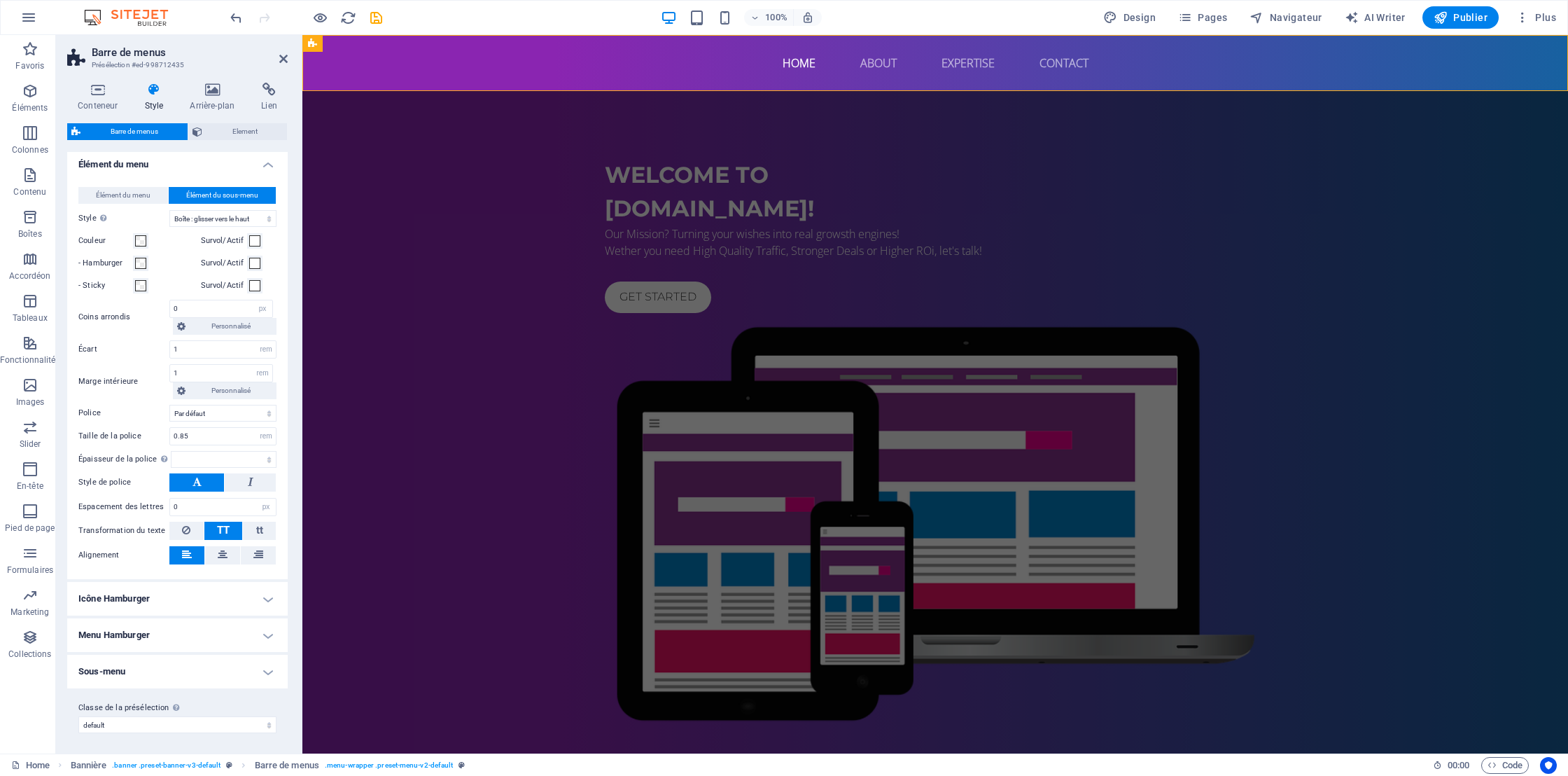
click at [262, 667] on h4 "Sous-menu" at bounding box center [177, 671] width 221 height 33
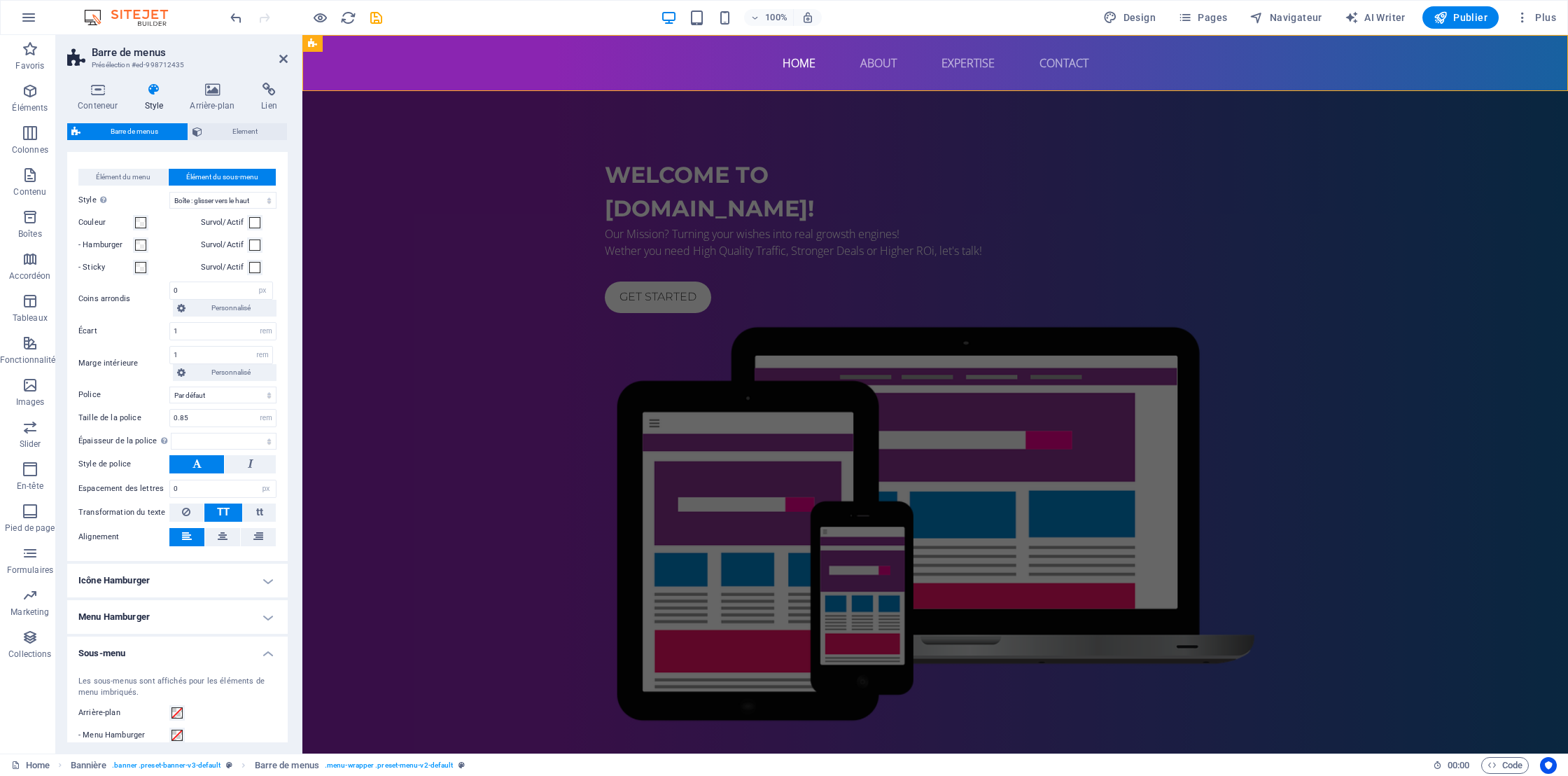
scroll to position [454, 0]
click at [266, 582] on h4 "Icône Hamburger" at bounding box center [177, 584] width 221 height 33
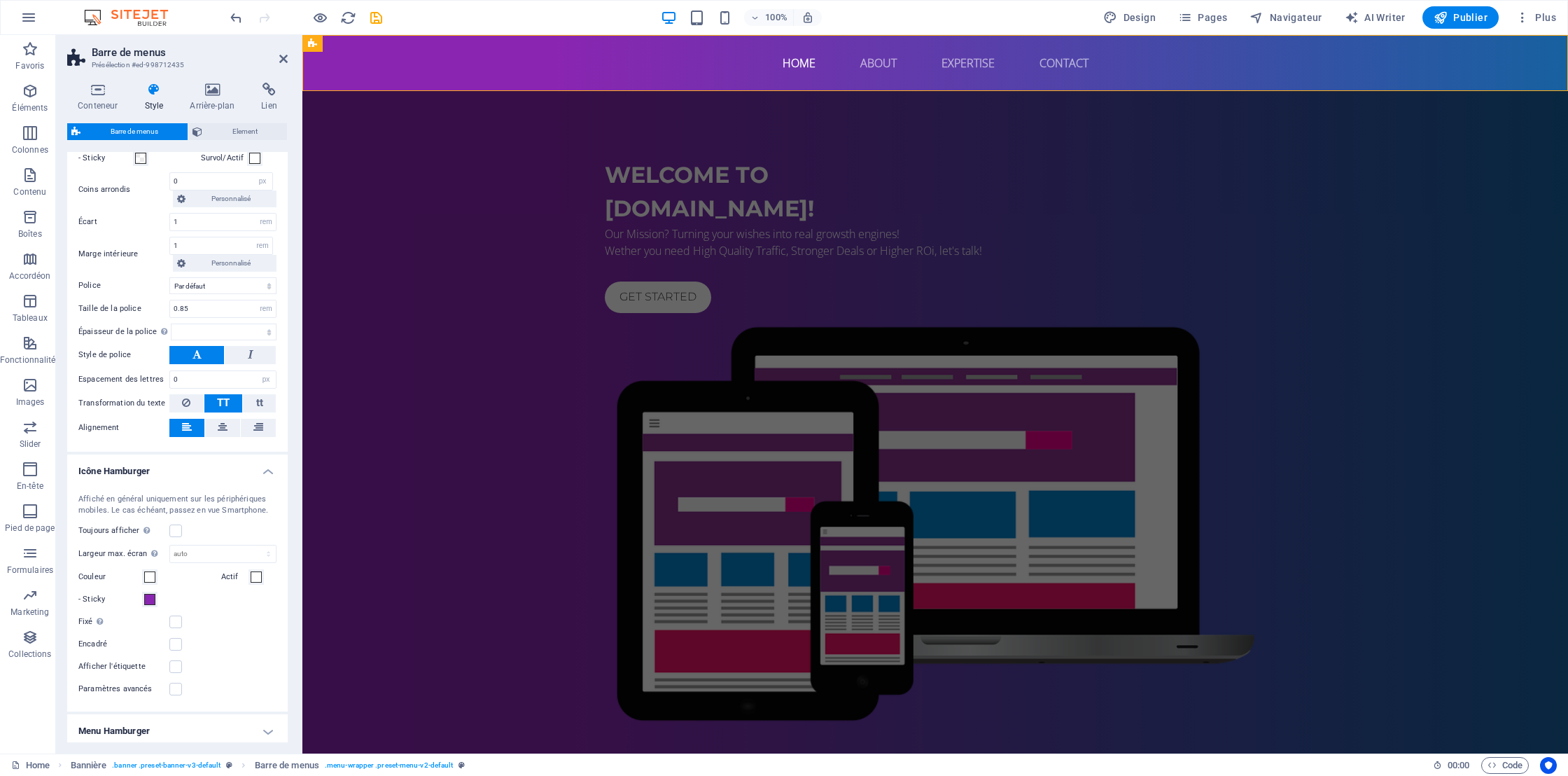
scroll to position [582, 0]
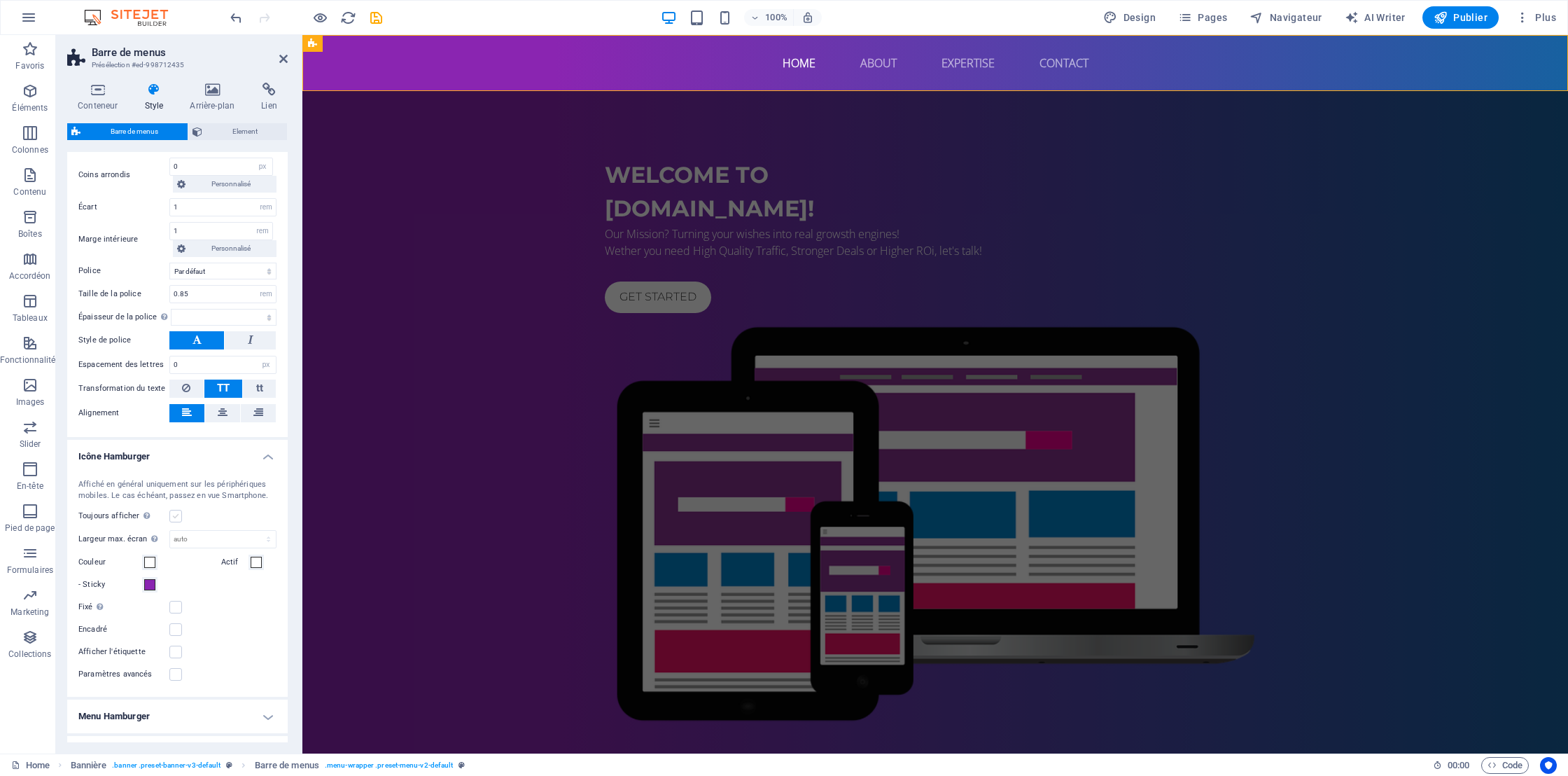
click at [173, 514] on label at bounding box center [176, 516] width 13 height 13
click at [0, 0] on input "Toujours afficher Affiche le déclencheur pour toutes les fenêtres d'affichage." at bounding box center [0, 0] width 0 height 0
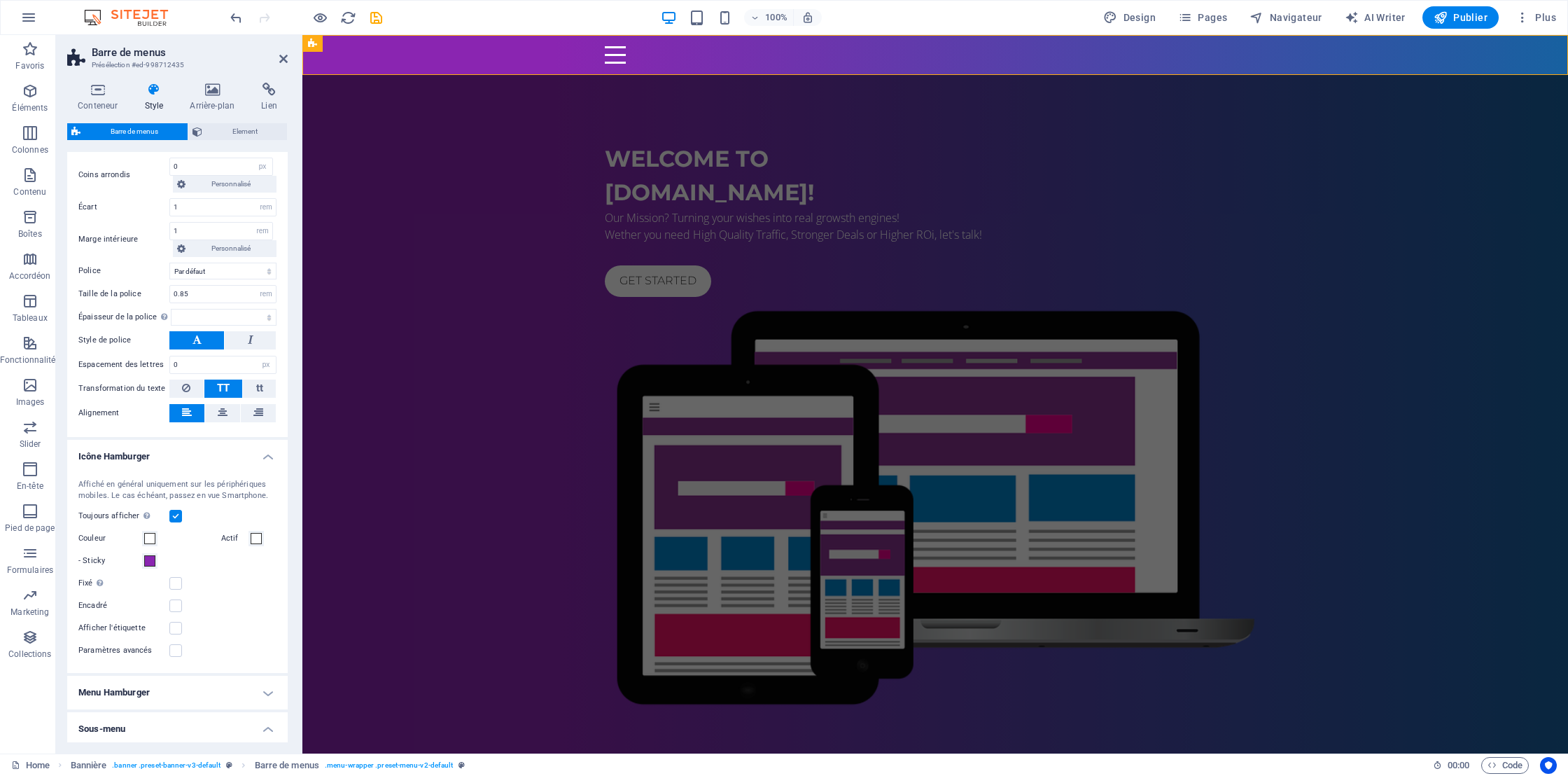
click at [177, 516] on label at bounding box center [176, 516] width 13 height 13
click at [0, 0] on input "Toujours afficher Affiche le déclencheur pour toutes les fenêtres d'affichage." at bounding box center [0, 0] width 0 height 0
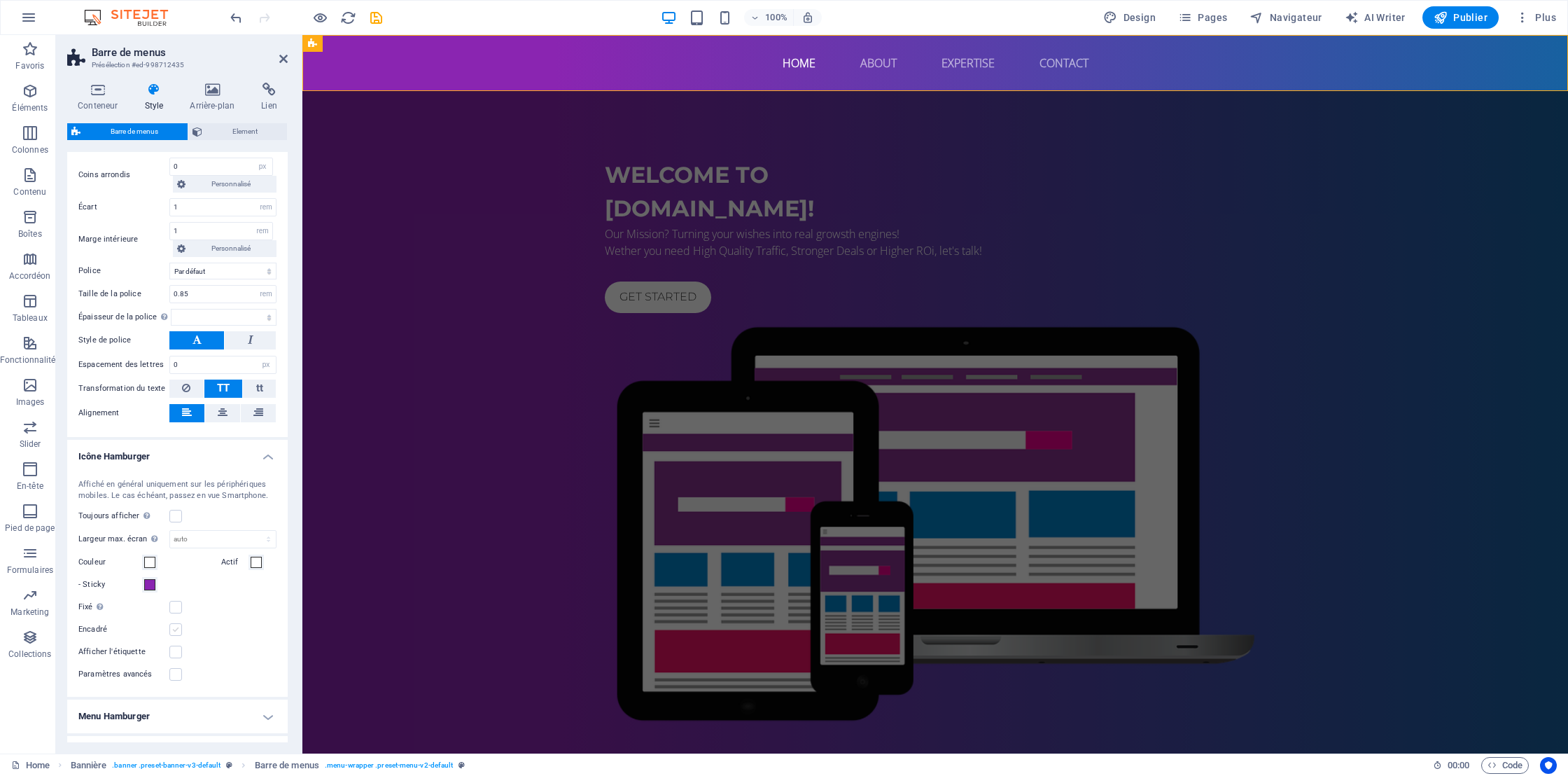
click at [176, 626] on label at bounding box center [176, 629] width 13 height 13
click at [0, 0] on input "Encadré" at bounding box center [0, 0] width 0 height 0
click at [176, 626] on label at bounding box center [176, 629] width 13 height 13
click at [0, 0] on input "Encadré" at bounding box center [0, 0] width 0 height 0
click at [176, 626] on label at bounding box center [176, 629] width 13 height 13
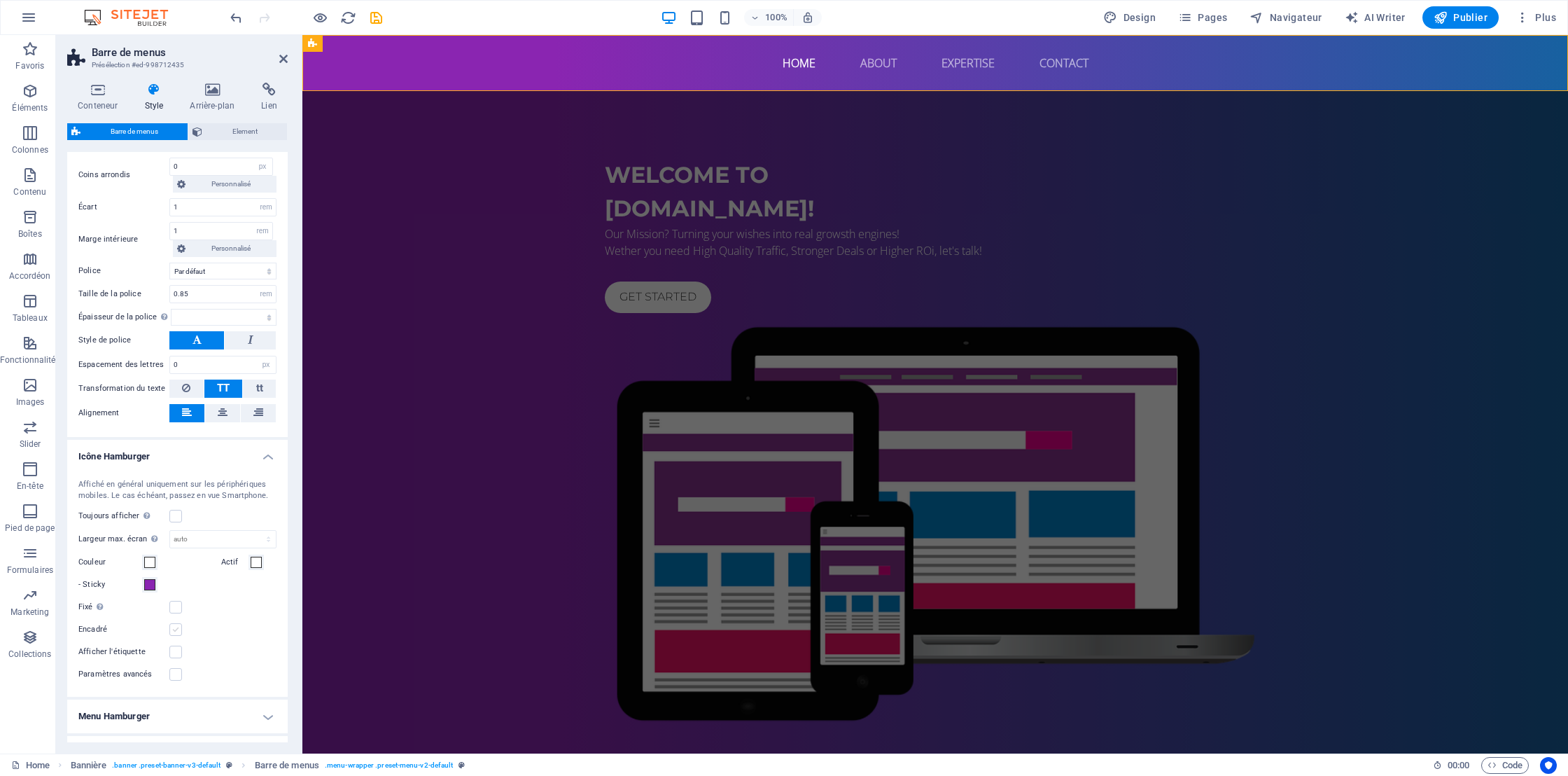
click at [0, 0] on input "Encadré" at bounding box center [0, 0] width 0 height 0
click at [176, 626] on label at bounding box center [176, 629] width 13 height 13
click at [0, 0] on input "Encadré" at bounding box center [0, 0] width 0 height 0
click at [218, 411] on icon at bounding box center [223, 412] width 10 height 17
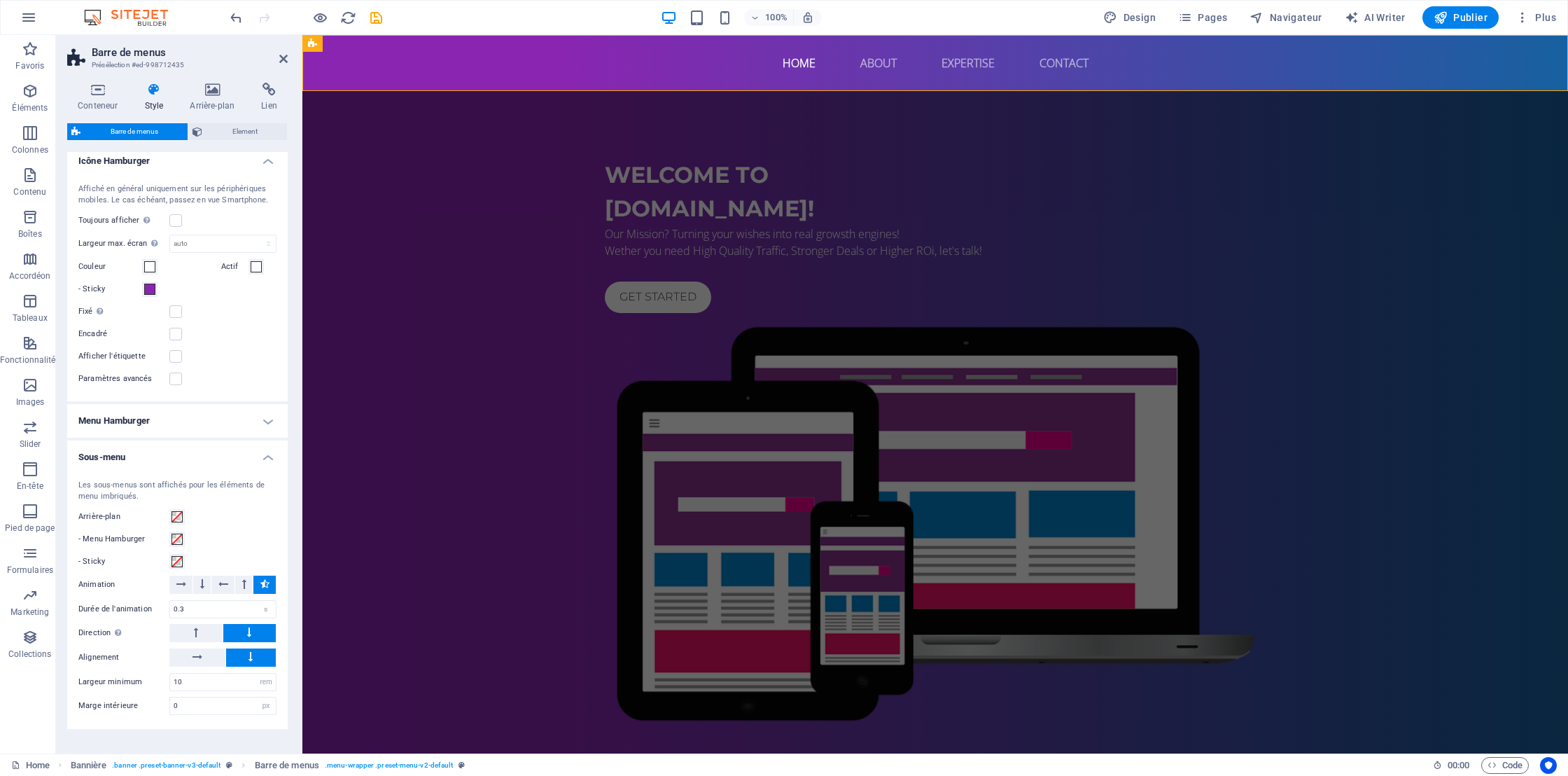
scroll to position [880, 0]
click at [267, 415] on h4 "Menu Hamburger" at bounding box center [177, 417] width 221 height 33
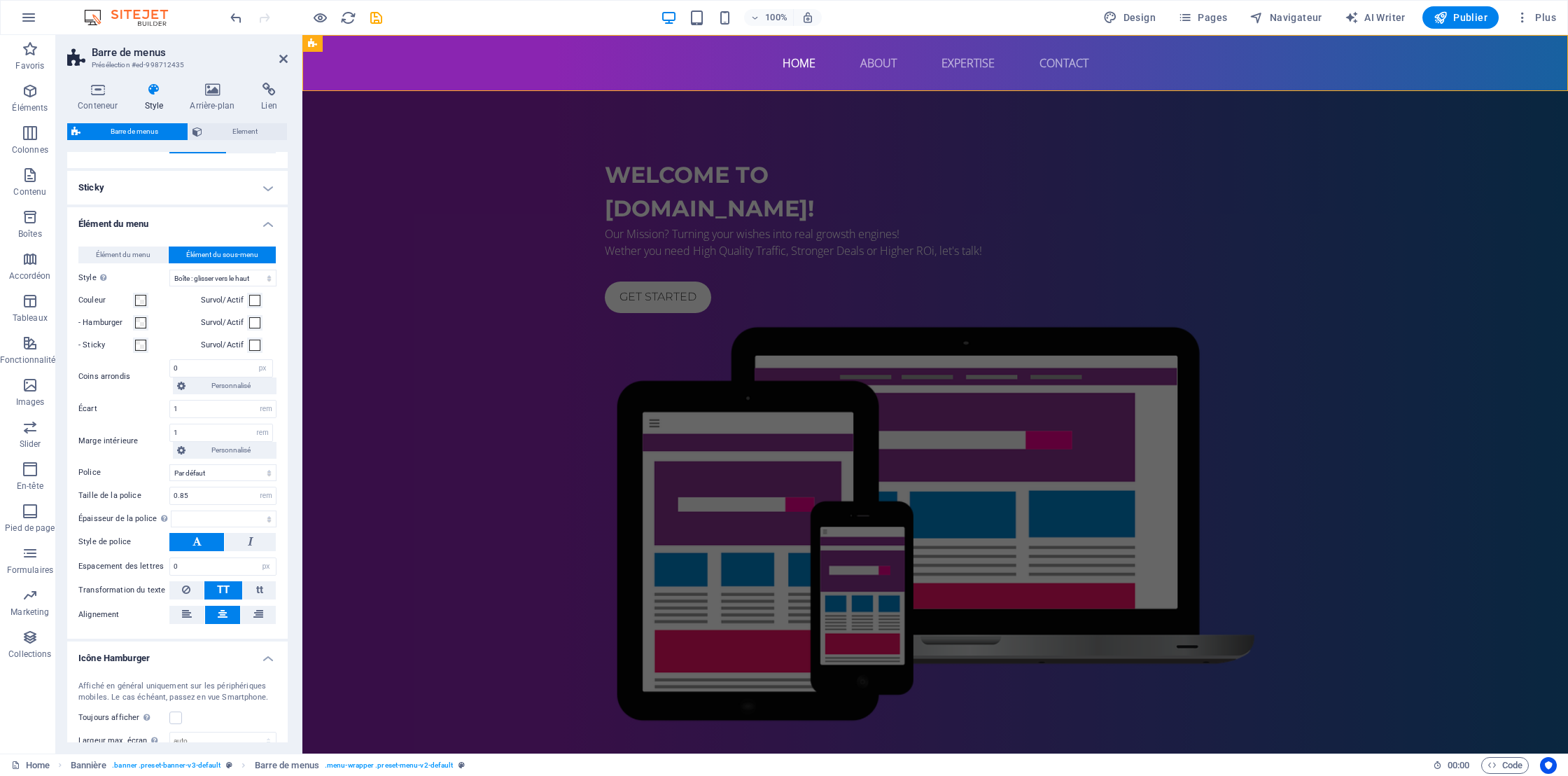
scroll to position [379, 0]
click at [233, 282] on select "Simple Couleur du texte Boîte : fondu Boîte : retourner verticalement Boîte : r…" at bounding box center [223, 278] width 107 height 17
click at [170, 270] on select "Simple Couleur du texte Boîte : fondu Boîte : retourner verticalement Boîte : r…" at bounding box center [223, 278] width 107 height 17
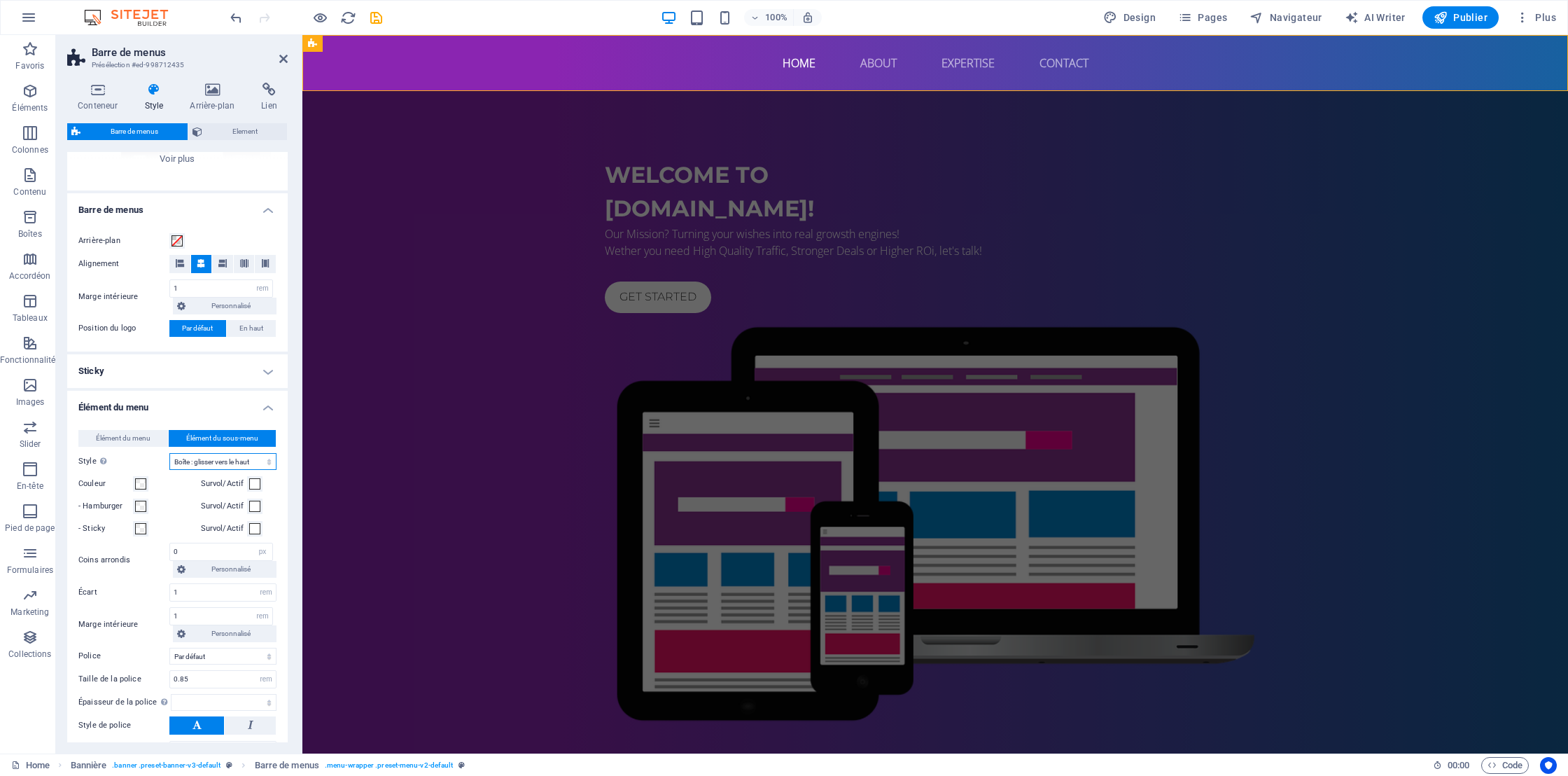
scroll to position [184, 0]
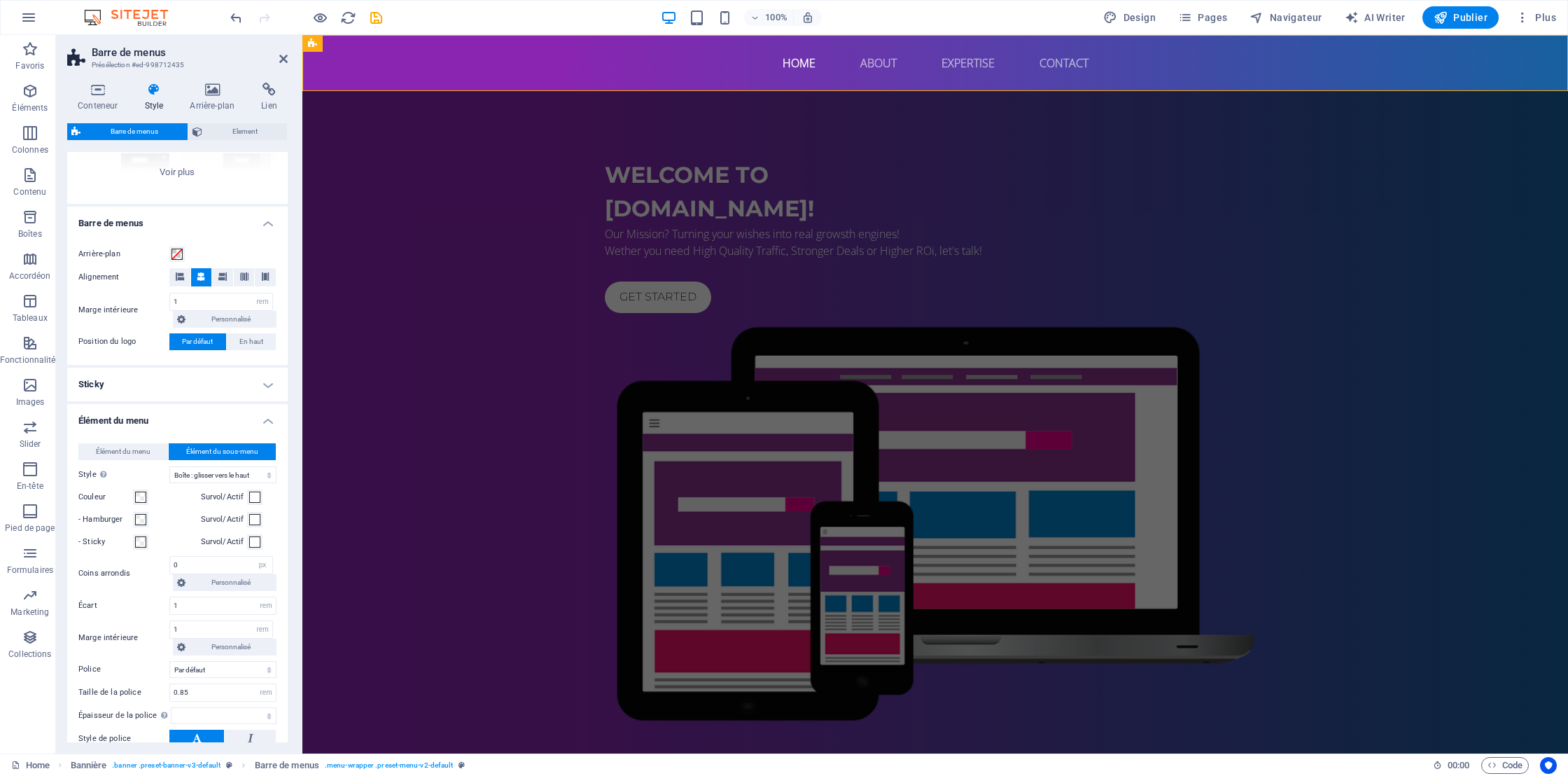
click at [263, 381] on h4 "Sticky" at bounding box center [177, 384] width 221 height 33
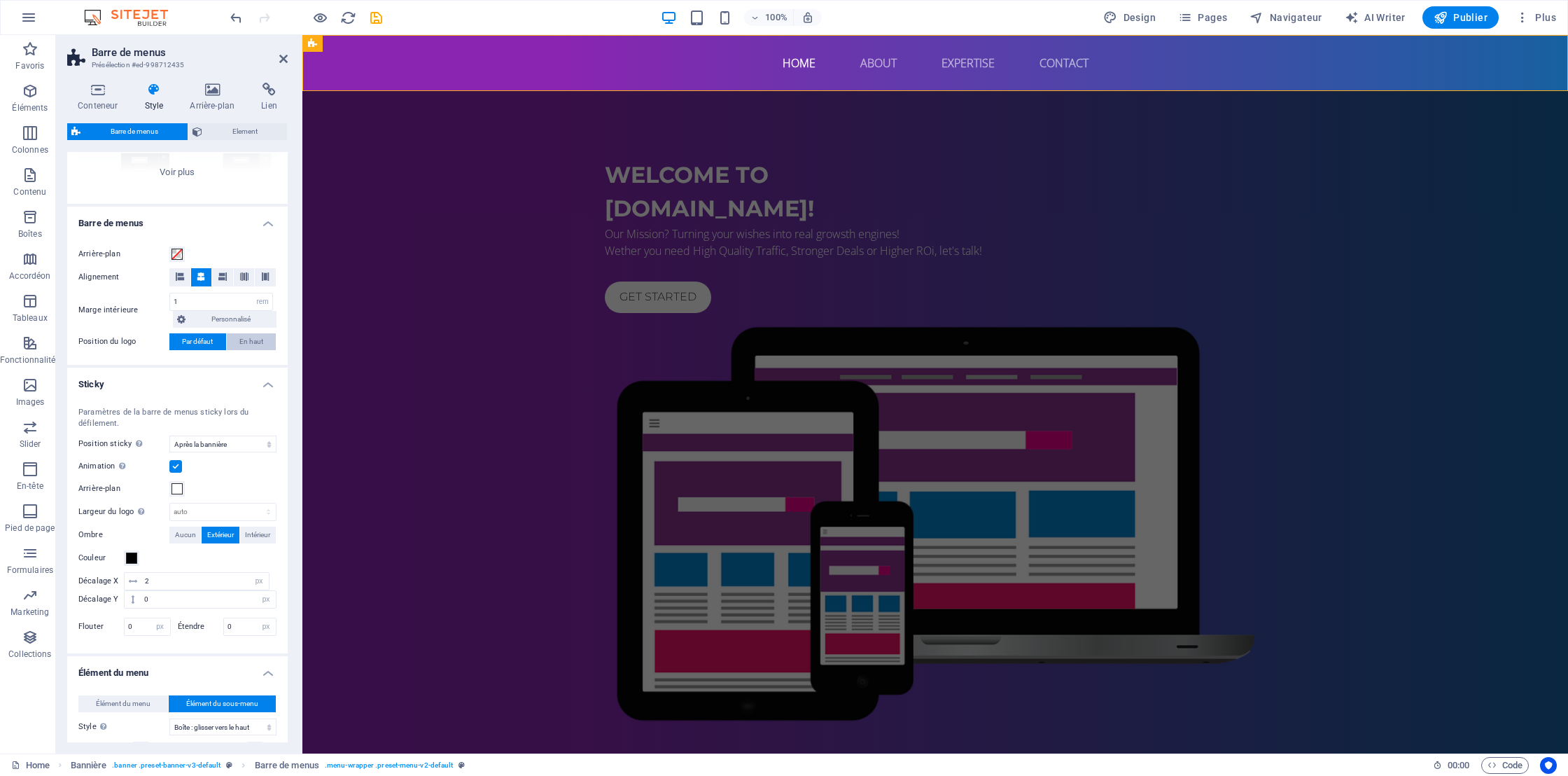
click at [250, 338] on span "En haut" at bounding box center [251, 341] width 24 height 17
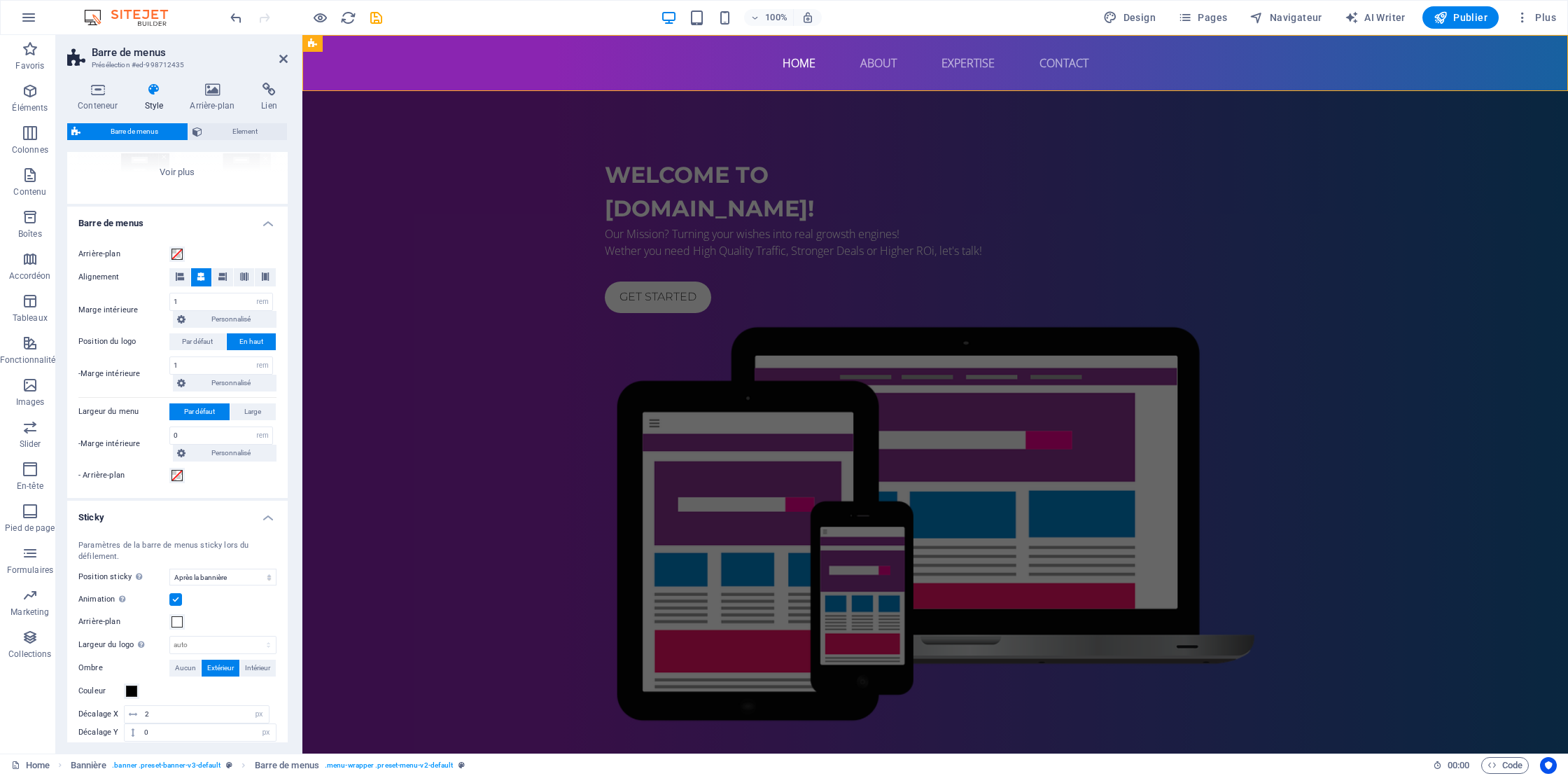
select select
click at [243, 130] on span "Element" at bounding box center [244, 131] width 77 height 17
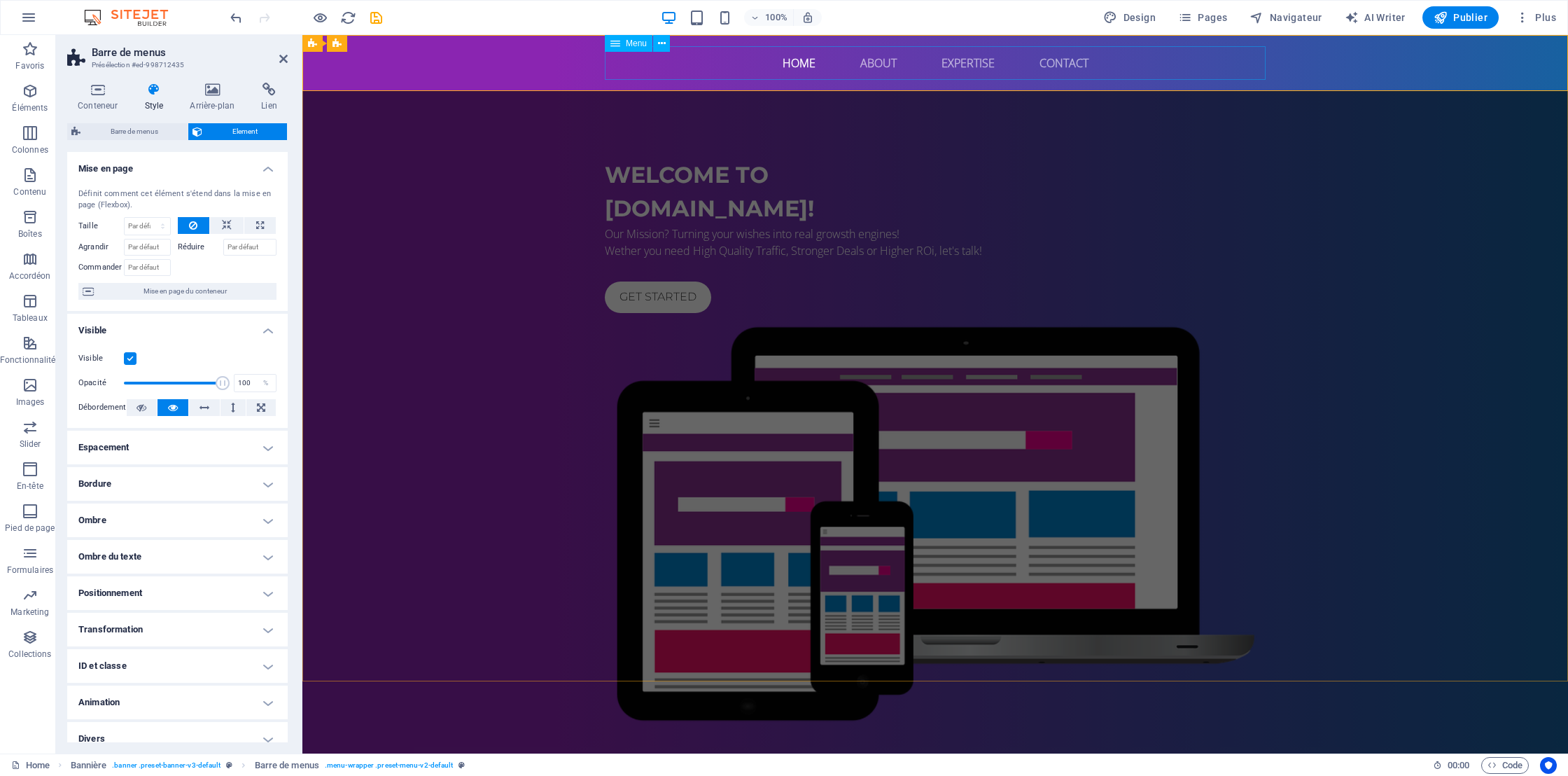
click at [798, 74] on nav "Home About Expertise Contact" at bounding box center [935, 63] width 661 height 33
click at [662, 45] on icon at bounding box center [662, 43] width 8 height 15
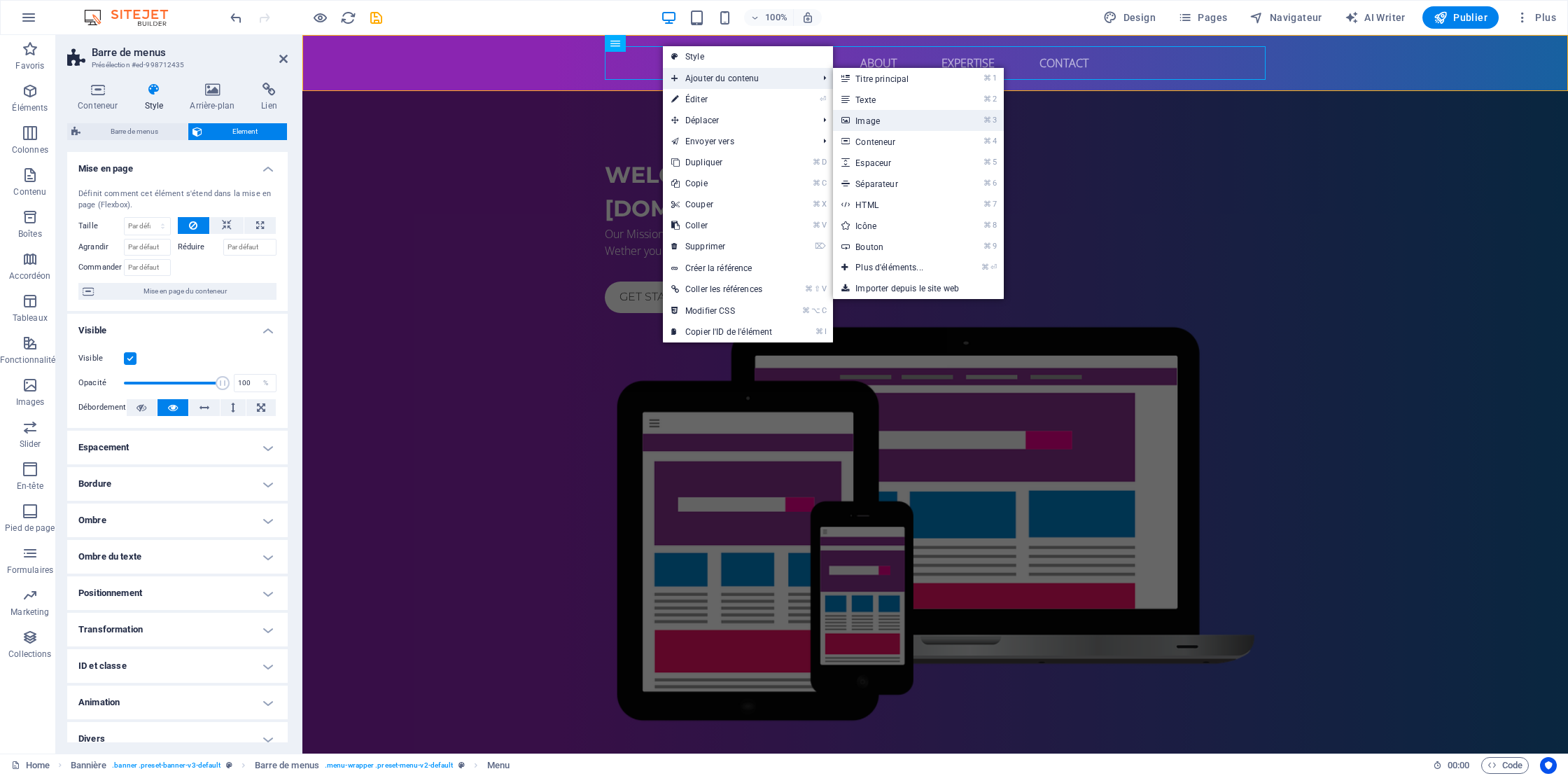
click at [879, 127] on link "⌘ 3 Image" at bounding box center [892, 120] width 118 height 21
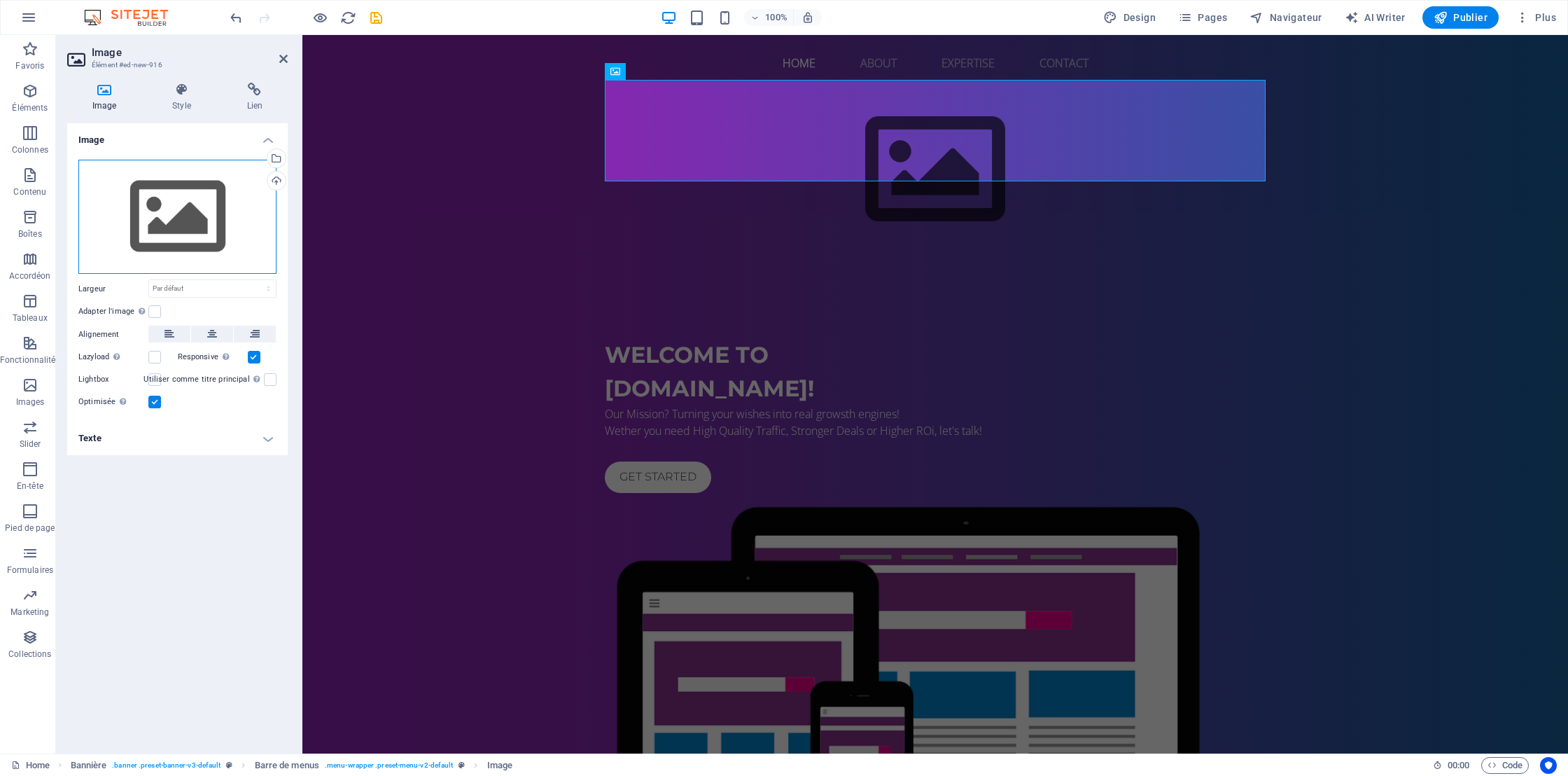
click at [189, 219] on div "Glissez les fichiers ici, cliquez pour choisir les fichiers ou sélectionnez les…" at bounding box center [178, 217] width 198 height 115
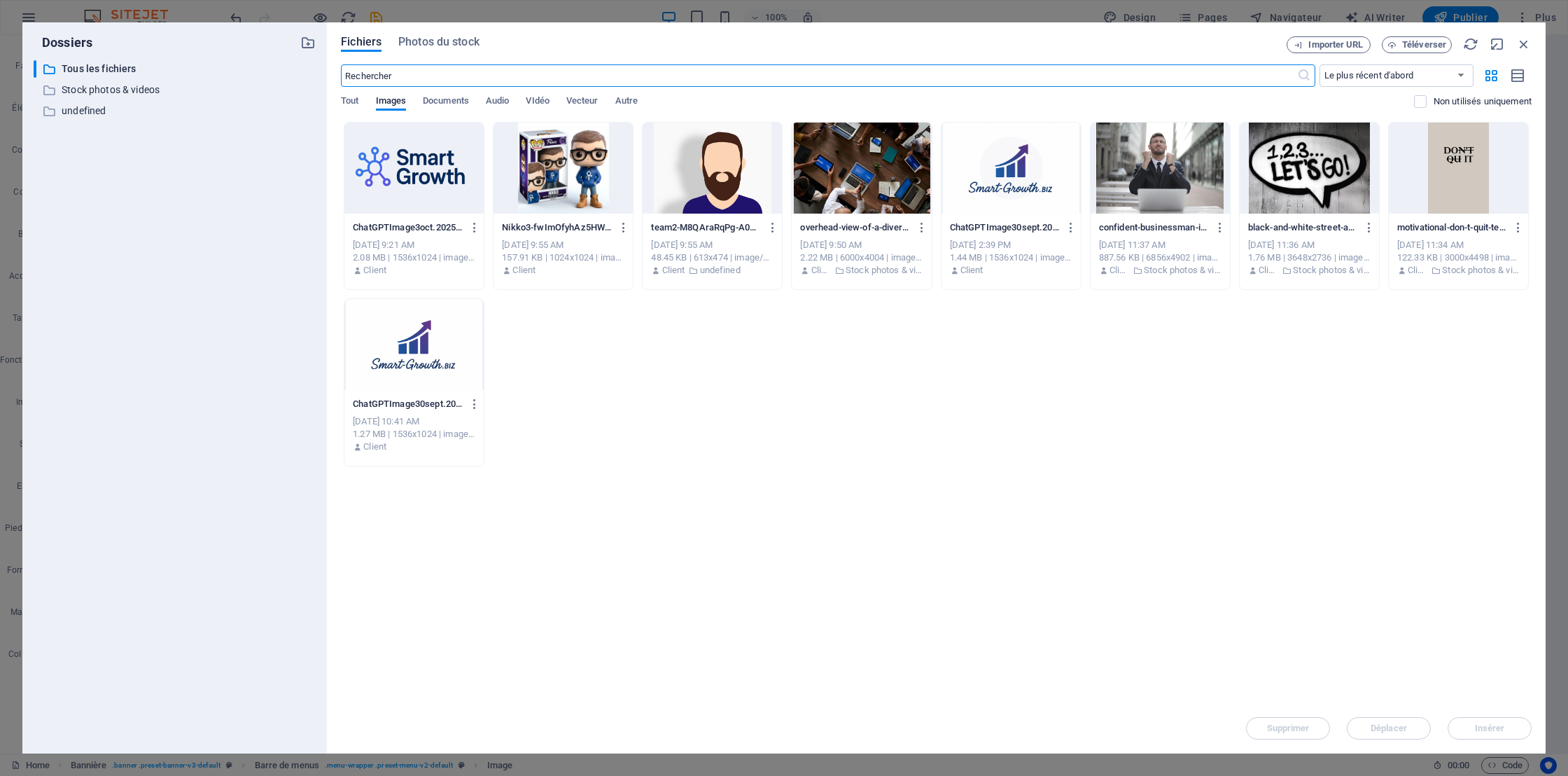
click at [380, 179] on div at bounding box center [414, 168] width 139 height 91
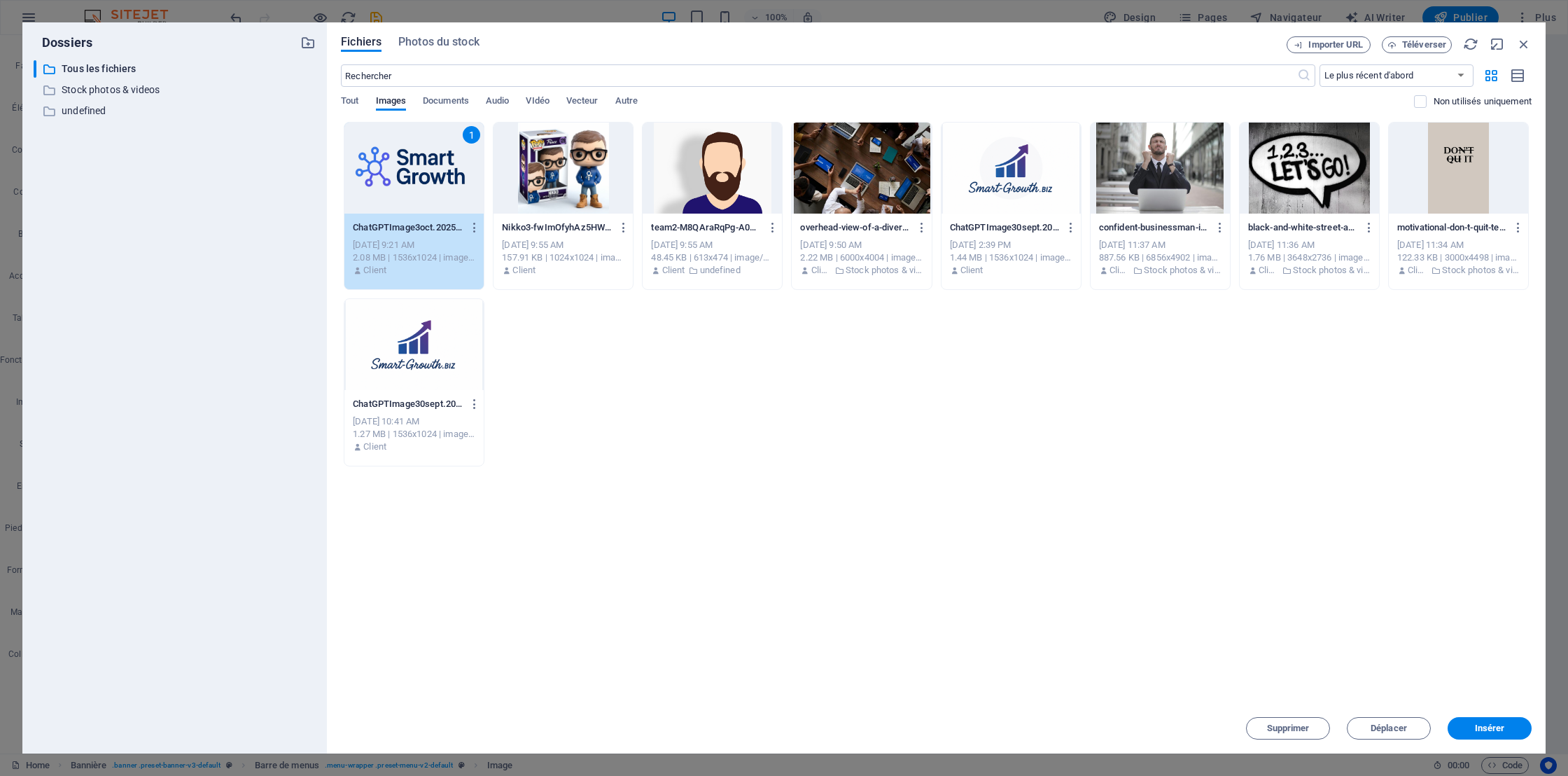
click at [380, 179] on div "1" at bounding box center [414, 168] width 139 height 91
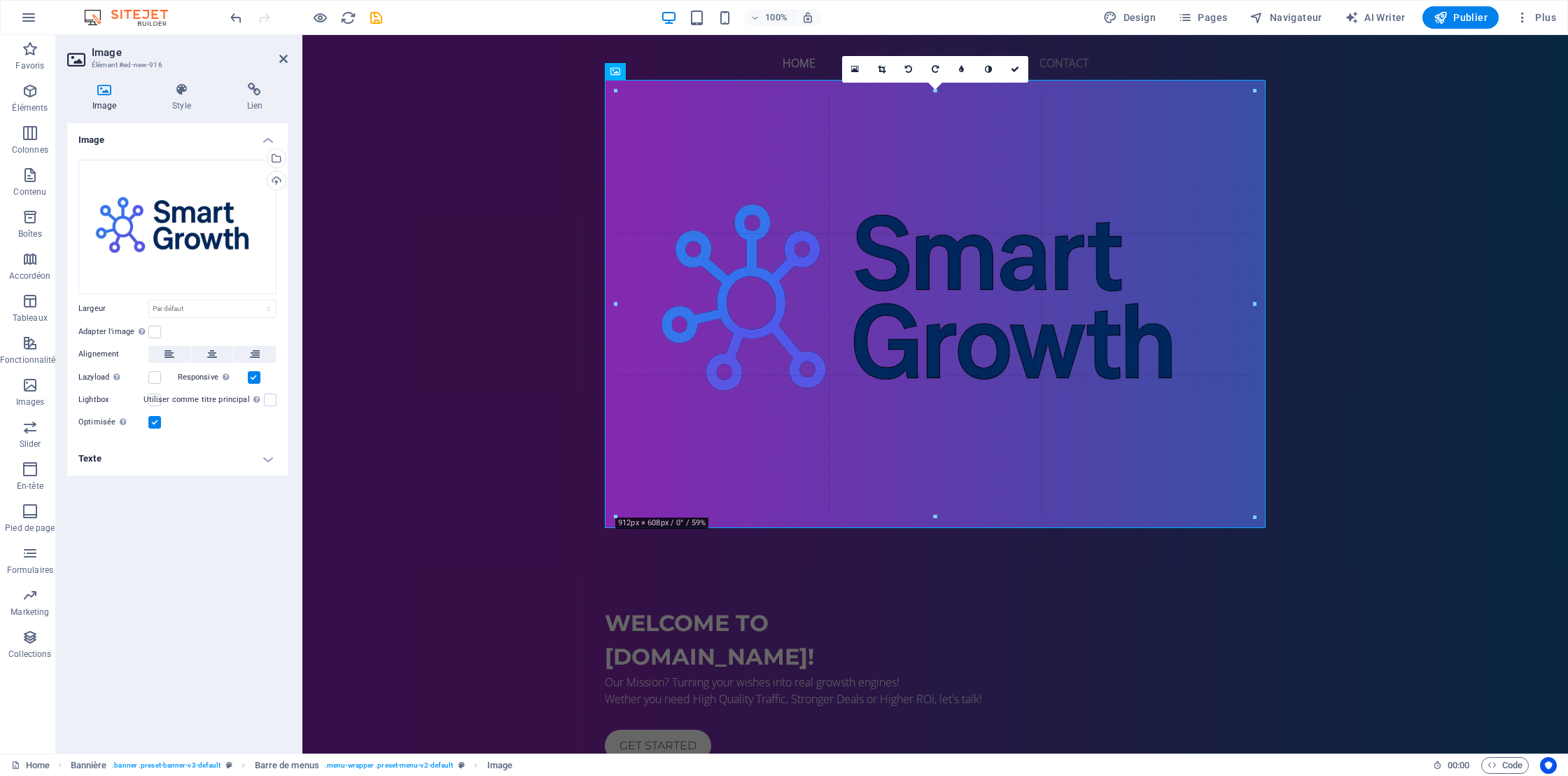
click at [938, 517] on div at bounding box center [935, 517] width 638 height 5
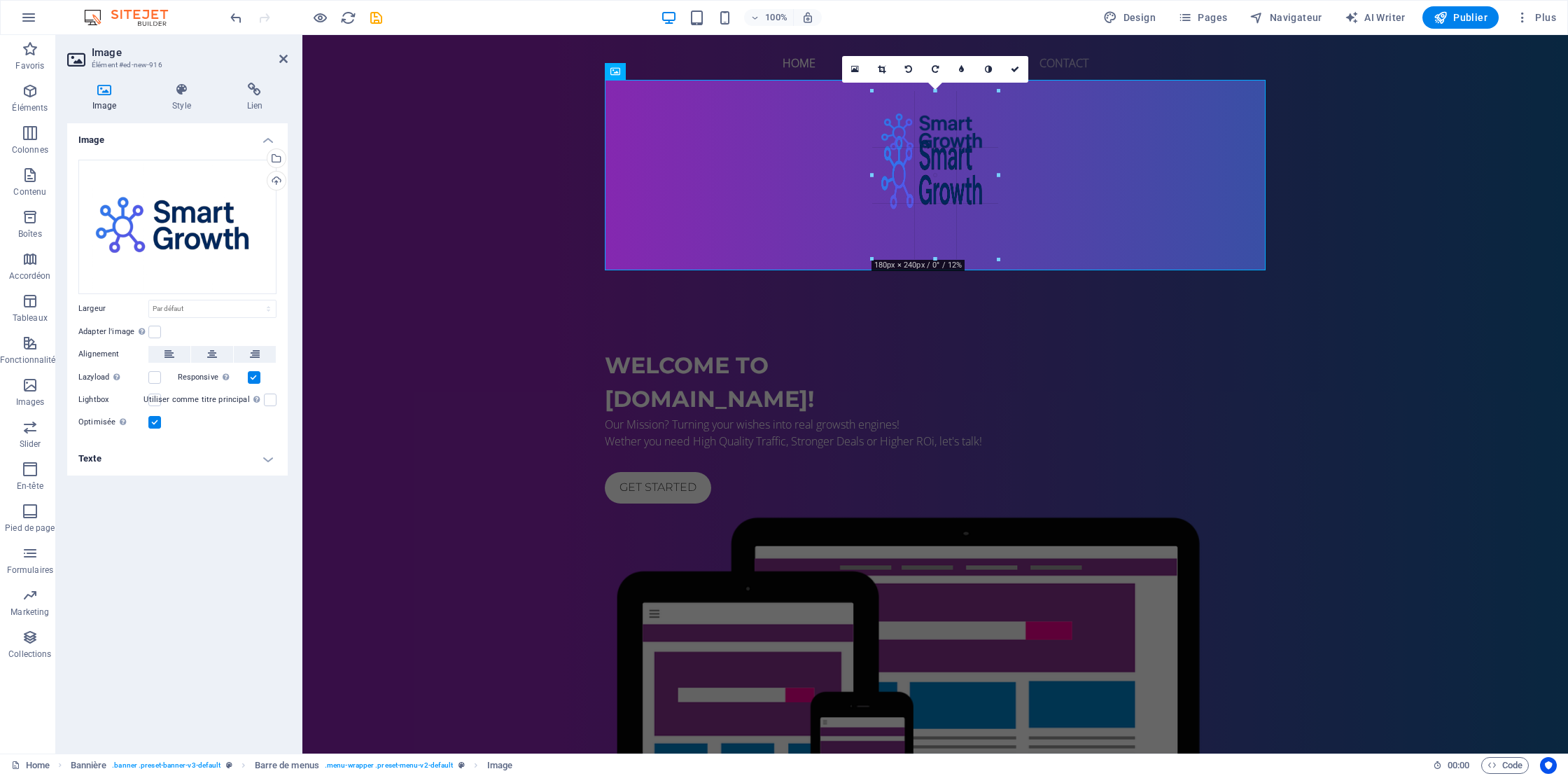
drag, startPoint x: 935, startPoint y: 518, endPoint x: 635, endPoint y: 775, distance: 395.0
type input "180"
select select "px"
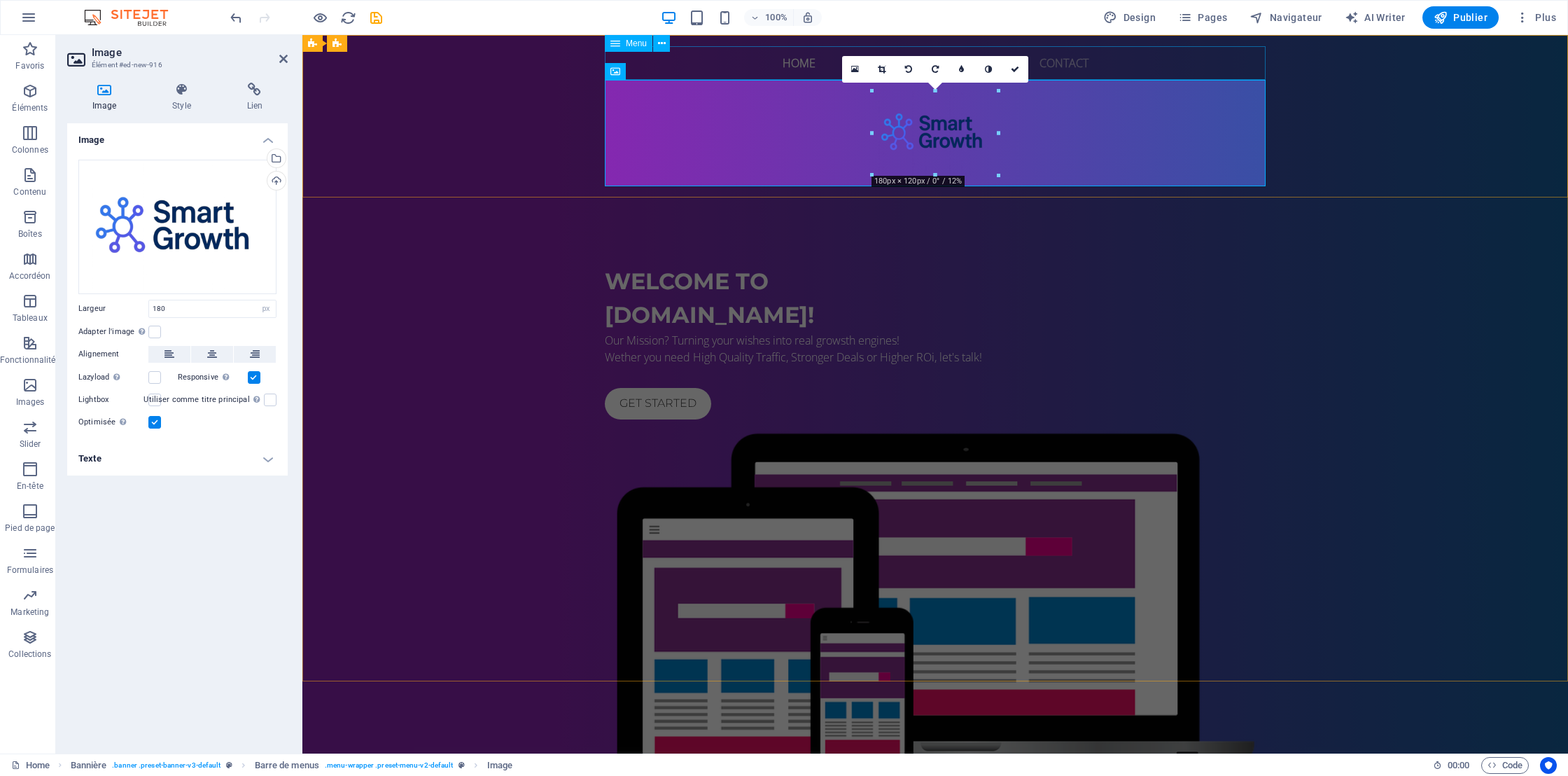
click at [808, 57] on nav "Home About Expertise Contact" at bounding box center [935, 63] width 661 height 33
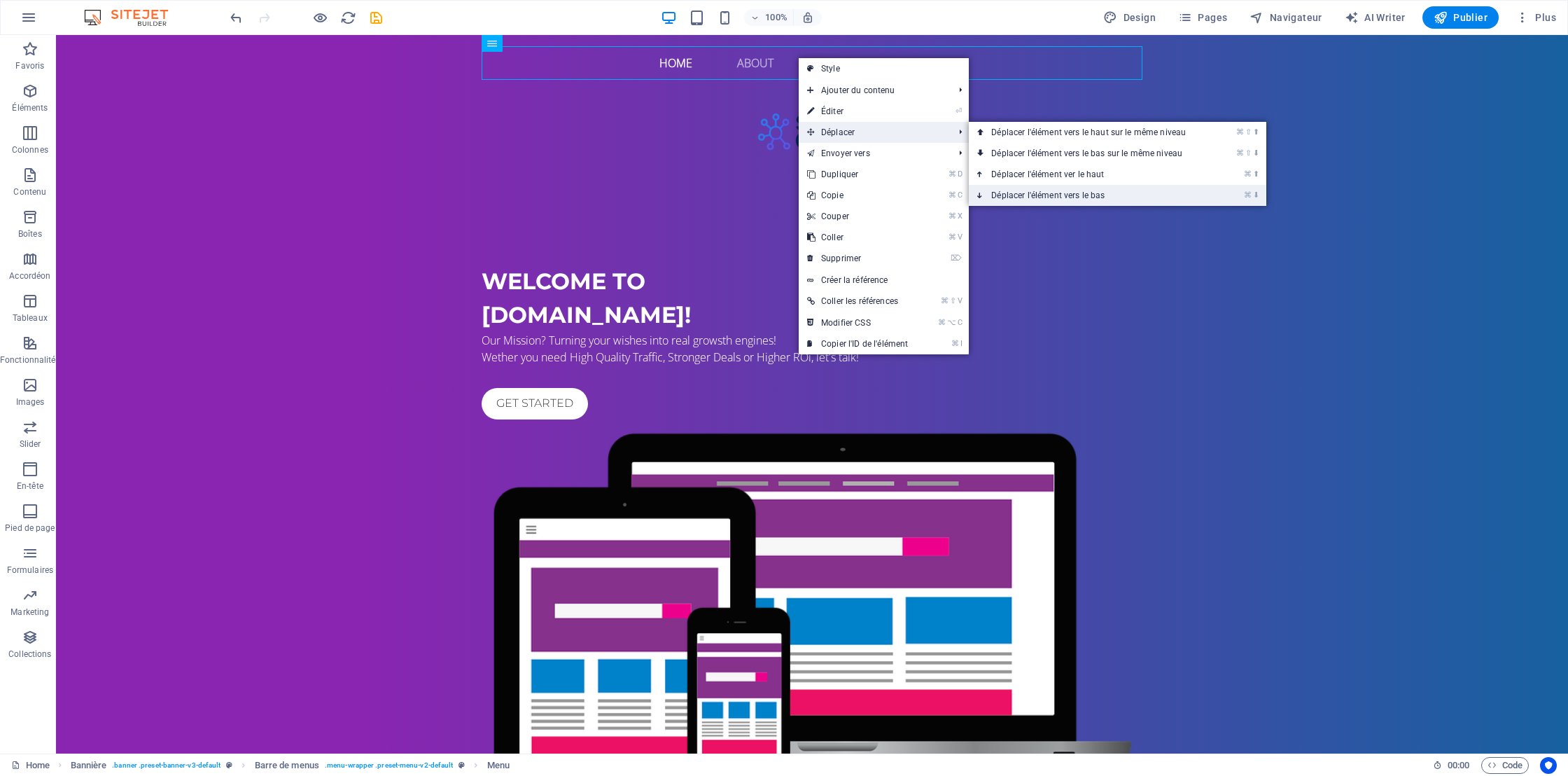
click at [1032, 187] on link "⌘ ⬇ Déplacer l'élément vers le bas" at bounding box center [1091, 194] width 244 height 21
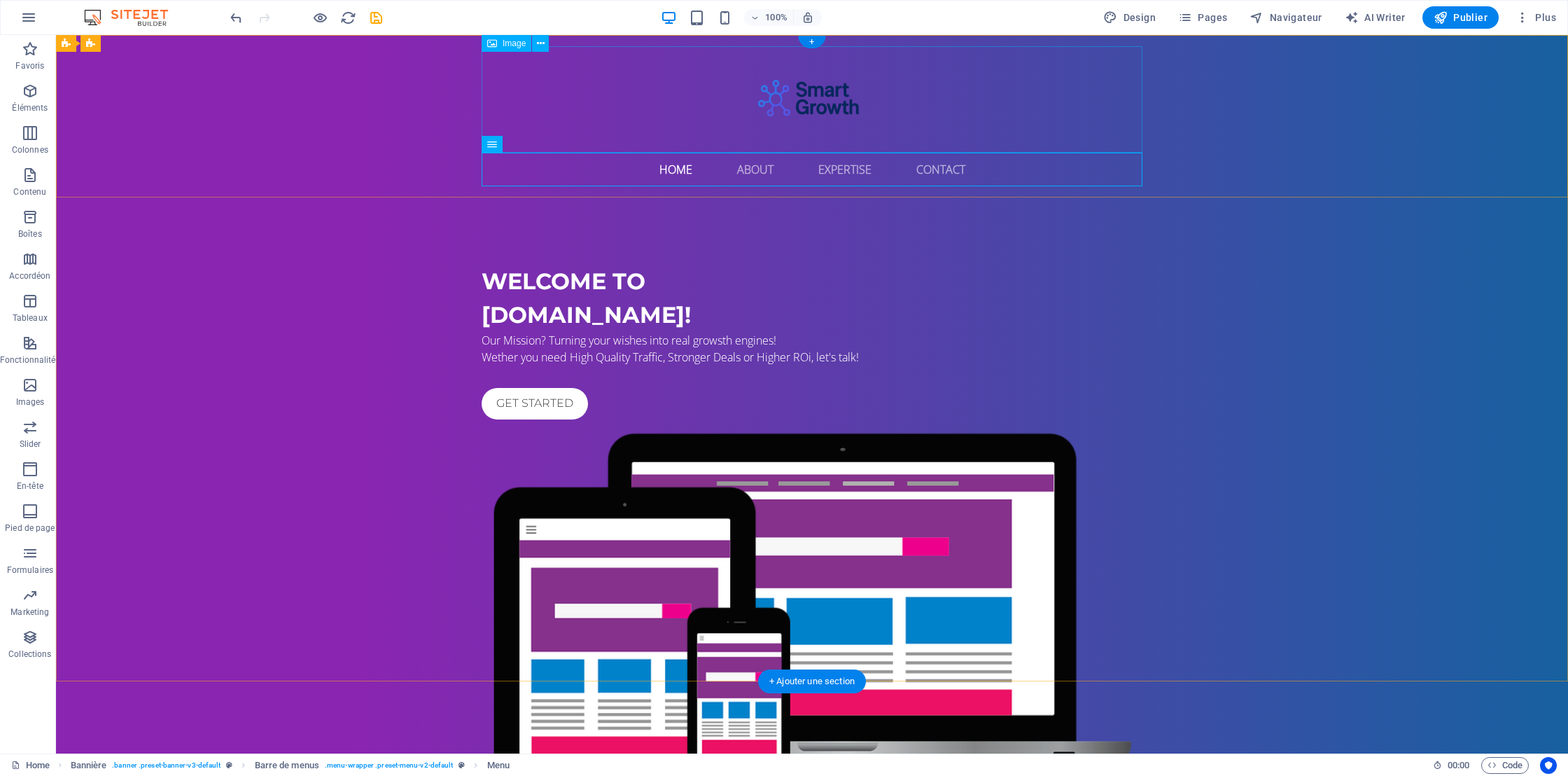
click at [808, 101] on figure at bounding box center [811, 99] width 661 height 106
select select "px"
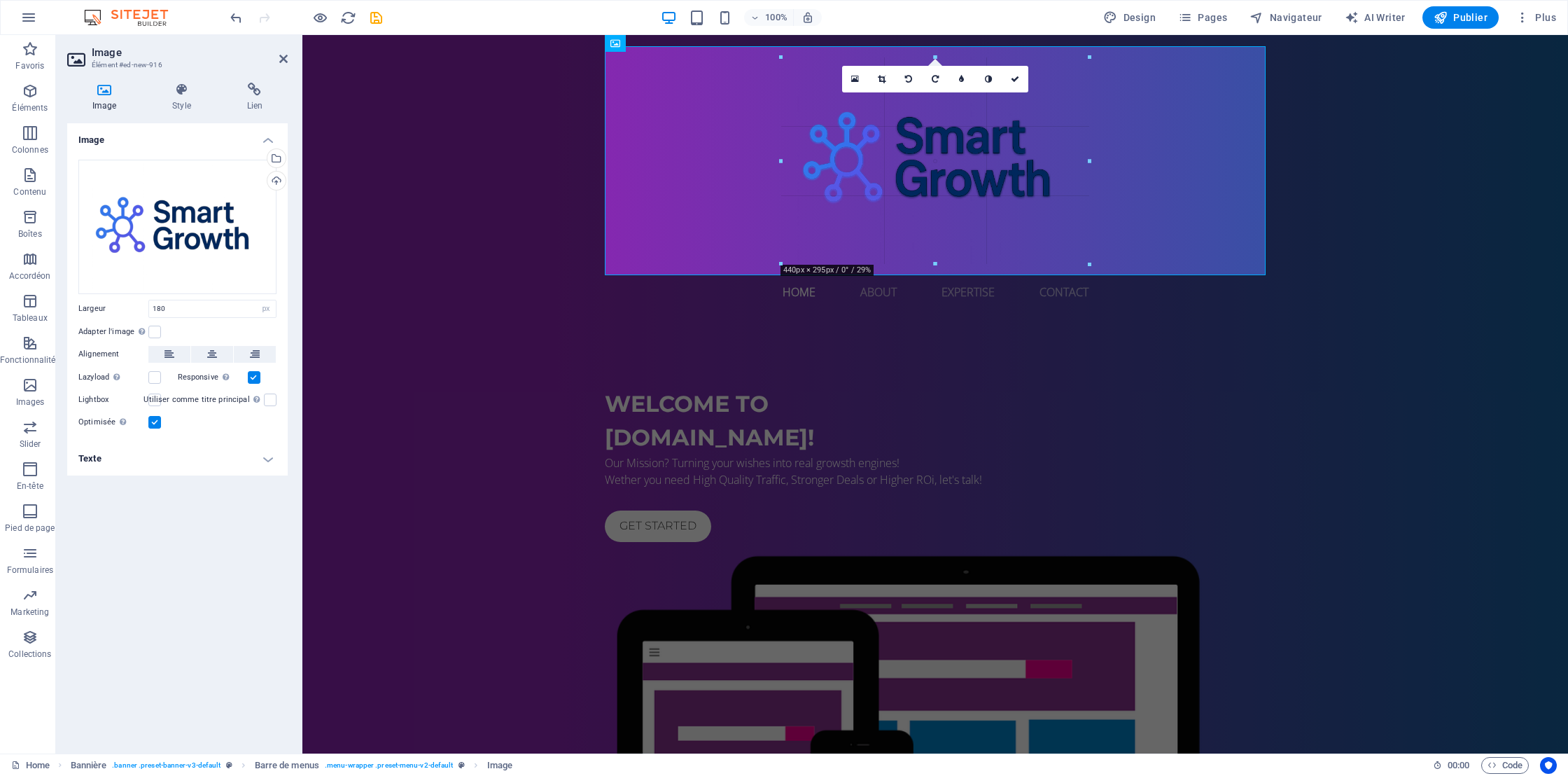
drag, startPoint x: 872, startPoint y: 142, endPoint x: 689, endPoint y: 241, distance: 208.1
type input "440"
click at [525, 212] on div "Home About Expertise Contact Menu" at bounding box center [935, 177] width 1266 height 284
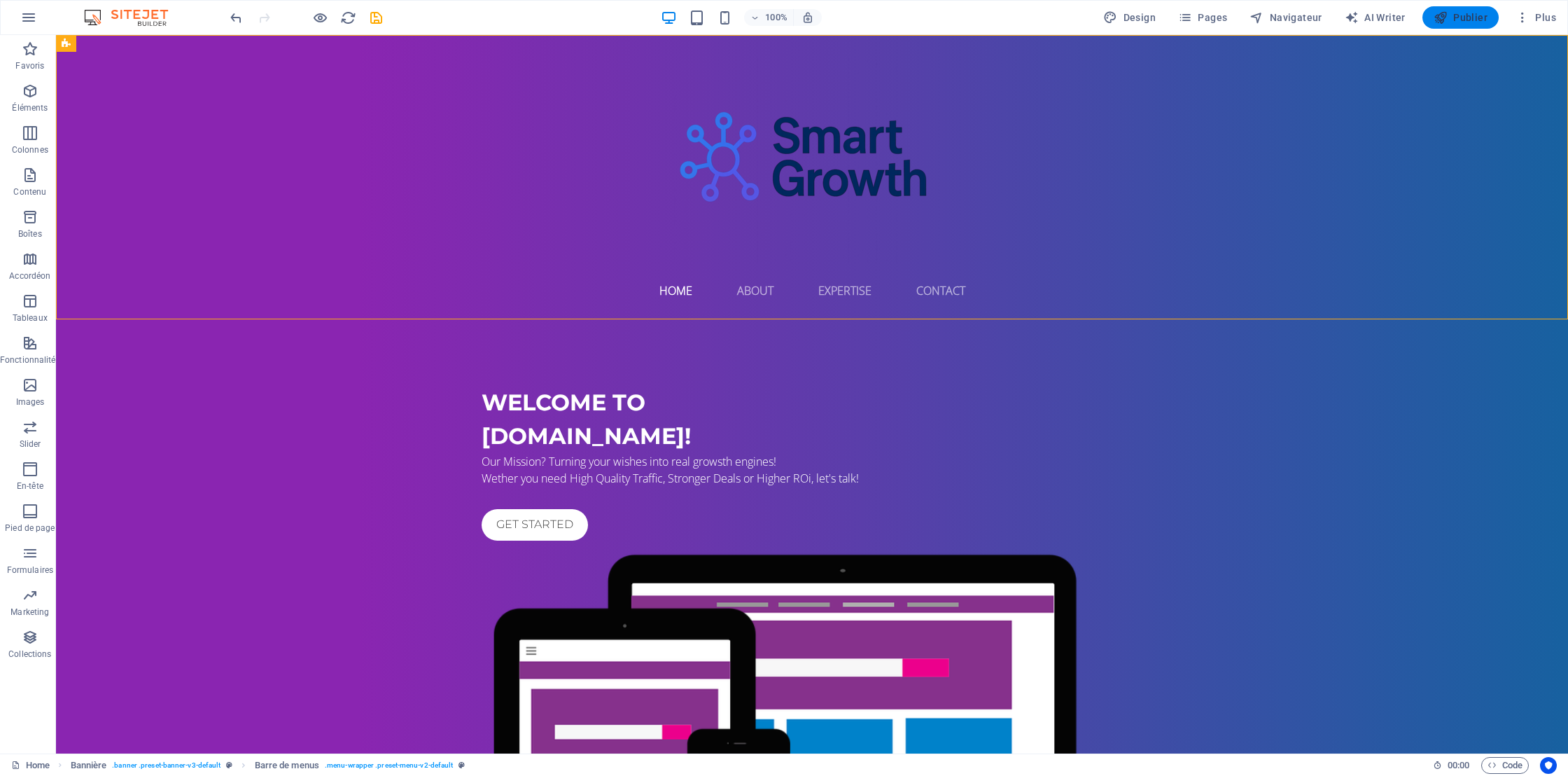
click at [1458, 16] on span "Publier" at bounding box center [1460, 18] width 54 height 14
checkbox input "false"
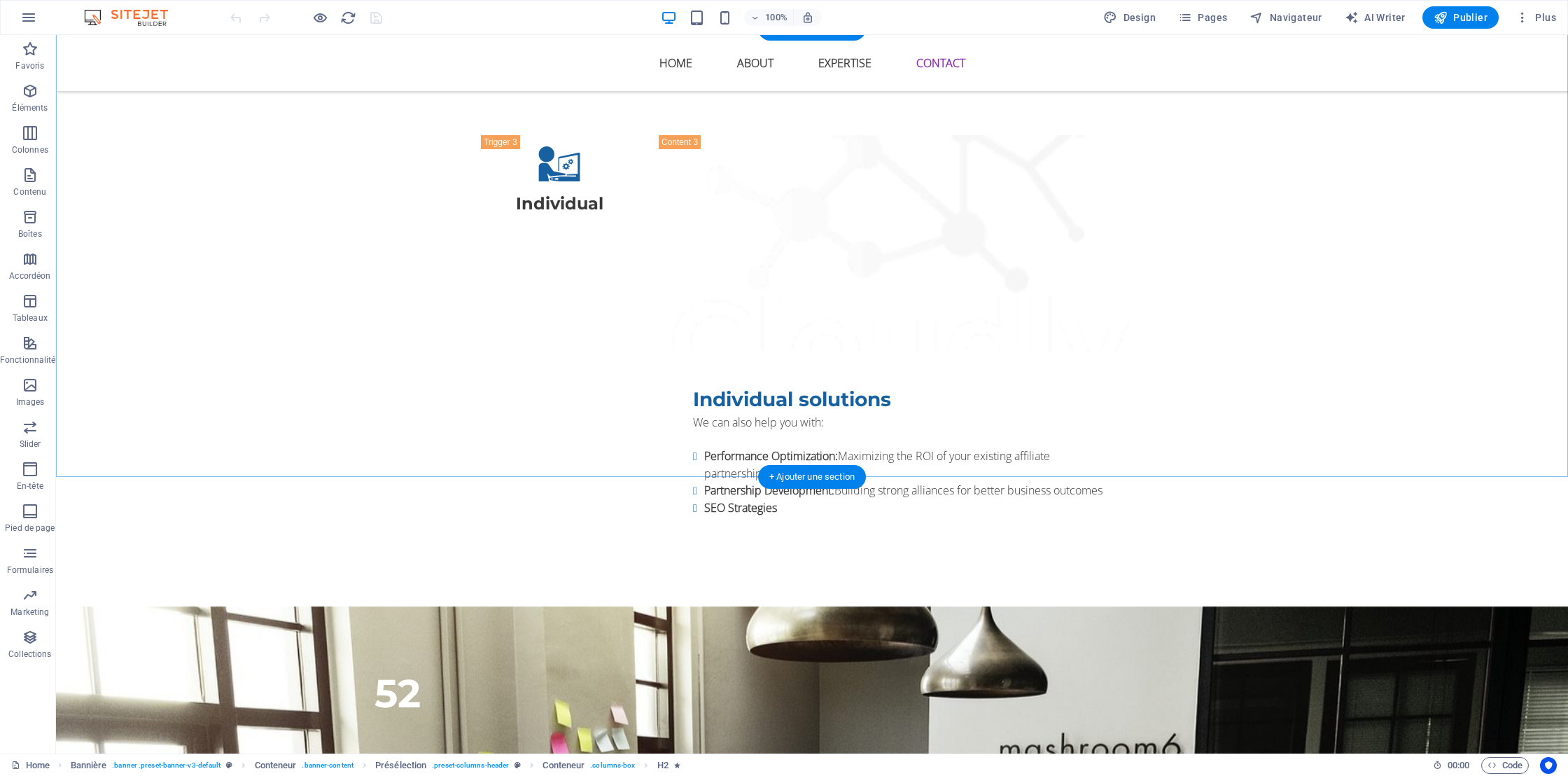
scroll to position [3061, 0]
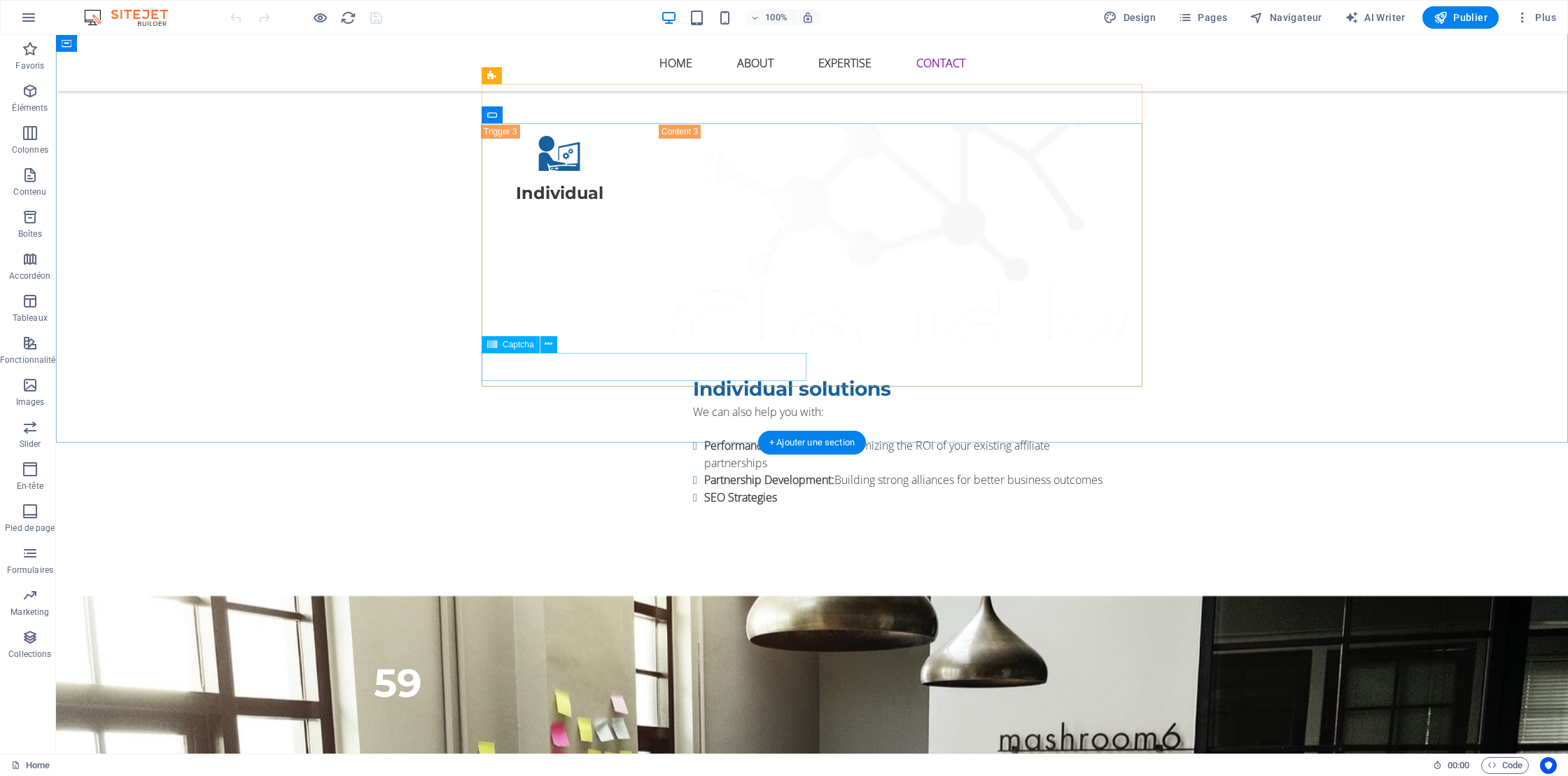
click at [550, 347] on icon at bounding box center [549, 344] width 8 height 15
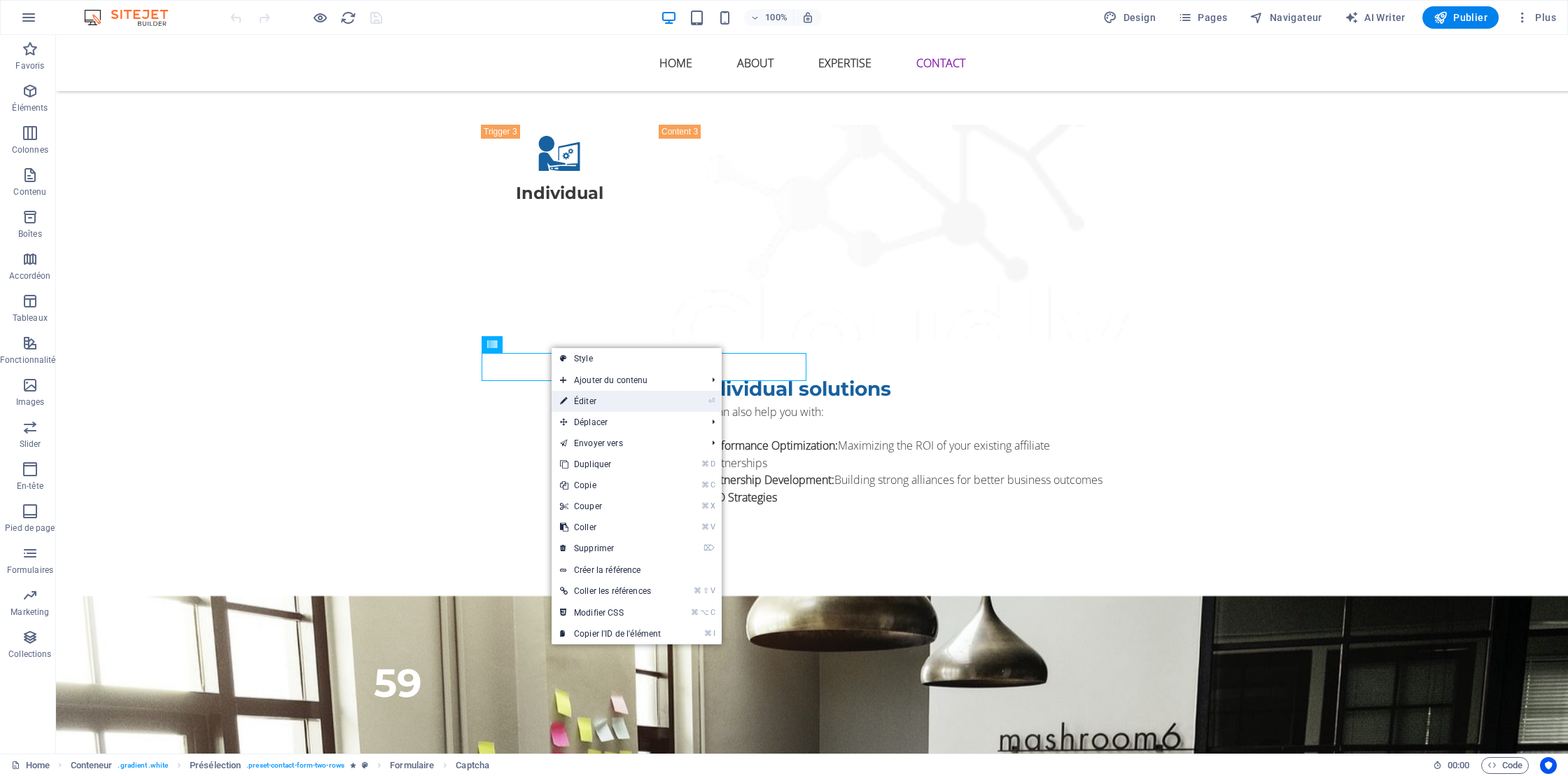
click at [591, 395] on link "⏎ Éditer" at bounding box center [611, 401] width 118 height 21
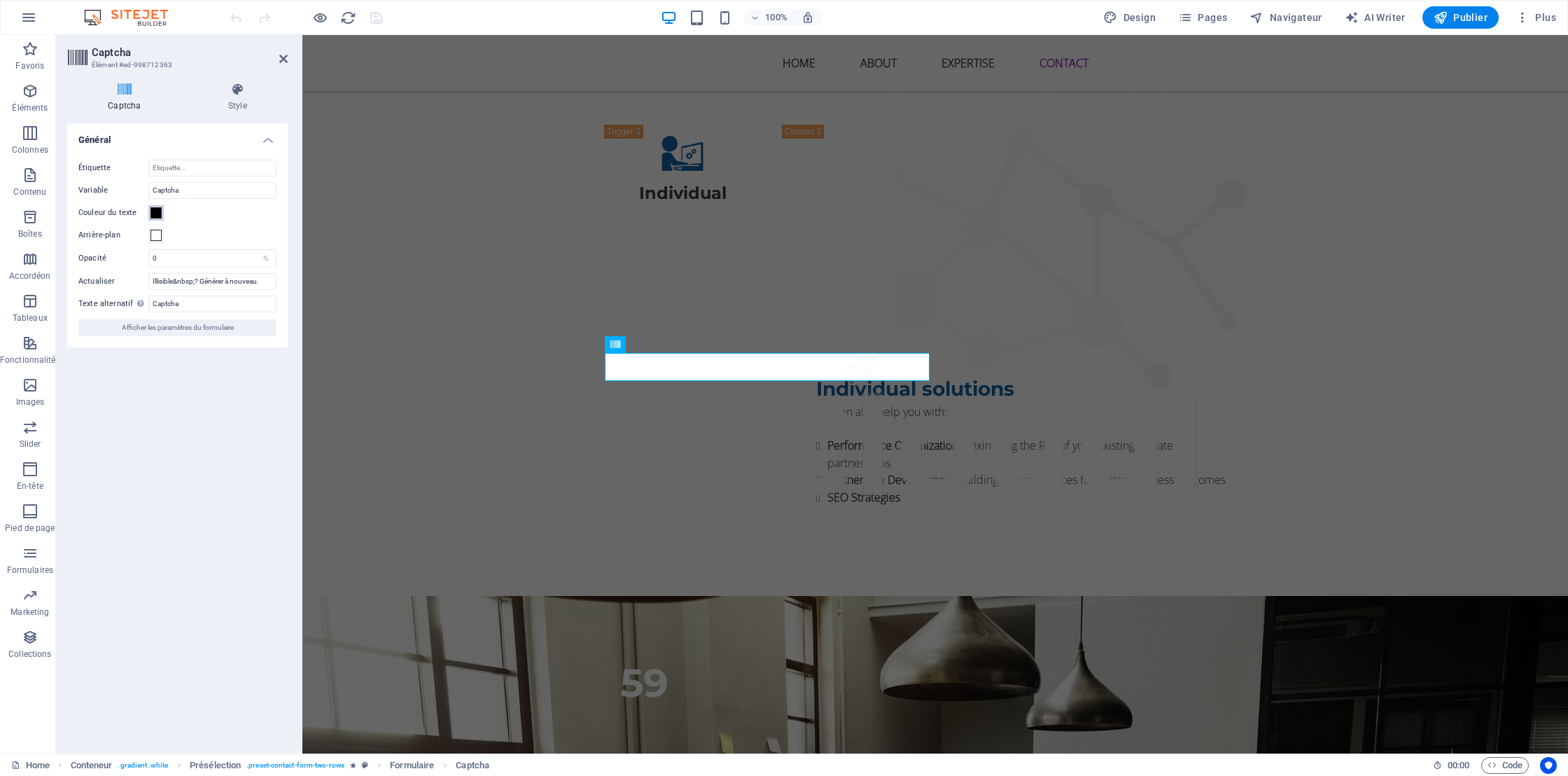
click at [159, 208] on span at bounding box center [155, 212] width 11 height 11
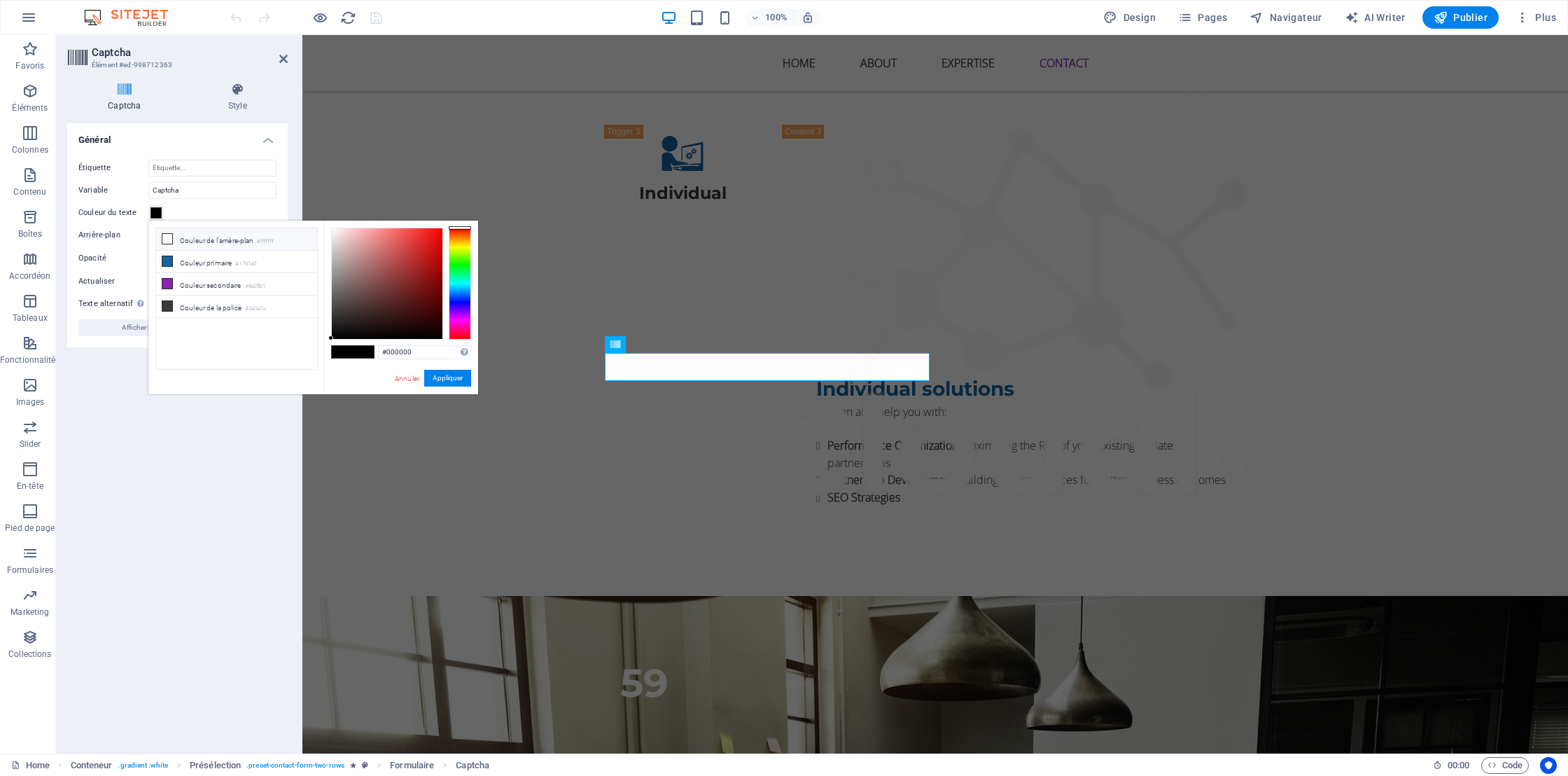
click at [195, 236] on li "Couleur de l'arrière-plan #ffffff" at bounding box center [237, 239] width 161 height 23
type input "#ffffff"
click at [456, 380] on button "Appliquer" at bounding box center [448, 377] width 47 height 17
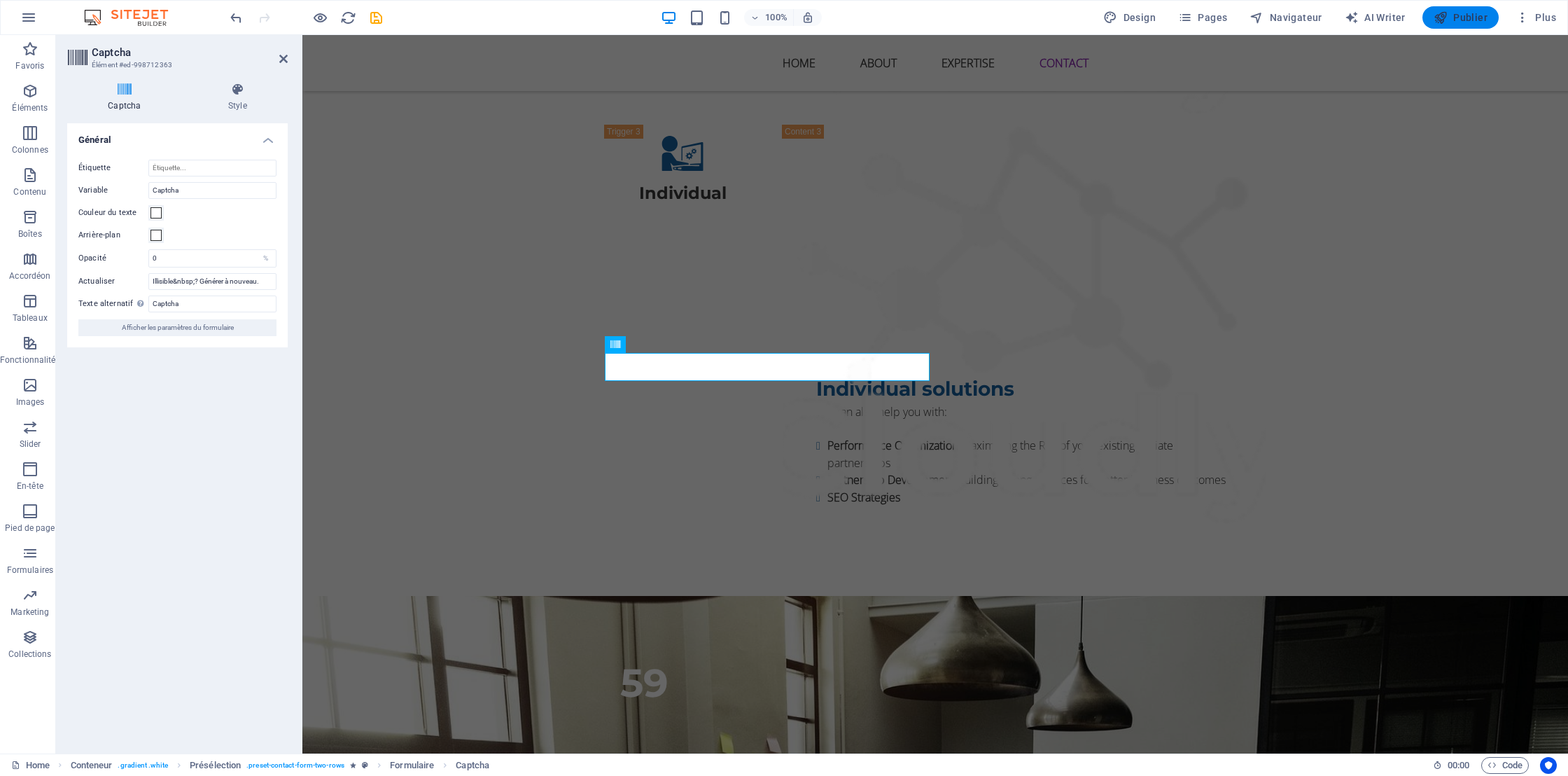
click at [1466, 12] on span "Publier" at bounding box center [1460, 18] width 54 height 14
checkbox input "false"
